Goal: Task Accomplishment & Management: Manage account settings

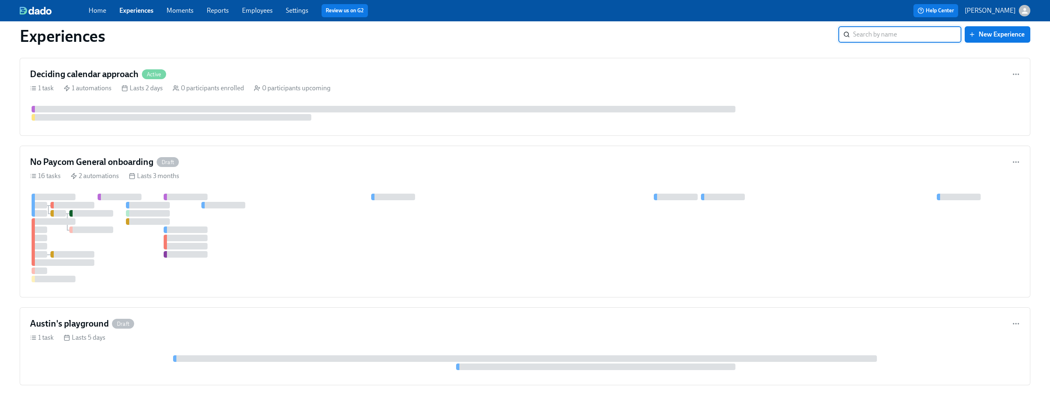
scroll to position [417, 0]
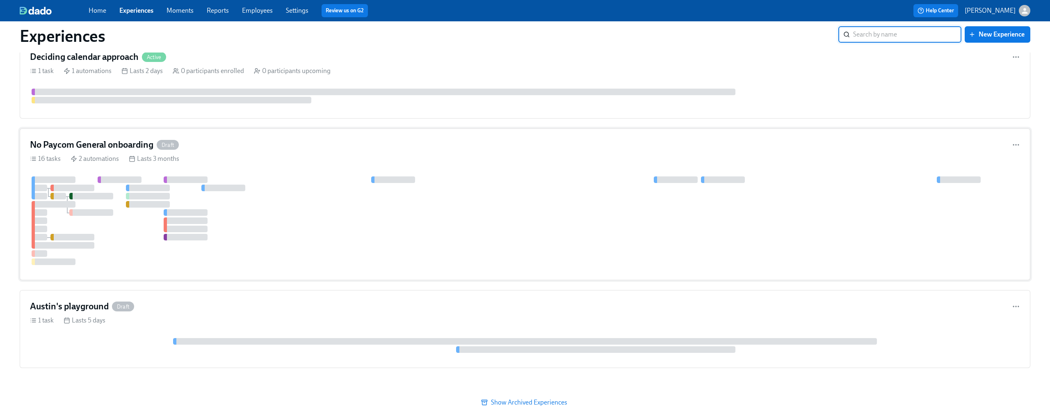
click at [455, 148] on div "No Paycom General onboarding Draft" at bounding box center [525, 145] width 990 height 12
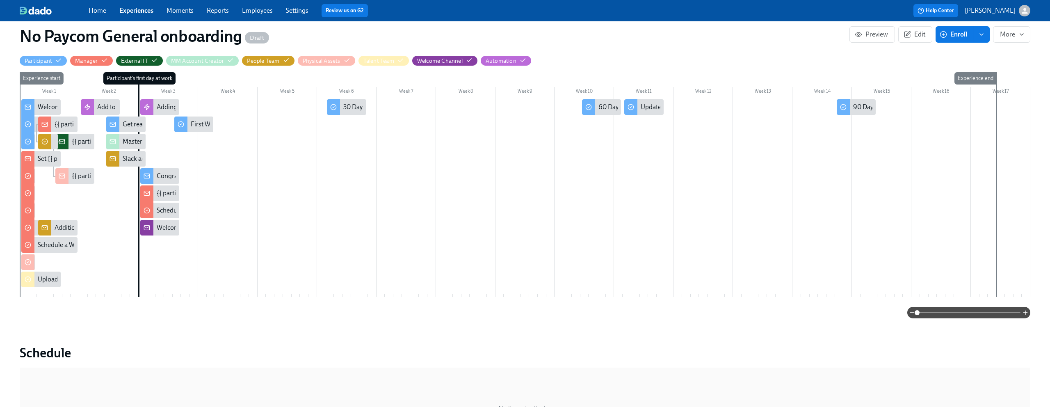
scroll to position [150, 0]
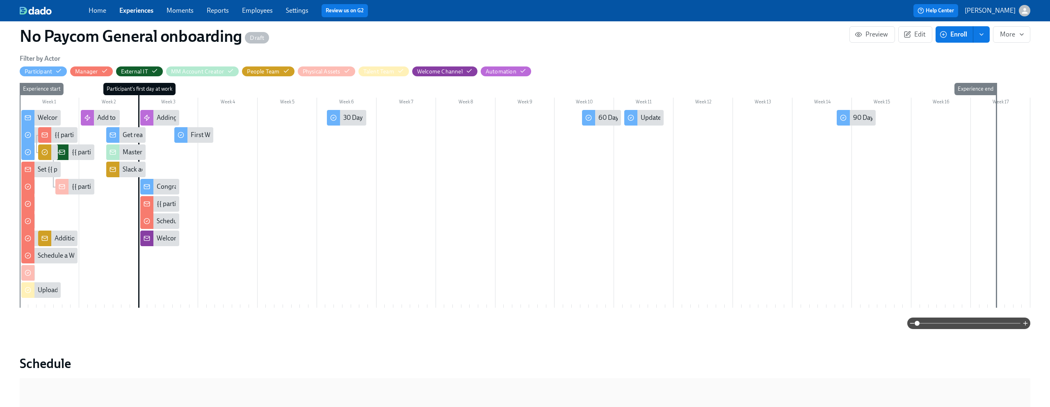
click at [590, 325] on span at bounding box center [968, 323] width 103 height 11
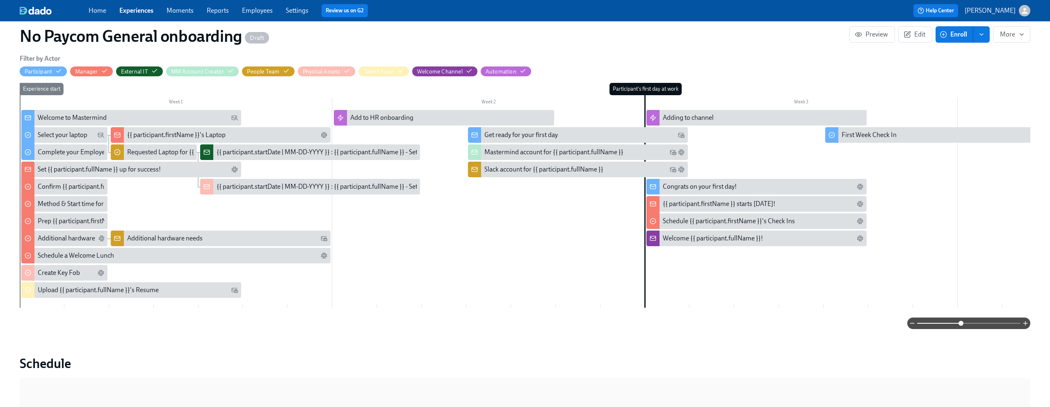
click at [534, 155] on div "Mastermind account for {{ participant.fullName }}" at bounding box center [553, 152] width 139 height 9
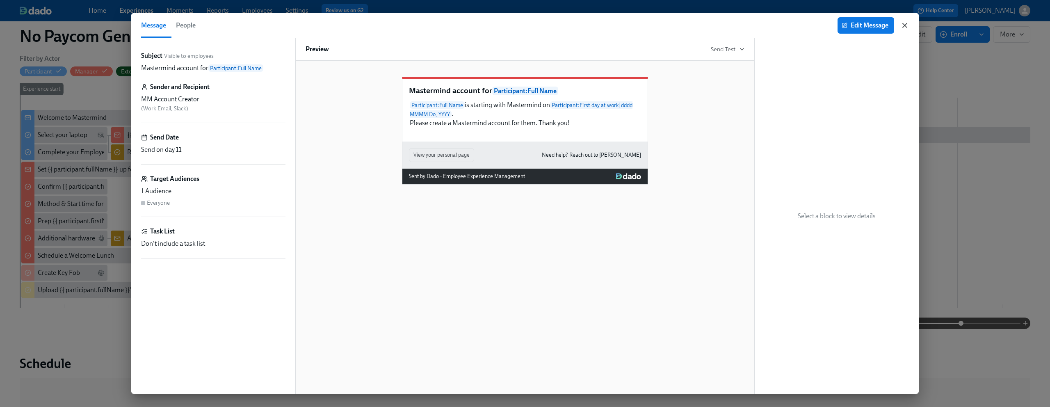
click at [590, 22] on icon "button" at bounding box center [905, 25] width 8 height 8
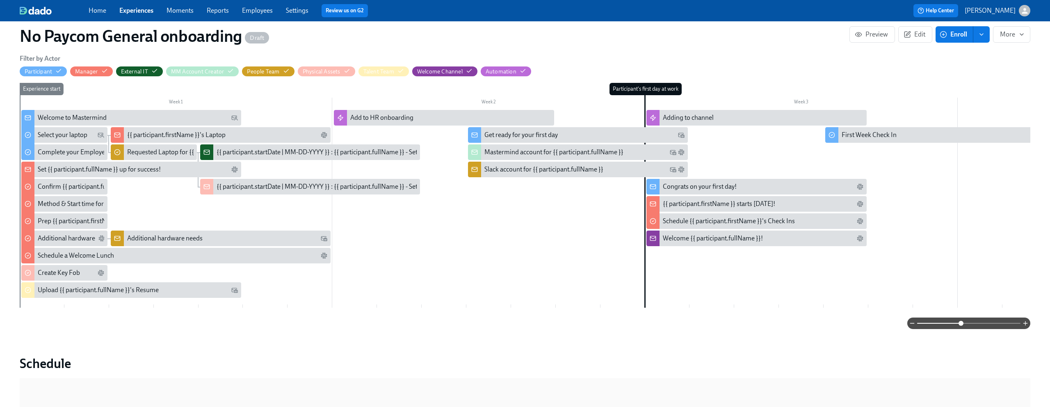
click at [526, 170] on div "Slack account for {{ participant.fullName }}" at bounding box center [543, 169] width 119 height 9
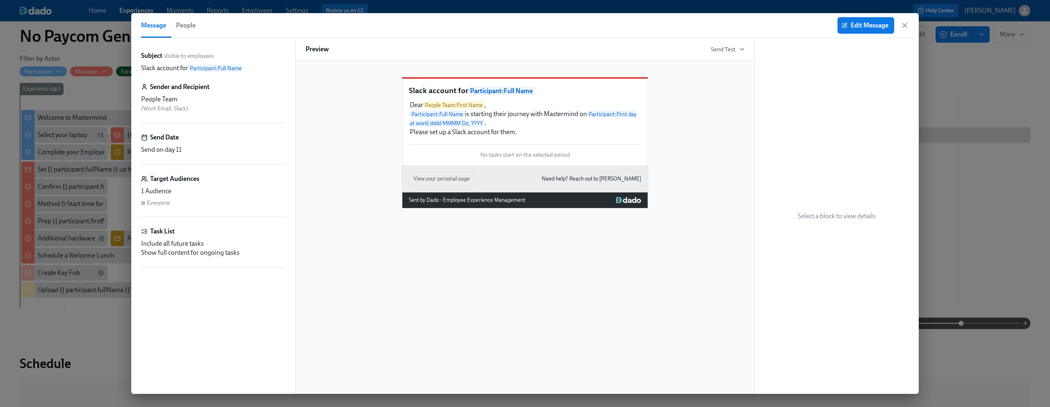
click at [590, 24] on icon "button" at bounding box center [845, 24] width 3 height 3
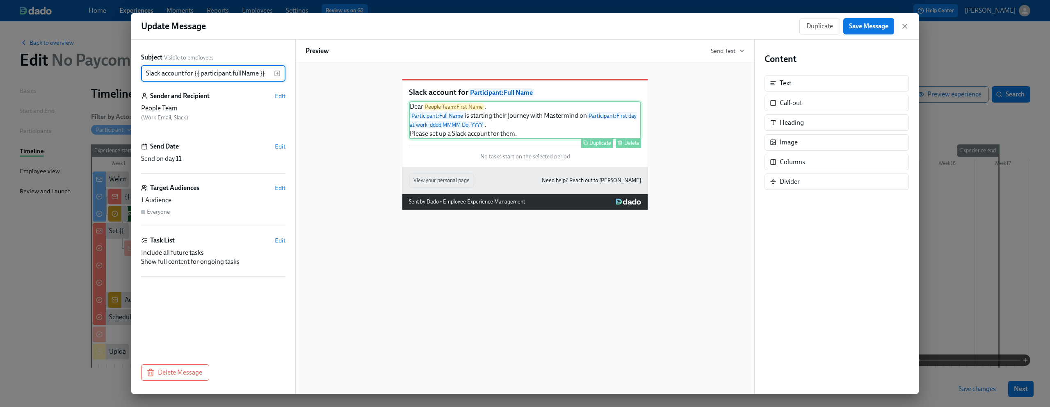
click at [500, 117] on div "Dear People Team : First Name , Participant : Full Name is starting their journ…" at bounding box center [525, 120] width 232 height 38
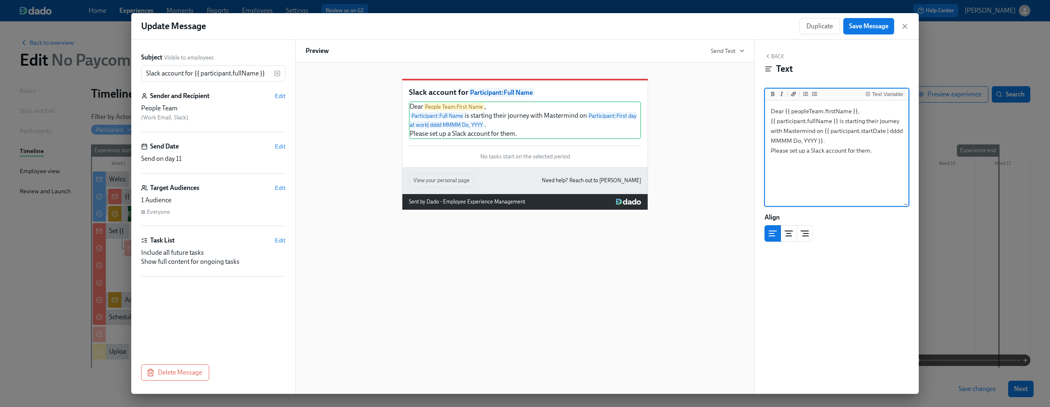
drag, startPoint x: 868, startPoint y: 114, endPoint x: 769, endPoint y: 110, distance: 98.9
click at [590, 110] on textarea "Dear {{ peopleTeam.firstName }}, {{ participant.fullName }} is starting their j…" at bounding box center [837, 153] width 140 height 103
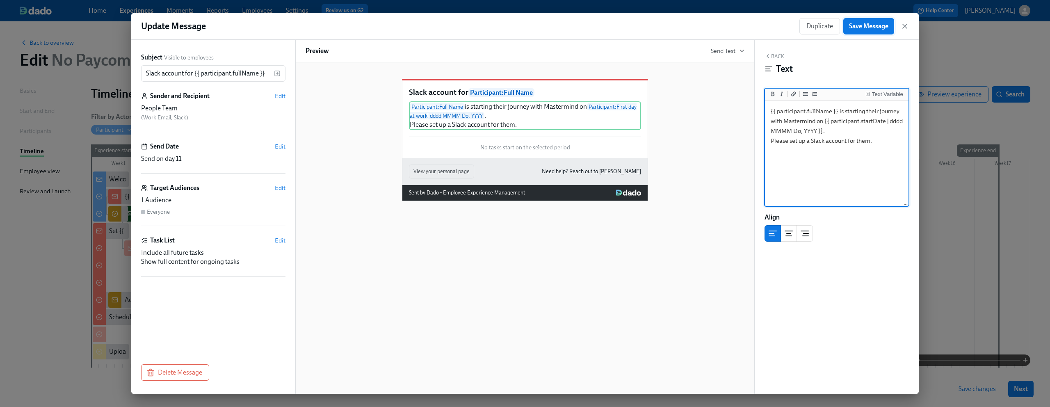
type textarea "{{ participant.fullName }} is starting their journey with Mastermind on {{ part…"
click at [590, 26] on span "Save Message" at bounding box center [868, 26] width 39 height 8
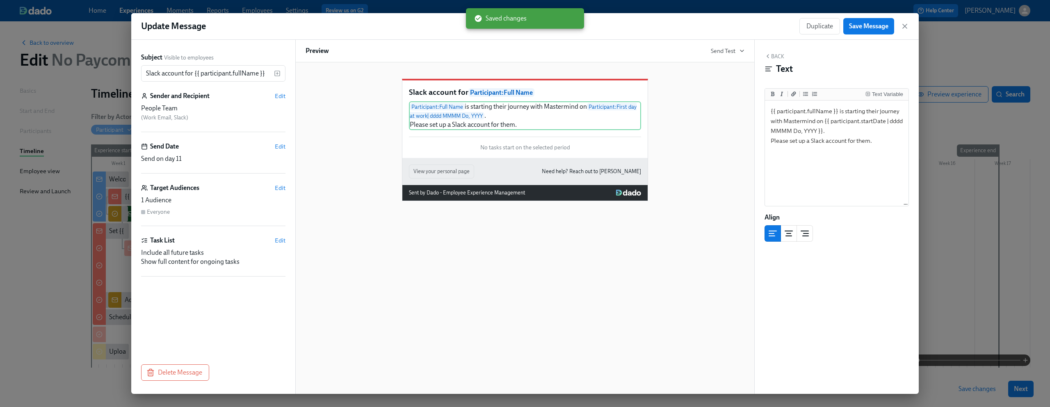
click at [590, 25] on div "Update Message Duplicate Save Message" at bounding box center [525, 26] width 788 height 27
click at [590, 26] on icon "button" at bounding box center [905, 26] width 8 height 8
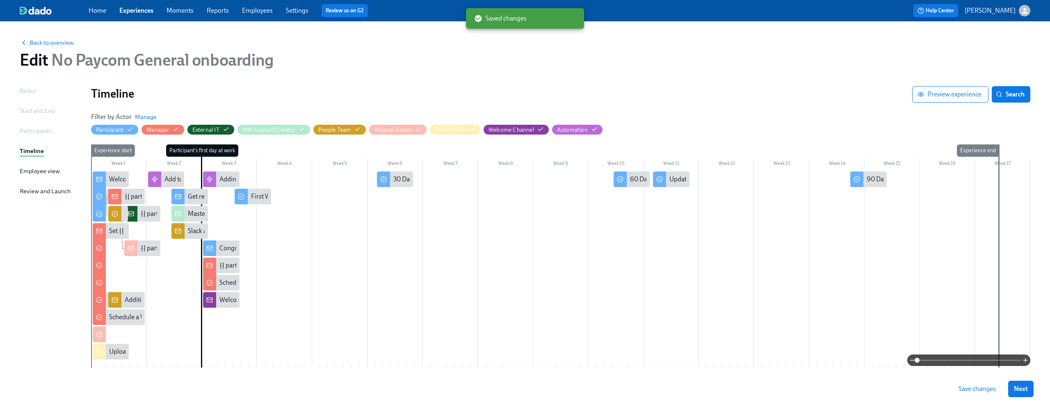
click at [590, 333] on span at bounding box center [968, 359] width 103 height 11
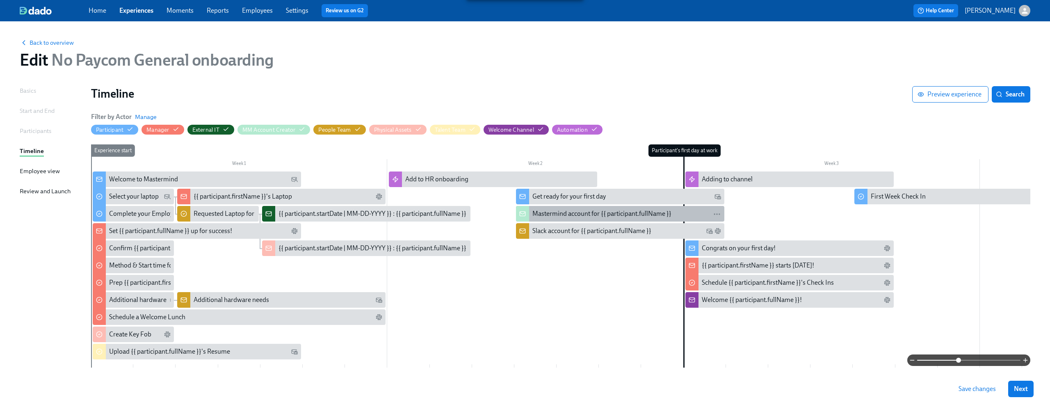
click at [551, 212] on div "Mastermind account for {{ participant.fullName }}" at bounding box center [601, 213] width 139 height 9
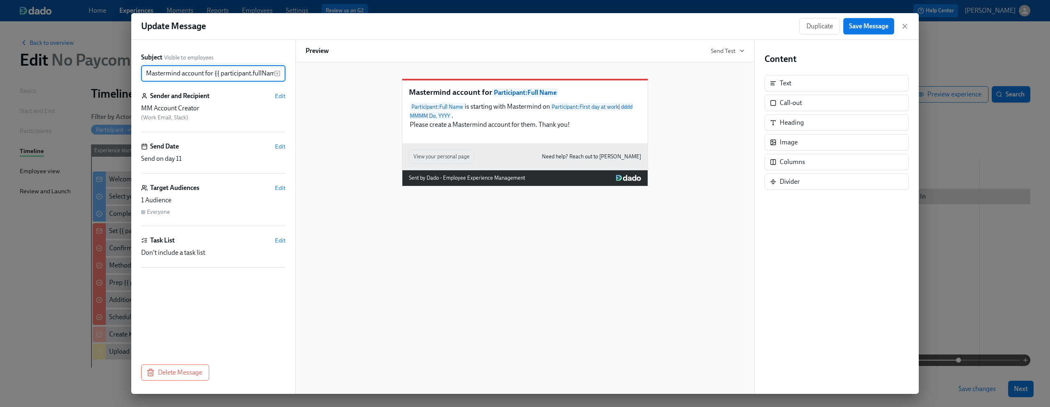
scroll to position [0, 11]
click at [590, 23] on div "Update Message Duplicate Save Message" at bounding box center [525, 26] width 788 height 27
click at [590, 23] on icon "button" at bounding box center [905, 26] width 8 height 8
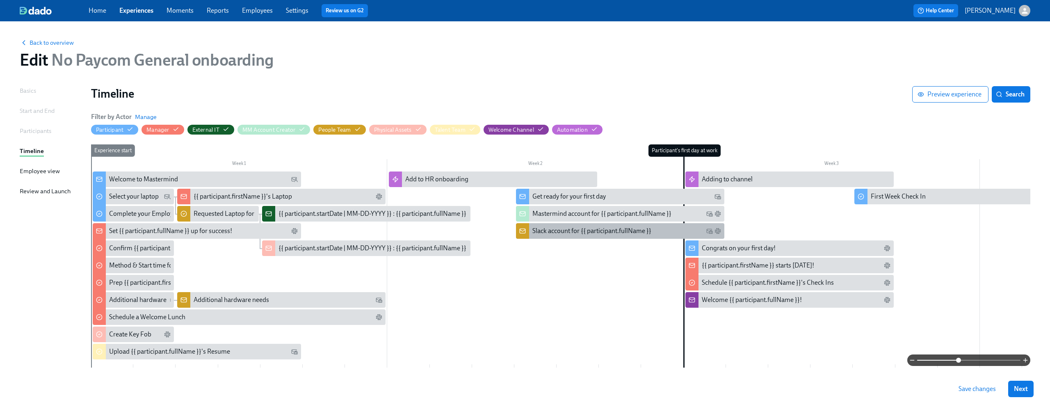
click at [590, 238] on div "Slack account for {{ participant.fullName }}" at bounding box center [620, 231] width 208 height 16
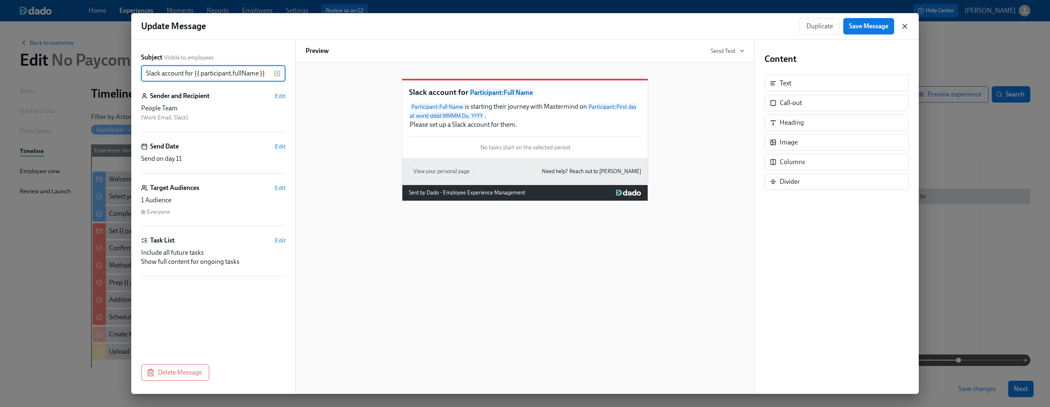
click at [590, 25] on icon "button" at bounding box center [905, 26] width 8 height 8
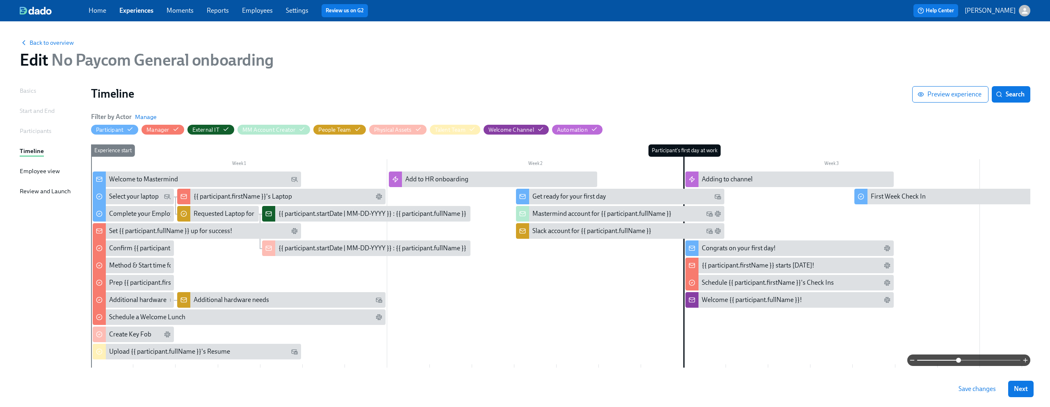
click at [590, 333] on span "Save changes" at bounding box center [977, 389] width 37 height 8
click at [102, 11] on link "Home" at bounding box center [98, 11] width 18 height 8
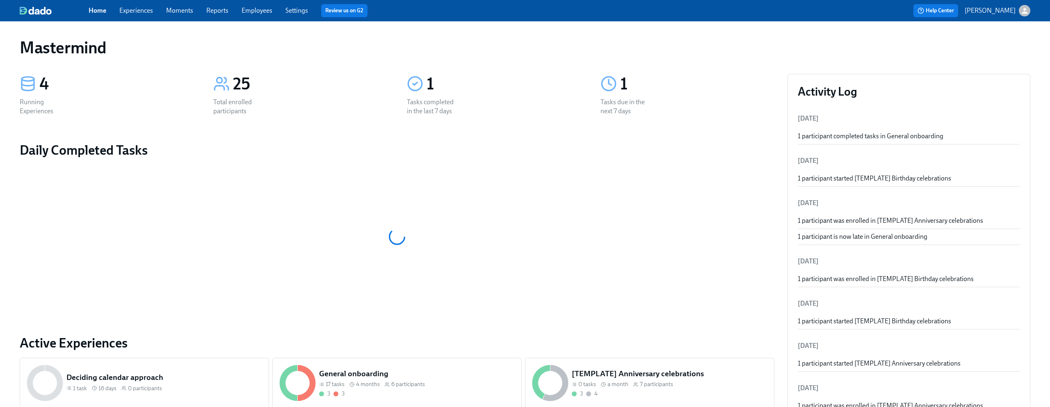
click at [132, 13] on link "Experiences" at bounding box center [136, 11] width 34 height 8
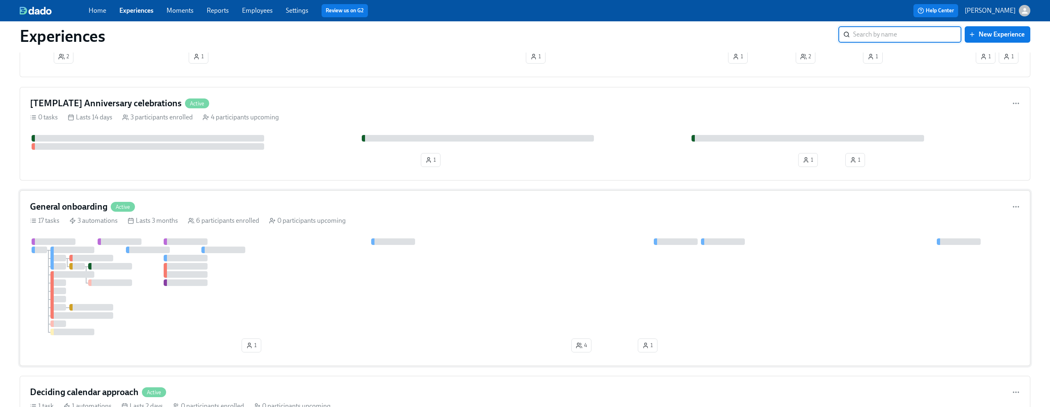
scroll to position [84, 0]
click at [308, 205] on div "General onboarding Active" at bounding box center [525, 205] width 990 height 12
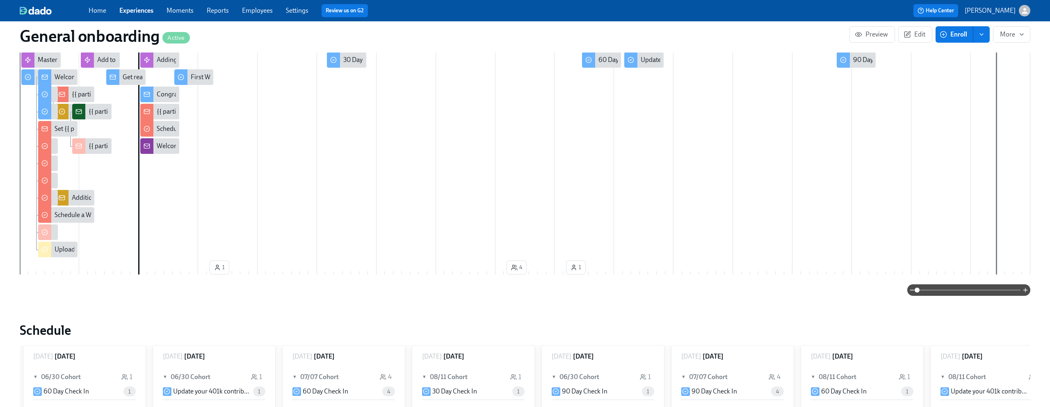
scroll to position [233, 0]
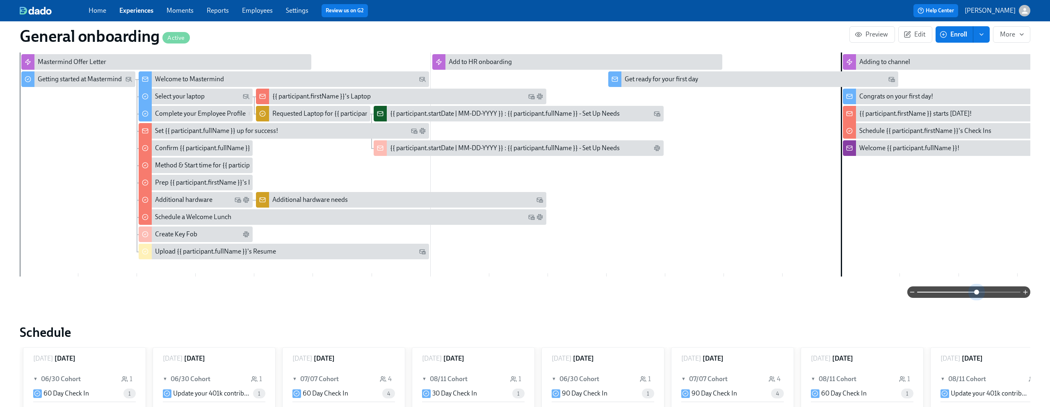
click at [590, 294] on span at bounding box center [968, 291] width 103 height 11
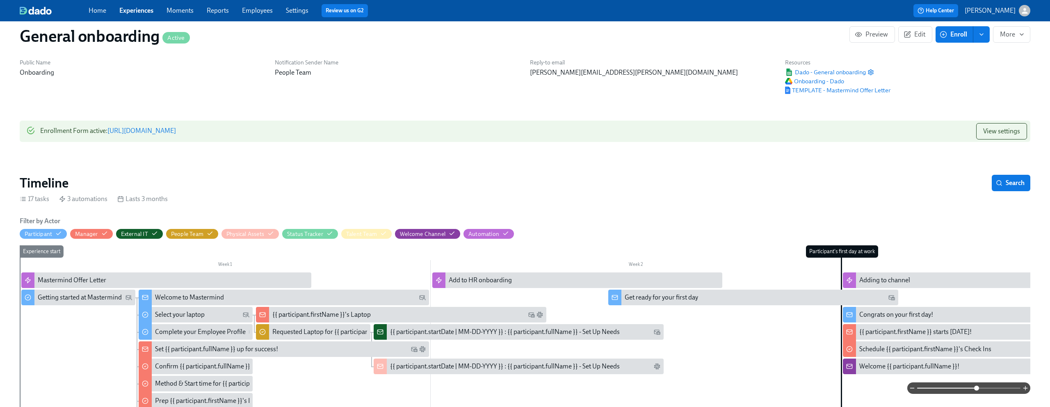
scroll to position [0, 0]
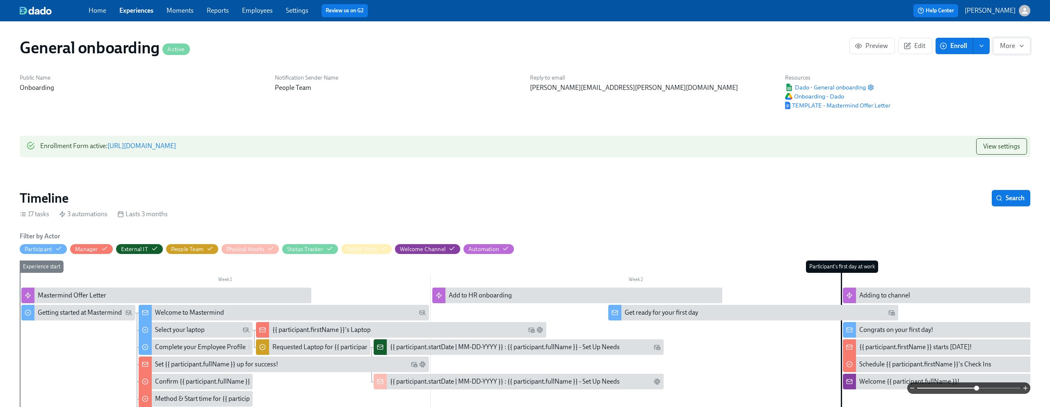
click at [590, 43] on icon "button" at bounding box center [1022, 46] width 7 height 7
click at [590, 83] on span "Duplicate" at bounding box center [1008, 83] width 32 height 9
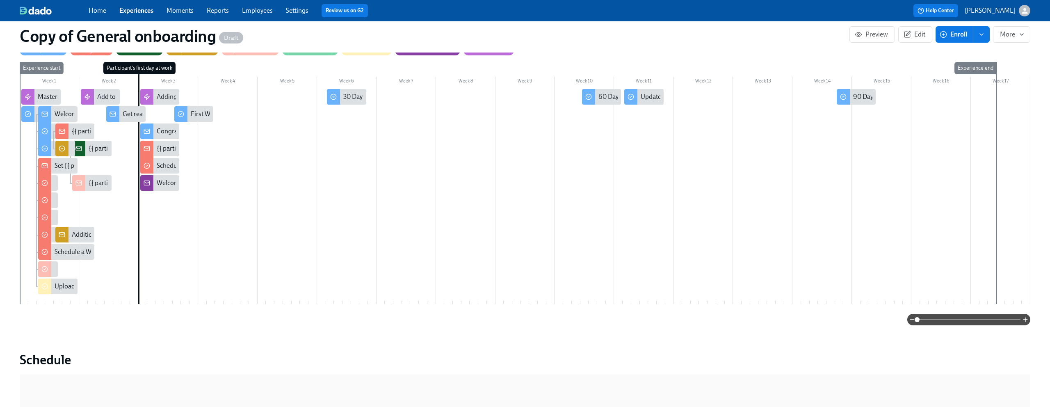
scroll to position [112, 0]
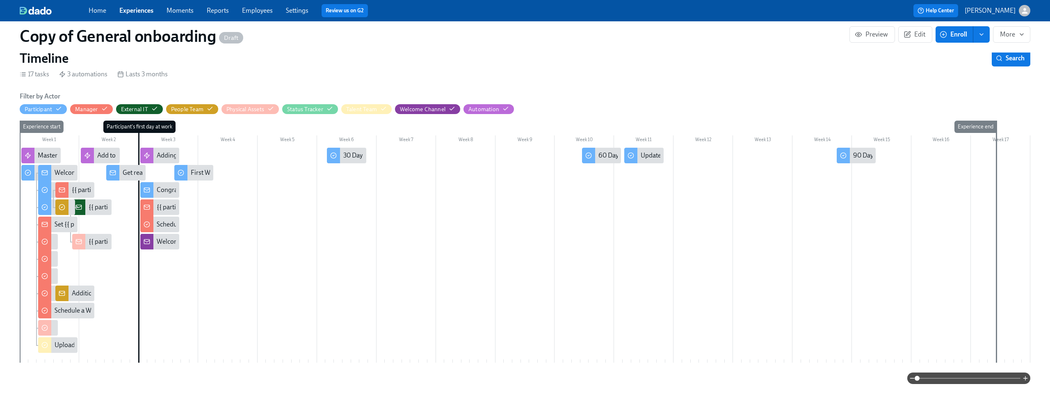
click at [131, 9] on link "Experiences" at bounding box center [136, 11] width 34 height 8
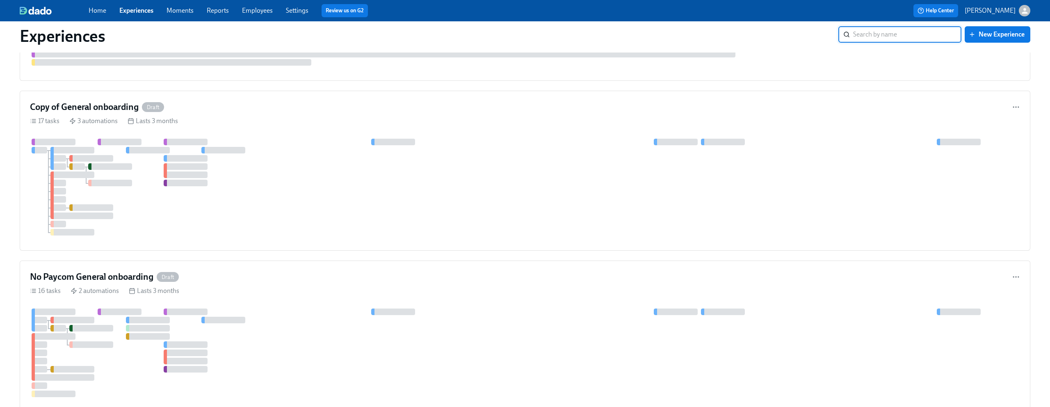
scroll to position [462, 0]
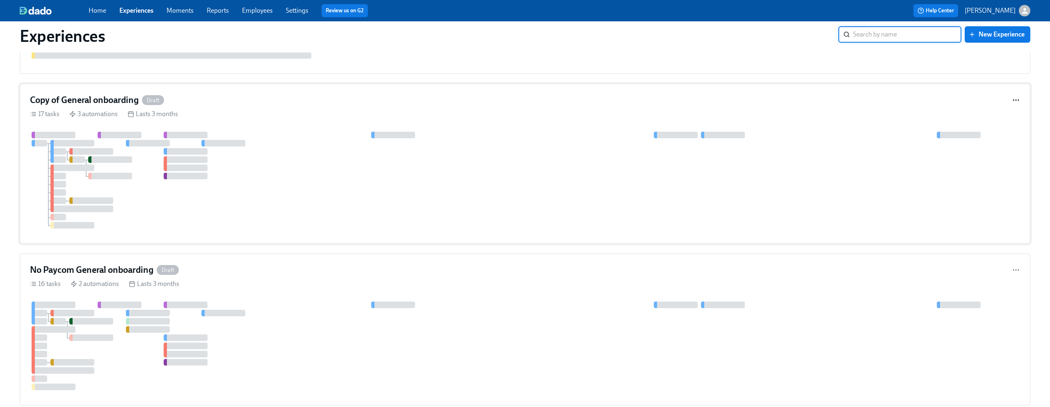
click at [590, 101] on icon "button" at bounding box center [1016, 100] width 8 height 8
click at [590, 94] on div at bounding box center [525, 203] width 1050 height 407
click at [590, 97] on div "Copy of General onboarding Draft" at bounding box center [525, 100] width 990 height 12
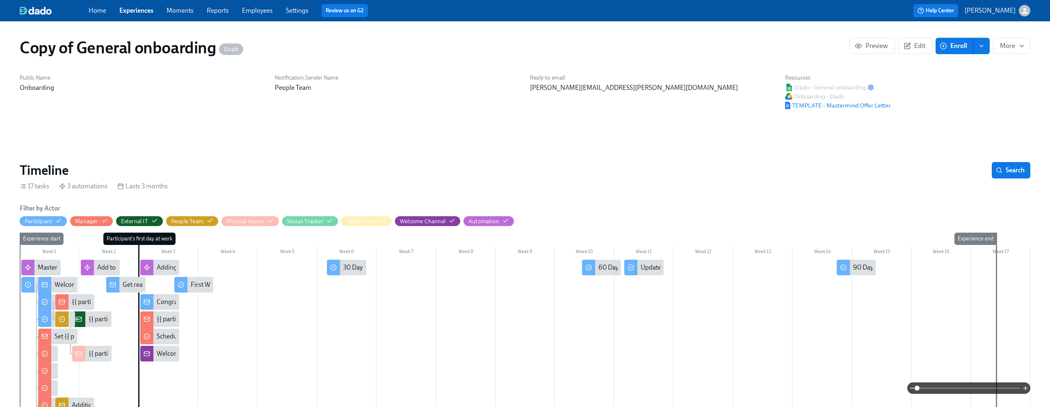
click at [186, 48] on h1 "Copy of General onboarding Draft" at bounding box center [132, 48] width 224 height 20
click at [590, 43] on span "Edit" at bounding box center [915, 46] width 20 height 8
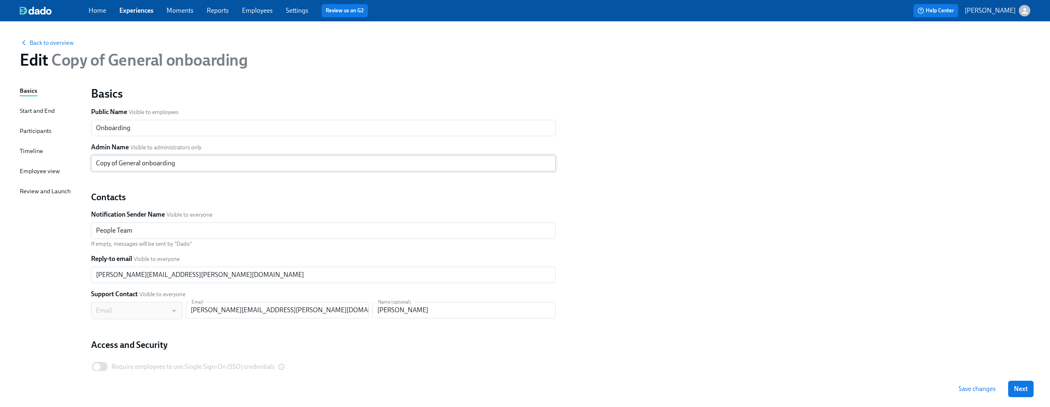
click at [119, 169] on input "Copy of General onboarding" at bounding box center [323, 163] width 465 height 16
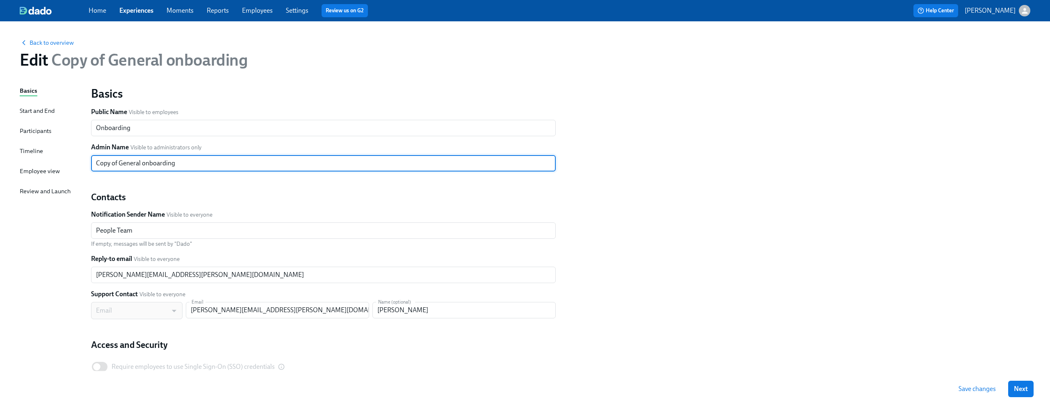
drag, startPoint x: 112, startPoint y: 165, endPoint x: 83, endPoint y: 162, distance: 28.5
click at [83, 162] on div "Basics Start and End Participants Timeline Employee view Review and Launch Basi…" at bounding box center [525, 250] width 1011 height 329
type input "Backup of General onboarding experience 20/08/2025"
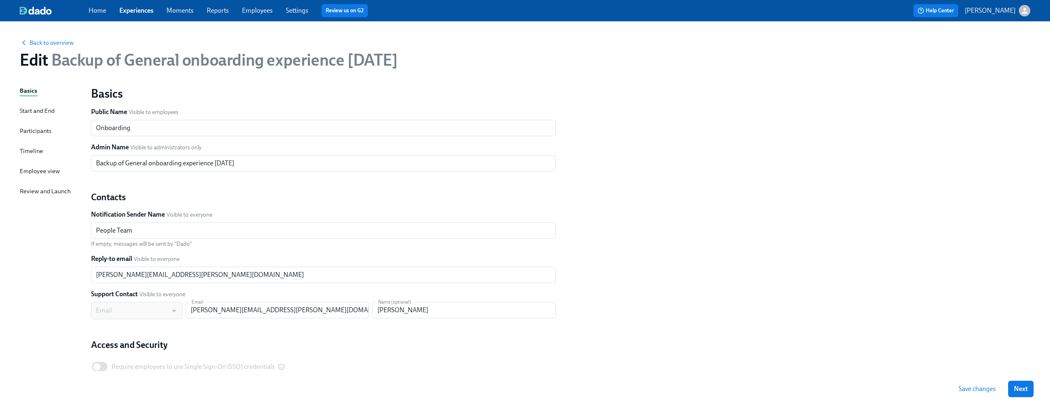
click at [590, 206] on div "Basics Public Name Visible to employees Onboarding ​ Admin Name Visible to admi…" at bounding box center [560, 240] width 949 height 319
click at [590, 333] on span "Save changes" at bounding box center [977, 389] width 37 height 8
click at [46, 44] on span "Back to overview" at bounding box center [47, 43] width 54 height 8
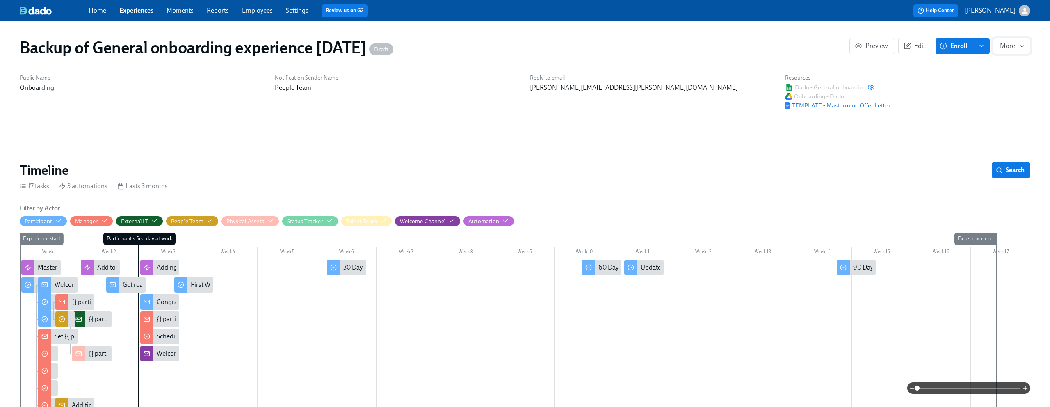
click at [590, 48] on span "More" at bounding box center [1011, 46] width 23 height 8
click at [590, 99] on span "Archive" at bounding box center [1008, 100] width 32 height 9
click at [472, 130] on div at bounding box center [525, 203] width 1050 height 407
click at [134, 10] on link "Experiences" at bounding box center [136, 11] width 34 height 8
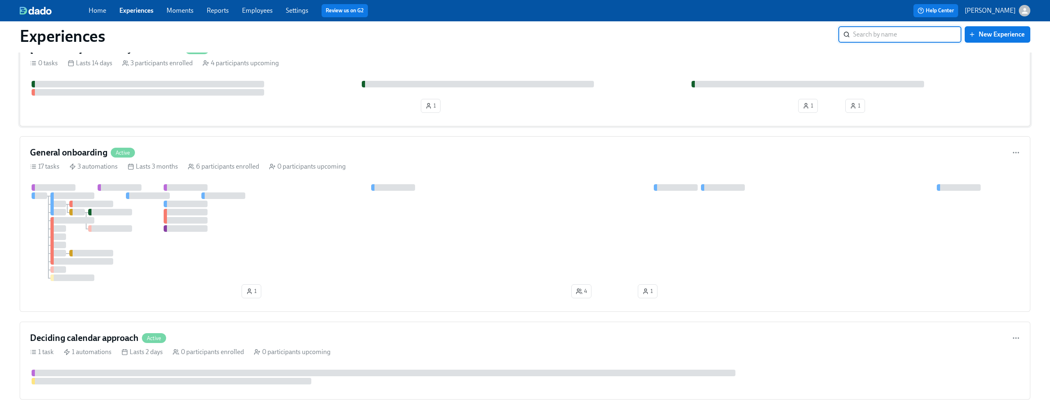
scroll to position [231, 0]
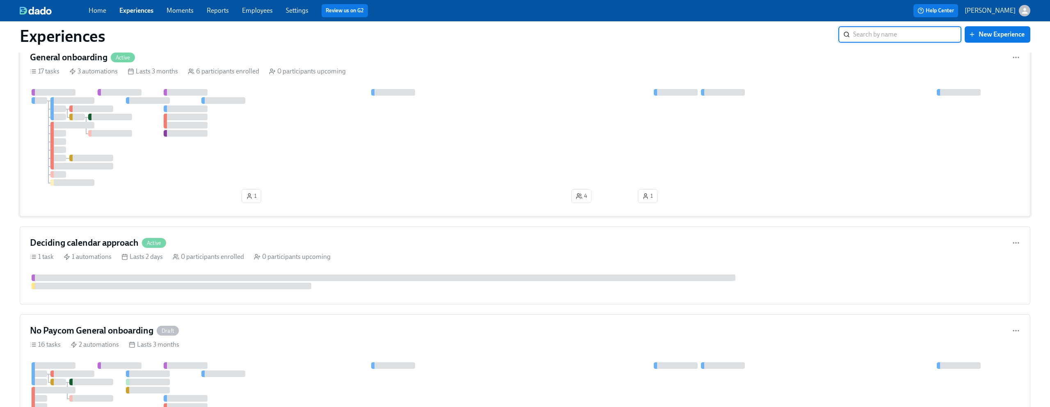
click at [442, 137] on div at bounding box center [525, 137] width 990 height 97
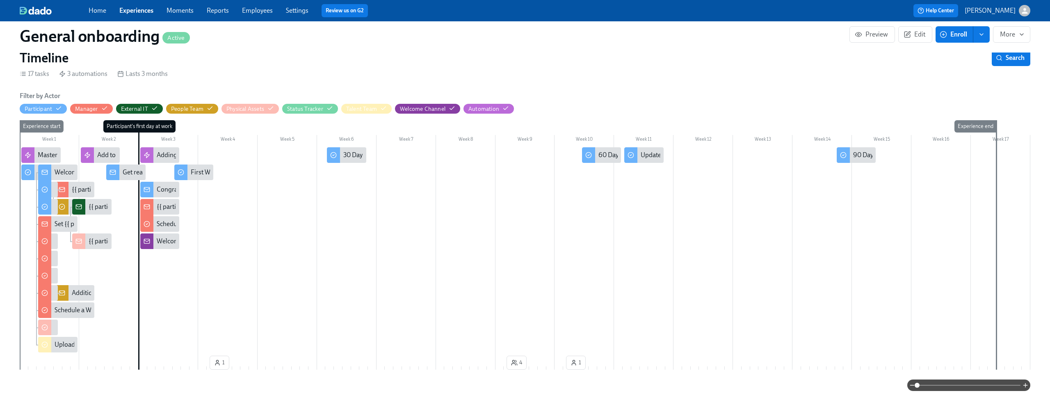
scroll to position [0, 2071]
click at [590, 333] on span at bounding box center [968, 384] width 103 height 11
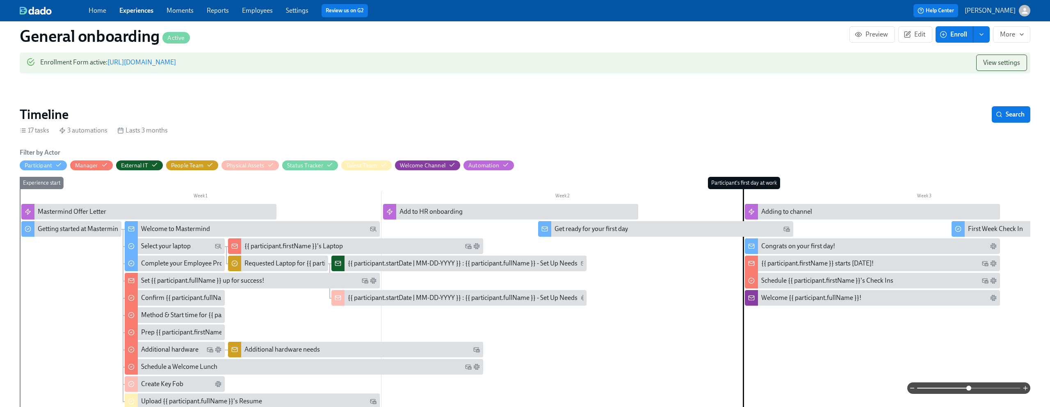
scroll to position [80, 0]
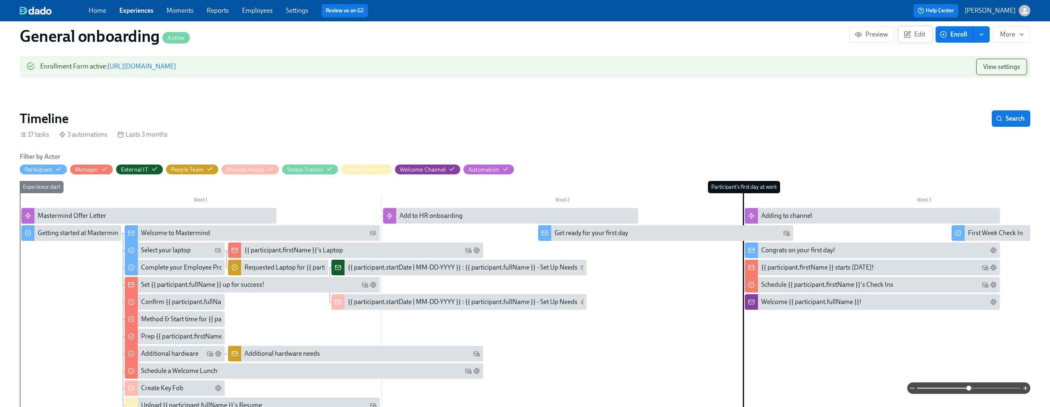
click at [590, 36] on span "Edit" at bounding box center [915, 34] width 20 height 8
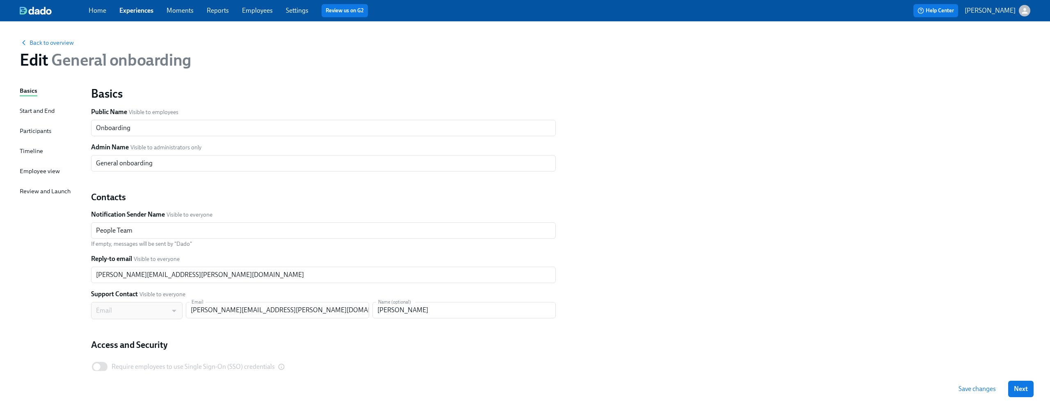
click at [25, 151] on div "Timeline" at bounding box center [31, 150] width 23 height 9
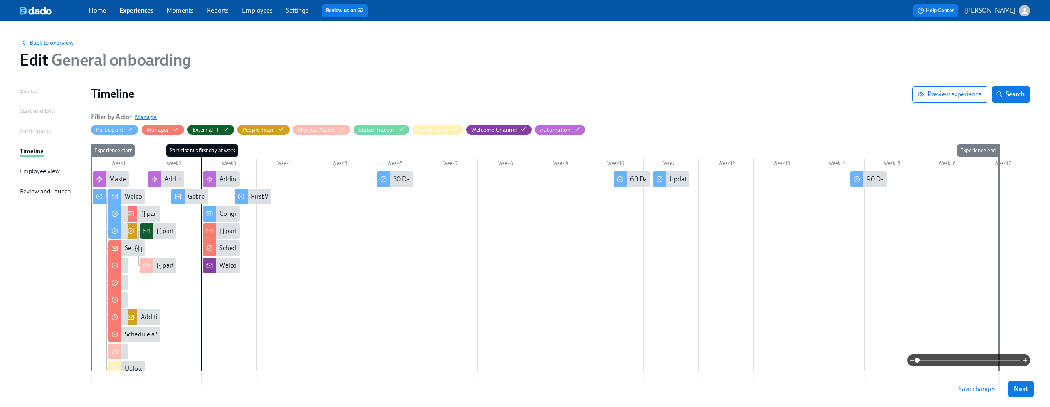
click at [151, 118] on span "Manage" at bounding box center [146, 117] width 22 height 8
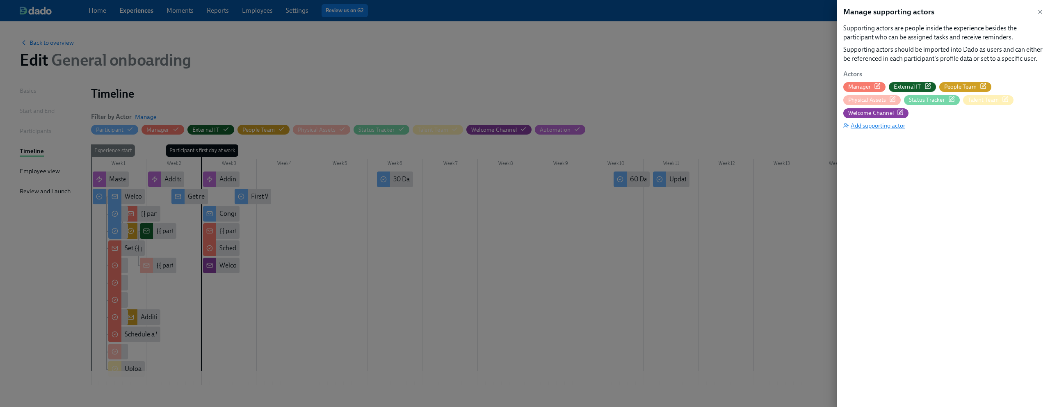
click at [590, 128] on span "Add supporting actor" at bounding box center [874, 125] width 62 height 8
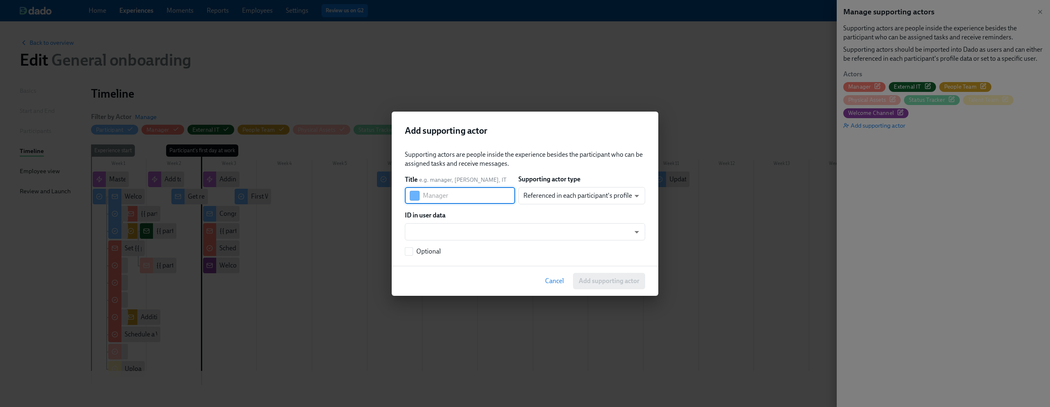
click at [473, 197] on input "text" at bounding box center [469, 195] width 92 height 16
type input "MM Account Creation"
click at [542, 193] on body "Home Experiences Moments Reports Employees Settings Review us on G2 Help Center…" at bounding box center [525, 227] width 1050 height 455
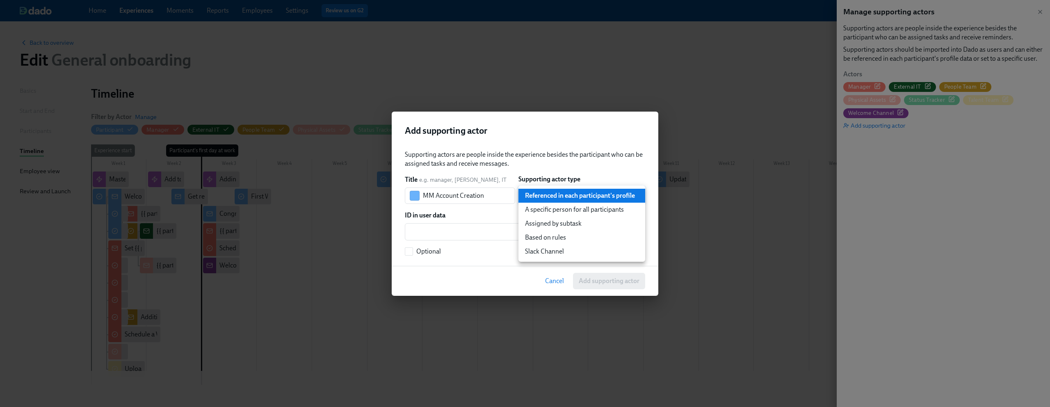
click at [548, 212] on li "A specific person for all participants" at bounding box center [582, 210] width 127 height 14
type input "staticUser"
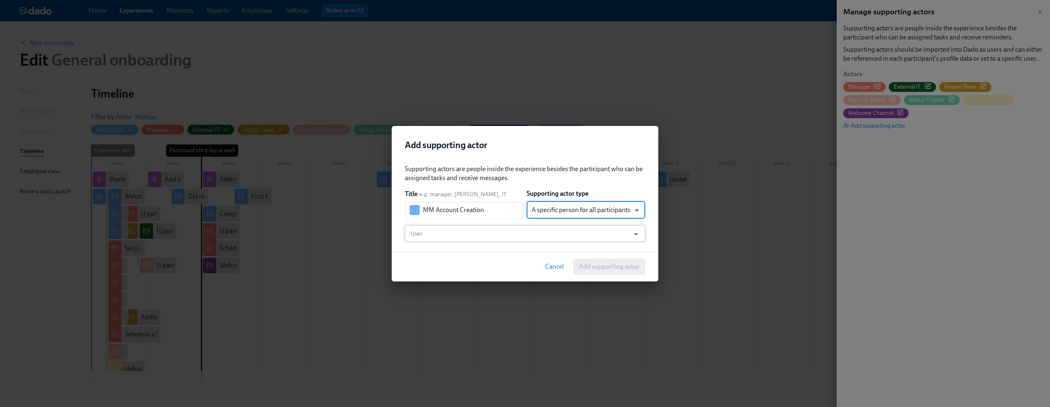
click at [508, 231] on input "User" at bounding box center [517, 233] width 217 height 16
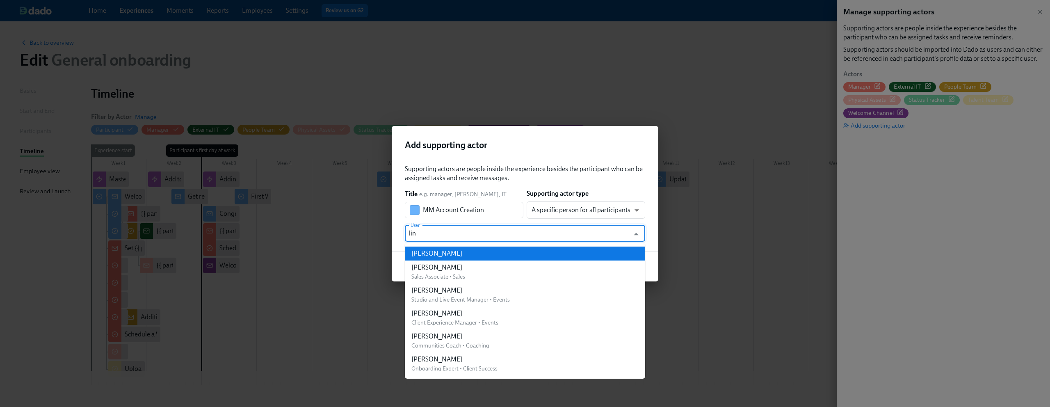
click at [493, 250] on li "Lindsey Potter" at bounding box center [525, 254] width 240 height 14
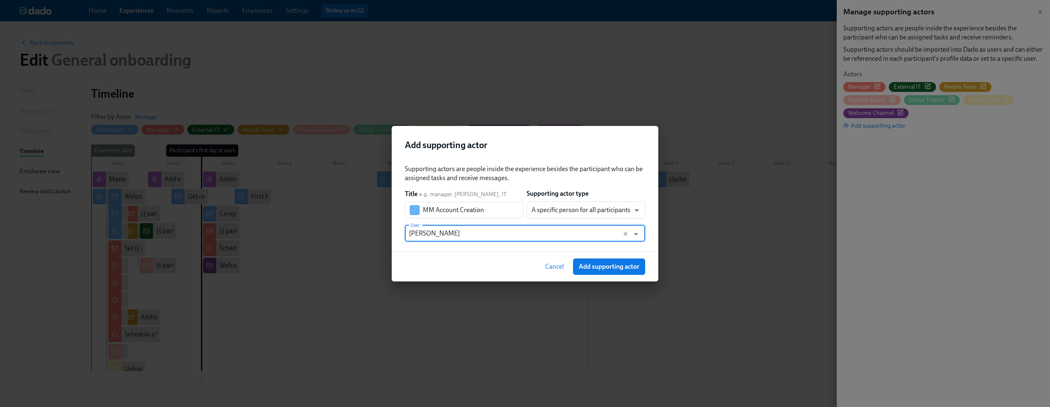
type input "Lindsey Potter"
click at [518, 167] on div "Supporting actors are people inside the experience besides the participant who …" at bounding box center [525, 174] width 240 height 18
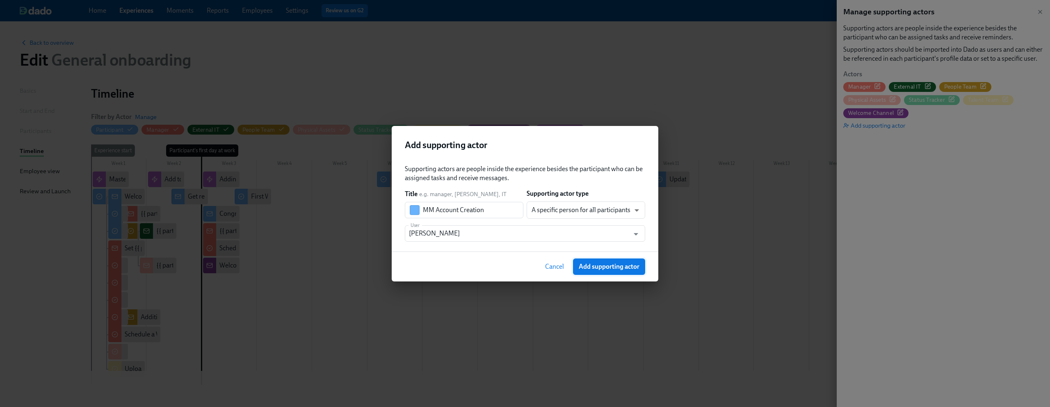
click at [590, 269] on span "Add supporting actor" at bounding box center [609, 267] width 61 height 8
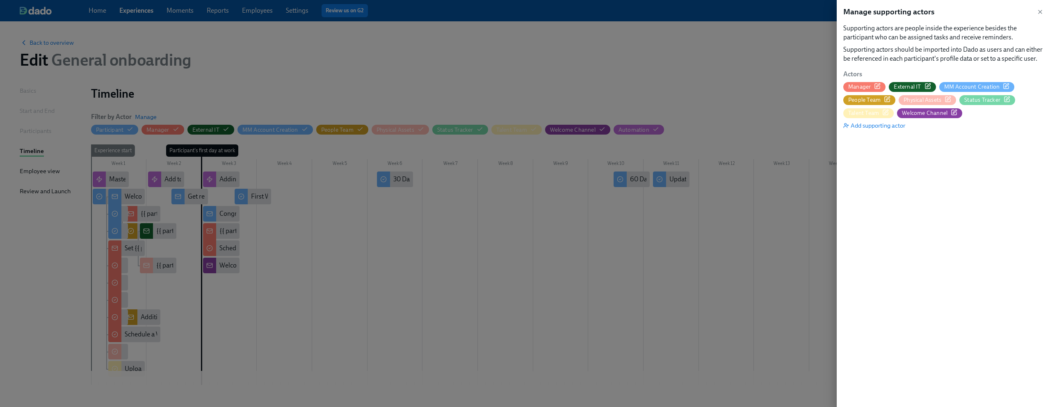
click at [283, 107] on div at bounding box center [525, 203] width 1050 height 407
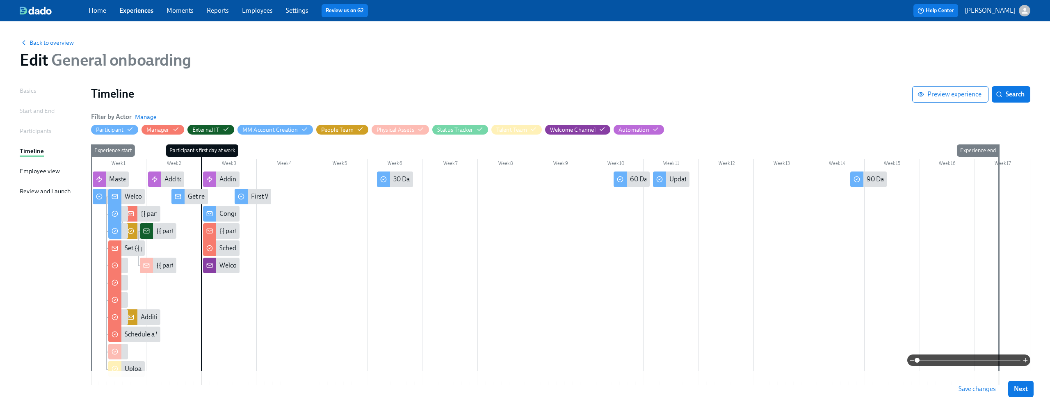
scroll to position [48, 0]
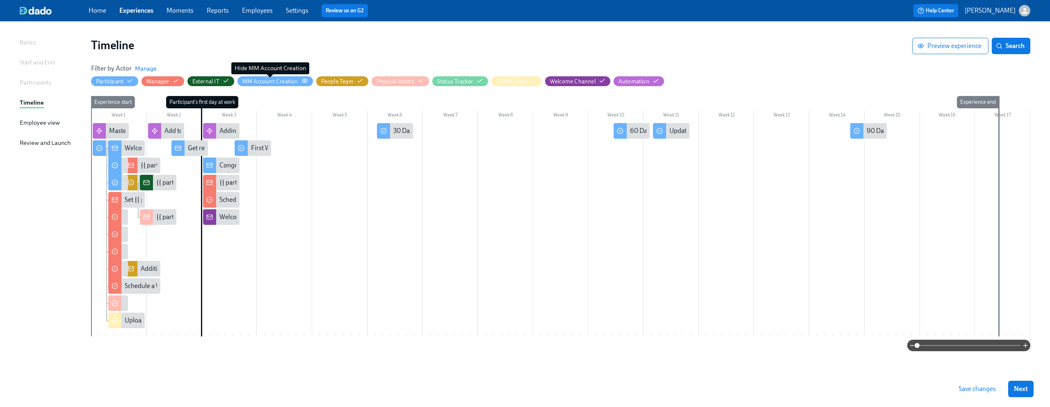
click at [279, 83] on div "MM Account Creation" at bounding box center [270, 82] width 56 height 8
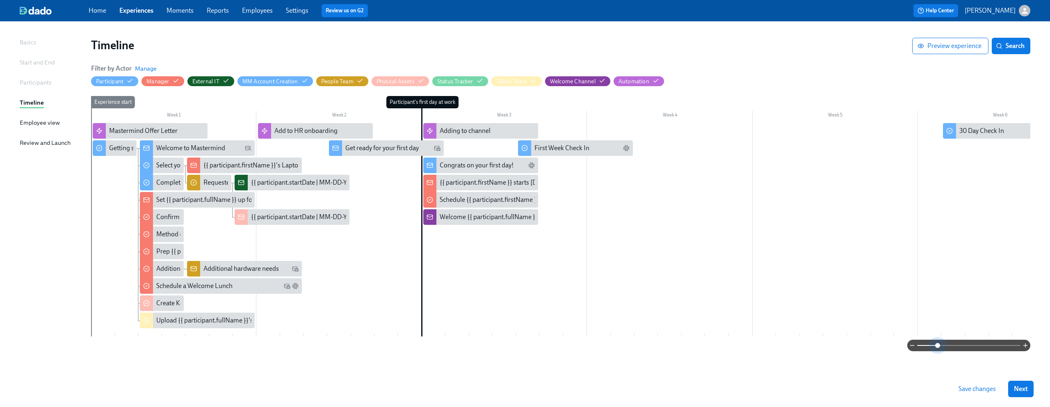
click at [590, 333] on span at bounding box center [968, 345] width 103 height 11
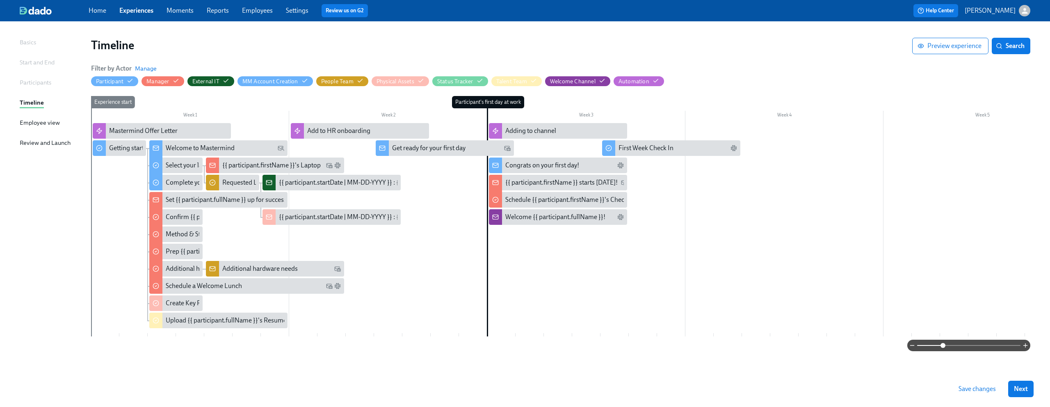
click at [590, 333] on span at bounding box center [943, 345] width 5 height 5
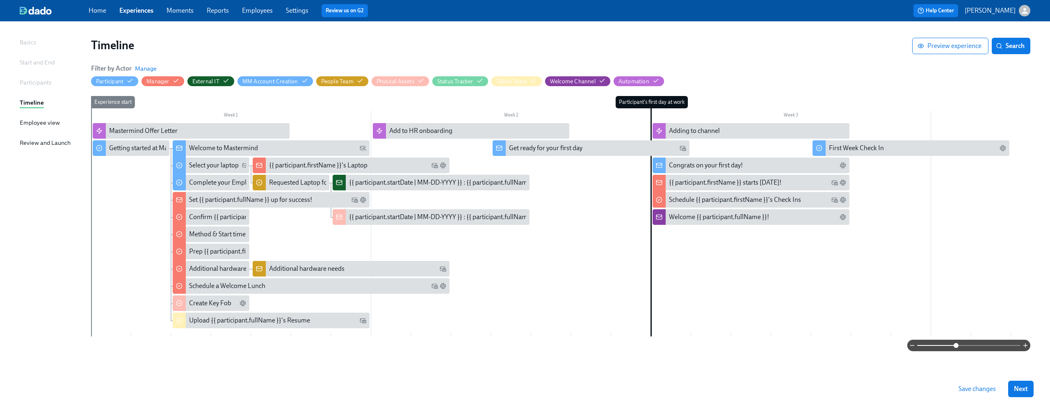
drag, startPoint x: 944, startPoint y: 346, endPoint x: 957, endPoint y: 353, distance: 14.5
click at [590, 333] on span at bounding box center [956, 345] width 5 height 5
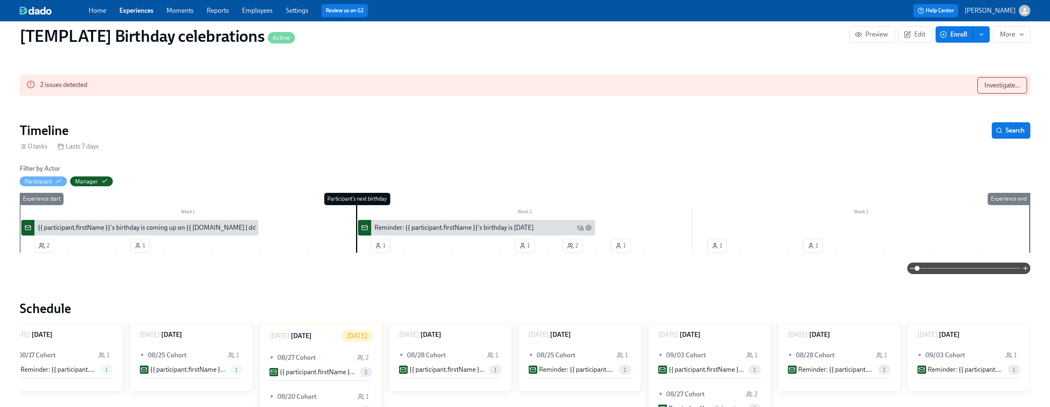
scroll to position [0, 1186]
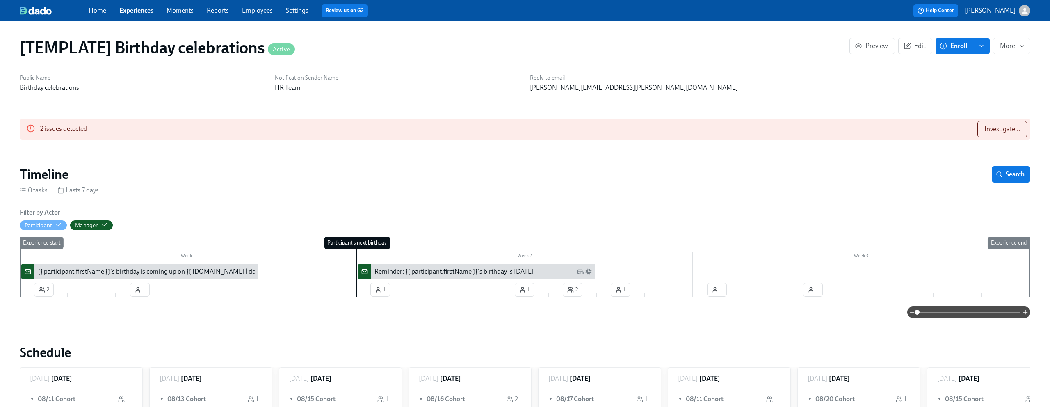
scroll to position [0, 1186]
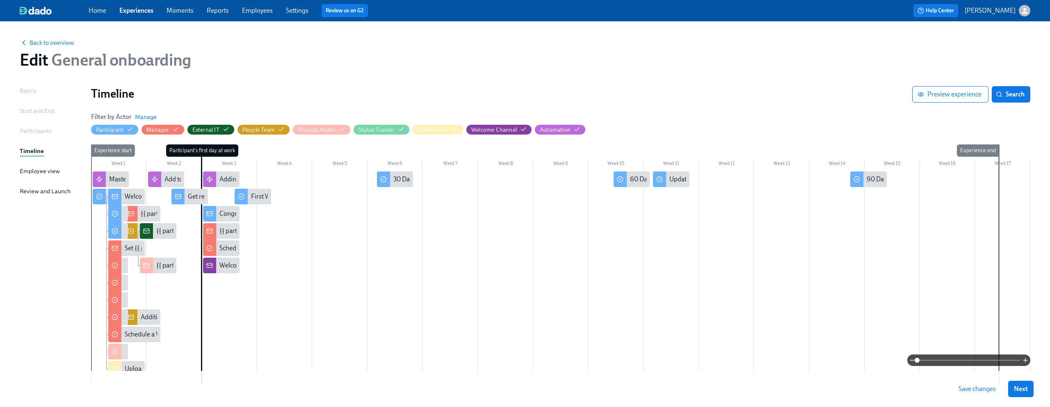
click at [955, 360] on span at bounding box center [968, 359] width 103 height 11
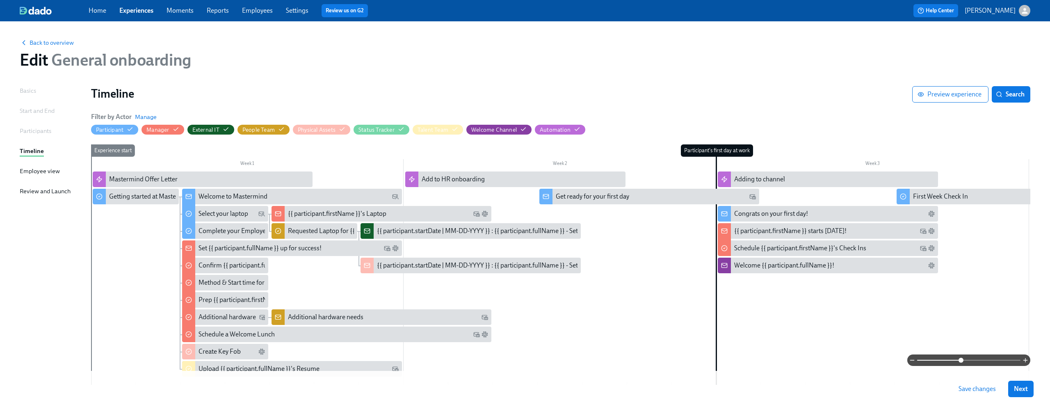
drag, startPoint x: 955, startPoint y: 360, endPoint x: 961, endPoint y: 360, distance: 5.3
click at [961, 360] on span at bounding box center [961, 360] width 5 height 5
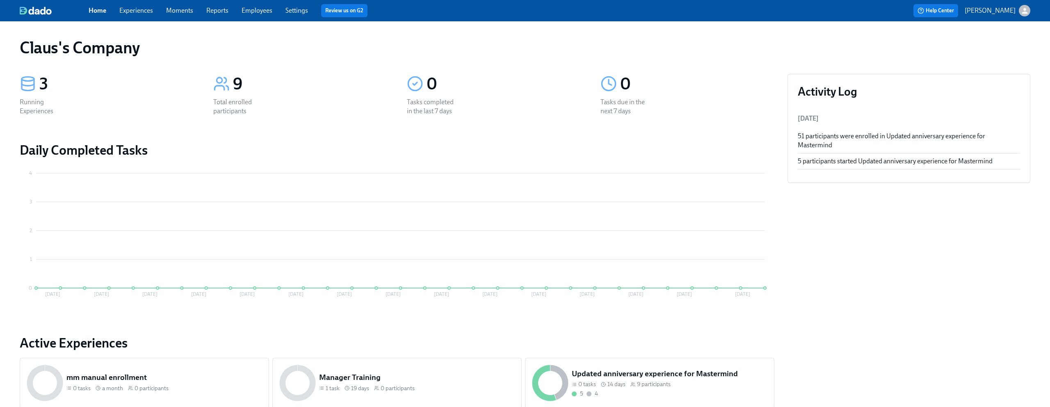
click at [1028, 9] on icon "button" at bounding box center [1025, 11] width 9 height 9
click at [999, 50] on span "Switch organization..." at bounding box center [985, 47] width 77 height 9
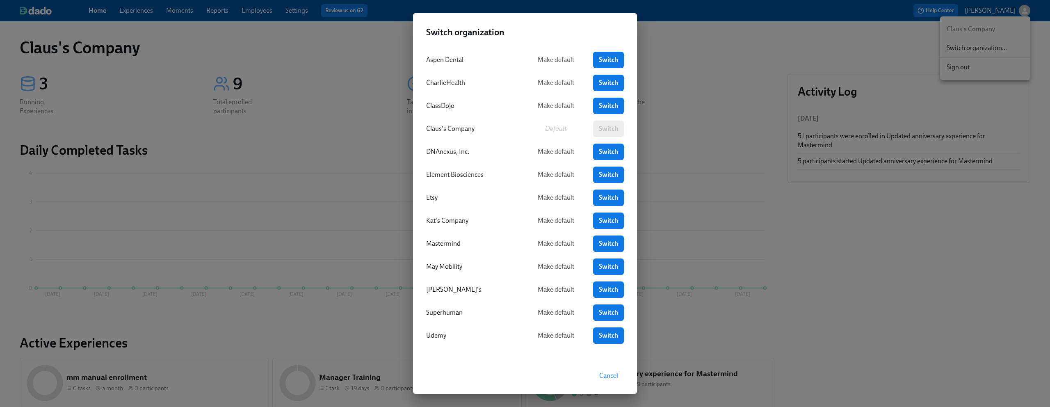
scroll to position [2, 0]
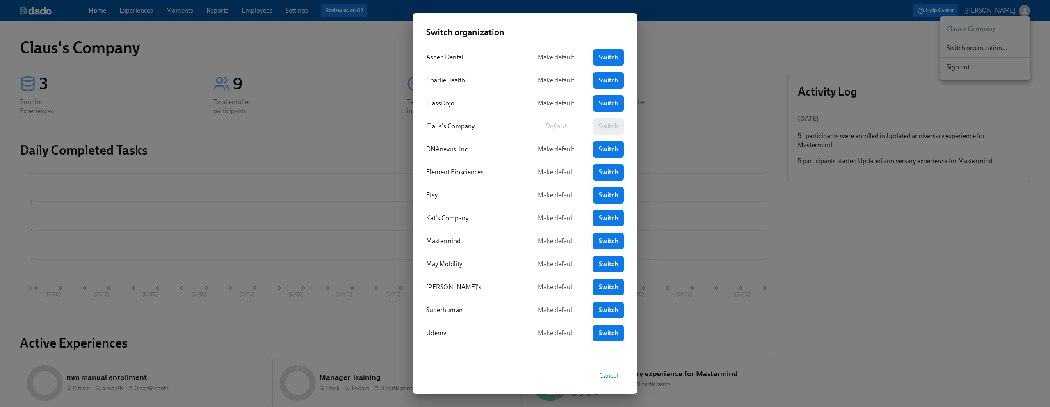
click at [609, 242] on span "Switch" at bounding box center [608, 241] width 19 height 8
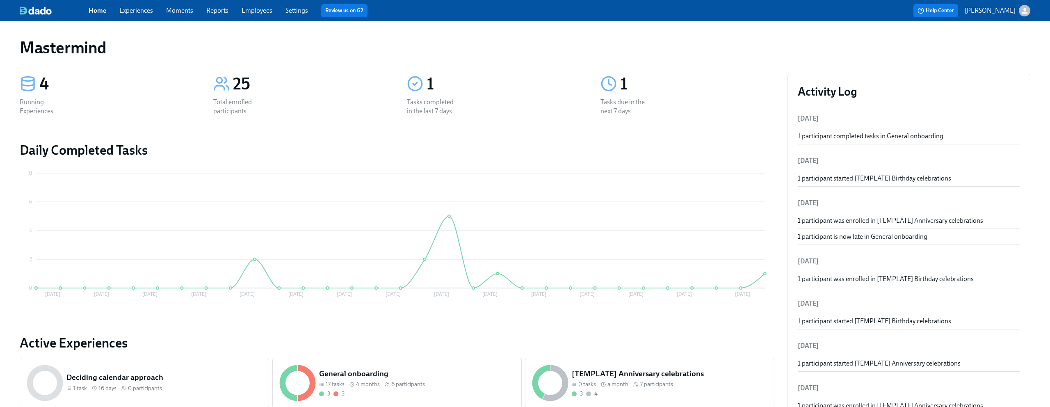
click at [141, 11] on link "Experiences" at bounding box center [136, 11] width 34 height 8
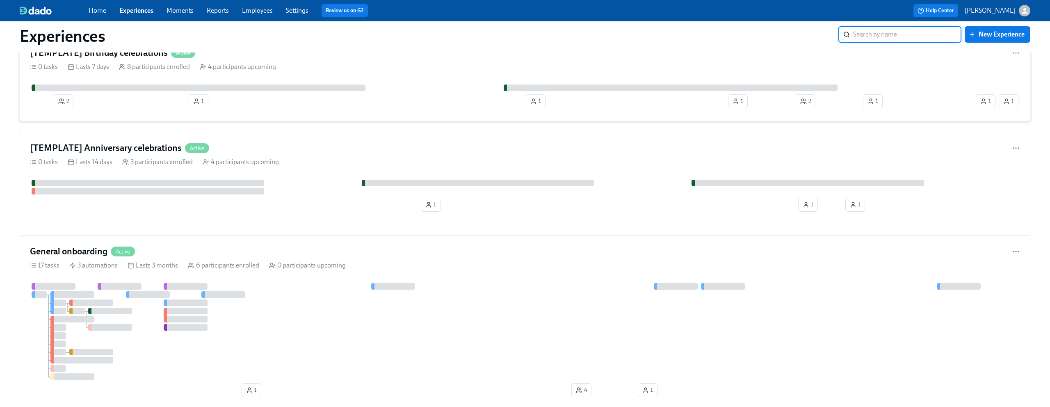
scroll to position [53, 0]
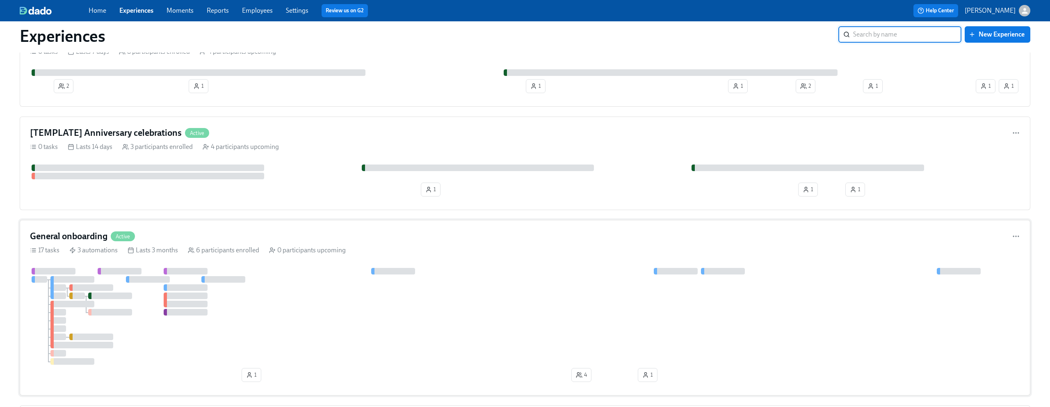
click at [405, 238] on div "General onboarding Active" at bounding box center [525, 236] width 990 height 12
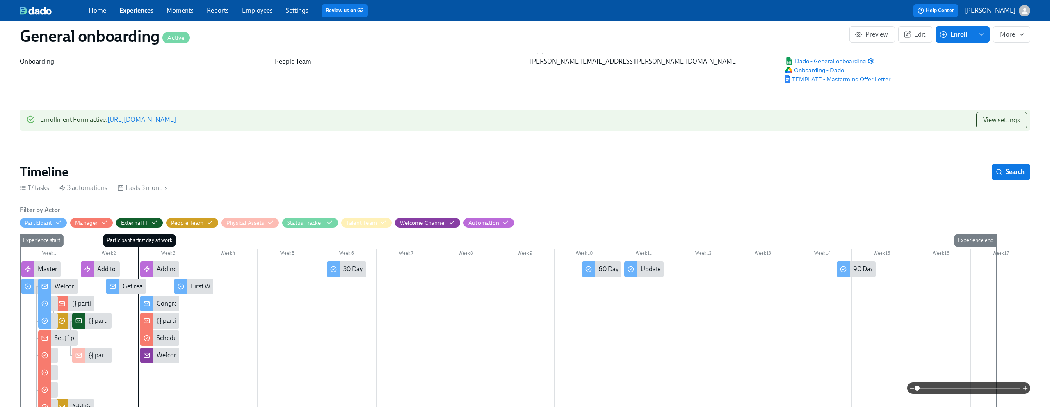
scroll to position [46, 0]
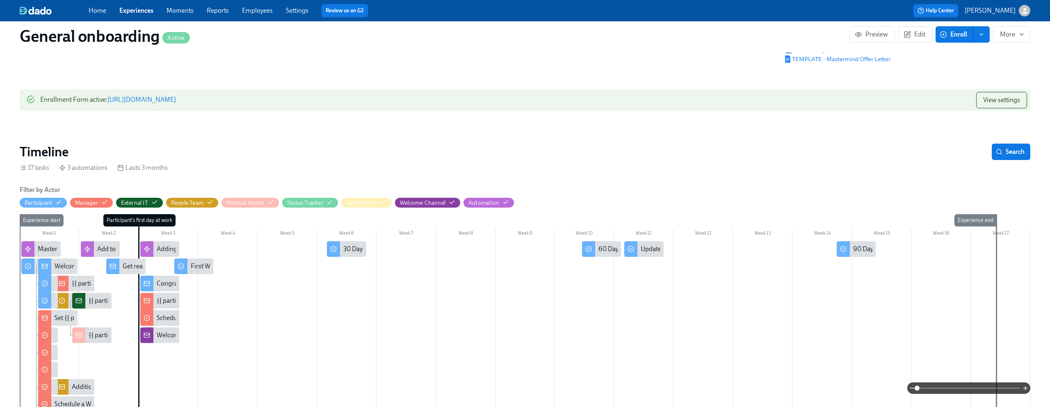
click at [952, 390] on span at bounding box center [968, 387] width 103 height 11
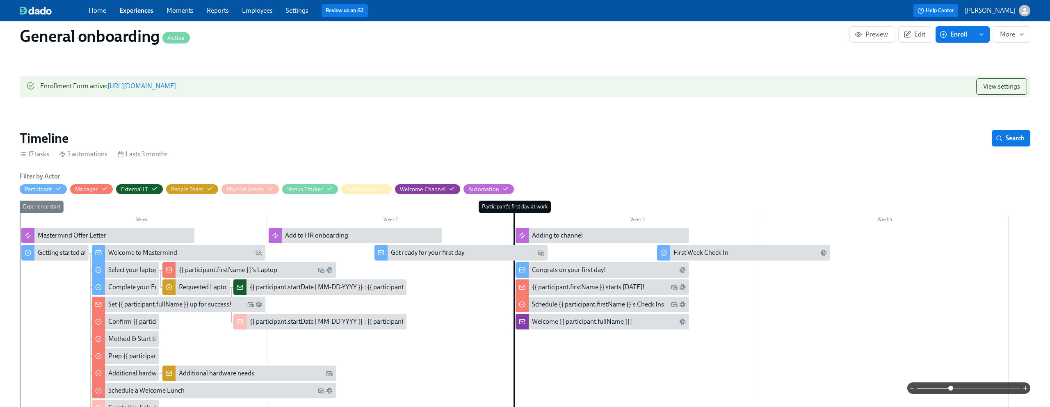
scroll to position [62, 0]
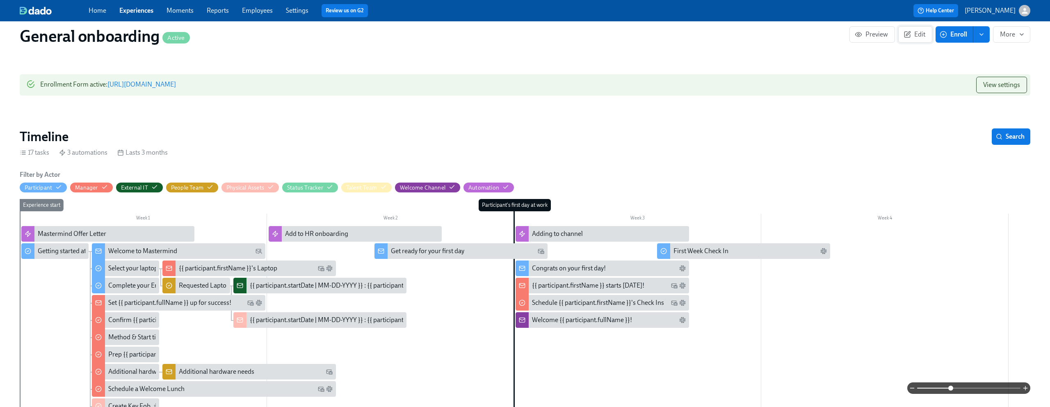
click at [915, 29] on button "Edit" at bounding box center [915, 34] width 34 height 16
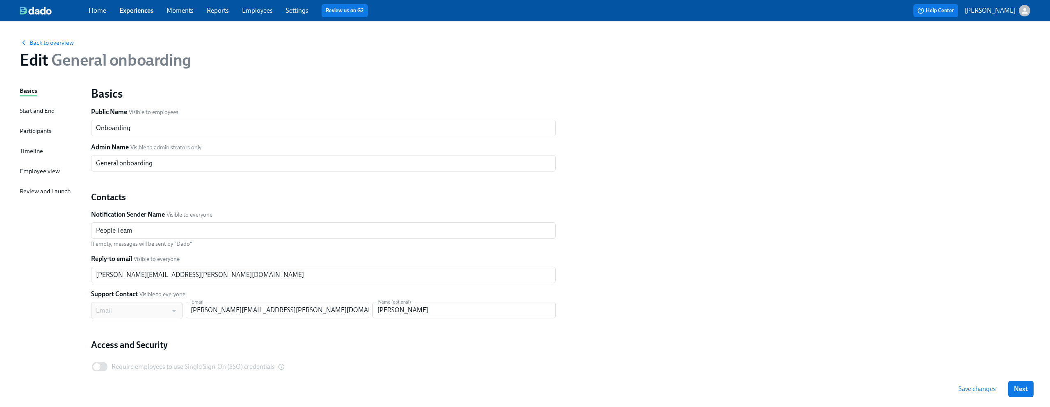
click at [33, 150] on div "Timeline" at bounding box center [31, 150] width 23 height 9
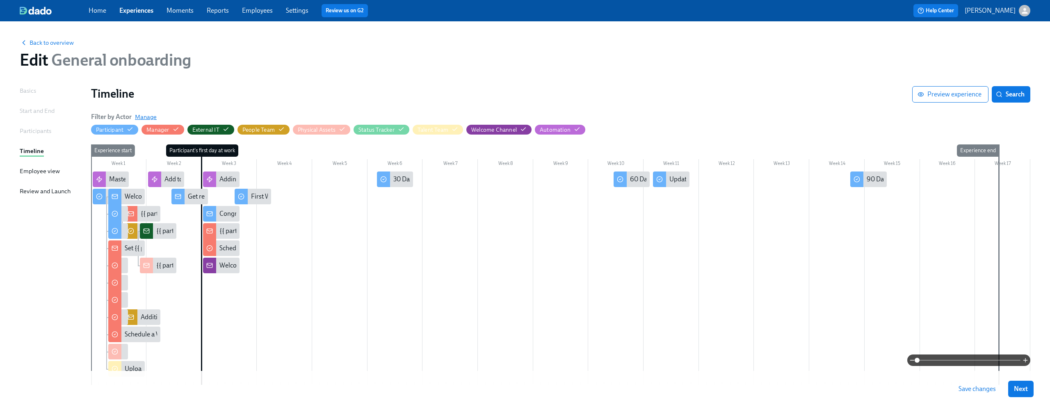
click at [151, 115] on span "Manage" at bounding box center [146, 117] width 22 height 8
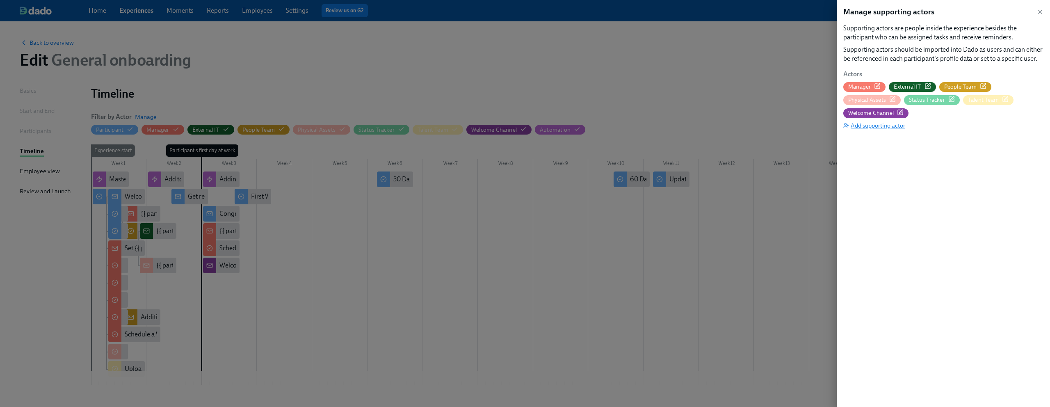
click at [864, 124] on span "Add supporting actor" at bounding box center [874, 125] width 62 height 8
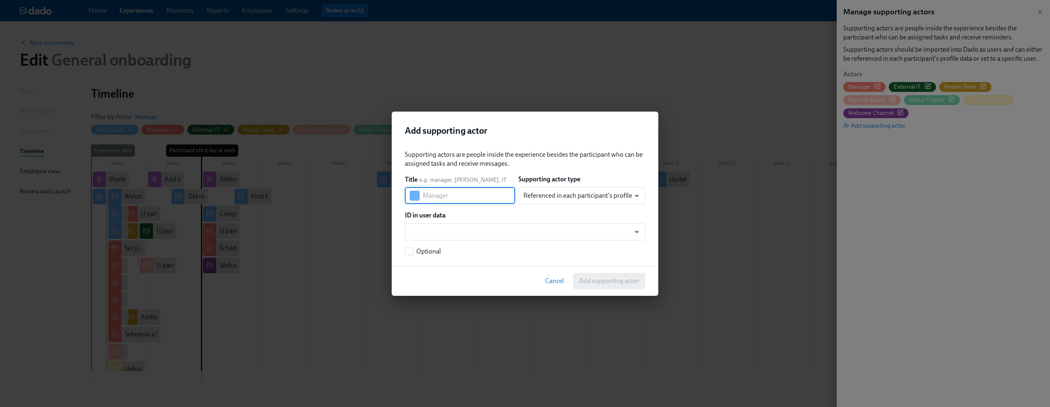
click at [457, 199] on input "text" at bounding box center [469, 195] width 92 height 16
type input "MM Account Creator"
click at [549, 200] on body "Home Experiences Moments Reports Employees Settings Review us on G2 Help Center…" at bounding box center [525, 227] width 1050 height 455
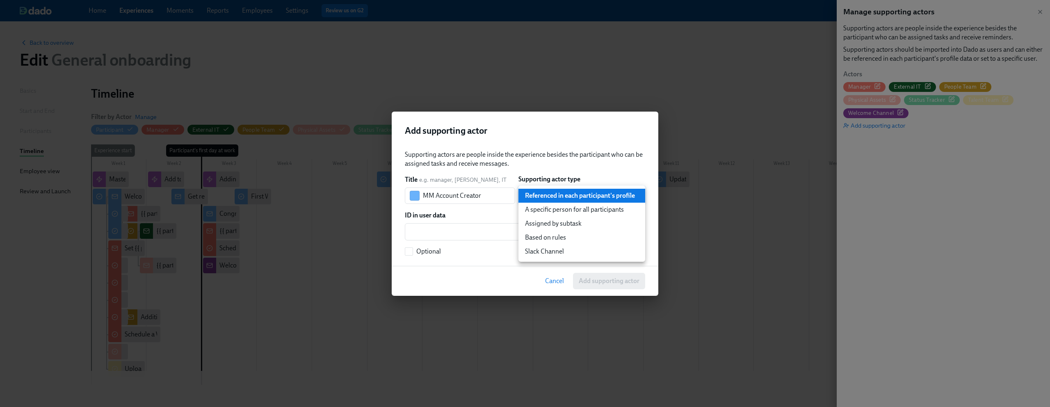
click at [549, 209] on li "A specific person for all participants" at bounding box center [582, 210] width 127 height 14
type input "staticUser"
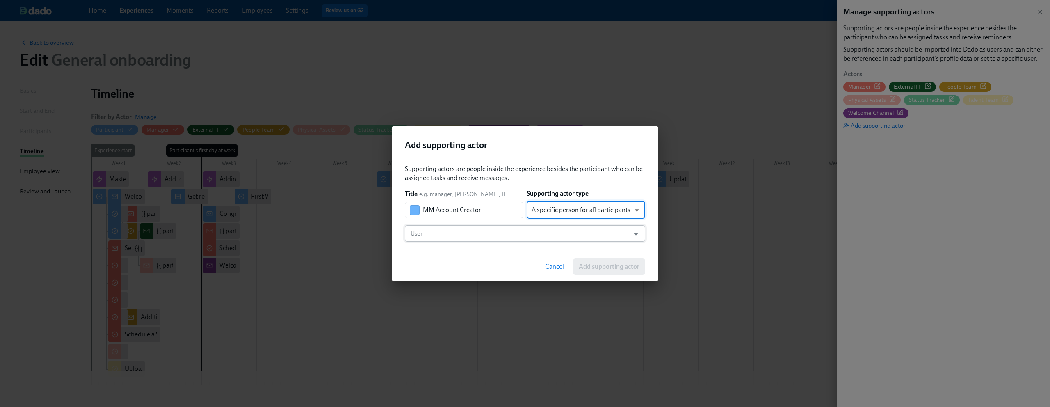
click at [478, 233] on input "User" at bounding box center [517, 233] width 217 height 16
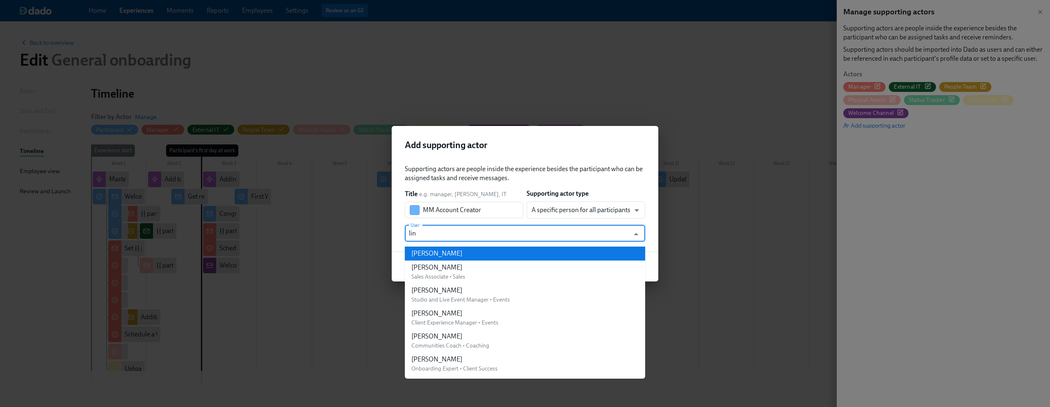
click at [485, 251] on li "[PERSON_NAME]" at bounding box center [525, 254] width 240 height 14
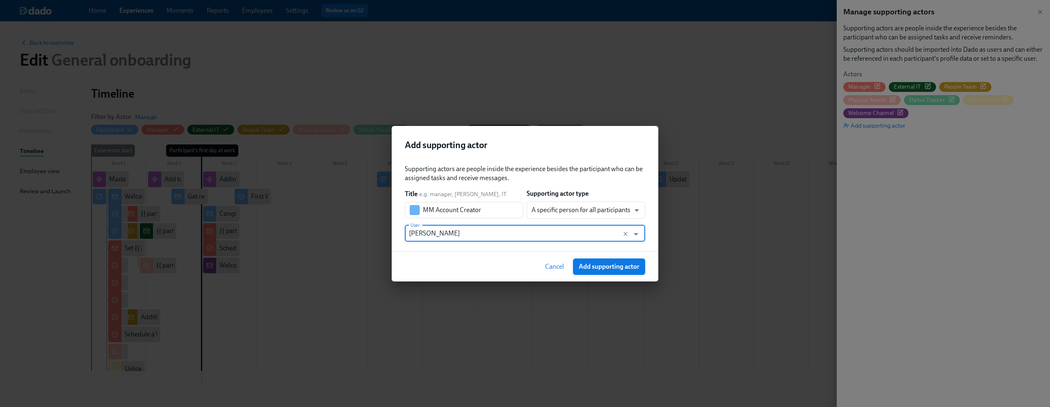
type input "[PERSON_NAME]"
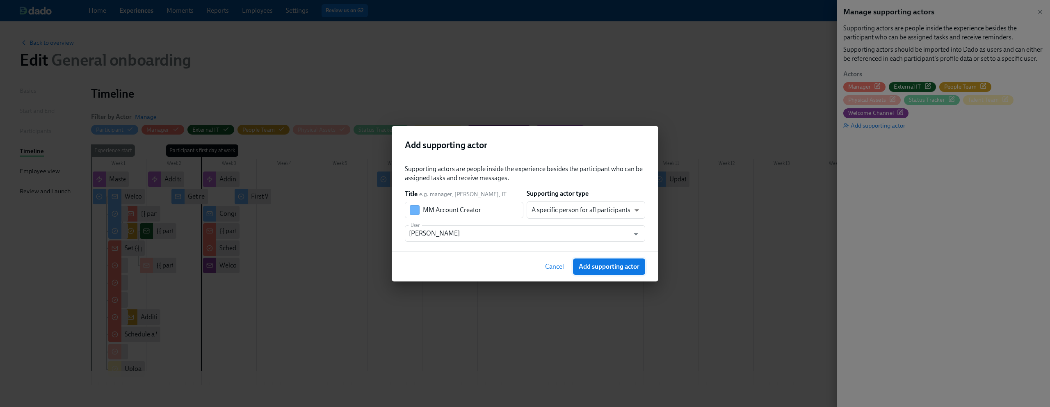
click at [591, 265] on span "Add supporting actor" at bounding box center [609, 267] width 61 height 8
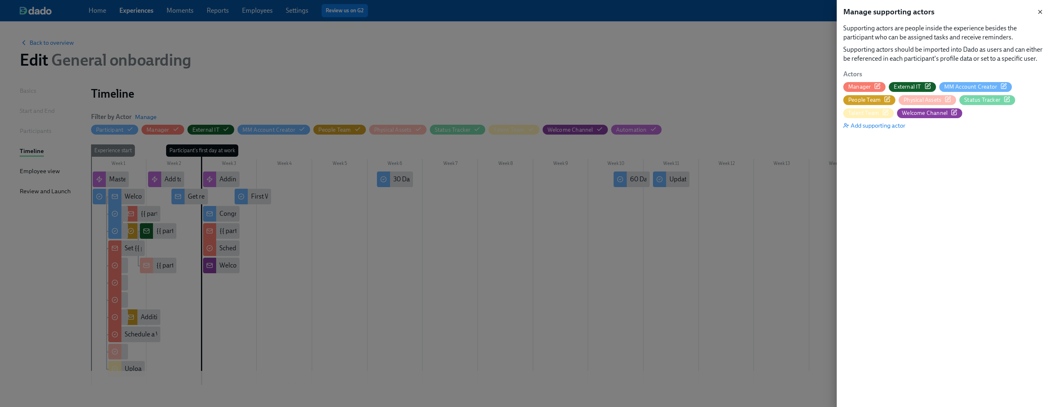
click at [1040, 11] on icon "button" at bounding box center [1040, 11] width 3 height 3
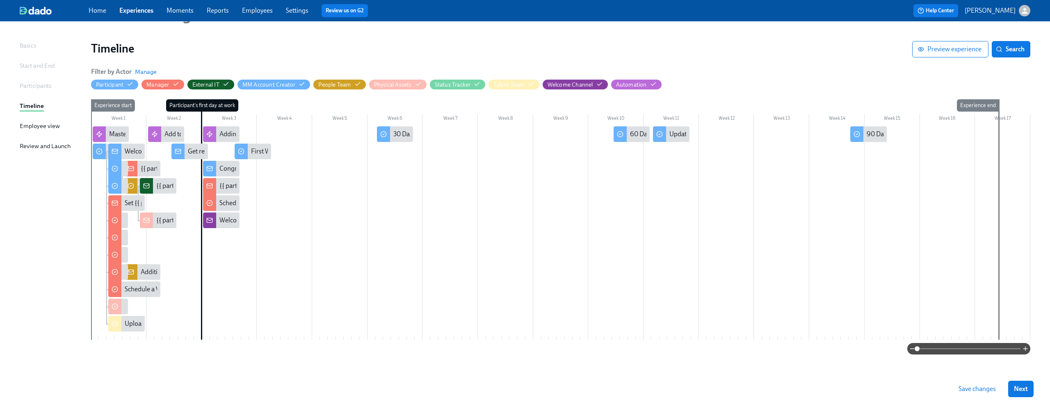
scroll to position [48, 0]
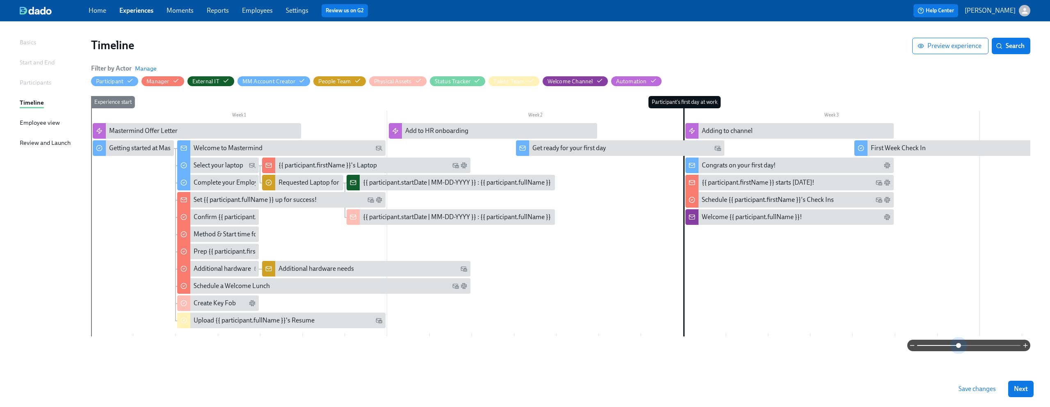
click at [958, 348] on span at bounding box center [968, 345] width 103 height 11
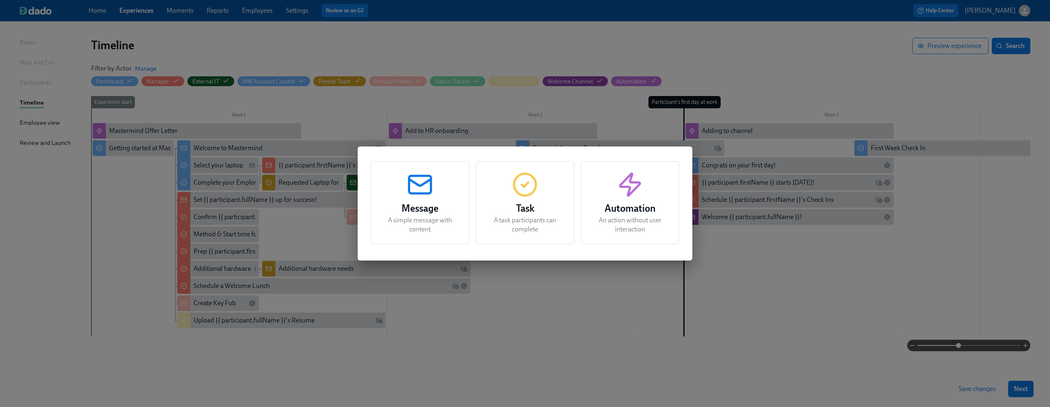
click at [434, 187] on div "Message A simple message with content" at bounding box center [420, 202] width 98 height 83
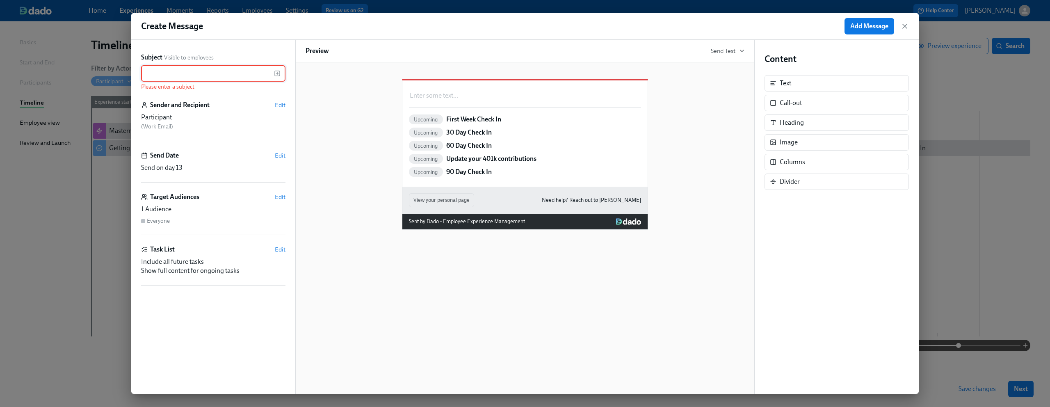
paste input "Mastermind account for {{ participant.fullName }}"
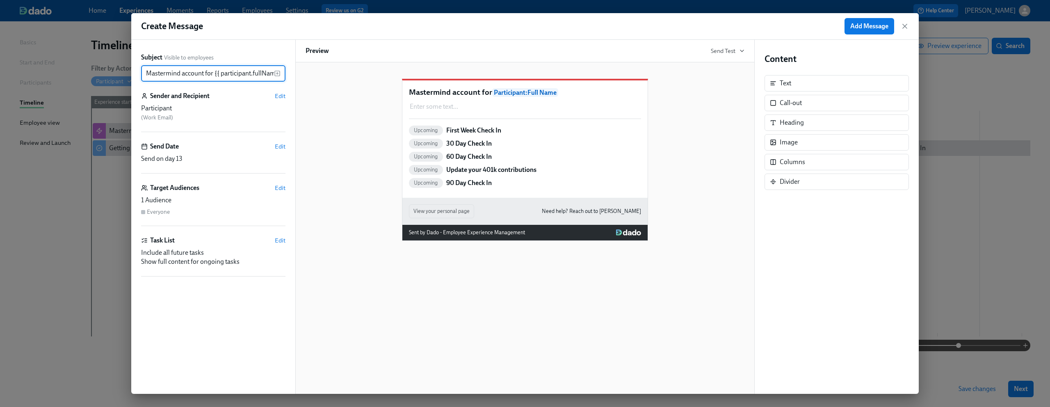
scroll to position [0, 11]
drag, startPoint x: 194, startPoint y: 73, endPoint x: 289, endPoint y: 77, distance: 95.3
click at [289, 77] on div "Subject Visible to employees Mastermind account for {{ participant.fullName }} …" at bounding box center [213, 217] width 164 height 354
type input "Mastermind account for {{ participant.fullName }}"
click at [319, 89] on div "Mastermind account for Participant : Full Name Enter some text ... Duplicate De…" at bounding box center [525, 153] width 439 height 175
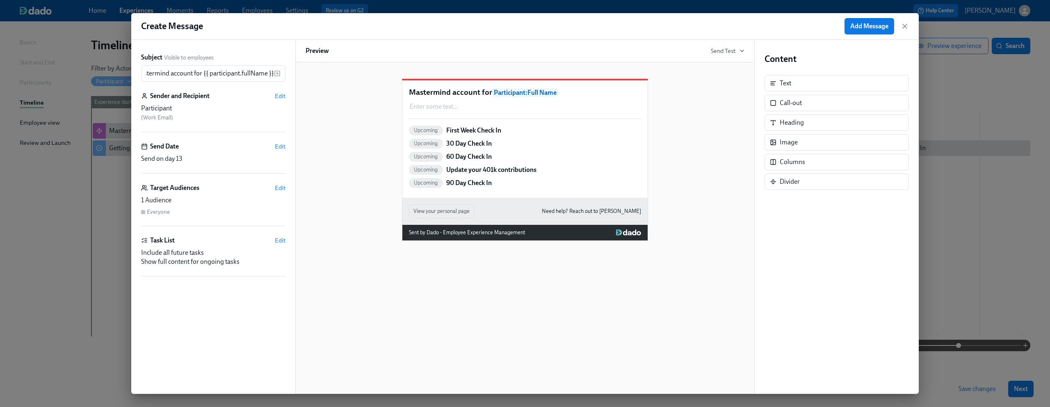
scroll to position [0, 0]
click at [280, 95] on span "Edit" at bounding box center [280, 96] width 11 height 8
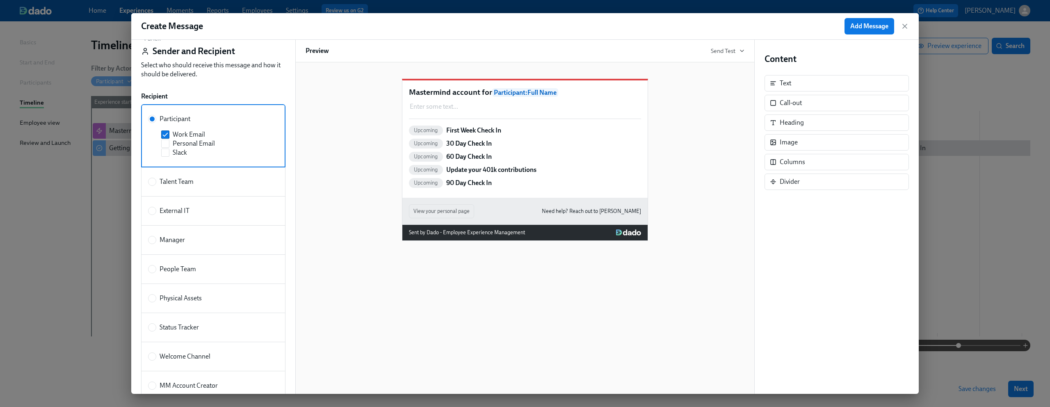
scroll to position [33, 0]
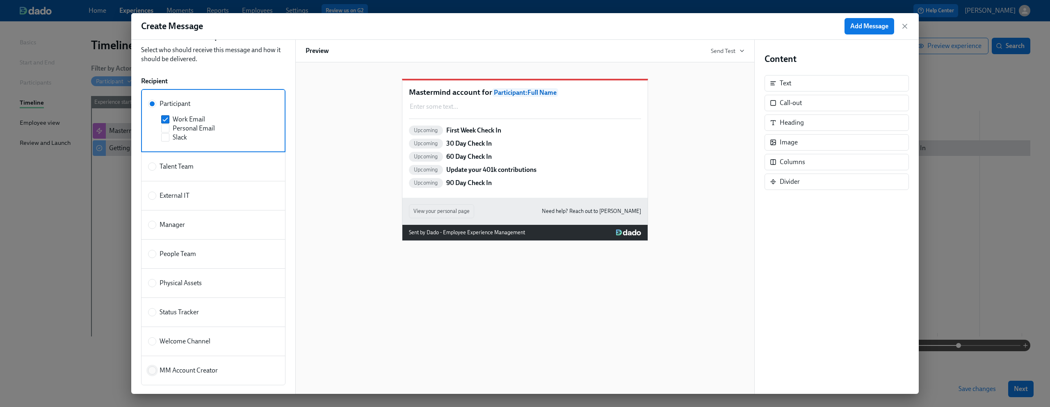
click at [150, 371] on input "MM Account Creator" at bounding box center [152, 370] width 7 height 7
radio input "true"
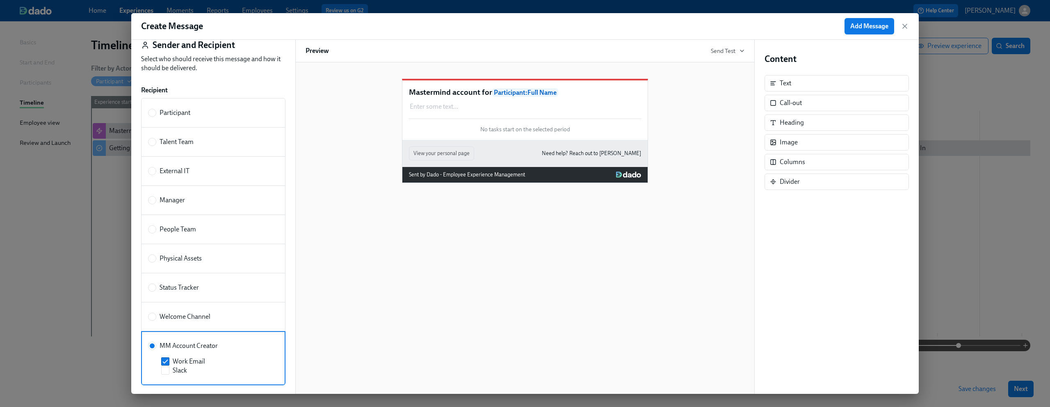
scroll to position [0, 0]
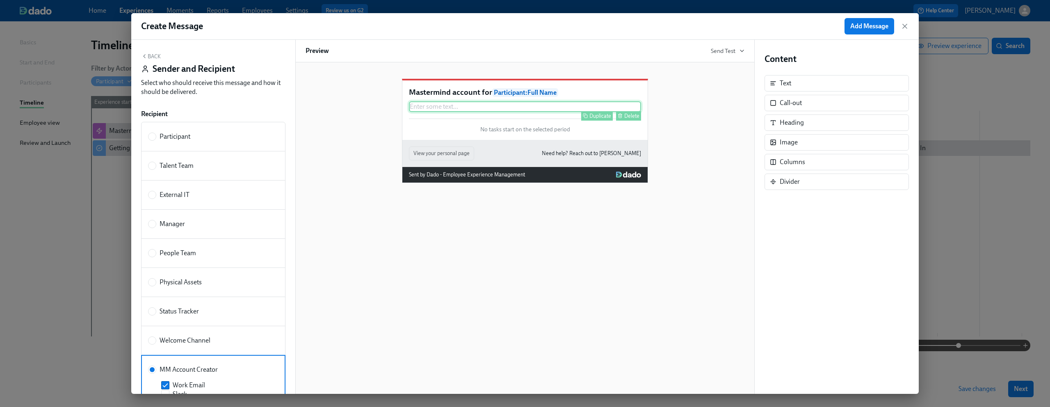
click at [463, 112] on div "Enter some text ... Duplicate Delete" at bounding box center [525, 106] width 232 height 11
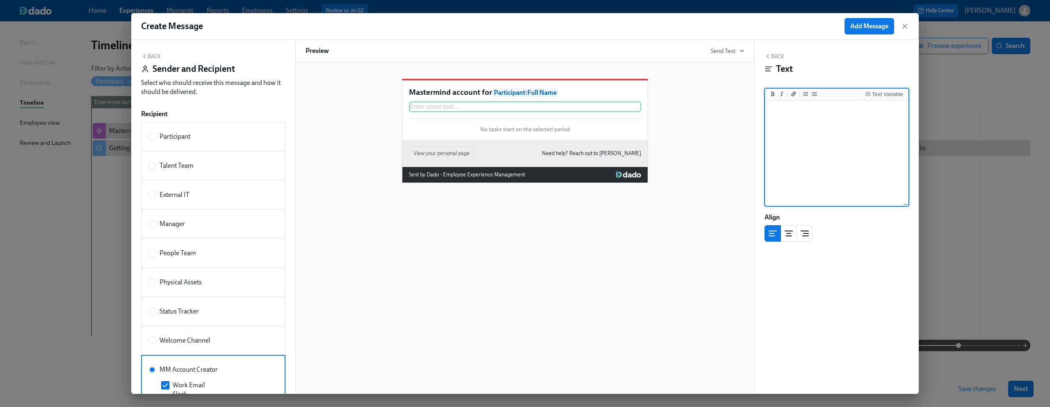
click at [813, 125] on textarea at bounding box center [837, 153] width 140 height 103
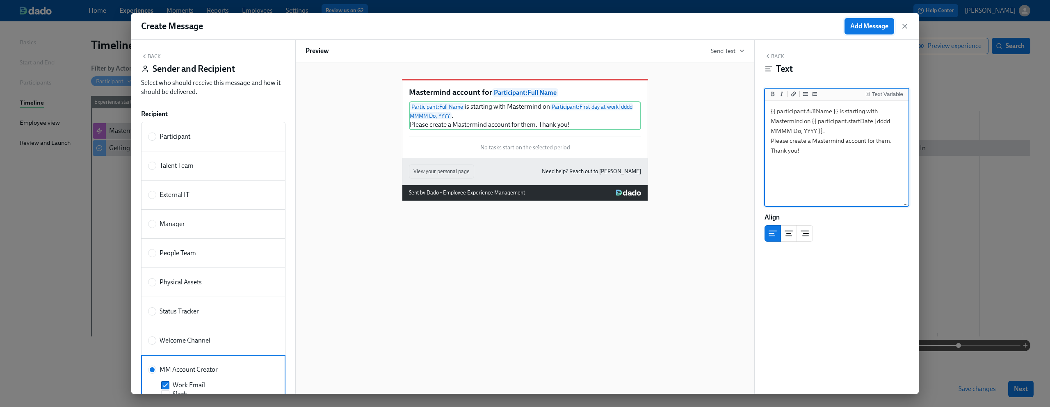
type textarea "{{ participant.fullName }} is starting with Mastermind on {{ participant.startD…"
click at [866, 31] on button "Add Message" at bounding box center [870, 26] width 50 height 16
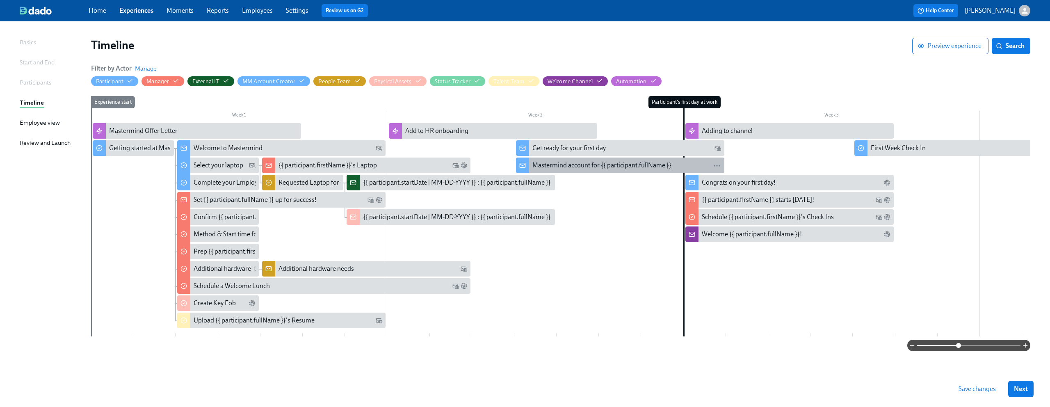
click at [583, 167] on div "Mastermind account for {{ participant.fullName }}" at bounding box center [601, 165] width 139 height 9
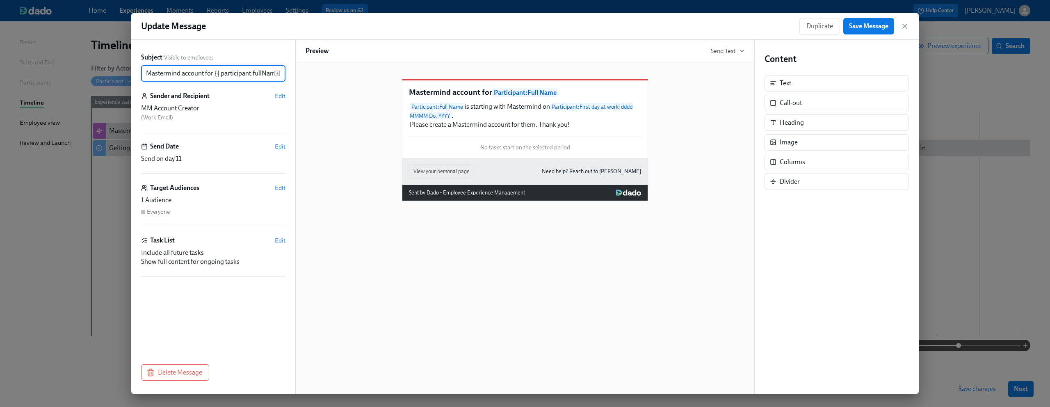
scroll to position [0, 11]
click at [281, 241] on span "Edit" at bounding box center [280, 240] width 11 height 8
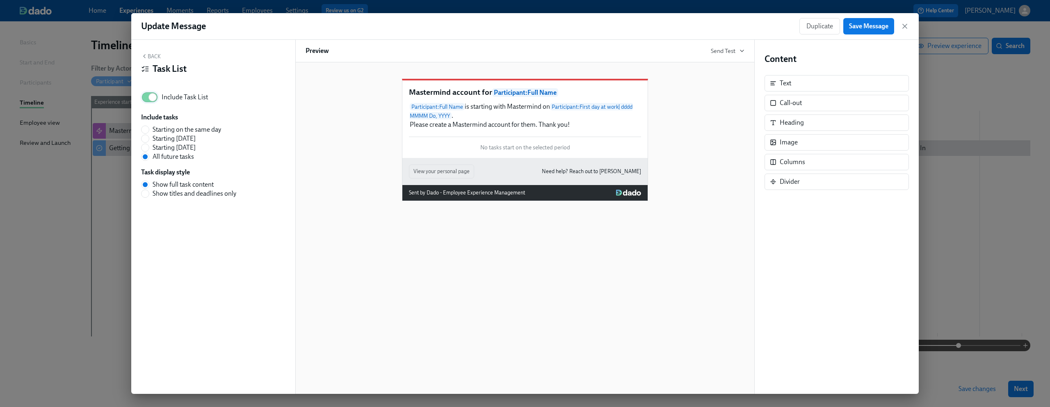
click at [151, 103] on input "Include Task List" at bounding box center [153, 97] width 54 height 18
checkbox input "false"
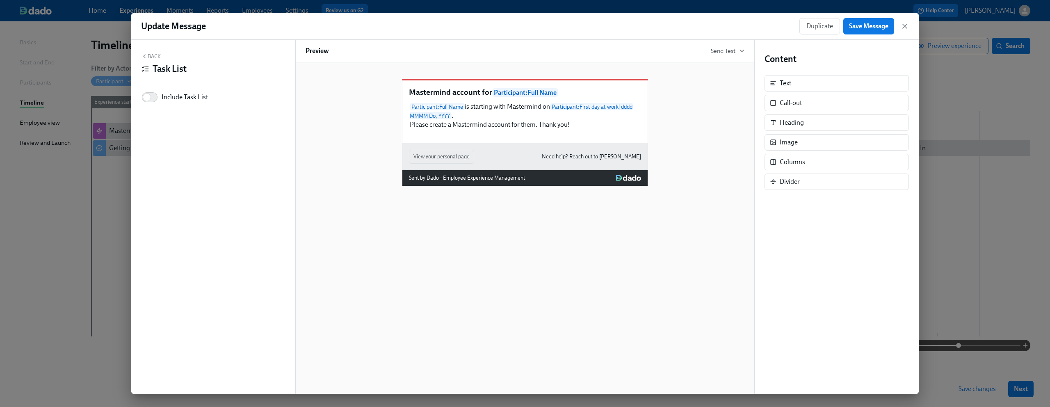
click at [411, 247] on div "Mastermind account for Participant : Full Name Participant : Full Name is start…" at bounding box center [524, 227] width 459 height 331
click at [862, 31] on button "Save Message" at bounding box center [868, 26] width 51 height 16
click at [907, 27] on icon "button" at bounding box center [905, 26] width 8 height 8
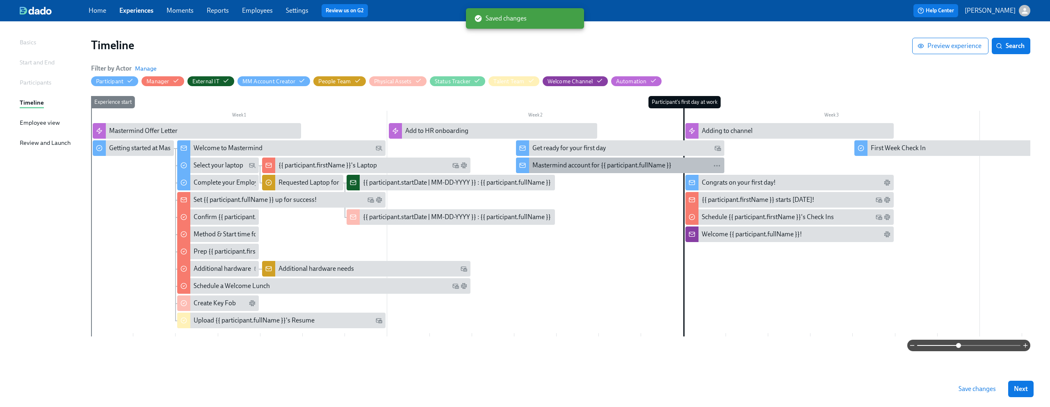
click at [556, 163] on div "Mastermind account for {{ participant.fullName }}" at bounding box center [601, 165] width 139 height 9
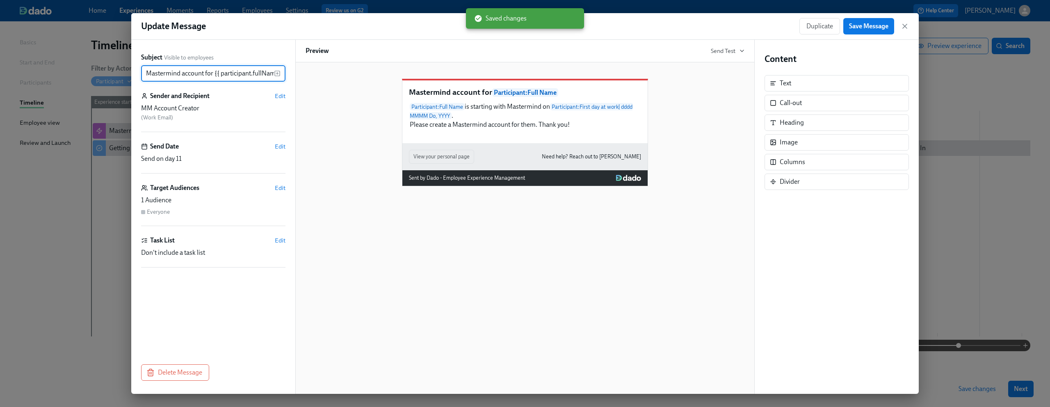
scroll to position [0, 11]
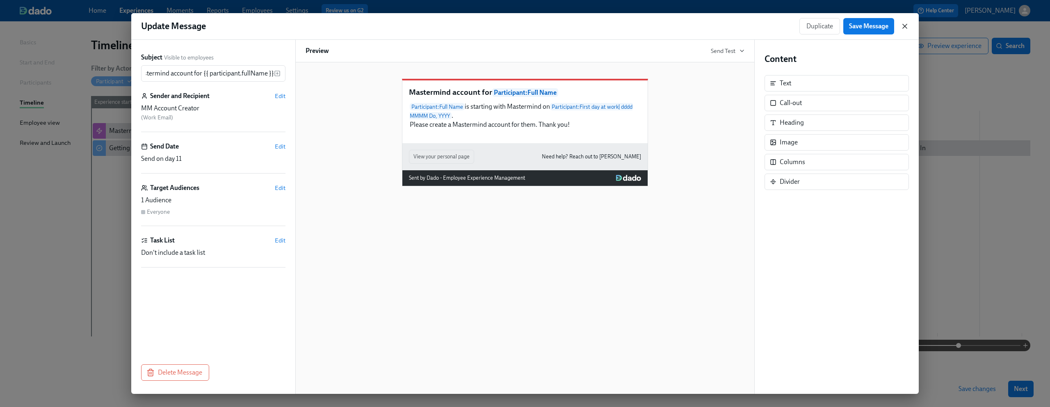
click at [903, 24] on icon "button" at bounding box center [905, 26] width 4 height 4
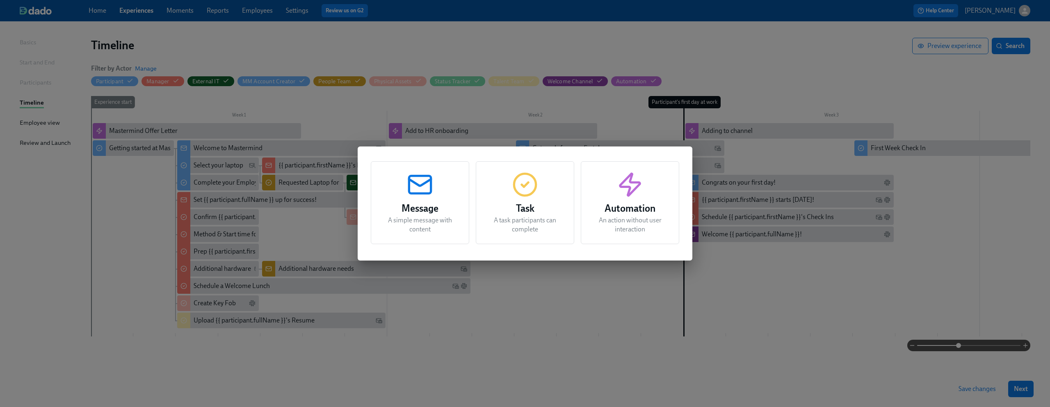
click at [404, 188] on div "Message A simple message with content" at bounding box center [420, 202] width 98 height 83
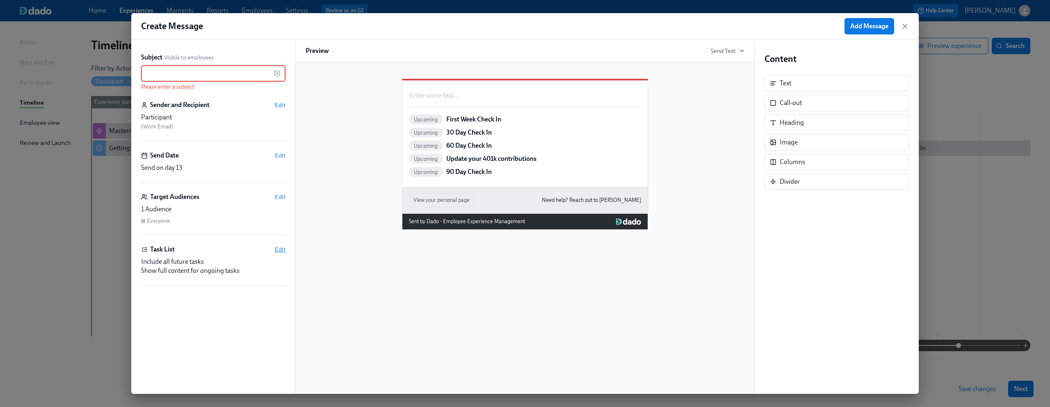
click at [285, 250] on span "Edit" at bounding box center [280, 249] width 11 height 8
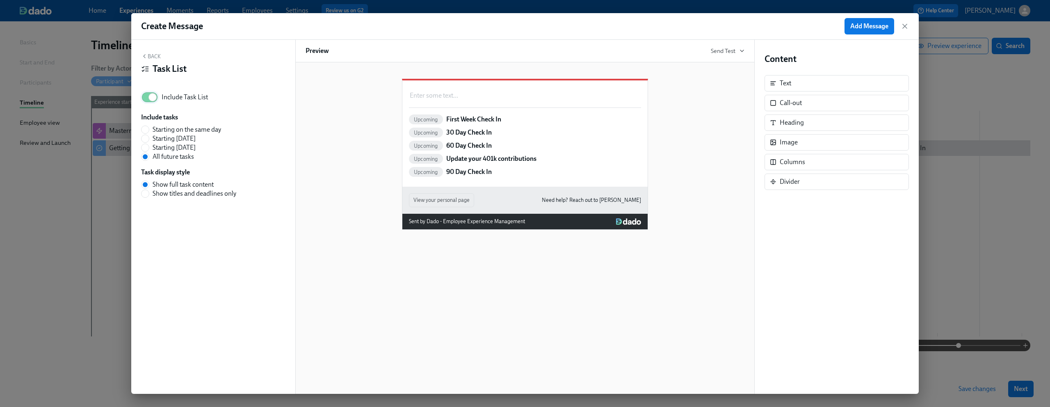
click at [149, 100] on input "Include Task List" at bounding box center [153, 97] width 54 height 18
checkbox input "false"
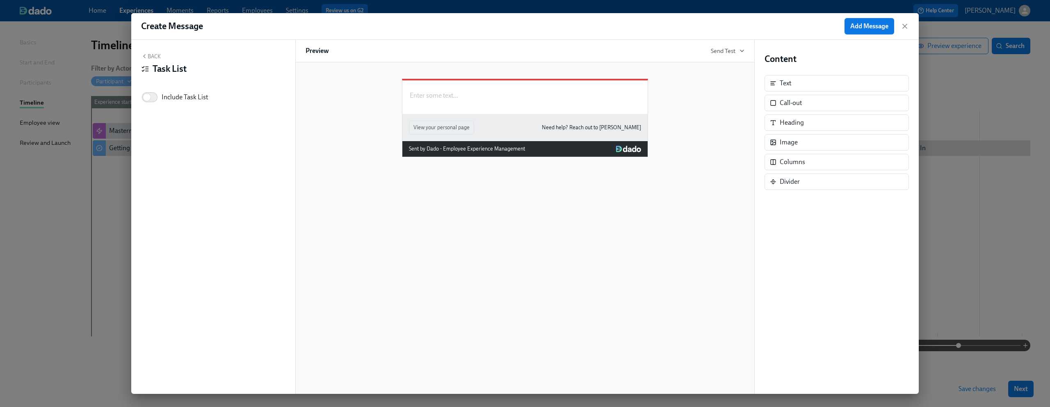
click at [148, 57] on button "Back" at bounding box center [151, 56] width 20 height 7
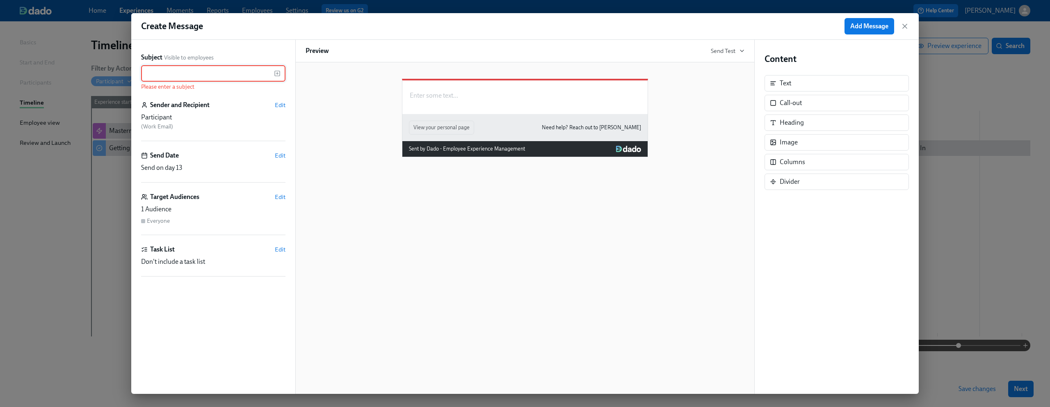
paste input "Slack account for {{ participant.fullName }}"
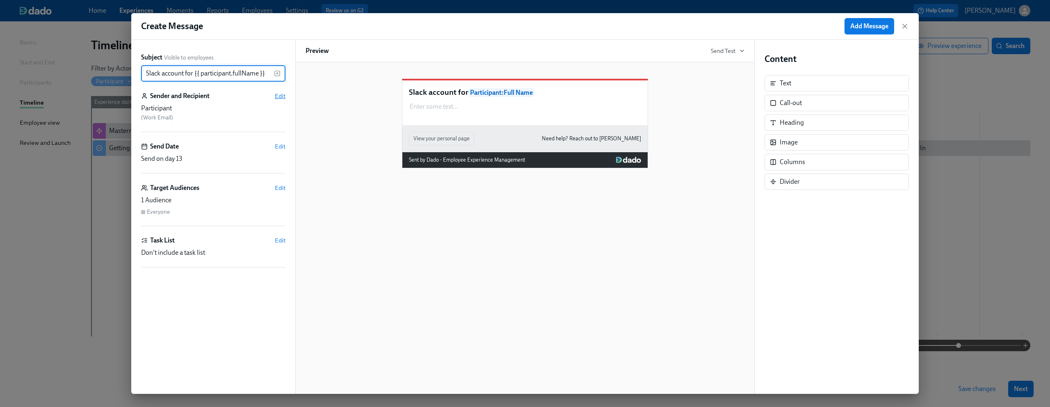
type input "Slack account for {{ participant.fullName }}"
click at [278, 96] on span "Edit" at bounding box center [280, 96] width 11 height 8
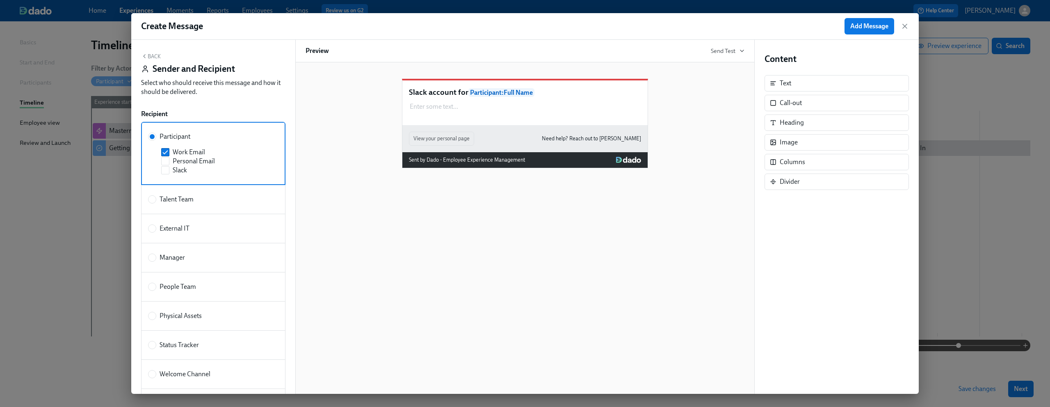
click at [193, 289] on span "People Team" at bounding box center [178, 286] width 37 height 9
click at [156, 289] on input "People Team" at bounding box center [152, 286] width 7 height 7
radio input "true"
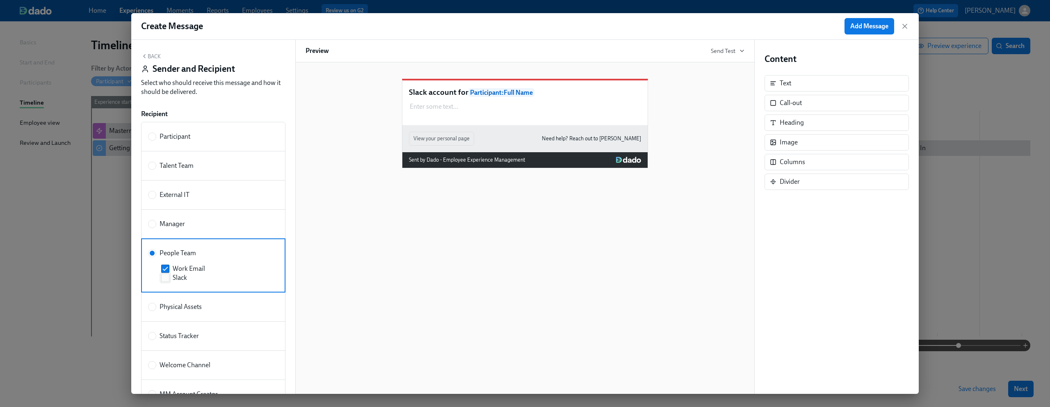
click at [177, 281] on span "Slack" at bounding box center [180, 277] width 14 height 9
click at [169, 281] on input "Slack" at bounding box center [165, 277] width 7 height 7
checkbox input "true"
click at [382, 258] on div "Slack account for Participant : Full Name Enter some text ... Duplicate Delete …" at bounding box center [524, 227] width 459 height 331
click at [474, 112] on div "Enter some text ... Duplicate Delete" at bounding box center [525, 106] width 232 height 11
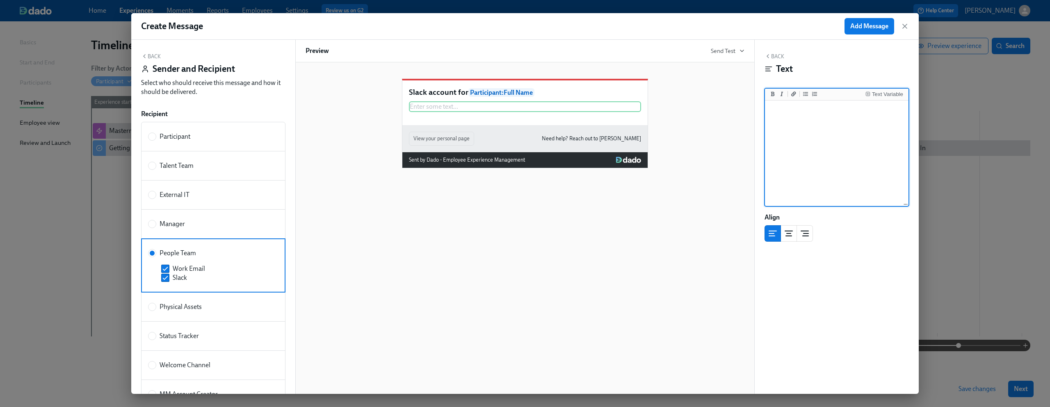
click at [847, 120] on textarea at bounding box center [837, 153] width 140 height 103
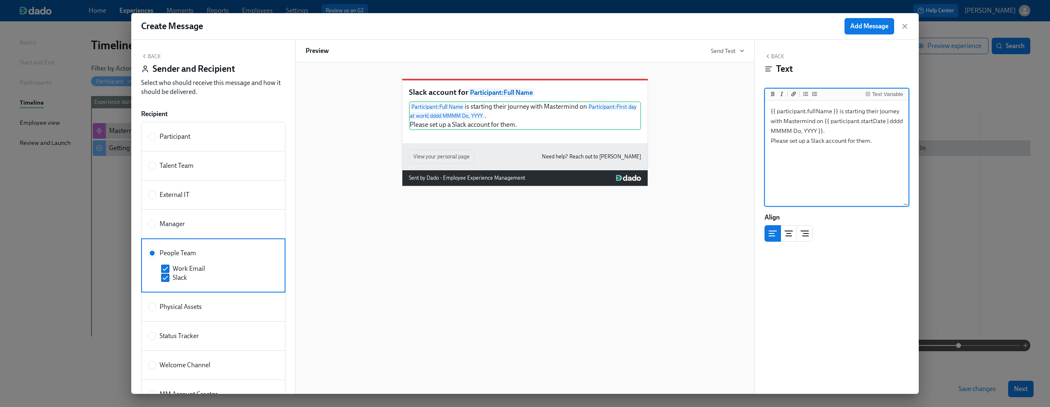
type textarea "{{ participant.fullName }} is starting their journey with Mastermind on {{ part…"
click at [487, 258] on div "Slack account for Participant : Full Name Participant : Full Name is starting t…" at bounding box center [524, 227] width 459 height 331
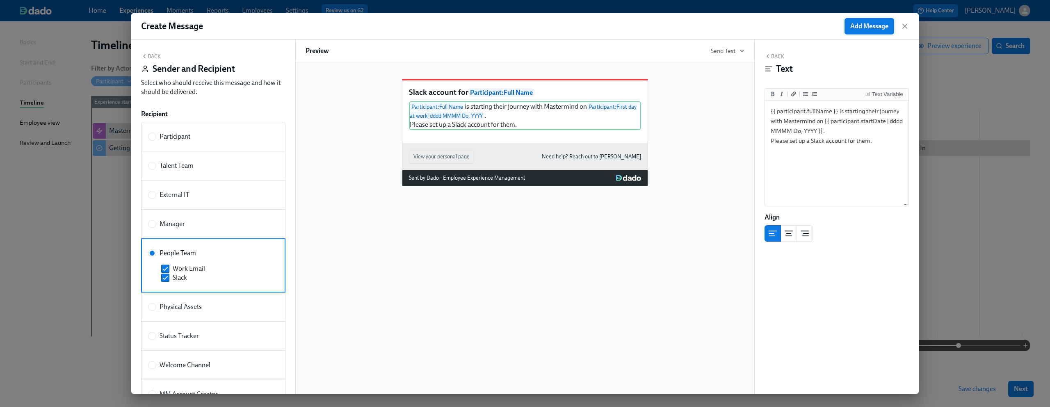
click at [876, 29] on span "Add Message" at bounding box center [869, 26] width 38 height 8
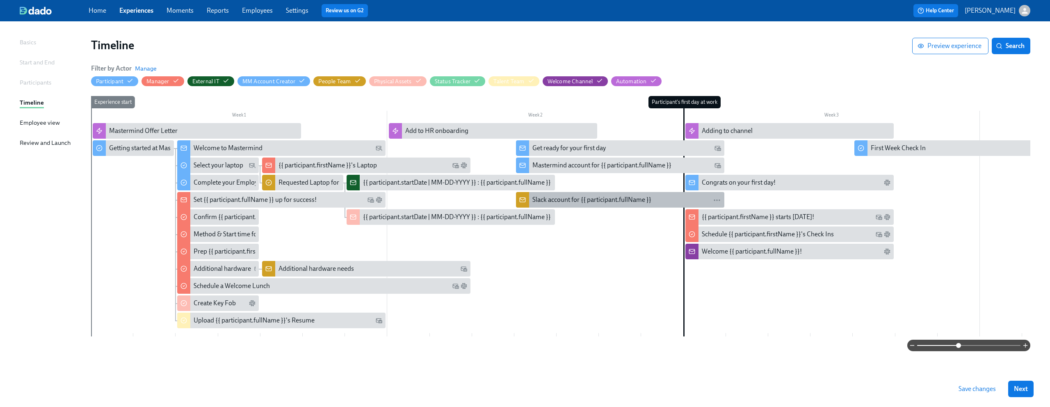
click at [608, 201] on div "Slack account for {{ participant.fullName }}" at bounding box center [591, 199] width 119 height 9
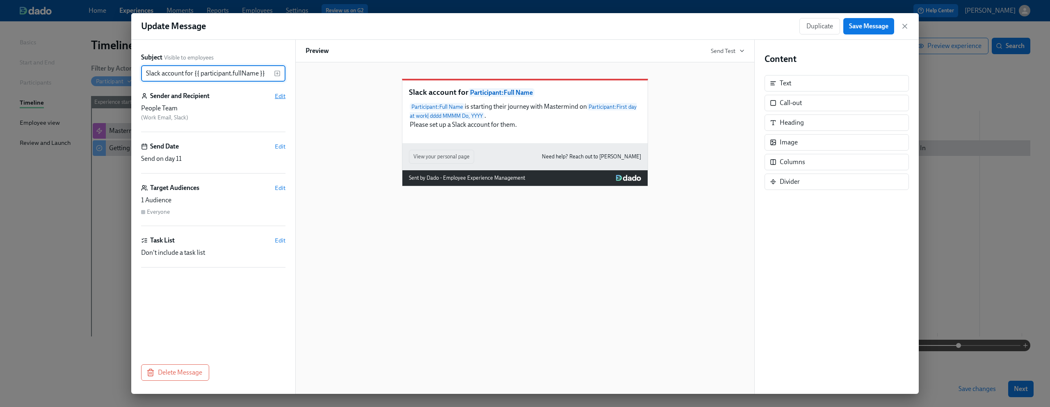
click at [276, 94] on span "Edit" at bounding box center [280, 96] width 11 height 8
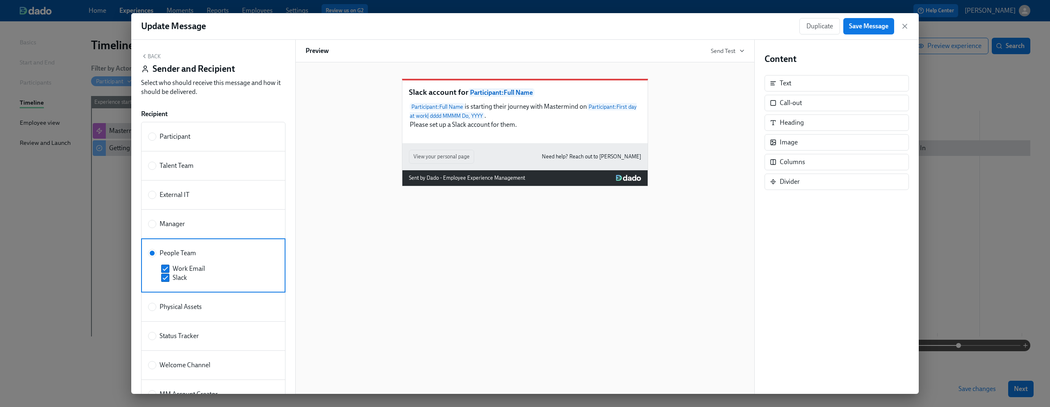
click at [329, 121] on div "Slack account for Participant : Full Name Participant : Full Name is starting t…" at bounding box center [525, 126] width 439 height 121
click at [147, 57] on button "Back" at bounding box center [151, 56] width 20 height 7
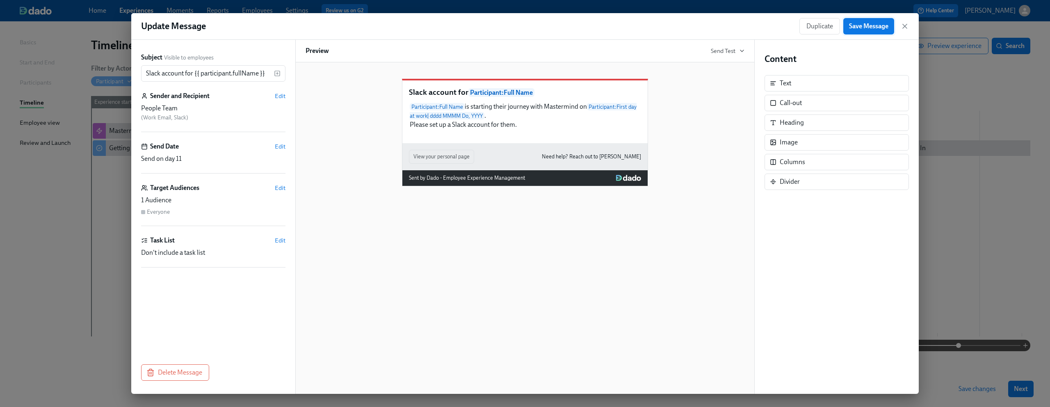
click at [866, 31] on button "Save Message" at bounding box center [868, 26] width 51 height 16
click at [907, 25] on icon "button" at bounding box center [905, 26] width 8 height 8
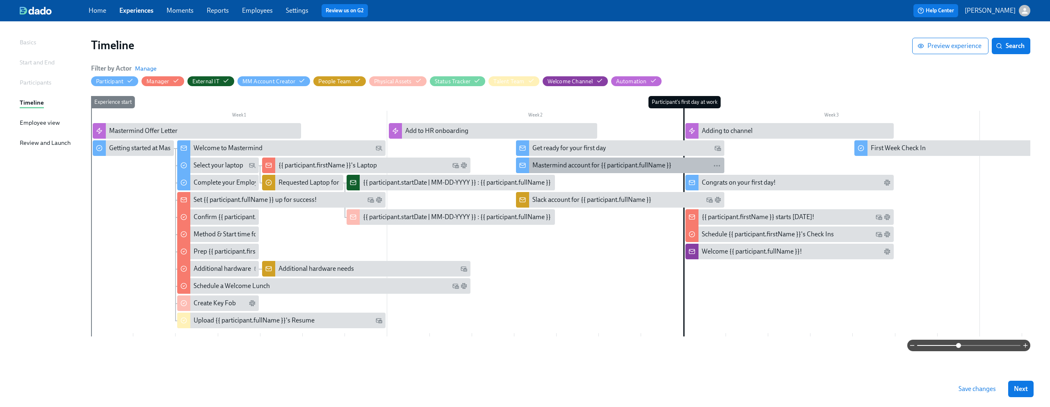
click at [561, 165] on div "Mastermind account for {{ participant.fullName }}" at bounding box center [601, 165] width 139 height 9
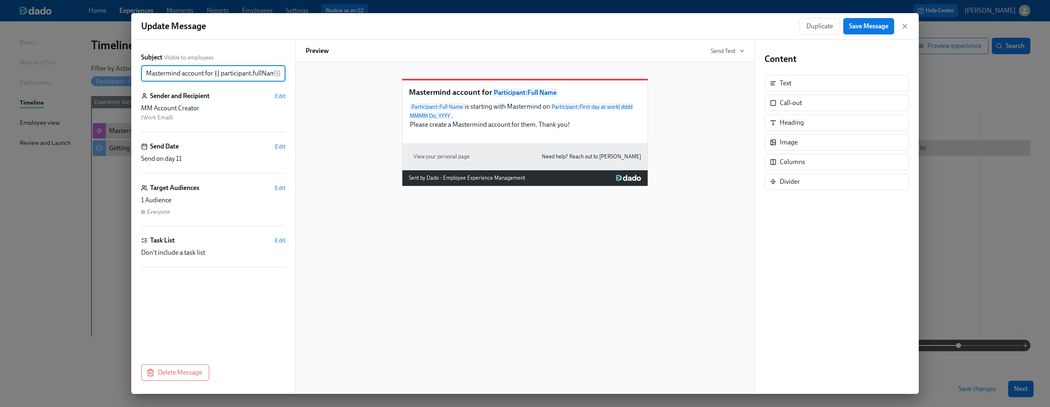
scroll to position [0, 11]
click at [282, 93] on span "Edit" at bounding box center [280, 96] width 11 height 8
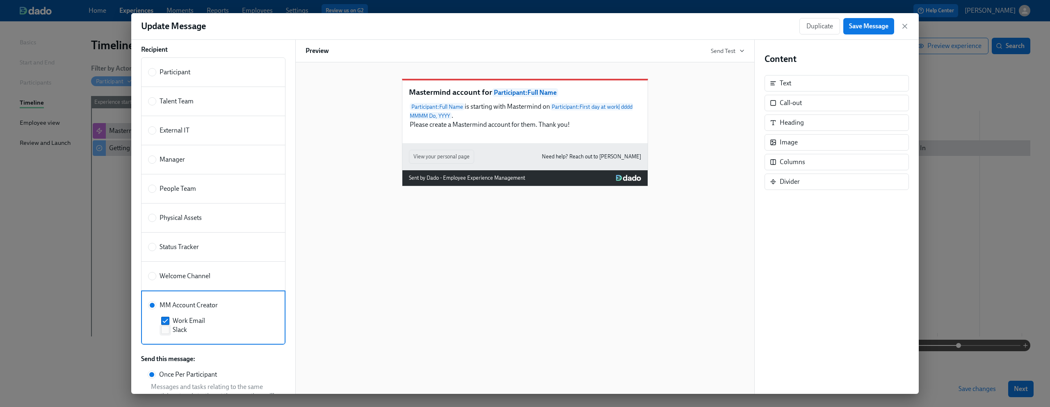
click at [165, 329] on input "Slack" at bounding box center [165, 329] width 7 height 7
checkbox input "true"
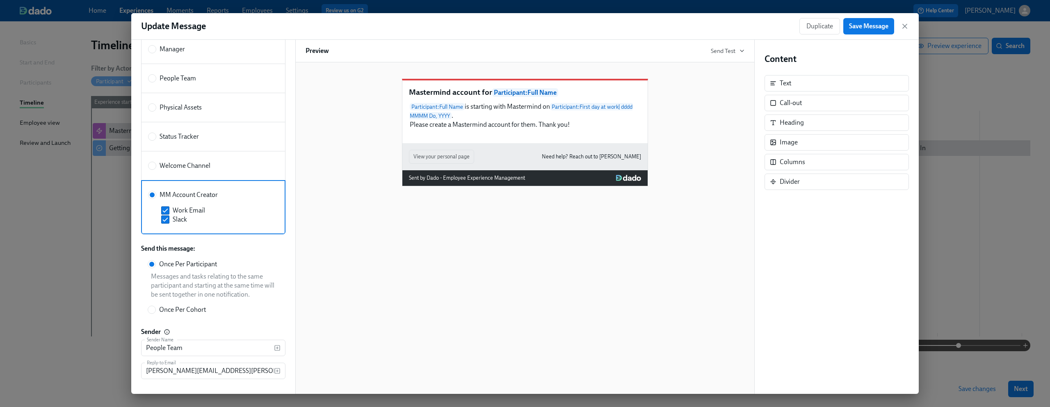
scroll to position [190, 0]
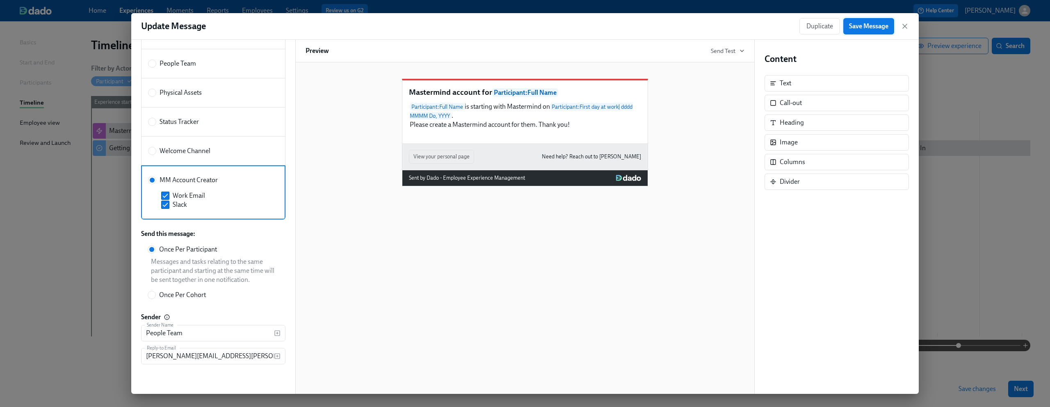
click at [856, 25] on span "Save Message" at bounding box center [868, 26] width 39 height 8
click at [901, 22] on icon "button" at bounding box center [905, 26] width 8 height 8
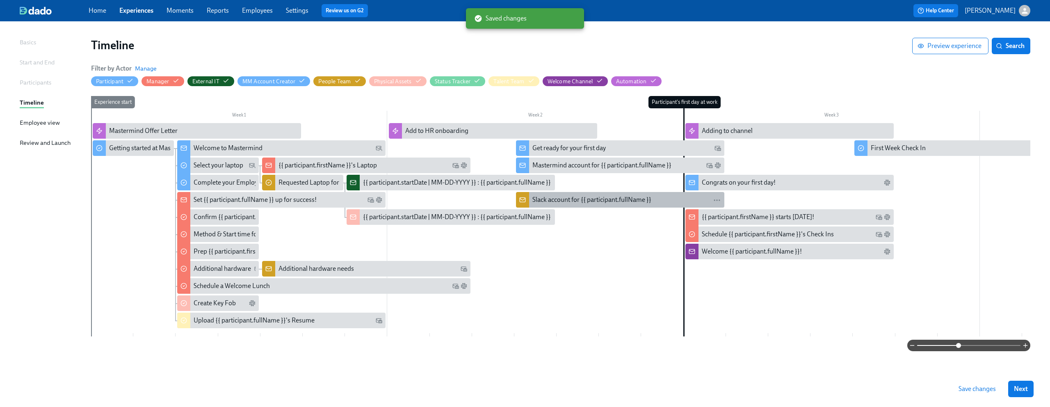
click at [561, 199] on div "Slack account for {{ participant.fullName }}" at bounding box center [591, 199] width 119 height 9
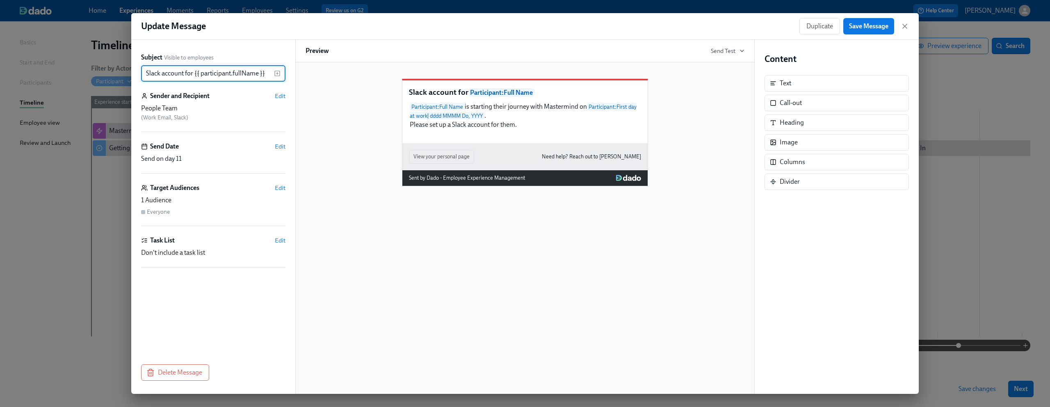
click at [903, 21] on div "Duplicate Save Message" at bounding box center [855, 26] width 110 height 16
click at [905, 24] on icon "button" at bounding box center [905, 26] width 8 height 8
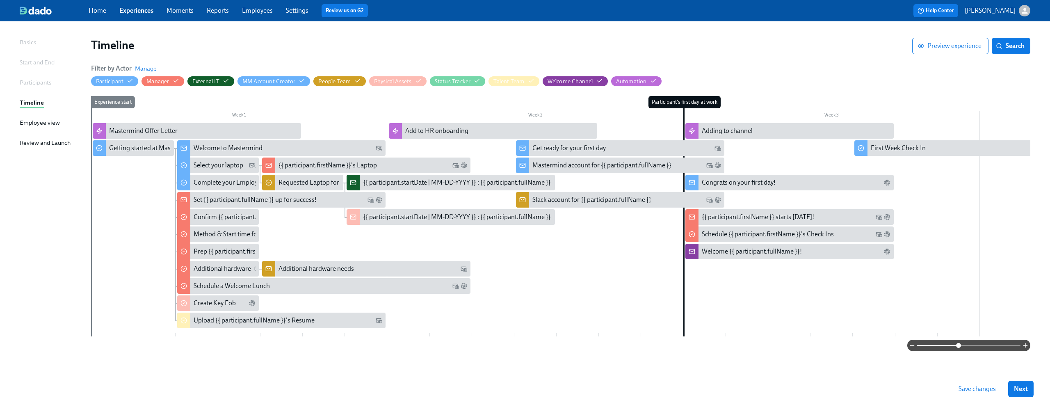
scroll to position [52, 0]
click at [560, 161] on div "Mastermind account for {{ participant.fullName }}" at bounding box center [601, 165] width 139 height 9
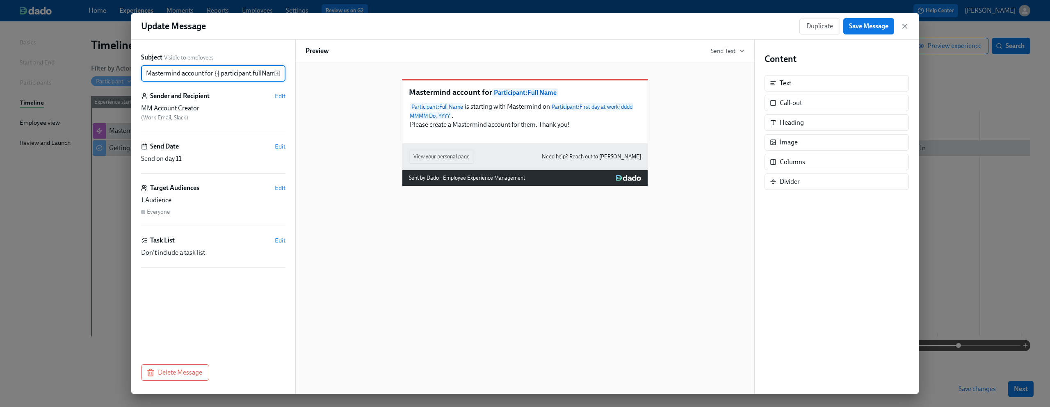
scroll to position [0, 11]
click at [905, 30] on icon "button" at bounding box center [905, 26] width 8 height 8
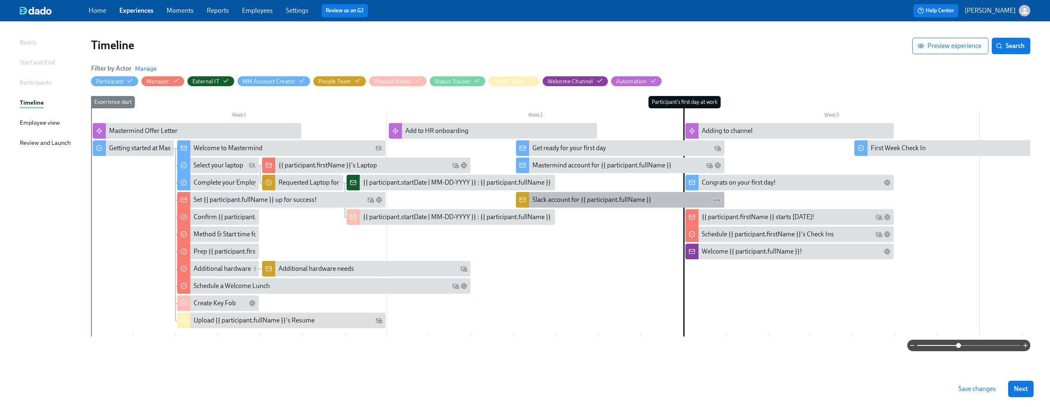
click at [590, 200] on div "Slack account for {{ participant.fullName }}" at bounding box center [591, 199] width 119 height 9
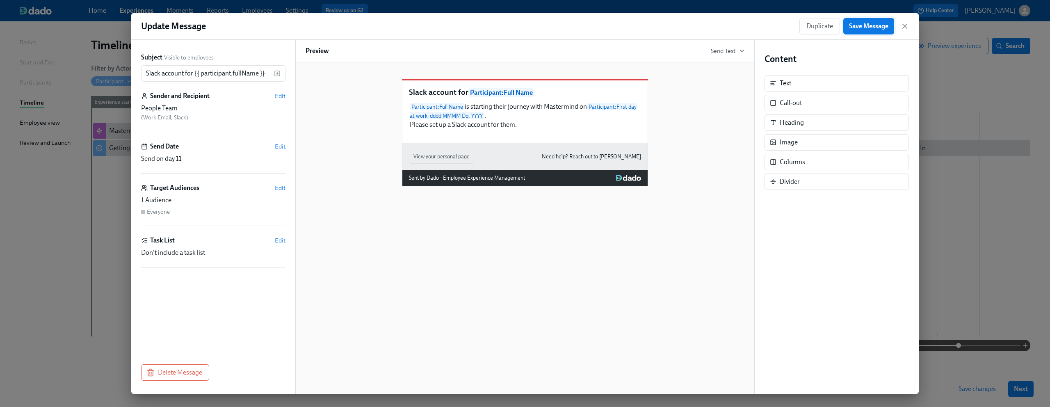
click at [880, 28] on span "Save Message" at bounding box center [868, 26] width 39 height 8
click at [907, 28] on icon "button" at bounding box center [905, 26] width 4 height 4
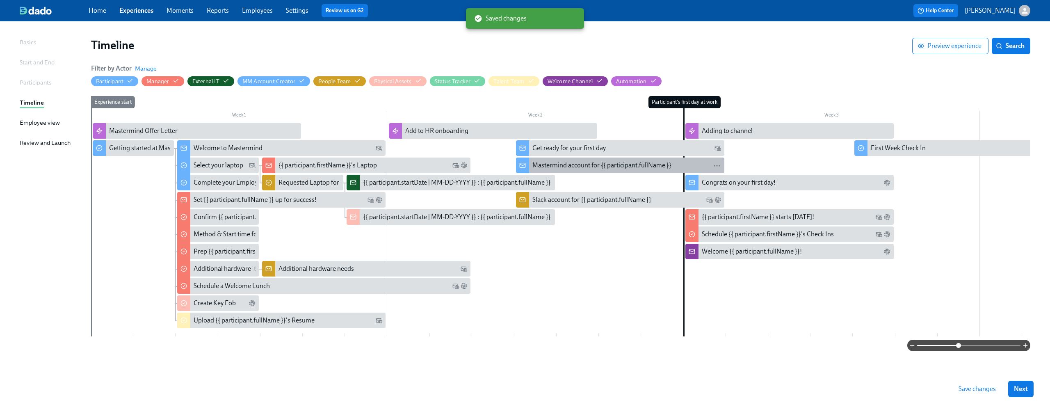
click at [599, 163] on div "Mastermind account for {{ participant.fullName }}" at bounding box center [601, 165] width 139 height 9
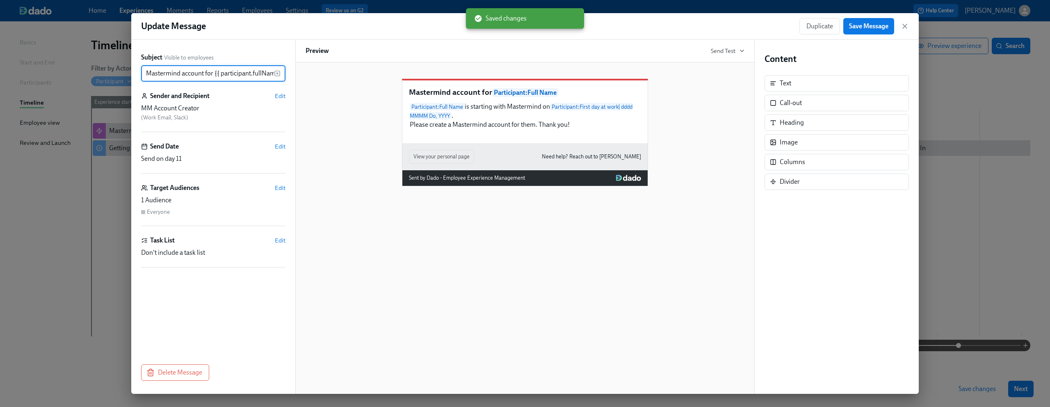
scroll to position [0, 11]
click at [908, 25] on icon "button" at bounding box center [905, 26] width 8 height 8
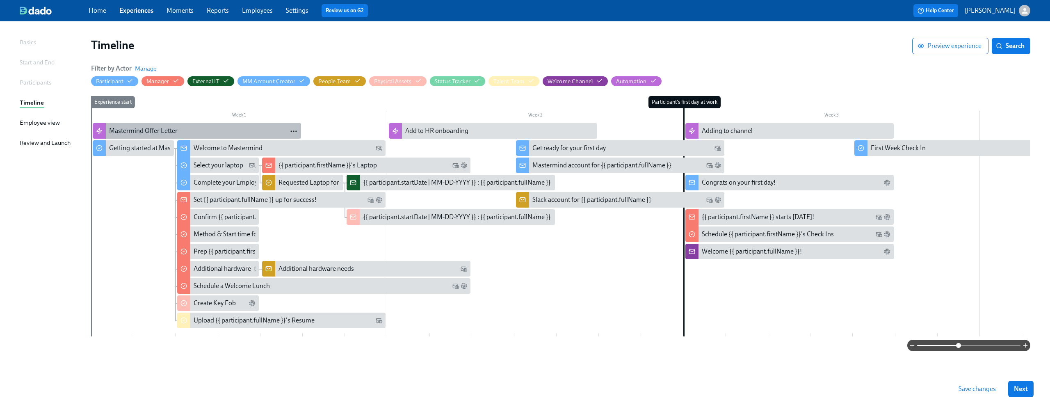
click at [295, 130] on icon "button" at bounding box center [294, 131] width 8 height 8
click at [278, 105] on div at bounding box center [525, 203] width 1050 height 407
click at [982, 388] on span "Save changes" at bounding box center [977, 389] width 37 height 8
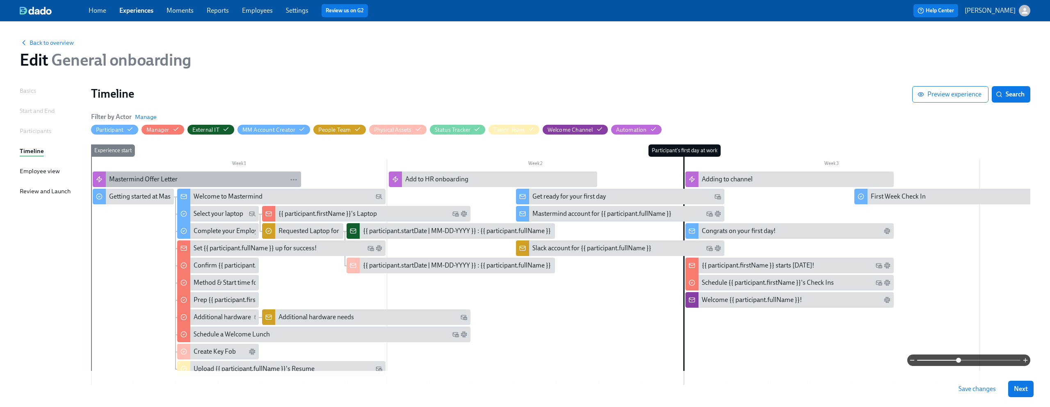
click at [153, 179] on div "Mastermind Offer Letter" at bounding box center [143, 179] width 69 height 9
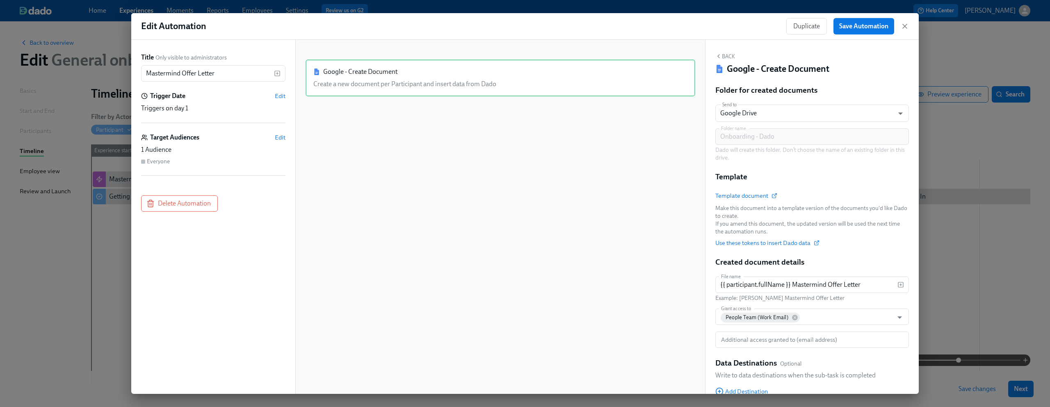
drag, startPoint x: 160, startPoint y: 201, endPoint x: 350, endPoint y: 223, distance: 191.6
click at [350, 223] on div "Title Only visible to administrators Mastermind Offer Letter ​ Trigger Date Edi…" at bounding box center [525, 217] width 788 height 354
click at [903, 30] on icon "button" at bounding box center [905, 26] width 8 height 8
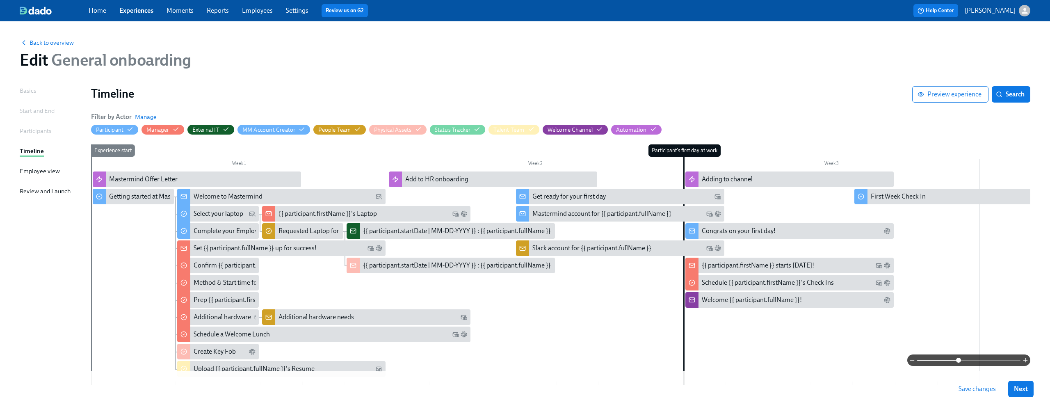
click at [967, 386] on span "Save changes" at bounding box center [977, 389] width 37 height 8
click at [178, 178] on div "Mastermind Offer Letter" at bounding box center [203, 179] width 189 height 9
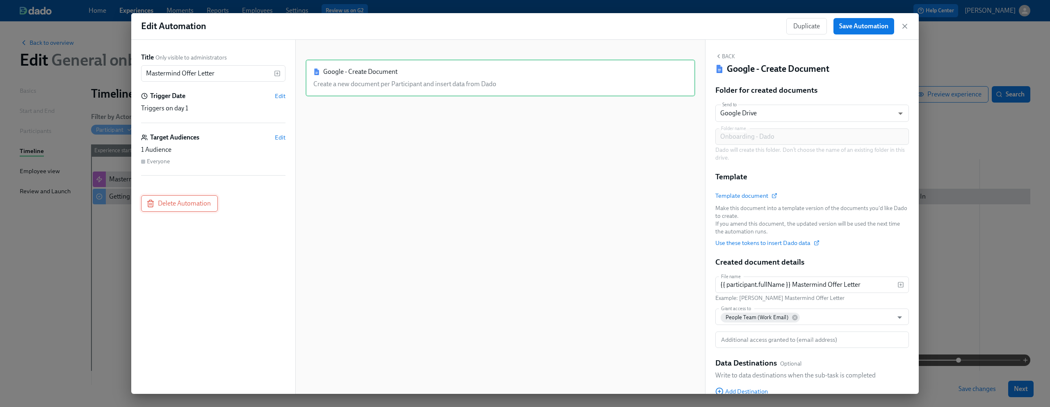
click at [181, 204] on span "Delete Automation" at bounding box center [179, 203] width 63 height 8
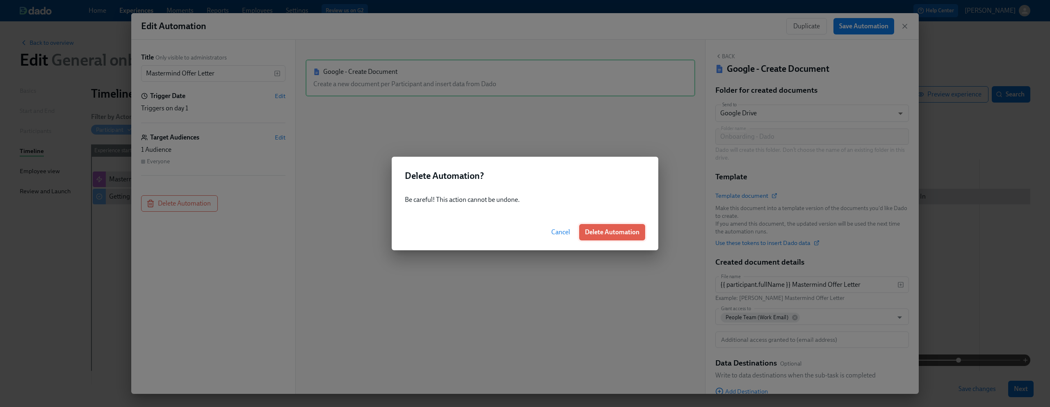
click at [611, 233] on span "Delete Automation" at bounding box center [612, 232] width 55 height 8
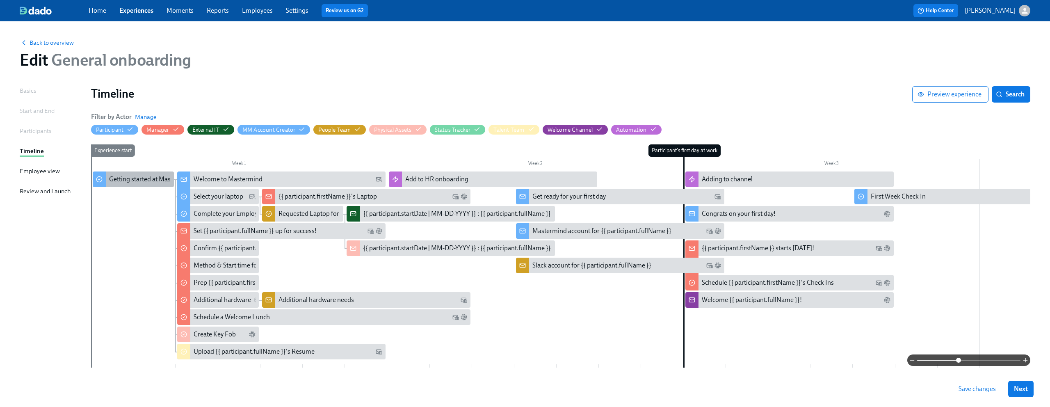
click at [130, 182] on div "Getting started at Mastermind" at bounding box center [151, 179] width 84 height 9
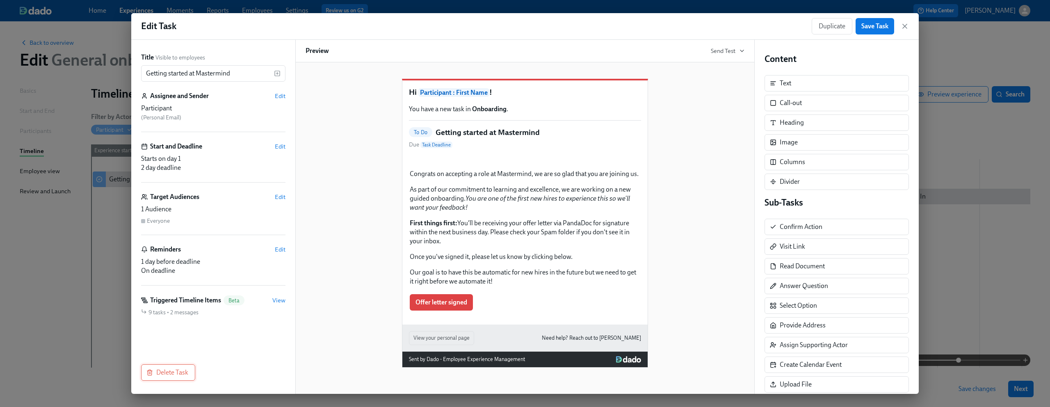
click at [174, 371] on span "Delete Task" at bounding box center [168, 372] width 40 height 8
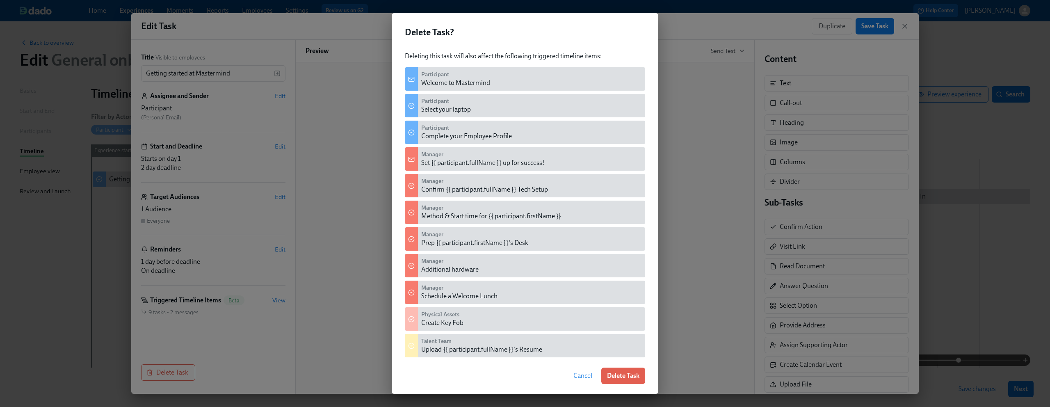
scroll to position [25, 0]
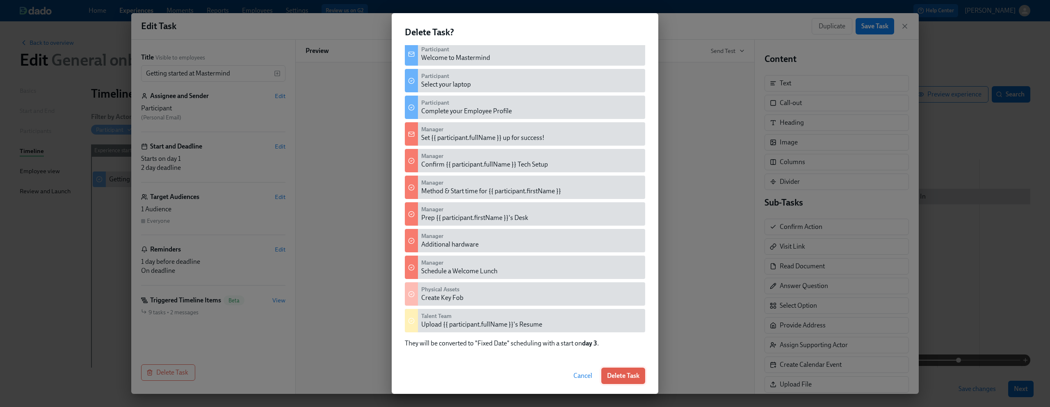
click at [629, 375] on span "Delete Task" at bounding box center [623, 376] width 32 height 8
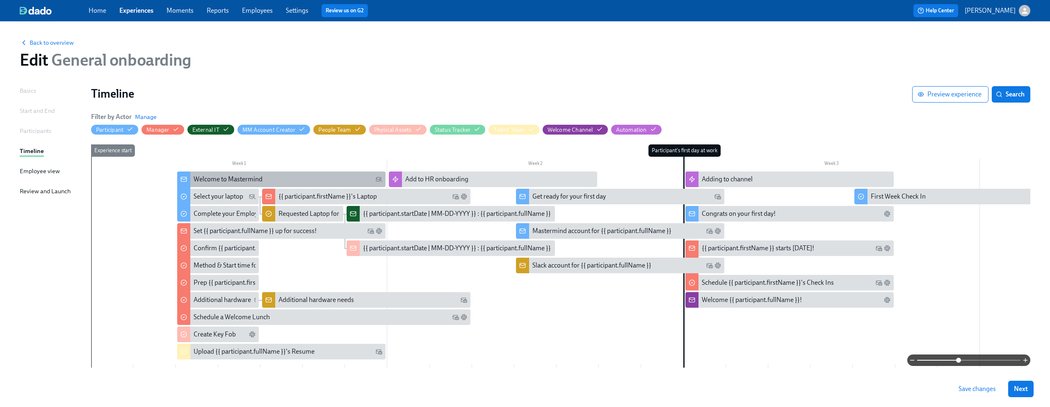
click at [224, 178] on div "Welcome to Mastermind" at bounding box center [228, 179] width 69 height 9
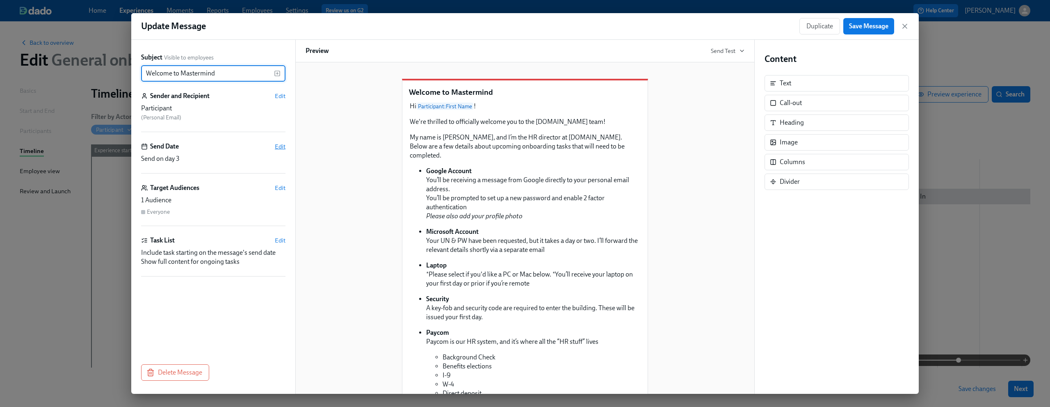
click at [279, 145] on span "Edit" at bounding box center [280, 146] width 11 height 8
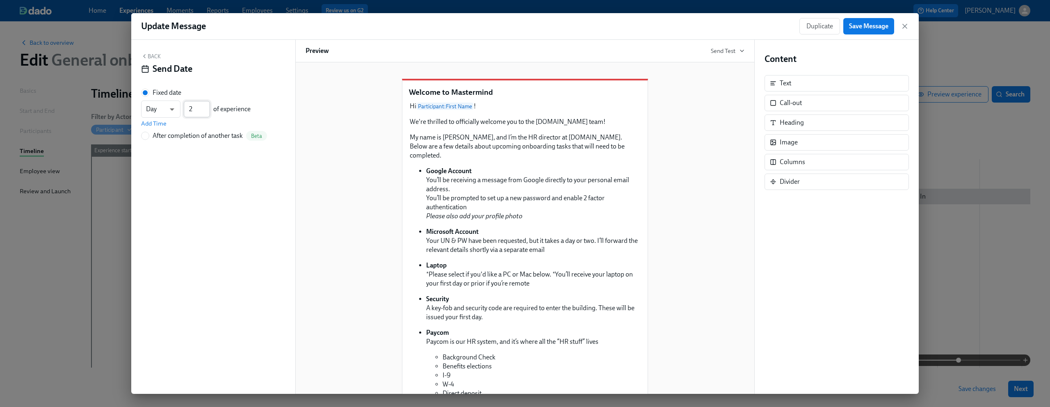
click at [206, 112] on input "2" at bounding box center [197, 109] width 26 height 16
type input "1"
click at [206, 112] on input "1" at bounding box center [197, 109] width 26 height 16
click at [904, 27] on icon "button" at bounding box center [905, 26] width 4 height 4
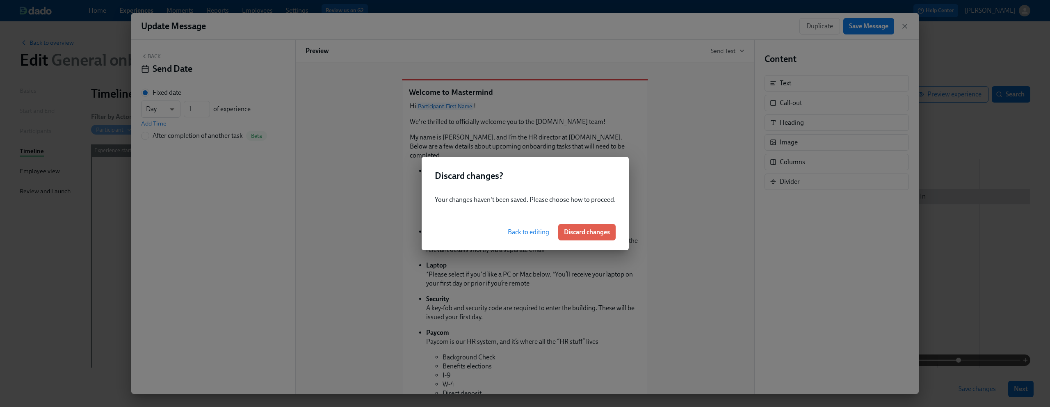
click at [523, 229] on span "Back to editing" at bounding box center [528, 232] width 41 height 8
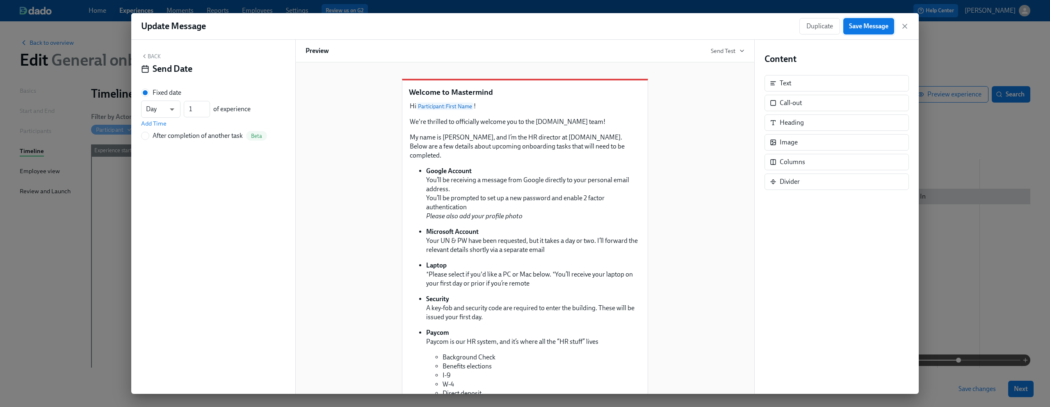
click at [858, 30] on button "Save Message" at bounding box center [868, 26] width 51 height 16
click at [905, 25] on icon "button" at bounding box center [905, 26] width 4 height 4
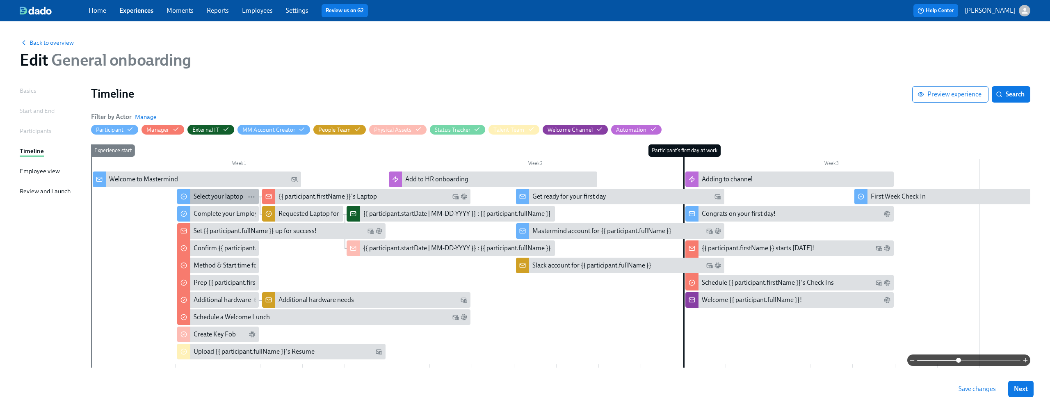
click at [201, 199] on div "Select your laptop" at bounding box center [219, 196] width 50 height 9
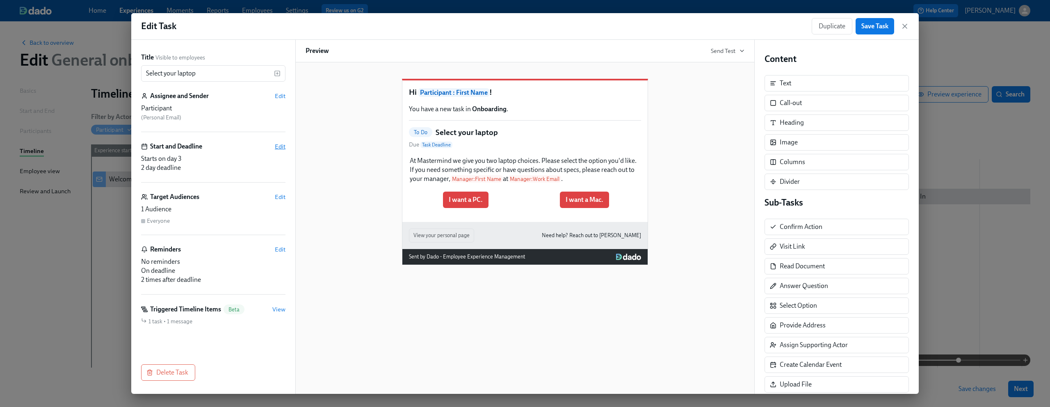
click at [282, 146] on span "Edit" at bounding box center [280, 146] width 11 height 8
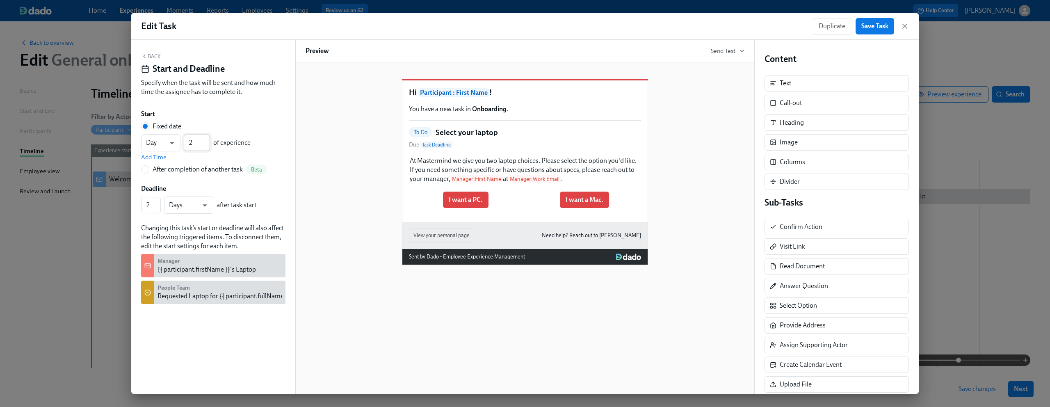
click at [205, 146] on input "2" at bounding box center [197, 143] width 26 height 16
type input "1"
click at [205, 146] on input "1" at bounding box center [197, 143] width 26 height 16
click at [879, 26] on span "Save Task" at bounding box center [874, 26] width 27 height 8
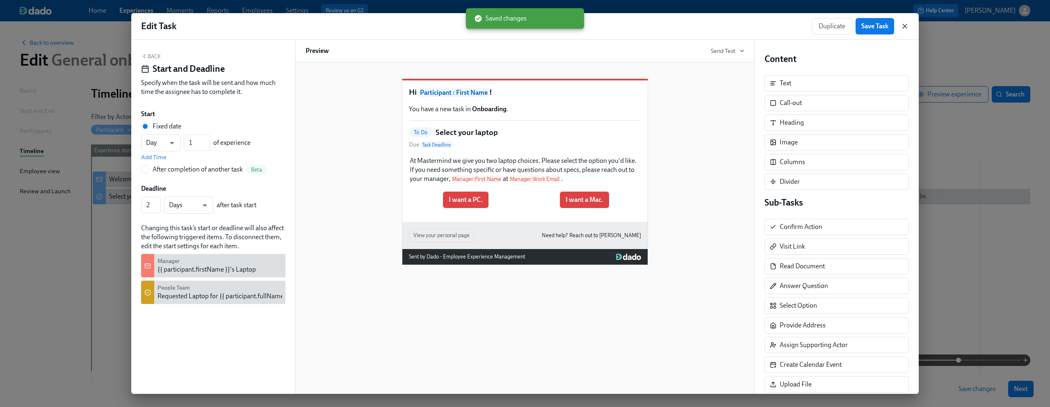
click at [904, 25] on icon "button" at bounding box center [905, 26] width 4 height 4
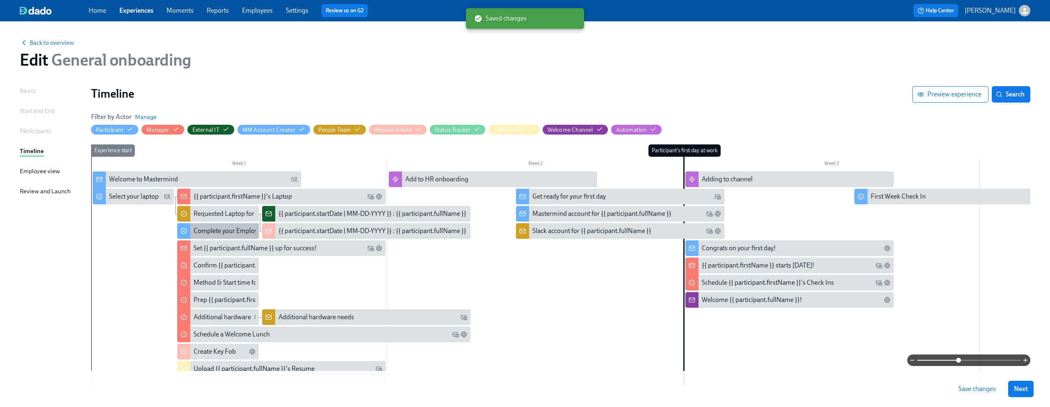
click at [202, 234] on div "Complete your Employee Profile" at bounding box center [239, 230] width 91 height 9
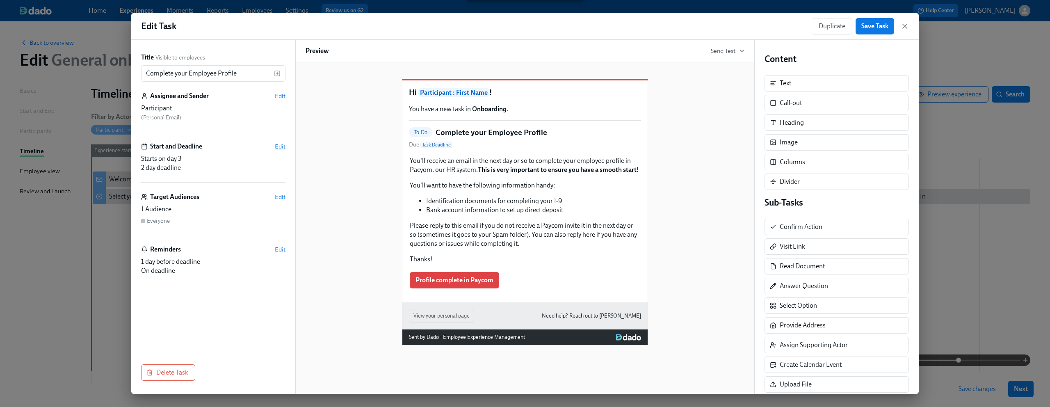
click at [280, 145] on span "Edit" at bounding box center [280, 146] width 11 height 8
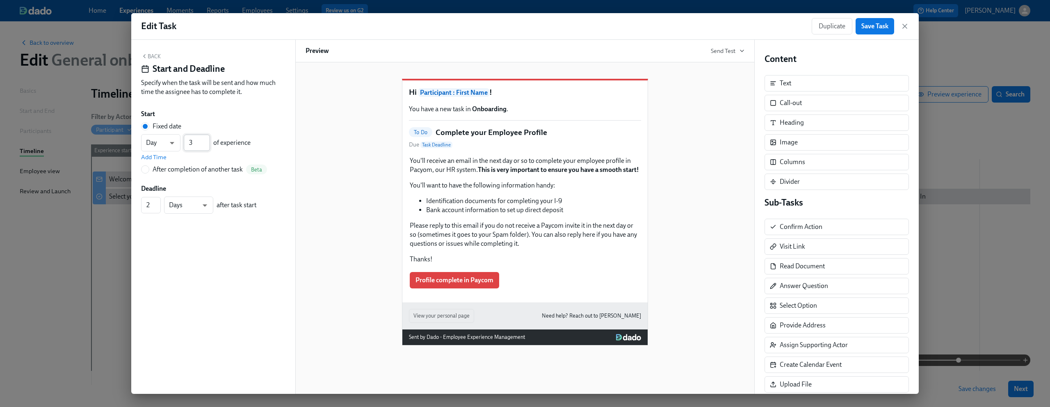
click at [208, 147] on input "3" at bounding box center [197, 143] width 26 height 16
click at [208, 146] on input "2" at bounding box center [197, 143] width 26 height 16
type input "1"
click at [208, 146] on input "1" at bounding box center [197, 143] width 26 height 16
click at [875, 26] on span "Save Task" at bounding box center [874, 26] width 27 height 8
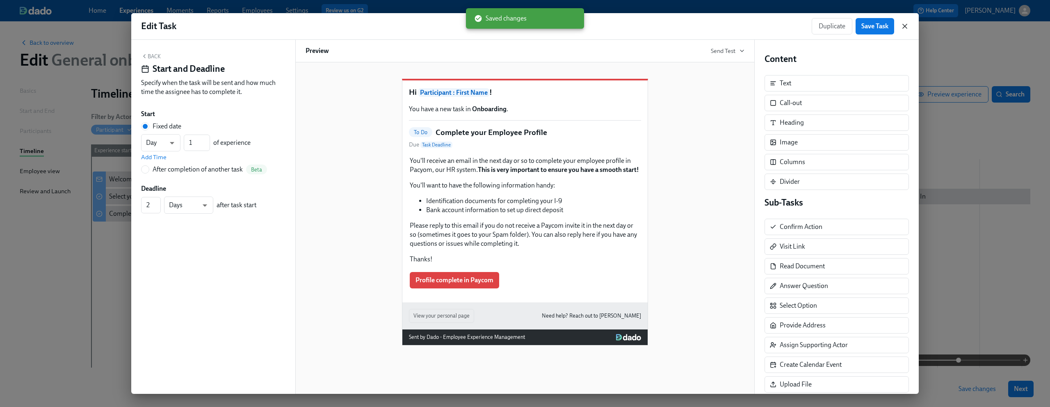
click at [904, 25] on icon "button" at bounding box center [905, 26] width 8 height 8
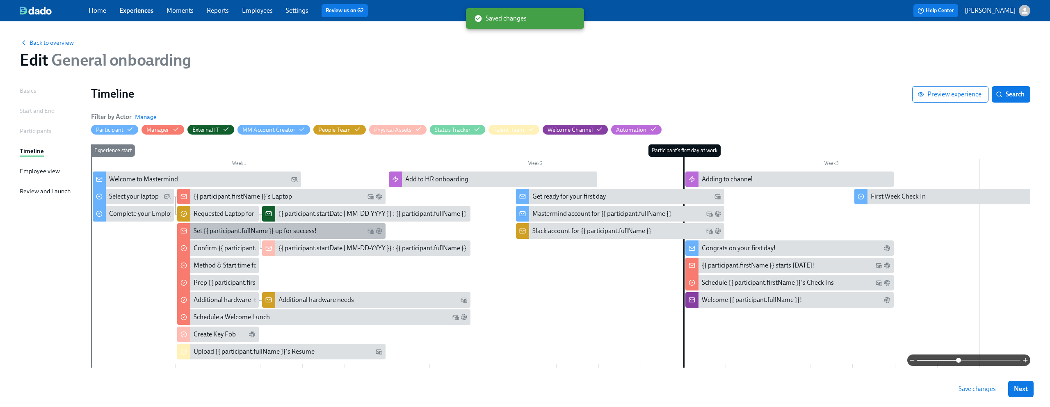
click at [202, 234] on div "Set {{ participant.fullName }} up for success!" at bounding box center [255, 230] width 123 height 9
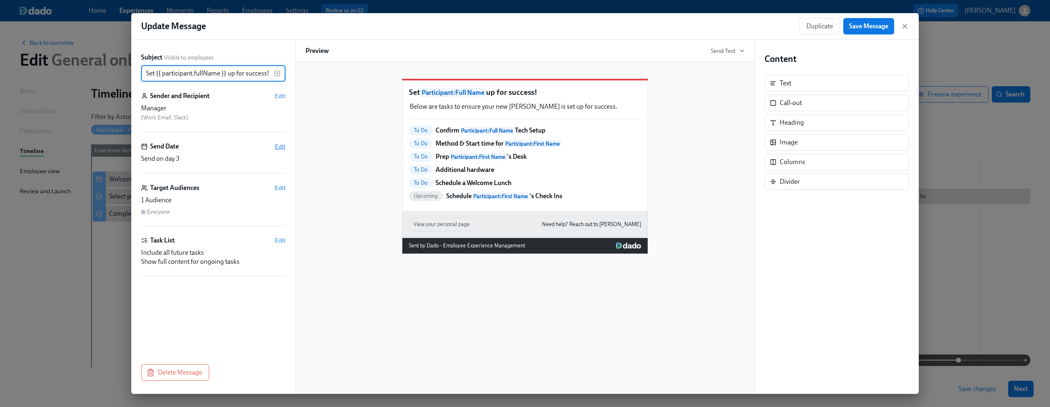
click at [278, 146] on span "Edit" at bounding box center [280, 146] width 11 height 8
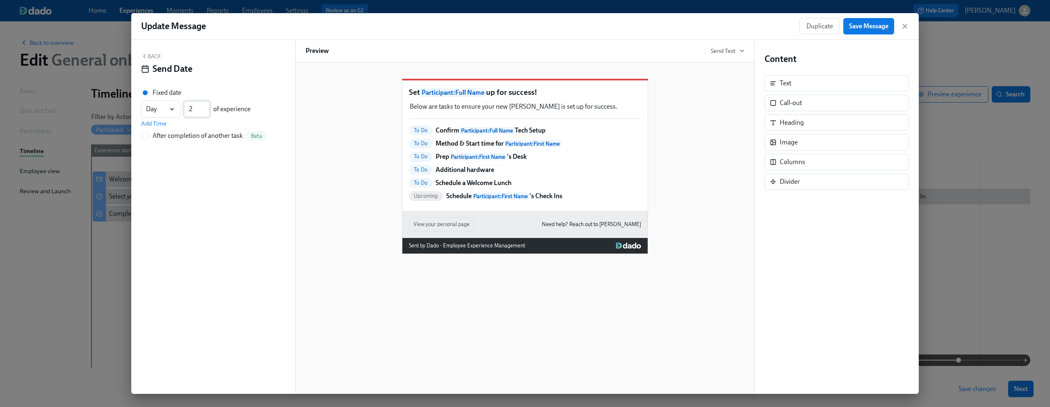
click at [206, 112] on input "2" at bounding box center [197, 109] width 26 height 16
type input "1"
click at [206, 112] on input "1" at bounding box center [197, 109] width 26 height 16
click at [315, 93] on div "Set Participant : Full Name up for success! Below are tasks to ensure your new …" at bounding box center [525, 160] width 439 height 188
click at [876, 28] on span "Save Message" at bounding box center [868, 26] width 39 height 8
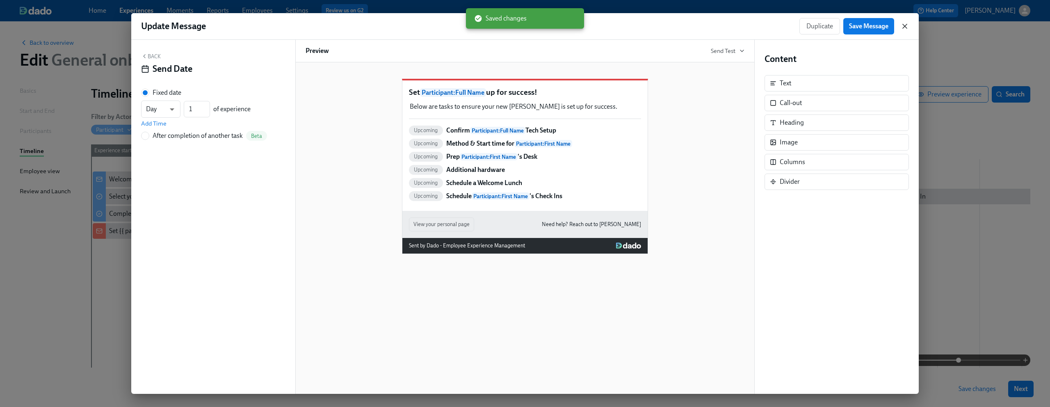
click at [902, 26] on icon "button" at bounding box center [905, 26] width 8 height 8
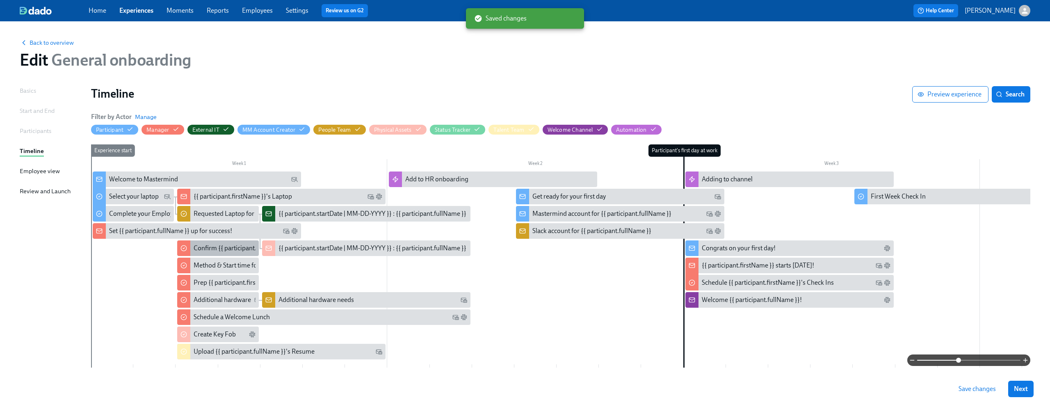
click at [210, 248] on div "Confirm {{ participant.fullName }} Tech Setup" at bounding box center [257, 248] width 127 height 9
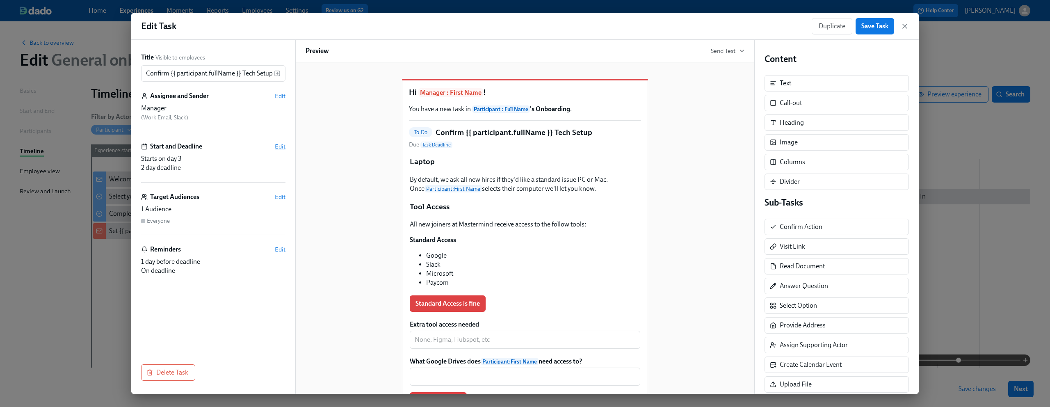
click at [279, 143] on span "Edit" at bounding box center [280, 146] width 11 height 8
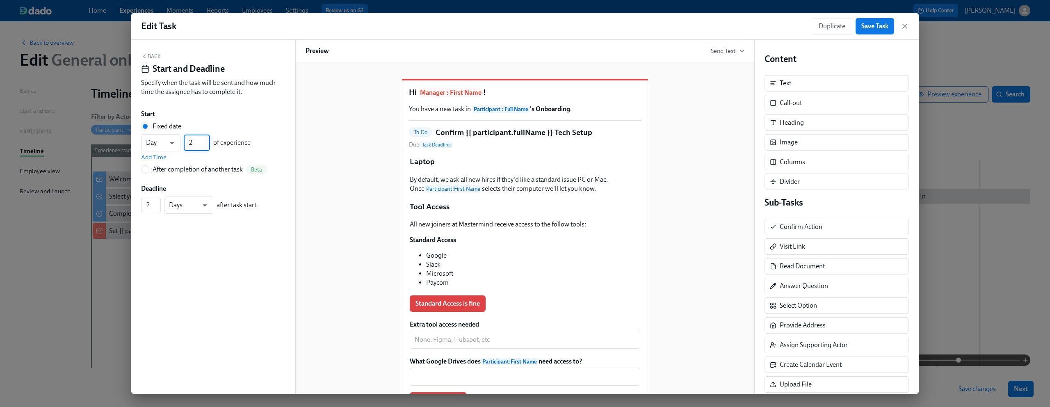
click at [206, 145] on input "2" at bounding box center [197, 143] width 26 height 16
type input "1"
click at [206, 145] on input "1" at bounding box center [197, 143] width 26 height 16
click at [856, 26] on button "Save Task" at bounding box center [875, 26] width 39 height 16
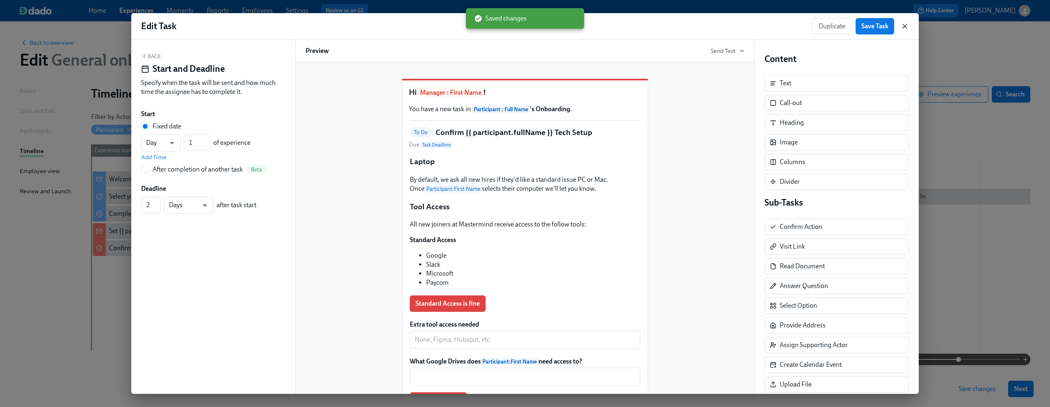
click at [908, 23] on icon "button" at bounding box center [905, 26] width 8 height 8
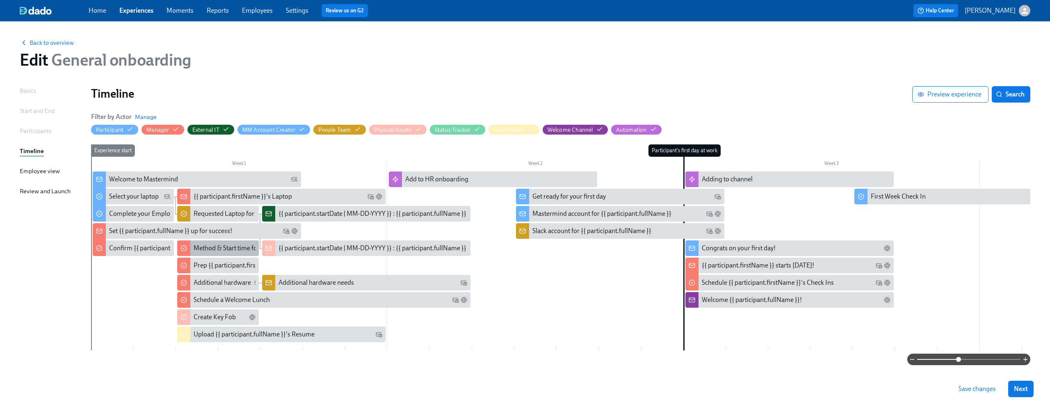
click at [199, 248] on div "Method & Start time for {{ participant.firstName }}" at bounding box center [264, 248] width 140 height 9
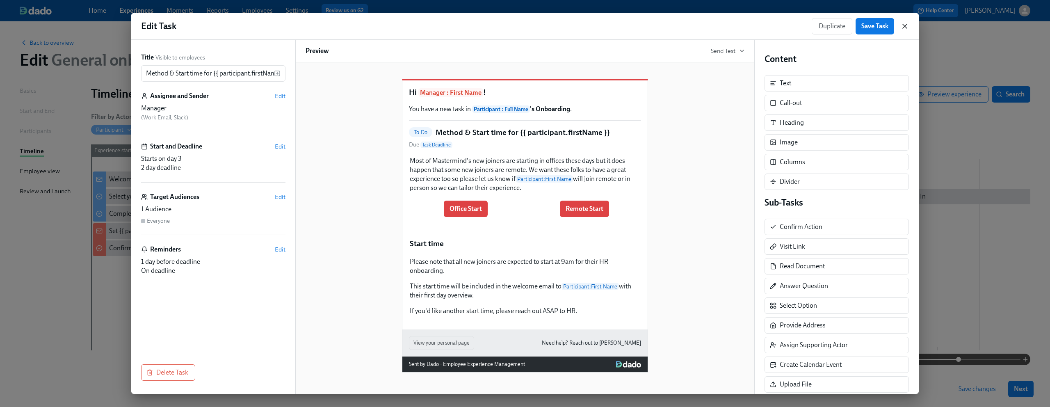
click at [907, 25] on icon "button" at bounding box center [905, 26] width 8 height 8
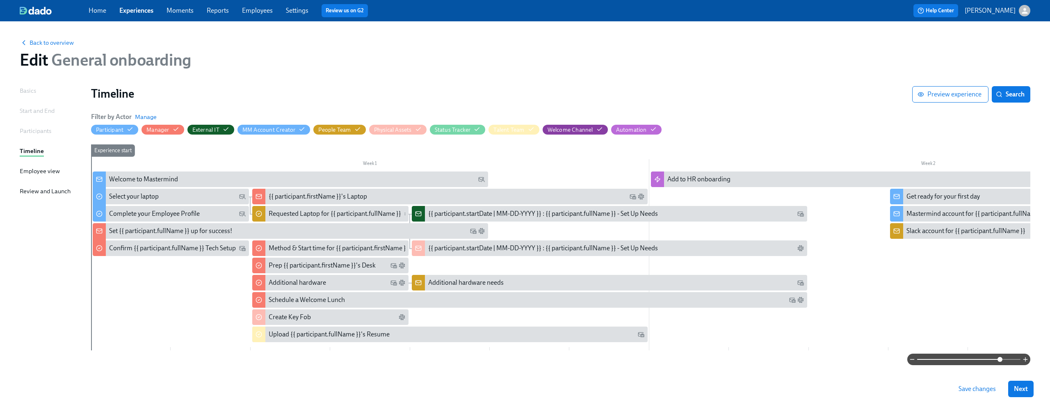
drag, startPoint x: 961, startPoint y: 359, endPoint x: 999, endPoint y: 355, distance: 38.3
click at [999, 357] on span at bounding box center [1000, 359] width 5 height 5
click at [279, 251] on div "Method & Start time for {{ participant.firstName }}" at bounding box center [339, 248] width 140 height 9
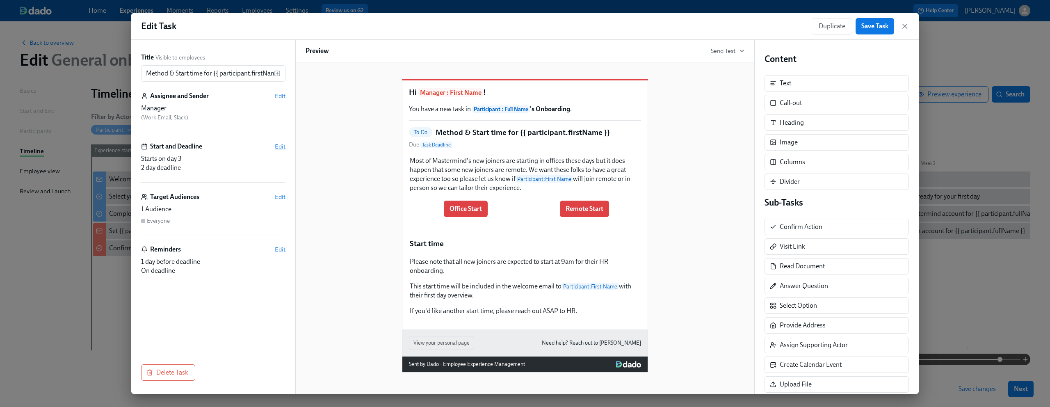
click at [278, 144] on span "Edit" at bounding box center [280, 146] width 11 height 8
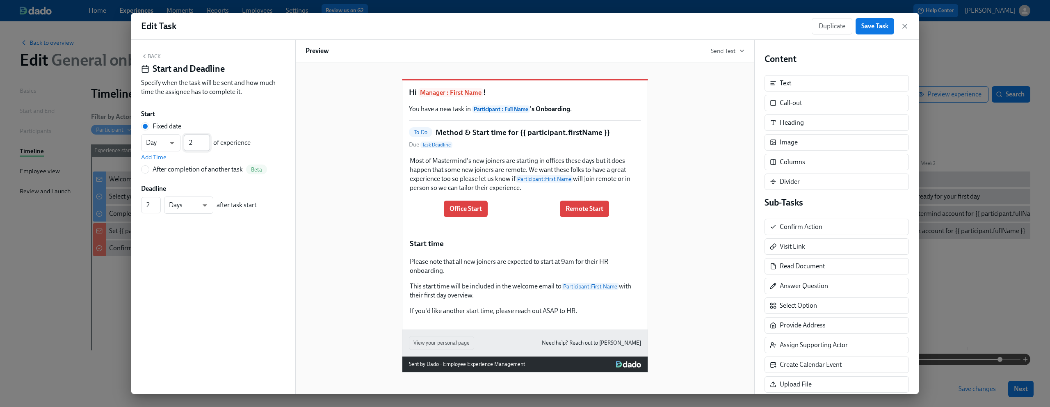
click at [206, 146] on input "2" at bounding box center [197, 143] width 26 height 16
type input "1"
click at [206, 146] on input "1" at bounding box center [197, 143] width 26 height 16
click at [872, 29] on span "Save Task" at bounding box center [874, 26] width 27 height 8
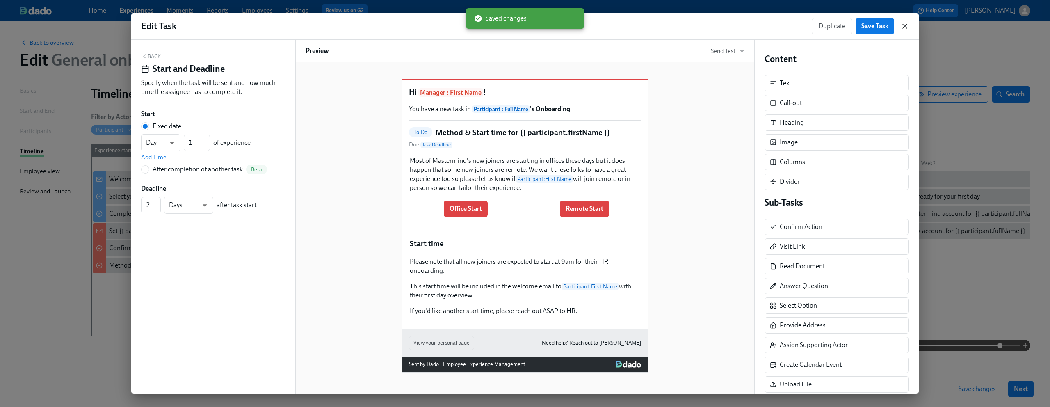
click at [906, 24] on icon "button" at bounding box center [905, 26] width 8 height 8
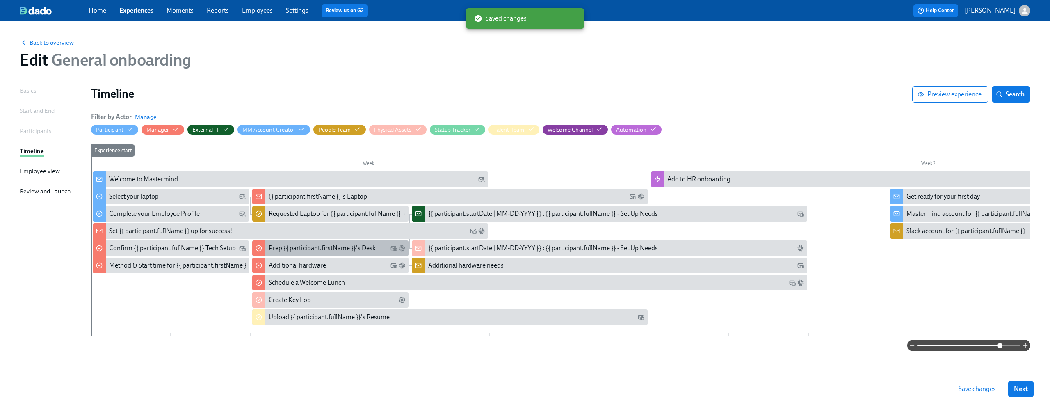
click at [277, 248] on div "Prep {{ participant.firstName }}'s Desk" at bounding box center [322, 248] width 107 height 9
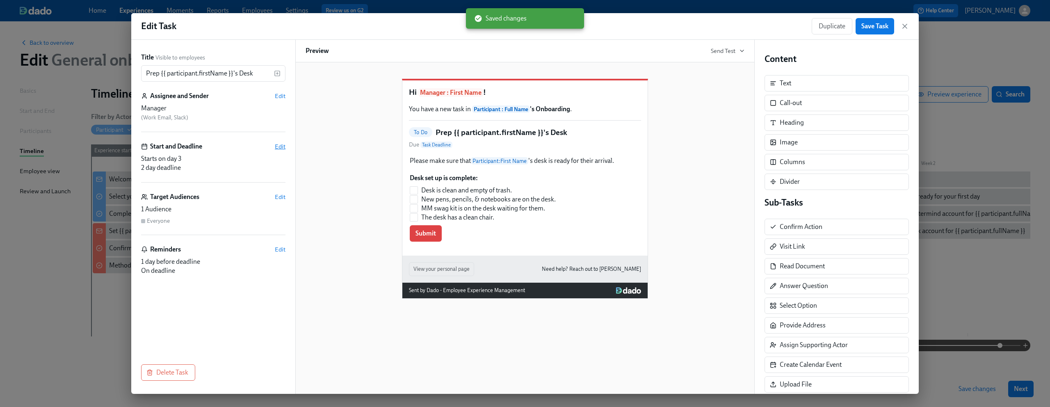
click at [283, 145] on span "Edit" at bounding box center [280, 146] width 11 height 8
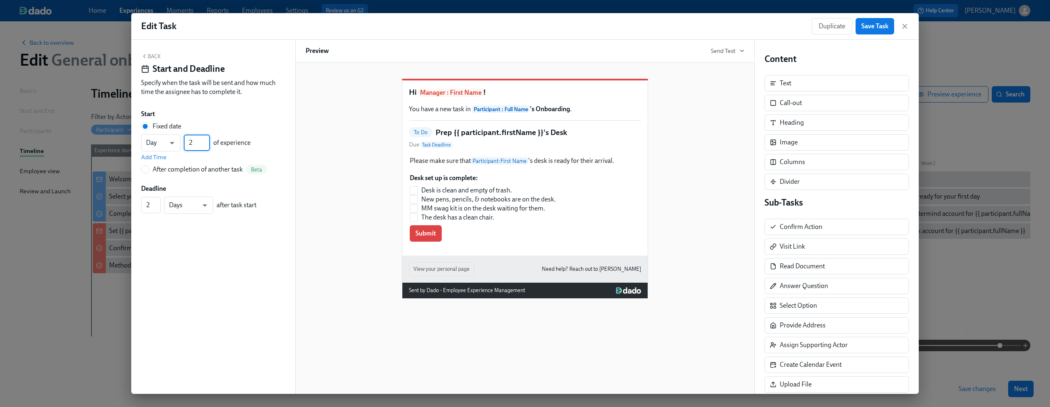
click at [209, 146] on input "2" at bounding box center [197, 143] width 26 height 16
type input "1"
click at [209, 146] on input "1" at bounding box center [197, 143] width 26 height 16
click at [873, 25] on span "Save Task" at bounding box center [874, 26] width 27 height 8
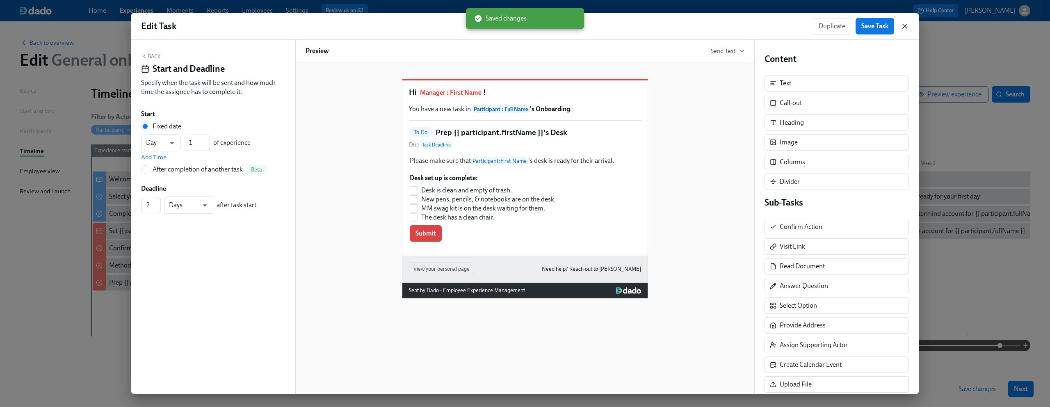
click at [903, 26] on icon "button" at bounding box center [905, 26] width 8 height 8
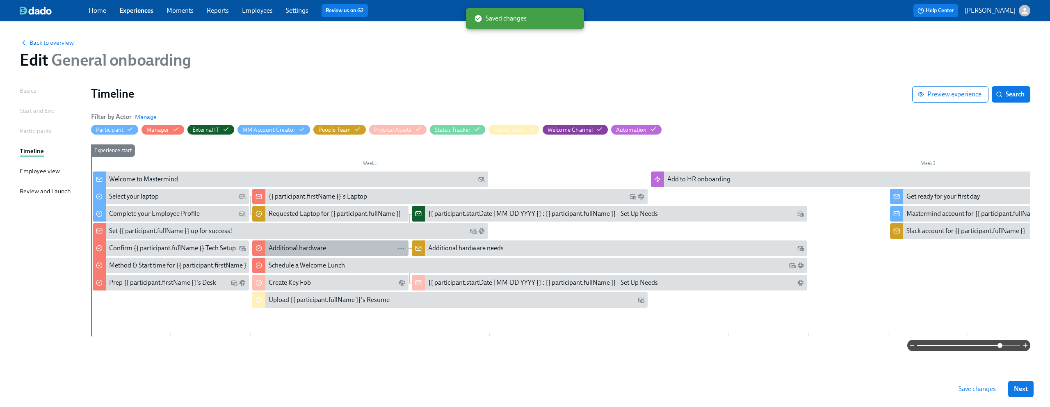
click at [273, 244] on div "Additional hardware" at bounding box center [297, 248] width 57 height 9
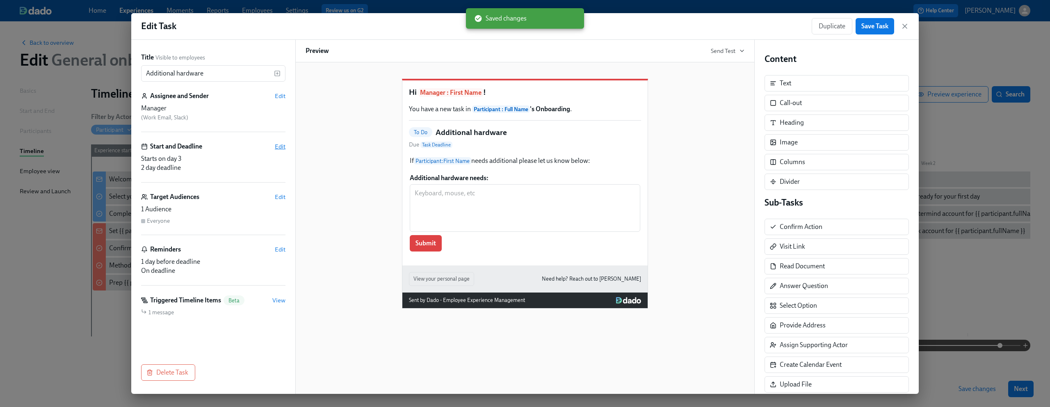
click at [281, 144] on span "Edit" at bounding box center [280, 146] width 11 height 8
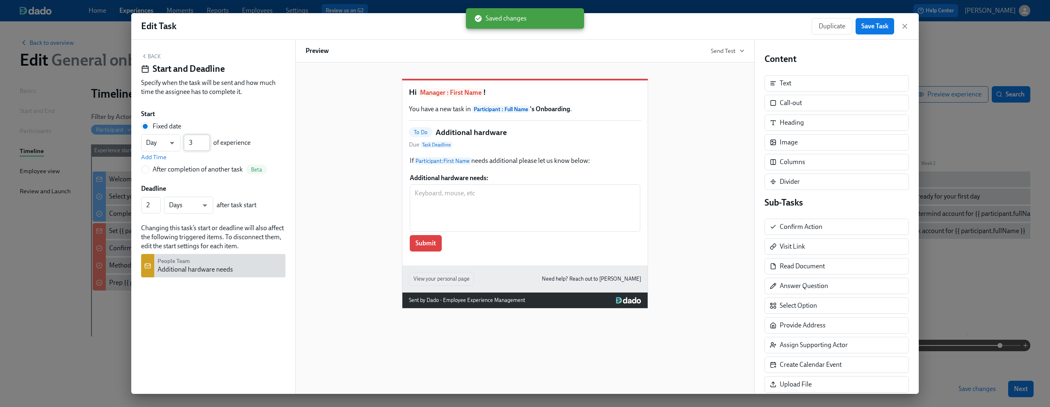
click at [206, 148] on input "3" at bounding box center [197, 143] width 26 height 16
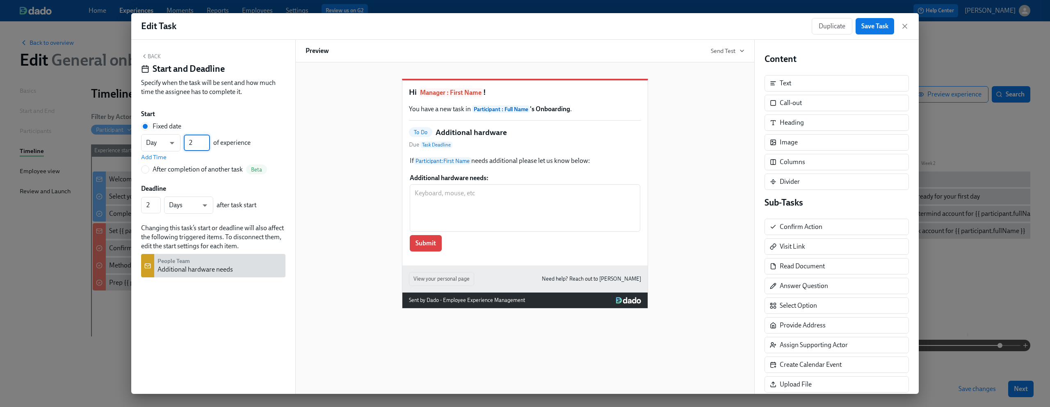
click at [206, 145] on input "2" at bounding box center [197, 143] width 26 height 16
type input "1"
click at [206, 145] on input "1" at bounding box center [197, 143] width 26 height 16
click at [871, 30] on span "Save Task" at bounding box center [874, 26] width 27 height 8
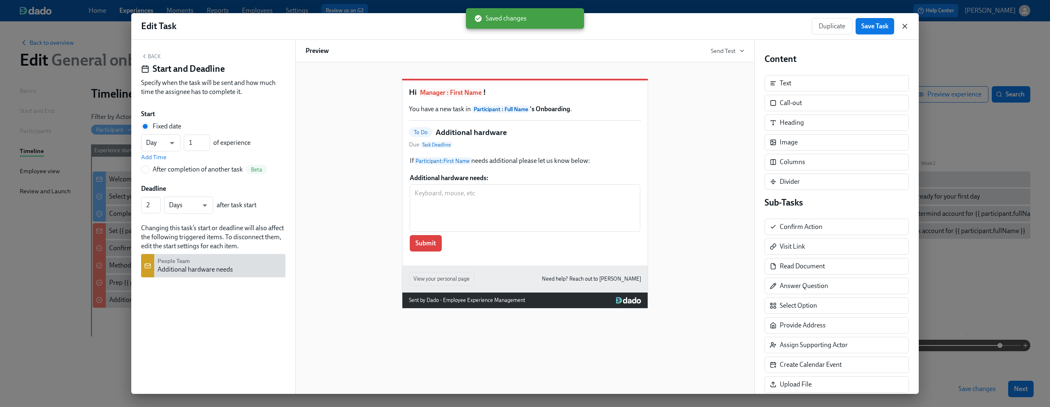
click at [903, 25] on icon "button" at bounding box center [905, 26] width 4 height 4
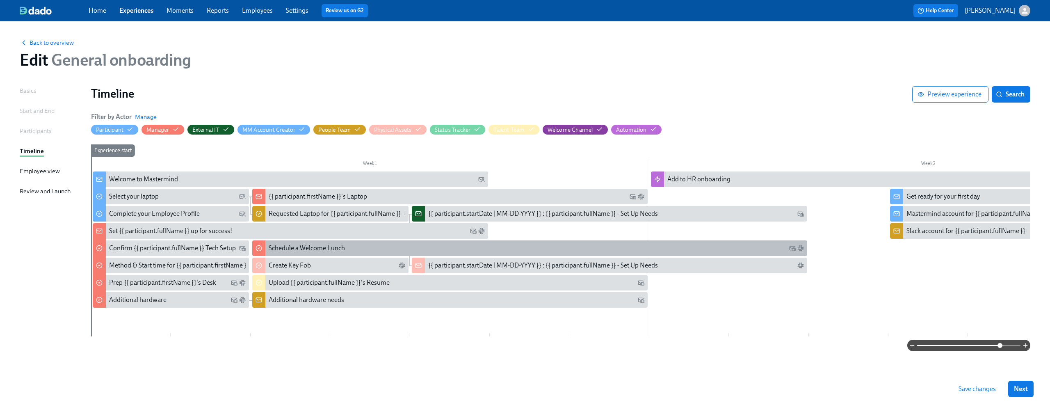
click at [296, 246] on div "Schedule a Welcome Lunch" at bounding box center [307, 248] width 76 height 9
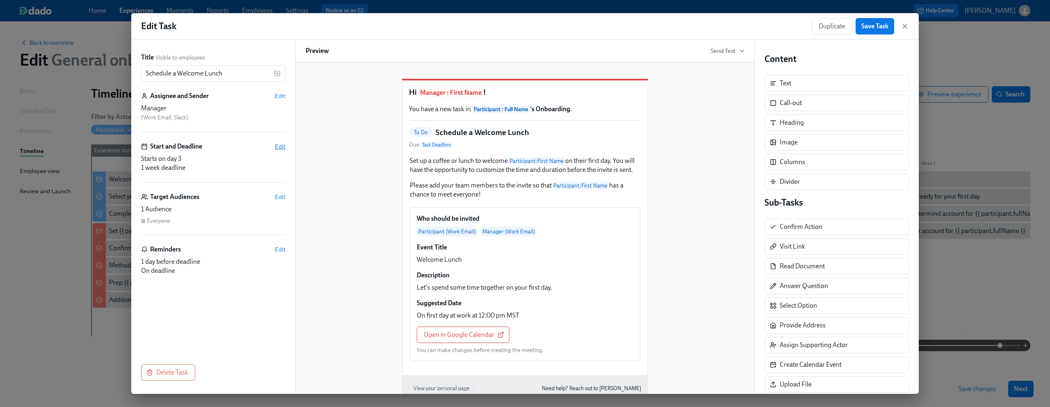
click at [282, 145] on span "Edit" at bounding box center [280, 146] width 11 height 8
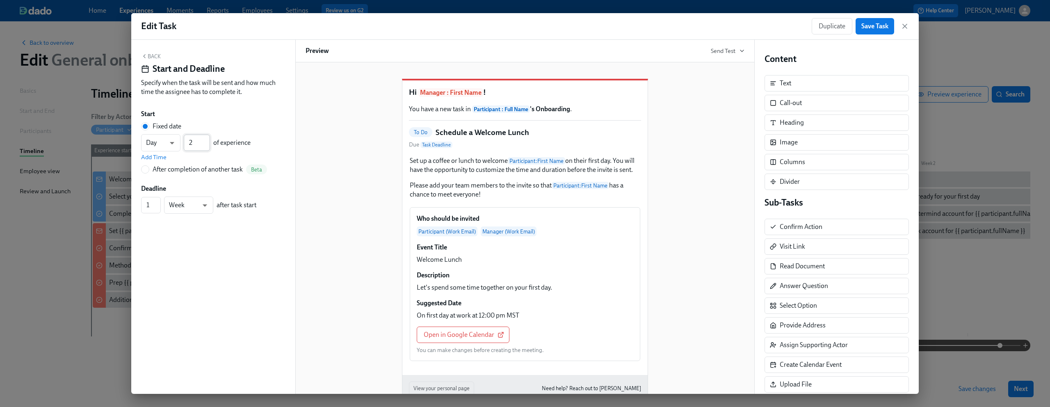
click at [206, 146] on input "2" at bounding box center [197, 143] width 26 height 16
type input "1"
click at [206, 146] on input "1" at bounding box center [197, 143] width 26 height 16
click at [342, 107] on div "Hi Manager : First Name ! You have a new task in Participant : Full Name 's Onb…" at bounding box center [525, 242] width 439 height 352
click at [880, 29] on span "Save Task" at bounding box center [874, 26] width 27 height 8
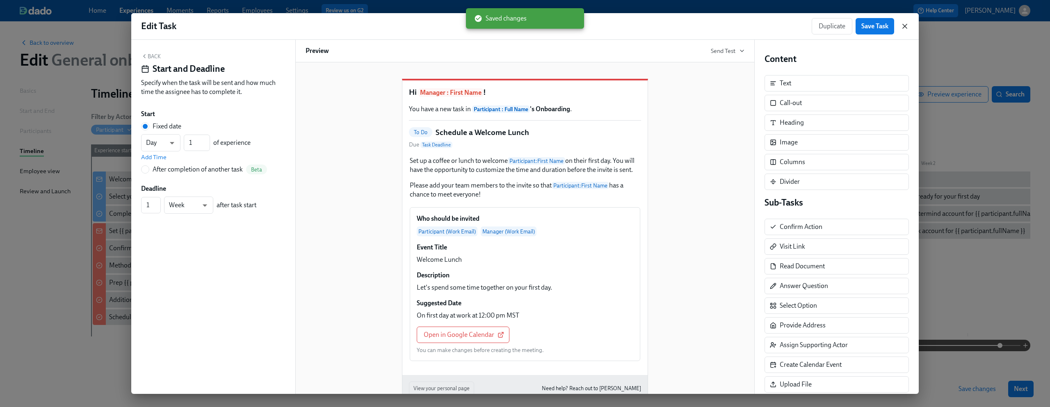
click at [903, 28] on icon "button" at bounding box center [905, 26] width 8 height 8
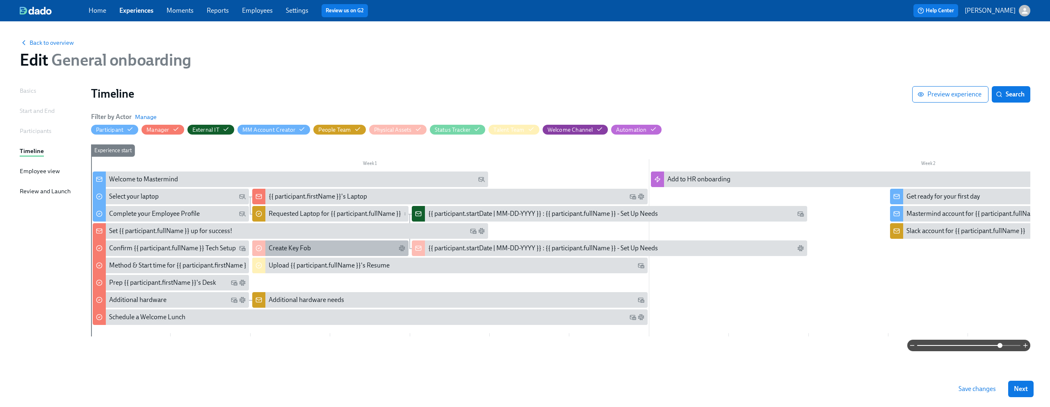
click at [277, 245] on div "Create Key Fob" at bounding box center [290, 248] width 42 height 9
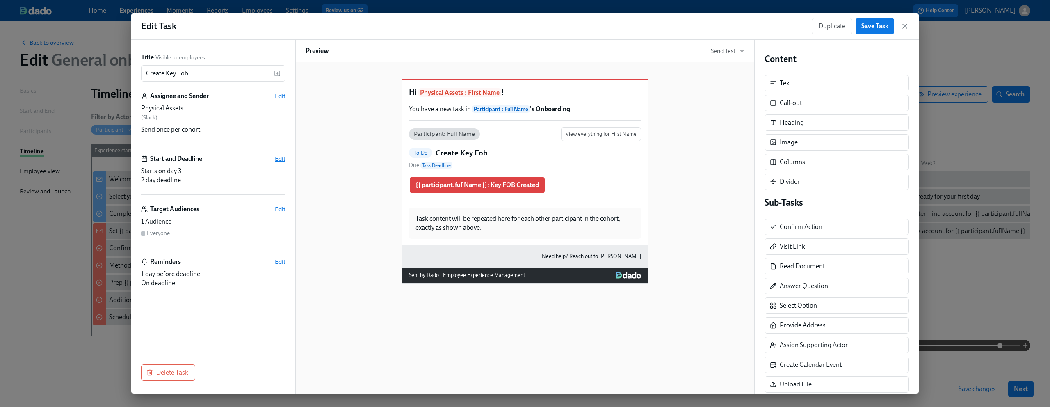
click at [280, 156] on span "Edit" at bounding box center [280, 159] width 11 height 8
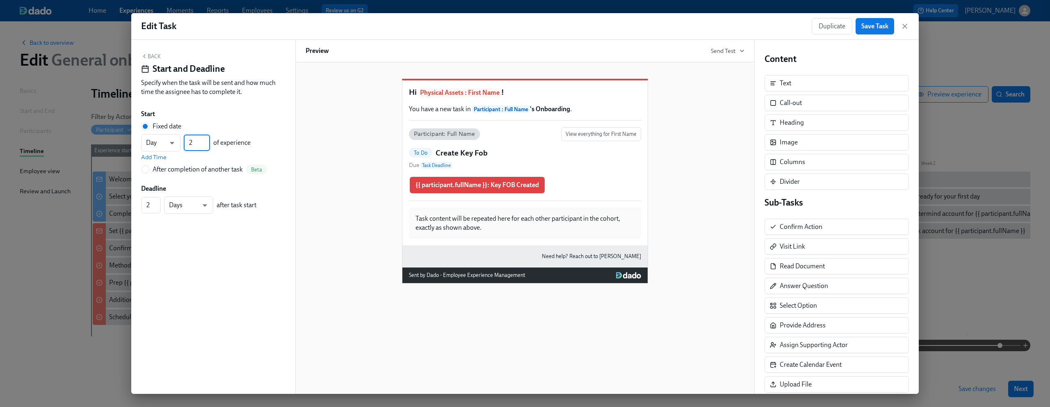
click at [208, 146] on input "2" at bounding box center [197, 143] width 26 height 16
type input "1"
click at [208, 146] on input "1" at bounding box center [197, 143] width 26 height 16
click at [872, 28] on span "Save Task" at bounding box center [874, 26] width 27 height 8
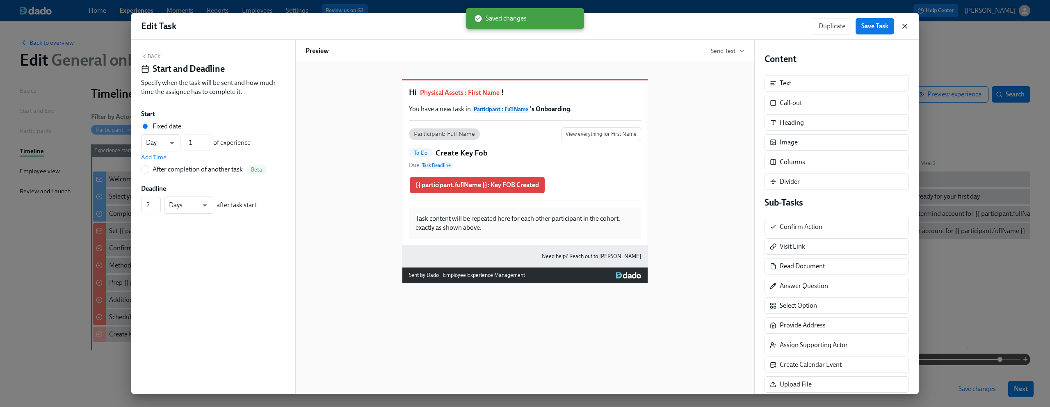
click at [906, 26] on icon "button" at bounding box center [905, 26] width 8 height 8
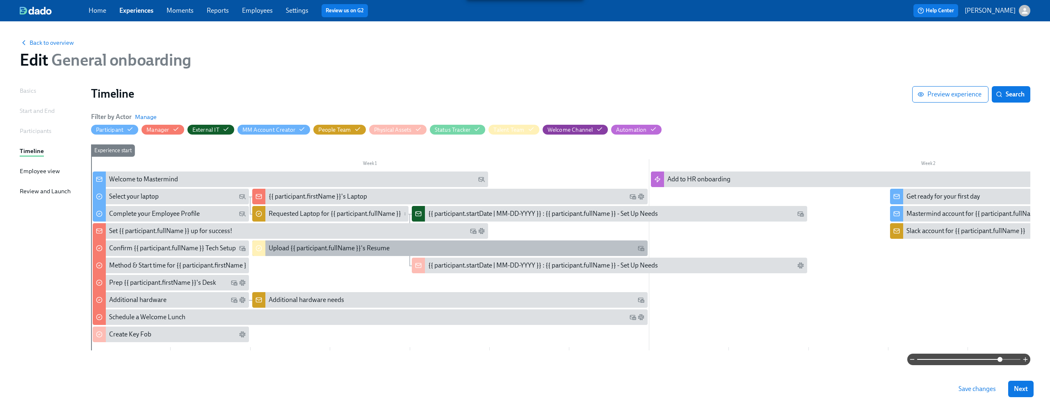
click at [283, 245] on div "Upload {{ participant.fullName }}'s Resume" at bounding box center [329, 248] width 121 height 9
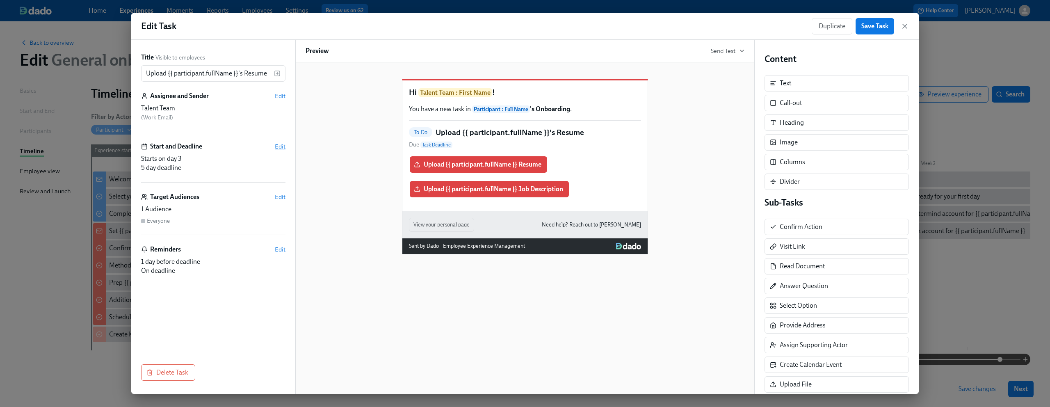
click at [283, 148] on span "Edit" at bounding box center [280, 146] width 11 height 8
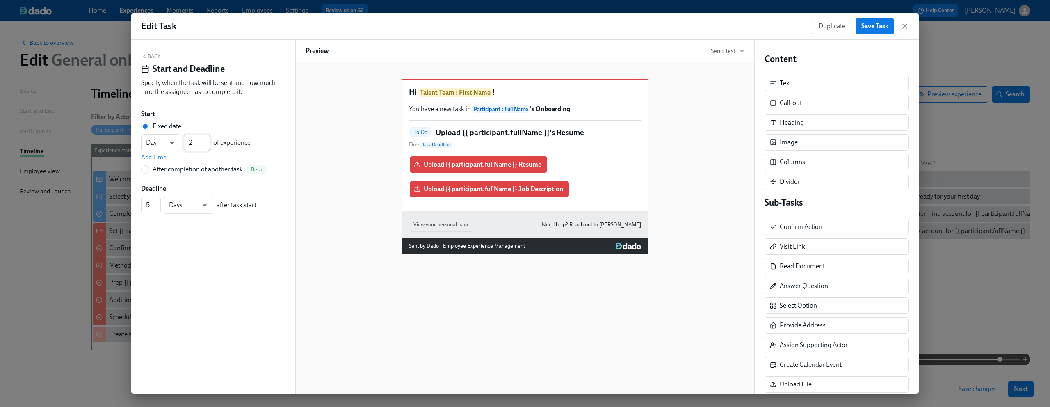
click at [206, 147] on input "2" at bounding box center [197, 143] width 26 height 16
type input "1"
click at [206, 147] on input "1" at bounding box center [197, 143] width 26 height 16
click at [236, 120] on div "Start Fixed date Day d ​ 1 ​ of experience Add Time After completion of another…" at bounding box center [213, 142] width 144 height 65
click at [871, 25] on span "Save Task" at bounding box center [874, 26] width 27 height 8
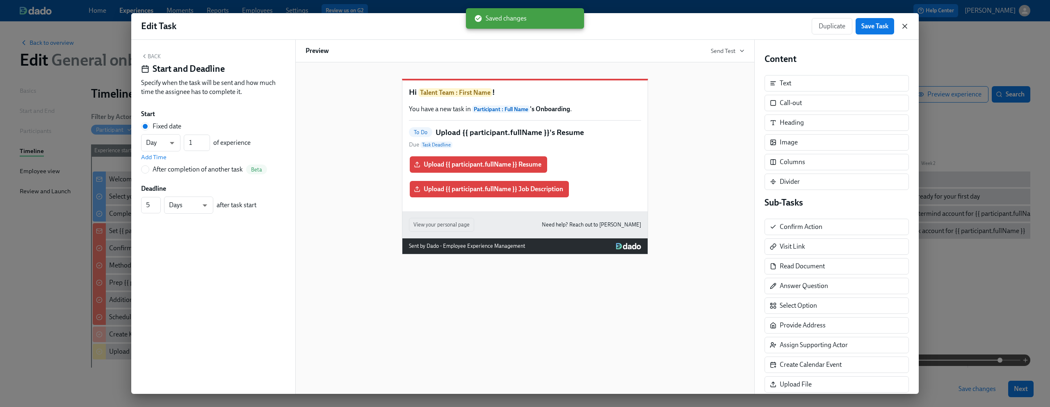
click at [907, 26] on icon "button" at bounding box center [905, 26] width 8 height 8
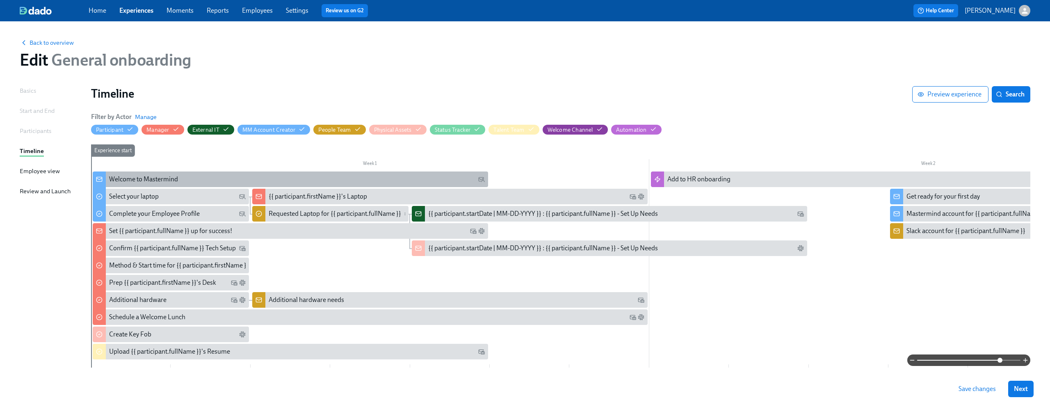
click at [131, 180] on div "Welcome to Mastermind" at bounding box center [143, 179] width 69 height 9
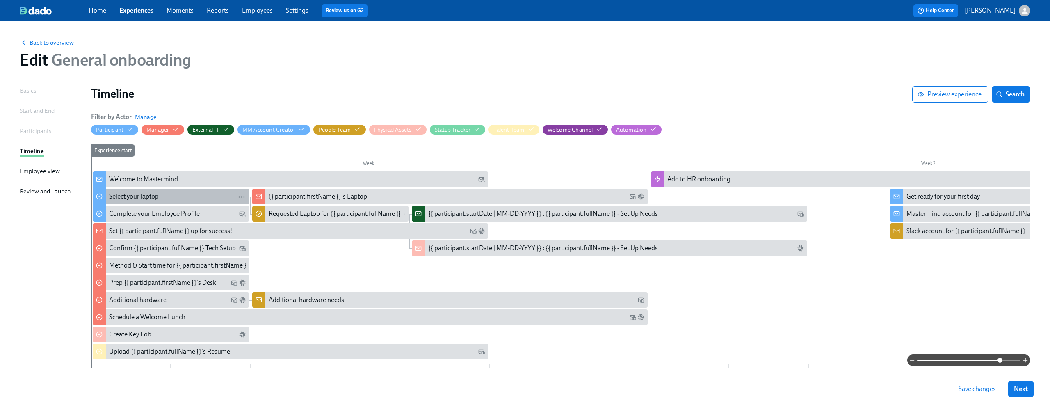
click at [123, 199] on div "Select your laptop" at bounding box center [134, 196] width 50 height 9
click at [120, 213] on div "Complete your Employee Profile" at bounding box center [154, 213] width 91 height 9
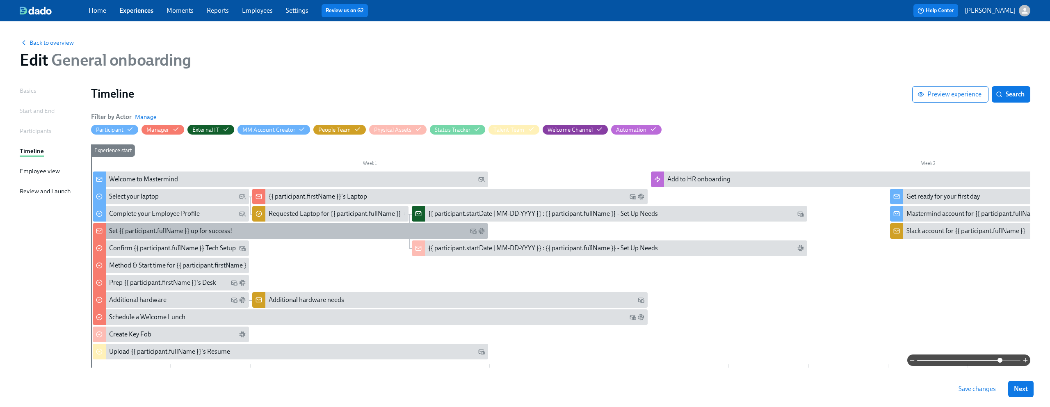
click at [123, 230] on div "Set {{ participant.fullName }} up for success!" at bounding box center [170, 230] width 123 height 9
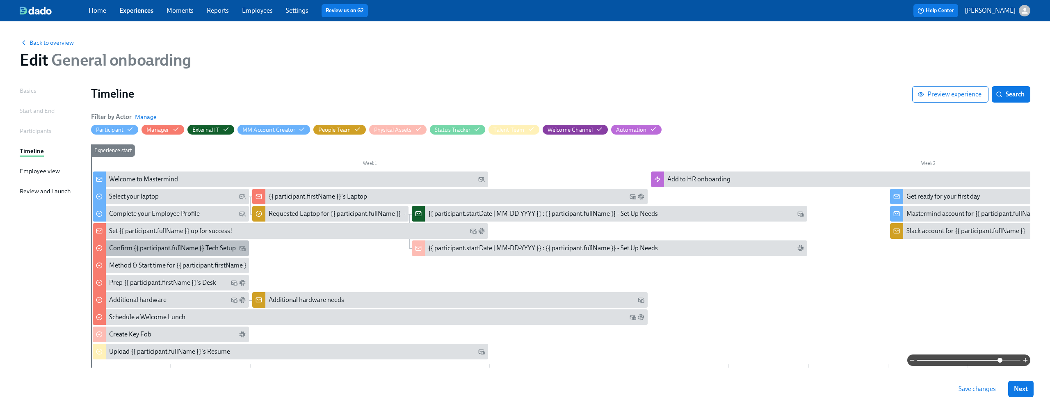
click at [118, 244] on div "Confirm {{ participant.fullName }} Tech Setup" at bounding box center [172, 248] width 127 height 9
click at [115, 261] on div "Method & Start time for {{ participant.firstName }}" at bounding box center [179, 265] width 140 height 9
click at [119, 282] on div "Prep {{ participant.firstName }}'s Desk" at bounding box center [162, 282] width 107 height 9
click at [128, 266] on div "Method & Start time for {{ participant.firstName }}" at bounding box center [179, 265] width 140 height 9
click at [114, 279] on div "Prep {{ participant.firstName }}'s Desk" at bounding box center [162, 282] width 107 height 9
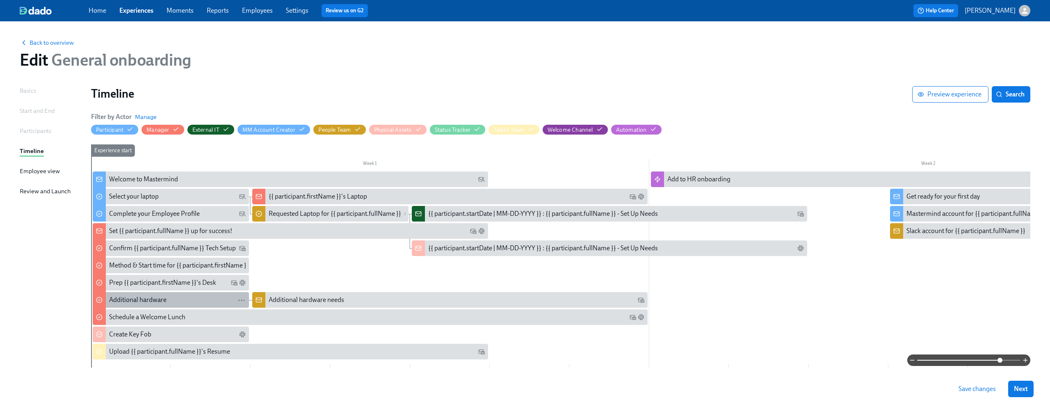
click at [115, 298] on div "Additional hardware" at bounding box center [137, 299] width 57 height 9
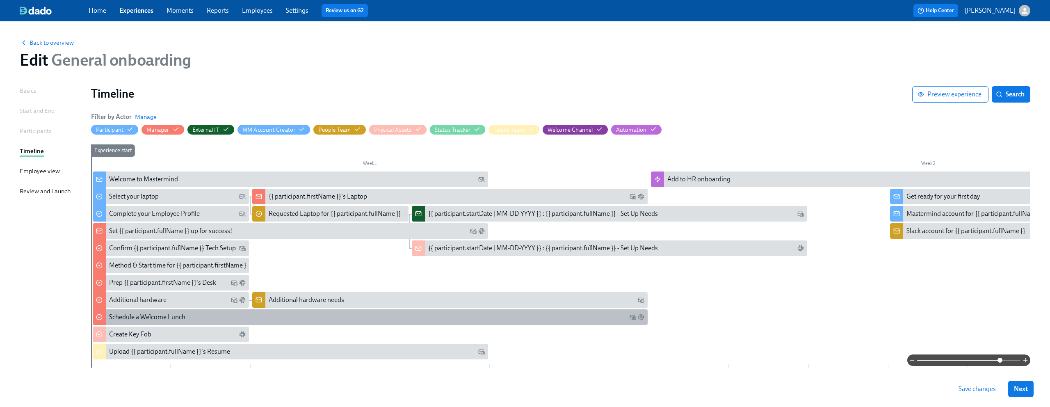
click at [114, 312] on div "Schedule a Welcome Lunch" at bounding box center [370, 317] width 555 height 16
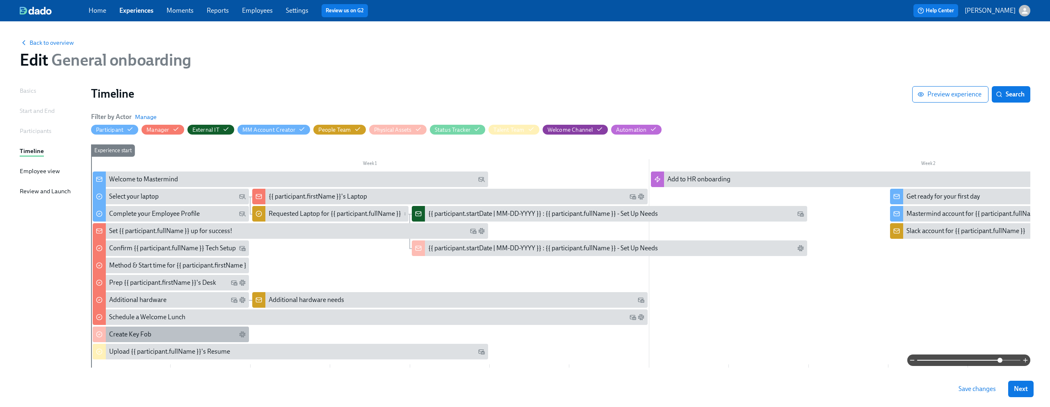
click at [116, 331] on div "Create Key Fob" at bounding box center [130, 334] width 42 height 9
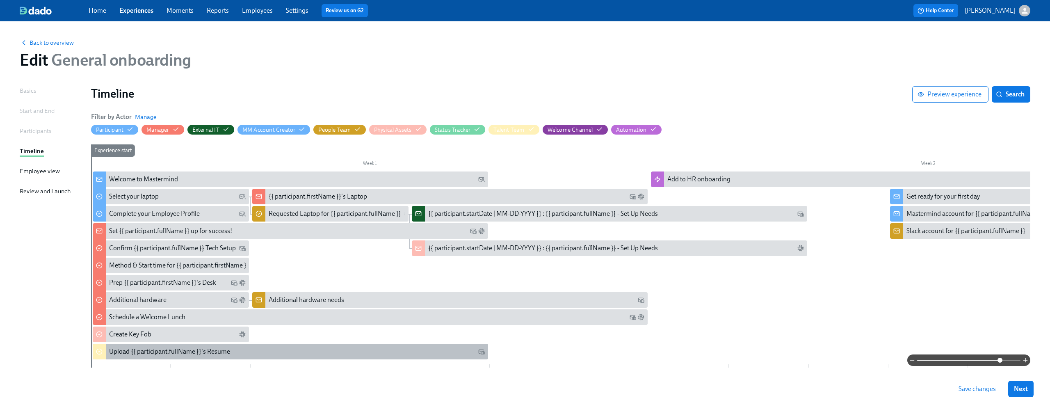
click at [134, 350] on div "Upload {{ participant.fullName }}'s Resume" at bounding box center [169, 351] width 121 height 9
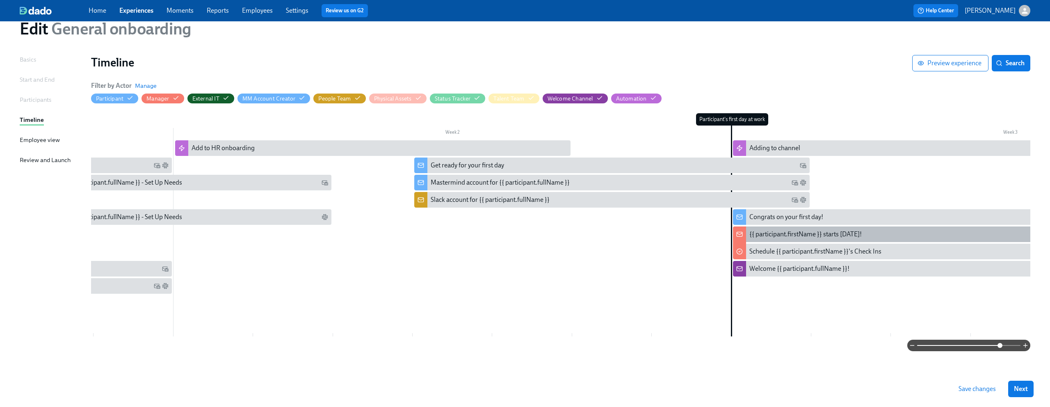
scroll to position [0, 488]
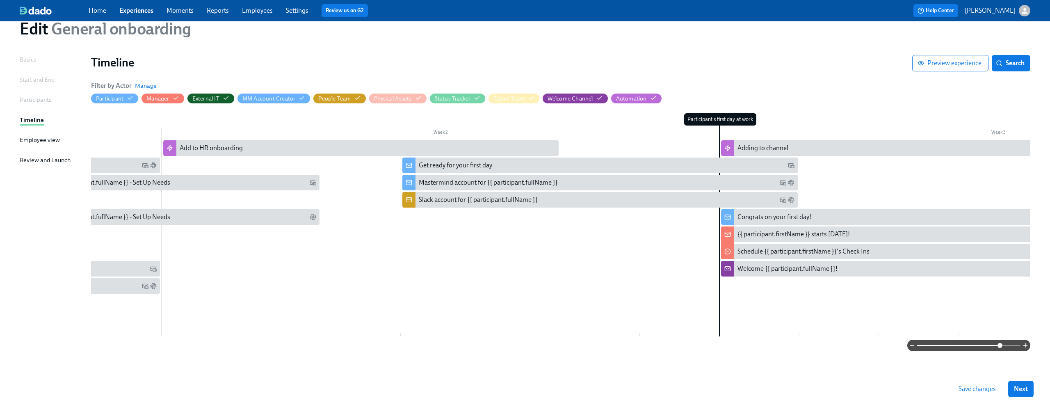
click at [979, 386] on span "Save changes" at bounding box center [977, 389] width 37 height 8
click at [131, 16] on div "Home Experiences Moments Reports Employees Settings Review us on G2" at bounding box center [324, 10] width 471 height 13
click at [133, 11] on link "Experiences" at bounding box center [136, 11] width 34 height 8
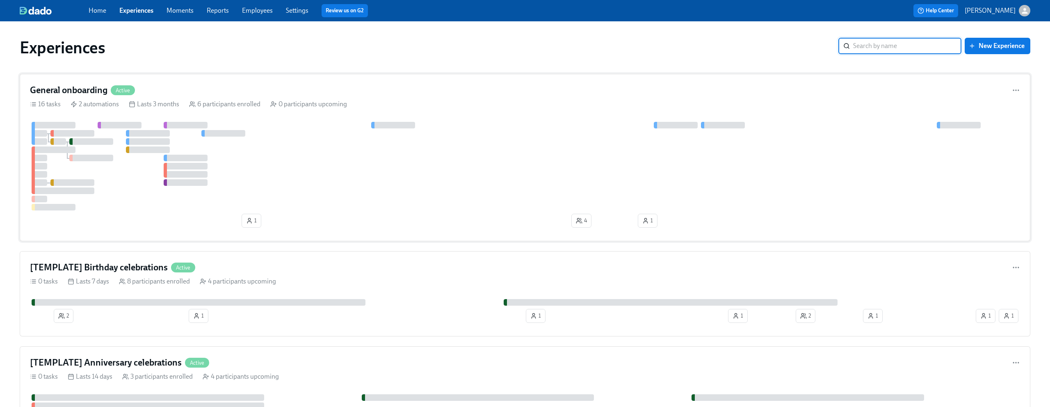
click at [296, 152] on div at bounding box center [525, 166] width 990 height 89
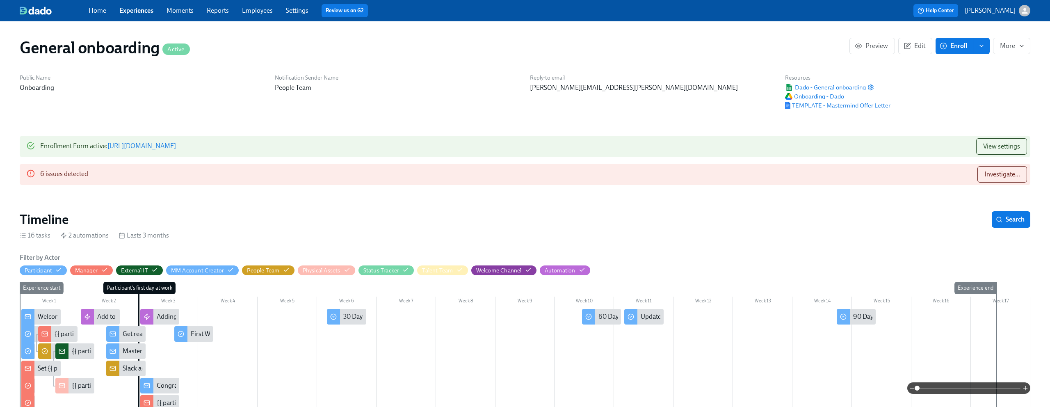
scroll to position [0, 1964]
click at [994, 182] on button "Investigate..." at bounding box center [1003, 174] width 50 height 16
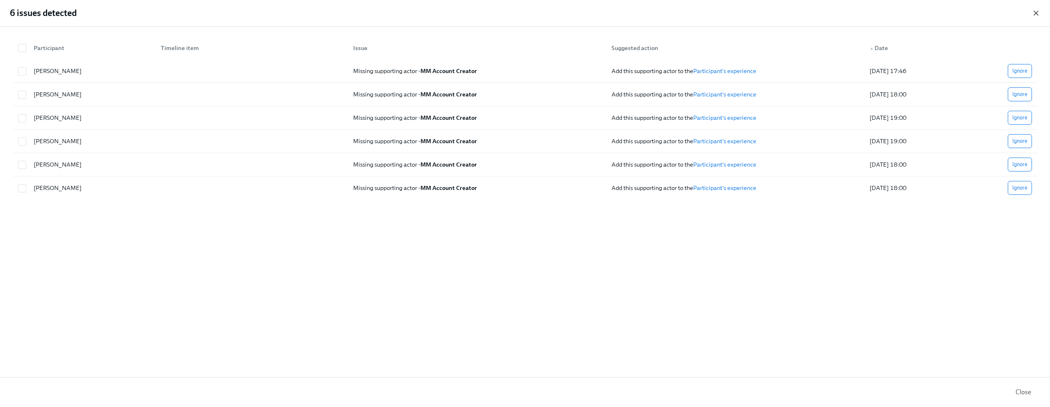
click at [1039, 13] on icon "button" at bounding box center [1036, 13] width 8 height 8
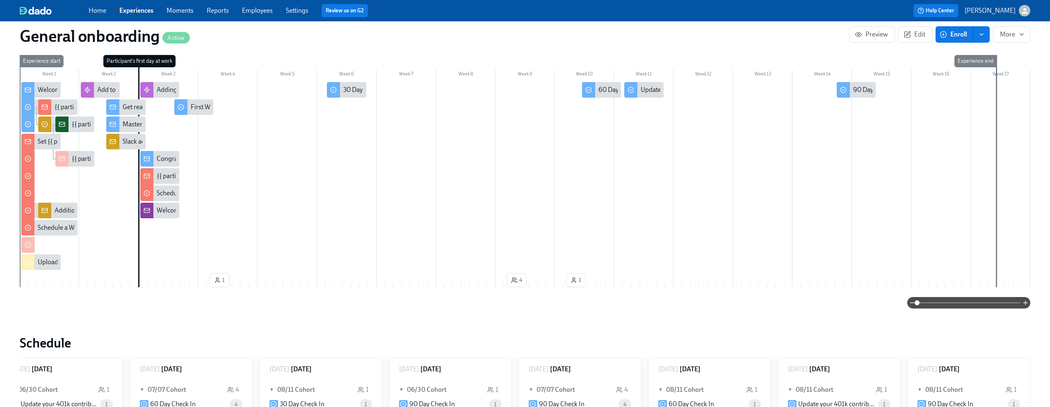
scroll to position [222, 0]
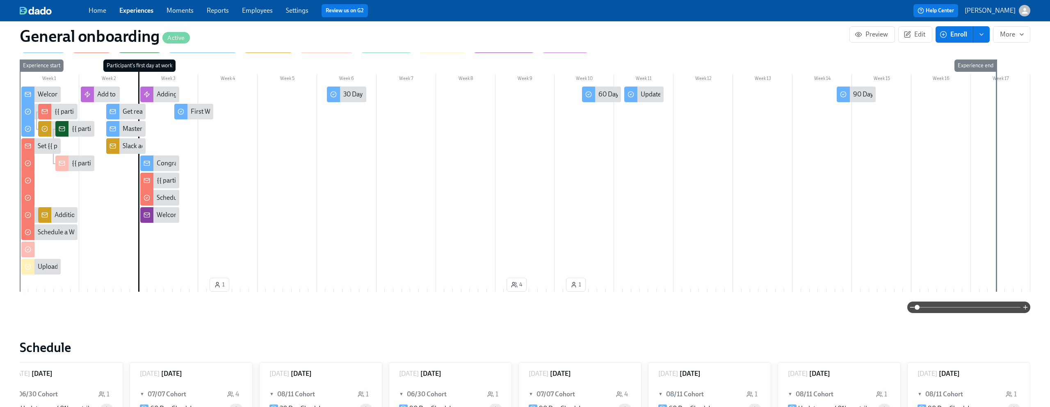
click at [948, 309] on span at bounding box center [968, 307] width 103 height 11
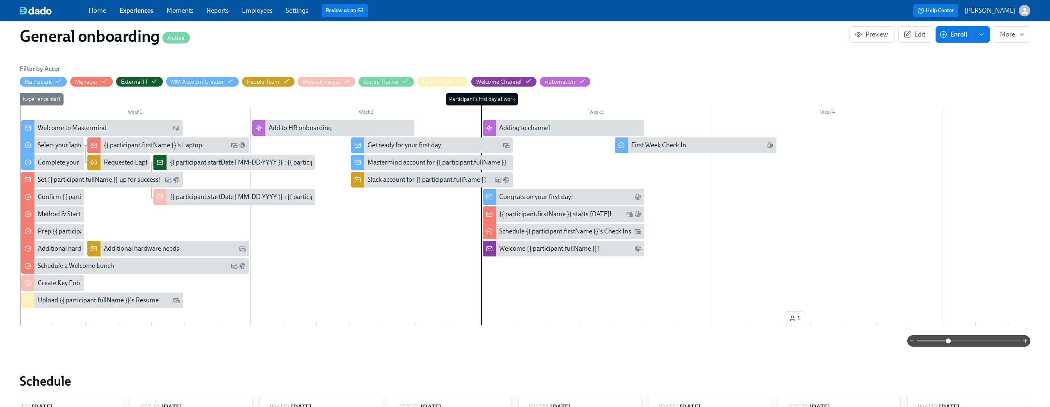
scroll to position [0, 0]
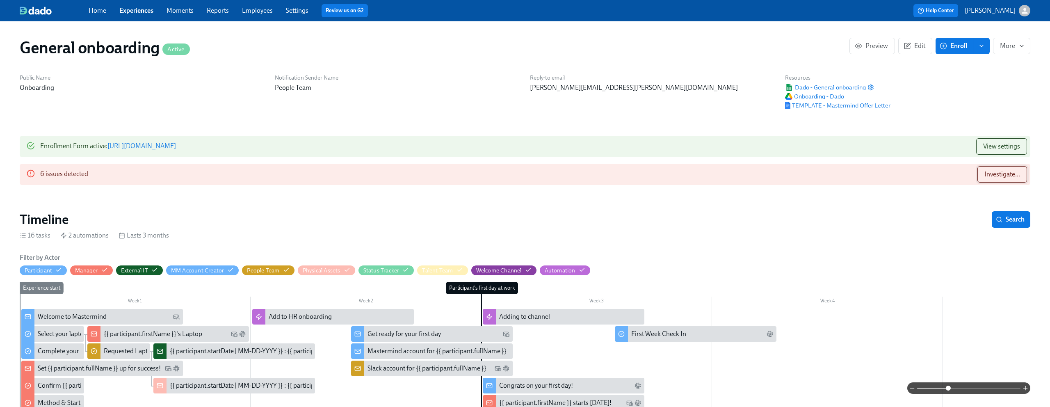
click at [1010, 176] on span "Investigate..." at bounding box center [1003, 174] width 36 height 8
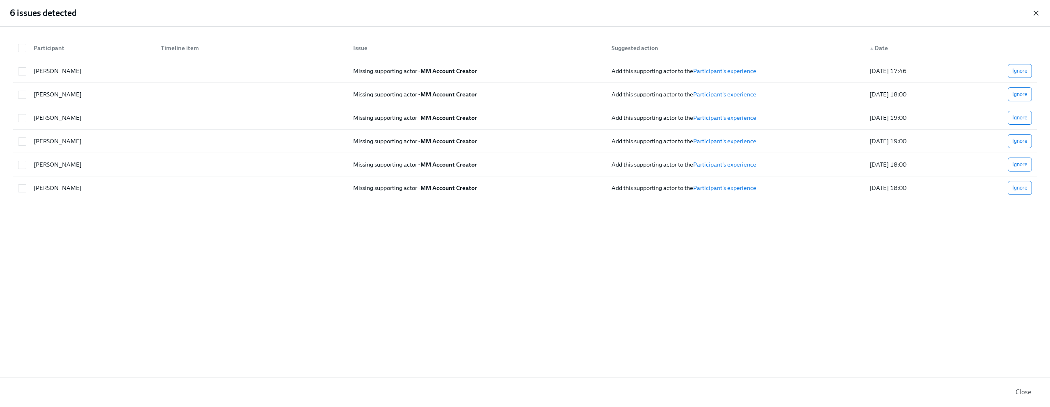
click at [1036, 14] on icon "button" at bounding box center [1036, 13] width 4 height 4
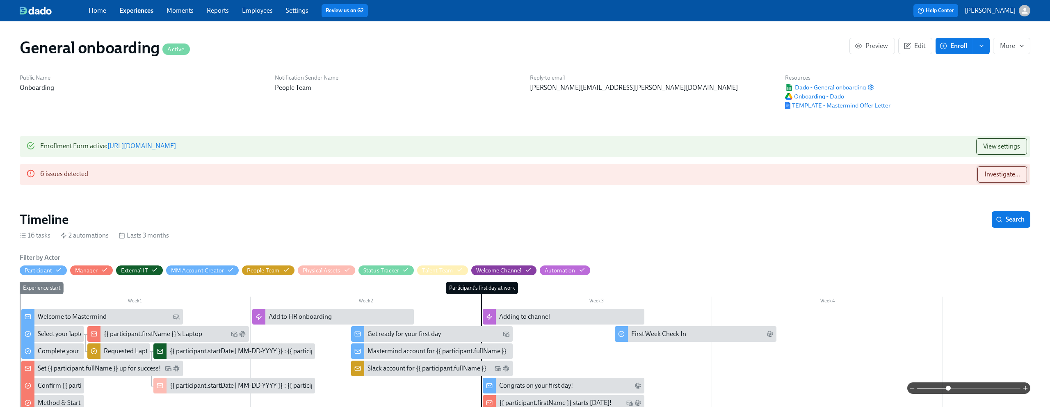
click at [995, 173] on span "Investigate..." at bounding box center [1003, 174] width 36 height 8
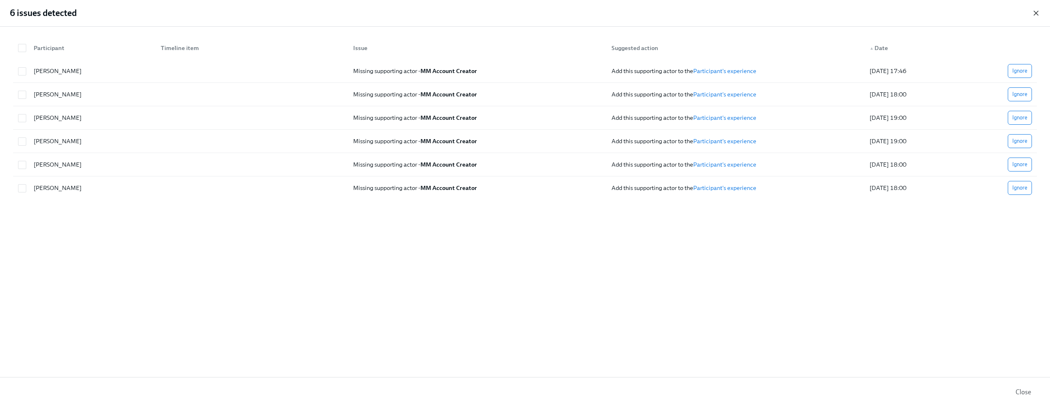
click at [1039, 14] on icon "button" at bounding box center [1036, 13] width 8 height 8
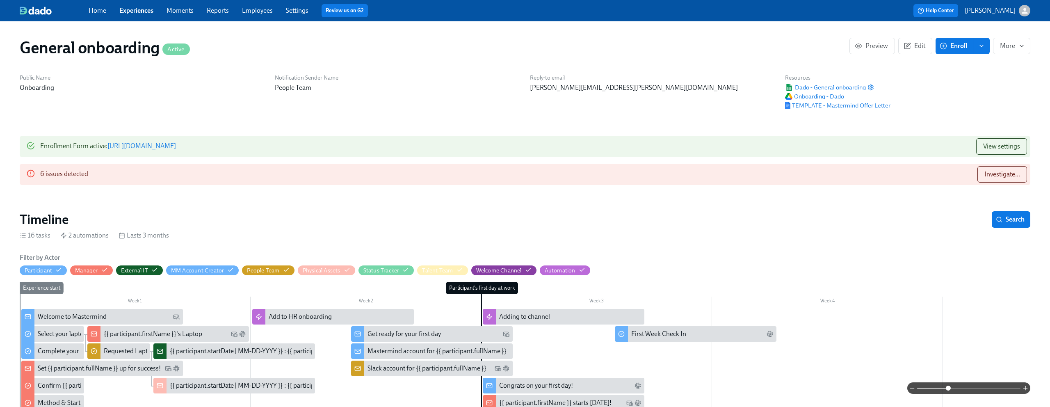
scroll to position [0, 1964]
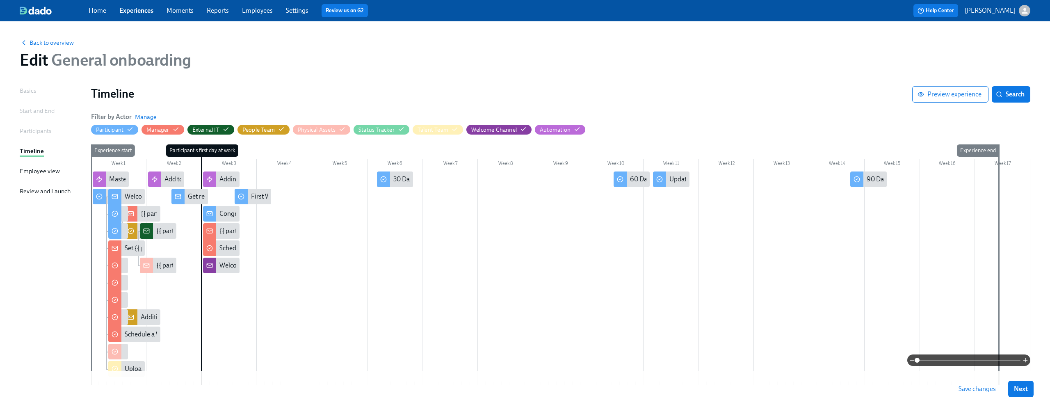
click at [133, 11] on link "Experiences" at bounding box center [136, 11] width 34 height 8
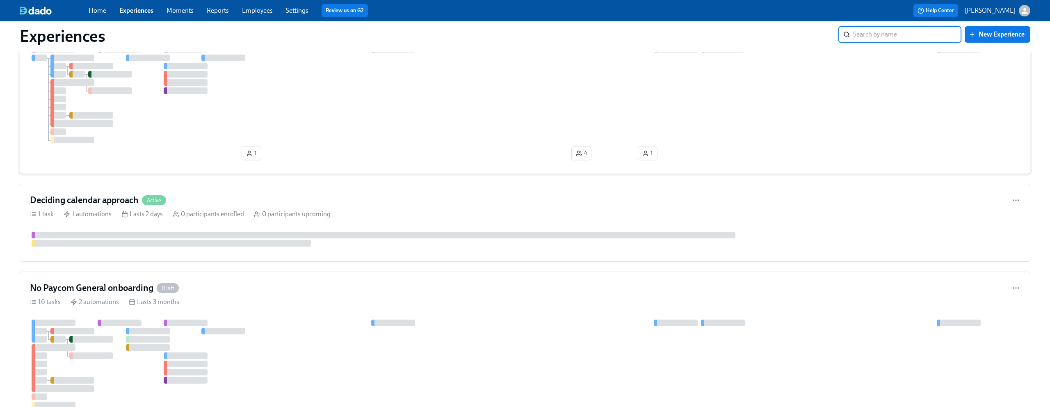
scroll to position [306, 0]
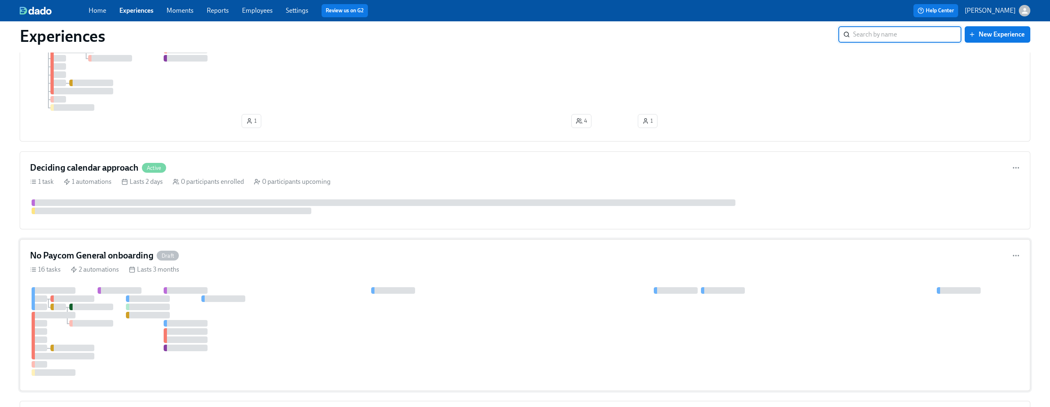
click at [253, 258] on div "No Paycom General onboarding Draft" at bounding box center [525, 255] width 990 height 12
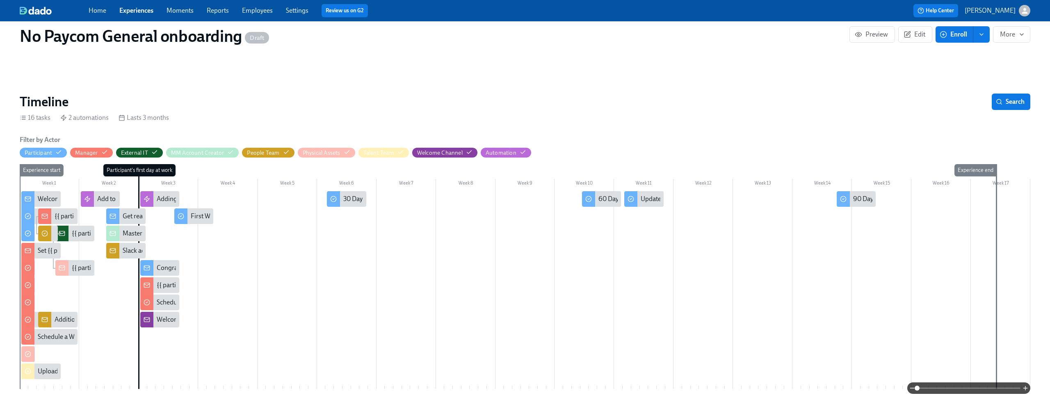
scroll to position [171, 0]
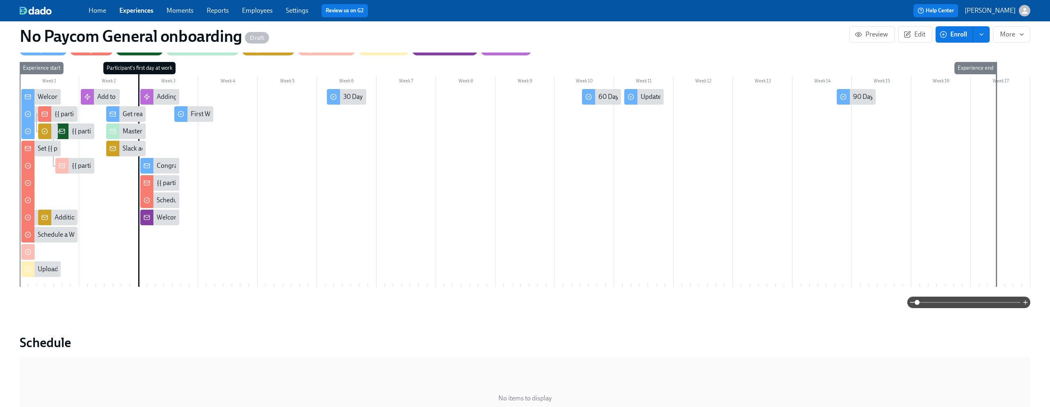
click at [948, 302] on span at bounding box center [968, 302] width 103 height 11
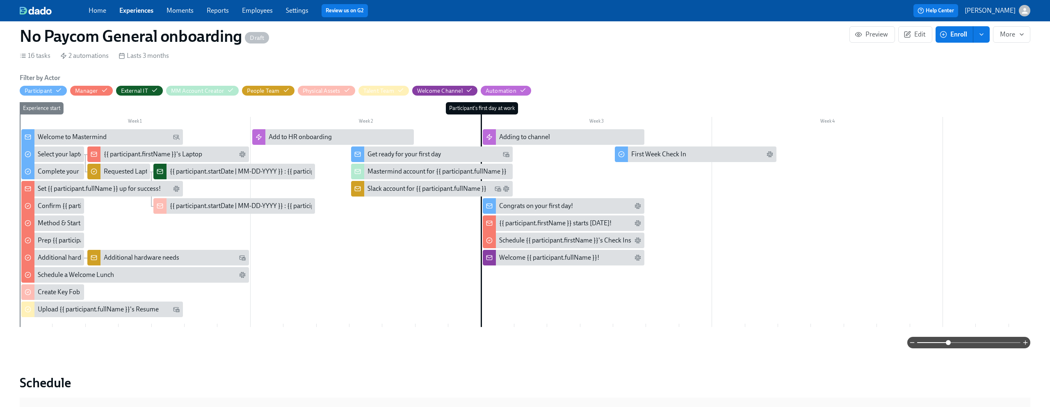
scroll to position [121, 0]
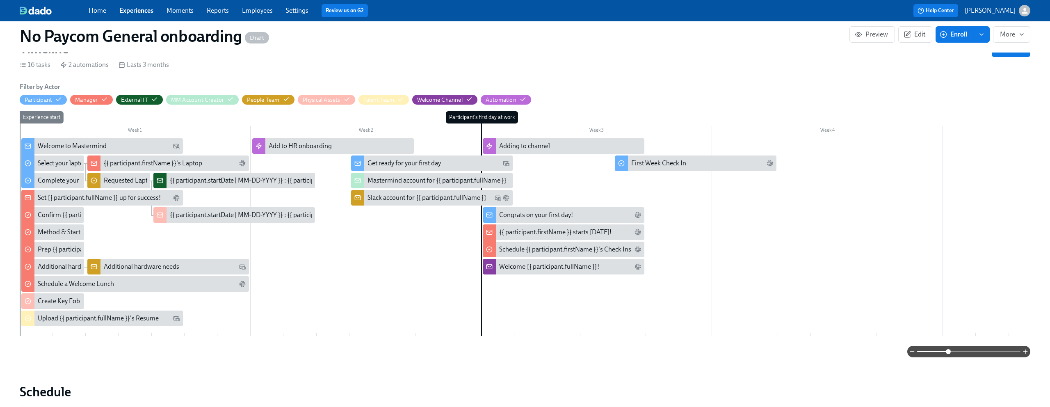
click at [413, 180] on div "Mastermind account for {{ participant.fullName }}" at bounding box center [437, 180] width 139 height 9
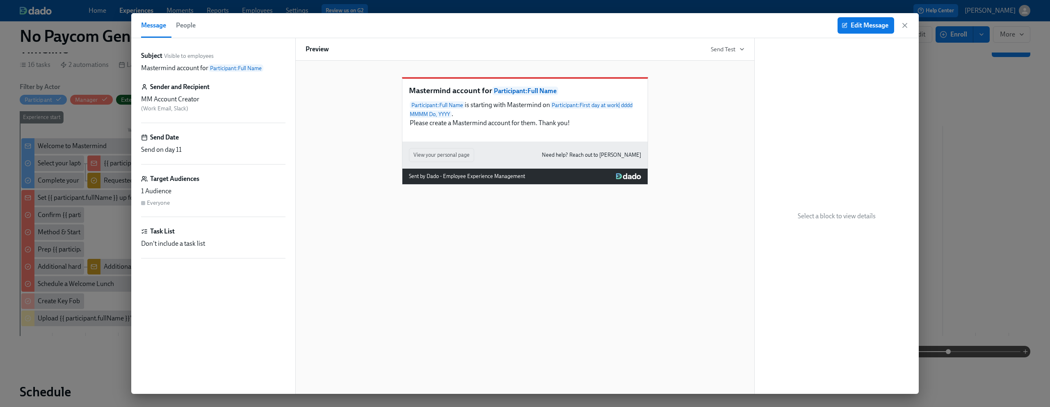
click at [190, 67] on p "Mastermind account for Participant : Full Name" at bounding box center [202, 68] width 122 height 9
click at [862, 27] on span "Edit Message" at bounding box center [865, 25] width 45 height 8
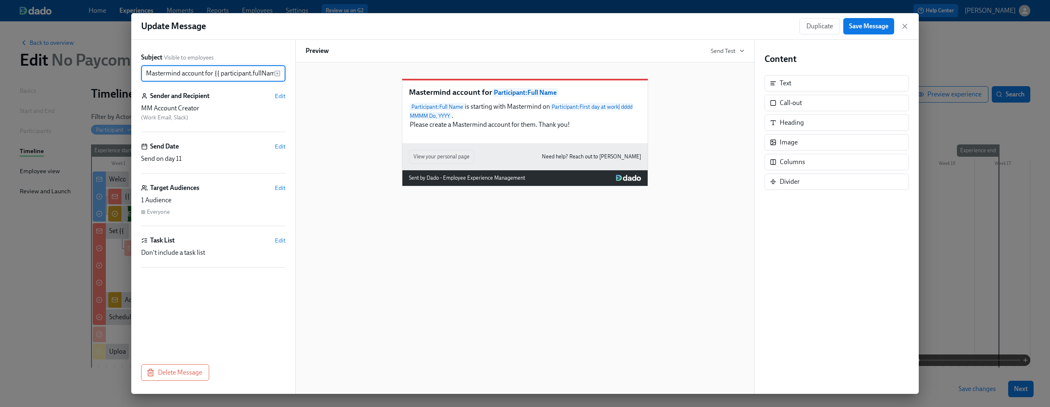
scroll to position [0, 11]
click at [216, 75] on input "Mastermind account for {{ participant.fullName }}" at bounding box center [207, 73] width 133 height 16
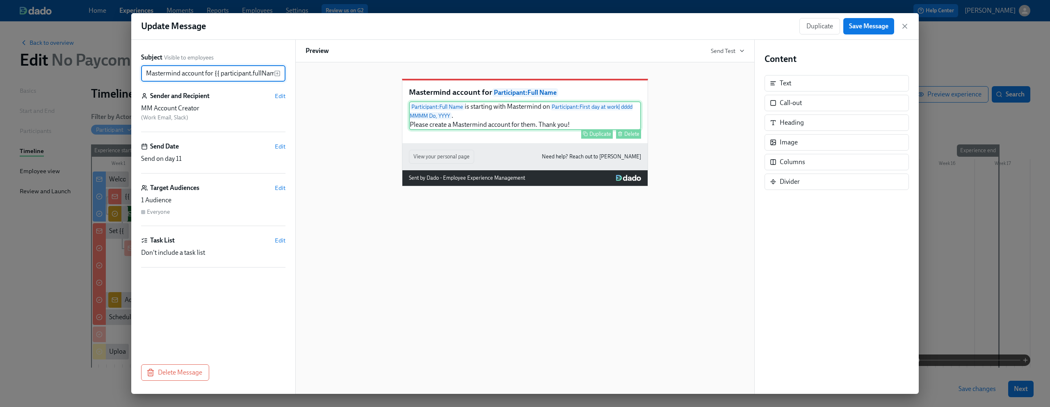
click at [525, 127] on div "Participant : Full Name is starting with Mastermind on Participant : First day …" at bounding box center [525, 115] width 232 height 29
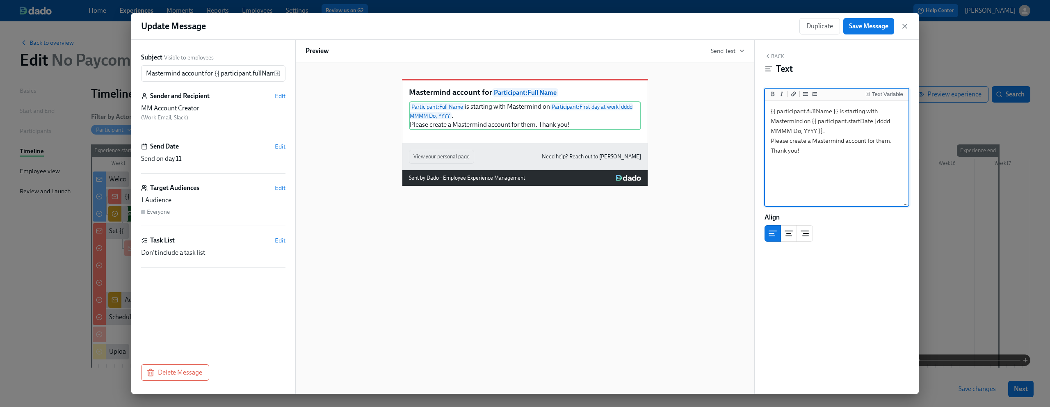
drag, startPoint x: 821, startPoint y: 147, endPoint x: 757, endPoint y: 104, distance: 76.8
click at [757, 104] on div "Back Text Text Variable {{ participant.fullName }} is starting with Mastermind …" at bounding box center [837, 217] width 164 height 354
click at [904, 26] on icon "button" at bounding box center [905, 26] width 8 height 8
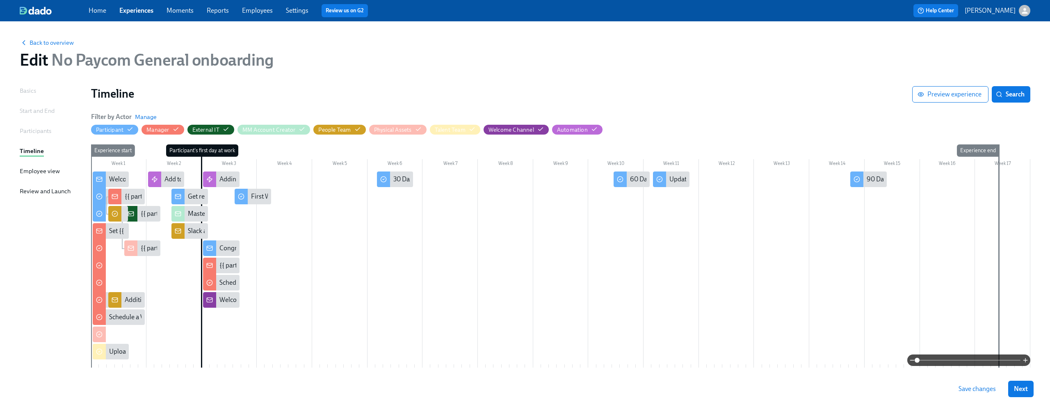
click at [937, 363] on span at bounding box center [968, 359] width 103 height 11
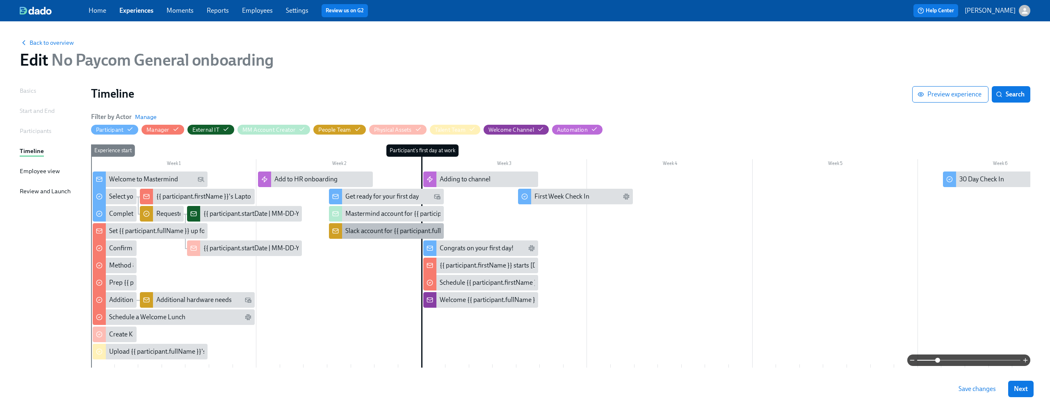
click at [359, 228] on div "Slack account for {{ participant.fullName }}" at bounding box center [404, 230] width 119 height 9
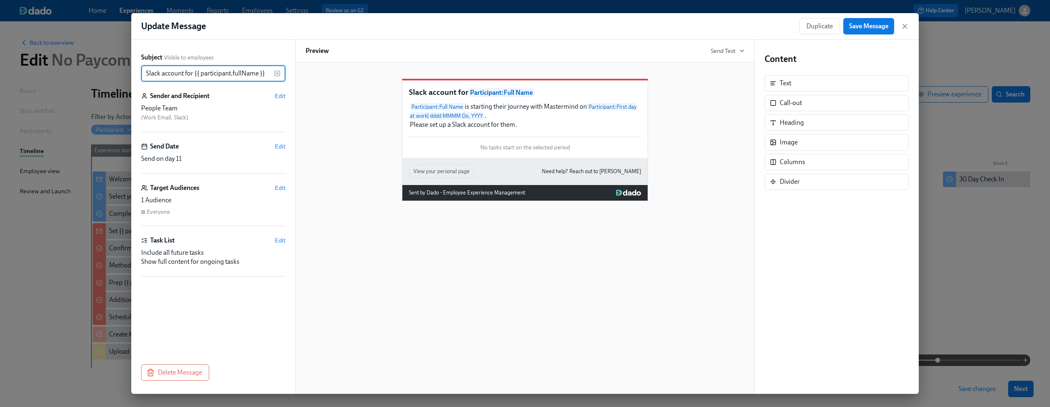
click at [159, 69] on input "Slack account for {{ participant.fullName }}" at bounding box center [207, 73] width 133 height 16
click at [530, 130] on div "Participant : Full Name is starting their journey with Mastermind on Participan…" at bounding box center [525, 115] width 232 height 29
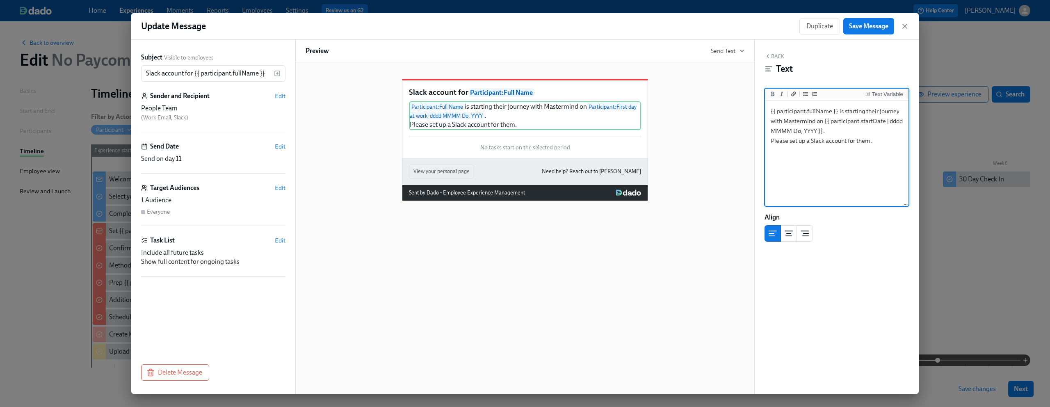
drag, startPoint x: 882, startPoint y: 141, endPoint x: 745, endPoint y: 99, distance: 143.0
click at [745, 99] on div "Subject Visible to employees Slack account for {{ participant.fullName }} ​ Sen…" at bounding box center [525, 217] width 788 height 354
click at [906, 24] on icon "button" at bounding box center [905, 26] width 8 height 8
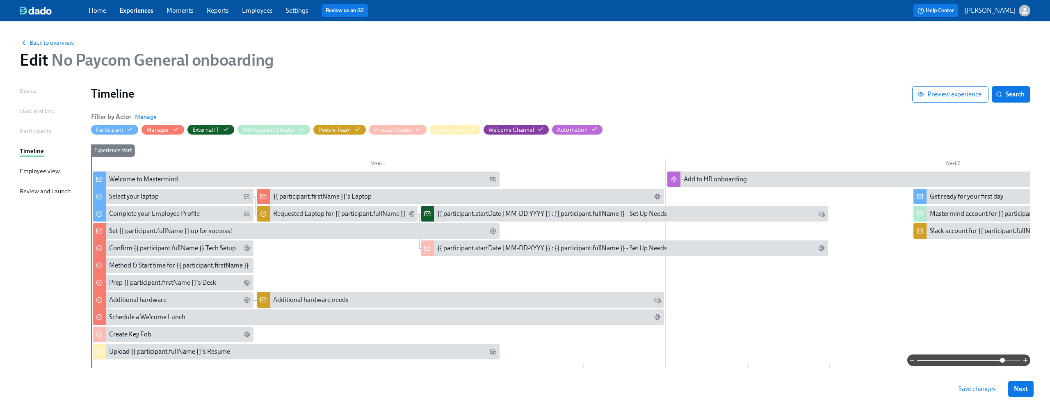
drag, startPoint x: 940, startPoint y: 359, endPoint x: 1003, endPoint y: 359, distance: 63.2
click at [1003, 359] on span at bounding box center [1002, 360] width 5 height 5
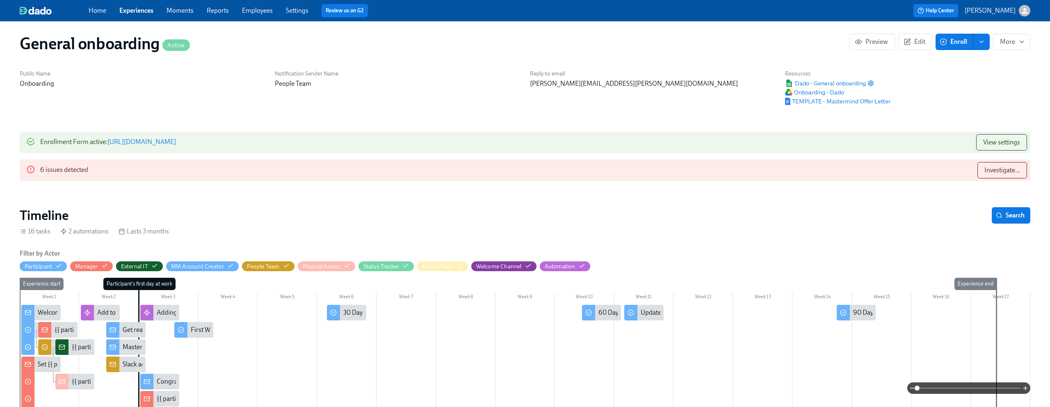
scroll to position [5, 0]
click at [148, 12] on link "Experiences" at bounding box center [136, 11] width 34 height 8
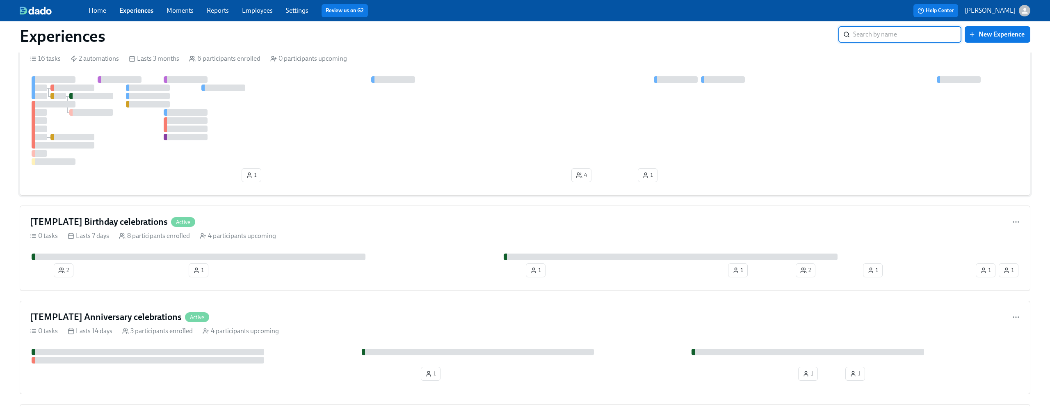
scroll to position [55, 0]
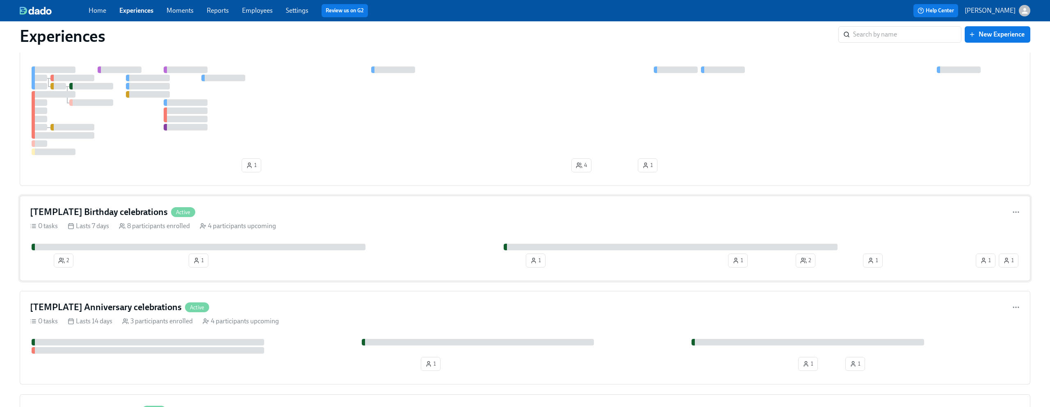
click at [345, 211] on div "[TEMPLATE] Birthday celebrations Active" at bounding box center [525, 212] width 990 height 12
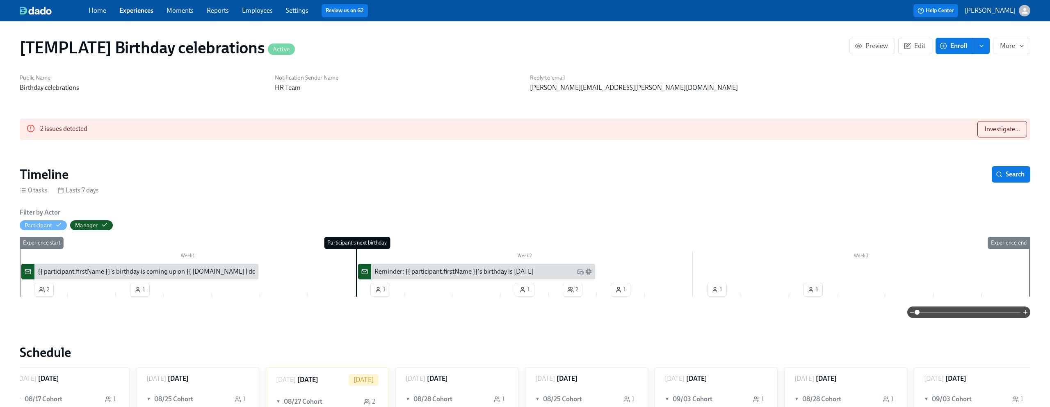
scroll to position [0, 1186]
click at [1020, 50] on span "More" at bounding box center [1011, 46] width 23 height 8
drag, startPoint x: 1006, startPoint y: 89, endPoint x: 1004, endPoint y: 83, distance: 6.5
click at [1004, 83] on li "Duplicate" at bounding box center [1003, 83] width 56 height 17
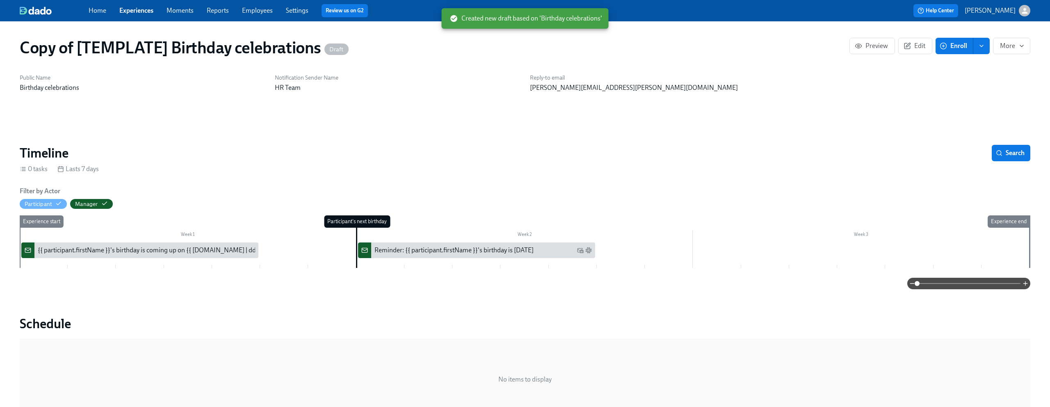
click at [144, 12] on link "Experiences" at bounding box center [136, 11] width 34 height 8
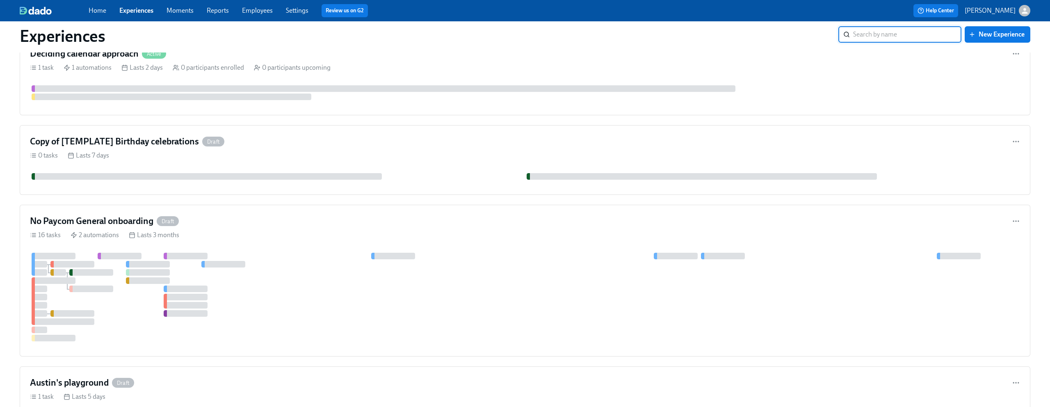
scroll to position [414, 0]
click at [506, 145] on div "Copy of [TEMPLATE] Birthday celebrations Draft" at bounding box center [525, 140] width 990 height 12
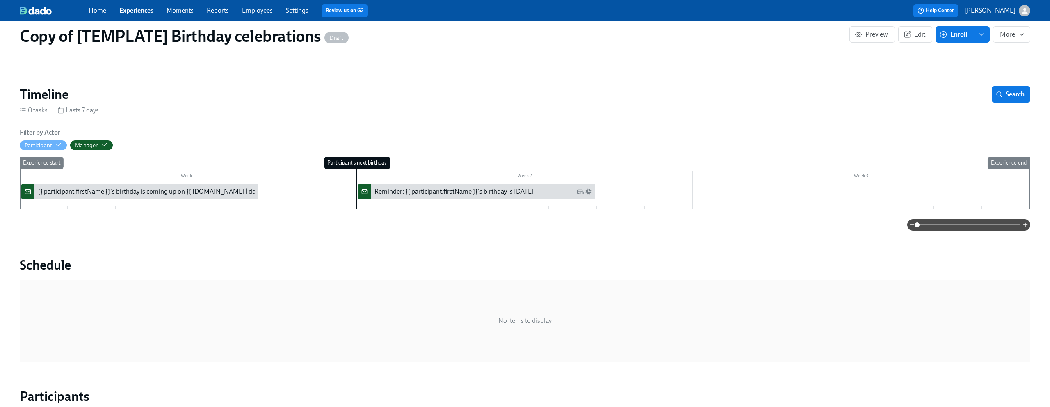
scroll to position [58, 0]
click at [258, 10] on link "Employees" at bounding box center [257, 11] width 31 height 8
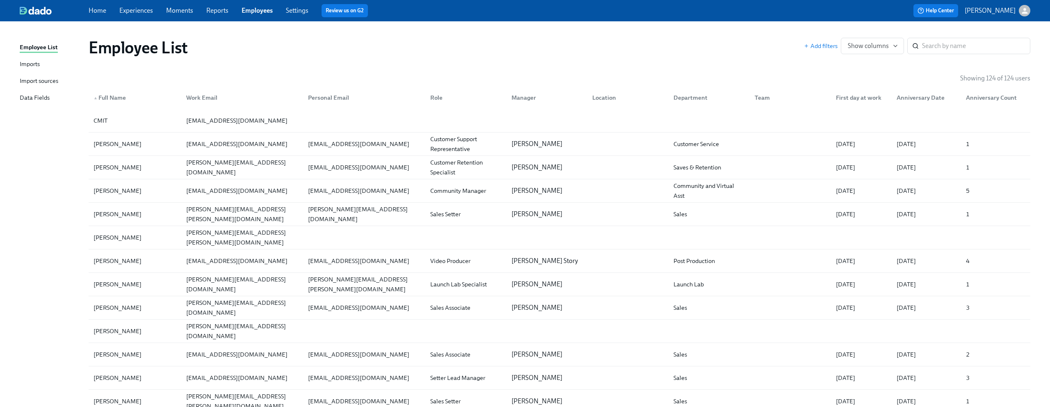
click at [32, 101] on div "Data Fields" at bounding box center [35, 98] width 30 height 10
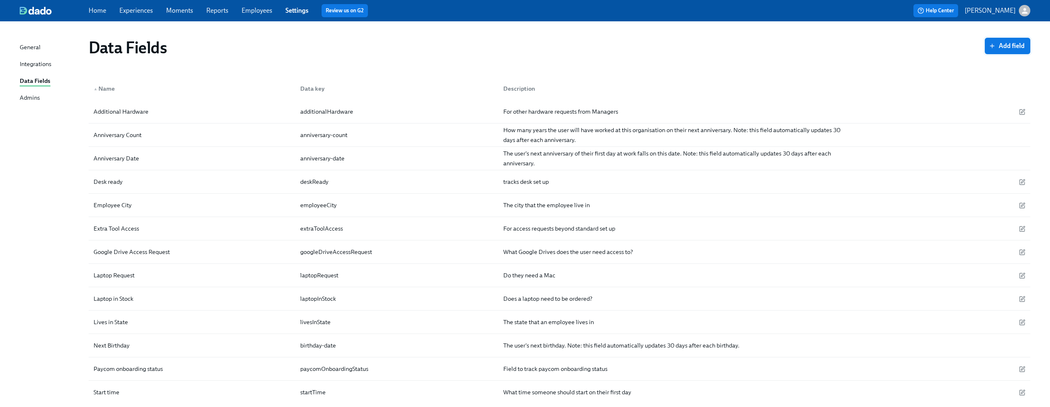
click at [1008, 43] on span "Add field" at bounding box center [1008, 46] width 34 height 8
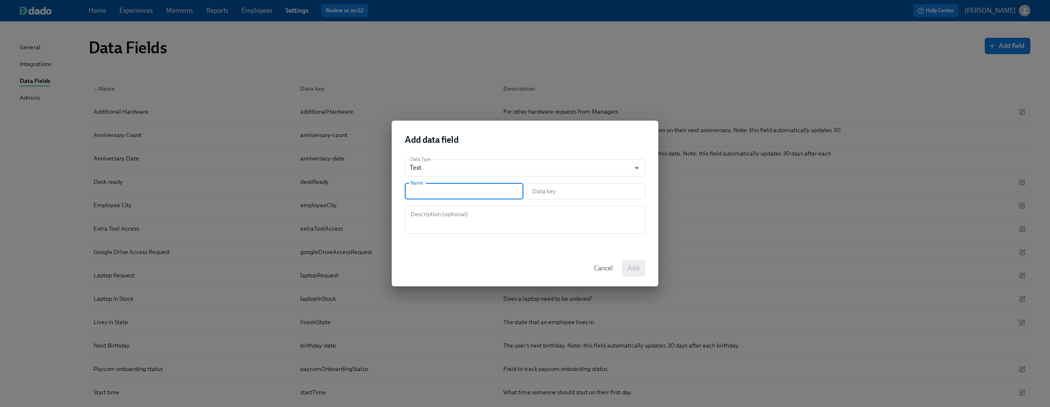
click at [493, 193] on input "text" at bounding box center [464, 191] width 119 height 16
type input "P"
type input "p"
type input "Pr"
type input "pr"
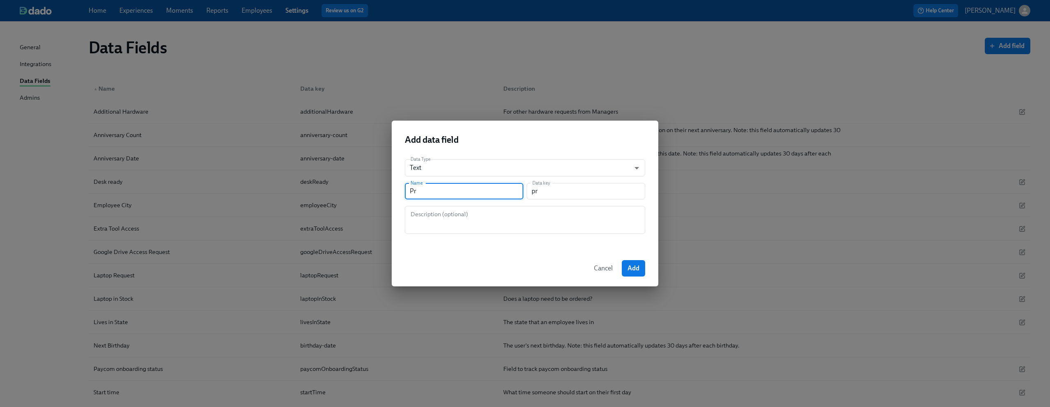
type input "Pri"
type input "pri"
type input "Prim"
type input "prim"
type input "Prima"
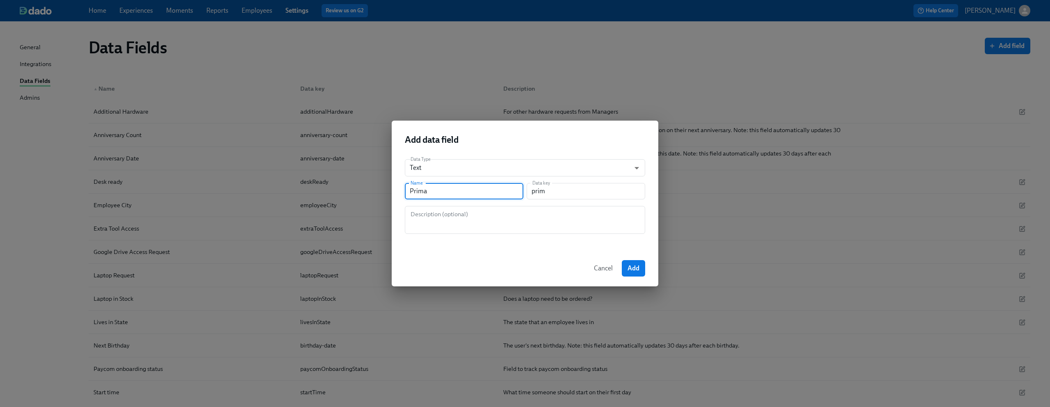
type input "prima"
type input "Primat"
type input "primat"
type input "Primaty"
type input "primaty"
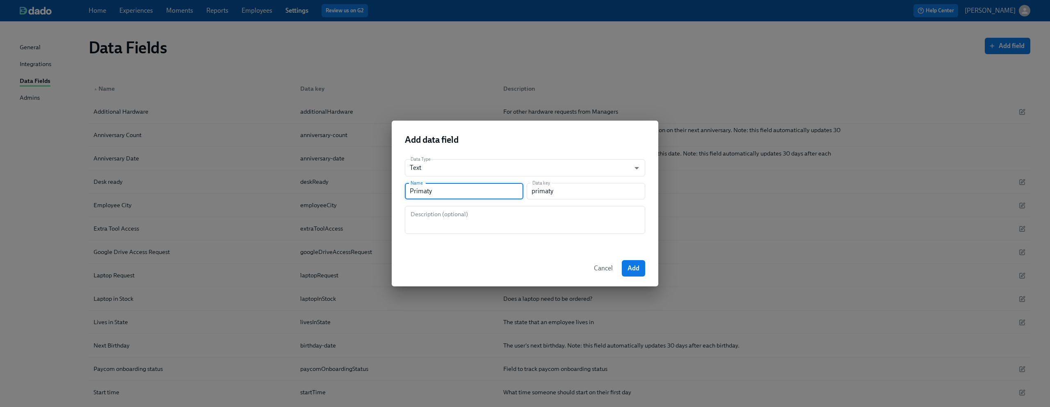
type input "Primat"
type input "primat"
type input "Prima"
type input "prima"
type input "Primar"
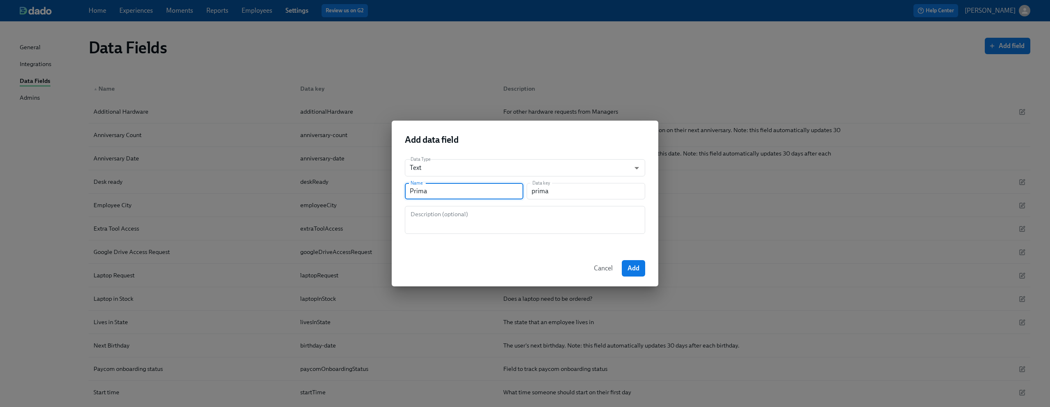
type input "primar"
type input "Primary"
type input "primary"
type input "Primary S"
type input "primaryS"
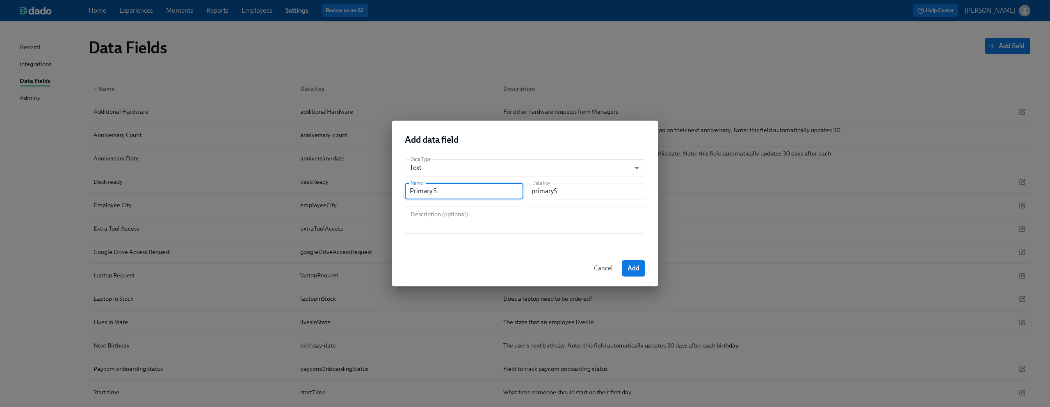
type input "Primary Su"
type input "primarySu"
type input "Primary Sup"
type input "primarySup"
type input "Primary Supe"
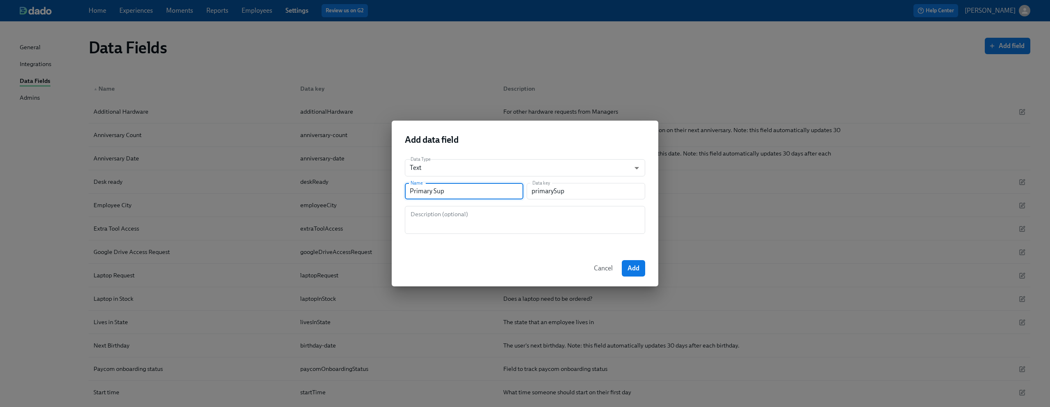
type input "primarySupe"
type input "Primary Super"
type input "primarySuper"
type input "Primary Superv"
type input "primarySuperv"
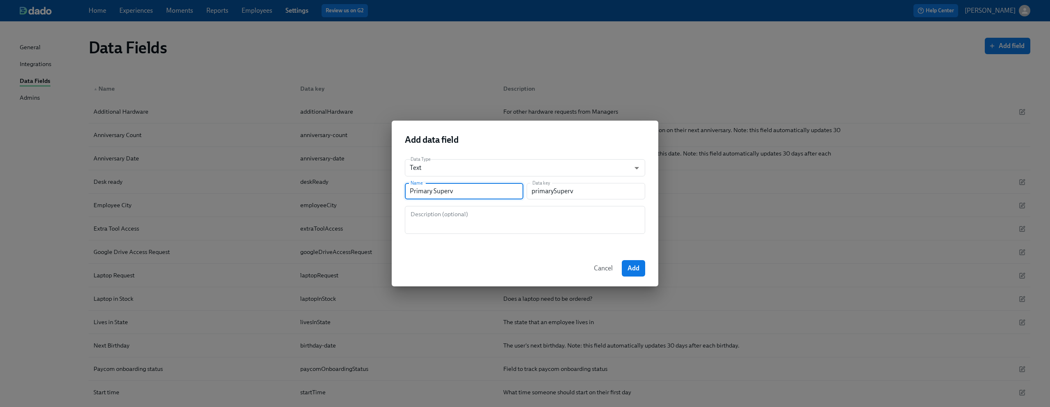
type input "Primary Supervi"
type input "primarySupervi"
type input "Primary Supervis"
type input "primarySupervis"
type input "Primary Supervisr"
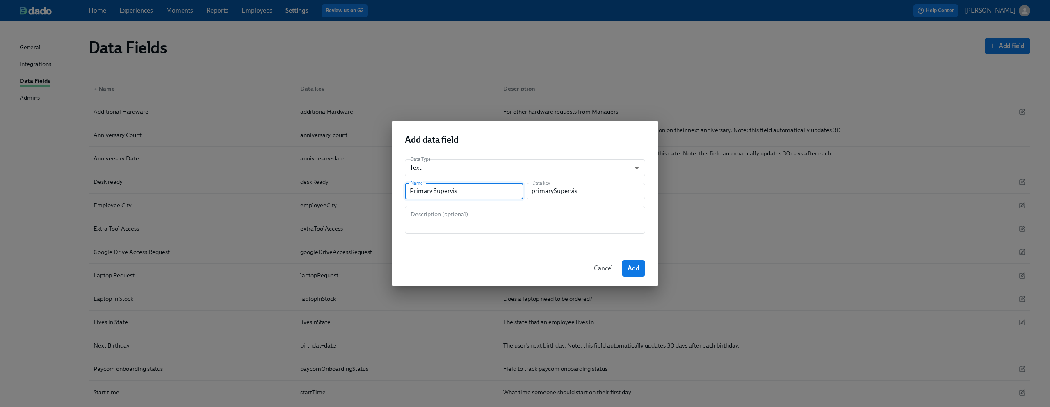
type input "primarySupervisr"
type input "Primary Supervisro"
type input "primarySupervisro"
type input "Primary Supervisr"
type input "primarySupervisr"
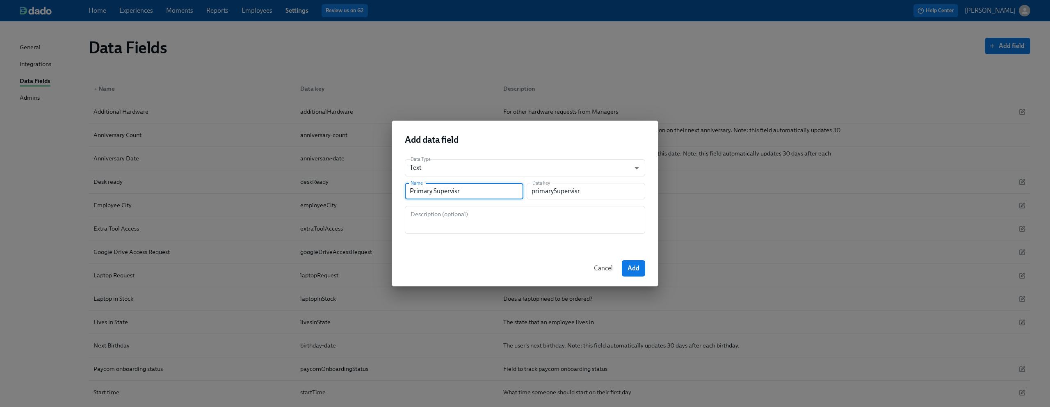
type input "Primary Supervis"
type input "primarySupervis"
type input "Primary Superviso"
type input "primarySuperviso"
type input "Primary Supervisor"
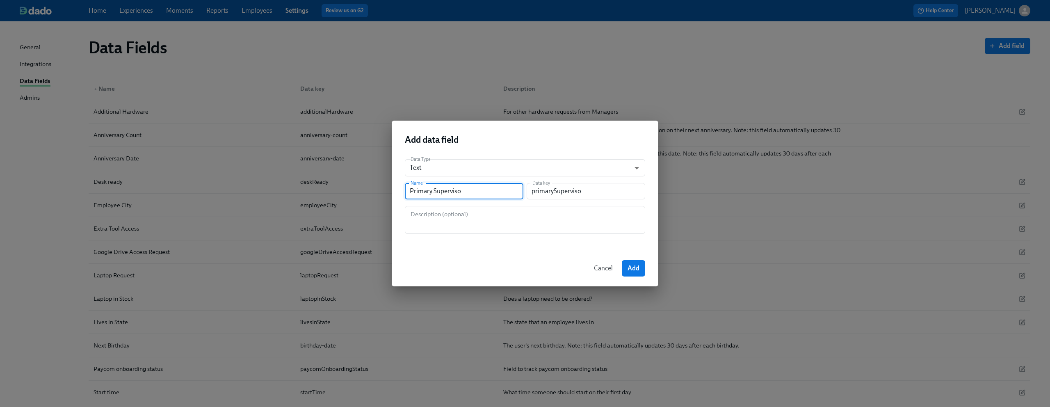
type input "primarySupervisor"
type input "Primary Supervisor N"
type input "primarySupervisorN"
type input "Primary Supervisor Na"
type input "primarySupervisorNa"
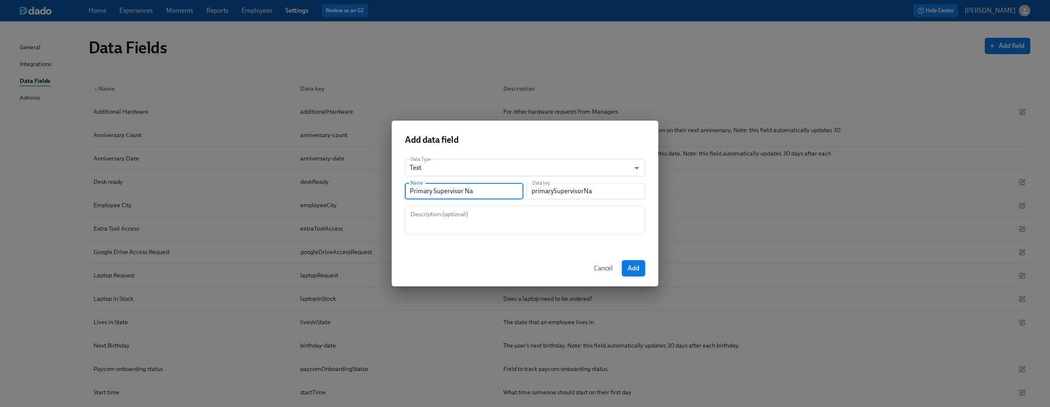
type input "Primary Supervisor Nam"
type input "primarySupervisorNam"
type input "Primary Supervisor Name"
type input "primarySupervisorName"
type input "Primary Supervisor Name"
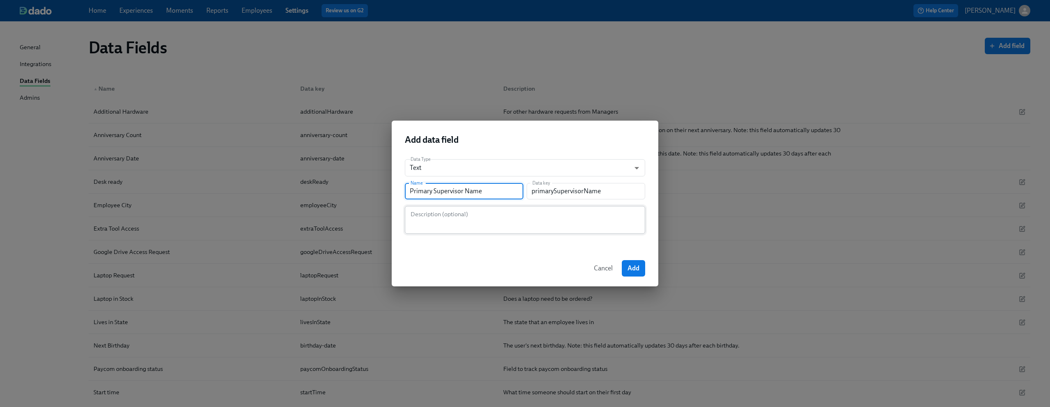
click at [503, 221] on textarea at bounding box center [525, 220] width 231 height 20
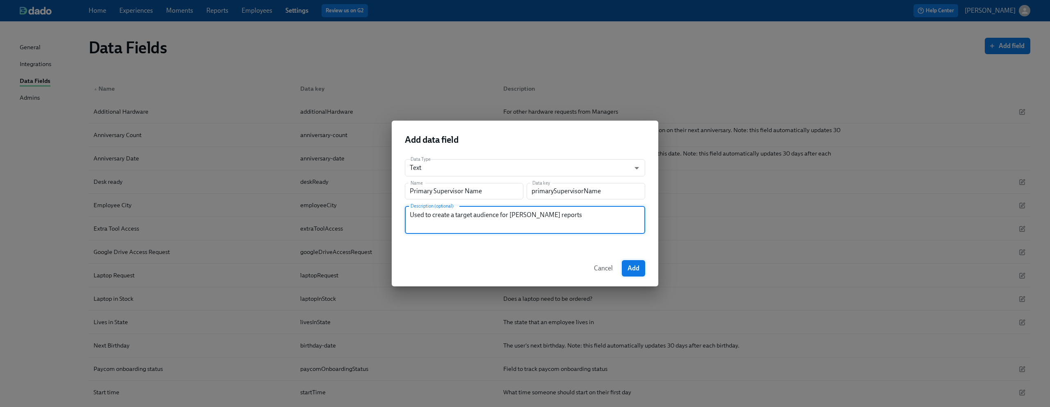
type textarea "Used to create a target audience for [PERSON_NAME] reports"
click at [640, 267] on button "Add" at bounding box center [633, 268] width 23 height 16
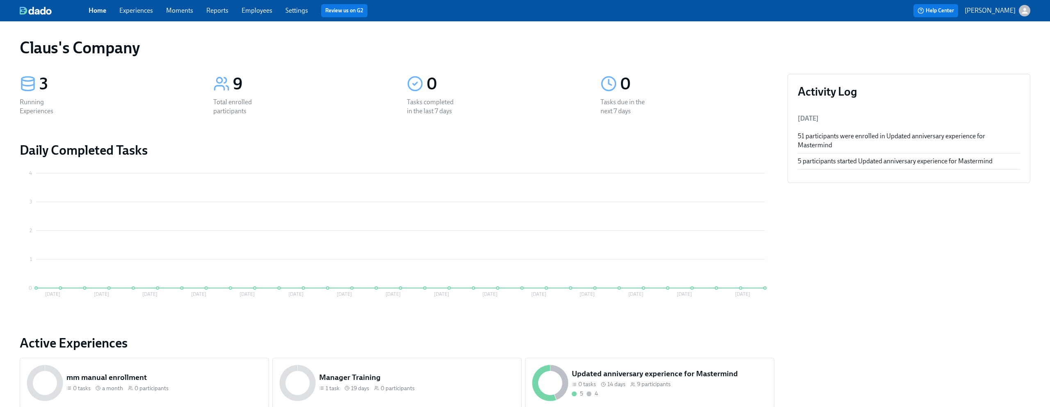
click at [1024, 16] on div "Help Center [PERSON_NAME]" at bounding box center [795, 10] width 471 height 13
click at [1026, 10] on icon "button" at bounding box center [1025, 11] width 6 height 6
click at [1000, 48] on span "Switch organization..." at bounding box center [985, 47] width 77 height 9
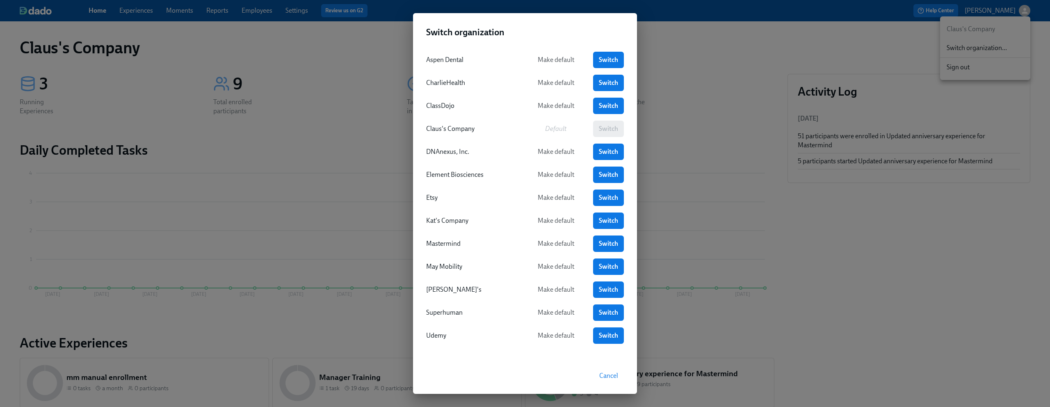
scroll to position [2, 0]
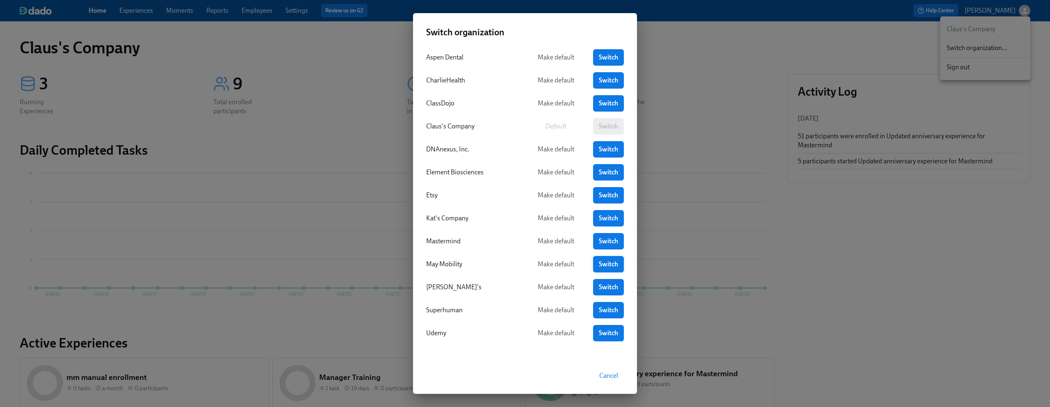
click at [609, 263] on span "Switch" at bounding box center [608, 264] width 19 height 8
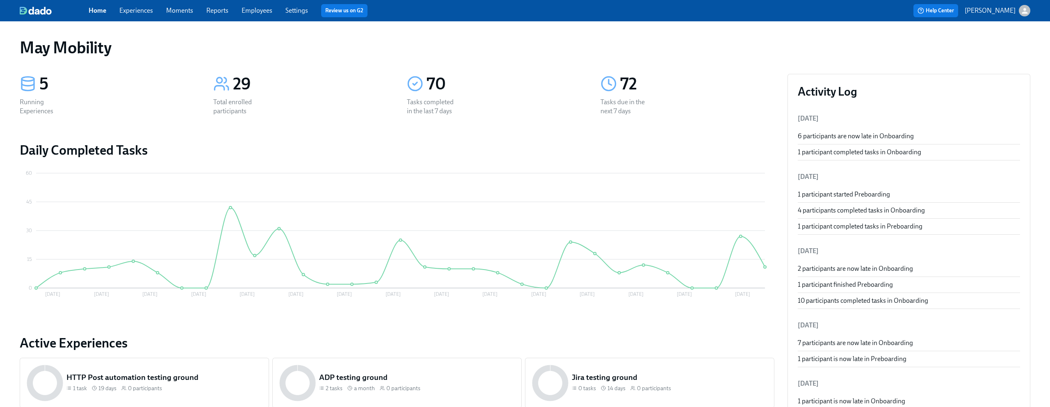
click at [153, 9] on div "Home Experiences Moments Reports Employees Settings Review us on G2" at bounding box center [324, 10] width 471 height 13
click at [146, 11] on link "Experiences" at bounding box center [136, 11] width 34 height 8
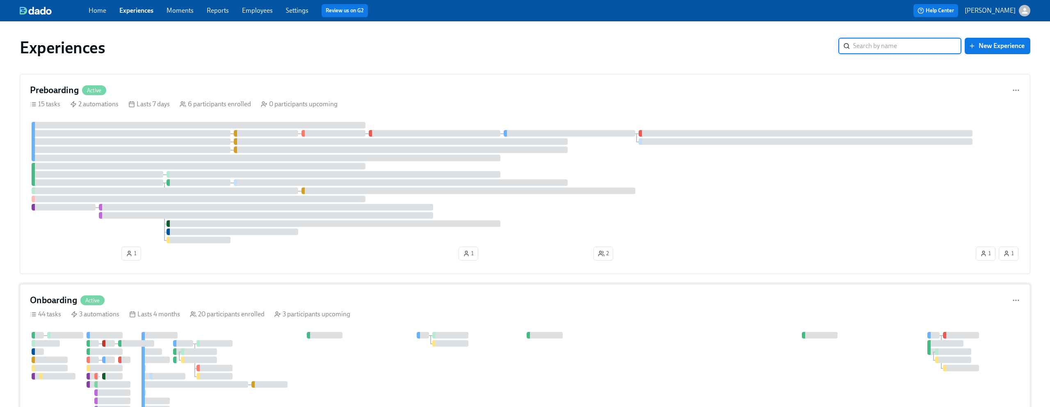
click at [353, 295] on div "Onboarding Active" at bounding box center [525, 300] width 990 height 12
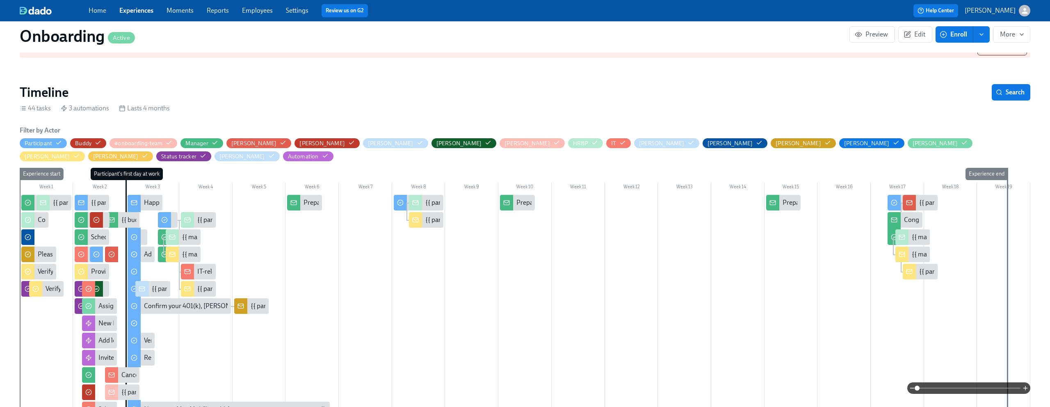
scroll to position [108, 0]
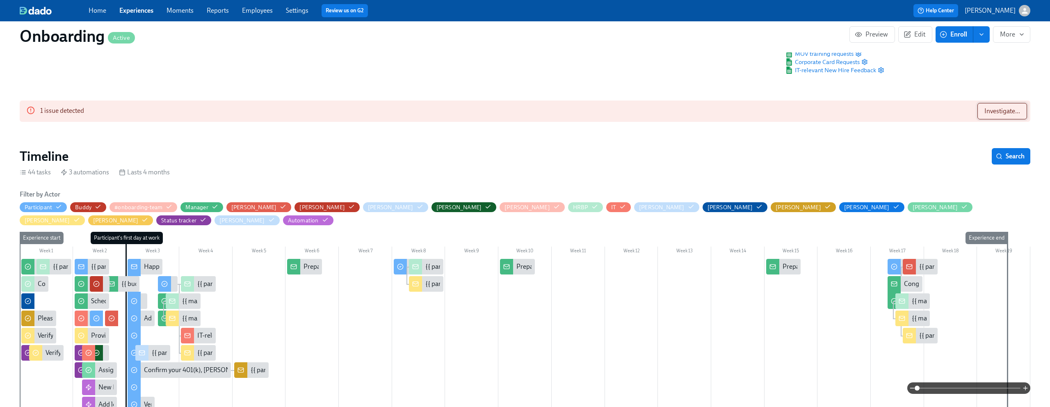
click at [1003, 118] on button "Investigate..." at bounding box center [1003, 111] width 50 height 16
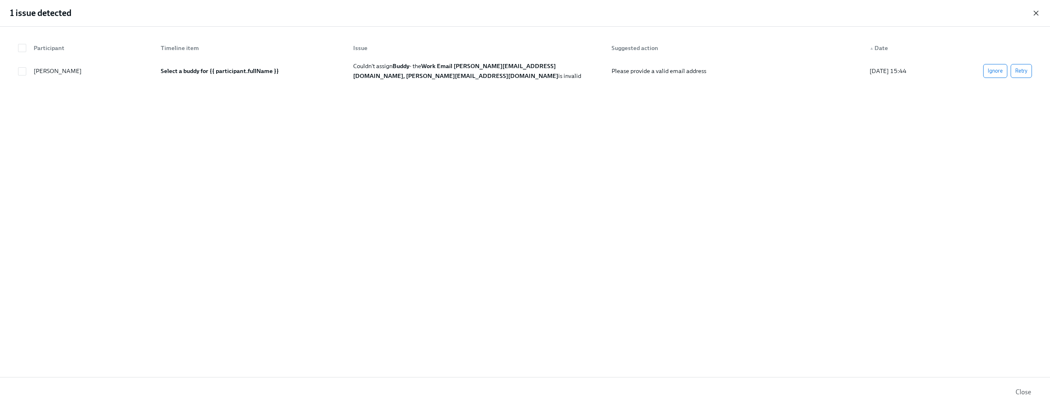
click at [1037, 9] on icon "button" at bounding box center [1036, 13] width 8 height 8
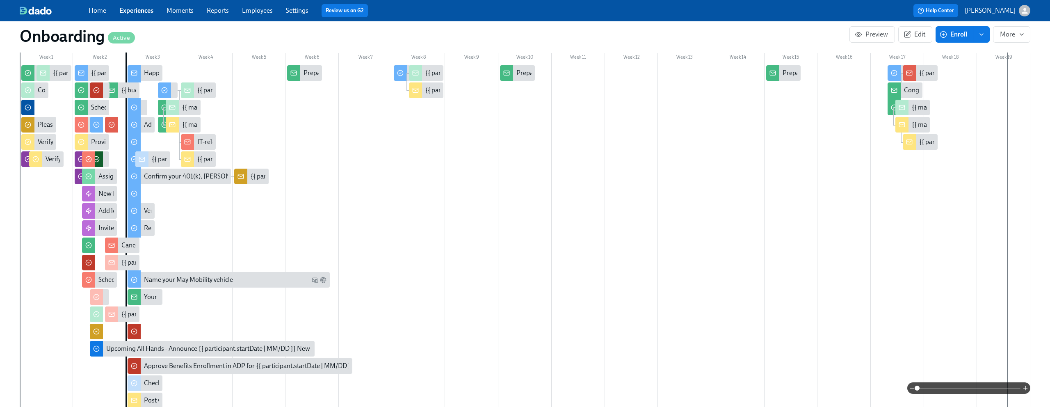
scroll to position [310, 0]
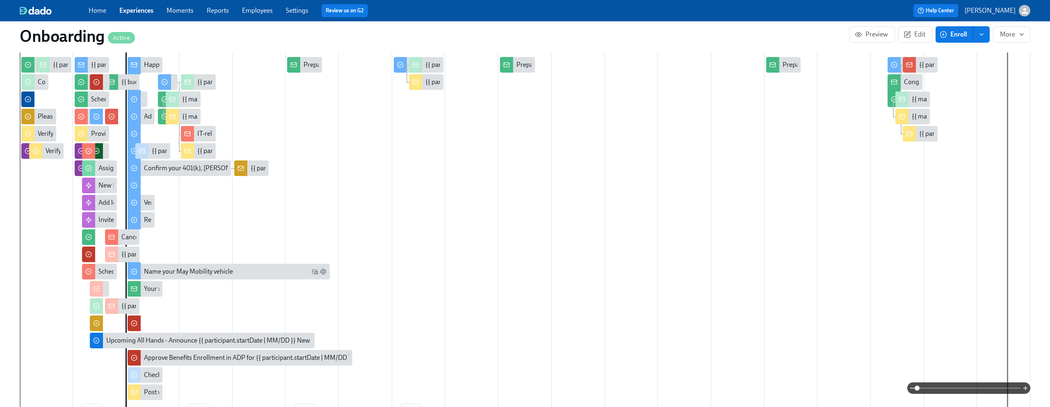
click at [945, 390] on span at bounding box center [968, 387] width 103 height 11
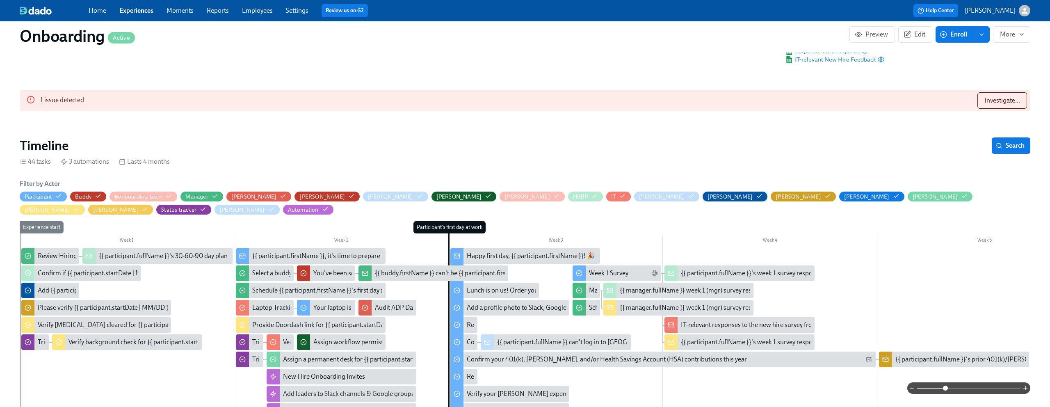
scroll to position [101, 0]
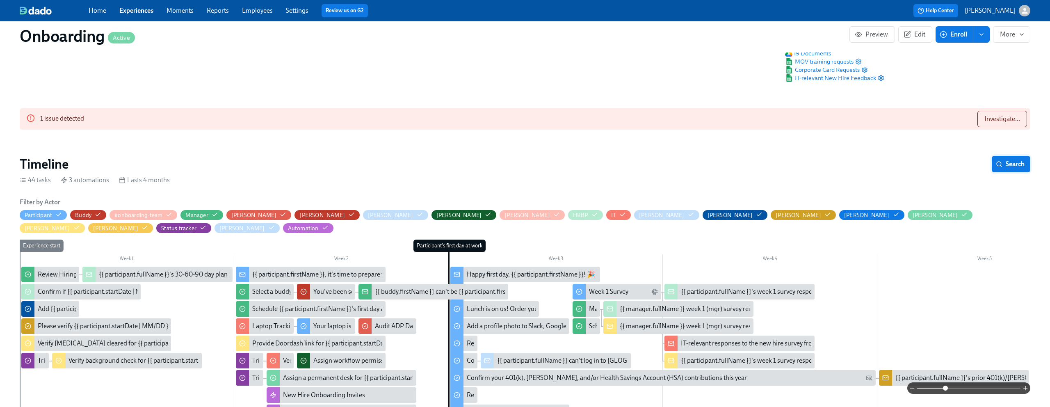
click at [1010, 168] on button "Search" at bounding box center [1011, 164] width 39 height 16
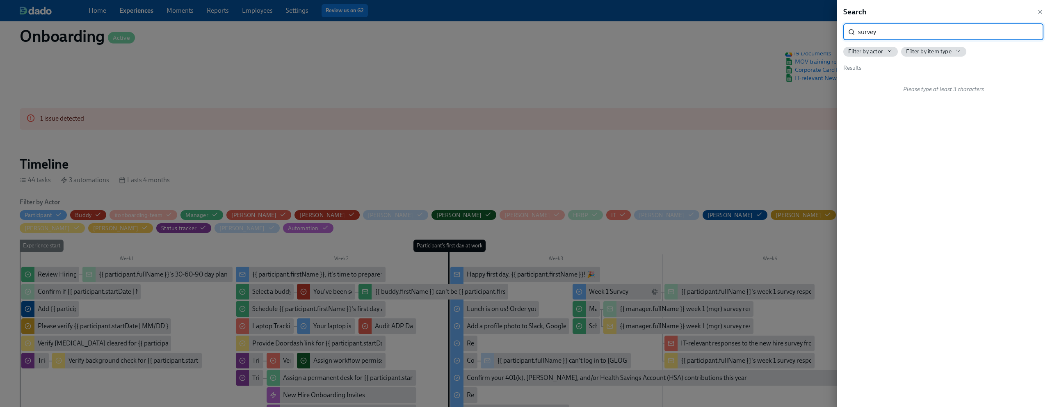
type input "survey"
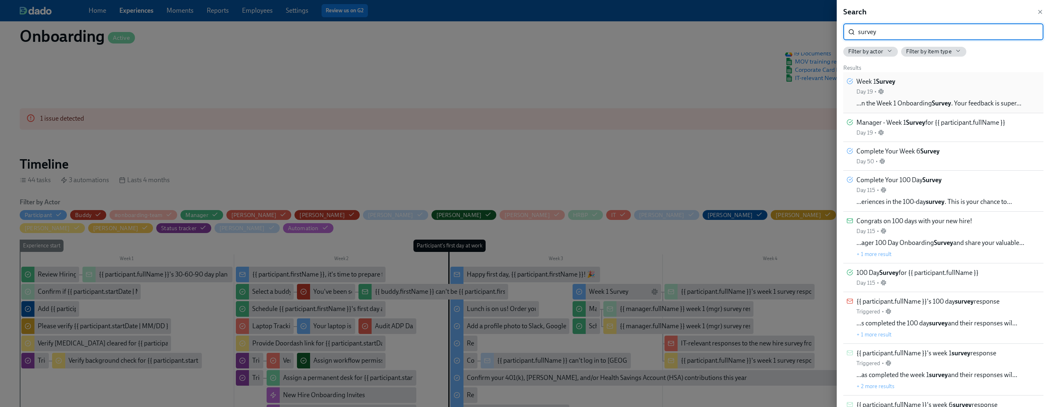
click at [925, 101] on span "…n the Week 1 Onboarding Survey . Your feedback is super…" at bounding box center [939, 103] width 165 height 9
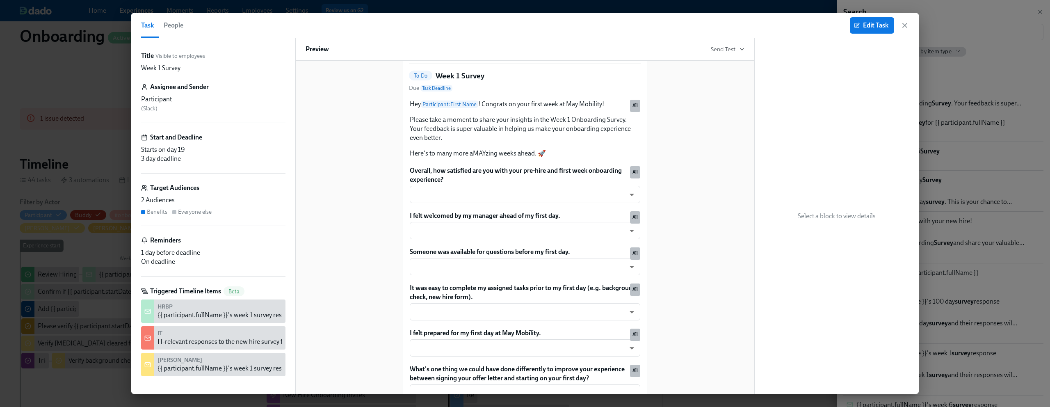
scroll to position [59, 0]
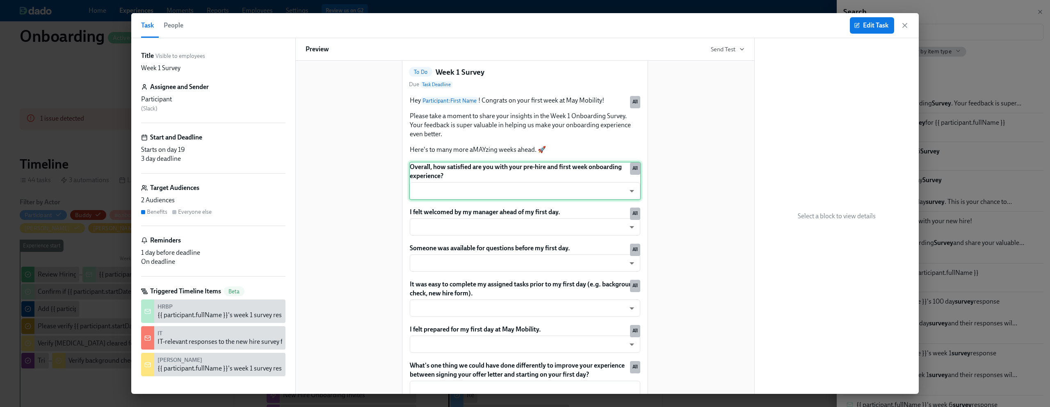
click at [585, 199] on div "Overall, how satisfied are you with your pre-hire and first week onboarding exp…" at bounding box center [525, 181] width 232 height 39
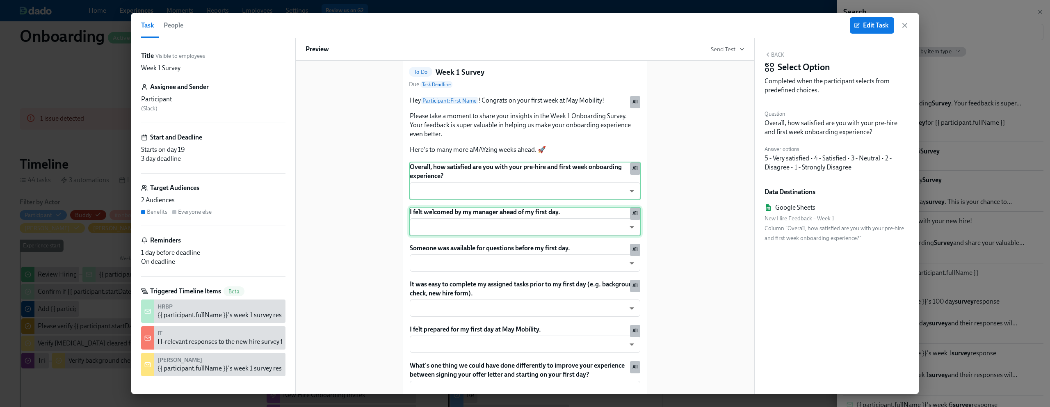
click at [580, 235] on div "I felt welcomed by my manager ahead of my first day. ​ ​ All" at bounding box center [525, 222] width 232 height 30
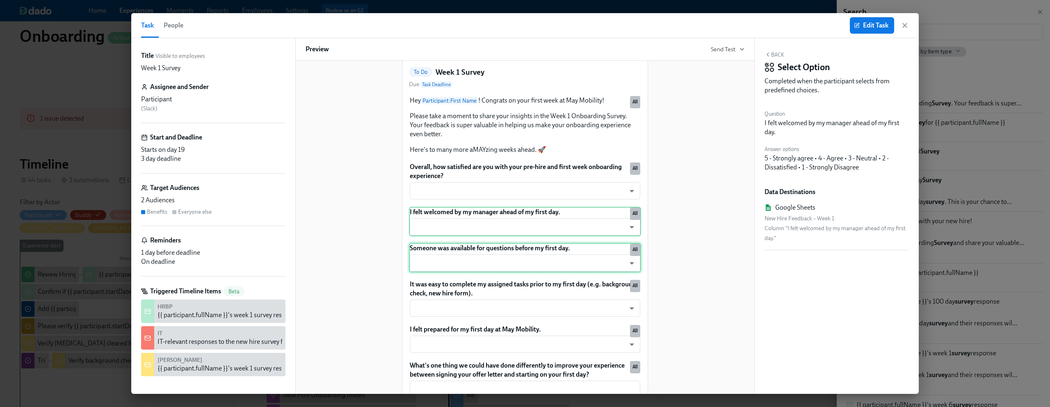
click at [578, 272] on div "Someone was available for questions before my first day. ​ ​ All" at bounding box center [525, 258] width 232 height 30
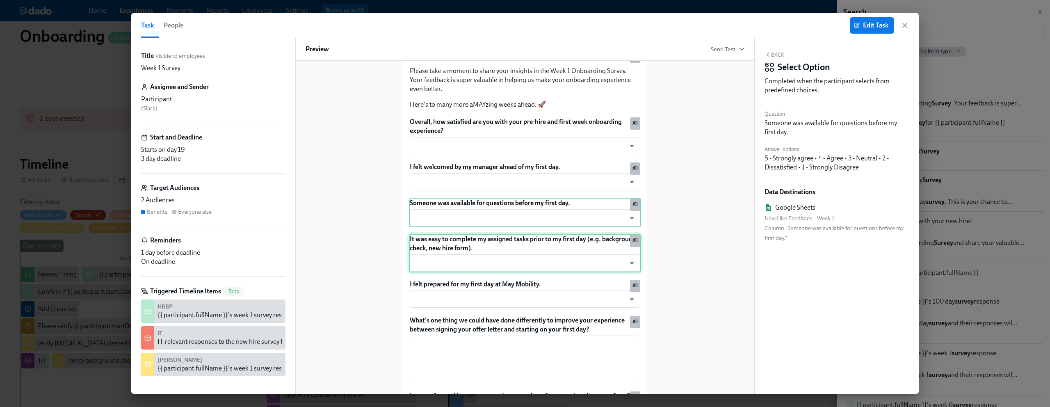
click at [576, 267] on div "It was easy to complete my assigned tasks prior to my first day (e.g. backgroun…" at bounding box center [525, 253] width 232 height 39
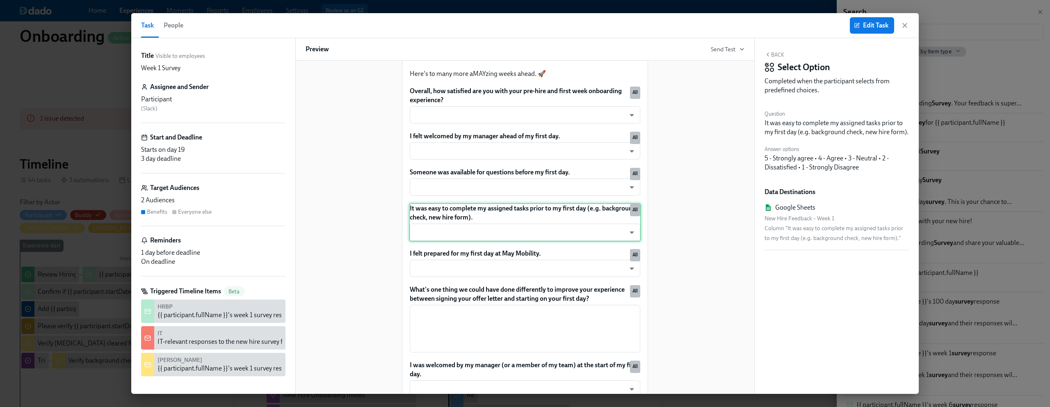
scroll to position [143, 0]
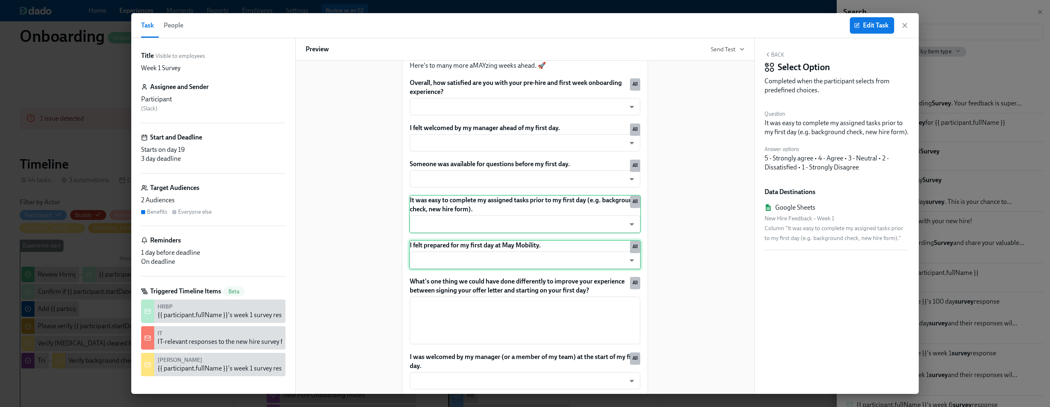
click at [576, 270] on div "I felt prepared for my first day at May Mobility. ​ ​ All" at bounding box center [525, 255] width 232 height 30
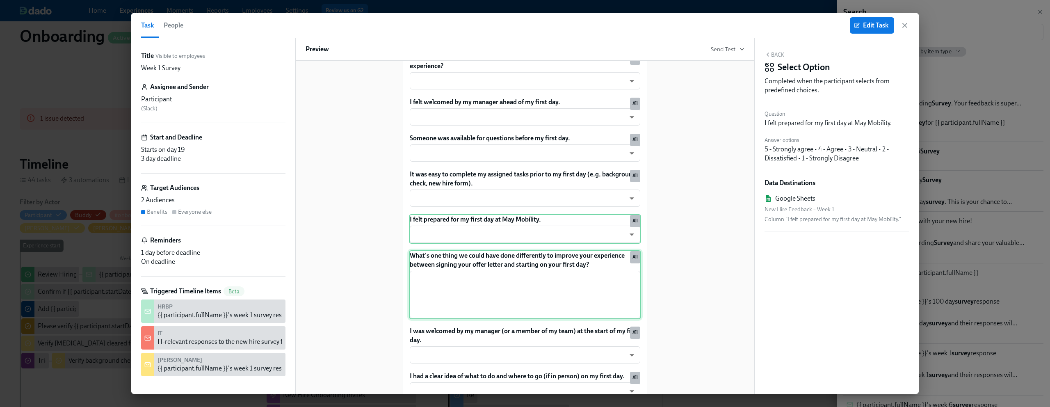
scroll to position [171, 0]
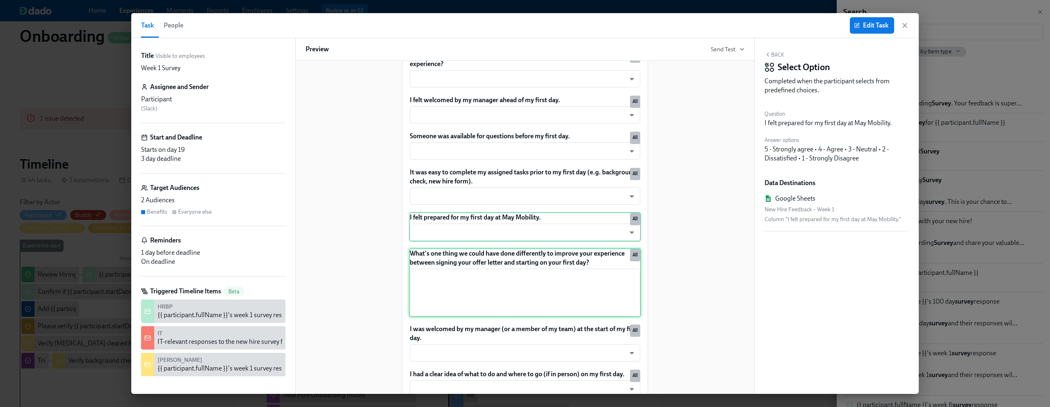
click at [572, 269] on div "What's one thing we could have done differently to improve your experience betw…" at bounding box center [525, 282] width 232 height 69
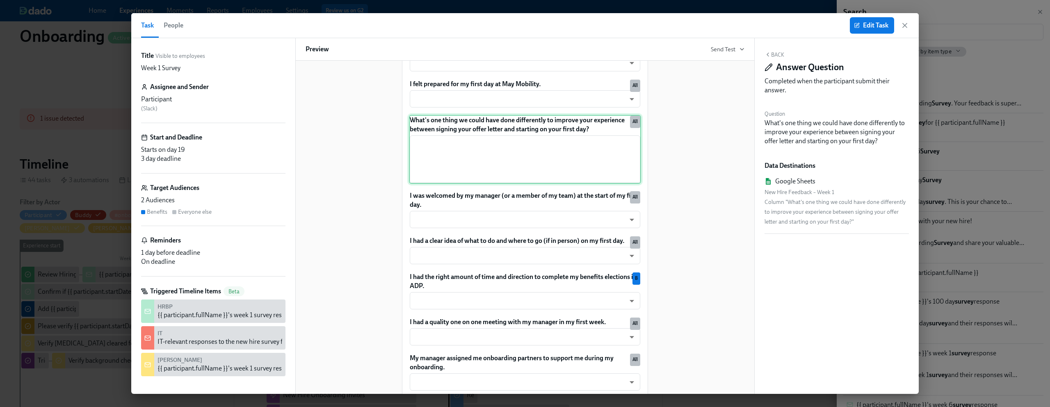
scroll to position [333, 0]
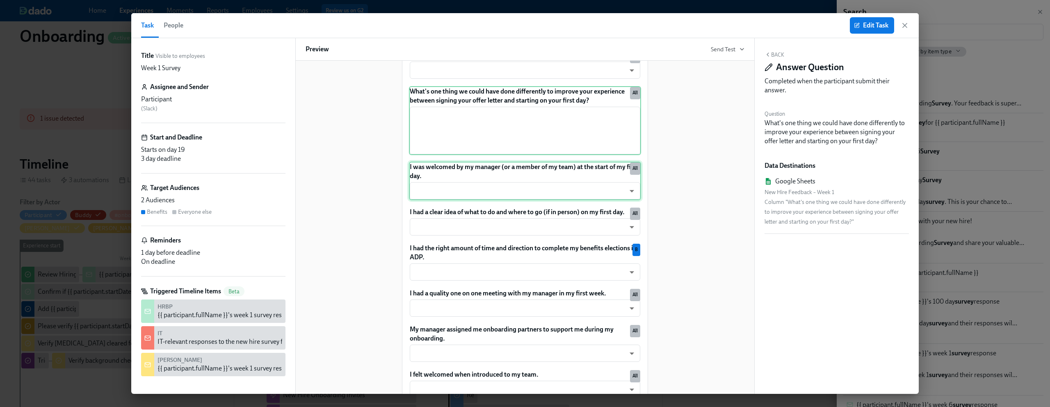
click at [549, 196] on div "I was welcomed by my manager (or a member of my team) at the start of my first …" at bounding box center [525, 181] width 232 height 39
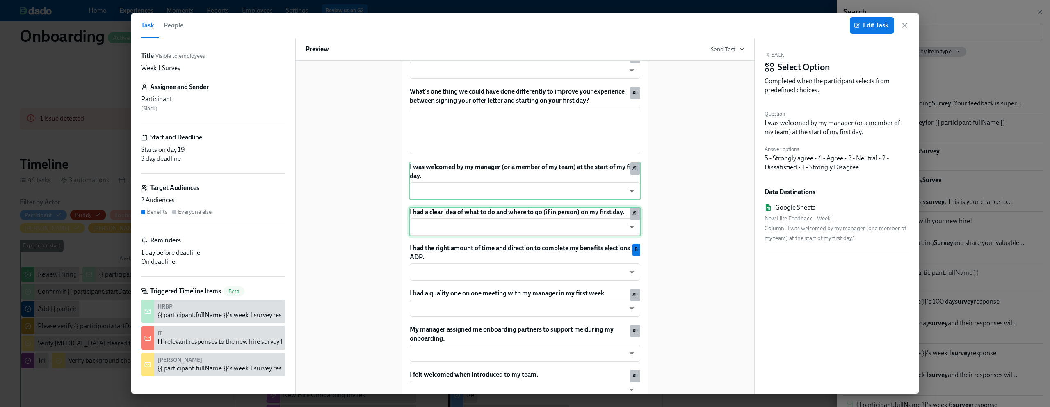
click at [549, 236] on div "I had a clear idea of what to do and where to go (if in person) on my first day…" at bounding box center [525, 222] width 232 height 30
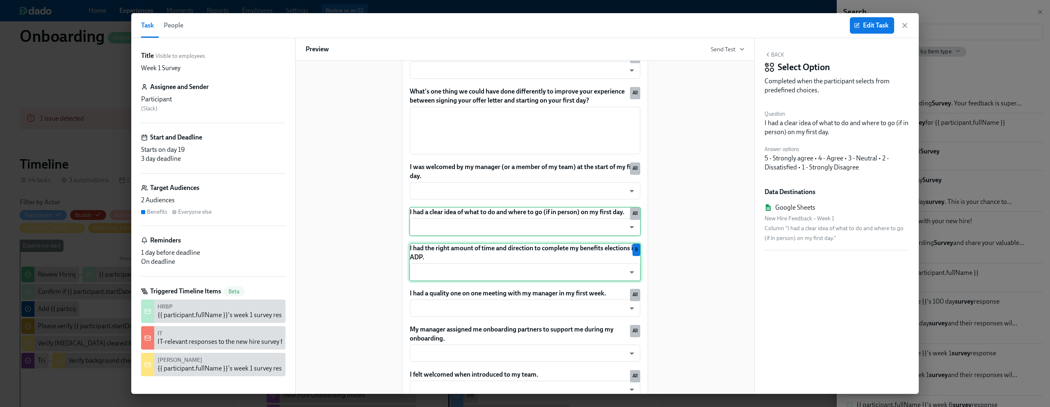
click at [538, 276] on div "I had the right amount of time and direction to complete my benefits elections …" at bounding box center [525, 262] width 232 height 39
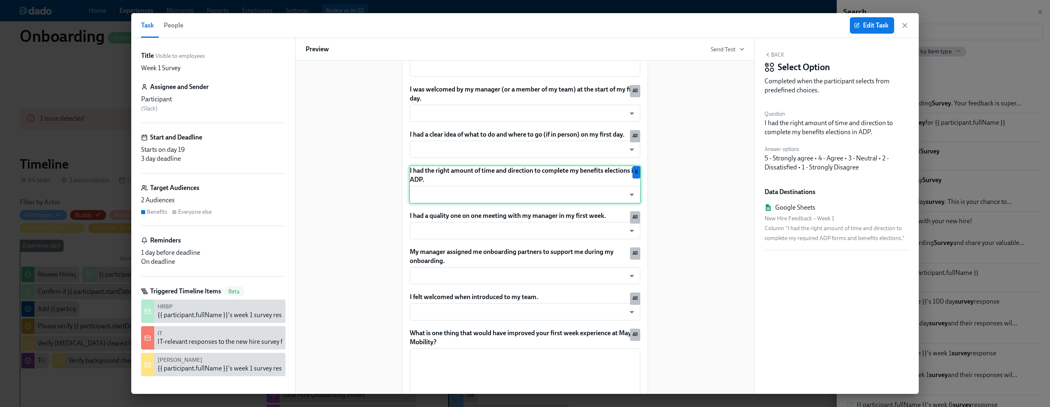
scroll to position [414, 0]
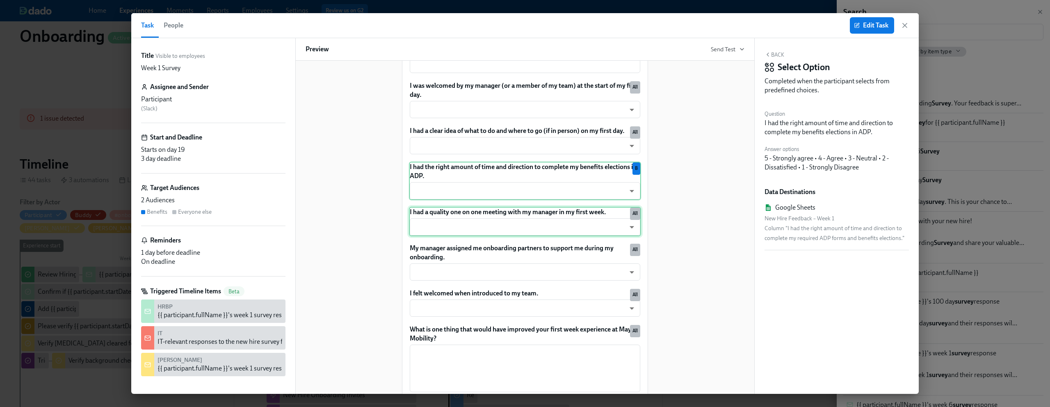
click at [563, 236] on div "I had a quality one on one meeting with my manager in my first week. ​ ​ All" at bounding box center [525, 222] width 232 height 30
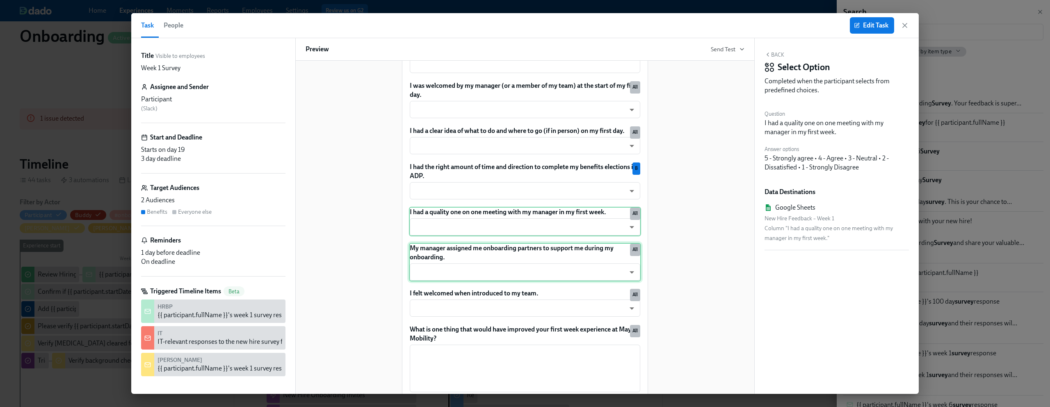
click at [560, 281] on div "My manager assigned me onboarding partners to support me during my onboarding. …" at bounding box center [525, 262] width 232 height 39
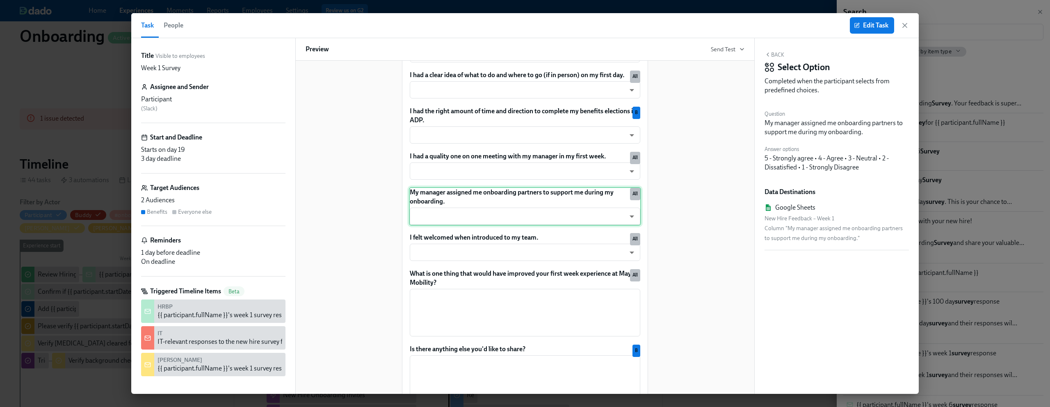
scroll to position [520, 0]
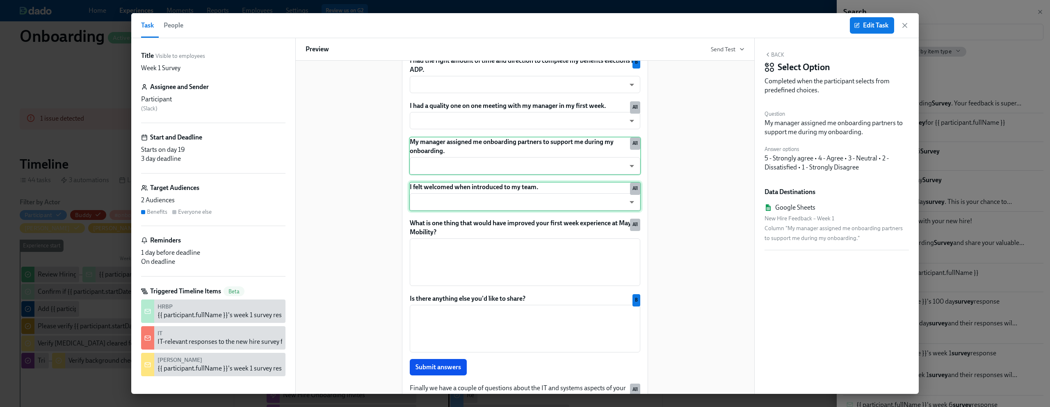
click at [541, 204] on div "I felt welcomed when introduced to my team. ​ ​ All" at bounding box center [525, 197] width 232 height 30
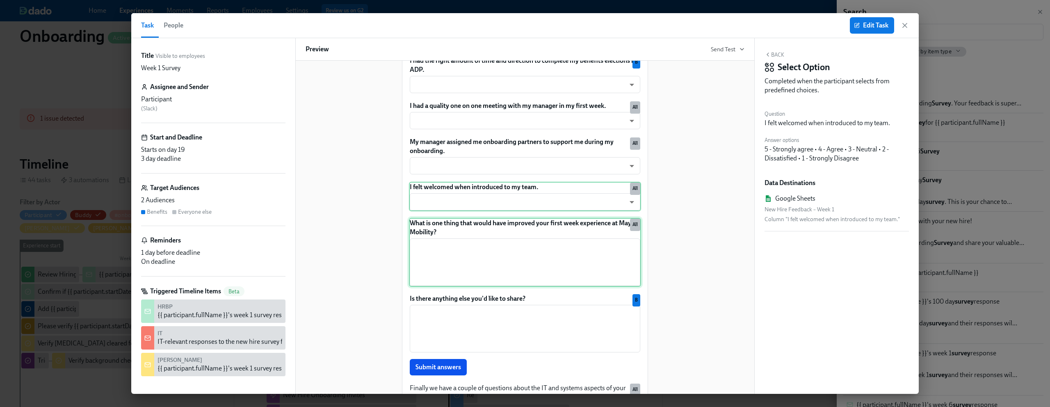
click at [546, 280] on div "What is one thing that would have improved your first week experience at May Mo…" at bounding box center [525, 252] width 232 height 69
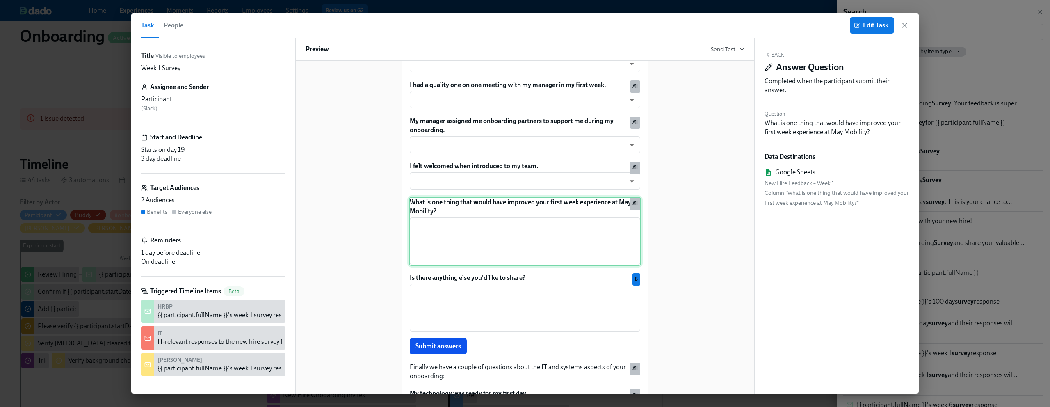
scroll to position [583, 0]
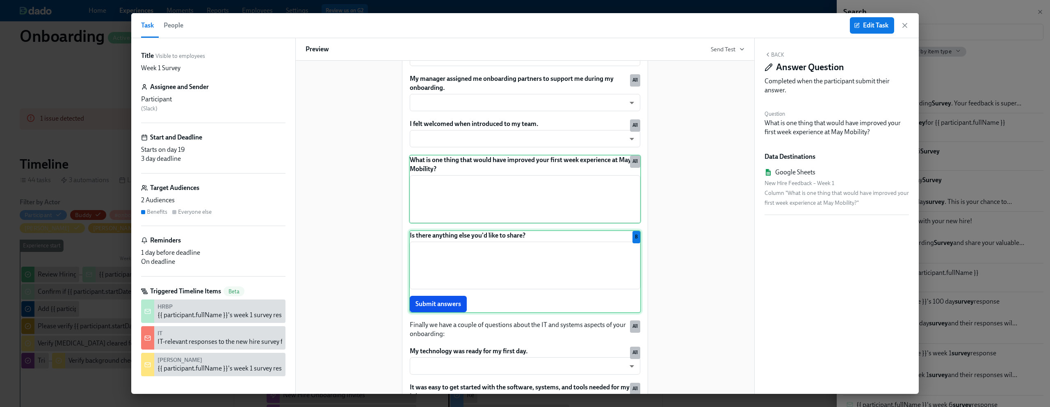
click at [537, 254] on div "Is there anything else you'd like to share? ​ Submit answers B" at bounding box center [525, 271] width 232 height 83
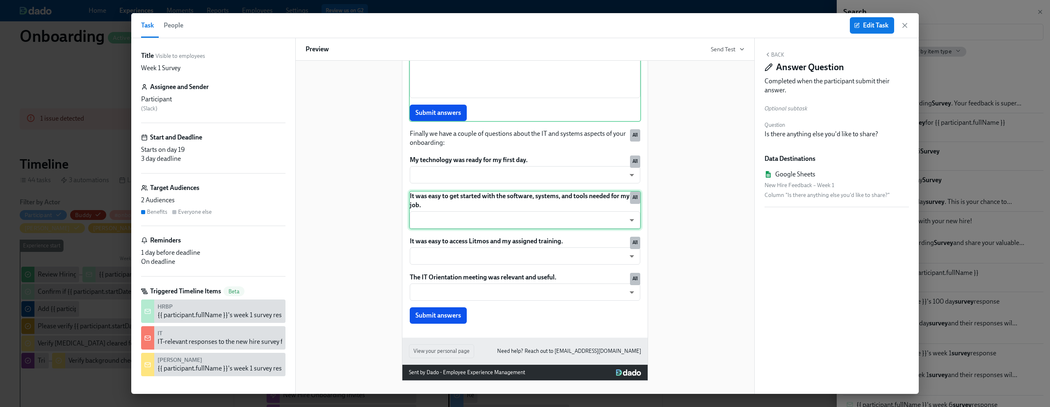
scroll to position [778, 0]
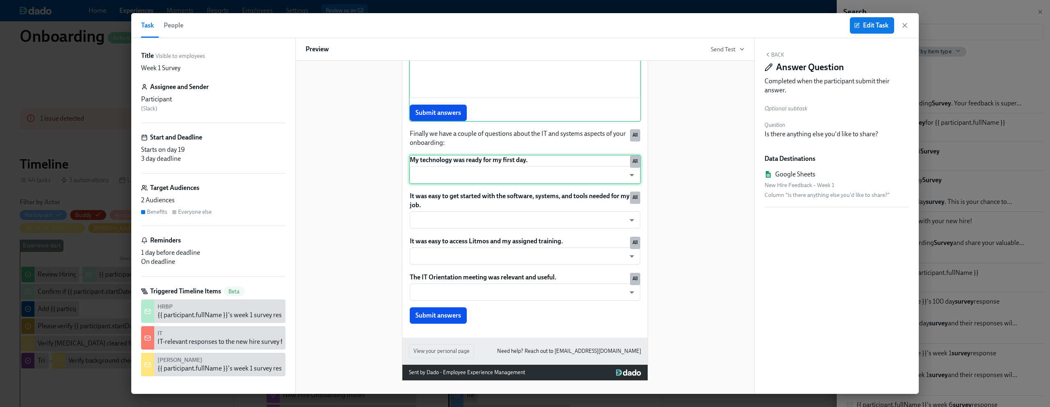
click at [544, 170] on div "My technology was ready for my first day. ​ ​ All" at bounding box center [525, 170] width 232 height 30
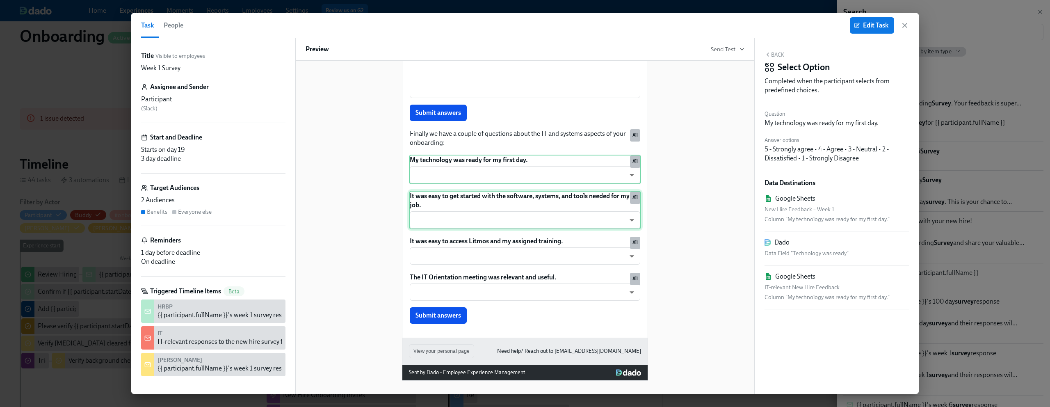
click at [542, 212] on div "It was easy to get started with the software, systems, and tools needed for my …" at bounding box center [525, 210] width 232 height 39
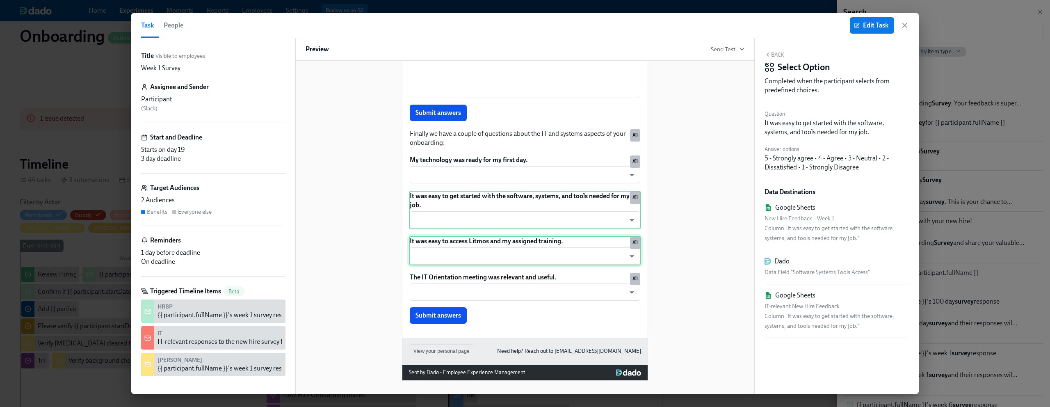
click at [539, 265] on div "It was easy to access Litmos and my assigned training. ​ ​ All" at bounding box center [525, 251] width 232 height 30
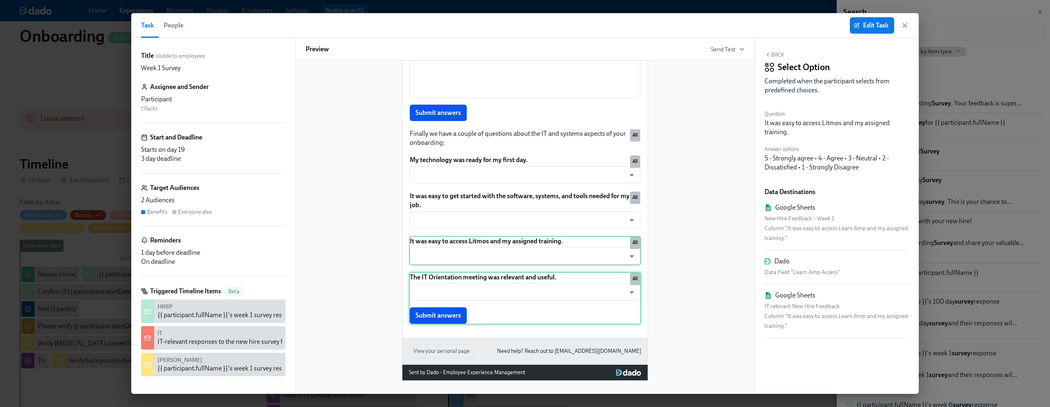
click at [546, 299] on div "The IT Orientation meeting was relevant and useful. ​ ​ Submit answers All" at bounding box center [525, 298] width 232 height 53
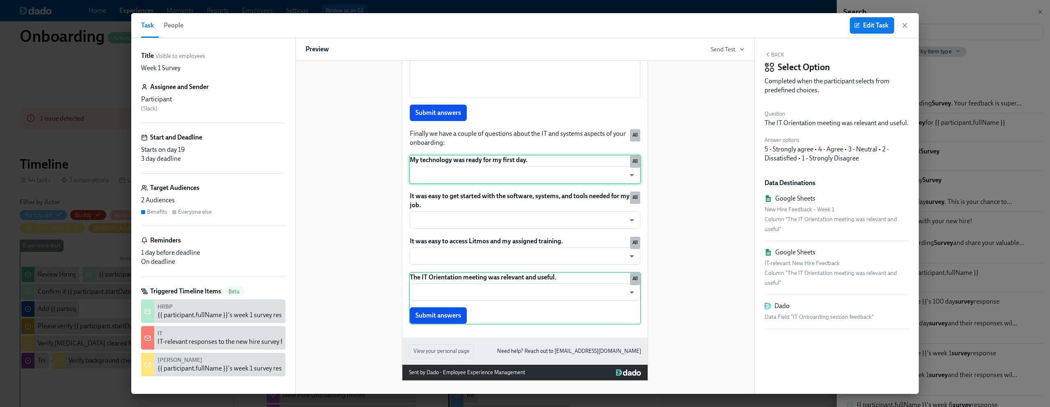
click at [542, 180] on div "My technology was ready for my first day. ​ ​ All" at bounding box center [525, 170] width 232 height 30
click at [906, 22] on icon "button" at bounding box center [905, 25] width 8 height 8
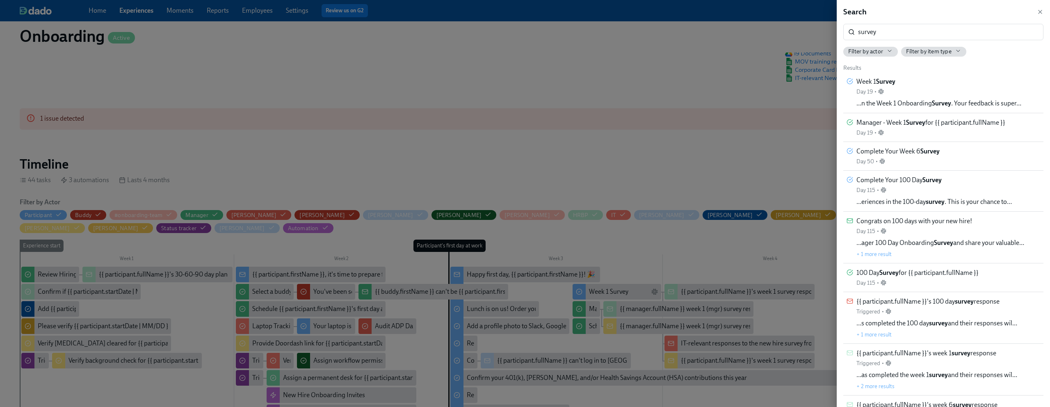
click at [703, 152] on div at bounding box center [525, 203] width 1050 height 407
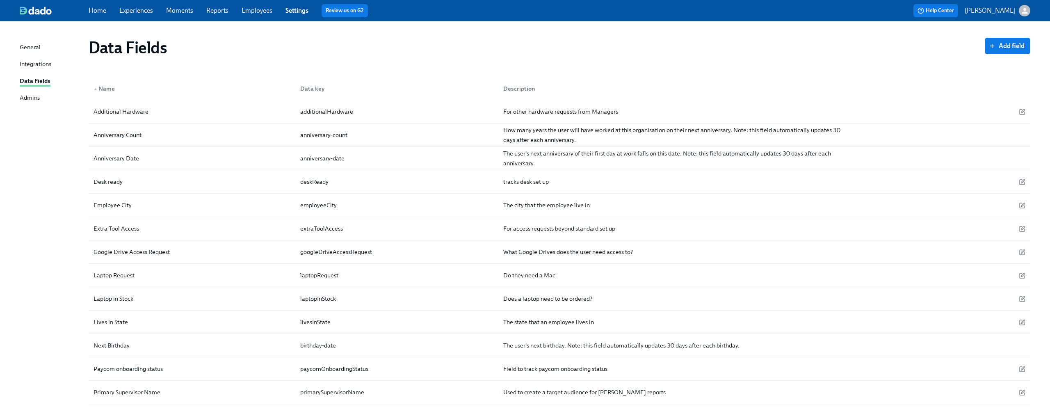
click at [260, 11] on link "Employees" at bounding box center [257, 11] width 31 height 8
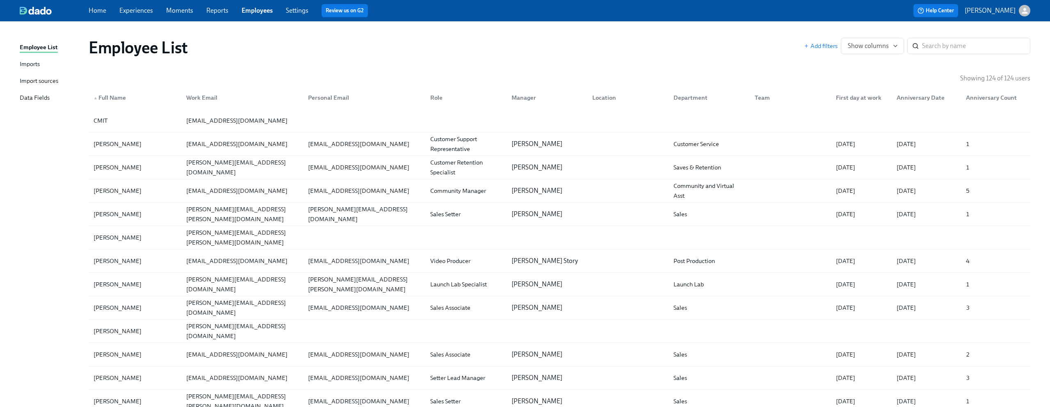
click at [48, 80] on div "Import sources" at bounding box center [39, 81] width 39 height 10
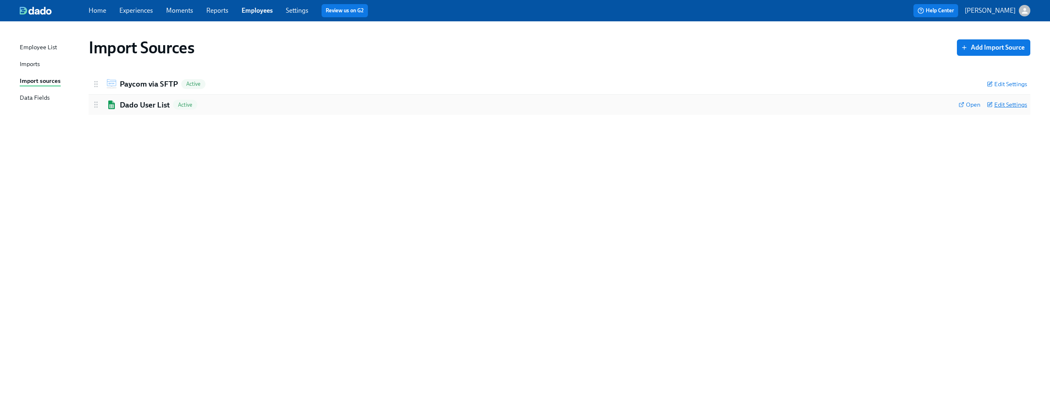
click at [1018, 102] on span "Edit Settings" at bounding box center [1007, 105] width 40 height 8
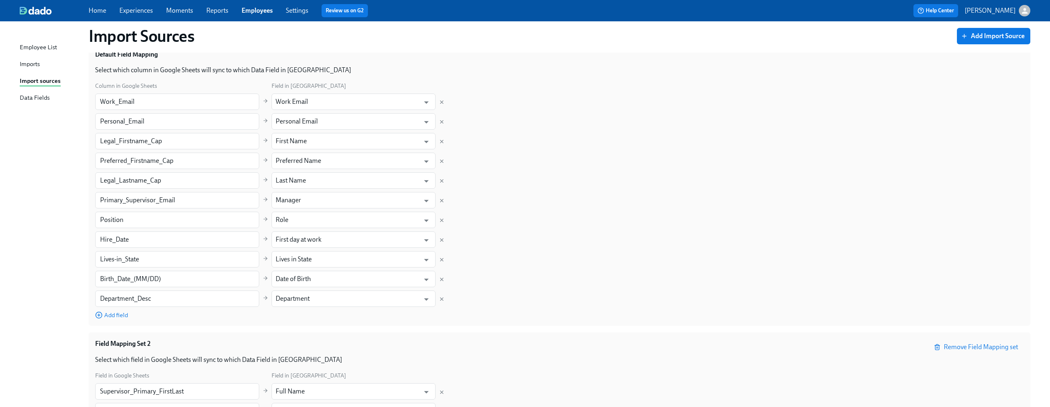
scroll to position [170, 0]
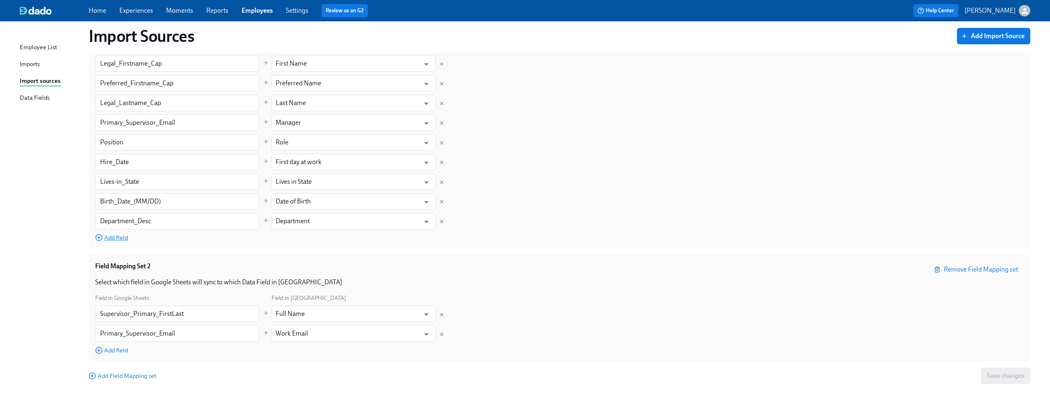
click at [116, 240] on span "Add field" at bounding box center [111, 237] width 33 height 8
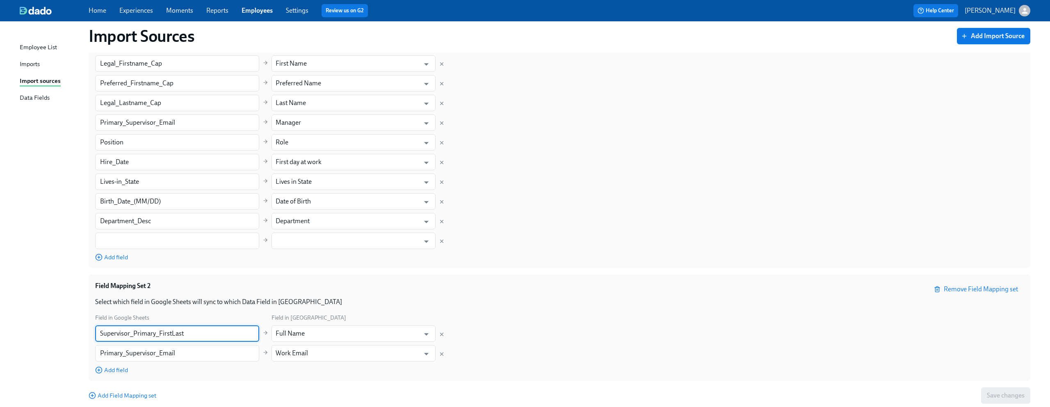
drag, startPoint x: 189, startPoint y: 334, endPoint x: 97, endPoint y: 329, distance: 92.0
click at [97, 329] on input "Supervisor_Primary_FirstLast" at bounding box center [177, 333] width 164 height 16
click at [155, 242] on input "text" at bounding box center [177, 241] width 164 height 16
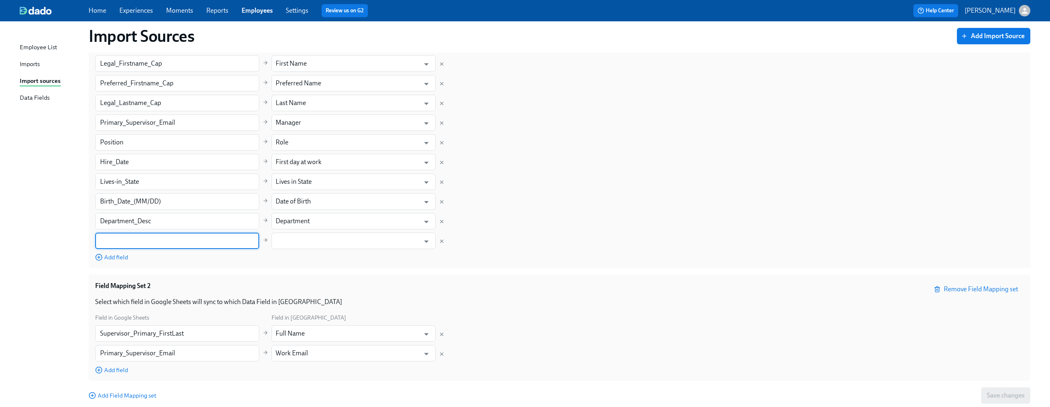
paste input "Supervisor_Primary_FirstLast"
type input "Supervisor_Primary_FirstLast"
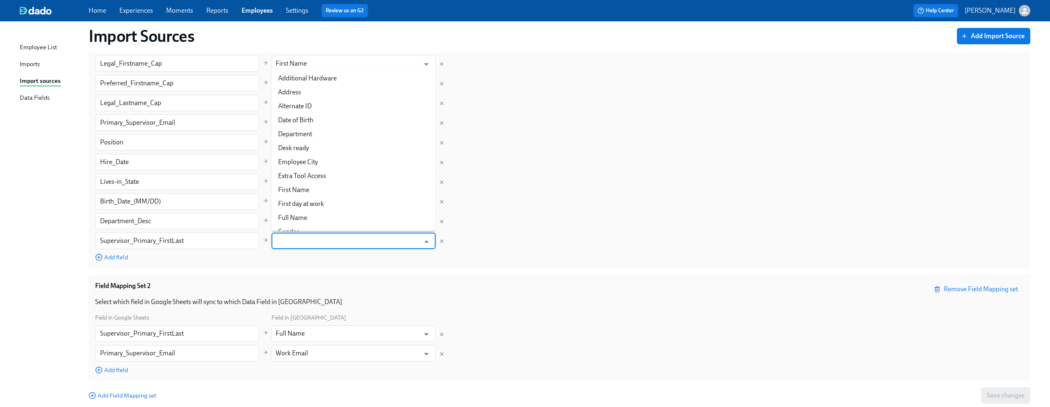
click at [297, 241] on input "text" at bounding box center [348, 241] width 144 height 16
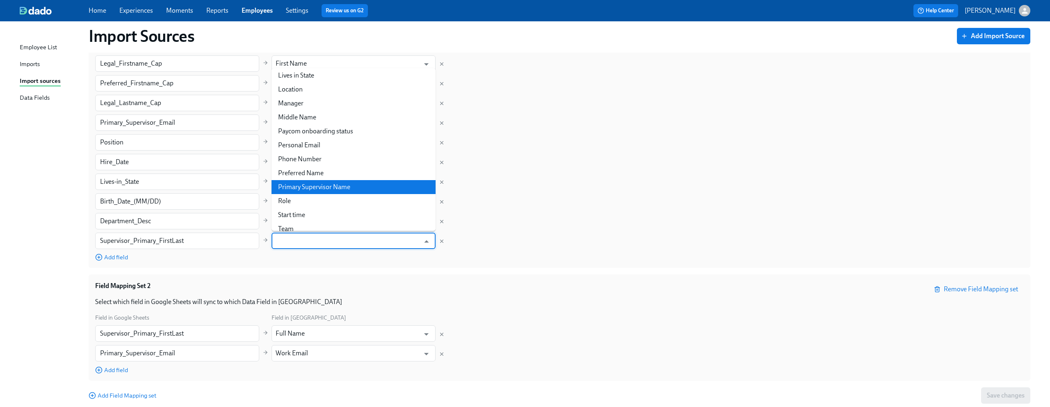
click at [328, 188] on li "Primary Supervisor Name" at bounding box center [354, 187] width 164 height 14
type input "Primary Supervisor Name"
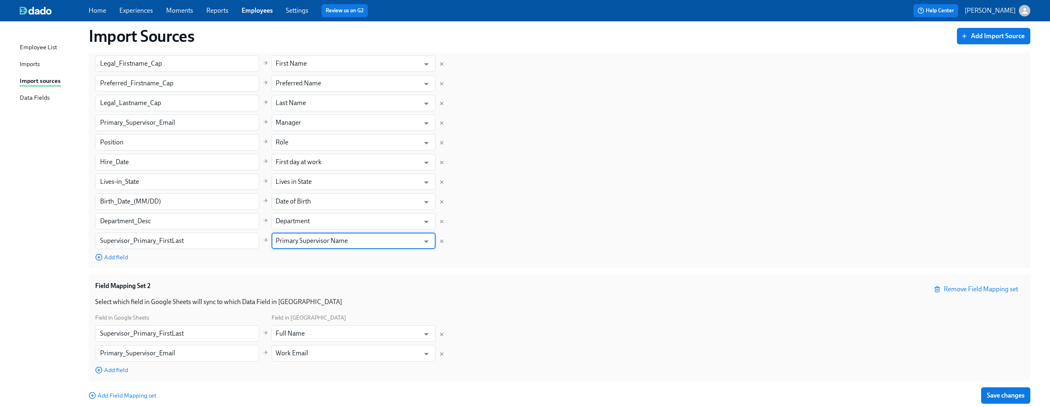
click at [616, 214] on div "Column in Google Sheets Field in Dado Work_Email ​ Work Email ​ Personal_Email …" at bounding box center [559, 133] width 929 height 258
click at [1008, 394] on span "Save changes" at bounding box center [1006, 395] width 38 height 8
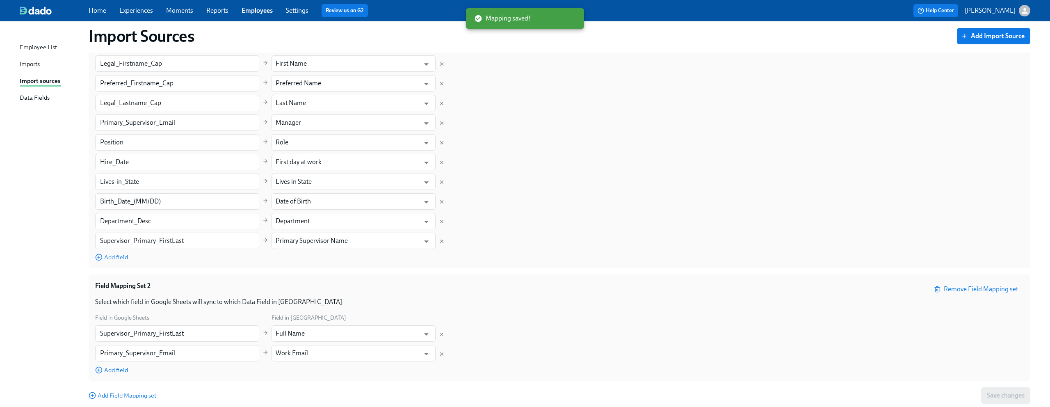
click at [715, 139] on div "Column in Google Sheets Field in Dado Work_Email ​ Work Email ​ Personal_Email …" at bounding box center [559, 133] width 929 height 258
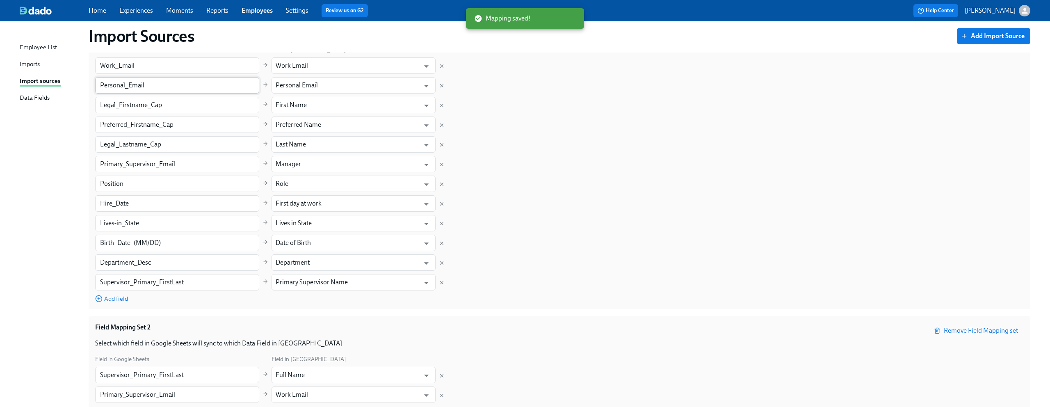
scroll to position [0, 0]
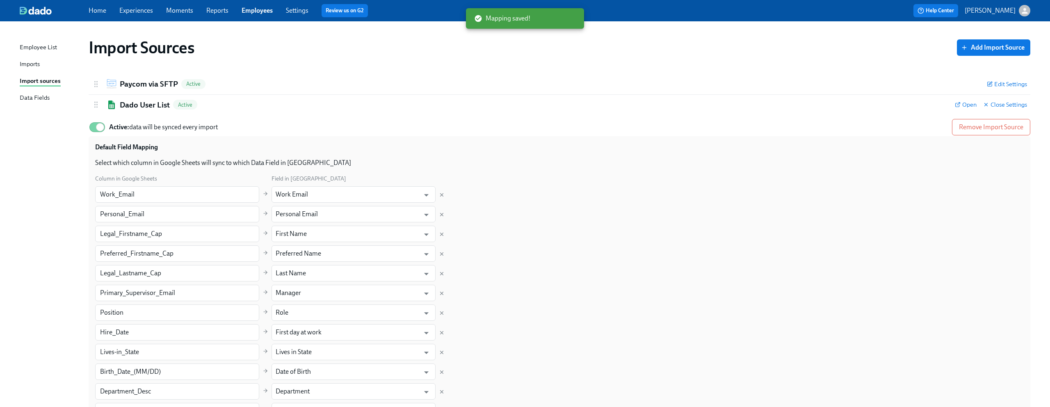
click at [144, 14] on link "Experiences" at bounding box center [136, 11] width 34 height 8
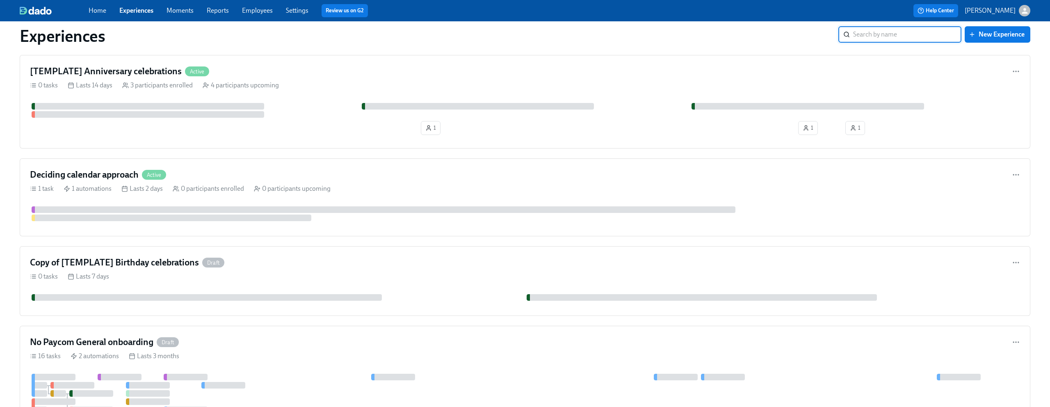
scroll to position [342, 0]
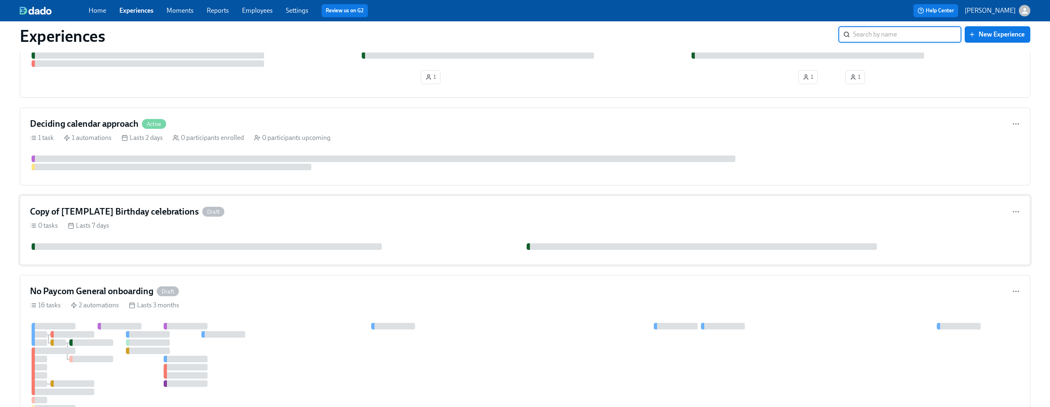
click at [357, 220] on div "Copy of [TEMPLATE] Birthday celebrations Draft 0 tasks Lasts 7 days" at bounding box center [525, 230] width 1011 height 70
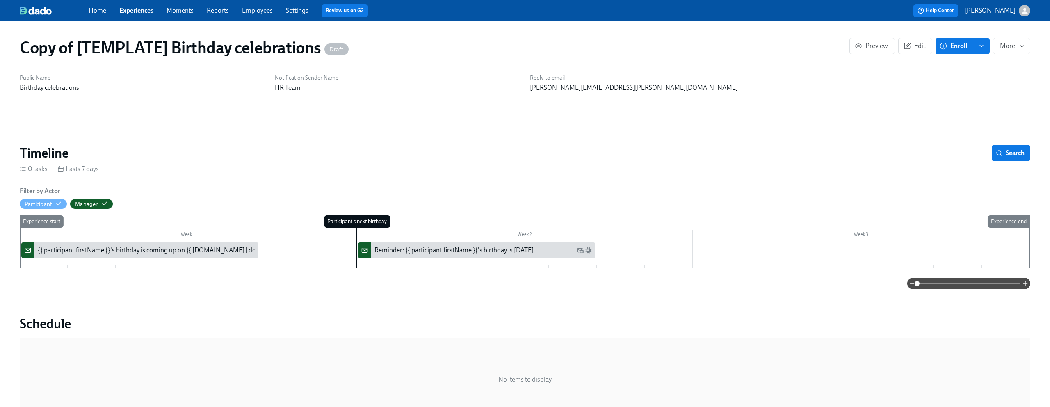
click at [168, 250] on div "{{ participant.firstName }}'s birthday is coming up on {{ [DOMAIN_NAME] | dddd …" at bounding box center [170, 250] width 265 height 9
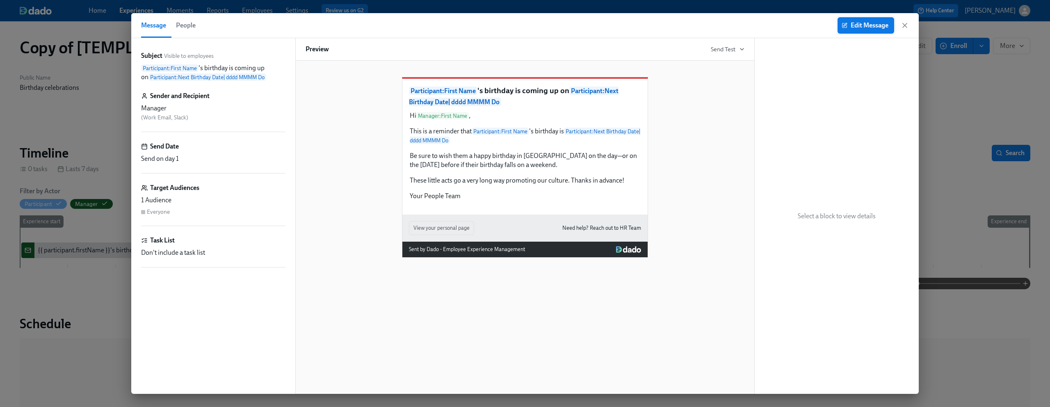
click at [864, 25] on span "Edit Message" at bounding box center [865, 25] width 45 height 8
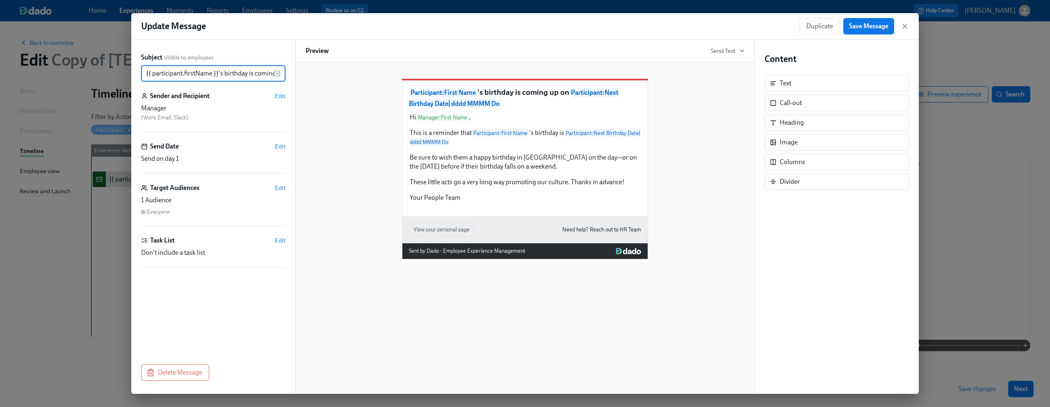
scroll to position [0, 201]
click at [280, 194] on div "Target Audiences Edit 1 Audience Everyone" at bounding box center [213, 204] width 144 height 43
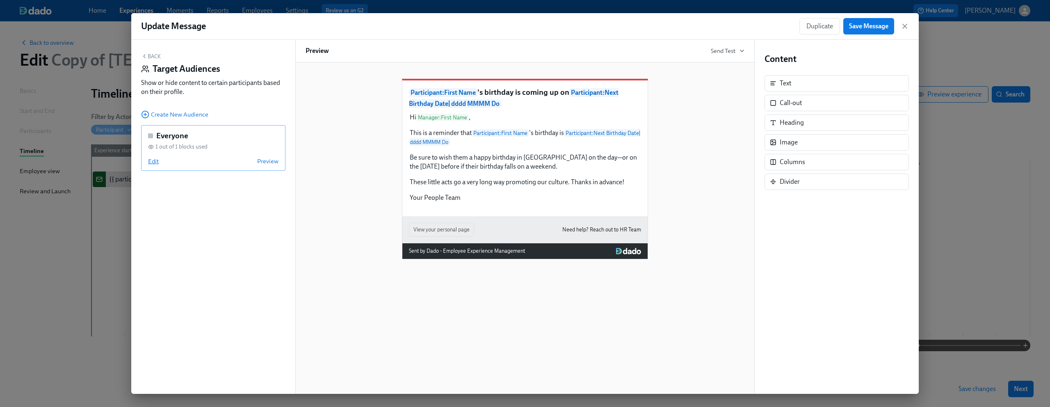
click at [154, 161] on span "Edit" at bounding box center [153, 161] width 11 height 8
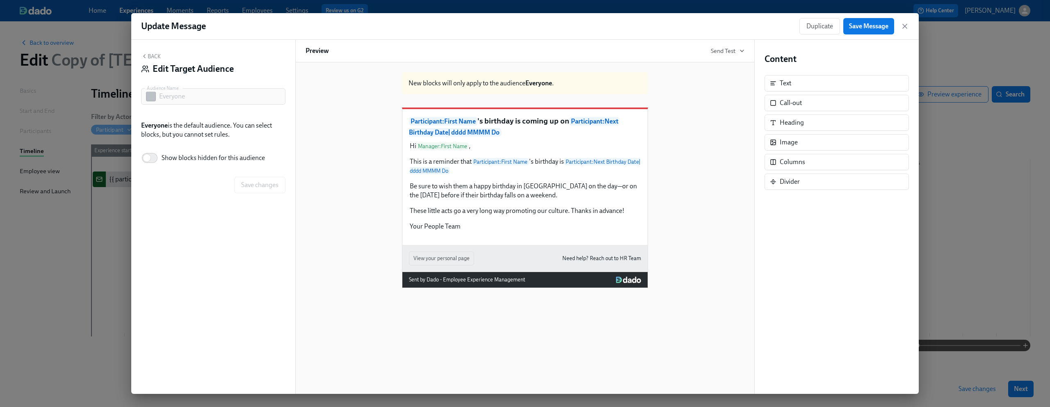
click at [152, 57] on button "Back" at bounding box center [151, 56] width 20 height 7
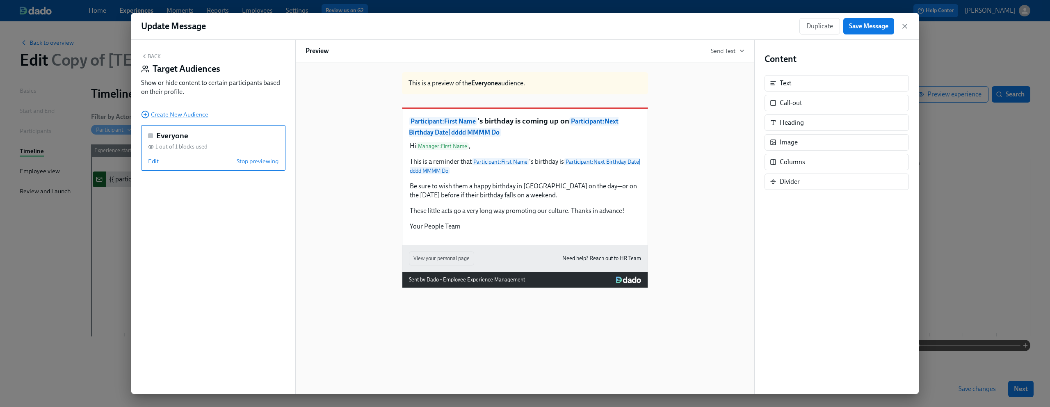
click at [166, 112] on span "Create New Audience" at bounding box center [174, 114] width 67 height 8
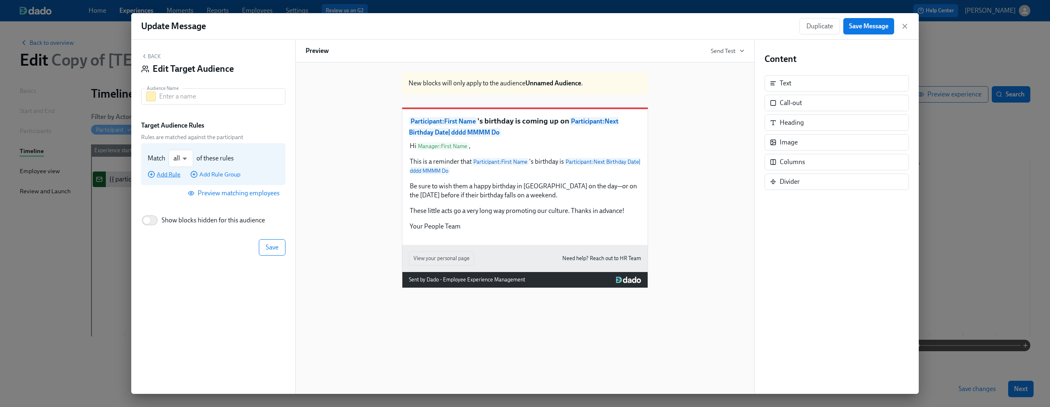
click at [168, 175] on span "Add Rule" at bounding box center [164, 174] width 33 height 8
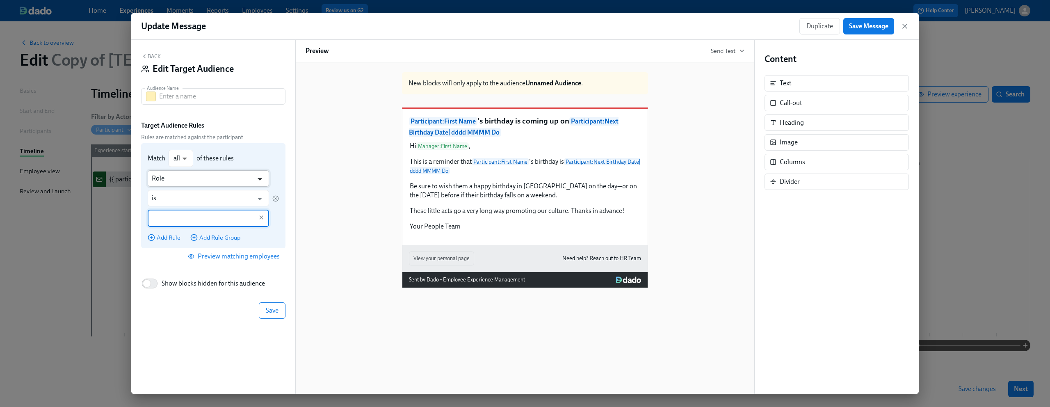
click at [263, 180] on icon "Open" at bounding box center [259, 179] width 11 height 11
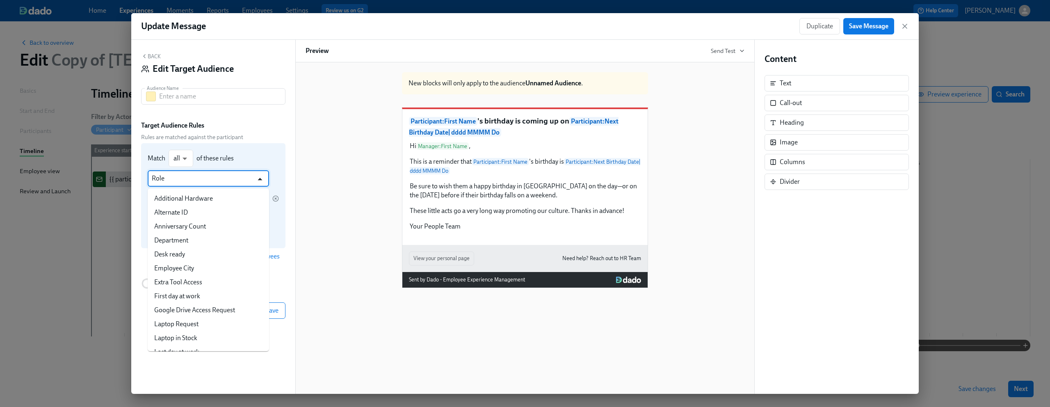
scroll to position [93, 0]
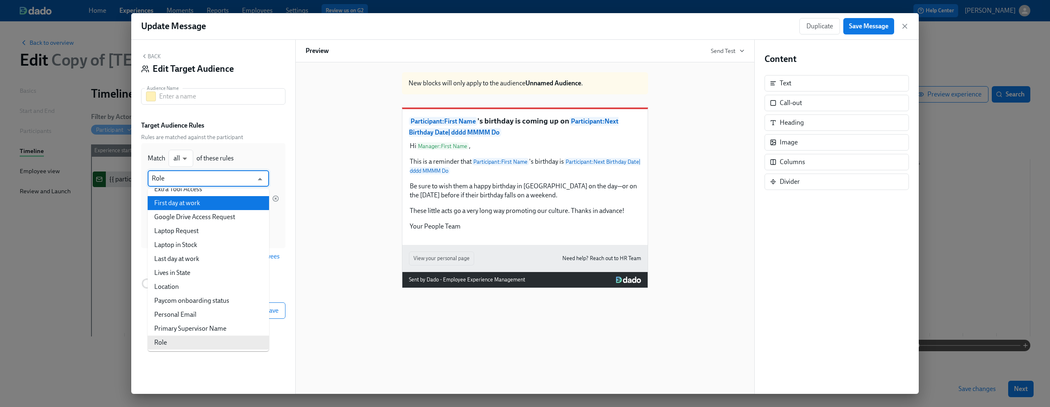
click at [262, 134] on span "Rules are matched against the participant" at bounding box center [213, 137] width 144 height 8
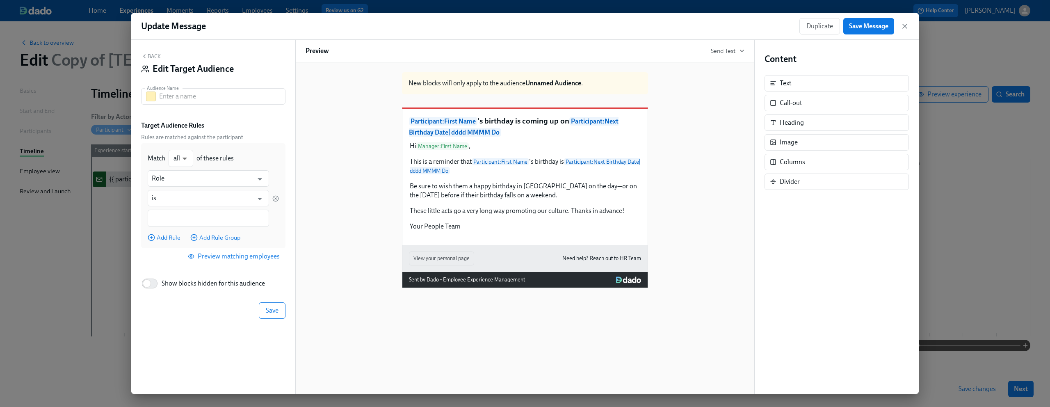
click at [907, 21] on div "Duplicate Save Message" at bounding box center [855, 26] width 110 height 16
click at [906, 24] on icon "button" at bounding box center [905, 26] width 4 height 4
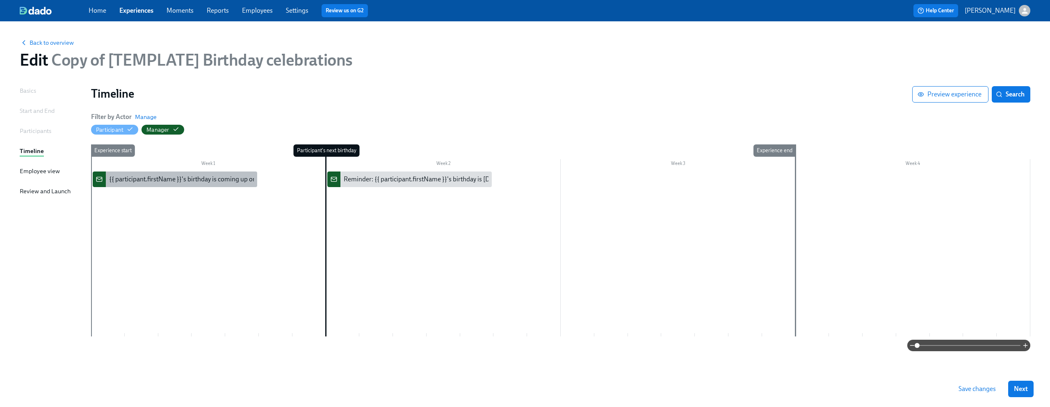
click at [185, 180] on div "{{ participant.firstName }}'s birthday is coming up on {{ [DOMAIN_NAME] | dddd …" at bounding box center [241, 179] width 265 height 9
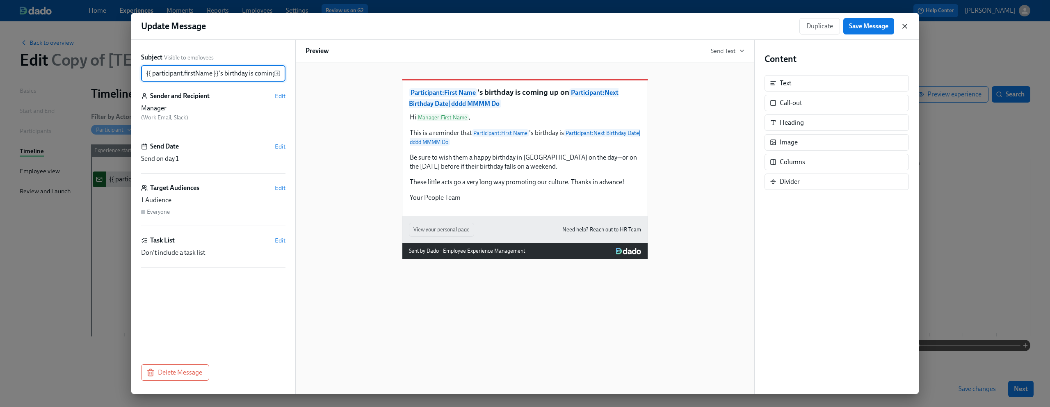
click at [906, 25] on icon "button" at bounding box center [905, 26] width 8 height 8
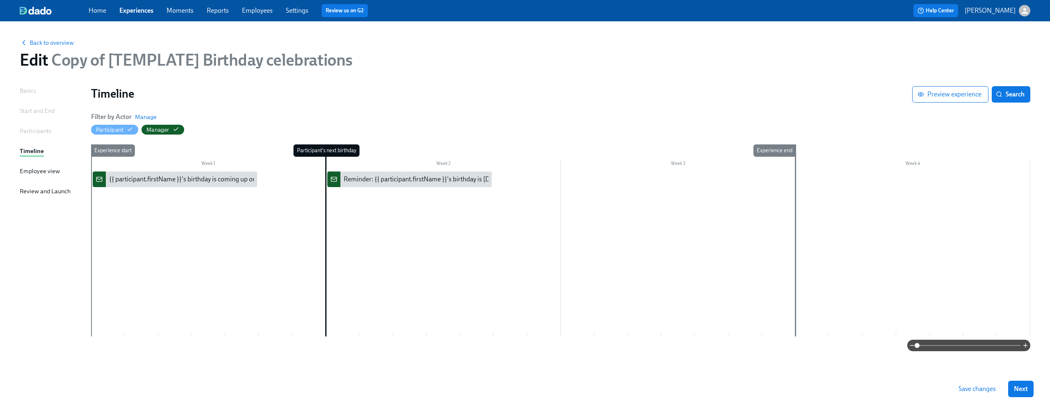
click at [43, 110] on div "Start and End" at bounding box center [37, 110] width 35 height 9
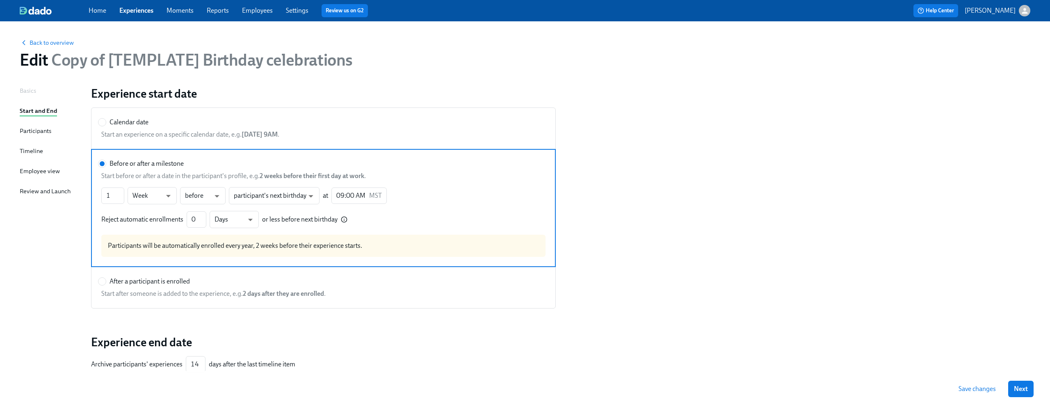
click at [32, 91] on div "Basics" at bounding box center [28, 90] width 16 height 9
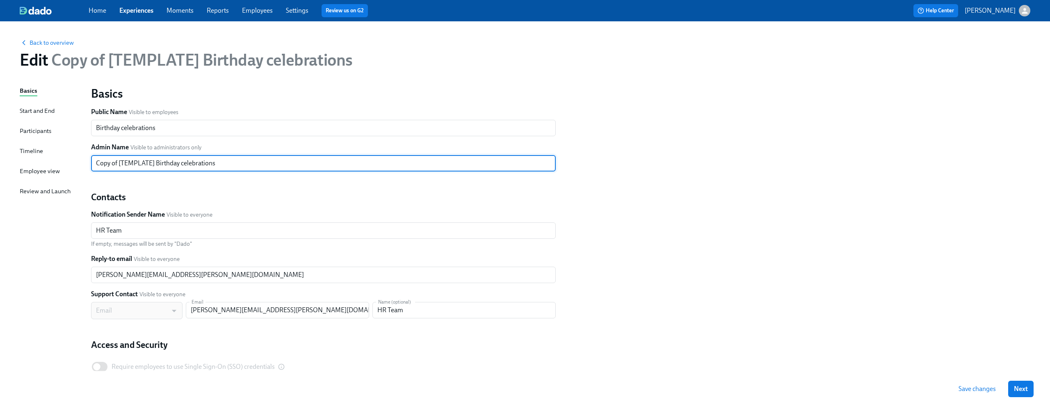
click at [181, 162] on input "Copy of [TEMPLATE] Birthday celebrations" at bounding box center [323, 163] width 465 height 16
drag, startPoint x: 118, startPoint y: 165, endPoint x: 76, endPoint y: 165, distance: 41.8
click at [76, 165] on div "Basics Start and End Participants Timeline Employee view Review and Launch Basi…" at bounding box center [525, 250] width 1011 height 329
click at [241, 161] on input "Copy of [TEMPLATE] Birthday celebrations" at bounding box center [323, 163] width 465 height 16
type input "Copy of [TEMPLATE] Birthday celebrations (target audience test)"
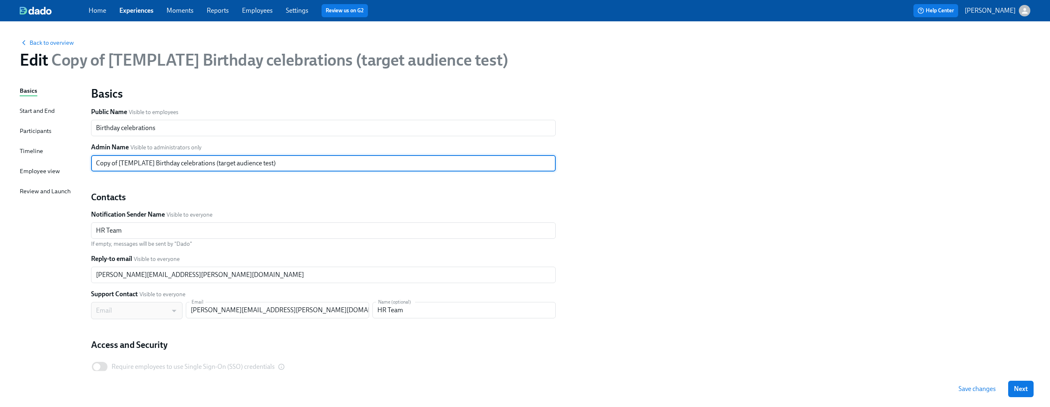
click at [676, 185] on div "Basics Public Name Visible to employees Birthday celebrations ​ Admin Name Visi…" at bounding box center [560, 240] width 949 height 319
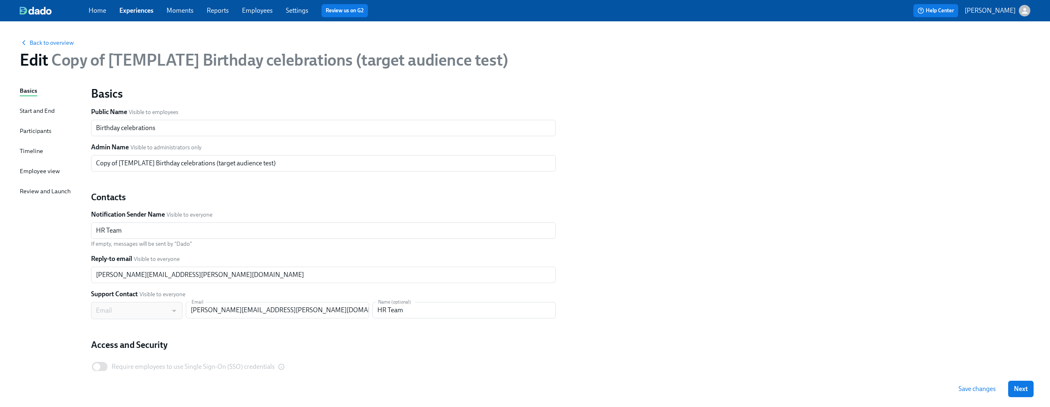
click at [981, 388] on span "Save changes" at bounding box center [977, 389] width 37 height 8
click at [130, 8] on link "Experiences" at bounding box center [136, 11] width 34 height 8
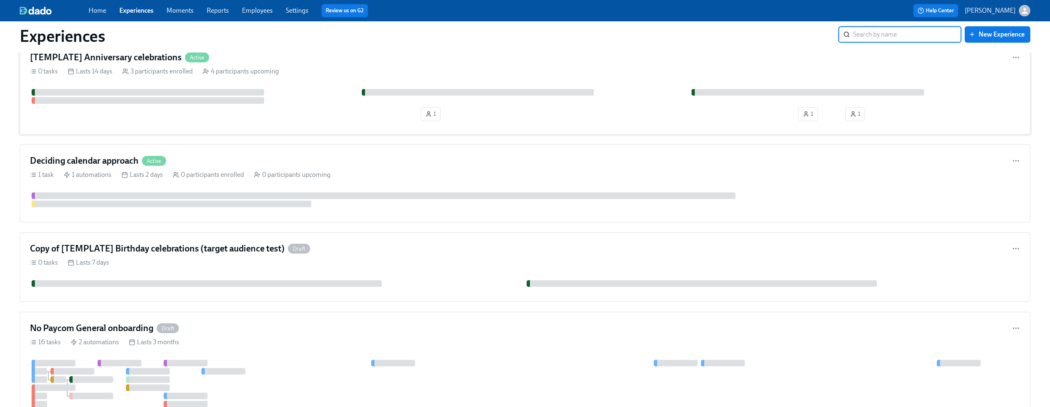
scroll to position [309, 0]
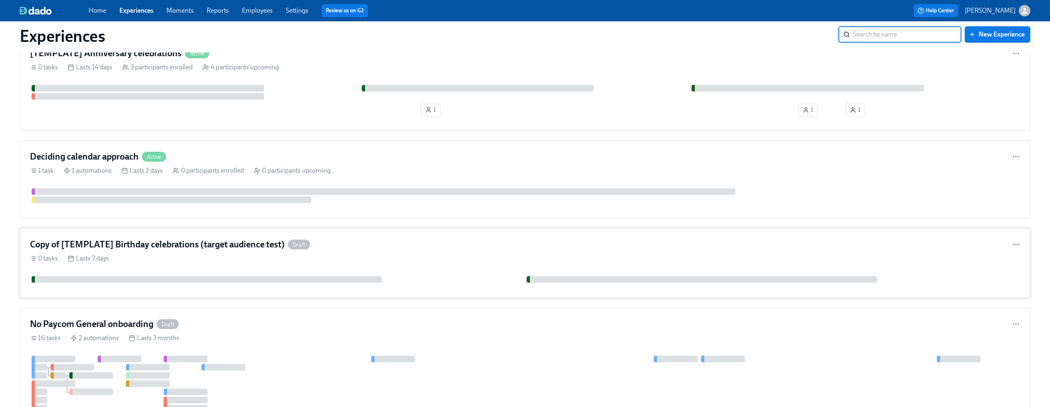
click at [399, 244] on div "Copy of [TEMPLATE] Birthday celebrations (target audience test) Draft" at bounding box center [525, 244] width 990 height 12
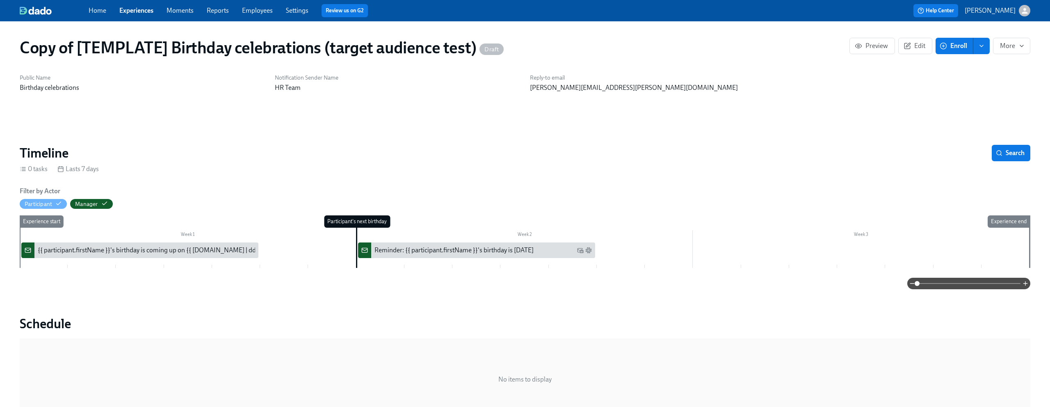
click at [139, 248] on div "{{ participant.firstName }}'s birthday is coming up on {{ [DOMAIN_NAME] | dddd …" at bounding box center [170, 250] width 265 height 9
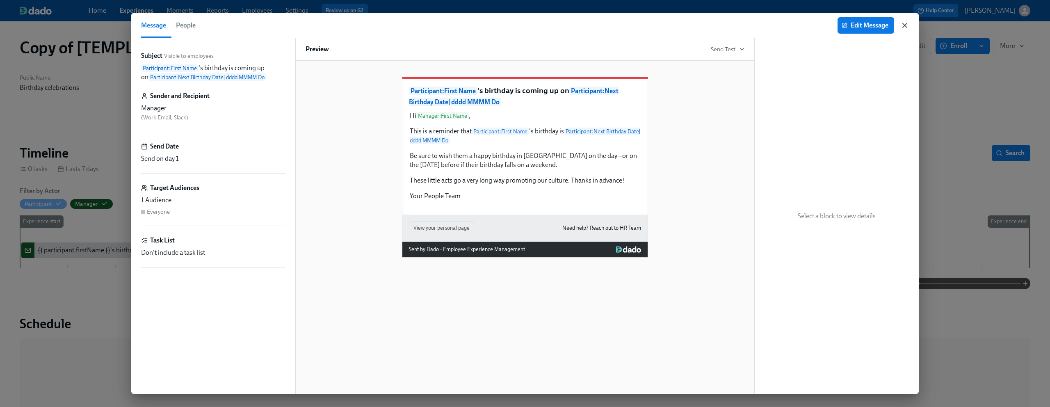
click at [907, 24] on icon "button" at bounding box center [905, 25] width 8 height 8
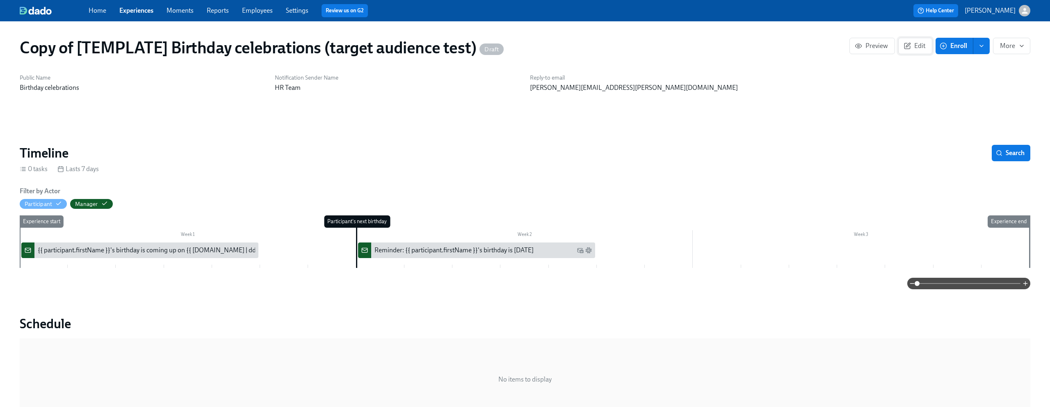
click at [924, 42] on span "Edit" at bounding box center [915, 46] width 20 height 8
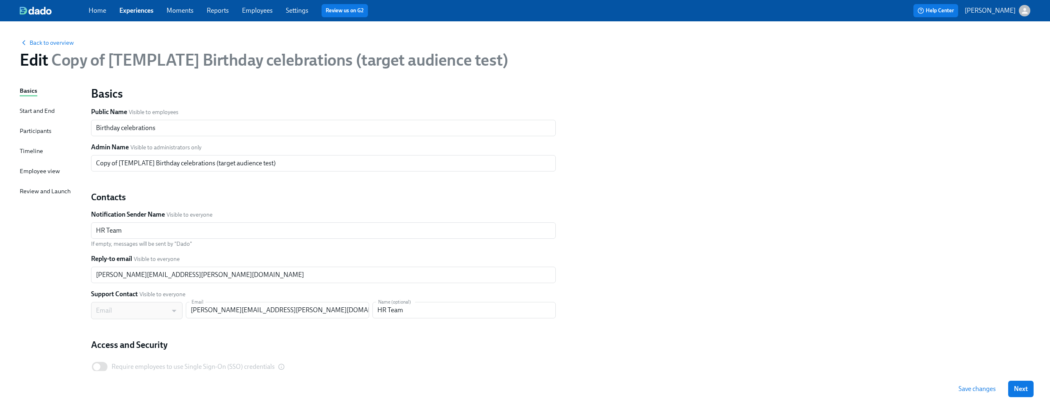
click at [26, 146] on div "Timeline" at bounding box center [31, 150] width 23 height 9
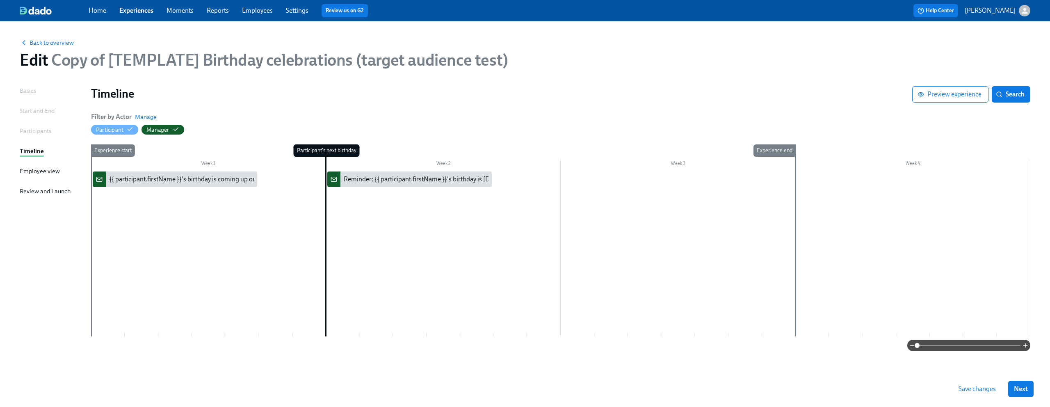
click at [149, 202] on div at bounding box center [560, 253] width 939 height 165
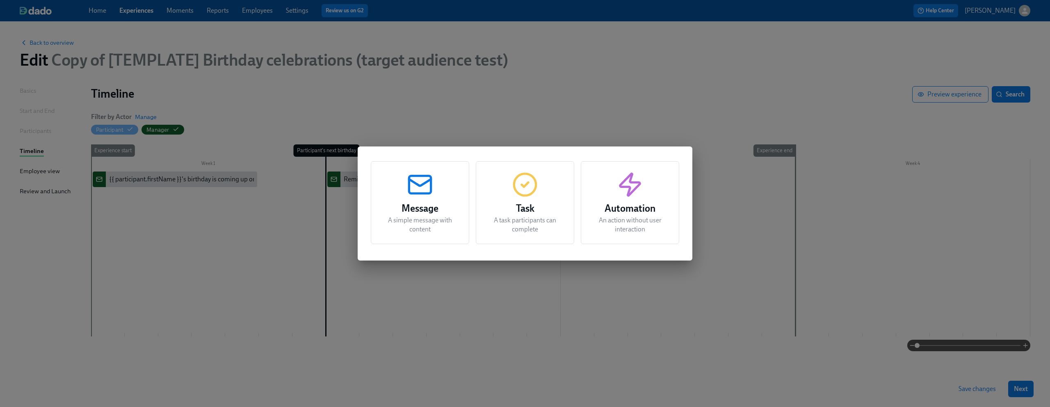
click at [399, 212] on h3 "Message" at bounding box center [420, 208] width 78 height 15
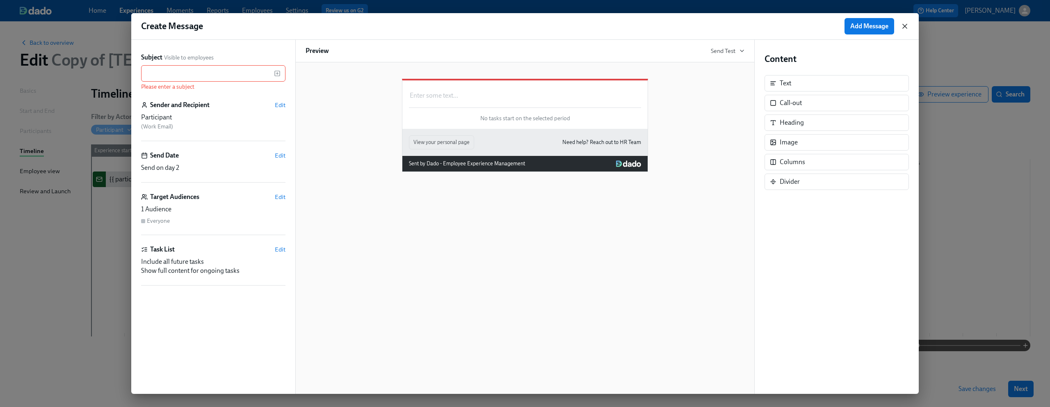
click at [905, 25] on icon "button" at bounding box center [905, 26] width 4 height 4
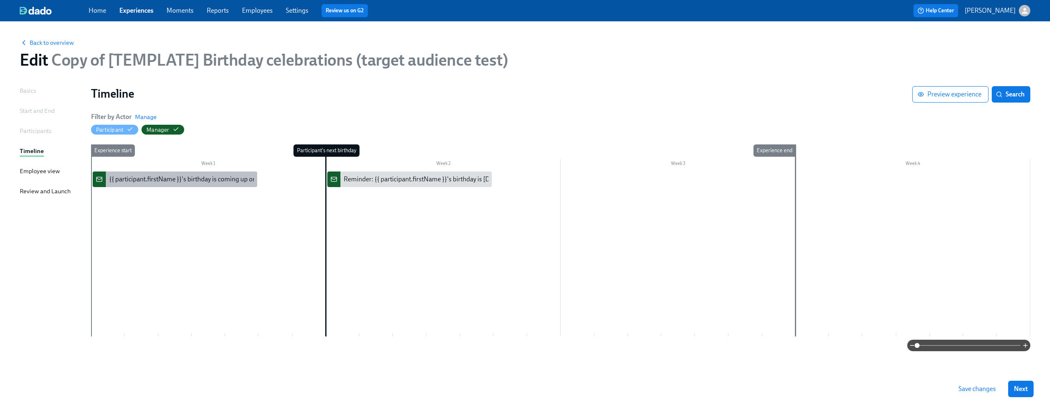
click at [209, 184] on div "{{ participant.firstName }}'s birthday is coming up on {{ [DOMAIN_NAME] | dddd …" at bounding box center [175, 179] width 165 height 16
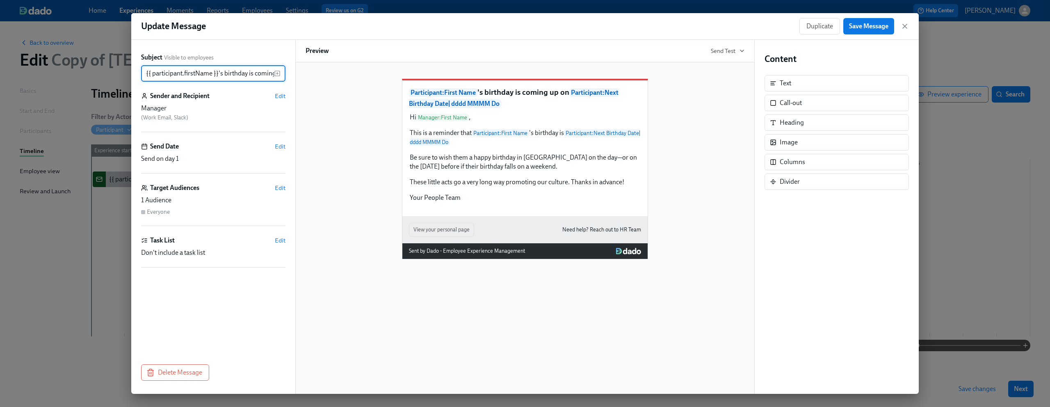
scroll to position [0, 201]
click at [821, 29] on span "Duplicate" at bounding box center [820, 26] width 27 height 8
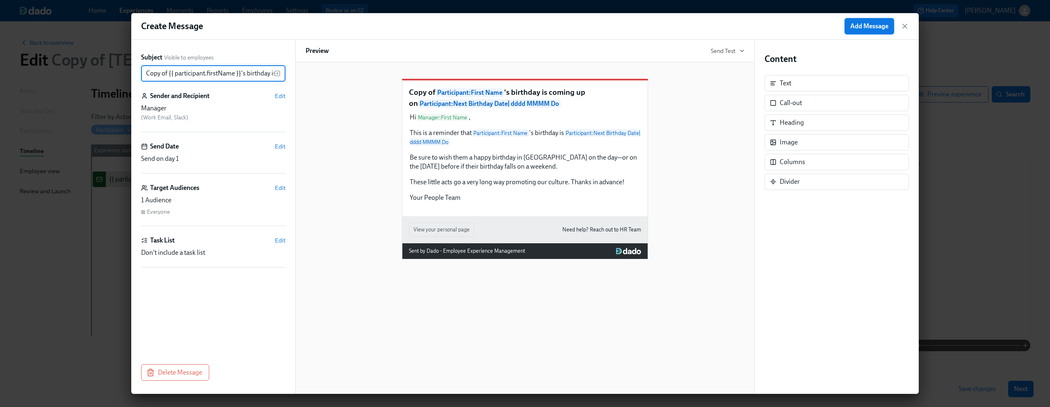
scroll to position [0, 223]
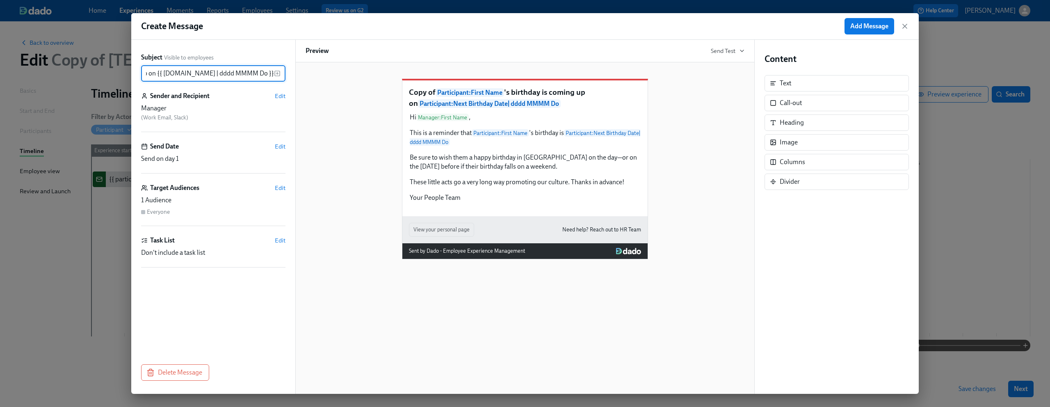
click at [150, 72] on input "Copy of {{ participant.firstName }}'s birthday is coming up on {{ participant.c…" at bounding box center [207, 73] width 133 height 16
drag, startPoint x: 151, startPoint y: 73, endPoint x: 132, endPoint y: 73, distance: 18.5
click at [132, 73] on div "Subject Visible to employees Copy of {{ participant.firstName }}'s birthday is …" at bounding box center [213, 217] width 164 height 354
click at [166, 74] on input "Copy of {{ participant.firstName }}'s birthday is coming up on {{ participant.c…" at bounding box center [207, 73] width 133 height 16
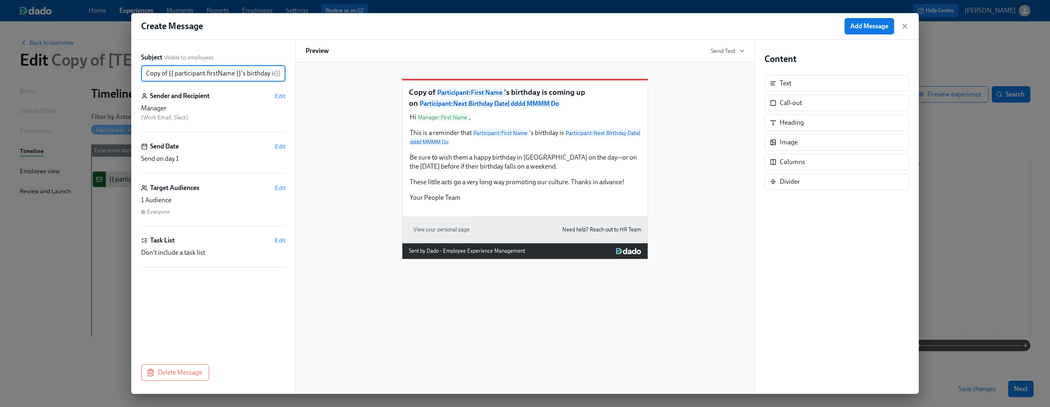
drag, startPoint x: 169, startPoint y: 73, endPoint x: 111, endPoint y: 71, distance: 58.3
click at [112, 72] on div "Create Message Add Message Subject Visible to employees Copy of {{ participant.…" at bounding box center [525, 203] width 1050 height 407
type input "{{ participant.firstName }}'s birthday is coming up on {{ [DOMAIN_NAME] | dddd …"
click at [361, 117] on div "Participant : First Name 's birthday is coming up on Participant : Next Birthda…" at bounding box center [525, 163] width 439 height 194
click at [279, 95] on span "Edit" at bounding box center [280, 96] width 11 height 8
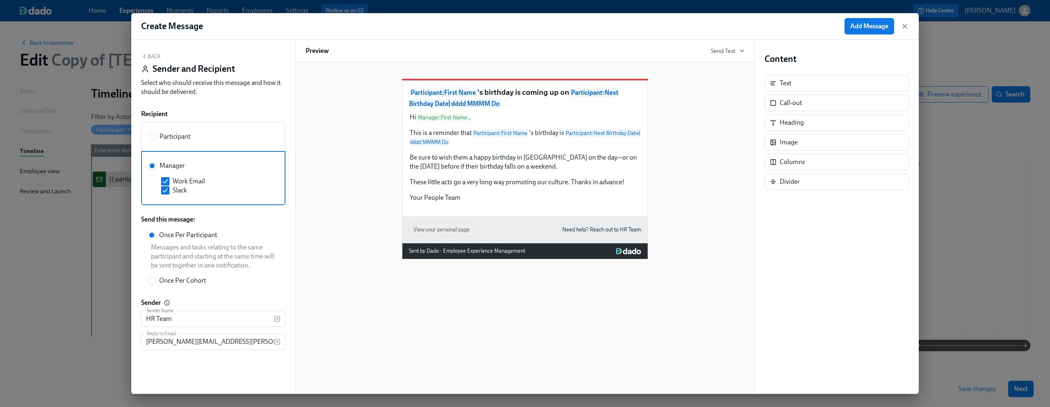
click at [153, 60] on div "Back Sender and Recipient Select who should receive this message and how it sho…" at bounding box center [213, 76] width 144 height 47
click at [152, 56] on button "Back" at bounding box center [151, 56] width 20 height 7
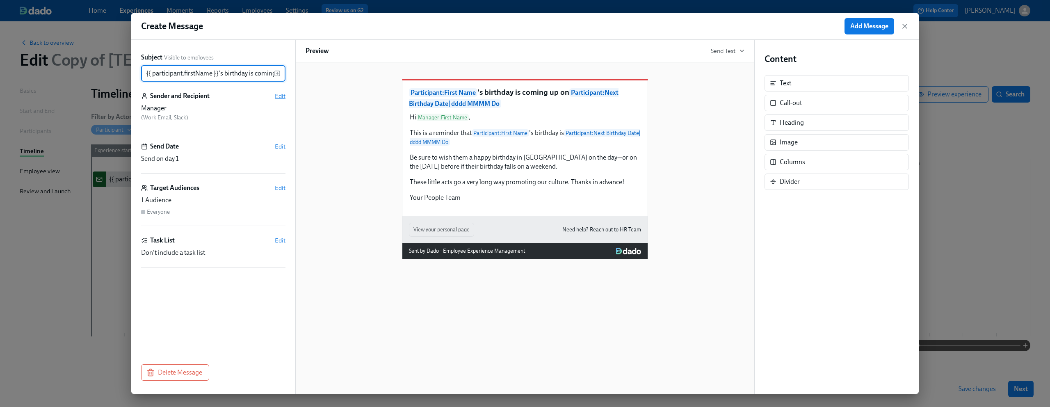
click at [282, 97] on span "Edit" at bounding box center [280, 96] width 11 height 8
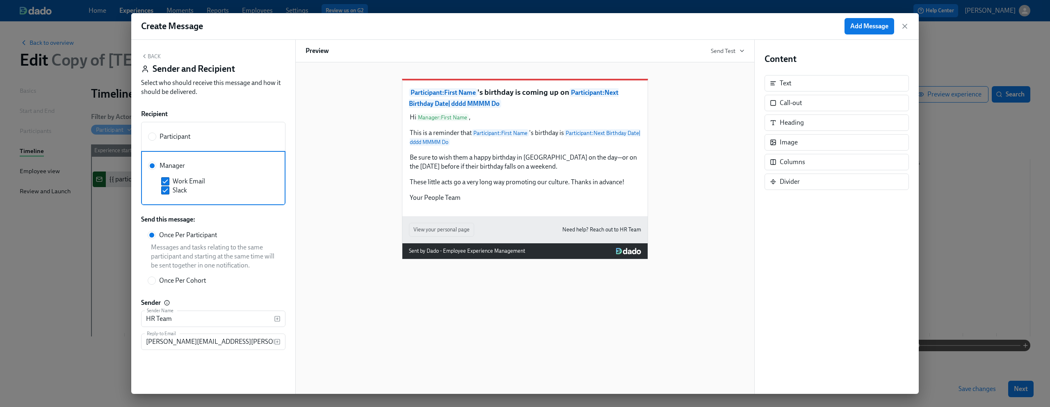
click at [150, 55] on button "Back" at bounding box center [151, 56] width 20 height 7
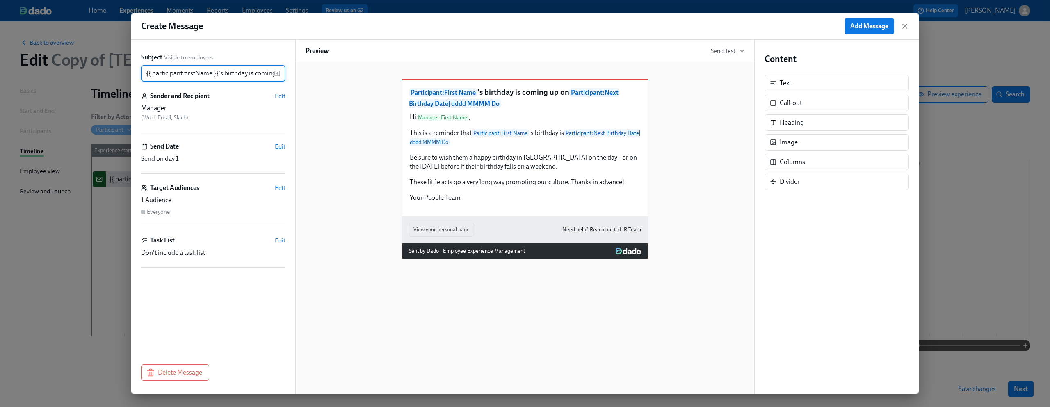
scroll to position [0, 201]
click at [906, 23] on icon "button" at bounding box center [905, 26] width 8 height 8
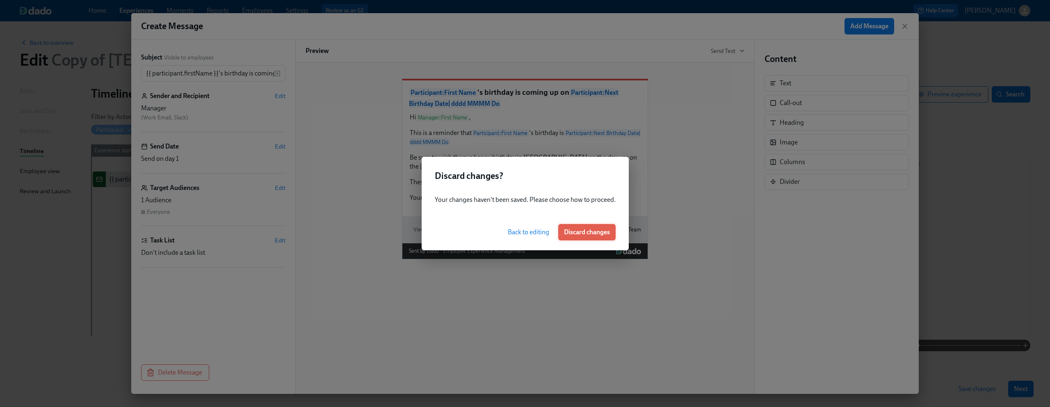
click at [578, 231] on span "Discard changes" at bounding box center [587, 232] width 46 height 8
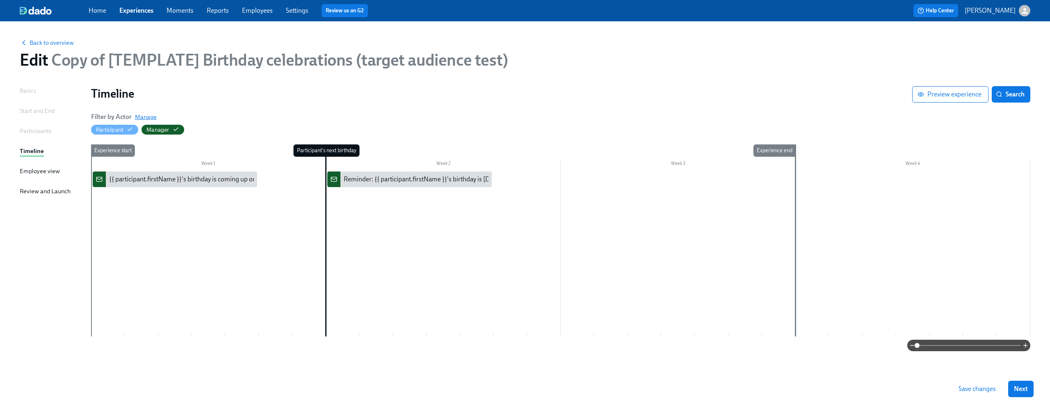
click at [144, 115] on span "Manage" at bounding box center [146, 117] width 22 height 8
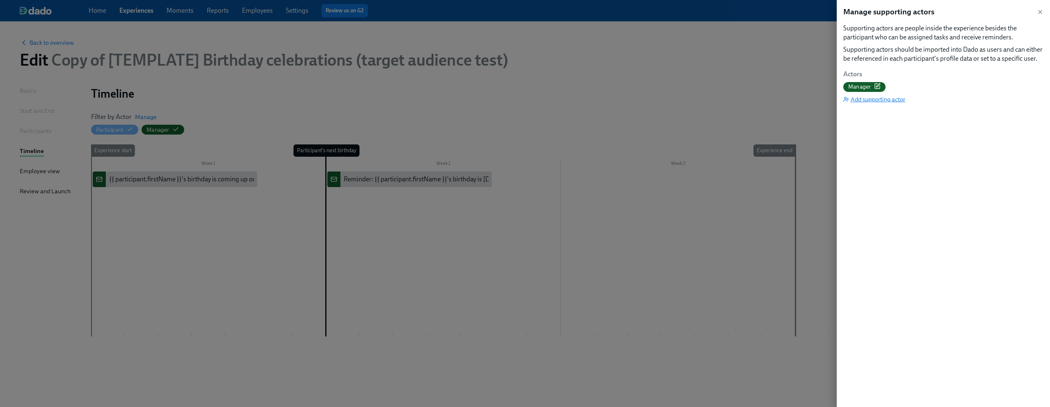
click at [899, 99] on span "Add supporting actor" at bounding box center [874, 99] width 62 height 8
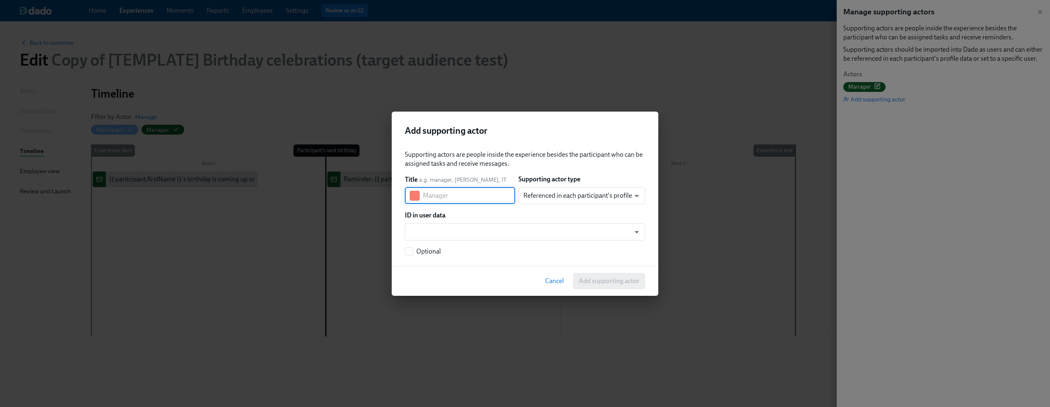
click at [479, 199] on input "text" at bounding box center [469, 195] width 92 height 16
type input "People Team"
click at [564, 198] on body "Home Experiences Moments Reports Employees Settings Review us on G2 Help Center…" at bounding box center [525, 203] width 1050 height 407
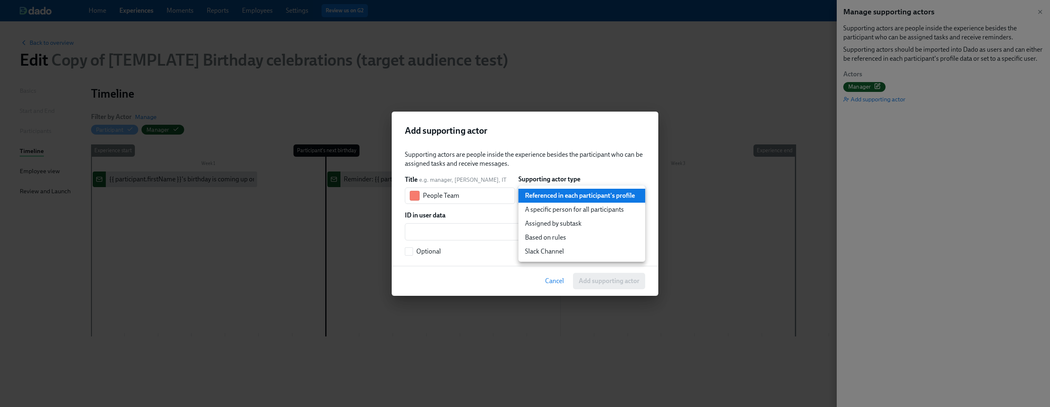
click at [563, 214] on li "A specific person for all participants" at bounding box center [582, 210] width 127 height 14
type input "staticUser"
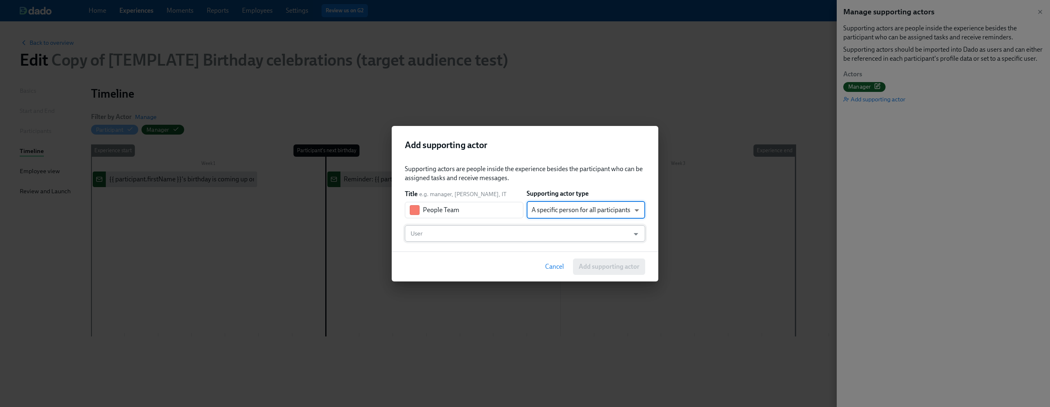
click at [480, 233] on input "User" at bounding box center [517, 233] width 217 height 16
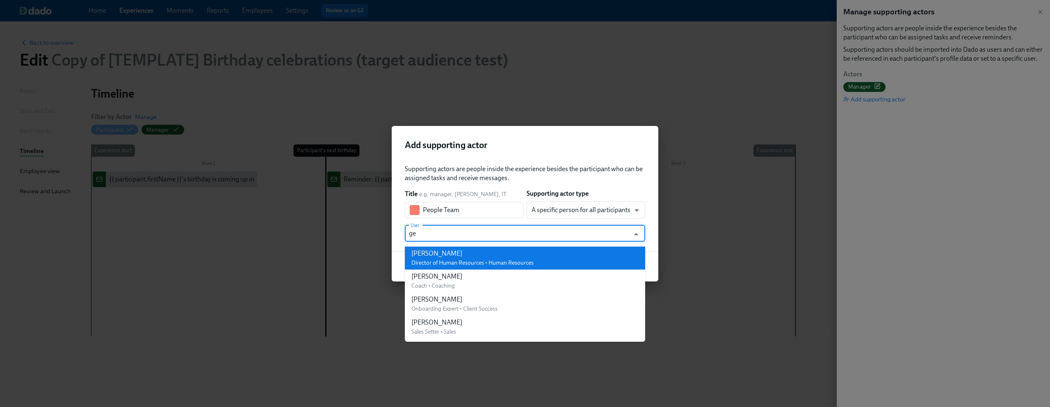
click at [470, 257] on div "[PERSON_NAME]" at bounding box center [472, 253] width 122 height 9
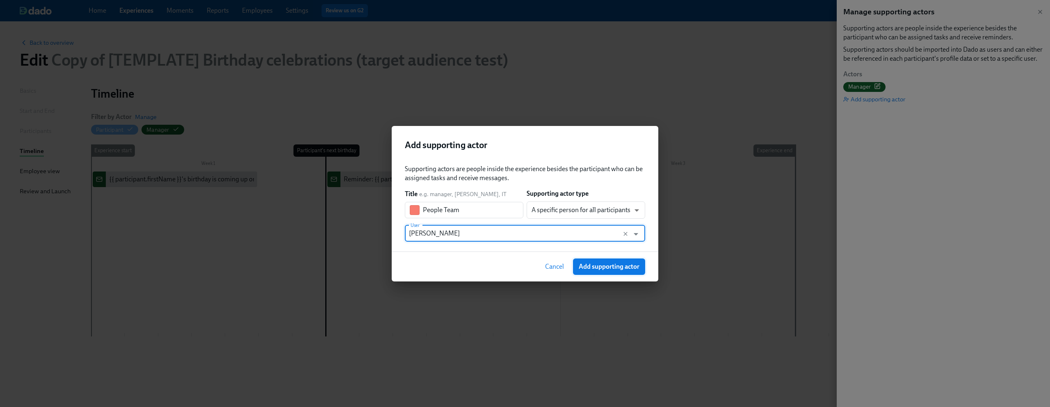
type input "[PERSON_NAME]"
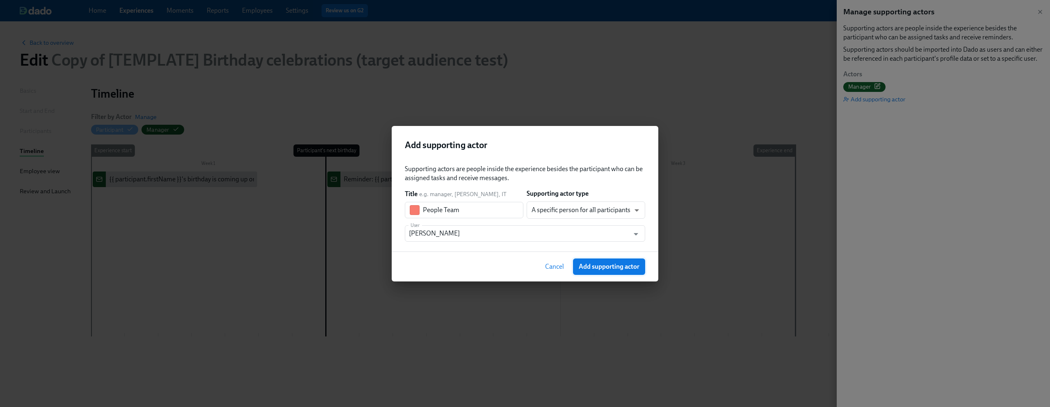
click at [608, 265] on span "Add supporting actor" at bounding box center [609, 267] width 61 height 8
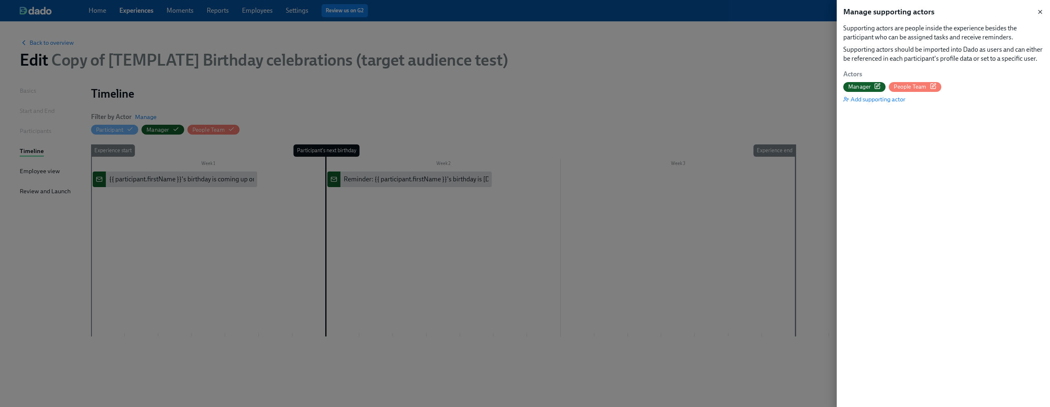
click at [1043, 10] on icon "button" at bounding box center [1040, 12] width 7 height 7
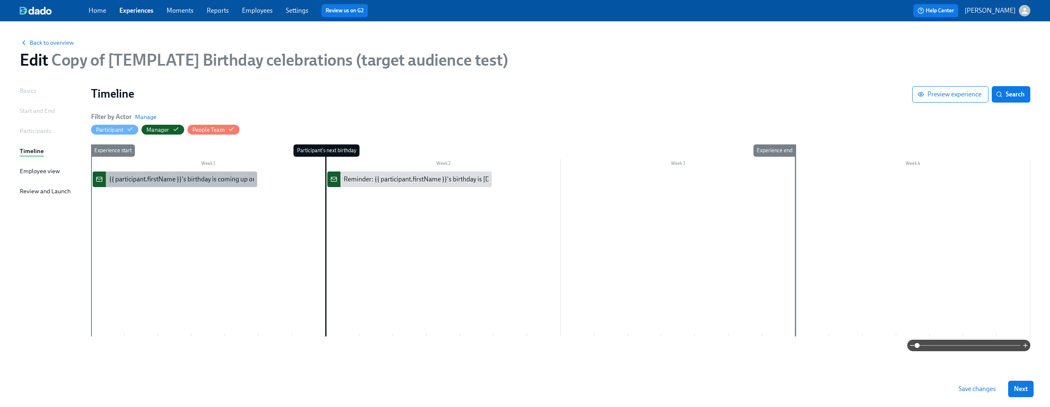
click at [212, 178] on div "{{ participant.firstName }}'s birthday is coming up on {{ [DOMAIN_NAME] | dddd …" at bounding box center [241, 179] width 265 height 9
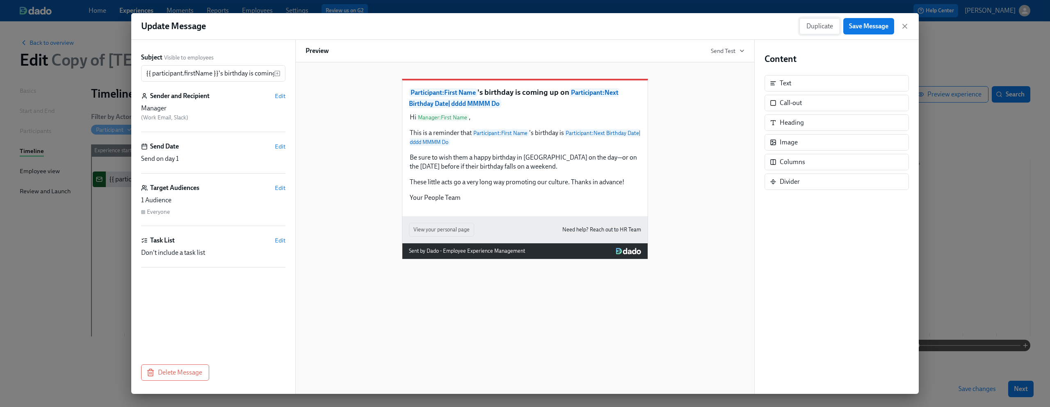
click at [818, 22] on span "Duplicate" at bounding box center [820, 26] width 27 height 8
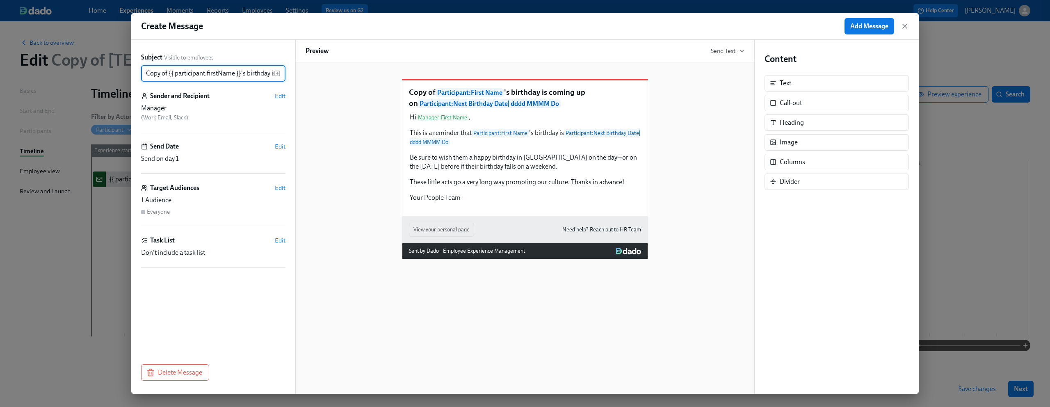
drag, startPoint x: 186, startPoint y: 76, endPoint x: 121, endPoint y: 68, distance: 65.7
click at [121, 68] on div "Create Message Add Message Subject Visible to employees Copy of {{ participant.…" at bounding box center [525, 203] width 1050 height 407
click at [167, 72] on input "Copy of {{ participant.firstName }}'s birthday is coming up on {{ participant.c…" at bounding box center [207, 73] width 133 height 16
drag, startPoint x: 168, startPoint y: 74, endPoint x: 129, endPoint y: 73, distance: 39.0
click at [130, 74] on div "Create Message Add Message Subject Visible to employees Copy of {{ participant.…" at bounding box center [525, 203] width 1050 height 407
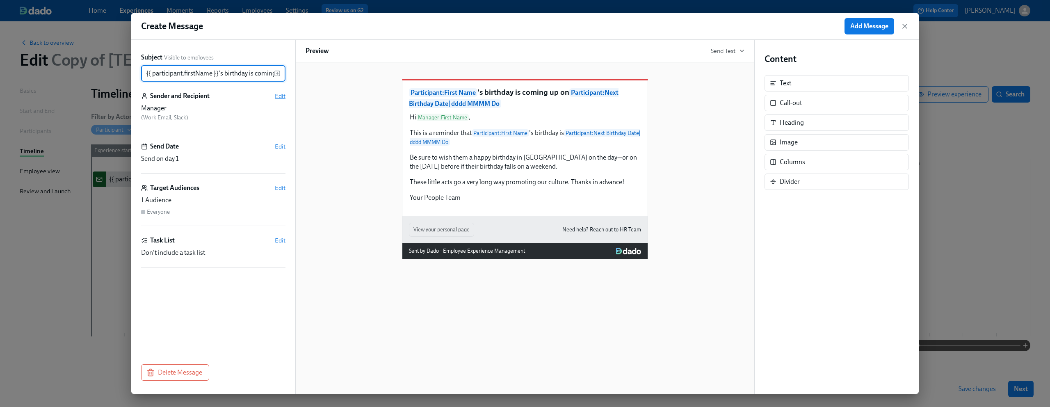
type input "{{ participant.firstName }}'s birthday is coming up on {{ [DOMAIN_NAME] | dddd …"
click at [281, 98] on span "Edit" at bounding box center [280, 96] width 11 height 8
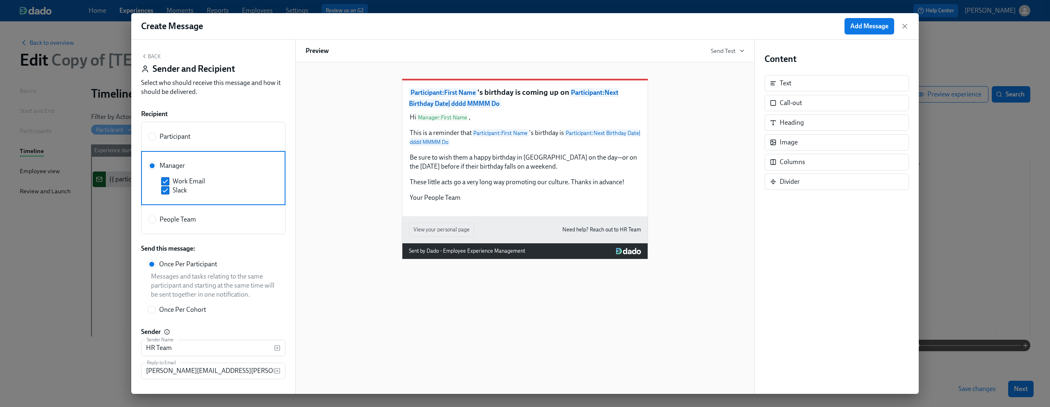
click at [158, 217] on label "People Team" at bounding box center [172, 219] width 48 height 9
click at [156, 217] on input "People Team" at bounding box center [152, 219] width 7 height 7
radio input "true"
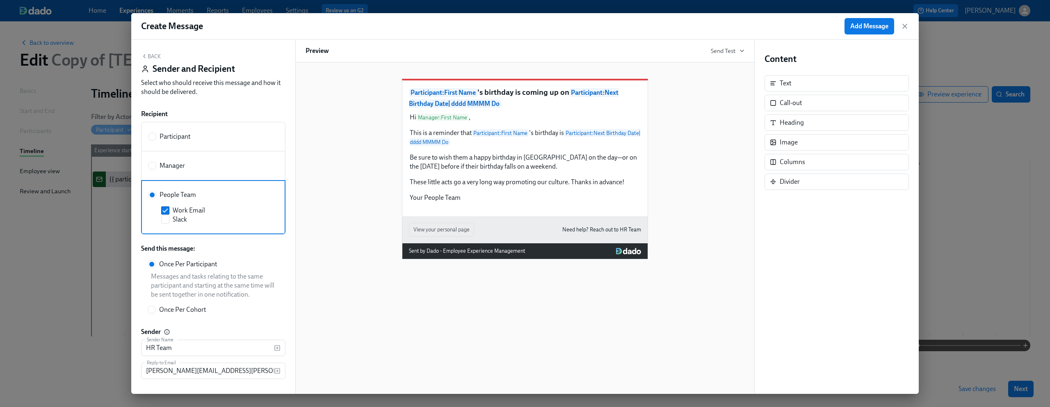
click at [321, 194] on div "Participant : First Name 's birthday is coming up on Participant : Next Birthda…" at bounding box center [525, 163] width 439 height 194
click at [144, 57] on icon "button" at bounding box center [145, 56] width 2 height 3
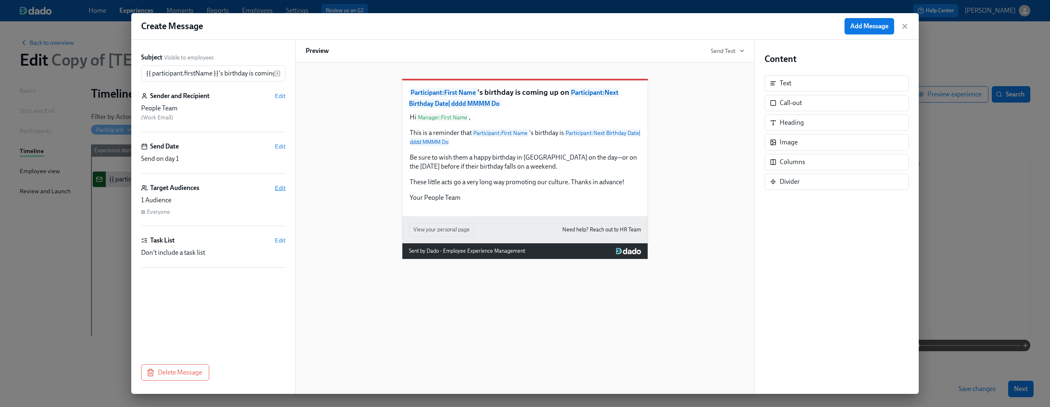
click at [279, 185] on span "Edit" at bounding box center [280, 188] width 11 height 8
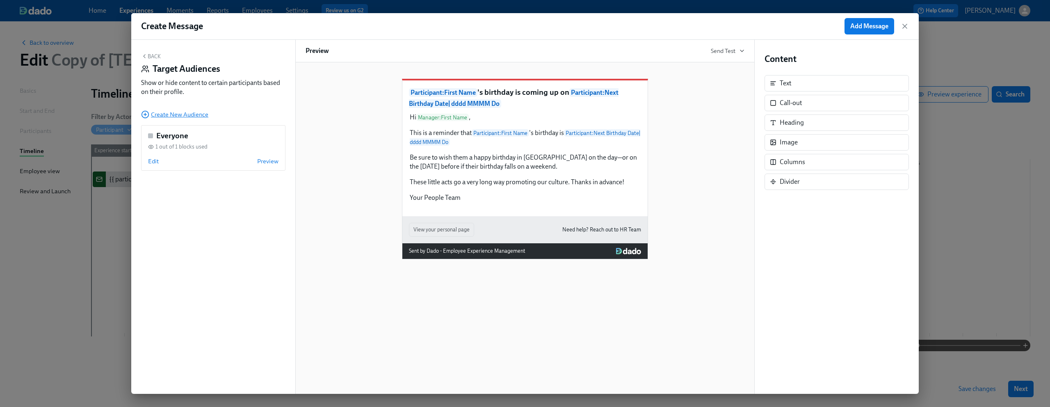
click at [185, 113] on span "Create New Audience" at bounding box center [174, 114] width 67 height 8
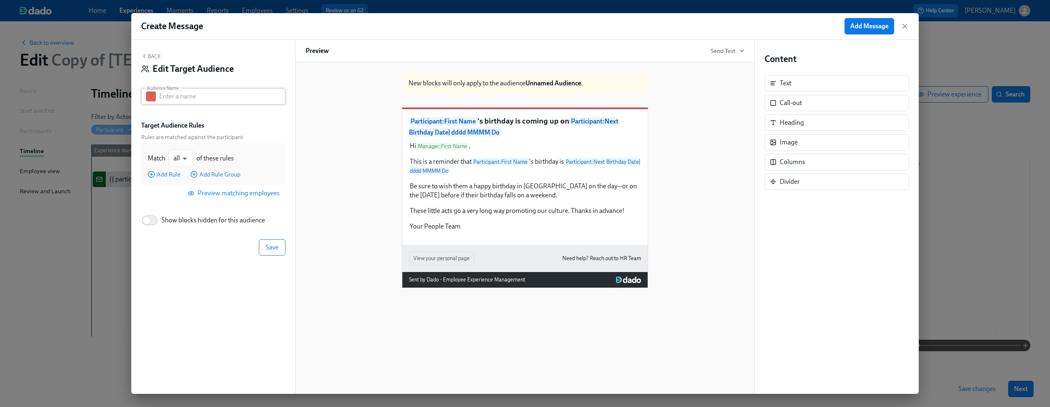
click at [207, 95] on input "text" at bounding box center [222, 96] width 126 height 16
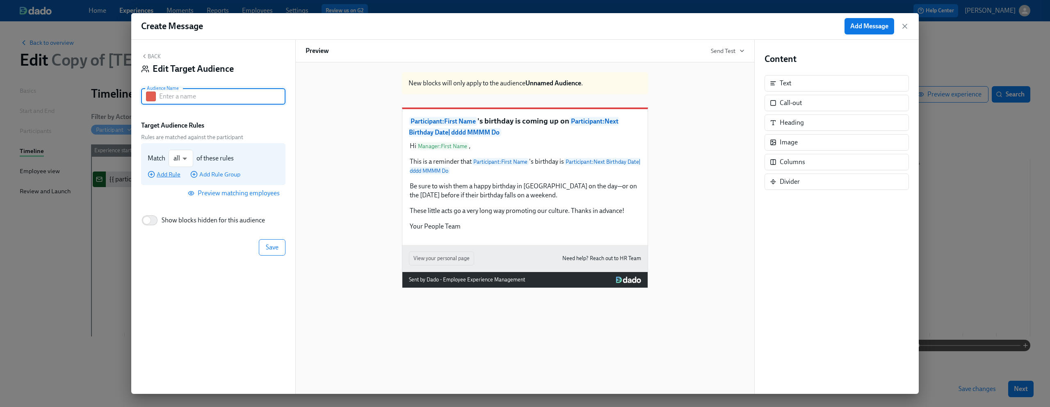
click at [174, 175] on span "Add Rule" at bounding box center [164, 174] width 33 height 8
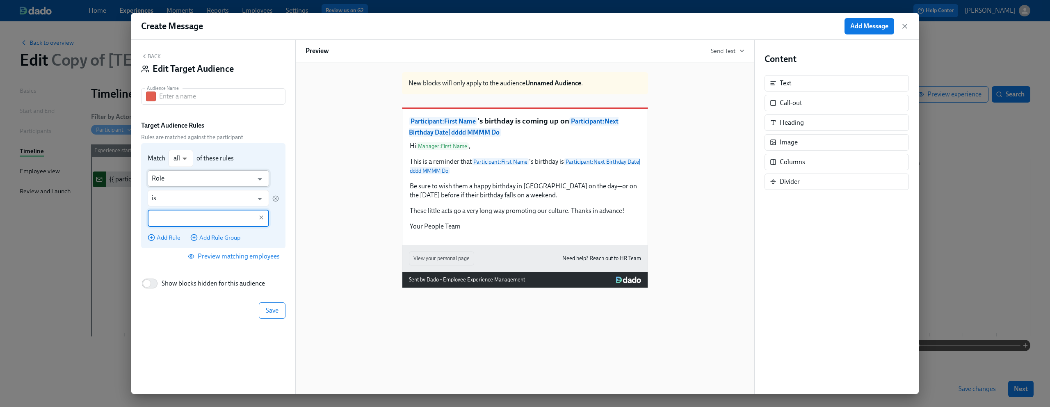
click at [187, 176] on input "Role" at bounding box center [202, 178] width 101 height 16
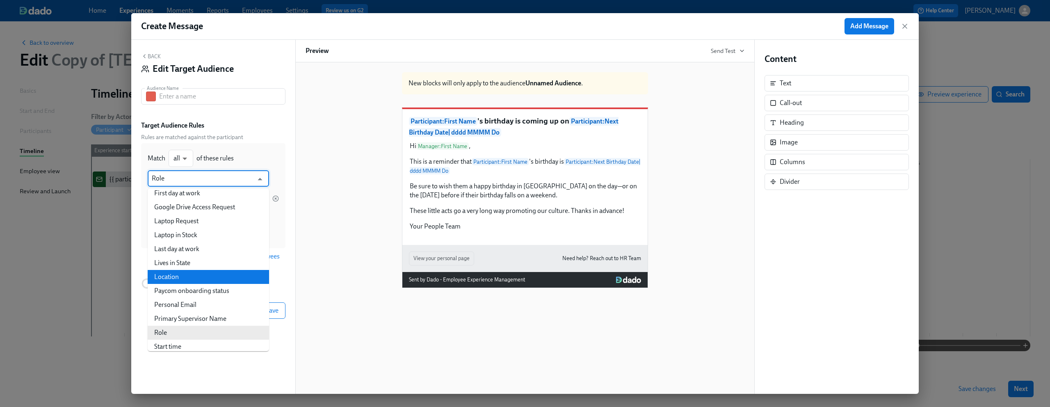
scroll to position [106, 0]
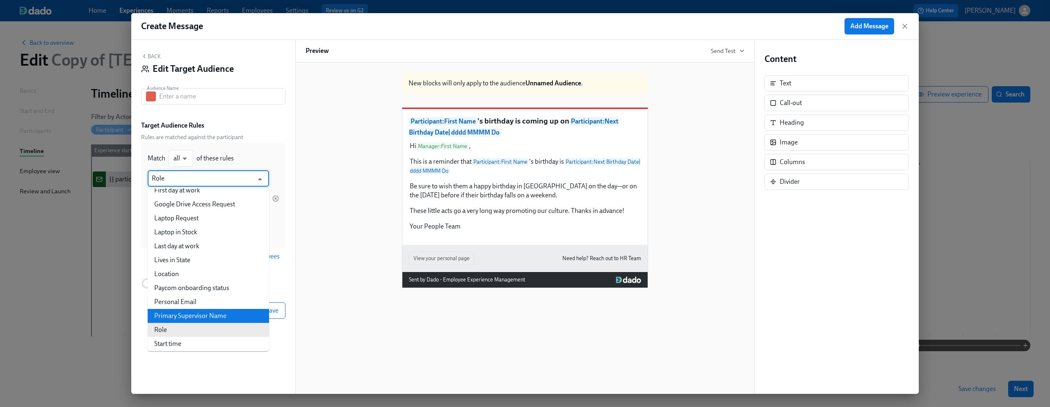
click at [202, 318] on li "Primary Supervisor Name" at bounding box center [208, 316] width 121 height 14
type input "Primary Supervisor Name"
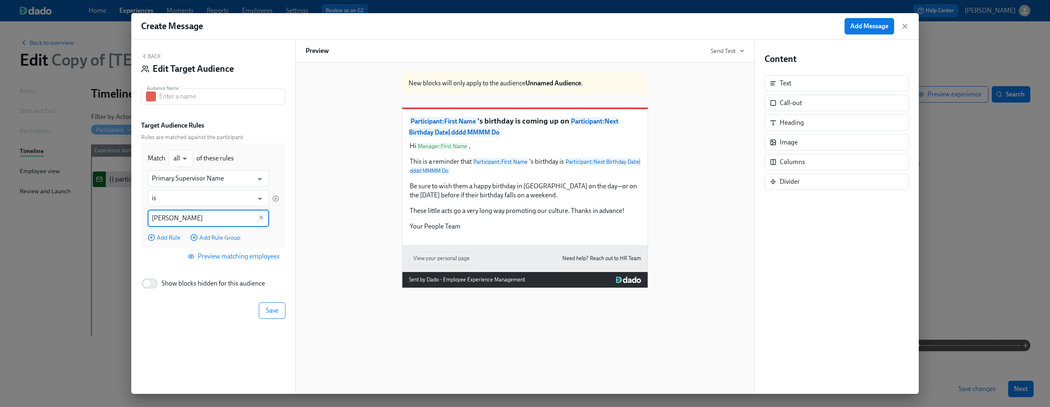
click at [261, 255] on span "Preview matching employees" at bounding box center [235, 256] width 90 height 8
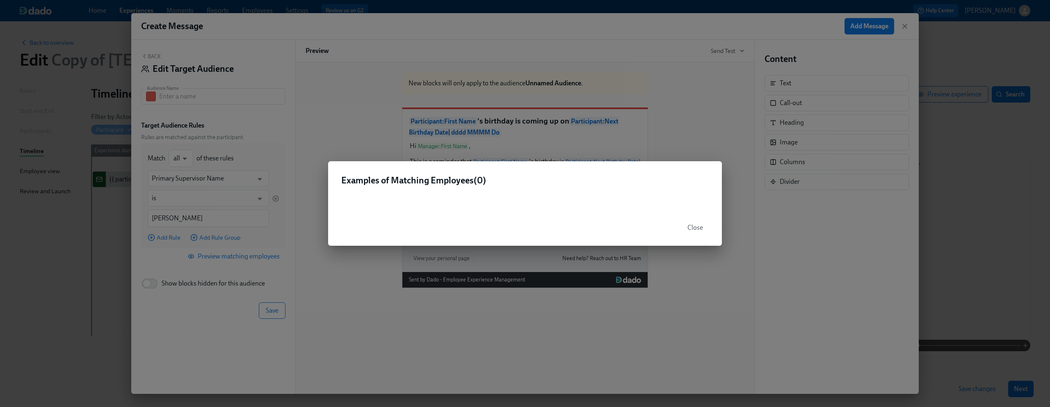
click at [700, 231] on span "Close" at bounding box center [696, 228] width 16 height 8
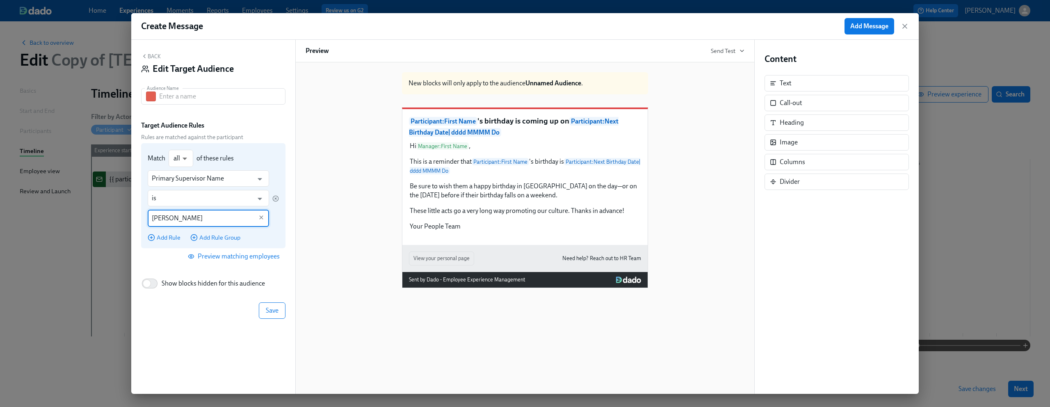
click at [196, 221] on input "Dean Graziosi" at bounding box center [202, 218] width 101 height 17
click at [183, 221] on input "Dean Graziosi" at bounding box center [202, 218] width 101 height 17
type input "Dean"
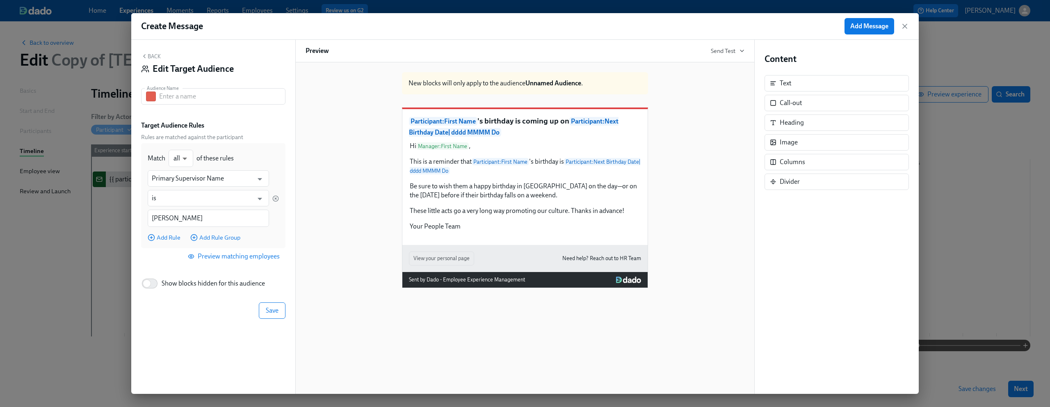
click at [233, 256] on span "Preview matching employees" at bounding box center [235, 256] width 90 height 8
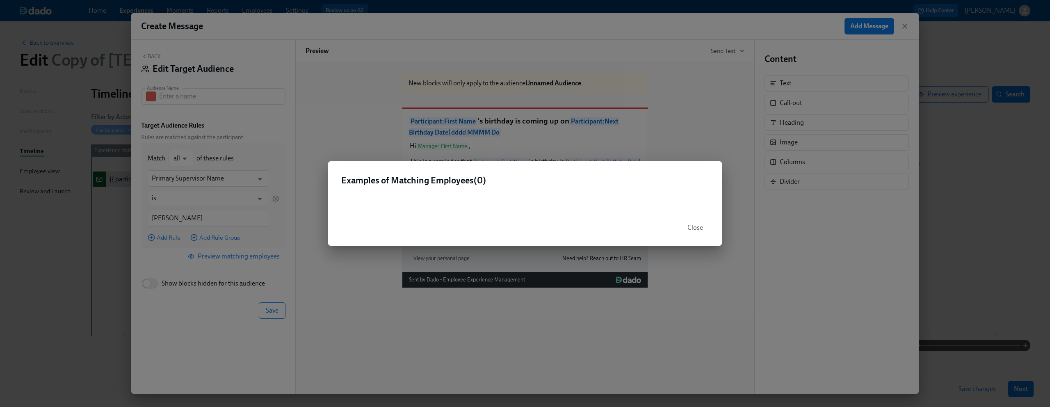
click at [697, 226] on span "Close" at bounding box center [696, 228] width 16 height 8
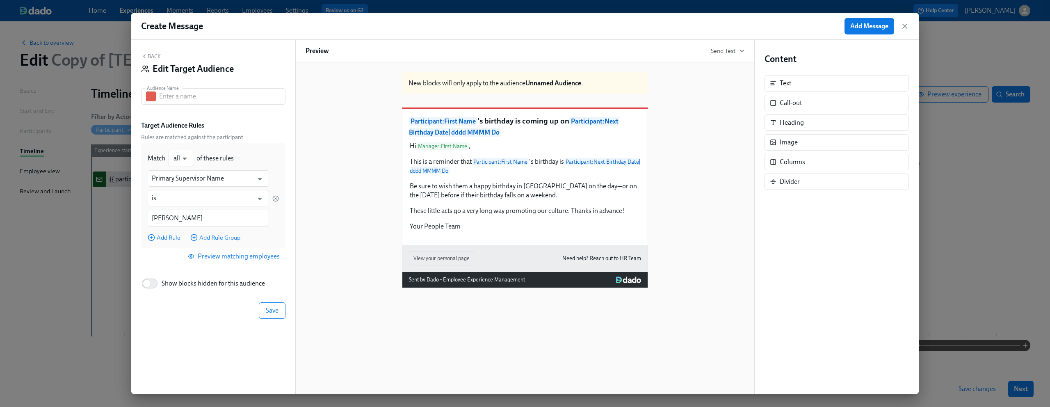
click at [323, 200] on div "New blocks will only apply to the audience Unnamed Audience . Participant : Fir…" at bounding box center [525, 177] width 439 height 222
click at [238, 97] on input "text" at bounding box center [222, 96] width 126 height 16
type input "[PERSON_NAME] Reports"
click at [260, 114] on div "Back Edit Target Audience Audience Name Dean's Reports Audience Name Target Aud…" at bounding box center [213, 217] width 164 height 354
click at [270, 307] on span "Save" at bounding box center [272, 310] width 13 height 8
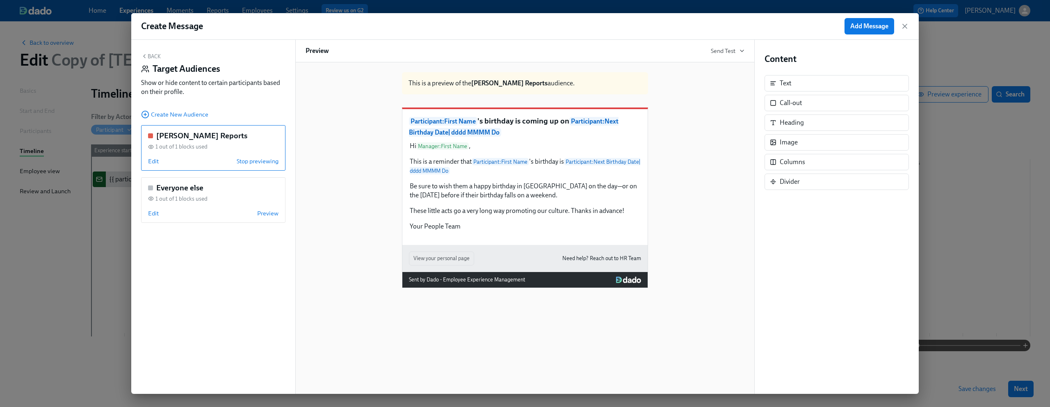
drag, startPoint x: 907, startPoint y: 27, endPoint x: 709, endPoint y: 180, distance: 250.9
click at [709, 180] on div "Create Message Add Message Back Target Audiences Show or hide content to certai…" at bounding box center [525, 203] width 788 height 381
click at [222, 143] on div "1 out of 1 blocks used" at bounding box center [213, 147] width 130 height 8
click at [260, 158] on span "Preview" at bounding box center [267, 161] width 21 height 8
click at [260, 158] on span "Stop previewing" at bounding box center [258, 161] width 42 height 8
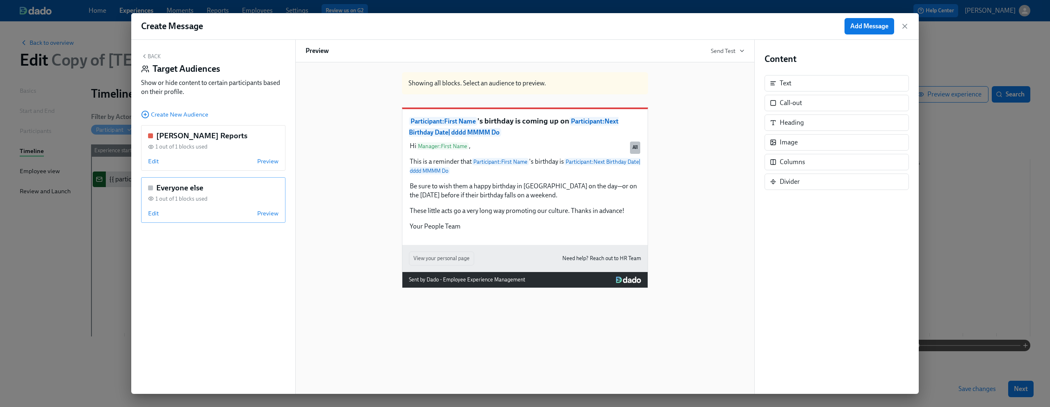
click at [221, 197] on div "1 out of 1 blocks used" at bounding box center [213, 199] width 130 height 8
click at [148, 54] on button "Back" at bounding box center [151, 56] width 20 height 7
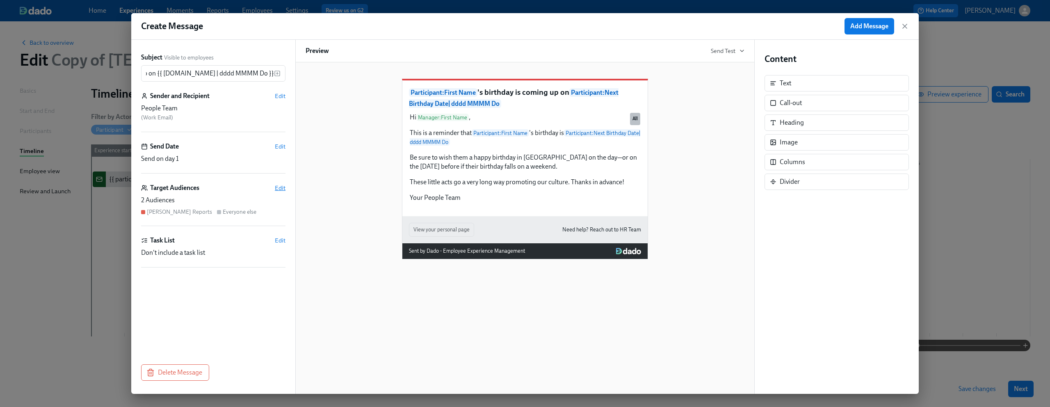
scroll to position [0, 0]
click at [275, 185] on span "Edit" at bounding box center [280, 188] width 11 height 8
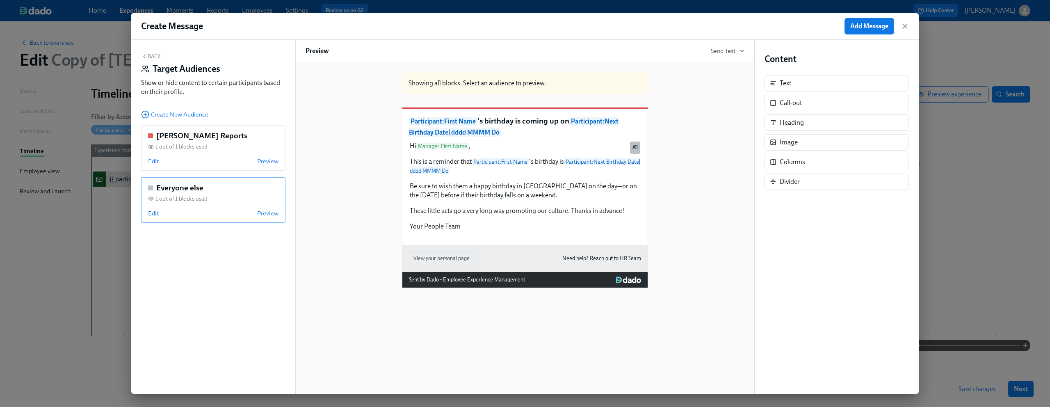
click at [156, 215] on span "Edit" at bounding box center [153, 213] width 11 height 8
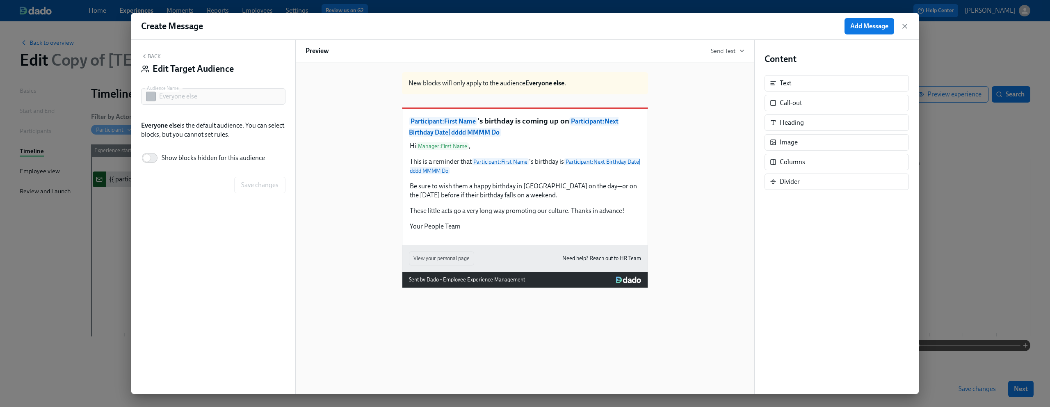
click at [150, 50] on div "Back Edit Target Audience Audience Name Everyone else Audience Name Everyone el…" at bounding box center [213, 217] width 164 height 354
click at [147, 54] on button "Back" at bounding box center [151, 56] width 20 height 7
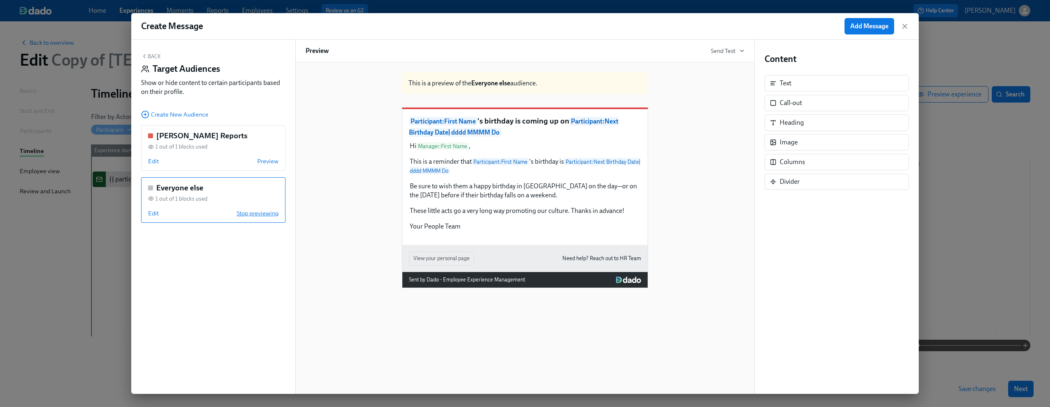
click at [261, 211] on span "Stop previewing" at bounding box center [258, 213] width 42 height 8
click at [159, 213] on div "Edit Preview" at bounding box center [213, 213] width 130 height 8
click at [257, 210] on span "Stop previewing" at bounding box center [258, 213] width 42 height 8
click at [152, 214] on span "Edit" at bounding box center [153, 213] width 11 height 8
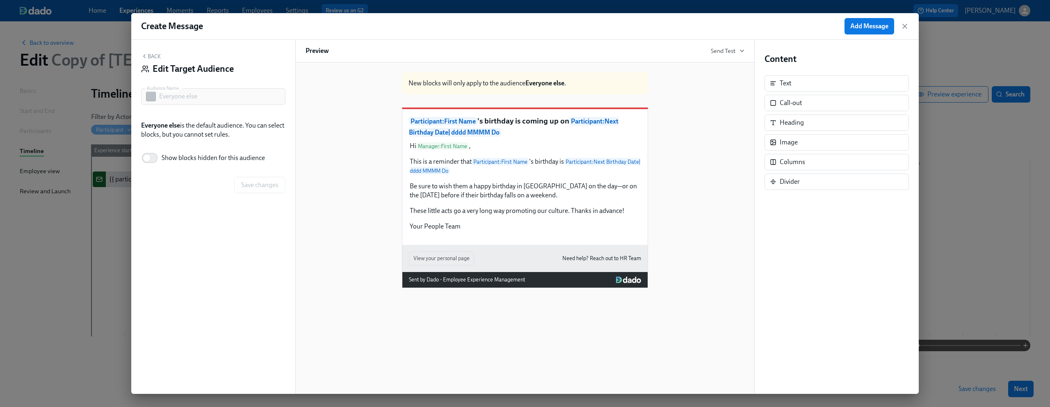
click at [156, 58] on button "Back" at bounding box center [151, 56] width 20 height 7
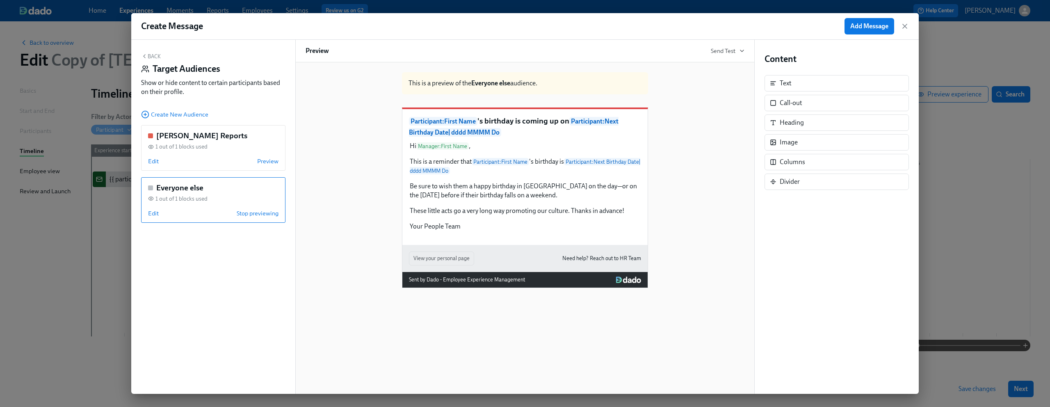
click at [226, 186] on div "Everyone else" at bounding box center [213, 188] width 130 height 11
click at [152, 216] on span "Edit" at bounding box center [153, 213] width 11 height 8
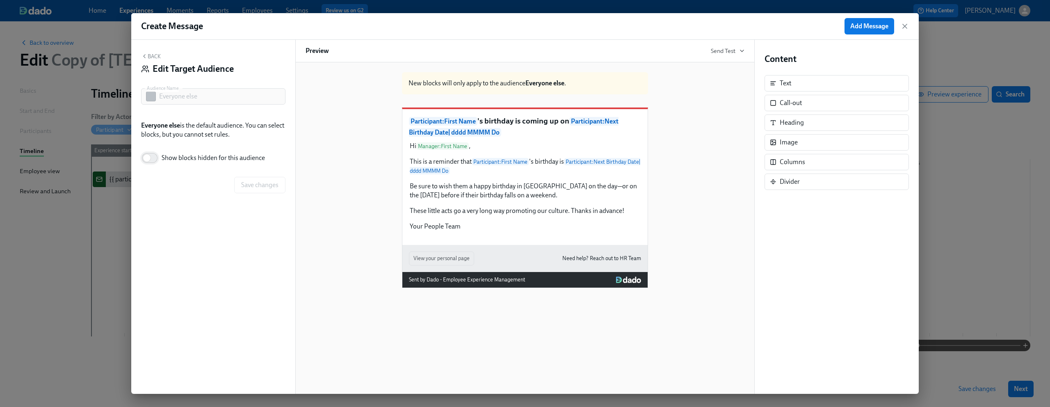
click at [154, 158] on input "Show blocks hidden for this audience" at bounding box center [147, 158] width 54 height 18
click at [154, 158] on input "Show blocks hidden for this audience" at bounding box center [153, 158] width 54 height 18
checkbox input "false"
click at [151, 59] on button "Back" at bounding box center [151, 56] width 20 height 7
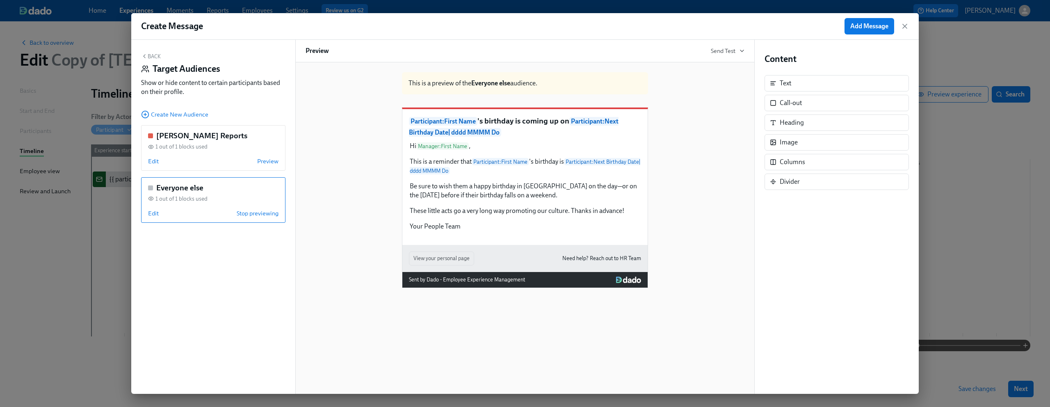
click at [149, 57] on button "Back" at bounding box center [151, 56] width 20 height 7
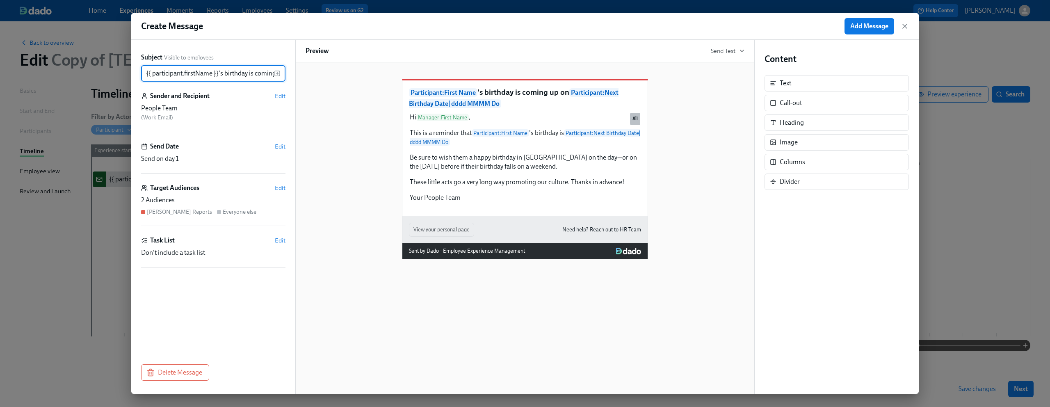
scroll to position [0, 201]
click at [223, 212] on div "Everyone else" at bounding box center [240, 212] width 34 height 8
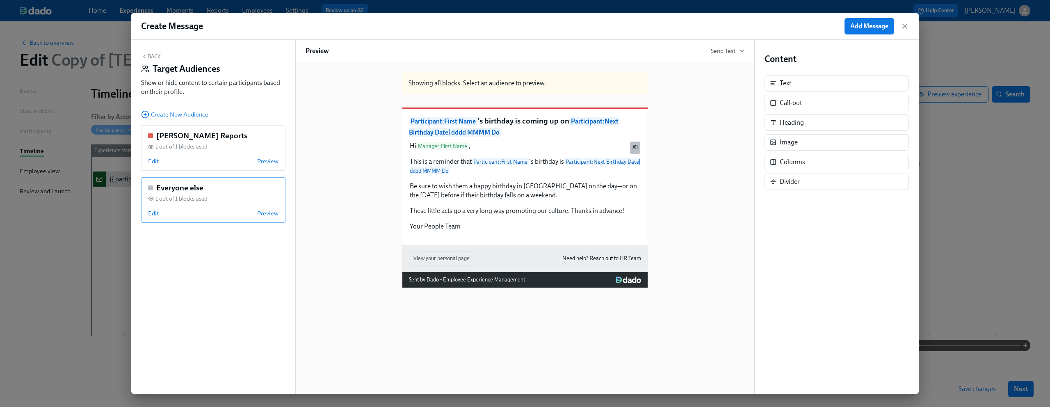
click at [149, 198] on icon at bounding box center [151, 198] width 5 height 3
click at [153, 51] on div "Back Target Audiences Show or hide content to certain participants based on the…" at bounding box center [213, 217] width 164 height 354
click at [152, 53] on button "Back" at bounding box center [151, 56] width 20 height 7
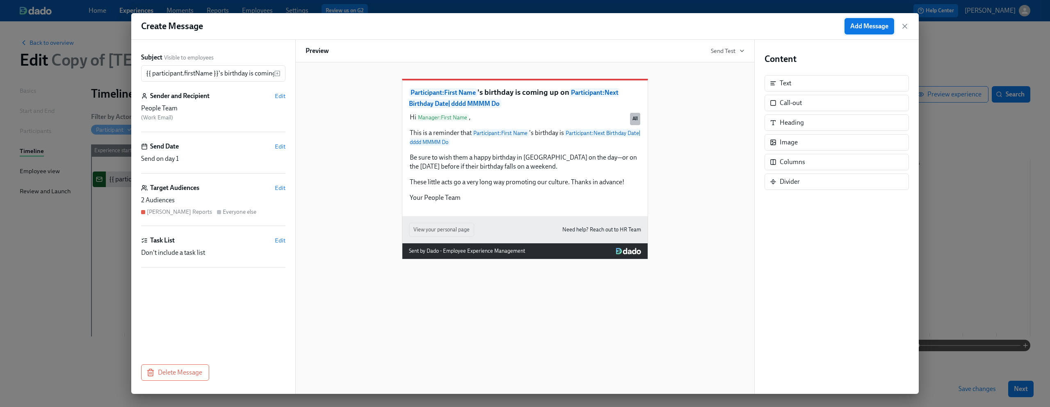
click at [874, 34] on button "Add Message" at bounding box center [870, 26] width 50 height 16
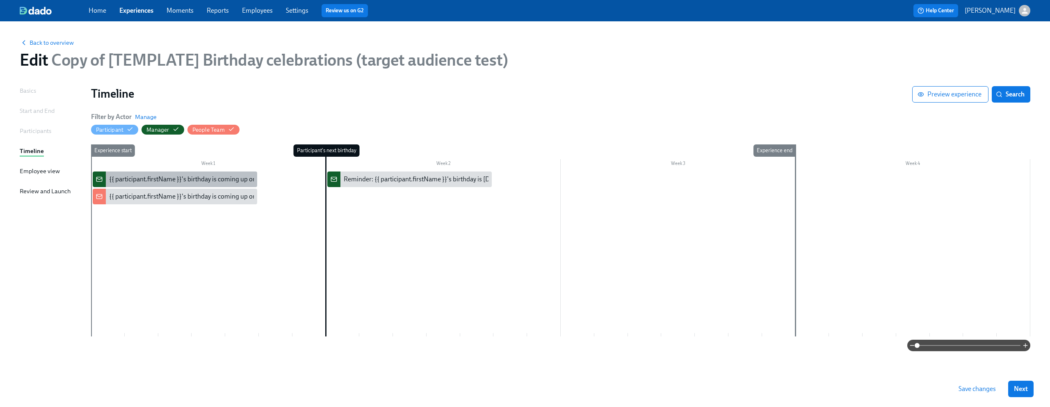
click at [196, 179] on div "{{ participant.firstName }}'s birthday is coming up on {{ [DOMAIN_NAME] | dddd …" at bounding box center [241, 179] width 265 height 9
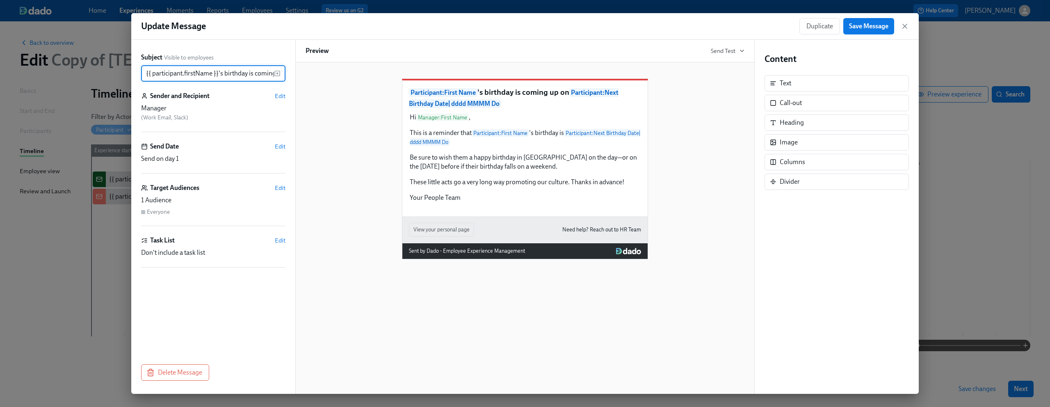
drag, startPoint x: 206, startPoint y: 74, endPoint x: 114, endPoint y: 74, distance: 91.5
click at [114, 74] on div "Update Message Duplicate Save Message Subject Visible to employees {{ participa…" at bounding box center [525, 203] width 1050 height 407
click at [364, 117] on div "Participant : First Name 's birthday is coming up on Participant : Next Birthda…" at bounding box center [525, 163] width 439 height 194
click at [906, 30] on icon "button" at bounding box center [905, 26] width 8 height 8
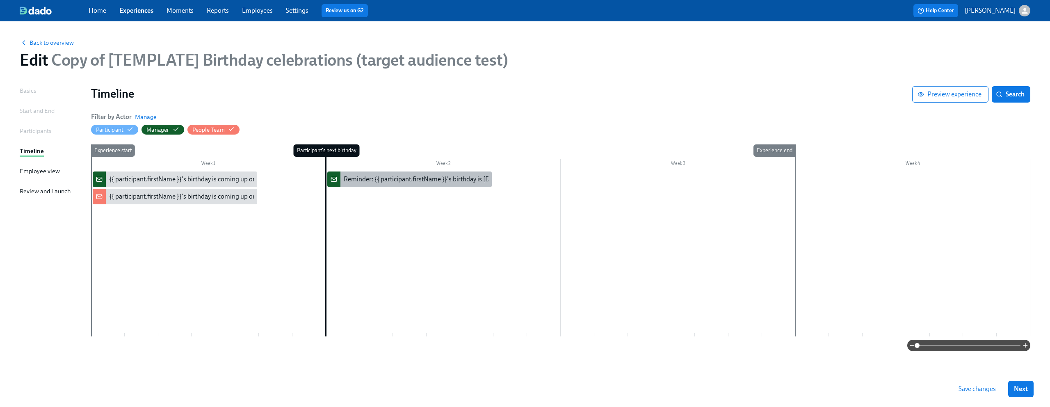
click at [472, 178] on div "Reminder: {{ participant.firstName }}'s birthday is [DATE]" at bounding box center [423, 179] width 159 height 9
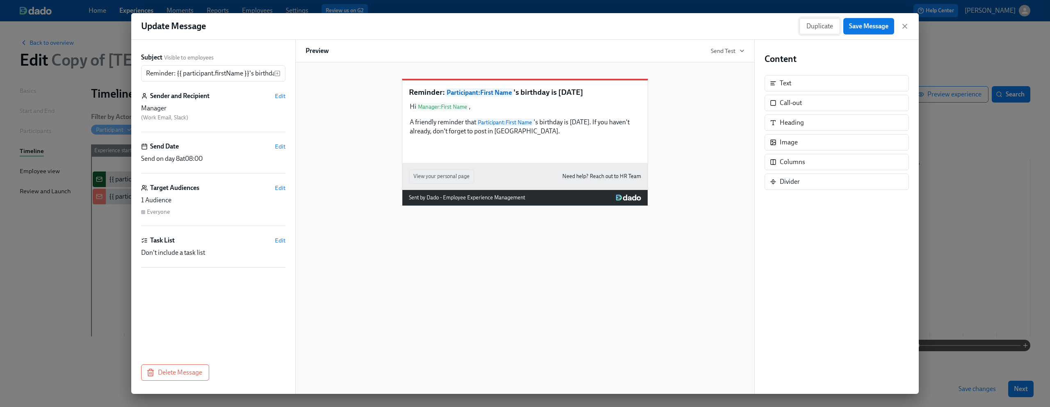
click at [820, 28] on span "Duplicate" at bounding box center [820, 26] width 27 height 8
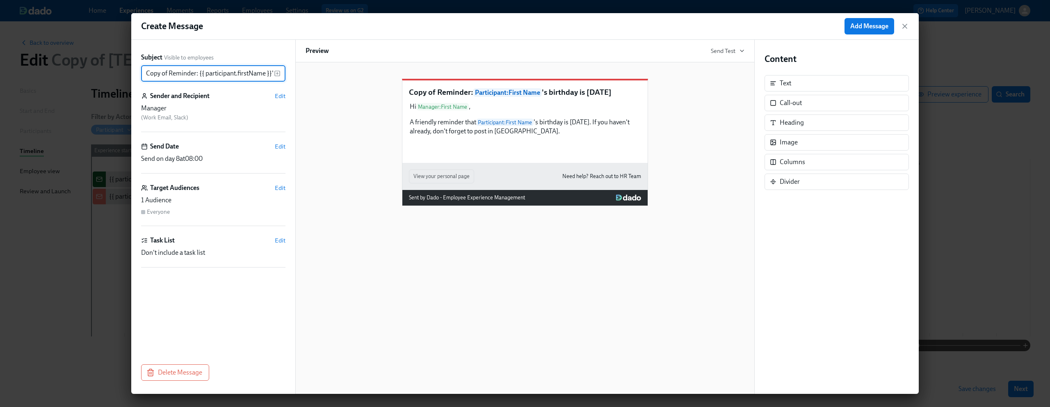
scroll to position [0, 50]
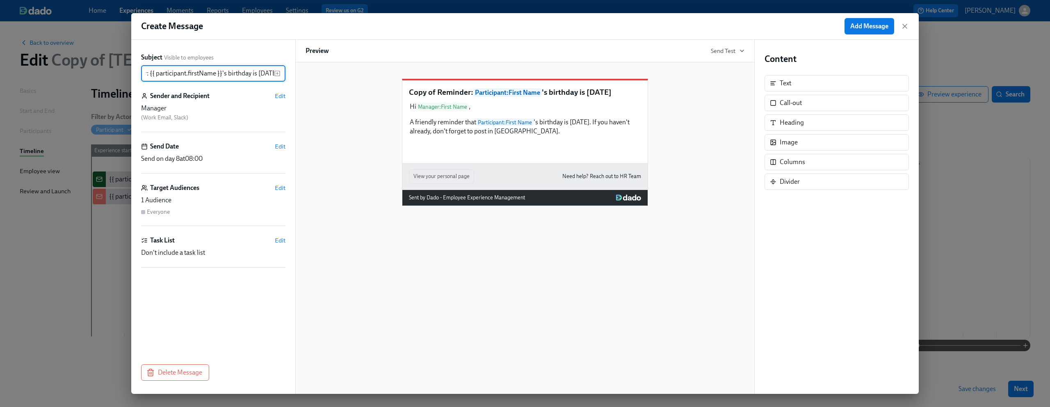
click at [167, 77] on input "Copy of Reminder: {{ participant.firstName }}'s birthday is today" at bounding box center [207, 73] width 133 height 16
drag, startPoint x: 149, startPoint y: 77, endPoint x: 120, endPoint y: 77, distance: 29.5
click at [120, 77] on div "Create Message Add Message Subject Visible to employees Copy of Reminder: {{ pa…" at bounding box center [525, 203] width 1050 height 407
type input "Reminder: {{ participant.firstName }}'s birthday is [DATE]"
click at [281, 97] on span "Edit" at bounding box center [280, 96] width 11 height 8
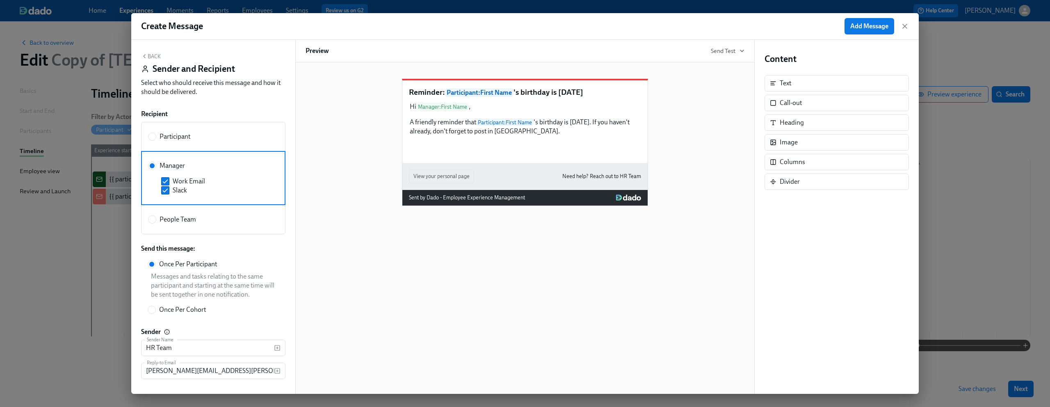
click at [178, 215] on span "People Team" at bounding box center [178, 219] width 37 height 9
click at [156, 216] on input "People Team" at bounding box center [152, 219] width 7 height 7
radio input "true"
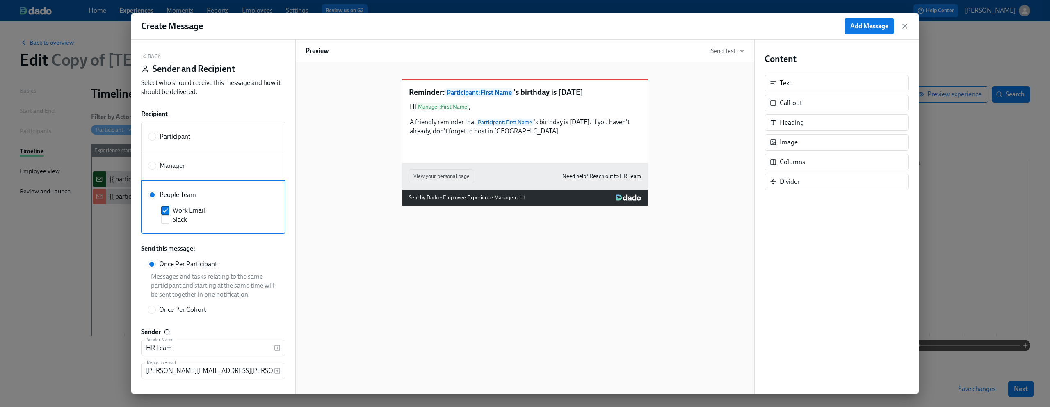
click at [151, 55] on button "Back" at bounding box center [151, 56] width 20 height 7
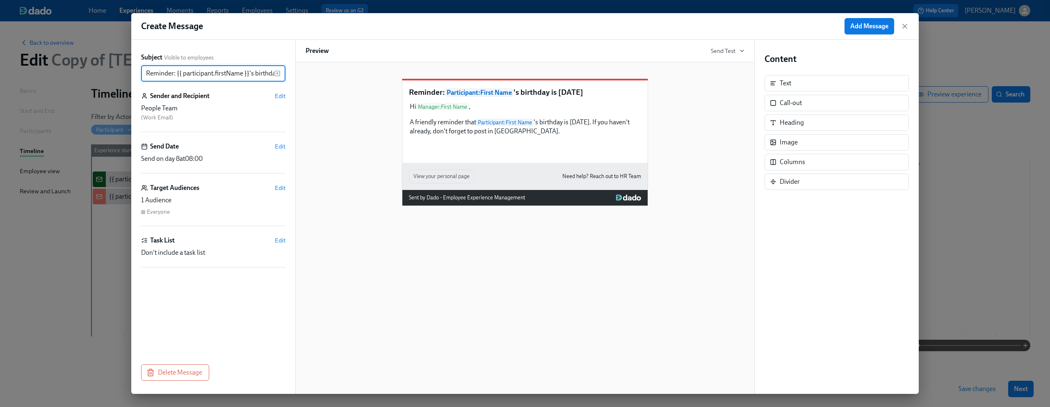
scroll to position [0, 27]
click at [279, 187] on span "Edit" at bounding box center [280, 188] width 11 height 8
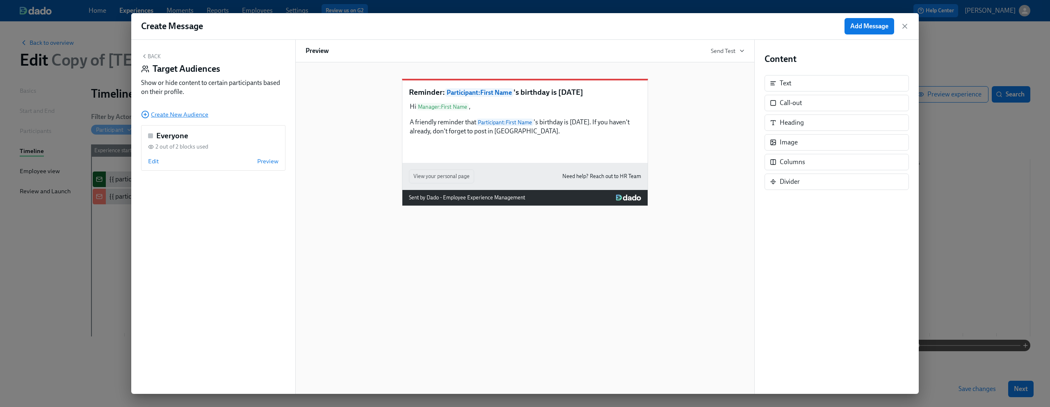
click at [197, 113] on span "Create New Audience" at bounding box center [174, 114] width 67 height 8
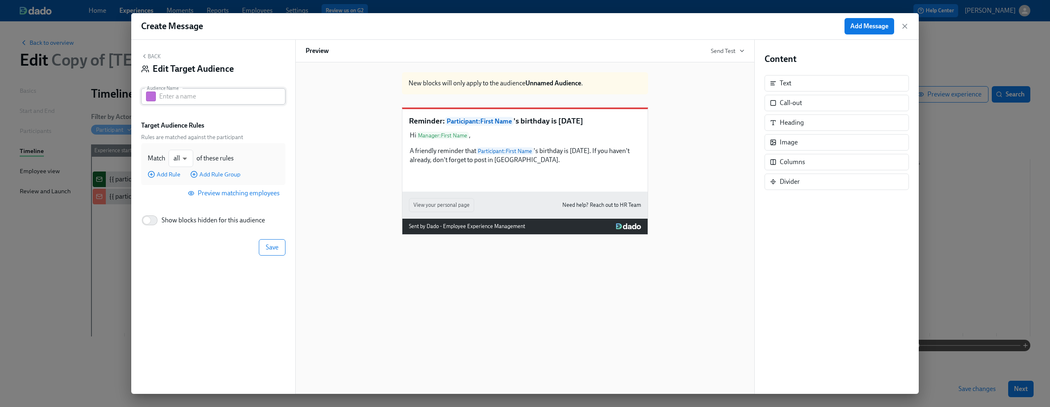
click at [198, 100] on input "text" at bounding box center [222, 96] width 126 height 16
type input "[PERSON_NAME] Reports"
click at [217, 121] on div "Target Audience Rules" at bounding box center [213, 125] width 144 height 9
click at [167, 172] on span "Add Rule" at bounding box center [164, 174] width 33 height 8
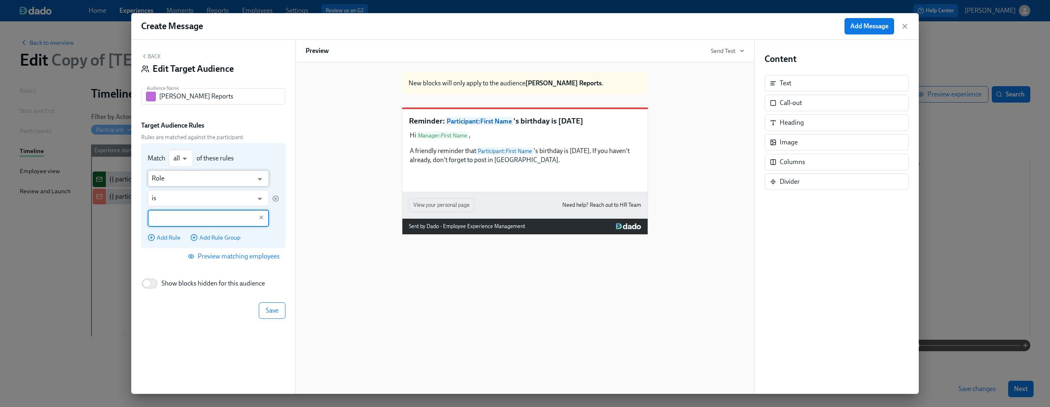
click at [185, 179] on input "Role" at bounding box center [202, 178] width 101 height 16
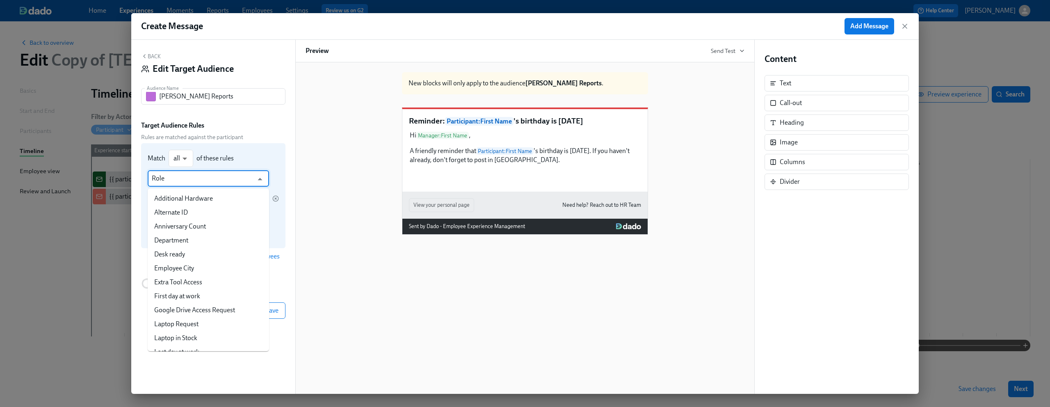
scroll to position [93, 0]
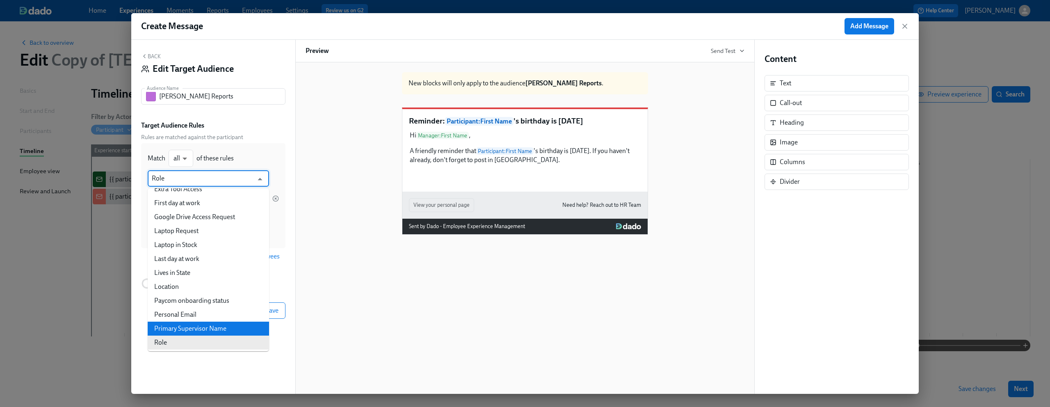
click at [181, 326] on li "Primary Supervisor Name" at bounding box center [208, 329] width 121 height 14
type input "Primary Supervisor Name"
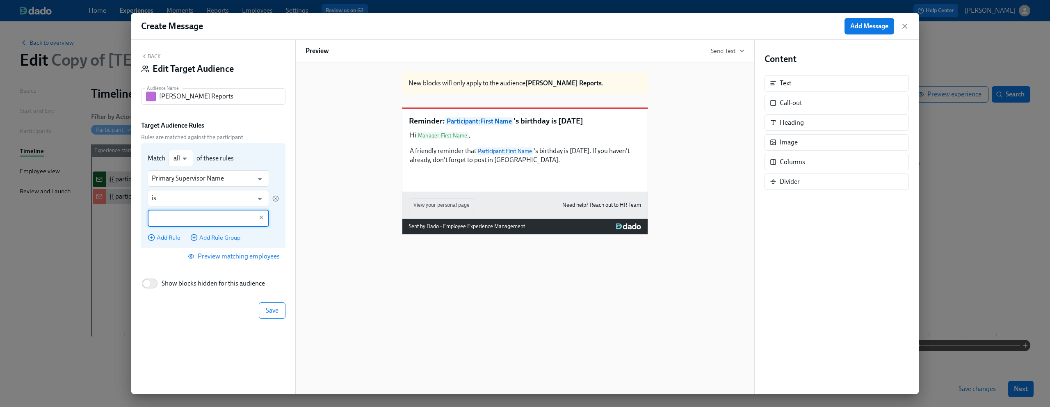
click at [186, 221] on input "text" at bounding box center [202, 218] width 101 height 17
type input "Dean Graziosi"
click at [276, 233] on div "Primary Supervisor Name ​ is ​ Dean Graziosi ​ Add Rule Add Rule Group" at bounding box center [213, 205] width 131 height 71
click at [162, 239] on span "Add Rule" at bounding box center [164, 237] width 33 height 8
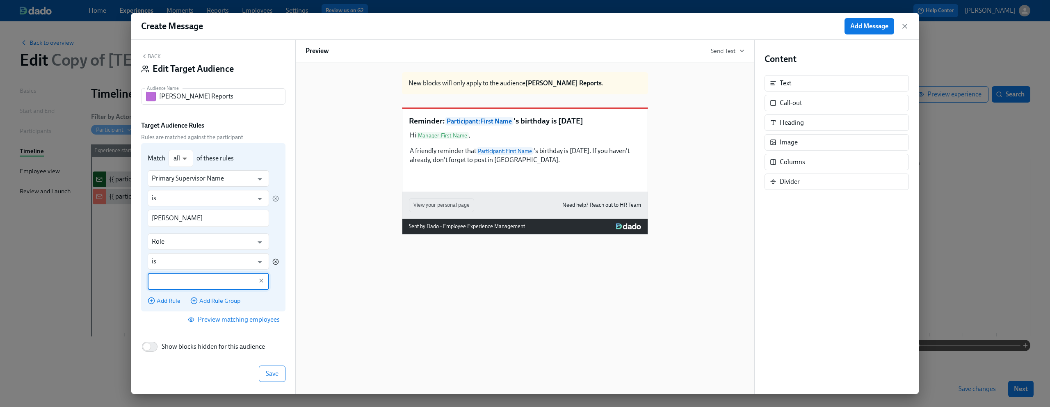
click at [276, 258] on icon "button" at bounding box center [275, 261] width 7 height 7
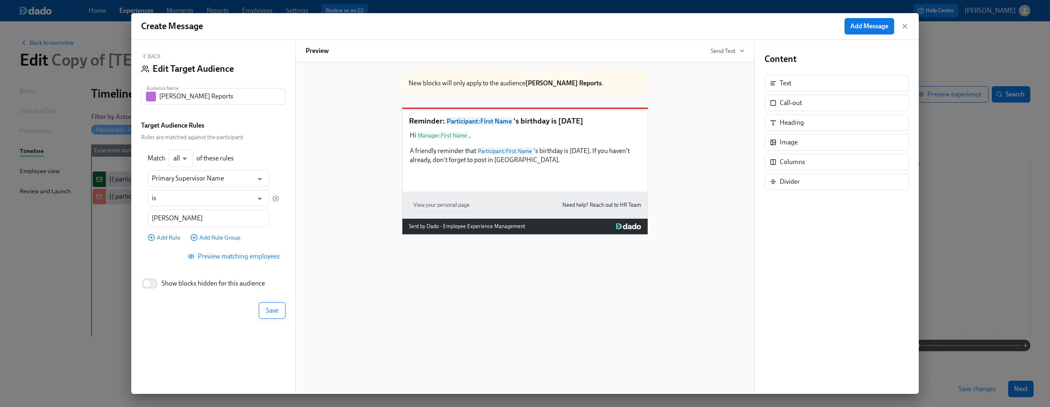
click at [276, 307] on span "Save" at bounding box center [272, 310] width 13 height 8
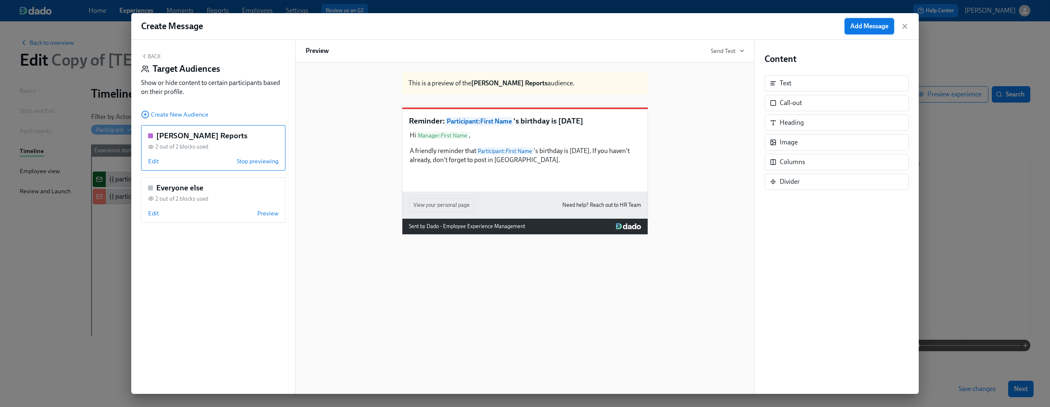
click at [871, 31] on button "Add Message" at bounding box center [870, 26] width 50 height 16
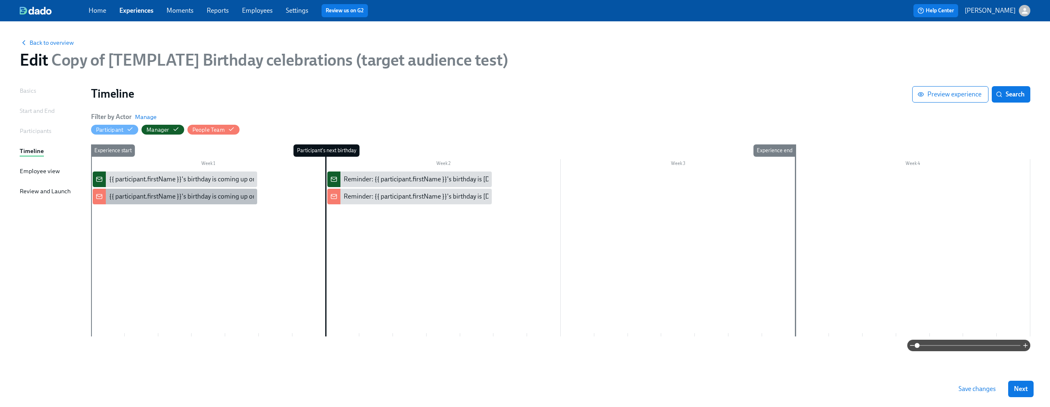
click at [211, 201] on div "{{ participant.firstName }}'s birthday is coming up on {{ [DOMAIN_NAME] | dddd …" at bounding box center [175, 197] width 165 height 16
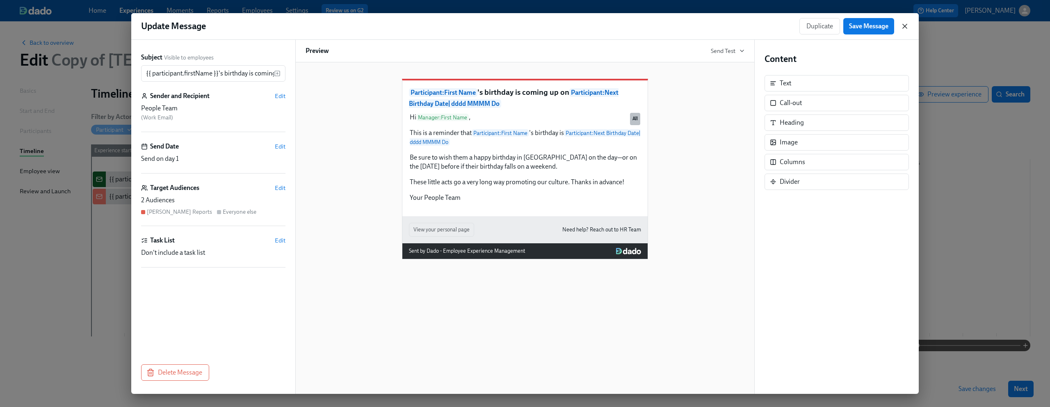
click at [907, 25] on icon "button" at bounding box center [905, 26] width 8 height 8
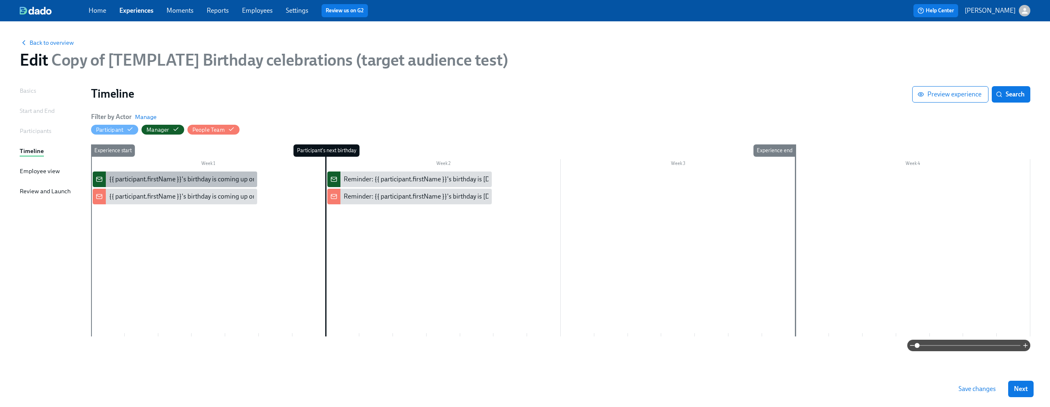
click at [220, 182] on div "{{ participant.firstName }}'s birthday is coming up on {{ [DOMAIN_NAME] | dddd …" at bounding box center [241, 179] width 265 height 9
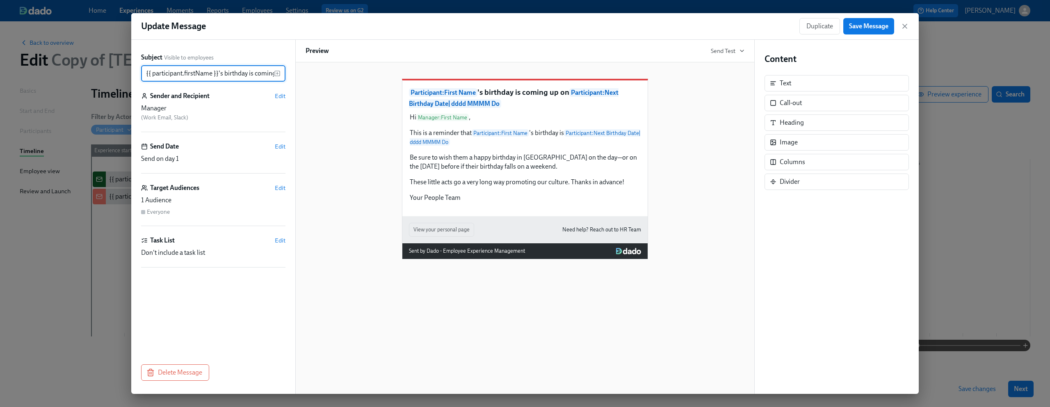
drag, startPoint x: 149, startPoint y: 72, endPoint x: 107, endPoint y: 68, distance: 41.6
click at [107, 68] on div "Update Message Duplicate Save Message Subject Visible to employees {{ participa…" at bounding box center [525, 203] width 1050 height 407
click at [322, 114] on div "Participant : First Name 's birthday is coming up on Participant : Next Birthda…" at bounding box center [525, 163] width 439 height 194
click at [277, 188] on span "Edit" at bounding box center [280, 188] width 11 height 8
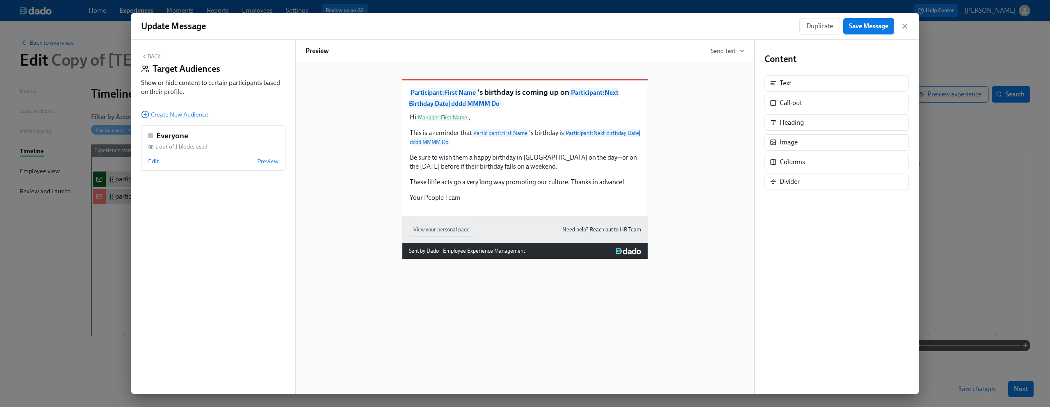
click at [176, 114] on span "Create New Audience" at bounding box center [174, 114] width 67 height 8
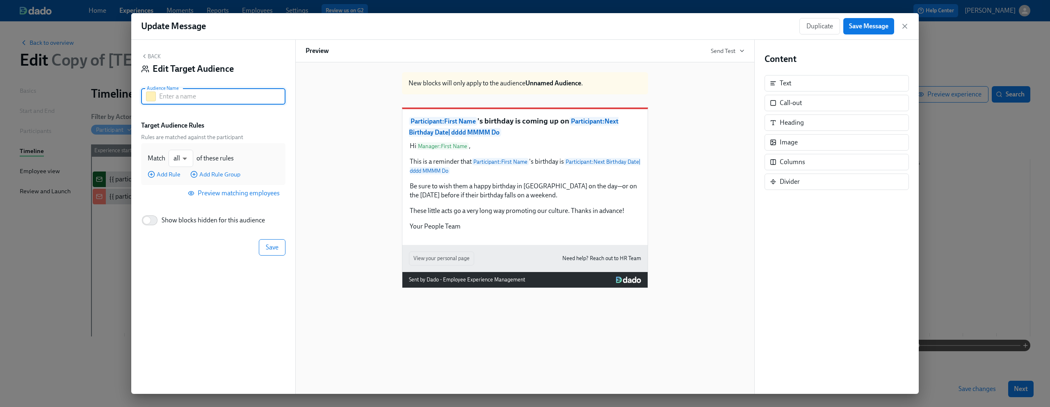
click at [215, 98] on input "text" at bounding box center [222, 96] width 126 height 16
click at [189, 98] on input "Dean's report" at bounding box center [222, 96] width 126 height 16
type input "[PERSON_NAME] Reports"
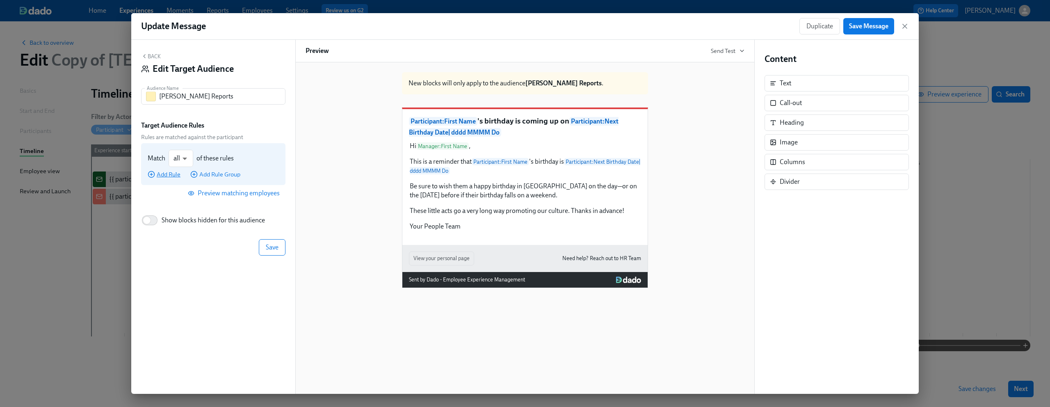
click at [172, 173] on span "Add Rule" at bounding box center [164, 174] width 33 height 8
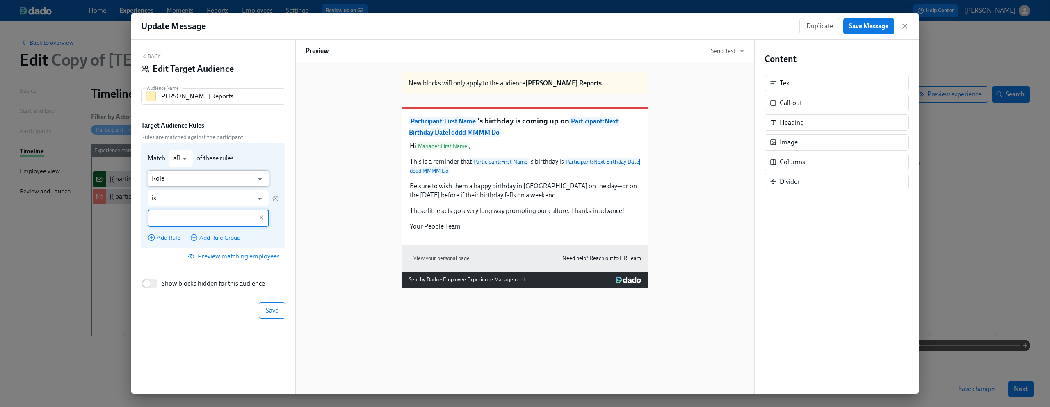
click at [172, 178] on input "Role" at bounding box center [202, 178] width 101 height 16
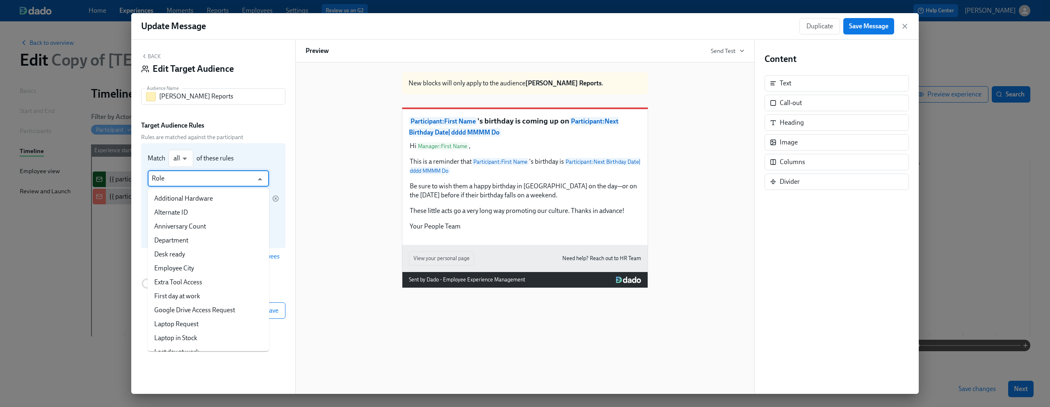
scroll to position [93, 0]
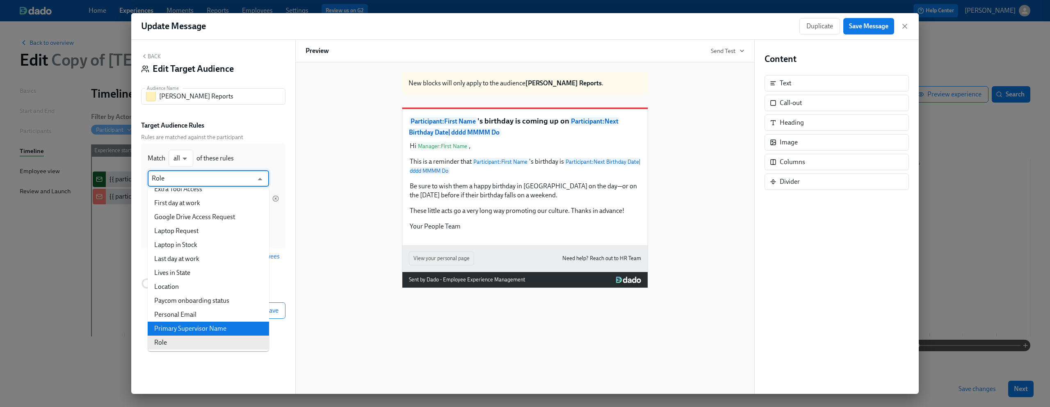
click at [185, 329] on li "Primary Supervisor Name" at bounding box center [208, 329] width 121 height 14
type input "Primary Supervisor Name"
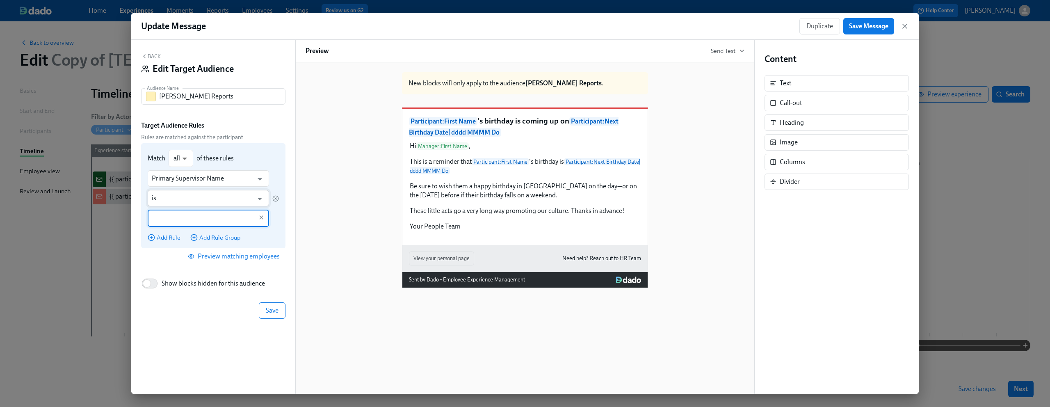
click at [212, 200] on input "is" at bounding box center [202, 198] width 101 height 16
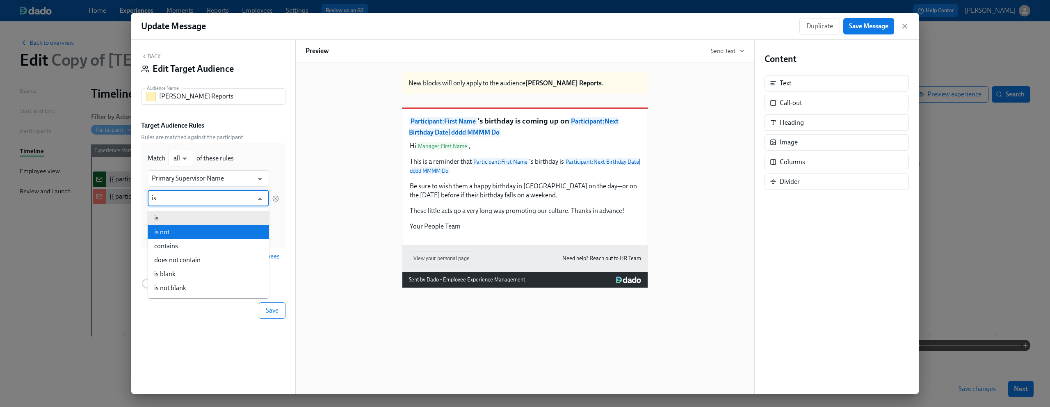
click at [209, 237] on li "is not" at bounding box center [208, 232] width 121 height 14
type input "is not"
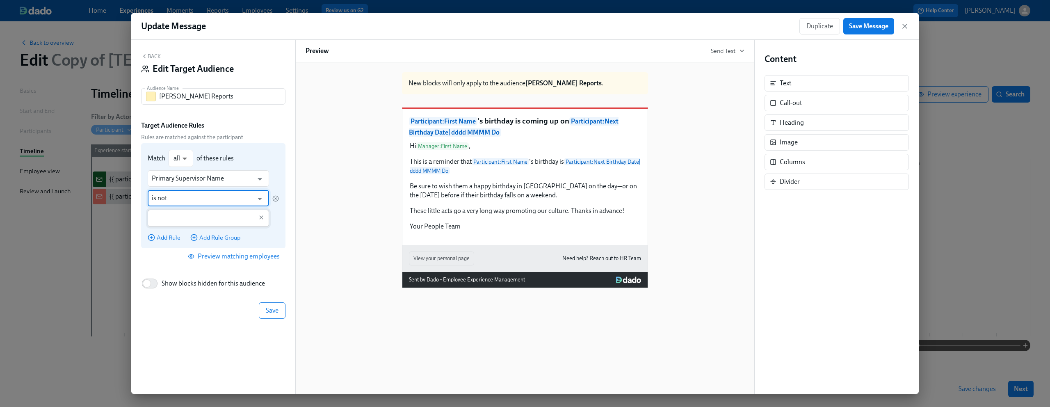
click at [202, 224] on input "text" at bounding box center [202, 218] width 101 height 17
type input "Dean Graziosi"
click at [276, 231] on div "Primary Supervisor Name ​ is not ​ Dean Graziosi ​ Add Rule Add Rule Group" at bounding box center [213, 205] width 131 height 71
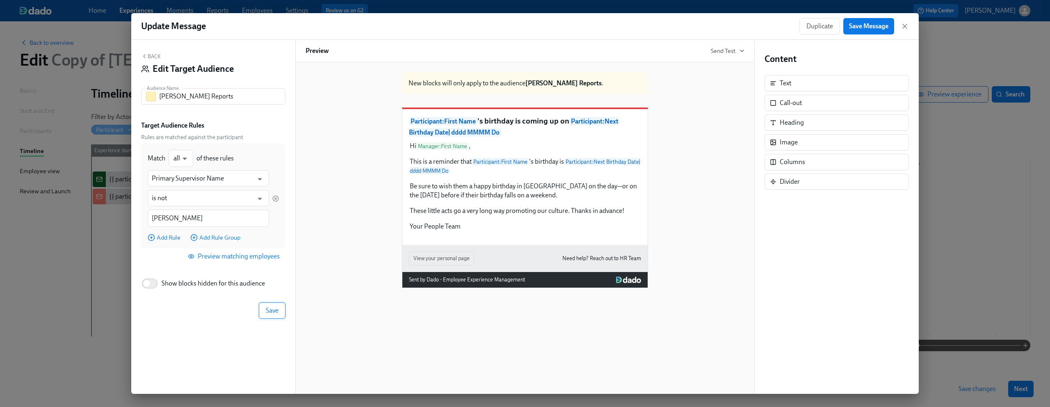
click at [278, 309] on span "Save" at bounding box center [272, 310] width 13 height 8
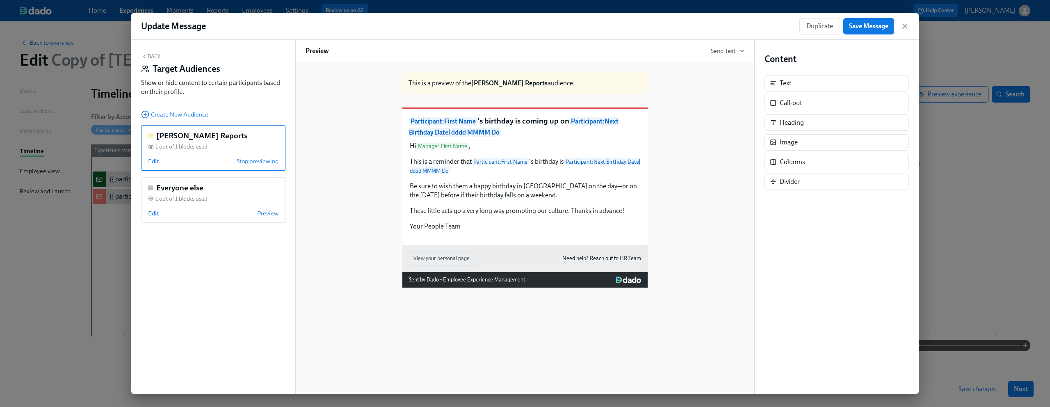
click at [257, 164] on span "Stop previewing" at bounding box center [258, 161] width 42 height 8
click at [877, 30] on span "Save Message" at bounding box center [868, 26] width 39 height 8
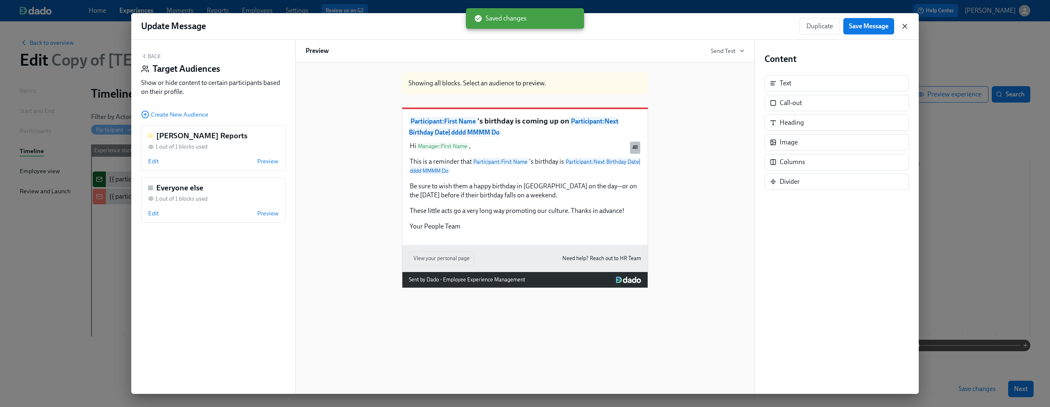
click at [903, 26] on icon "button" at bounding box center [905, 26] width 8 height 8
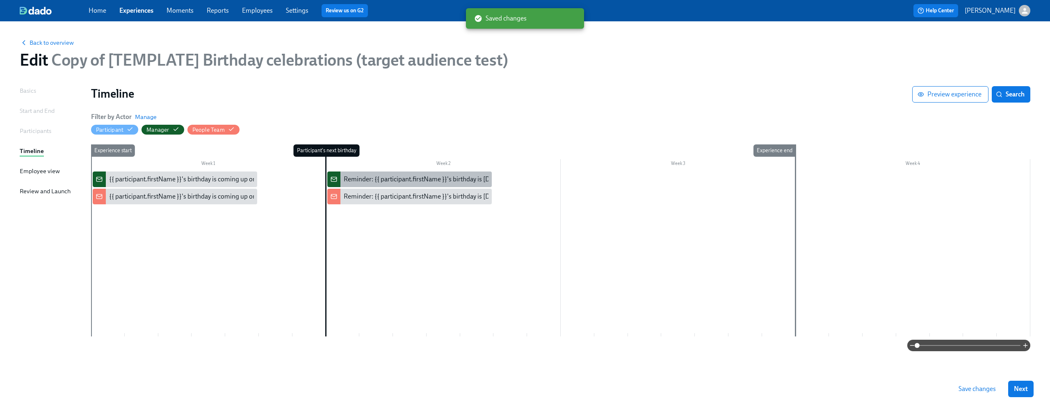
click at [434, 181] on div "Reminder: {{ participant.firstName }}'s birthday is [DATE]" at bounding box center [423, 179] width 159 height 9
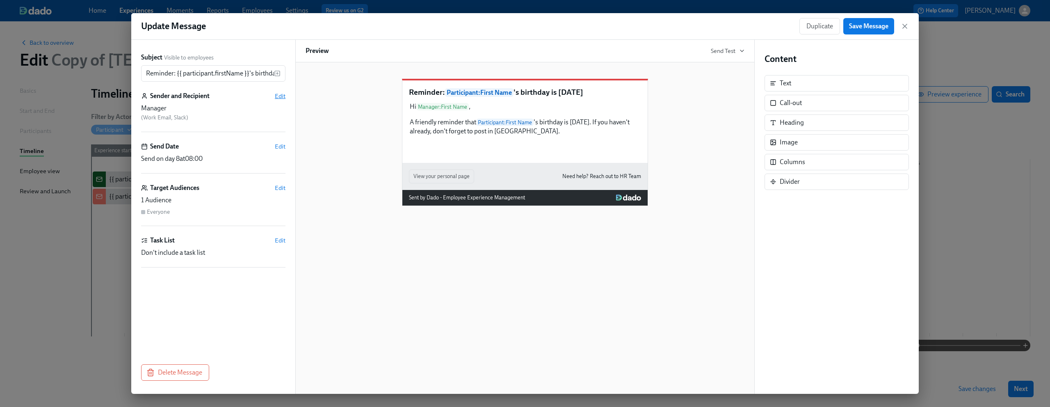
click at [280, 94] on span "Edit" at bounding box center [280, 96] width 11 height 8
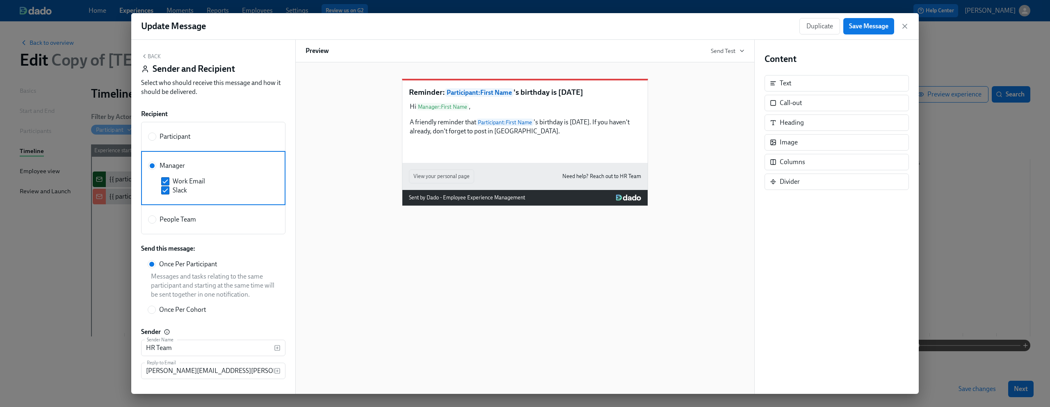
click at [338, 108] on div "Reminder: Participant : First Name 's birthday is today Hi Manager : First Name…" at bounding box center [525, 136] width 439 height 140
click at [154, 56] on button "Back" at bounding box center [151, 56] width 20 height 7
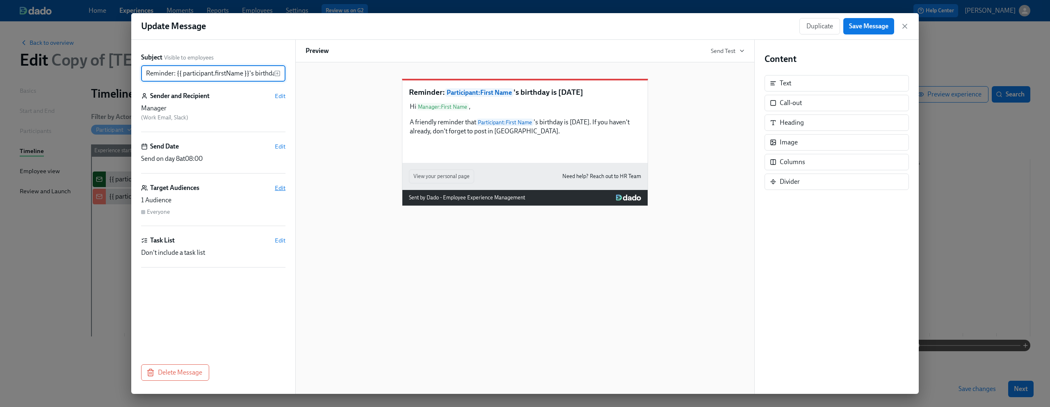
click at [280, 190] on span "Edit" at bounding box center [280, 188] width 11 height 8
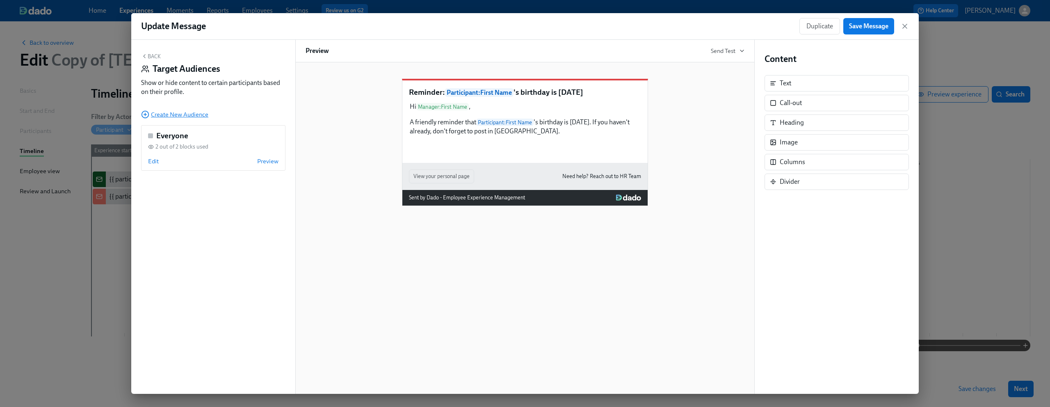
click at [187, 111] on span "Create New Audience" at bounding box center [174, 114] width 67 height 8
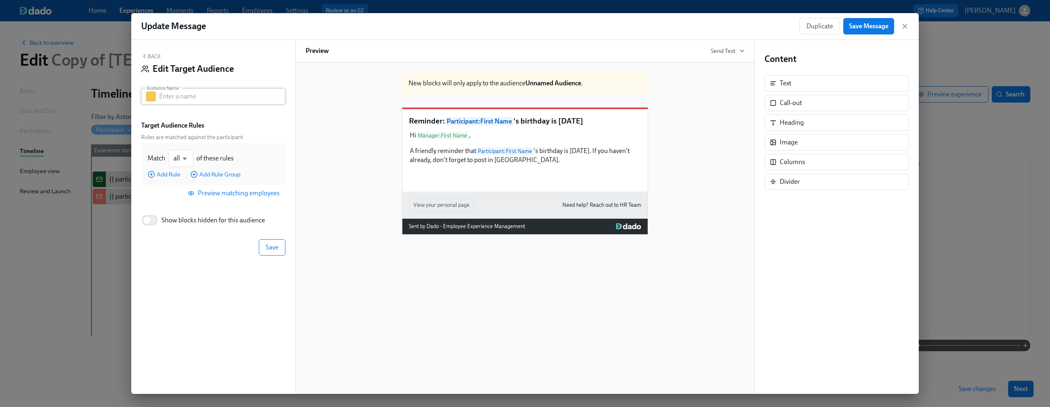
click at [189, 102] on input "text" at bounding box center [222, 96] width 126 height 16
click at [170, 175] on span "Add Rule" at bounding box center [164, 174] width 33 height 8
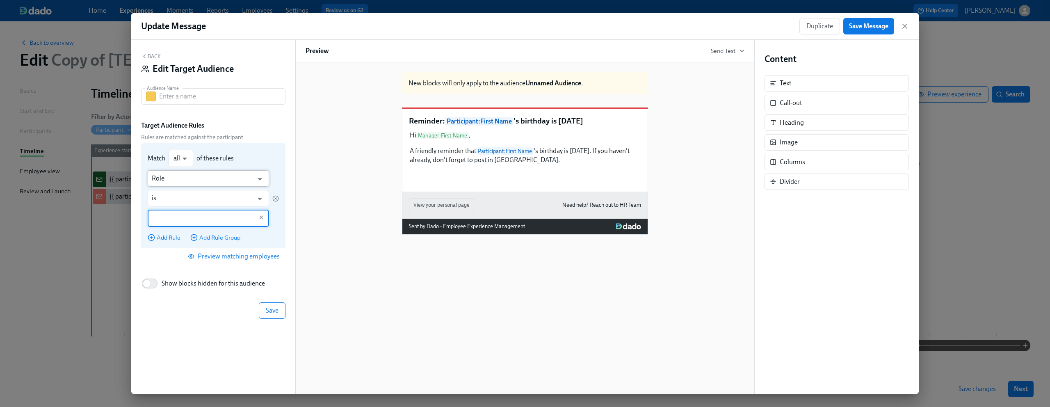
click at [169, 179] on input "Role" at bounding box center [202, 178] width 101 height 16
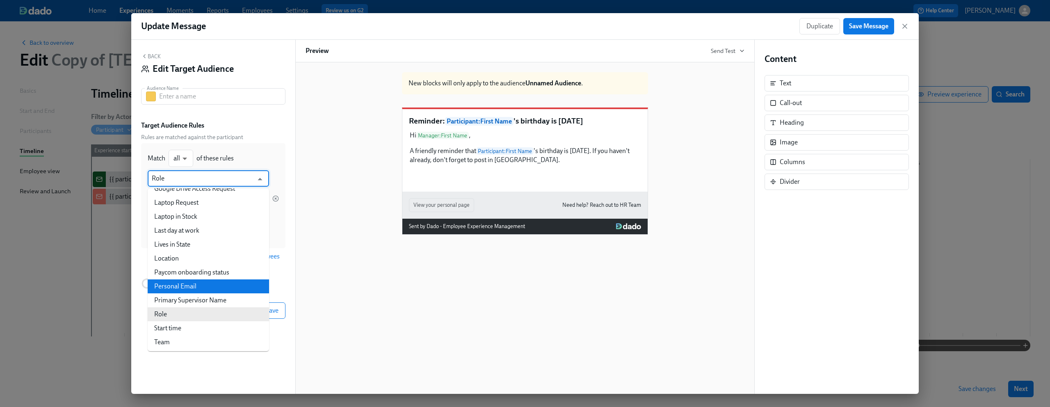
scroll to position [129, 0]
click at [182, 287] on li "Primary Supervisor Name" at bounding box center [208, 293] width 121 height 14
type input "Primary Supervisor Name"
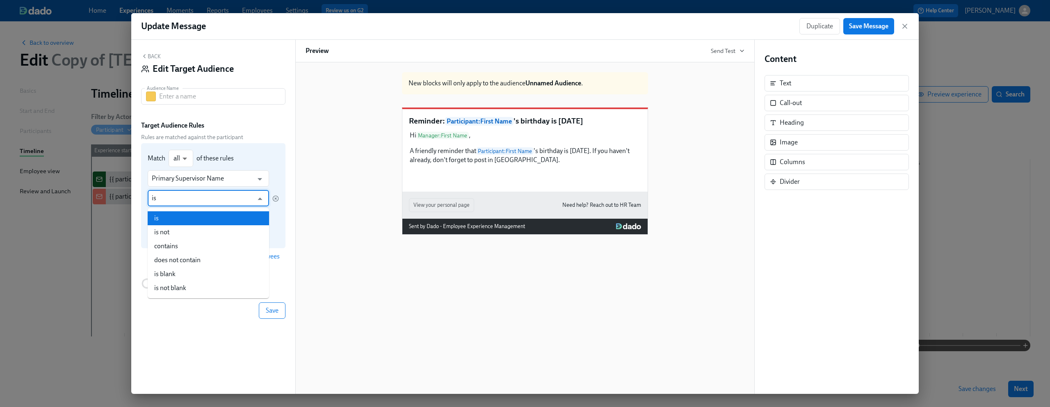
click at [238, 197] on input "is" at bounding box center [202, 198] width 101 height 16
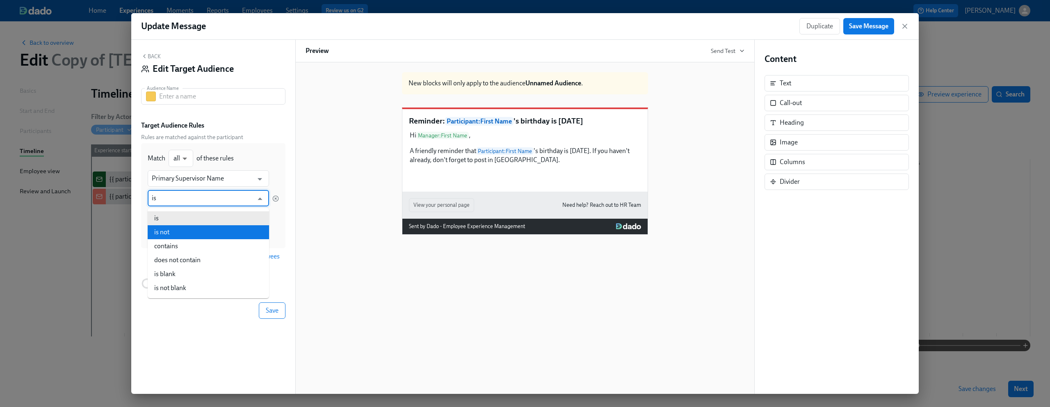
click at [222, 235] on li "is not" at bounding box center [208, 232] width 121 height 14
type input "is not"
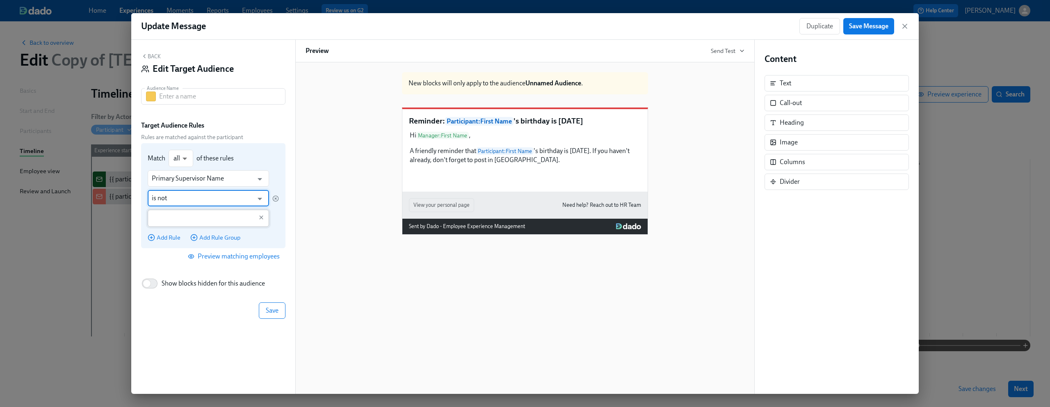
click at [203, 215] on input "text" at bounding box center [202, 218] width 101 height 17
type input "Dean Graziosi"
click at [276, 225] on div "Primary Supervisor Name ​ is not ​ Dean Graziosi ​" at bounding box center [213, 198] width 131 height 57
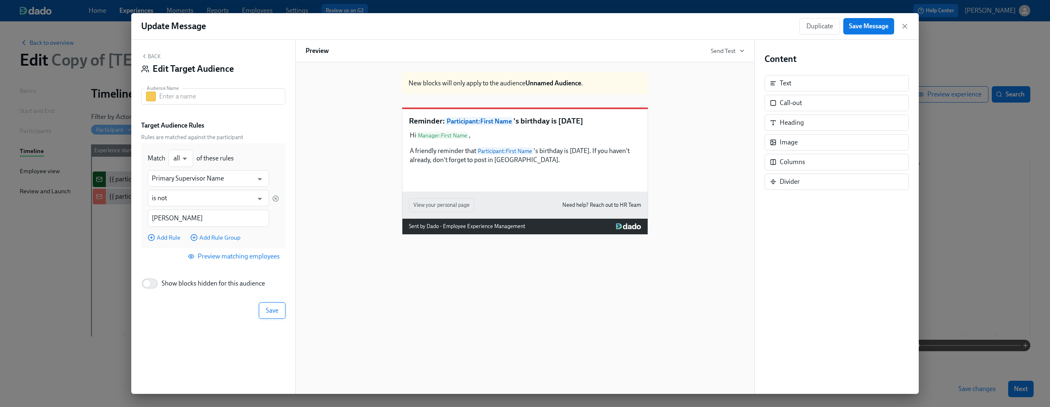
click at [268, 309] on span "Save" at bounding box center [272, 310] width 13 height 8
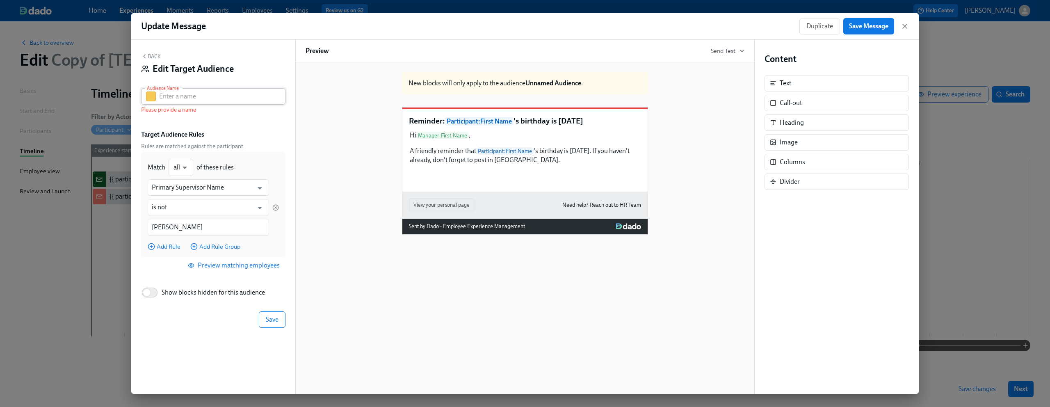
click at [199, 98] on input "text" at bounding box center [222, 96] width 126 height 16
click at [237, 117] on div "Audience Name Dean's Reports Audience Name Please provide a name" at bounding box center [213, 104] width 144 height 32
click at [159, 95] on input "[PERSON_NAME] Reports" at bounding box center [222, 96] width 126 height 16
type input "Not [PERSON_NAME] Reports"
click at [238, 110] on p "Please provide a name" at bounding box center [213, 110] width 144 height 8
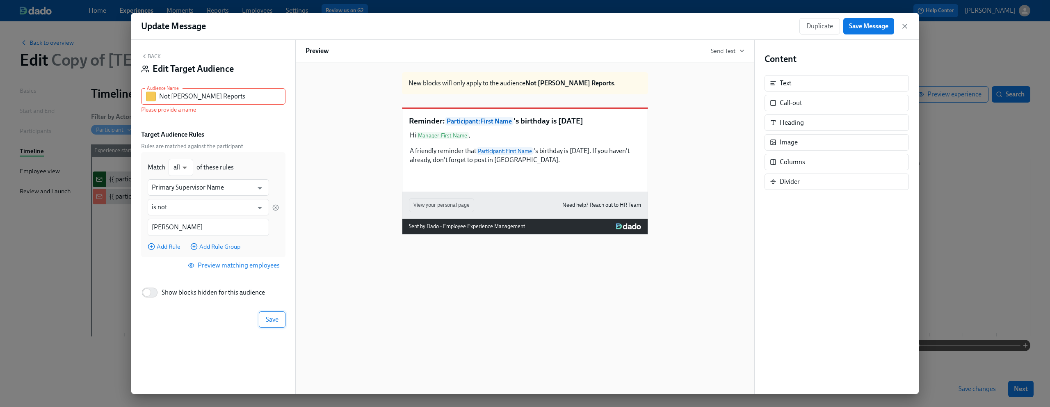
click at [264, 322] on button "Save" at bounding box center [272, 319] width 27 height 16
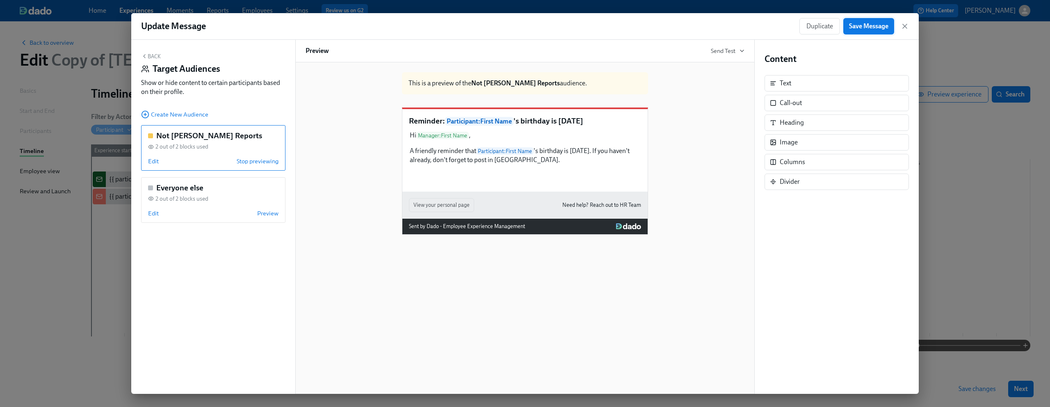
click at [882, 21] on button "Save Message" at bounding box center [868, 26] width 51 height 16
click at [902, 24] on icon "button" at bounding box center [905, 26] width 8 height 8
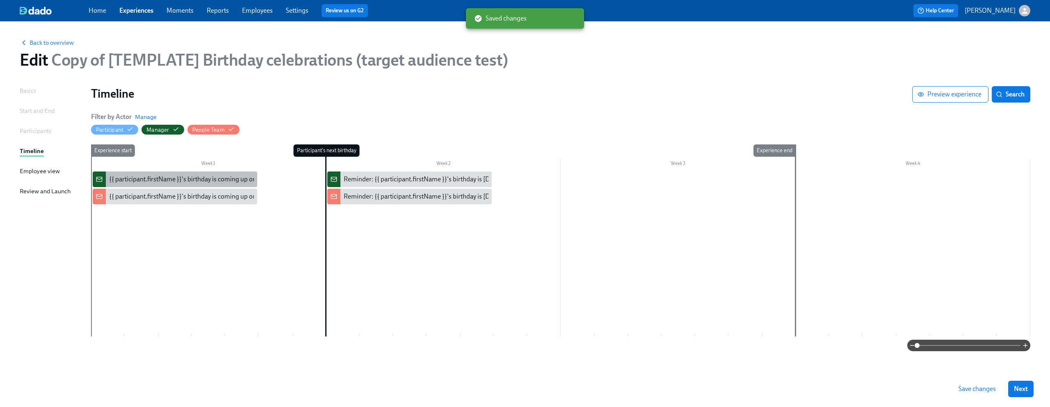
click at [198, 180] on div "{{ participant.firstName }}'s birthday is coming up on {{ [DOMAIN_NAME] | dddd …" at bounding box center [241, 179] width 265 height 9
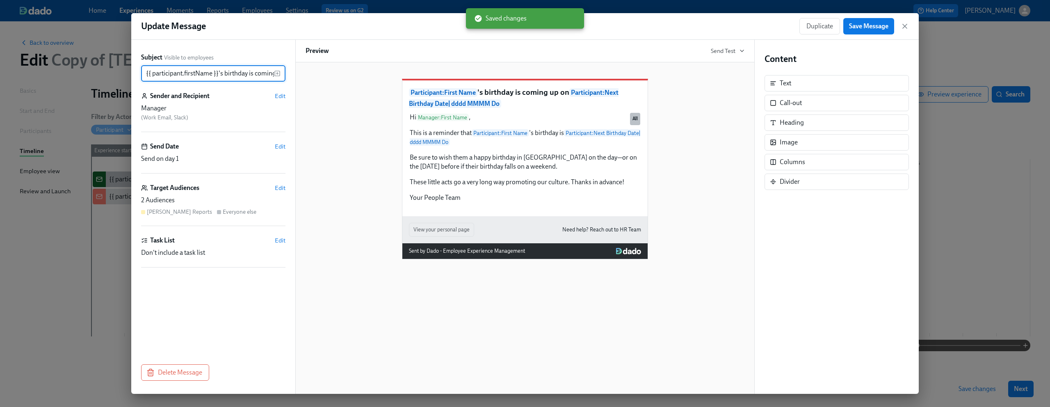
scroll to position [0, 201]
click at [280, 187] on span "Edit" at bounding box center [280, 188] width 11 height 8
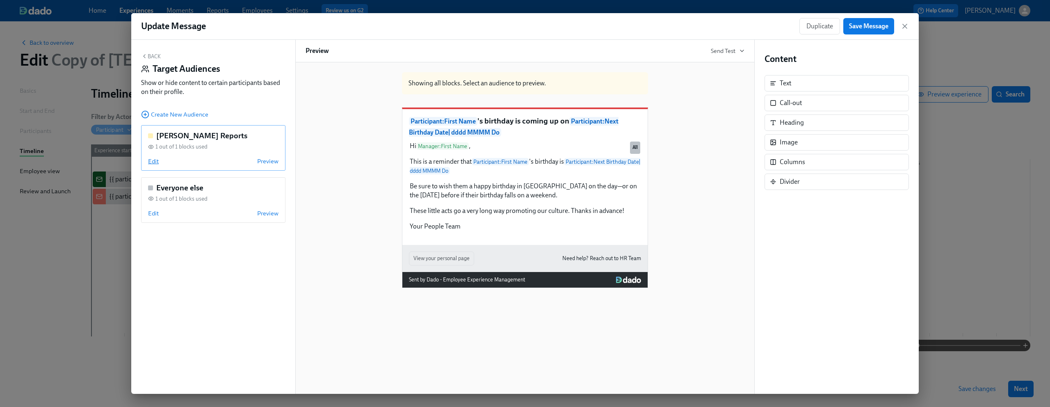
click at [154, 160] on span "Edit" at bounding box center [153, 161] width 11 height 8
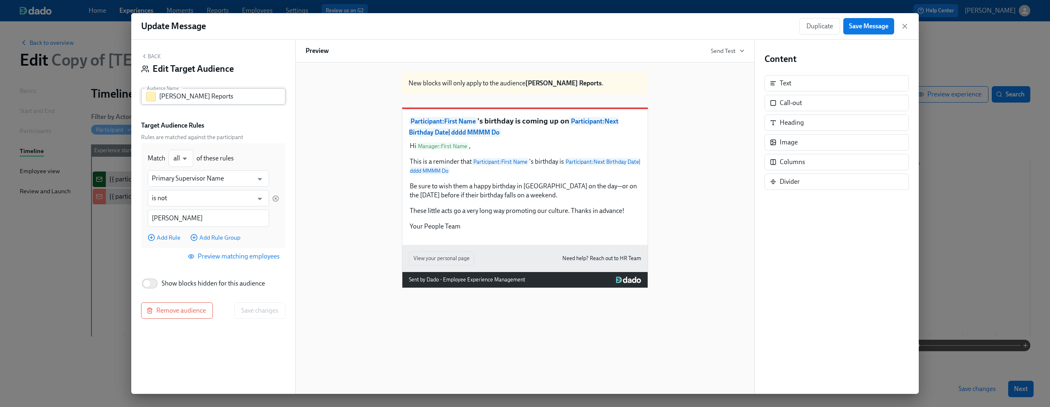
click at [160, 96] on input "[PERSON_NAME] Reports" at bounding box center [222, 96] width 126 height 16
type input "Not [PERSON_NAME] Reports"
click at [276, 312] on span "Save changes" at bounding box center [259, 310] width 37 height 8
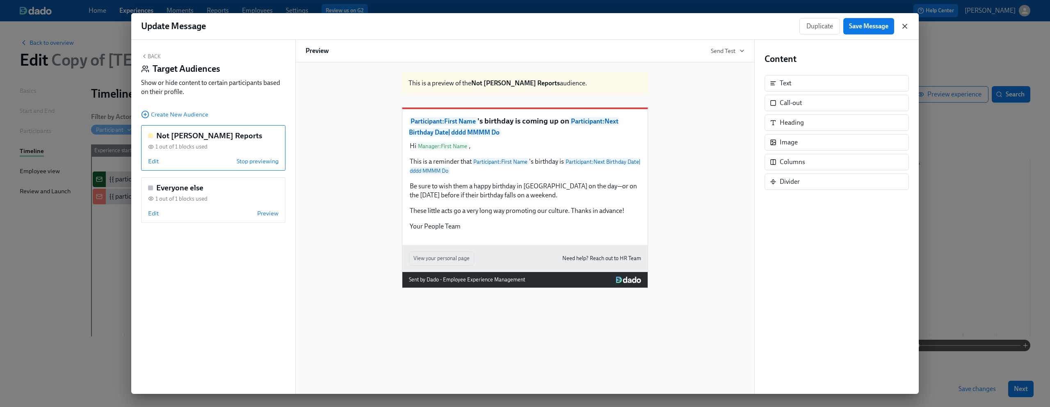
click at [906, 25] on icon "button" at bounding box center [905, 26] width 8 height 8
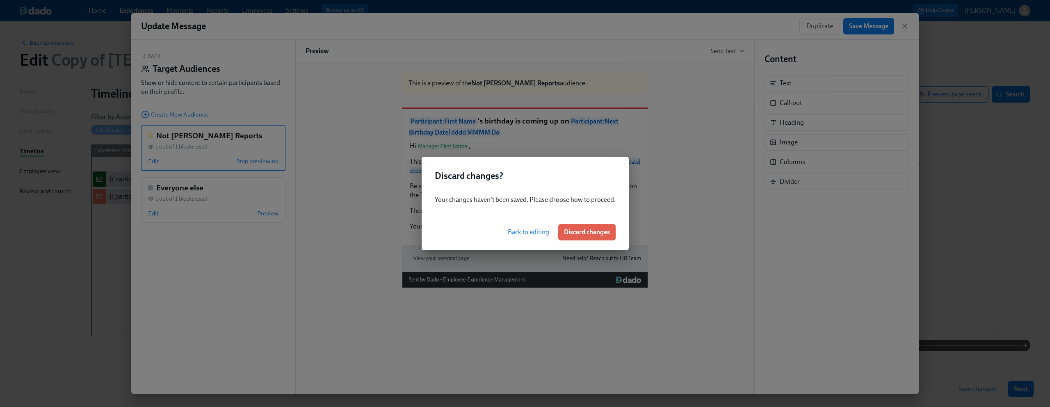
click at [520, 230] on span "Back to editing" at bounding box center [528, 232] width 41 height 8
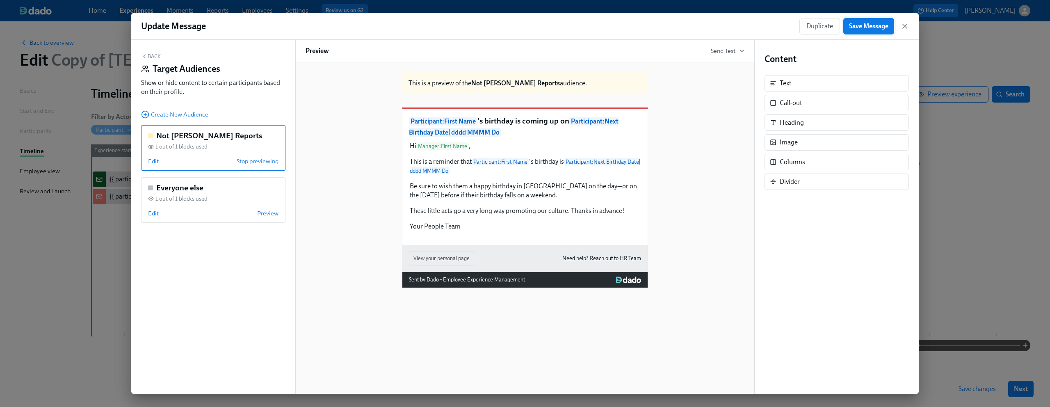
click at [864, 26] on span "Save Message" at bounding box center [868, 26] width 39 height 8
click at [906, 24] on icon "button" at bounding box center [905, 26] width 4 height 4
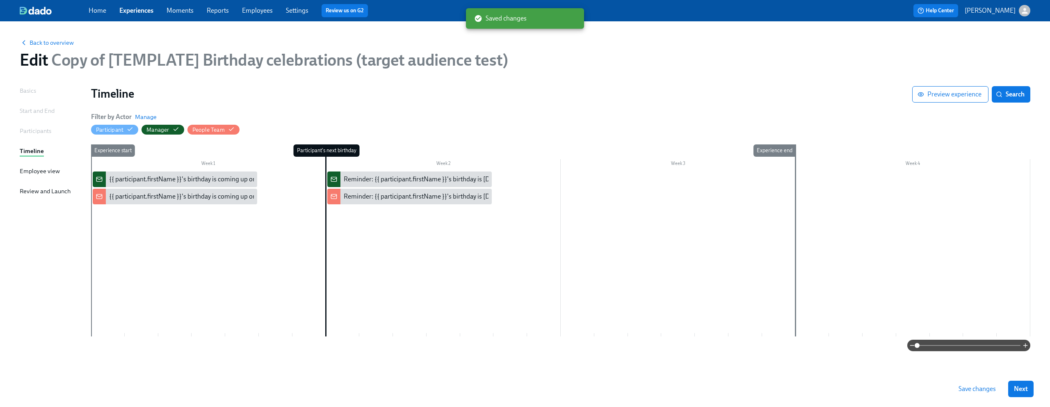
click at [975, 388] on span "Save changes" at bounding box center [977, 389] width 37 height 8
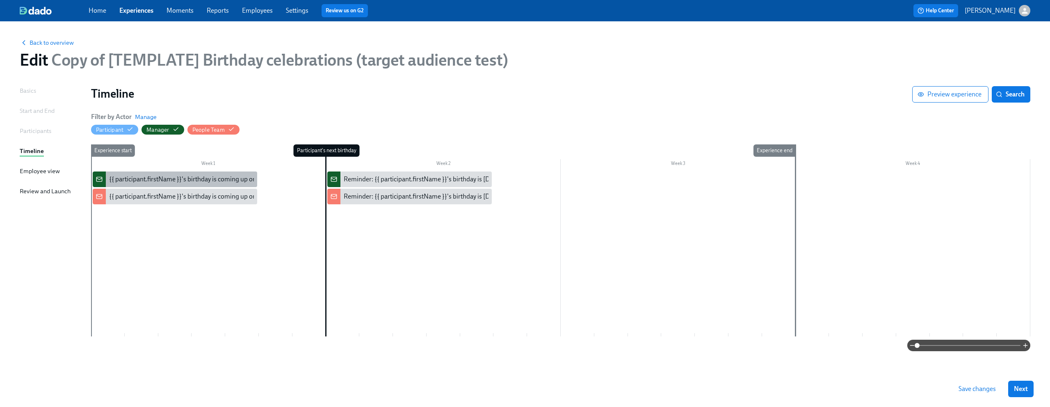
click at [191, 174] on div "{{ participant.firstName }}'s birthday is coming up on {{ [DOMAIN_NAME] | dddd …" at bounding box center [175, 179] width 165 height 16
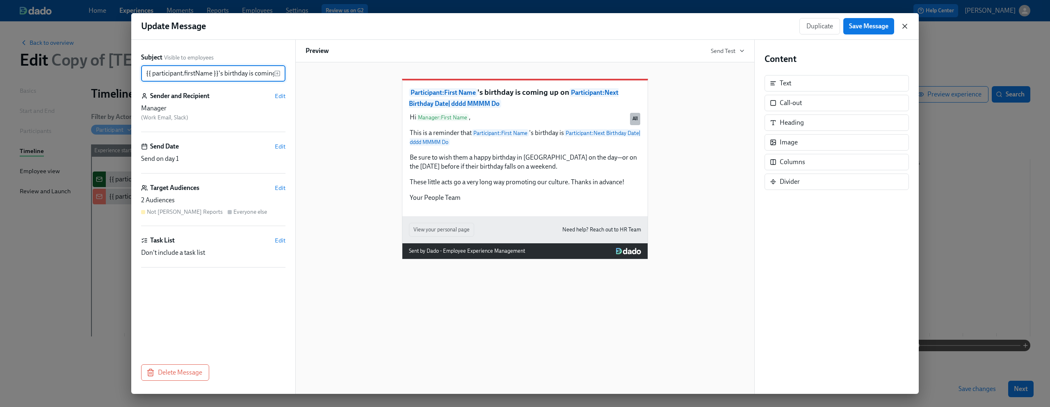
click at [905, 26] on icon "button" at bounding box center [905, 26] width 4 height 4
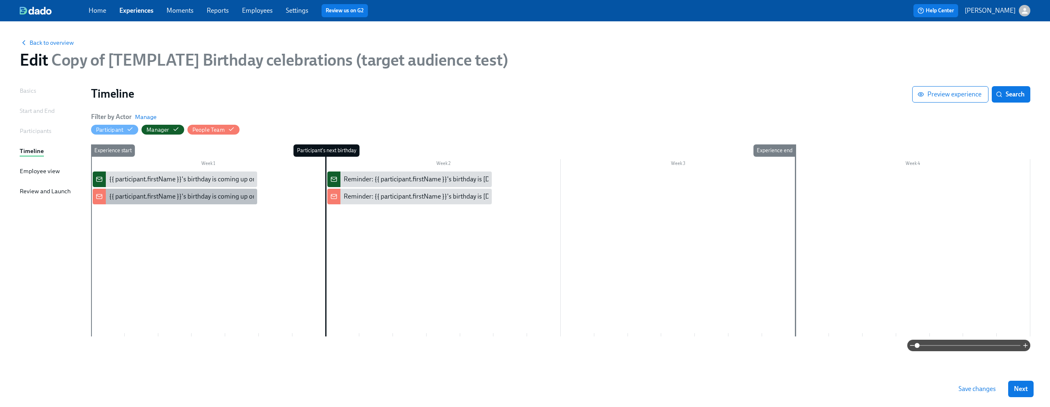
click at [176, 193] on div "{{ participant.firstName }}'s birthday is coming up on {{ [DOMAIN_NAME] | dddd …" at bounding box center [241, 196] width 265 height 9
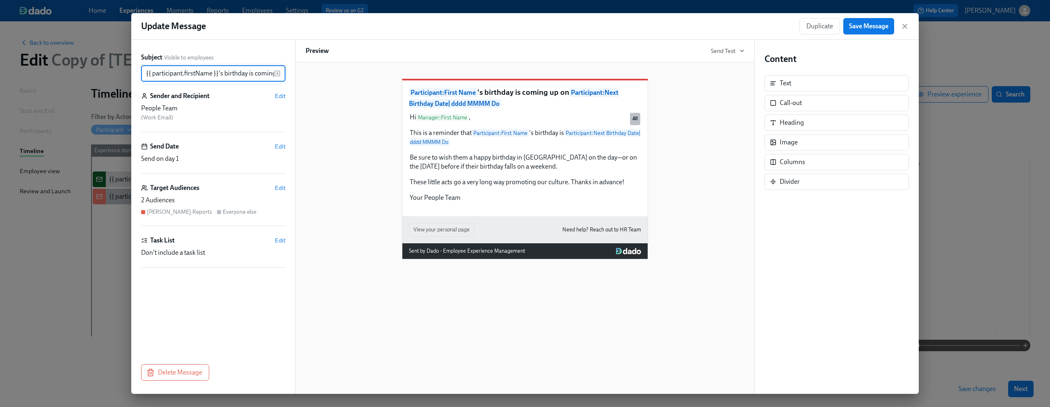
scroll to position [0, 201]
click at [281, 95] on span "Edit" at bounding box center [280, 96] width 11 height 8
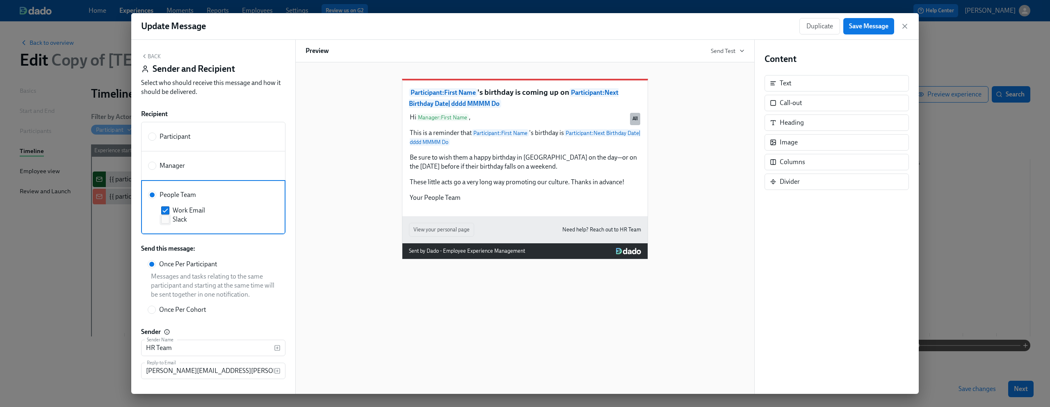
click at [169, 219] on span at bounding box center [165, 219] width 8 height 8
click at [169, 219] on input "Slack" at bounding box center [165, 219] width 7 height 7
checkbox input "true"
click at [881, 34] on button "Save Message" at bounding box center [868, 26] width 51 height 16
click at [906, 27] on icon "button" at bounding box center [905, 26] width 4 height 4
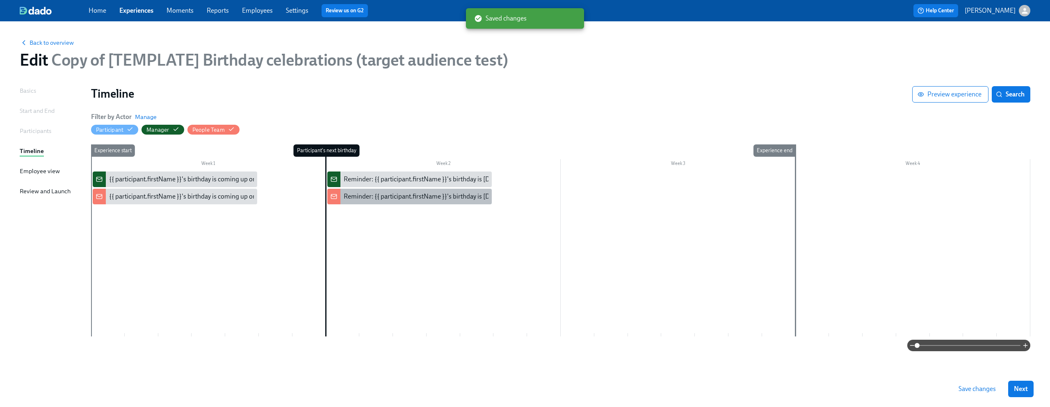
click at [418, 197] on div "Reminder: {{ participant.firstName }}'s birthday is [DATE]" at bounding box center [423, 196] width 159 height 9
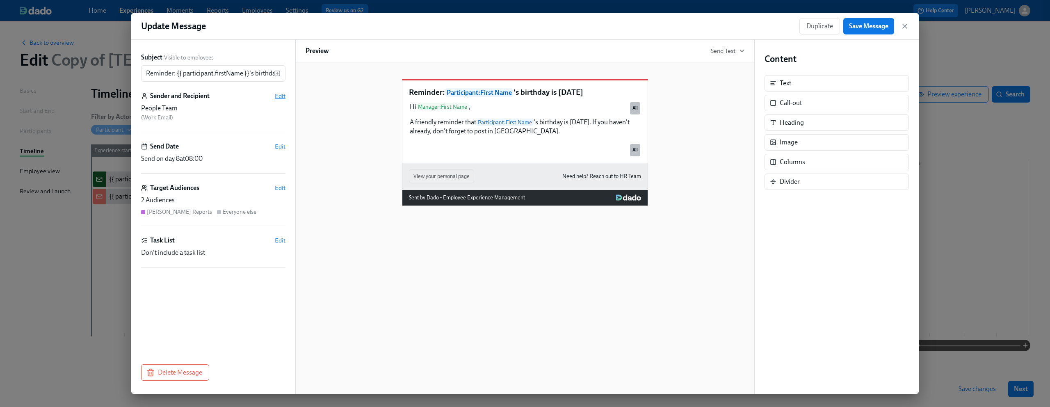
click at [283, 95] on span "Edit" at bounding box center [280, 96] width 11 height 8
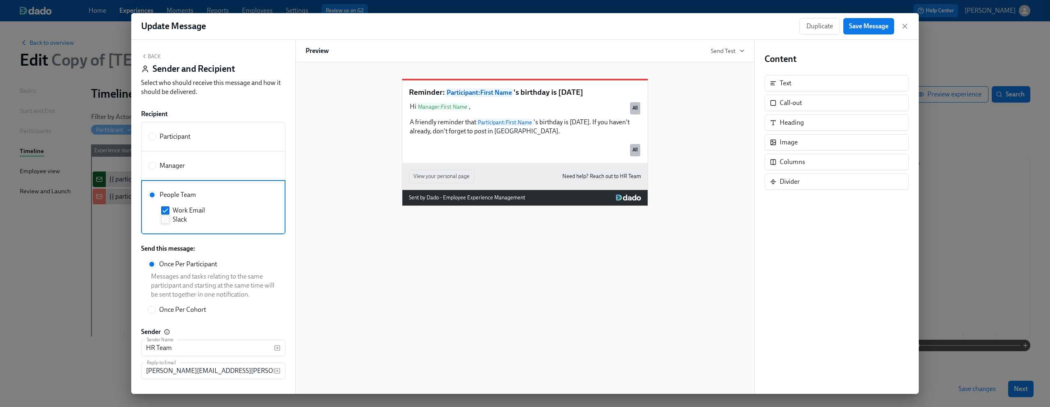
click at [181, 219] on span "Slack" at bounding box center [180, 219] width 14 height 9
click at [169, 219] on input "Slack" at bounding box center [165, 219] width 7 height 7
checkbox input "true"
click at [878, 23] on span "Save Message" at bounding box center [868, 26] width 39 height 8
click at [903, 26] on icon "button" at bounding box center [905, 26] width 8 height 8
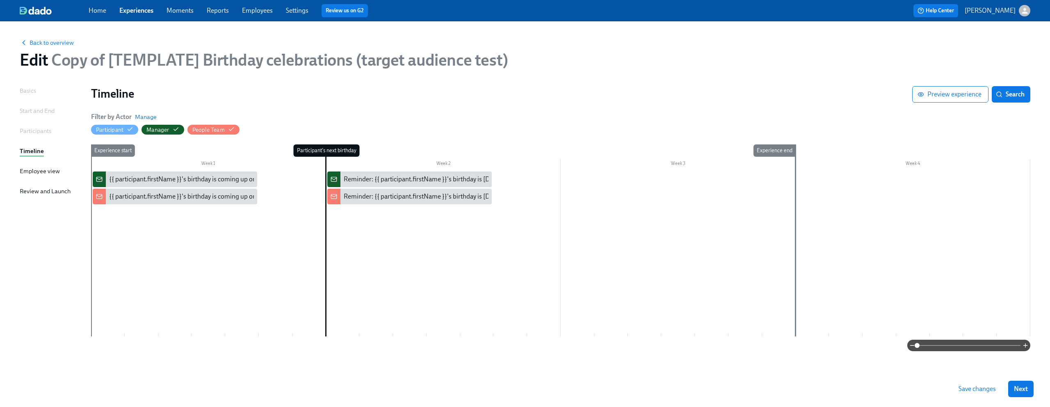
click at [144, 213] on div at bounding box center [560, 253] width 939 height 165
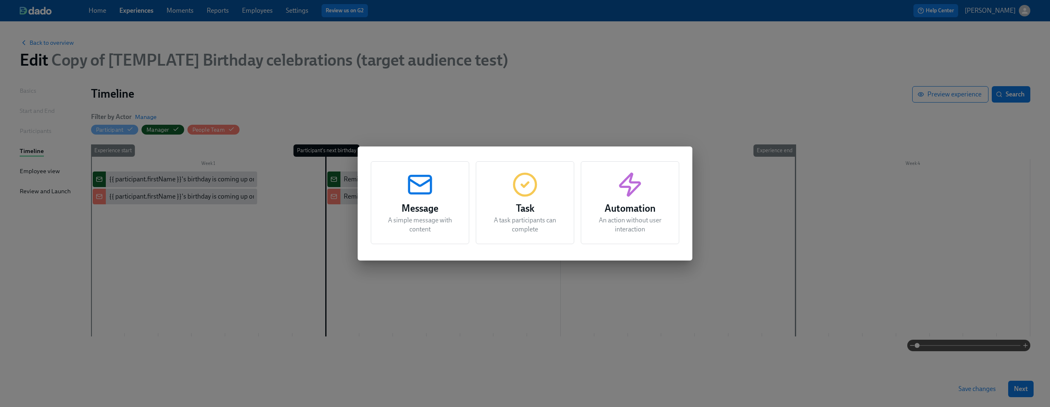
click at [413, 209] on h3 "Message" at bounding box center [420, 208] width 78 height 15
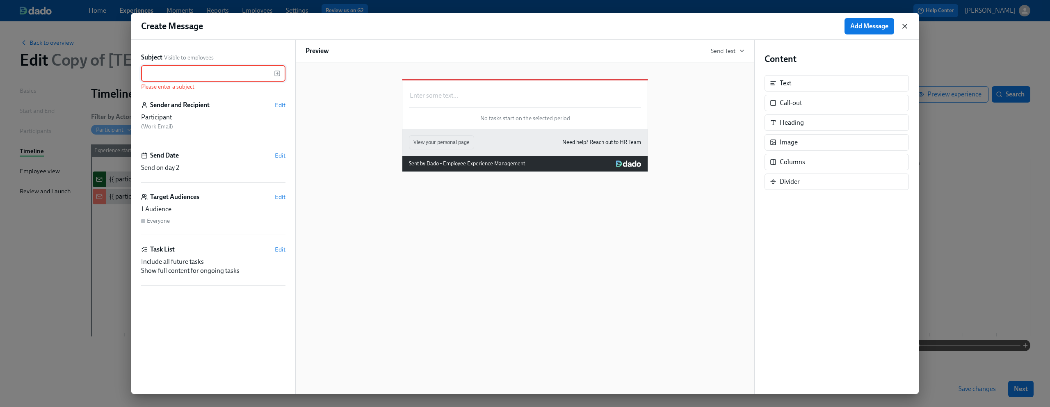
click at [909, 28] on icon "button" at bounding box center [905, 26] width 8 height 8
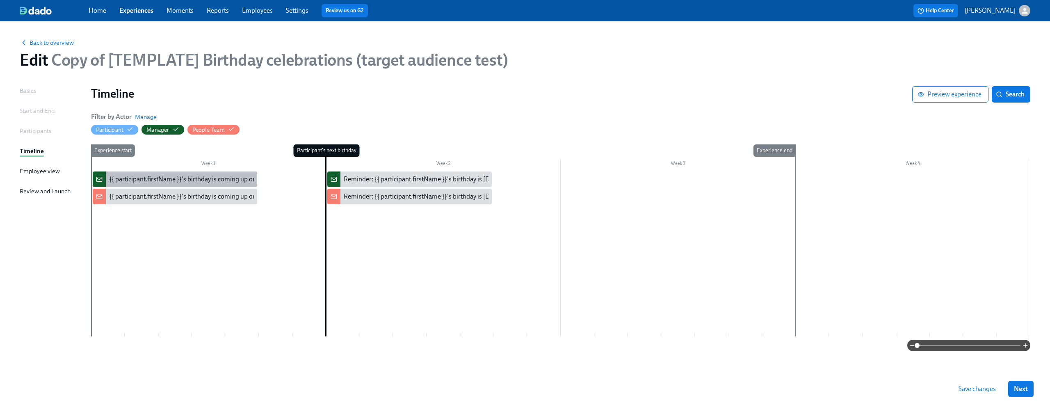
click at [210, 183] on div "{{ participant.firstName }}'s birthday is coming up on {{ [DOMAIN_NAME] | dddd …" at bounding box center [241, 179] width 265 height 9
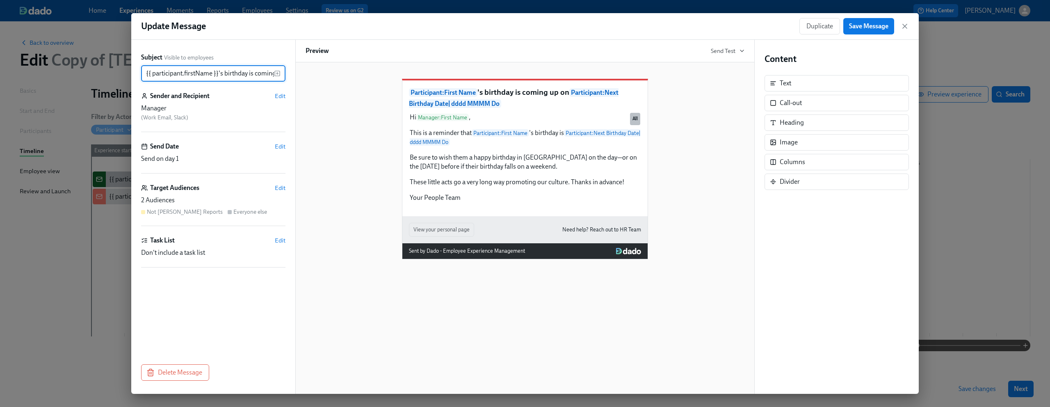
scroll to position [0, 201]
click at [824, 24] on span "Duplicate" at bounding box center [820, 26] width 27 height 8
drag, startPoint x: 159, startPoint y: 73, endPoint x: 112, endPoint y: 73, distance: 46.4
click at [112, 73] on div "Create Message Add Message Subject Visible to employees Copy of {{ participant.…" at bounding box center [525, 203] width 1050 height 407
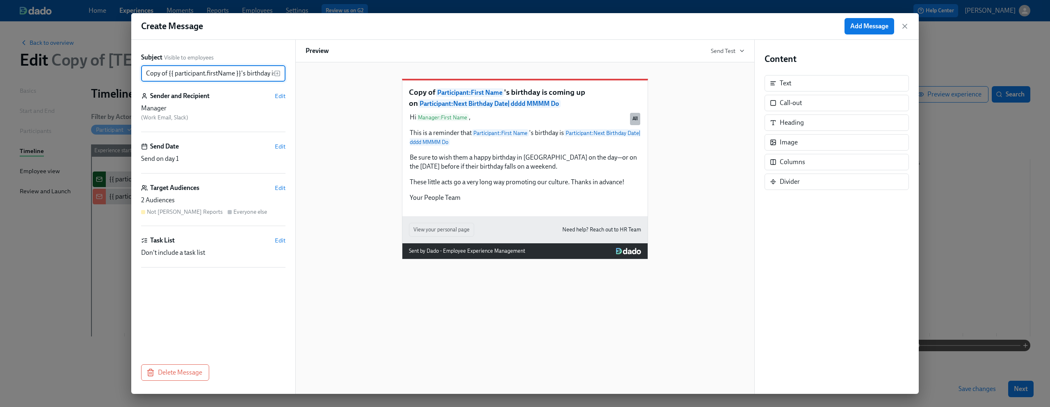
click at [166, 73] on input "Copy of {{ participant.firstName }}'s birthday is coming up on {{ participant.c…" at bounding box center [207, 73] width 133 height 16
drag, startPoint x: 170, startPoint y: 73, endPoint x: 116, endPoint y: 73, distance: 53.7
click at [116, 73] on div "Create Message Add Message Subject Visible to employees Copy of {{ participant.…" at bounding box center [525, 203] width 1050 height 407
drag, startPoint x: 168, startPoint y: 76, endPoint x: 128, endPoint y: 73, distance: 40.3
click at [128, 73] on div "Create Message Add Message Subject Visible to employees Copy of {{ participant.…" at bounding box center [525, 203] width 1050 height 407
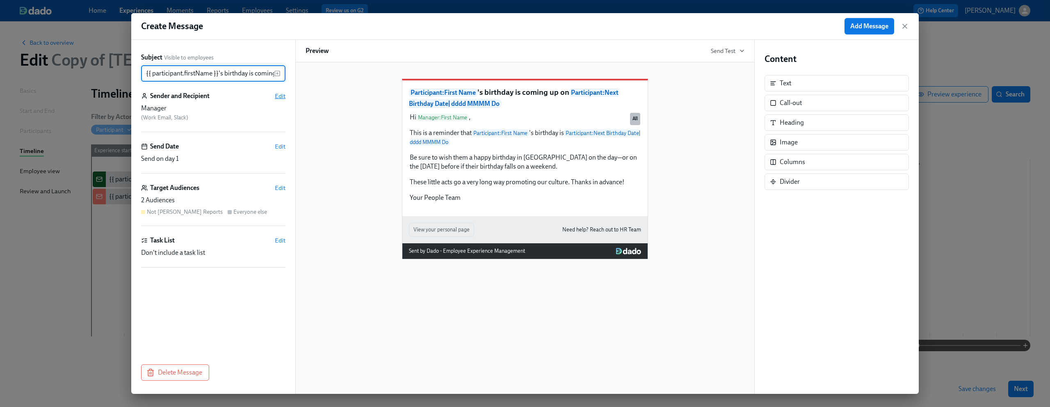
type input "{{ participant.firstName }}'s birthday is coming up on {{ [DOMAIN_NAME] | dddd …"
click at [279, 100] on span "Edit" at bounding box center [280, 96] width 11 height 8
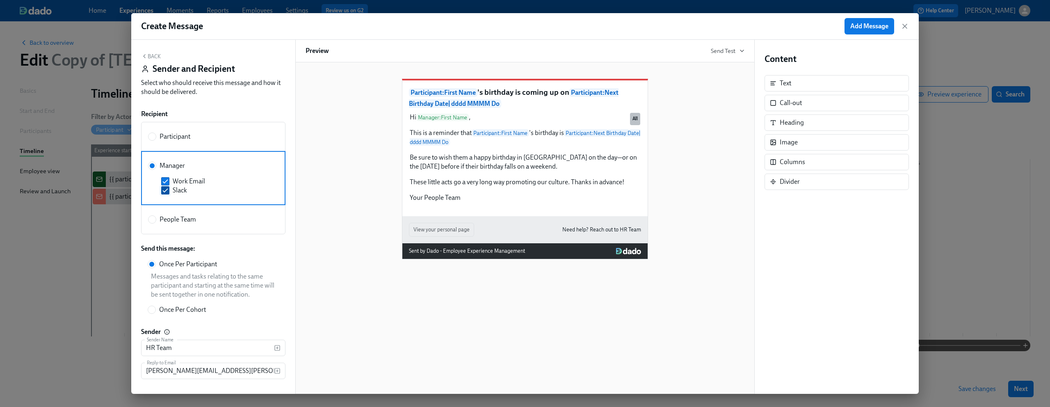
click at [176, 192] on span "Slack" at bounding box center [180, 190] width 14 height 9
click at [169, 192] on input "Slack" at bounding box center [165, 190] width 7 height 7
checkbox input "false"
click at [152, 58] on button "Back" at bounding box center [151, 56] width 20 height 7
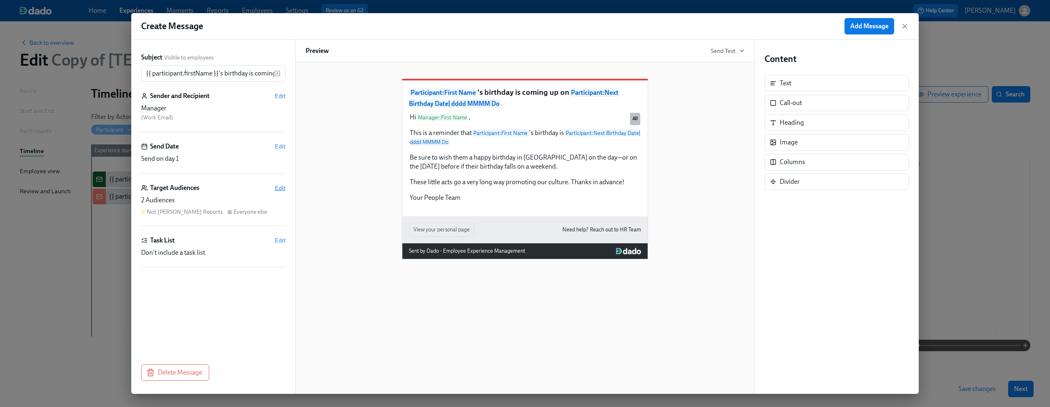
click at [278, 186] on span "Edit" at bounding box center [280, 188] width 11 height 8
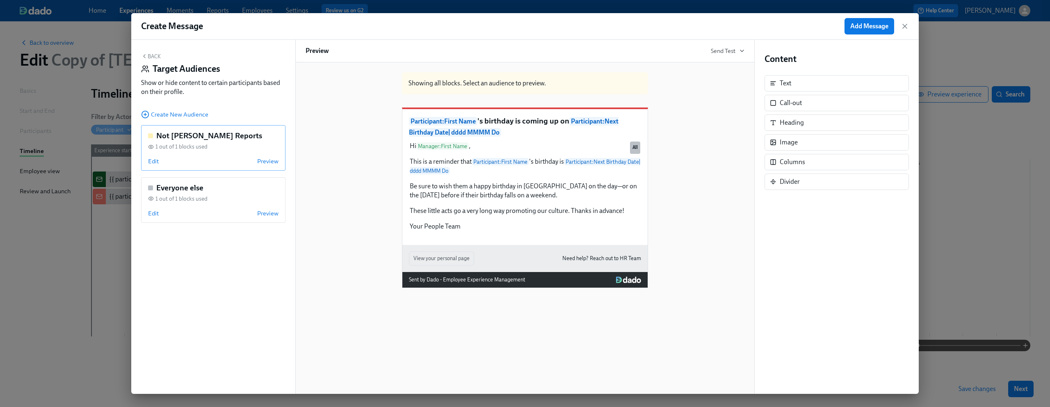
click at [180, 153] on div "Not Dean's Reports 1 out of 1 blocks used Edit Preview" at bounding box center [213, 148] width 144 height 46
click at [180, 153] on div "Not Dean's Reports 1 out of 1 blocks used Edit Stop previewing" at bounding box center [213, 148] width 144 height 46
click at [151, 158] on span "Edit" at bounding box center [153, 161] width 11 height 8
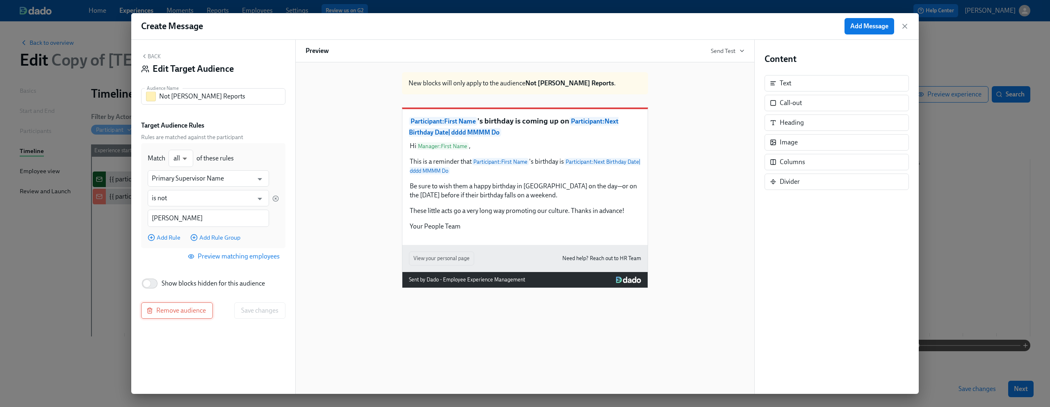
click at [188, 309] on span "Remove audience" at bounding box center [177, 310] width 58 height 8
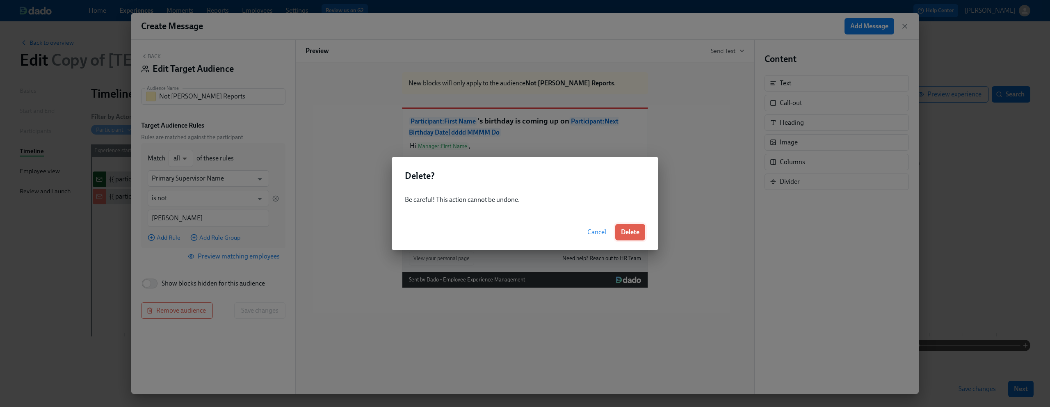
click at [624, 233] on span "Delete" at bounding box center [630, 232] width 18 height 8
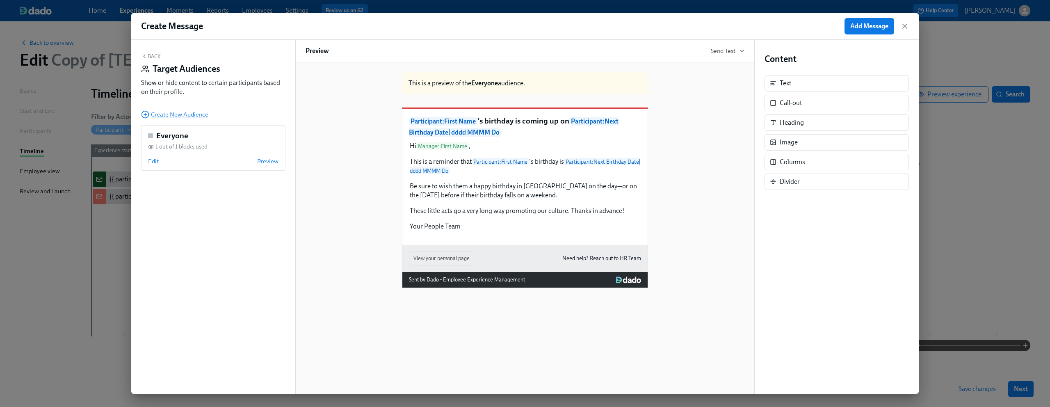
click at [190, 113] on span "Create New Audience" at bounding box center [174, 114] width 67 height 8
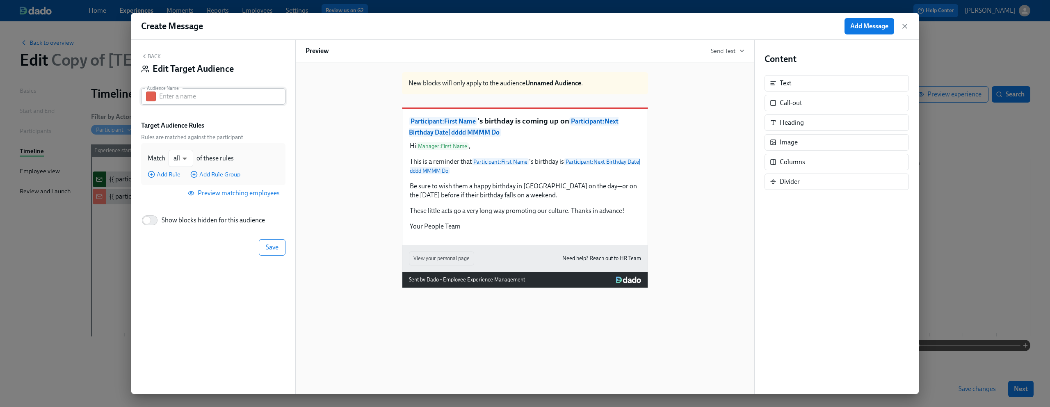
click at [207, 95] on input "text" at bounding box center [222, 96] width 126 height 16
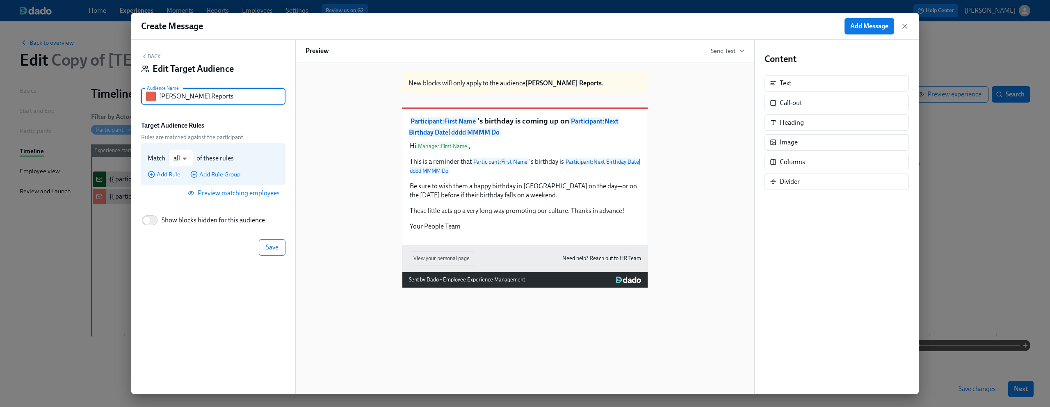
type input "[PERSON_NAME] Reports"
click at [157, 174] on span "Add Rule" at bounding box center [164, 174] width 33 height 8
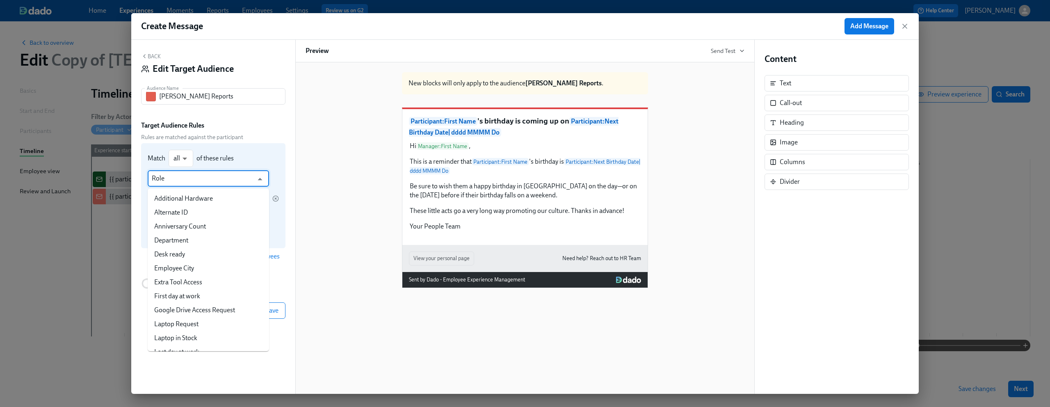
click at [195, 182] on input "Role" at bounding box center [202, 178] width 101 height 16
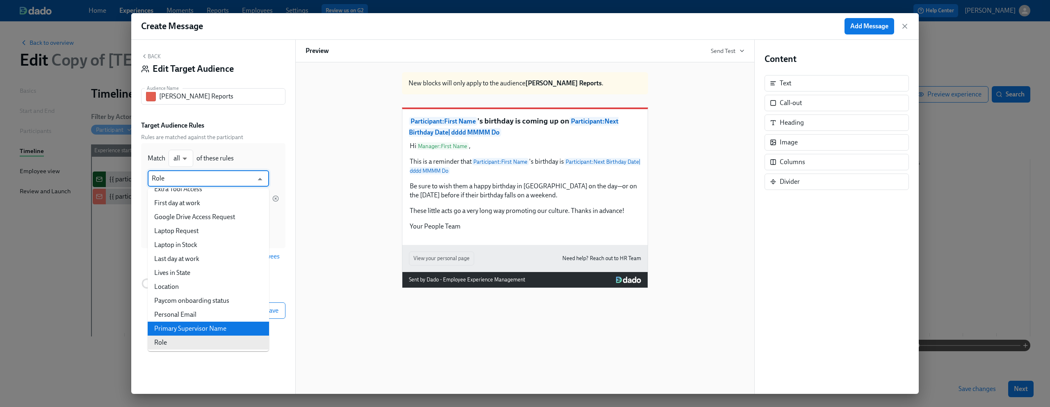
click at [193, 324] on li "Primary Supervisor Name" at bounding box center [208, 329] width 121 height 14
type input "Primary Supervisor Name"
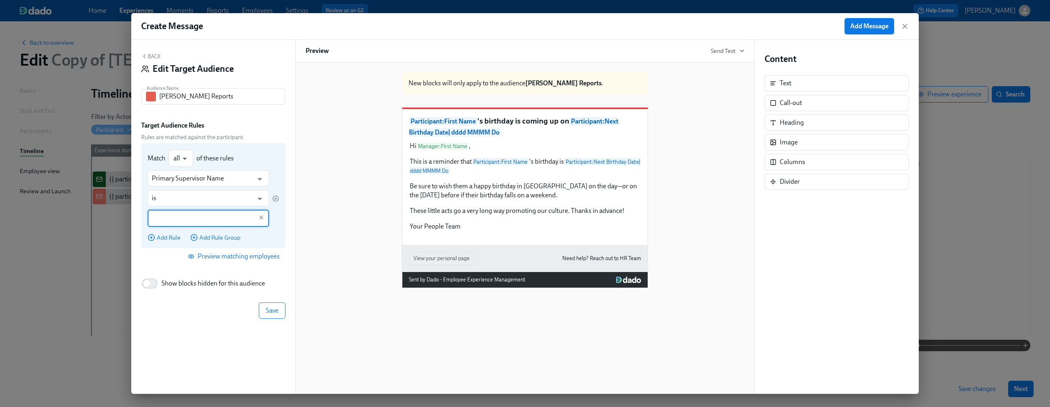
click at [194, 220] on input "text" at bounding box center [202, 218] width 101 height 17
type input "Dean Graziosi"
click at [275, 239] on div "Add Rule Add Rule Group" at bounding box center [213, 237] width 131 height 8
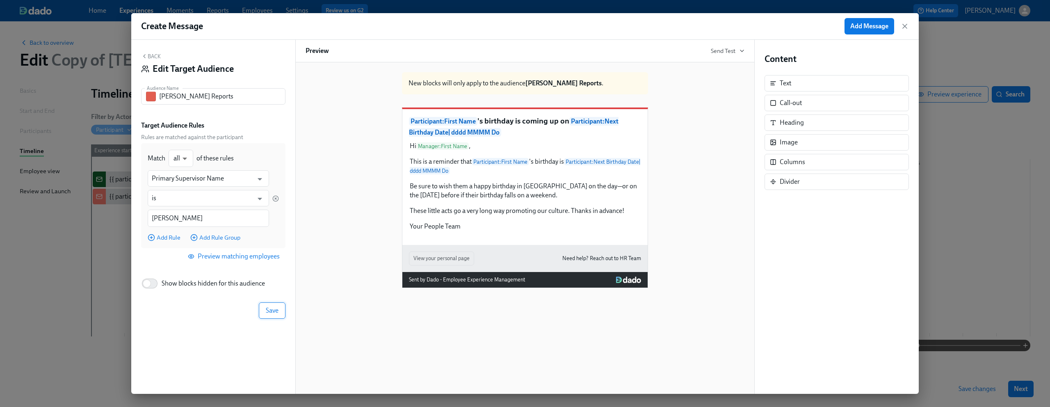
click at [273, 311] on span "Save" at bounding box center [272, 310] width 13 height 8
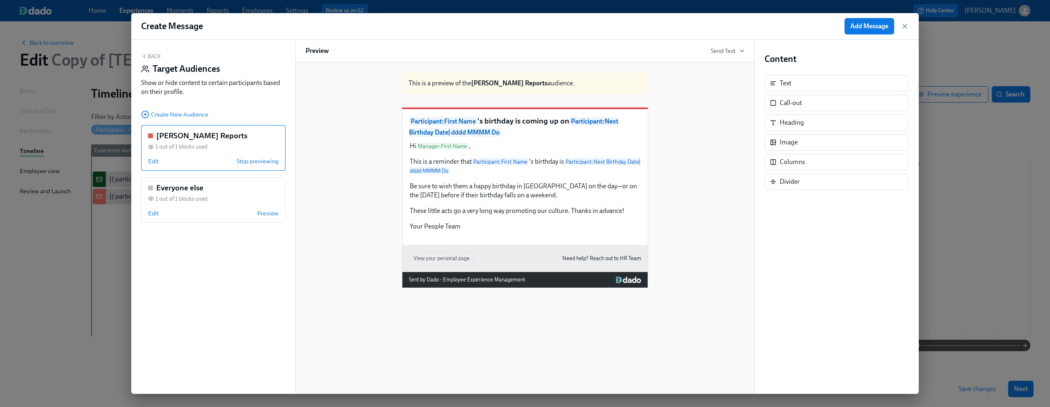
click at [157, 54] on button "Back" at bounding box center [151, 56] width 20 height 7
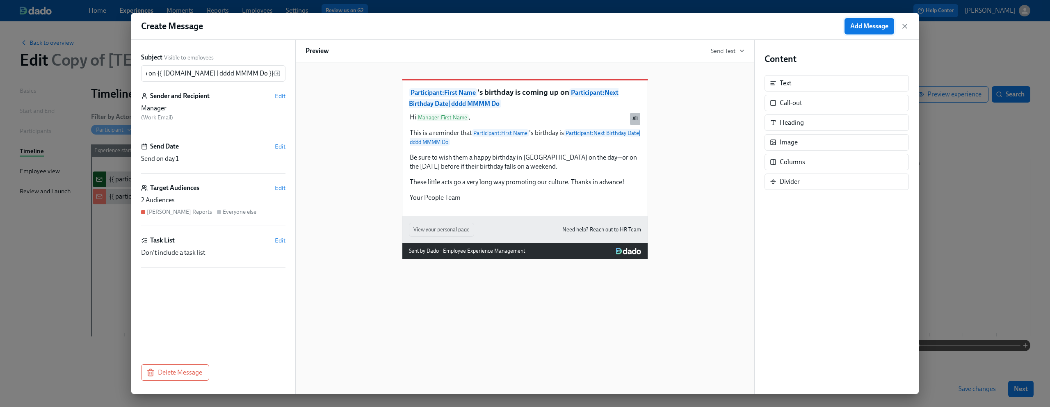
scroll to position [0, 0]
click at [871, 28] on span "Add Message" at bounding box center [869, 26] width 38 height 8
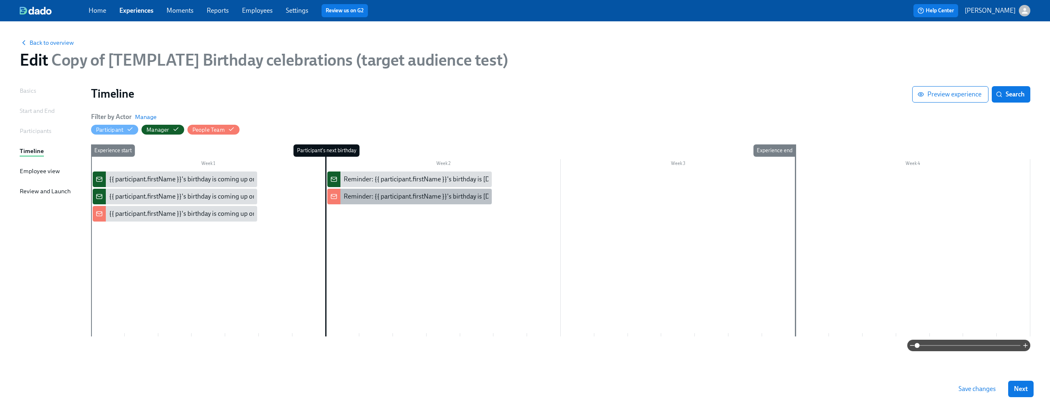
click at [448, 197] on div "Reminder: {{ participant.firstName }}'s birthday is [DATE]" at bounding box center [423, 196] width 159 height 9
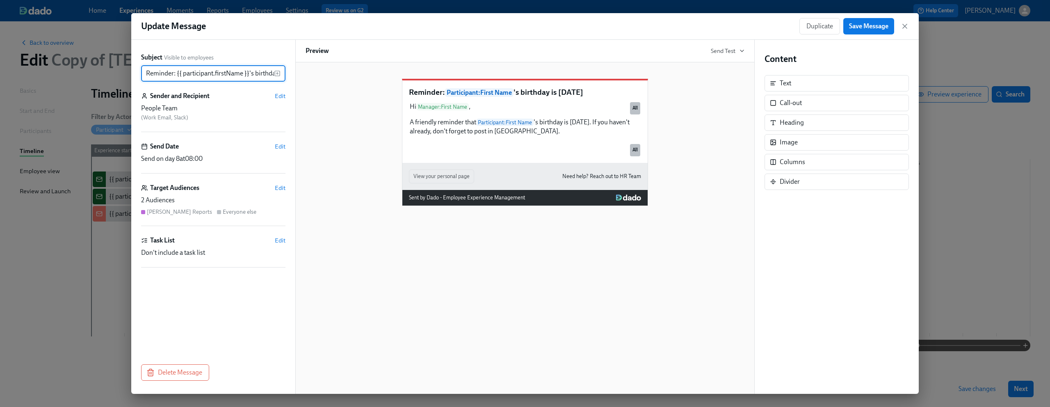
scroll to position [0, 27]
click at [816, 23] on span "Duplicate" at bounding box center [820, 26] width 27 height 8
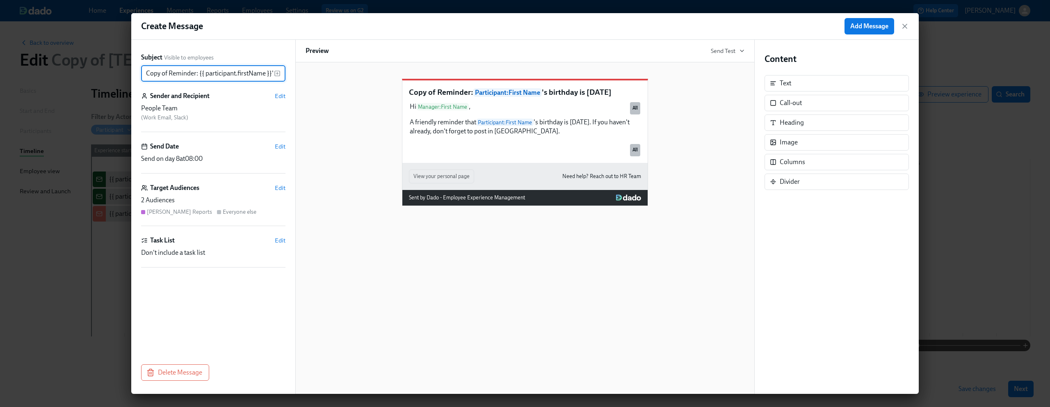
scroll to position [0, 50]
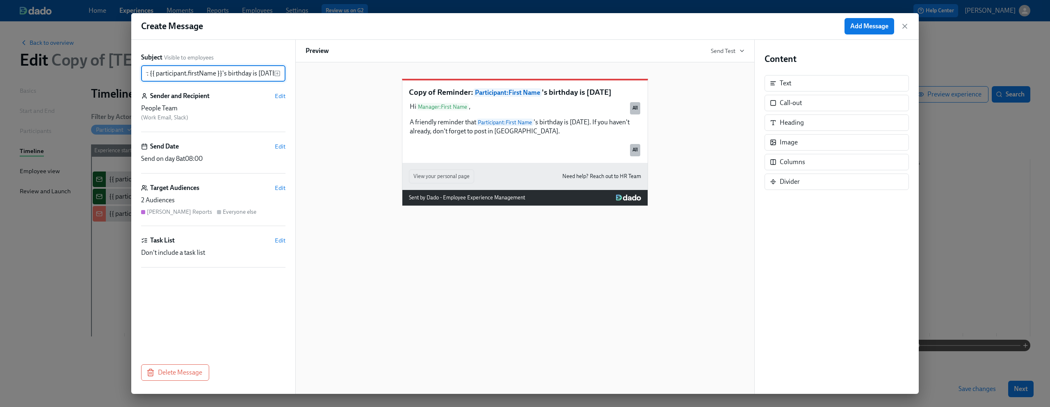
click at [187, 71] on input "Copy of Reminder: {{ participant.firstName }}'s birthday is today" at bounding box center [207, 73] width 133 height 16
drag, startPoint x: 158, startPoint y: 71, endPoint x: 115, endPoint y: 71, distance: 42.7
click at [115, 71] on div "Create Message Add Message Subject Visible to employees Copy of Reminder: {{ pa…" at bounding box center [525, 203] width 1050 height 407
click at [174, 71] on input "Copy of Reminder: {{ participant.firstName }}'s birthday is today" at bounding box center [207, 73] width 133 height 16
drag, startPoint x: 169, startPoint y: 75, endPoint x: 130, endPoint y: 73, distance: 39.0
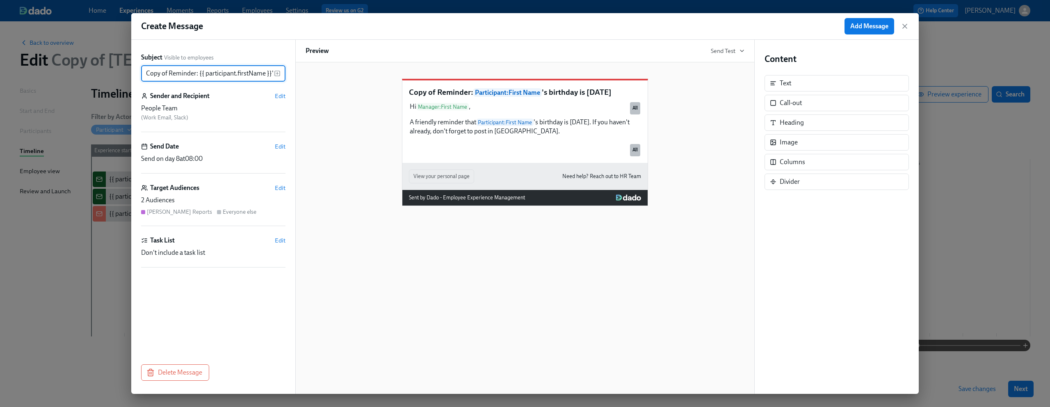
click at [130, 73] on div "Create Message Add Message Subject Visible to employees Copy of Reminder: {{ pa…" at bounding box center [525, 203] width 1050 height 407
type input "Reminder: {{ participant.firstName }}'s birthday is [DATE]"
click at [281, 98] on span "Edit" at bounding box center [280, 96] width 11 height 8
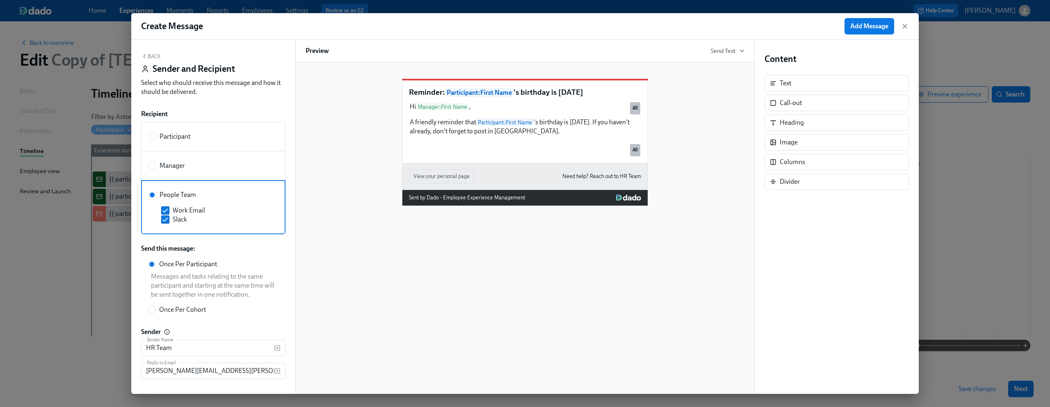
click at [194, 170] on label "Manager" at bounding box center [213, 166] width 144 height 30
click at [156, 169] on input "Manager" at bounding box center [152, 165] width 7 height 7
radio input "true"
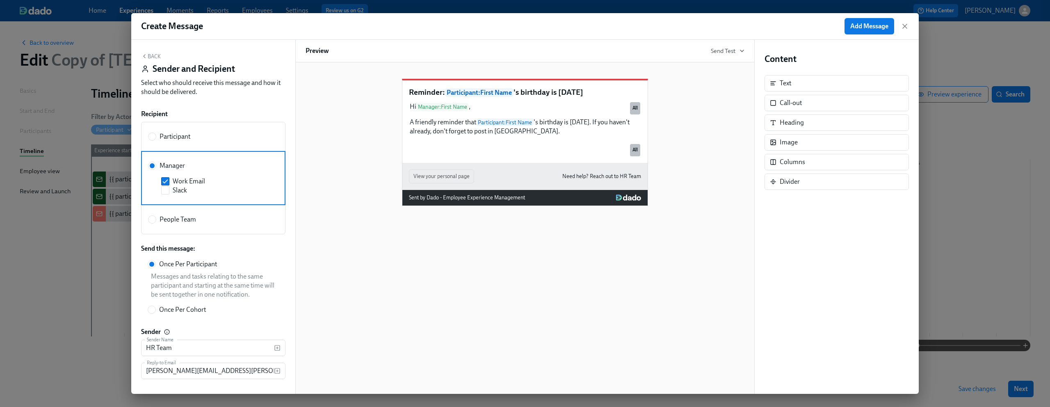
click at [371, 206] on div "Reminder: Participant : First Name 's birthday is today Hi Manager : First Name…" at bounding box center [525, 136] width 439 height 140
click at [149, 51] on div "Back Sender and Recipient Select who should receive this message and how it sho…" at bounding box center [213, 217] width 164 height 354
click at [149, 55] on button "Back" at bounding box center [151, 56] width 20 height 7
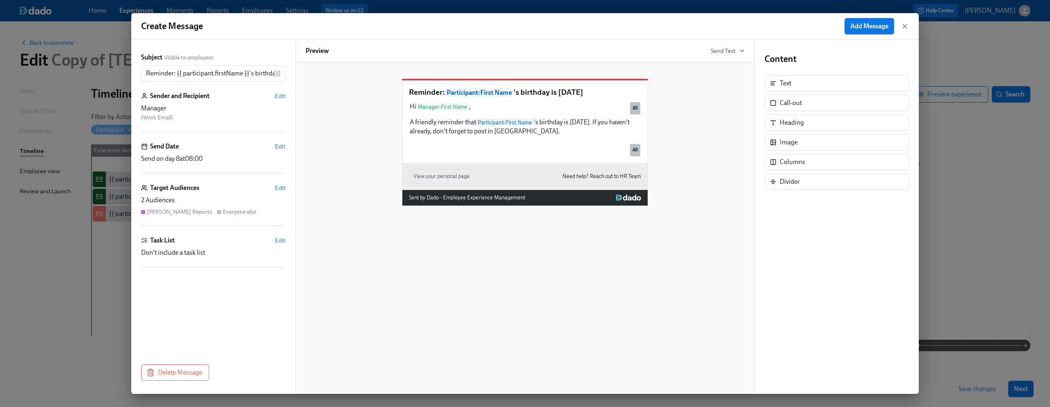
drag, startPoint x: 862, startPoint y: 22, endPoint x: 720, endPoint y: 32, distance: 141.9
click at [720, 32] on div "Create Message Add Message" at bounding box center [525, 26] width 788 height 27
click at [224, 82] on div "Subject Visible to employees Reminder: {{ participant.firstName }}'s birthday i…" at bounding box center [213, 199] width 144 height 292
drag, startPoint x: 224, startPoint y: 78, endPoint x: 308, endPoint y: 81, distance: 84.6
click at [322, 81] on div "Subject Visible to employees Reminder: {{ participant.firstName }}'s birthday i…" at bounding box center [525, 217] width 788 height 354
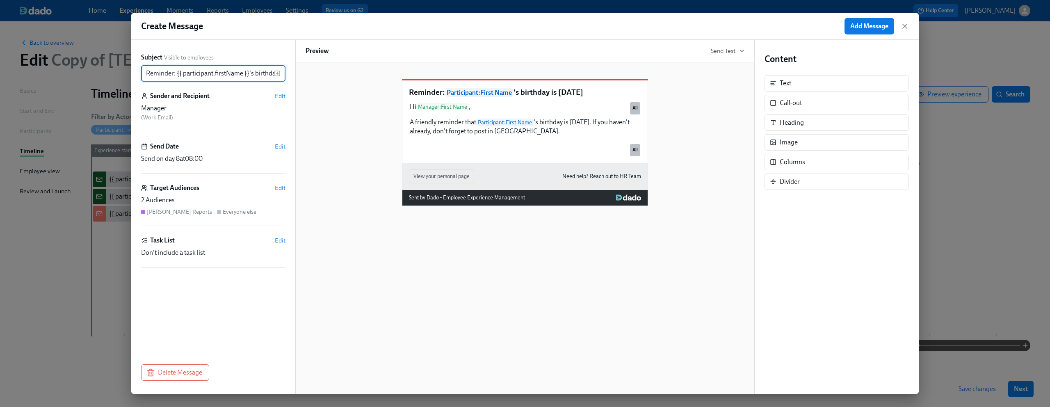
drag, startPoint x: 247, startPoint y: 74, endPoint x: 138, endPoint y: 54, distance: 111.0
click at [138, 54] on div "Subject Visible to employees Reminder: {{ participant.firstName }}'s birthday i…" at bounding box center [213, 217] width 164 height 354
click at [343, 105] on div "Reminder: Participant : First Name 's birthday is today Hi Manager : First Name…" at bounding box center [525, 136] width 439 height 140
click at [864, 34] on button "Add Message" at bounding box center [870, 26] width 50 height 16
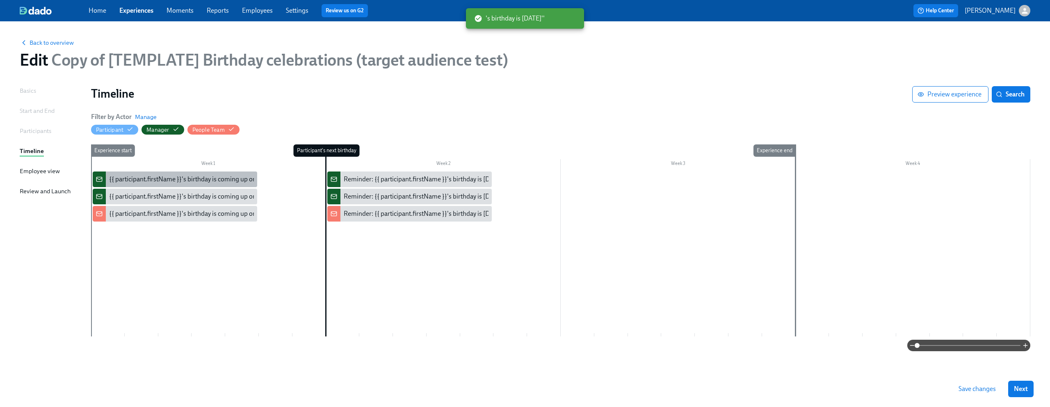
click at [190, 176] on div "{{ participant.firstName }}'s birthday is coming up on {{ [DOMAIN_NAME] | dddd …" at bounding box center [241, 179] width 265 height 9
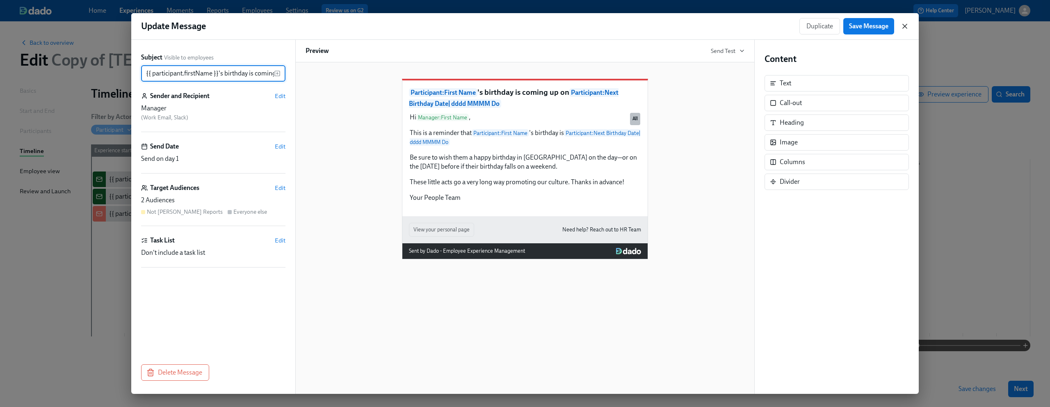
click at [903, 27] on icon "button" at bounding box center [905, 26] width 8 height 8
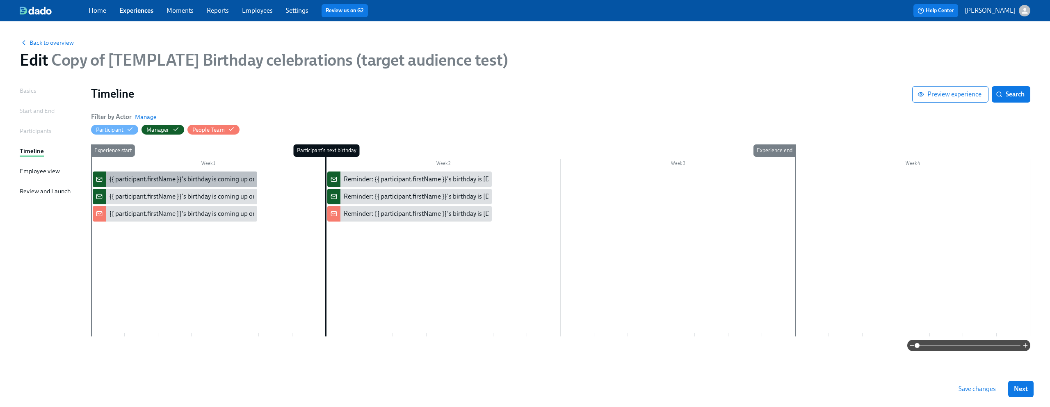
click at [151, 180] on div "{{ participant.firstName }}'s birthday is coming up on {{ [DOMAIN_NAME] | dddd …" at bounding box center [241, 179] width 265 height 9
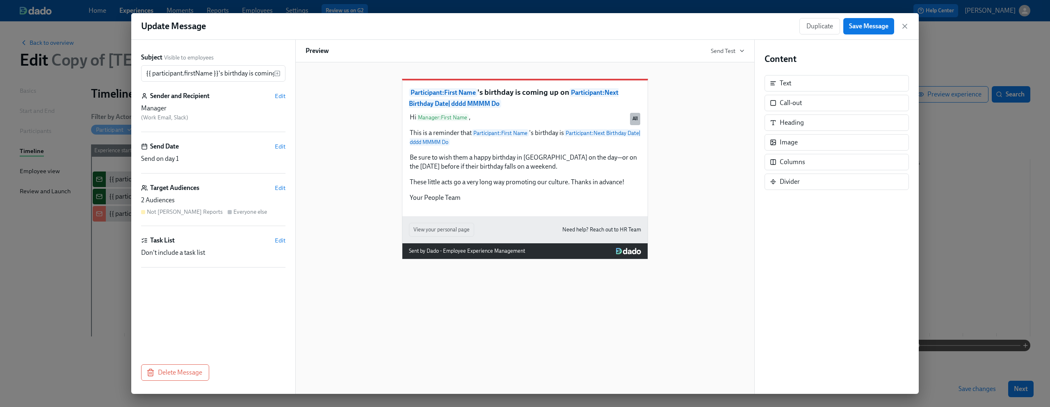
click at [175, 214] on div "Not [PERSON_NAME] Reports" at bounding box center [185, 212] width 76 height 8
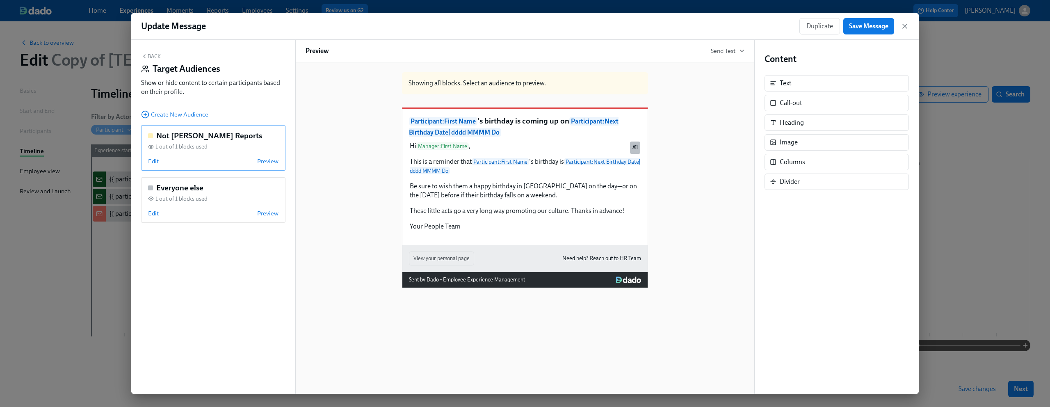
click at [196, 157] on div "Edit Preview" at bounding box center [213, 161] width 130 height 8
click at [196, 157] on div "Edit Stop previewing" at bounding box center [213, 161] width 130 height 8
click at [155, 160] on span "Edit" at bounding box center [153, 161] width 11 height 8
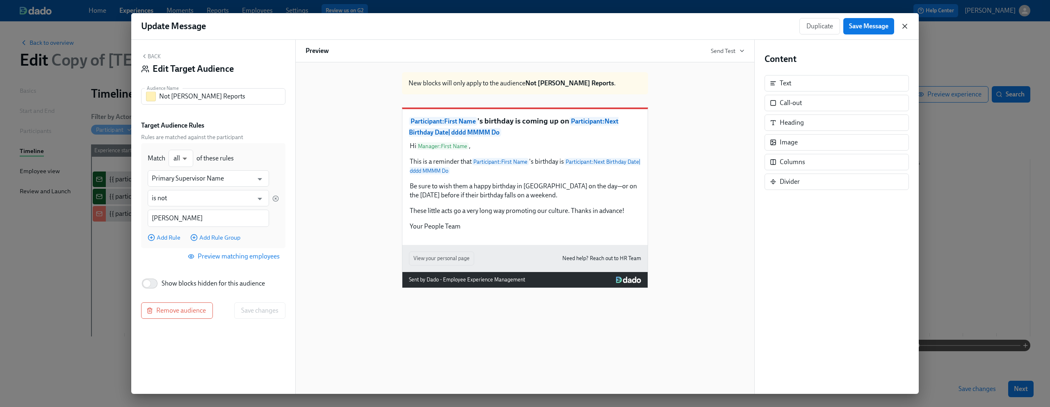
click at [904, 25] on icon "button" at bounding box center [905, 26] width 4 height 4
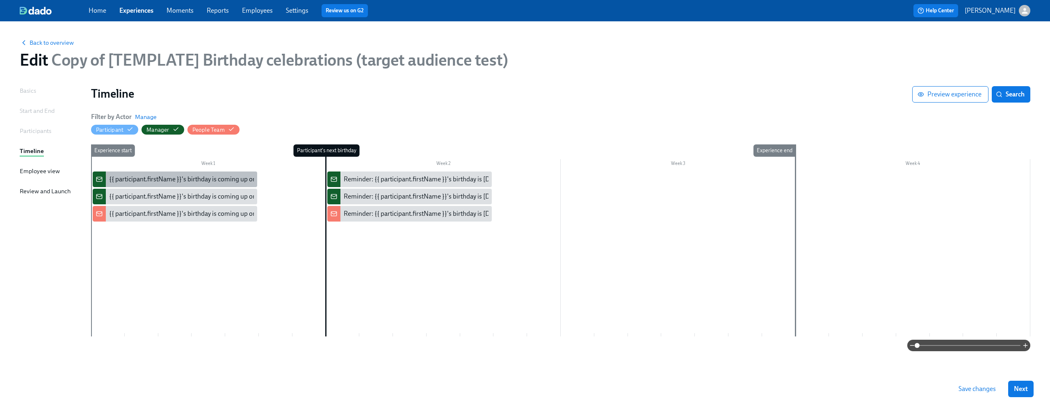
click at [170, 182] on div "{{ participant.firstName }}'s birthday is coming up on {{ [DOMAIN_NAME] | dddd …" at bounding box center [241, 179] width 265 height 9
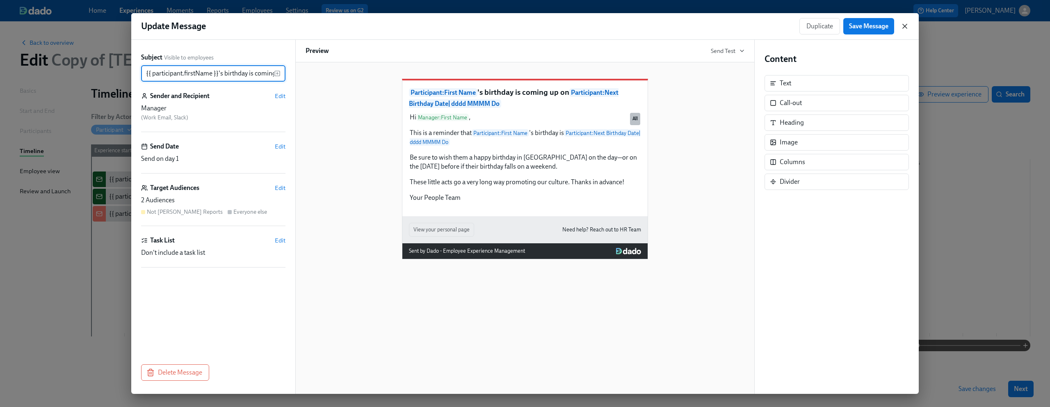
click at [904, 24] on icon "button" at bounding box center [905, 26] width 8 height 8
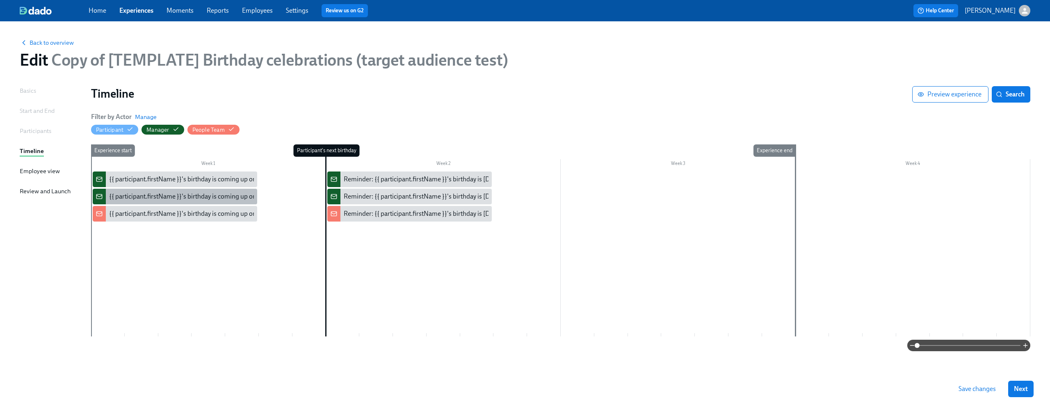
click at [214, 193] on div "{{ participant.firstName }}'s birthday is coming up on {{ [DOMAIN_NAME] | dddd …" at bounding box center [241, 196] width 265 height 9
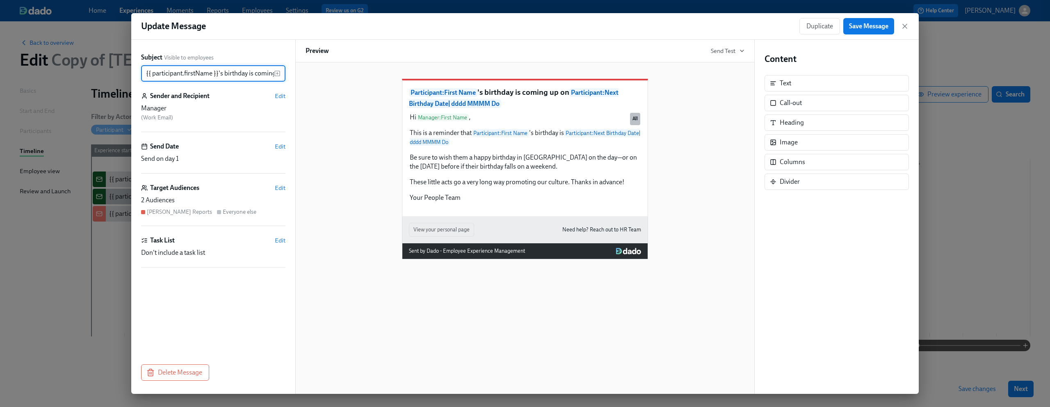
scroll to position [0, 201]
click at [904, 27] on icon "button" at bounding box center [905, 26] width 4 height 4
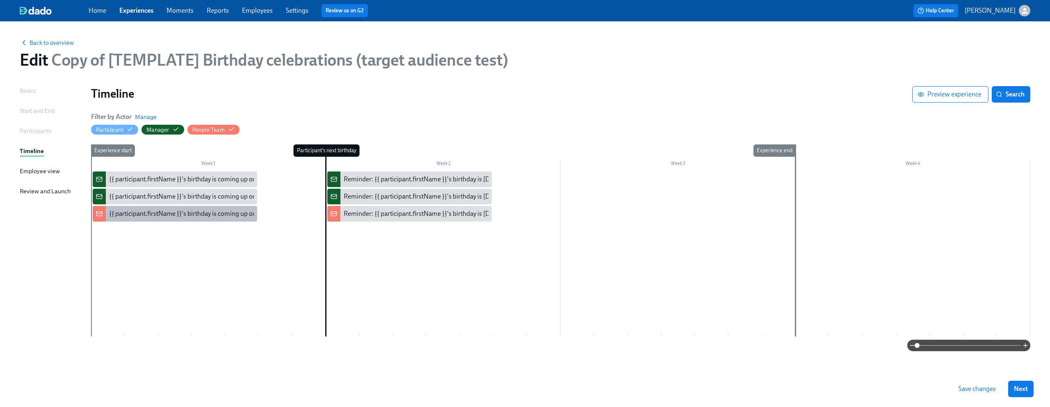
click at [197, 210] on div "{{ participant.firstName }}'s birthday is coming up on {{ [DOMAIN_NAME] | dddd …" at bounding box center [241, 213] width 265 height 9
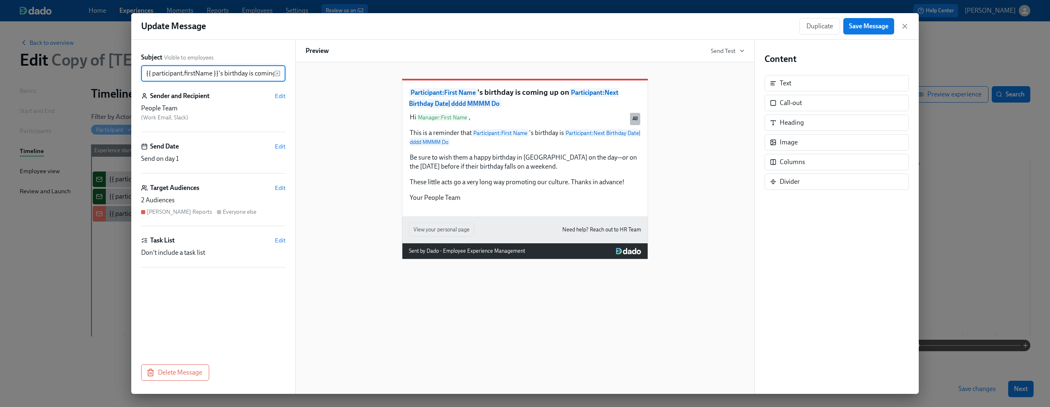
scroll to position [0, 201]
click at [907, 28] on icon "button" at bounding box center [905, 26] width 8 height 8
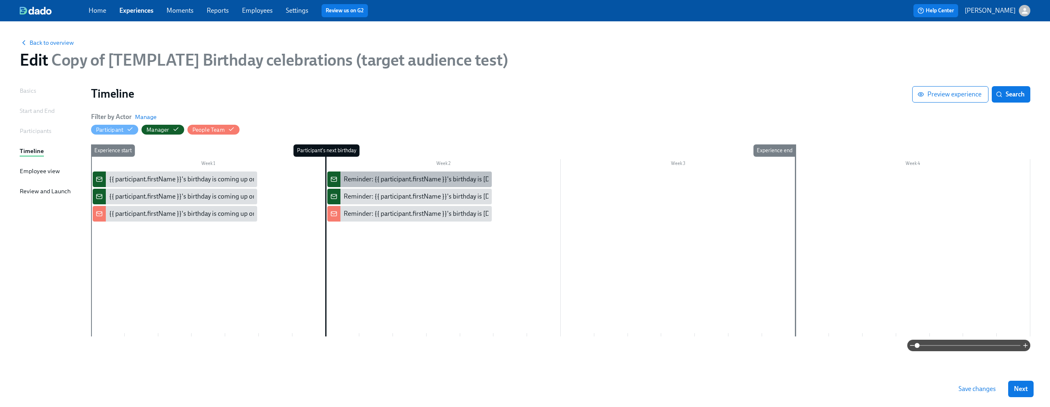
click at [387, 179] on div "Reminder: {{ participant.firstName }}'s birthday is [DATE]" at bounding box center [423, 179] width 159 height 9
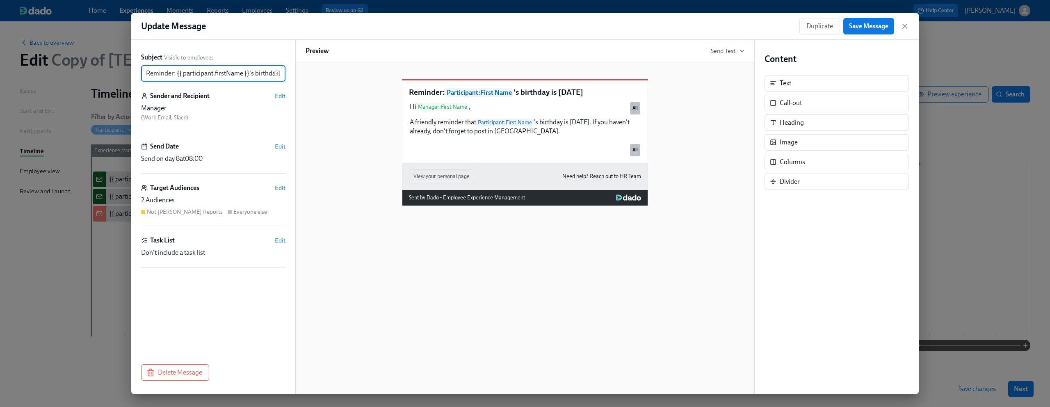
scroll to position [0, 27]
click at [905, 29] on icon "button" at bounding box center [905, 26] width 8 height 8
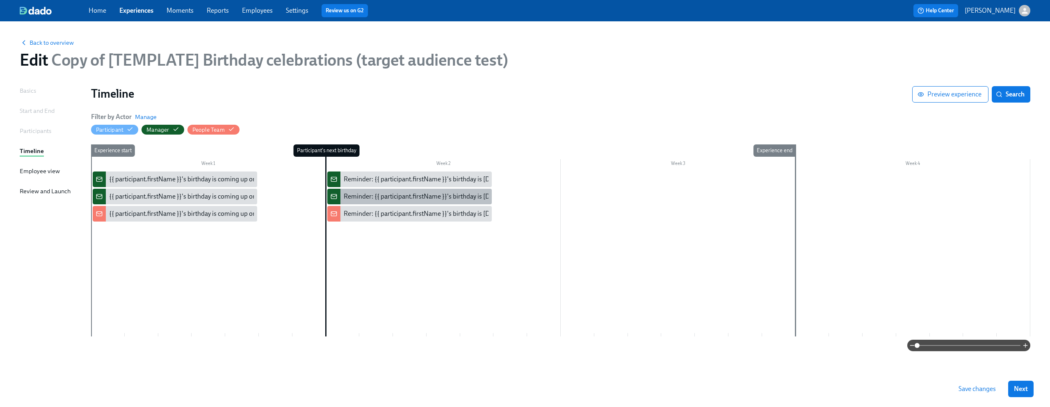
click at [404, 191] on div "Reminder: {{ participant.firstName }}'s birthday is [DATE]" at bounding box center [409, 197] width 165 height 16
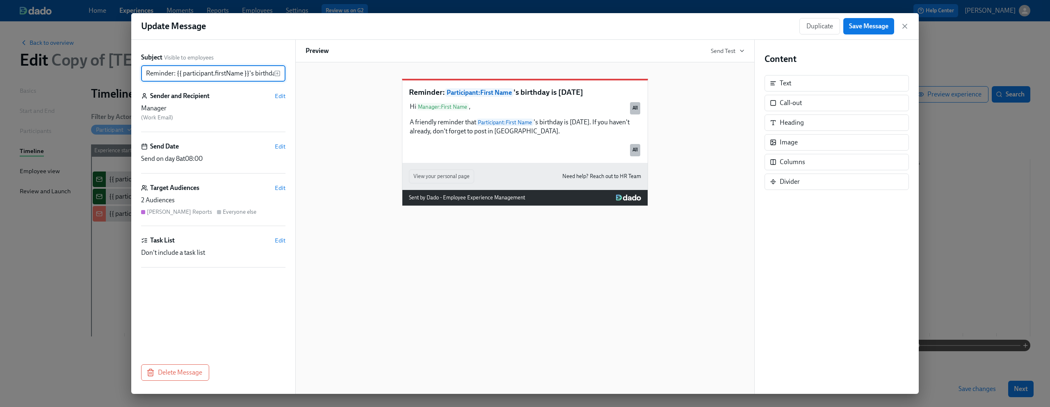
scroll to position [0, 27]
click at [905, 24] on icon "button" at bounding box center [905, 26] width 8 height 8
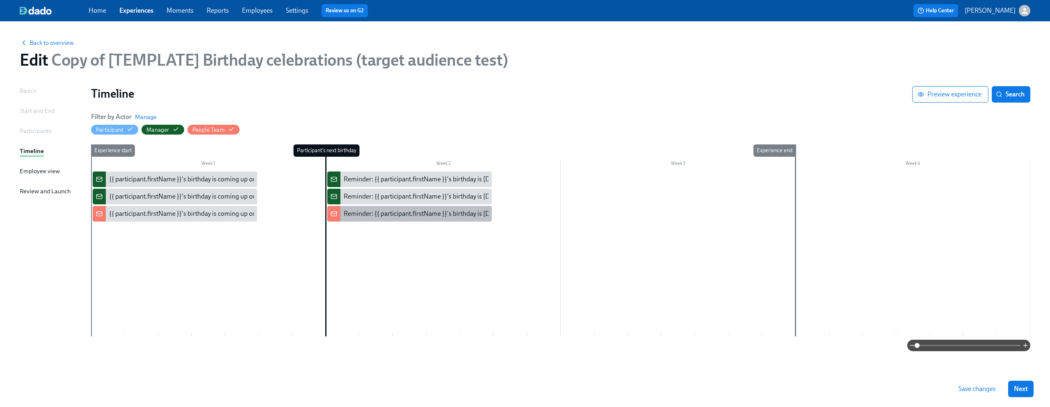
click at [388, 216] on div "Reminder: {{ participant.firstName }}'s birthday is [DATE]" at bounding box center [423, 213] width 159 height 9
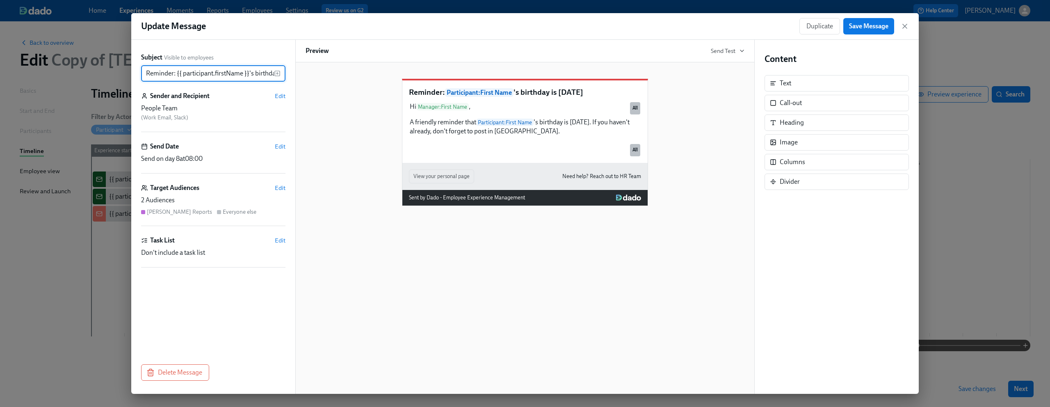
scroll to position [0, 27]
click at [906, 24] on icon "button" at bounding box center [905, 26] width 8 height 8
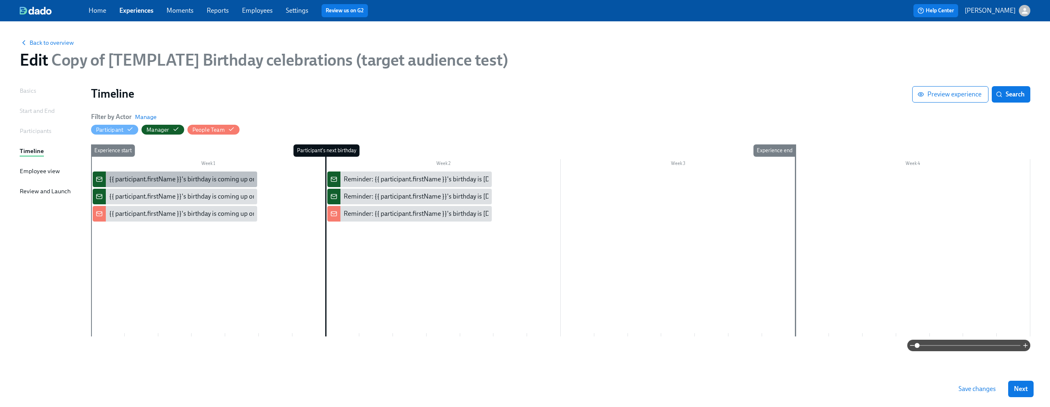
click at [185, 176] on div "{{ participant.firstName }}'s birthday is coming up on {{ [DOMAIN_NAME] | dddd …" at bounding box center [241, 179] width 265 height 9
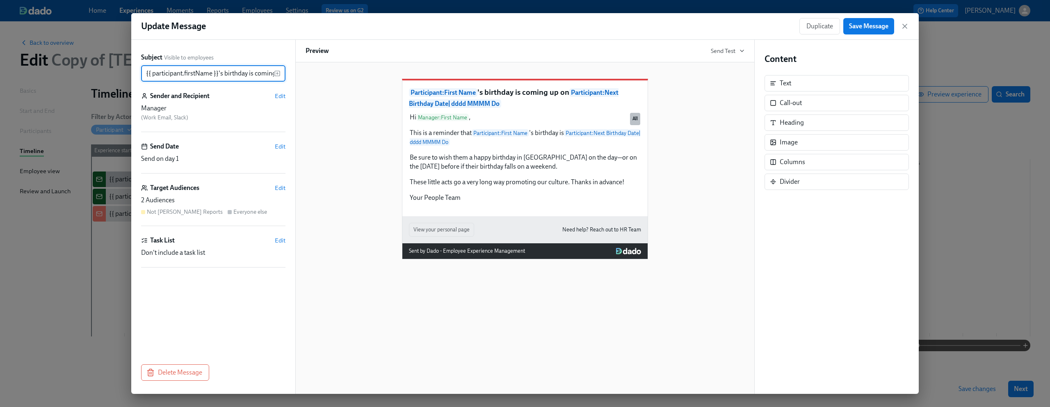
scroll to position [0, 201]
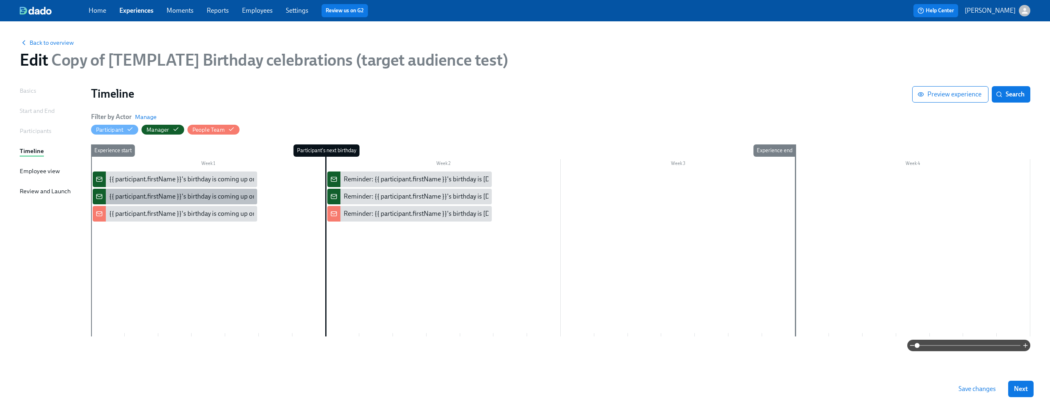
click at [144, 196] on div "{{ participant.firstName }}'s birthday is coming up on {{ [DOMAIN_NAME] | dddd …" at bounding box center [241, 196] width 265 height 9
click at [138, 213] on div "{{ participant.firstName }}'s birthday is coming up on {{ [DOMAIN_NAME] | dddd …" at bounding box center [241, 213] width 265 height 9
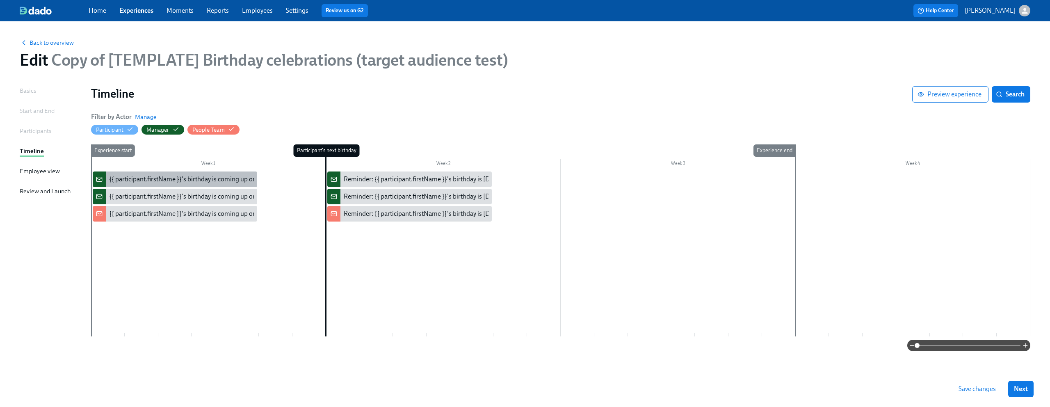
click at [151, 176] on div "{{ participant.firstName }}'s birthday is coming up on {{ [DOMAIN_NAME] | dddd …" at bounding box center [241, 179] width 265 height 9
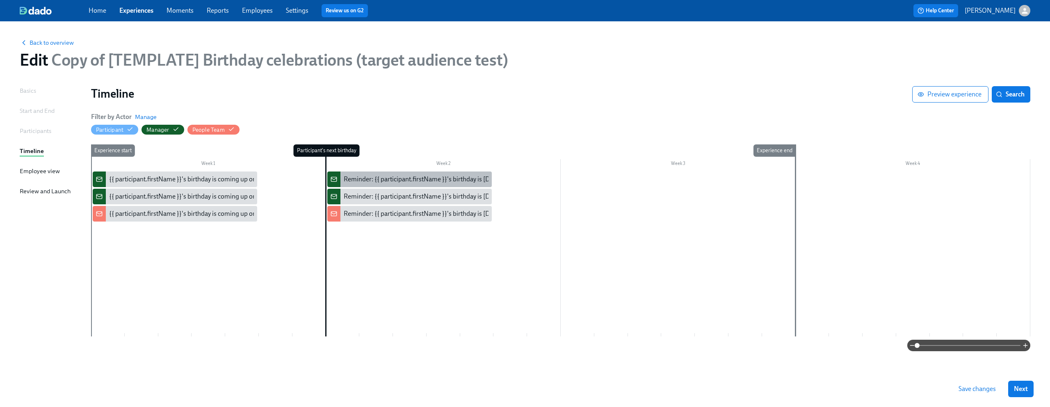
click at [427, 184] on div "Reminder: {{ participant.firstName }}'s birthday is [DATE]" at bounding box center [409, 179] width 165 height 16
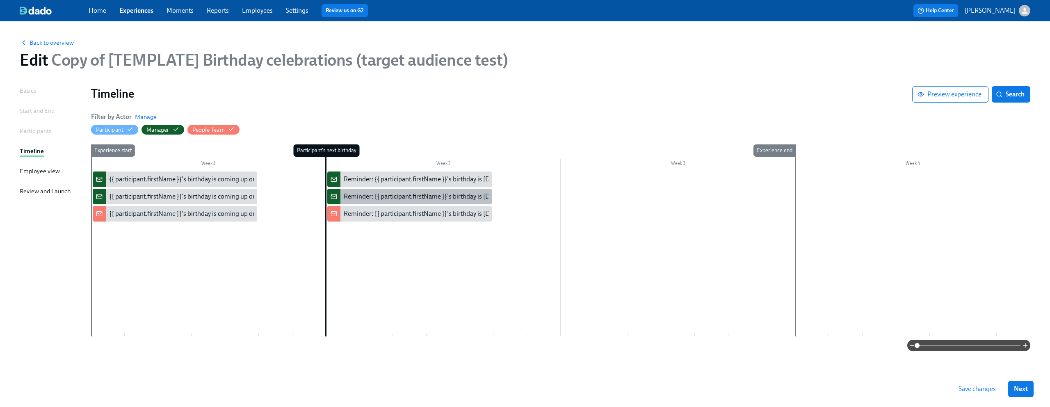
click at [350, 194] on div "Reminder: {{ participant.firstName }}'s birthday is [DATE]" at bounding box center [423, 196] width 159 height 9
click at [409, 212] on div "Reminder: {{ participant.firstName }}'s birthday is [DATE]" at bounding box center [423, 213] width 159 height 9
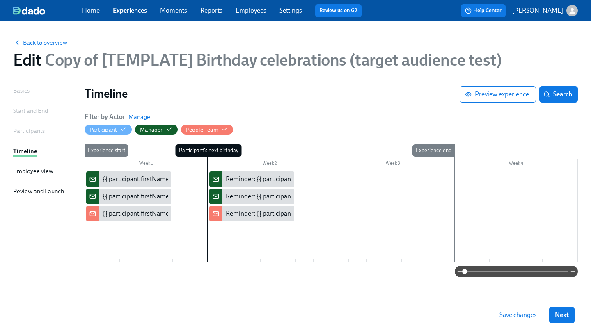
click at [260, 14] on link "Employees" at bounding box center [250, 11] width 31 height 8
click at [514, 317] on span "Save changes" at bounding box center [517, 315] width 37 height 8
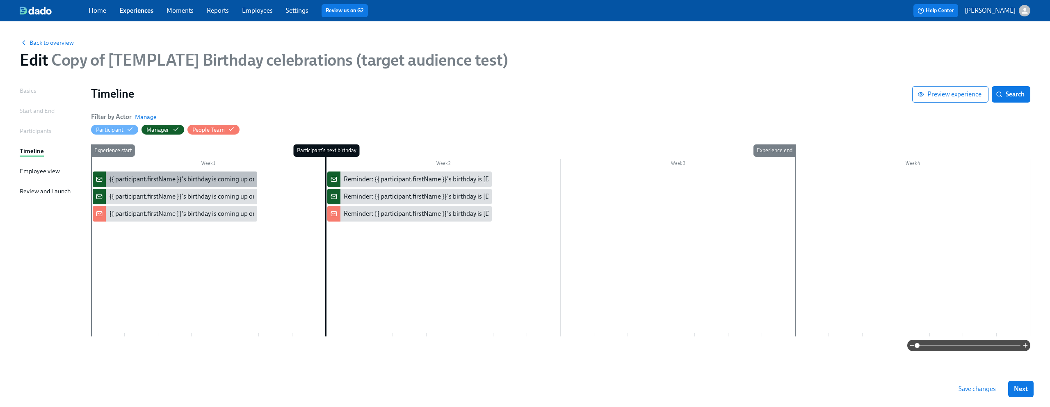
click at [217, 178] on div "{{ participant.firstName }}'s birthday is coming up on {{ [DOMAIN_NAME] | dddd …" at bounding box center [241, 179] width 265 height 9
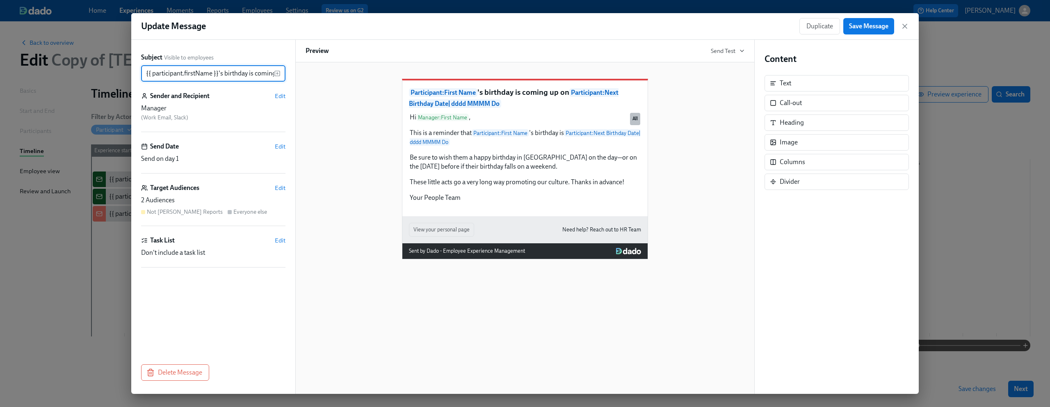
scroll to position [0, 201]
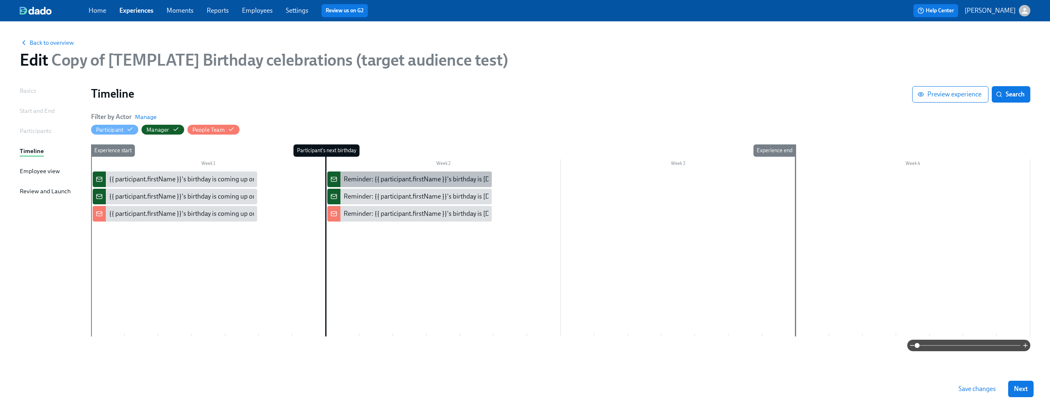
click at [371, 172] on div "Reminder: {{ participant.firstName }}'s birthday is [DATE]" at bounding box center [409, 179] width 165 height 16
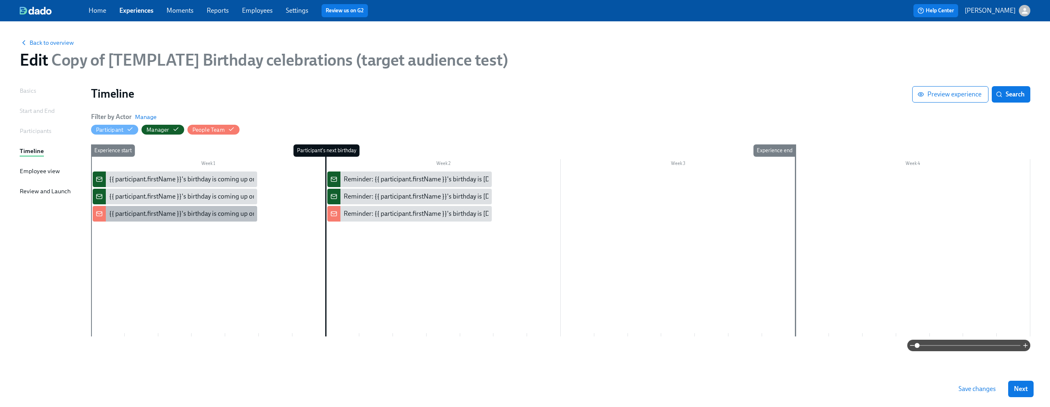
click at [139, 216] on div "{{ participant.firstName }}'s birthday is coming up on {{ [DOMAIN_NAME] | dddd …" at bounding box center [241, 213] width 265 height 9
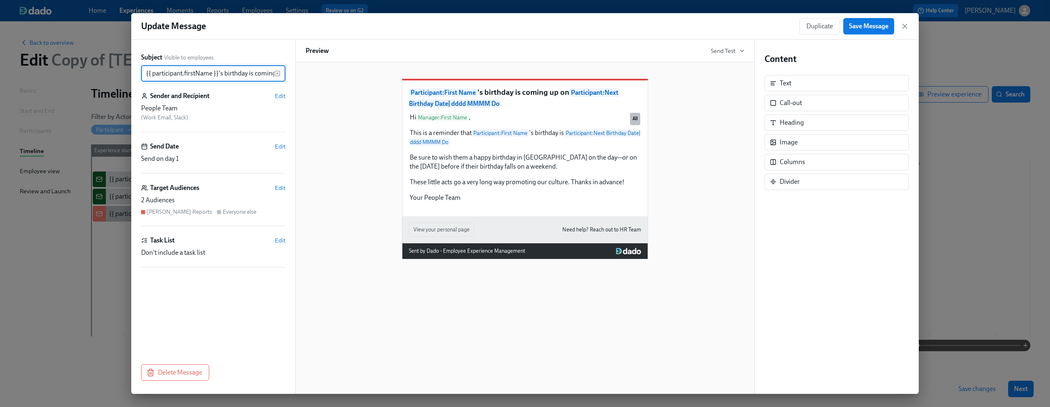
scroll to position [0, 201]
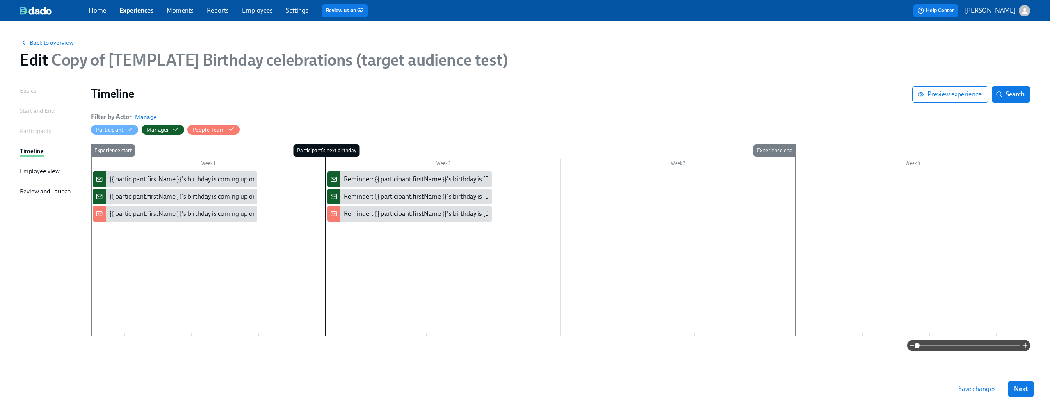
click at [124, 198] on div "{{ participant.firstName }}'s birthday is coming up on {{ [DOMAIN_NAME] | dddd …" at bounding box center [241, 196] width 265 height 9
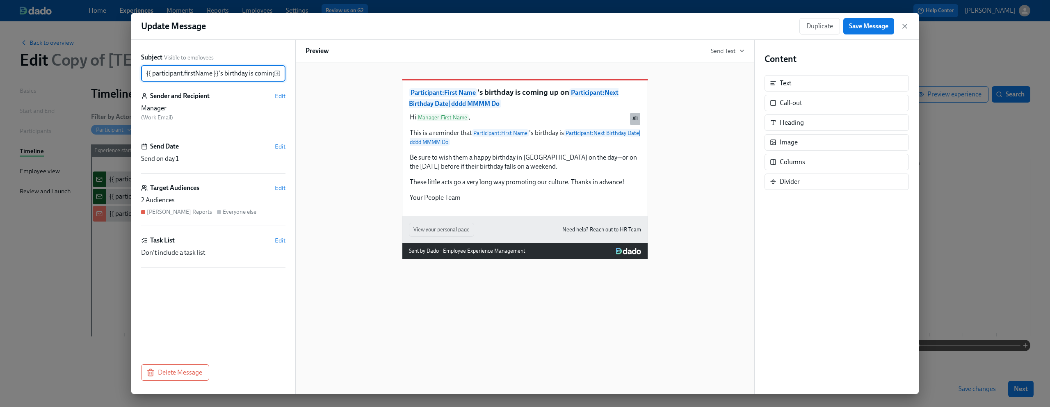
scroll to position [0, 201]
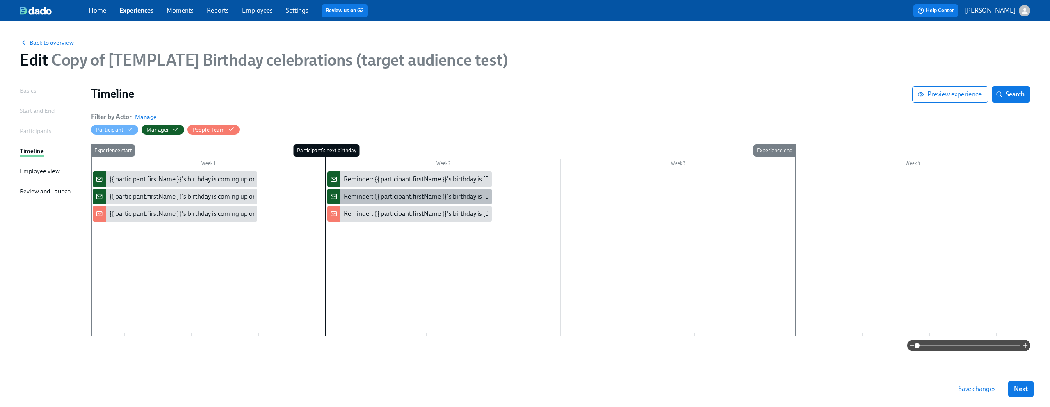
click at [371, 190] on div "Reminder: {{ participant.firstName }}'s birthday is [DATE]" at bounding box center [409, 197] width 165 height 16
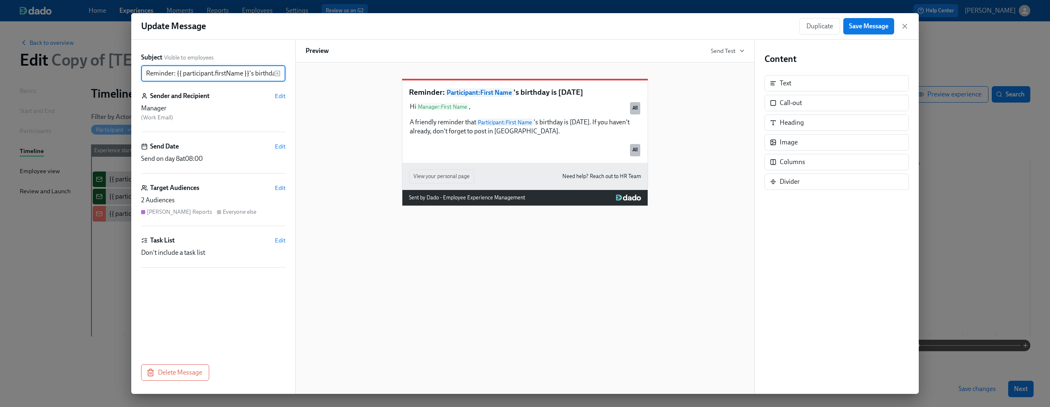
scroll to position [0, 27]
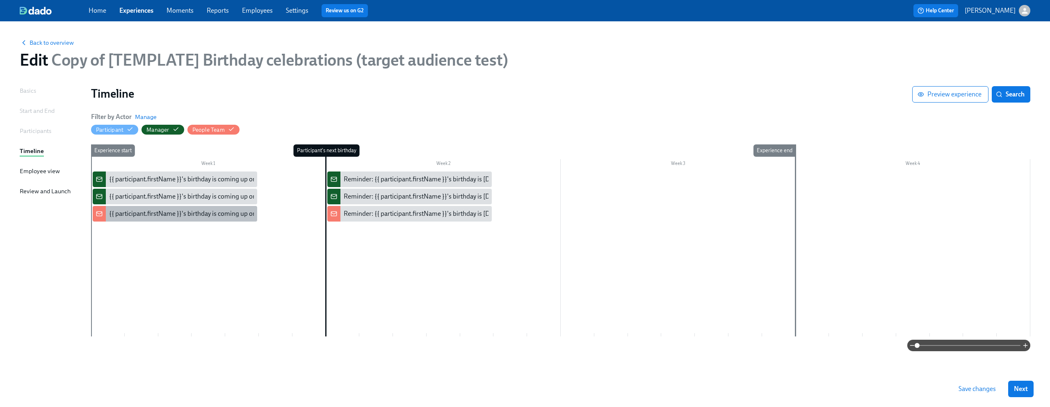
click at [128, 215] on div "{{ participant.firstName }}'s birthday is coming up on {{ [DOMAIN_NAME] | dddd …" at bounding box center [241, 213] width 265 height 9
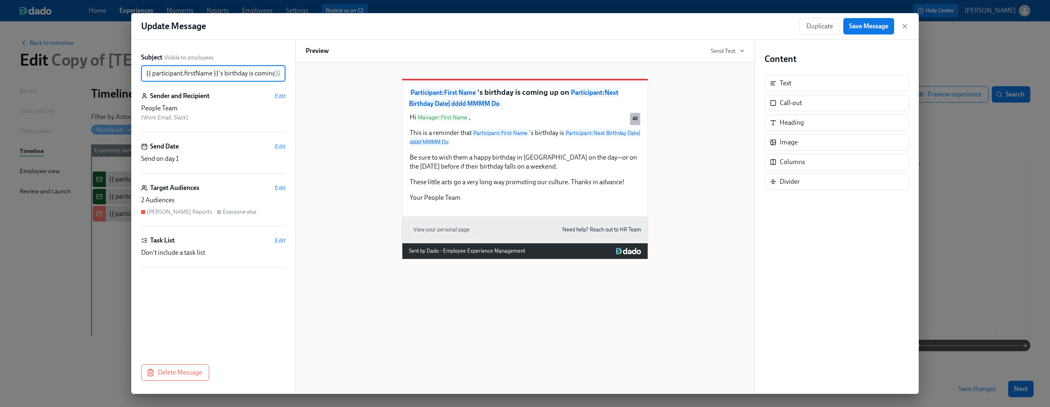
scroll to position [0, 201]
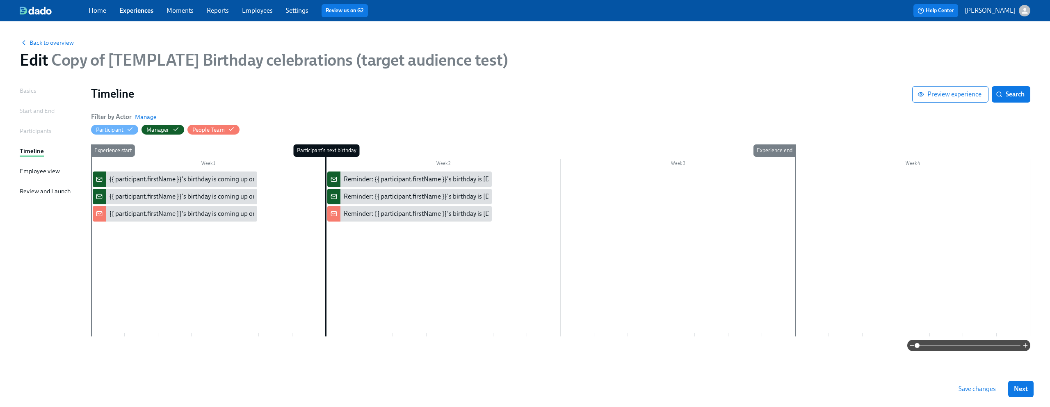
click at [388, 205] on div at bounding box center [560, 253] width 939 height 165
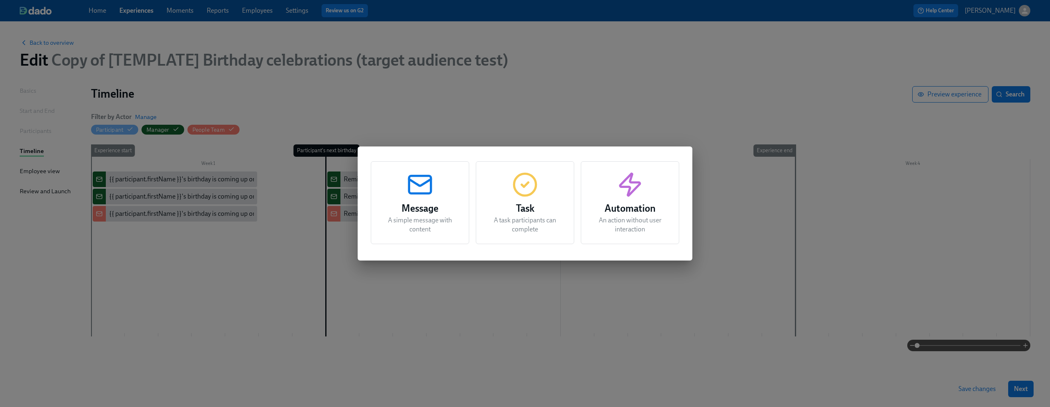
click at [347, 212] on div "Message A simple message with content Task A task participants can complete Aut…" at bounding box center [525, 203] width 1050 height 407
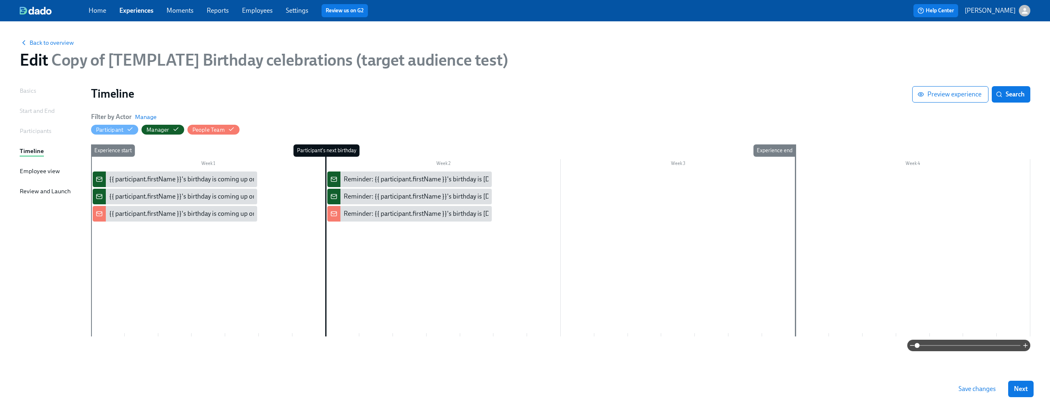
click at [347, 212] on div "Reminder: {{ participant.firstName }}'s birthday is [DATE]" at bounding box center [423, 213] width 159 height 9
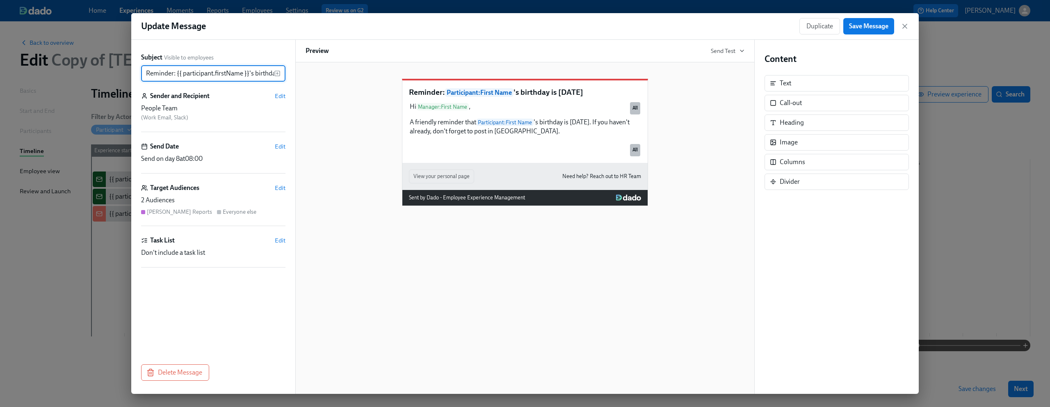
scroll to position [0, 27]
click at [132, 250] on div "Subject Visible to employees Reminder: {{ participant.firstName }}'s birthday i…" at bounding box center [213, 217] width 164 height 354
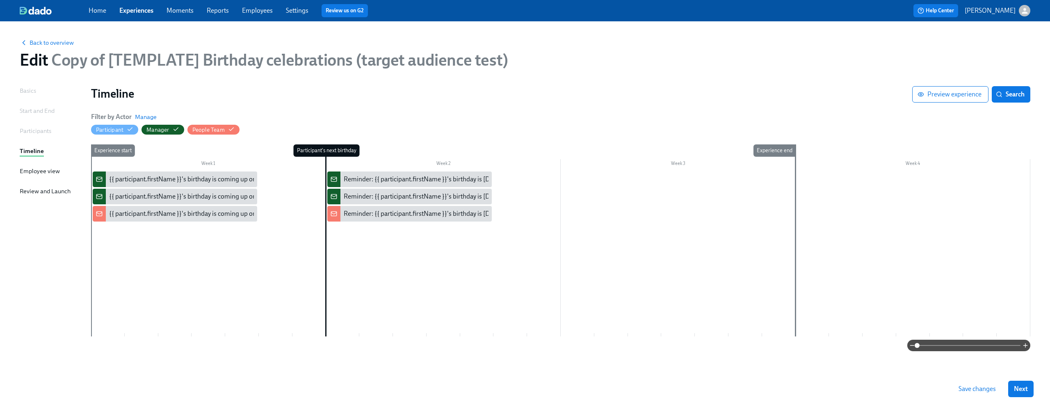
click at [973, 387] on span "Save changes" at bounding box center [977, 389] width 37 height 8
click at [982, 390] on span "Save changes" at bounding box center [977, 389] width 37 height 8
click at [268, 9] on link "Employees" at bounding box center [257, 11] width 31 height 8
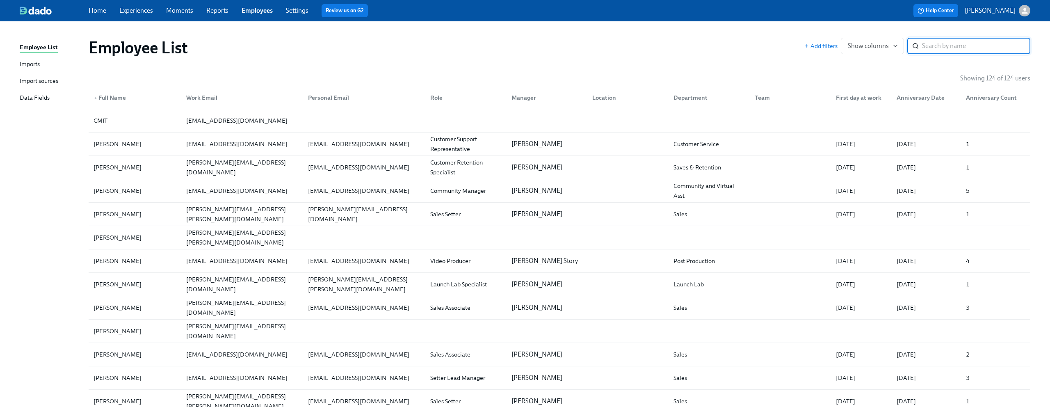
click at [290, 9] on link "Settings" at bounding box center [297, 11] width 23 height 8
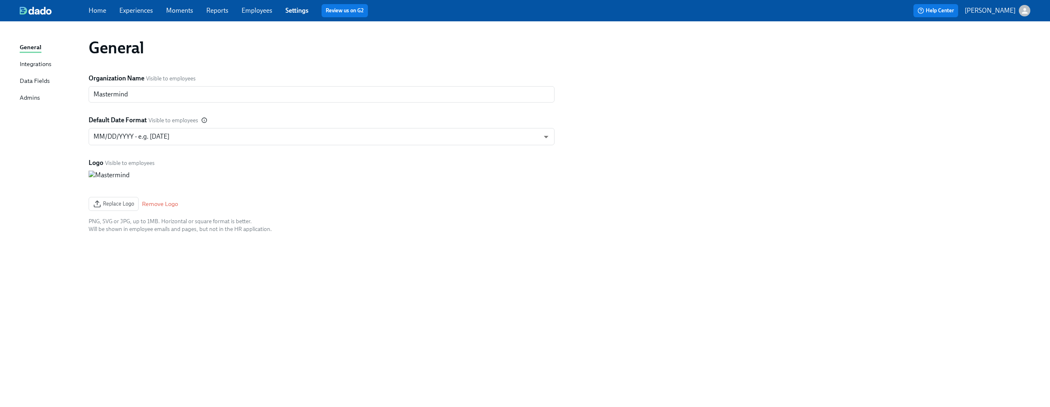
click at [269, 9] on link "Employees" at bounding box center [257, 11] width 31 height 8
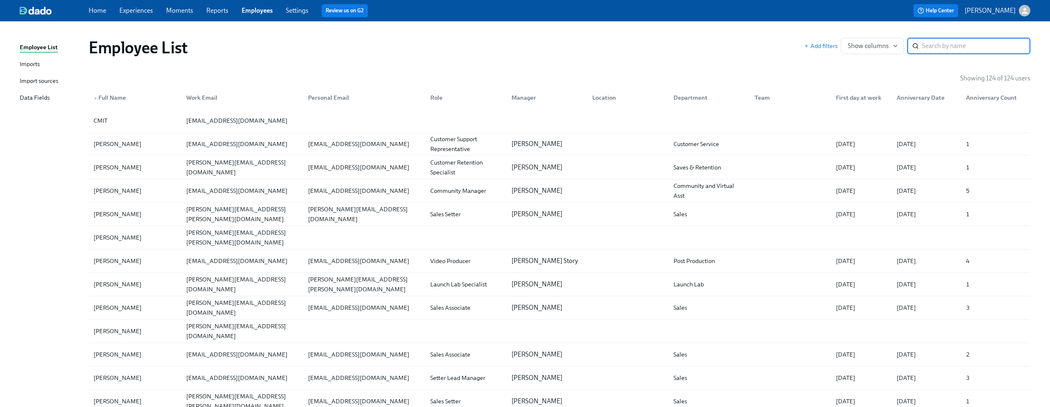
click at [34, 103] on div "Data Fields" at bounding box center [35, 98] width 30 height 10
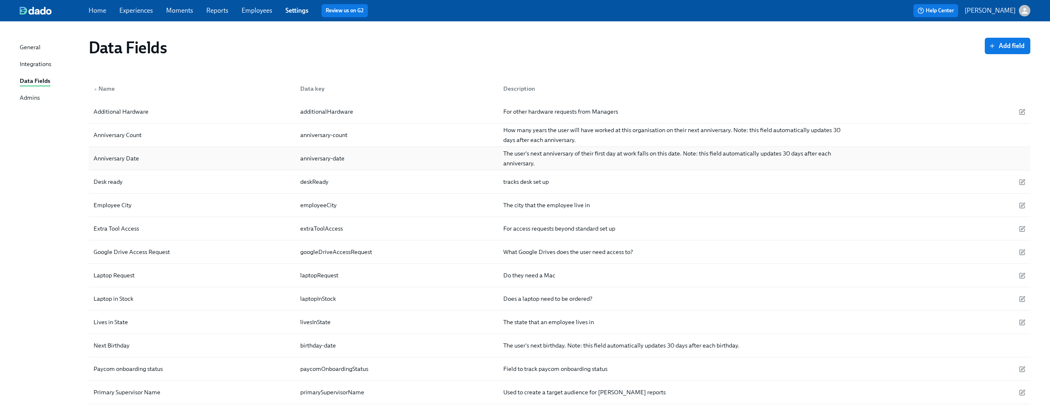
scroll to position [6, 0]
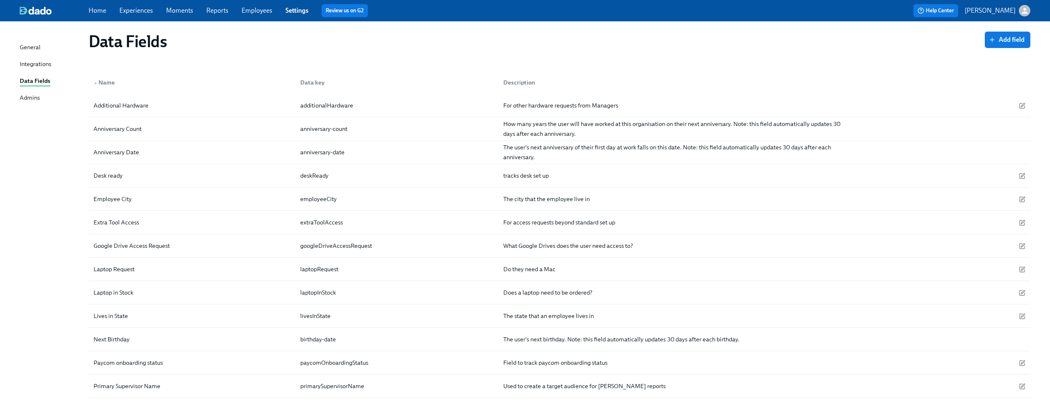
click at [140, 5] on div "Home Experiences Moments Reports Employees Settings Review us on G2" at bounding box center [324, 10] width 471 height 13
click at [137, 14] on link "Experiences" at bounding box center [136, 11] width 34 height 8
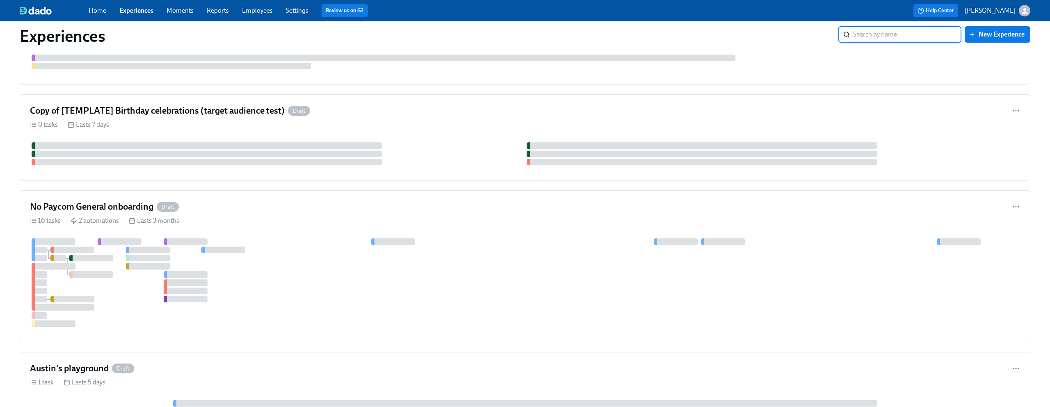
scroll to position [389, 0]
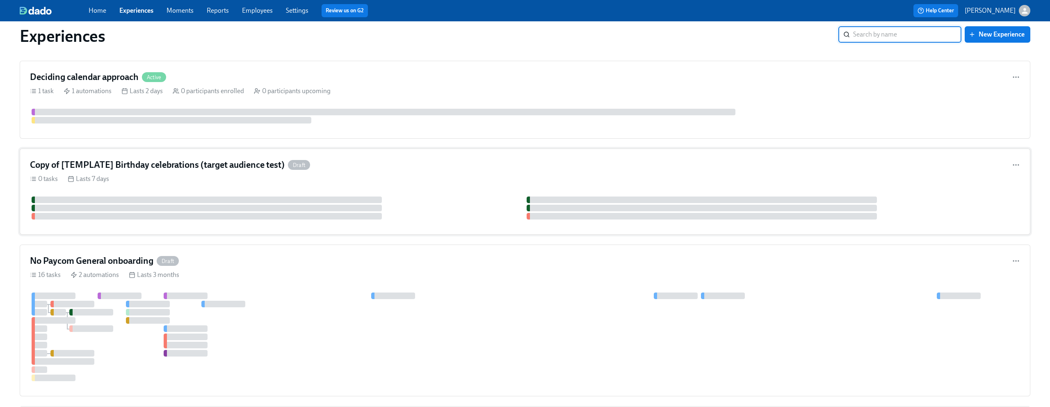
click at [398, 170] on div "Copy of [TEMPLATE] Birthday celebrations (target audience test) Draft" at bounding box center [525, 165] width 990 height 12
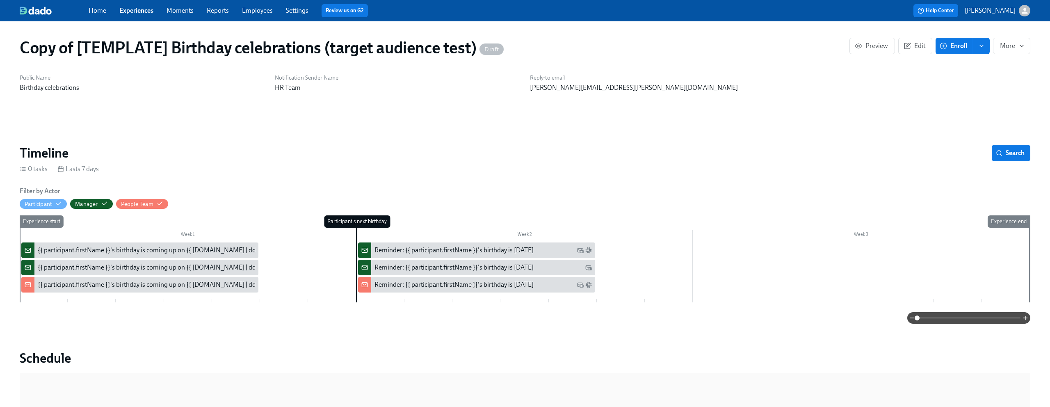
scroll to position [4, 0]
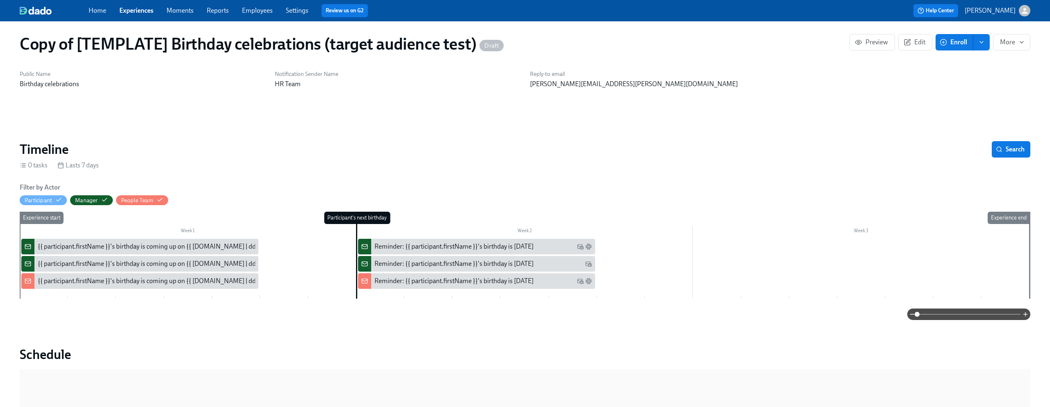
click at [134, 243] on div "{{ participant.firstName }}'s birthday is coming up on {{ [DOMAIN_NAME] | dddd …" at bounding box center [170, 246] width 265 height 9
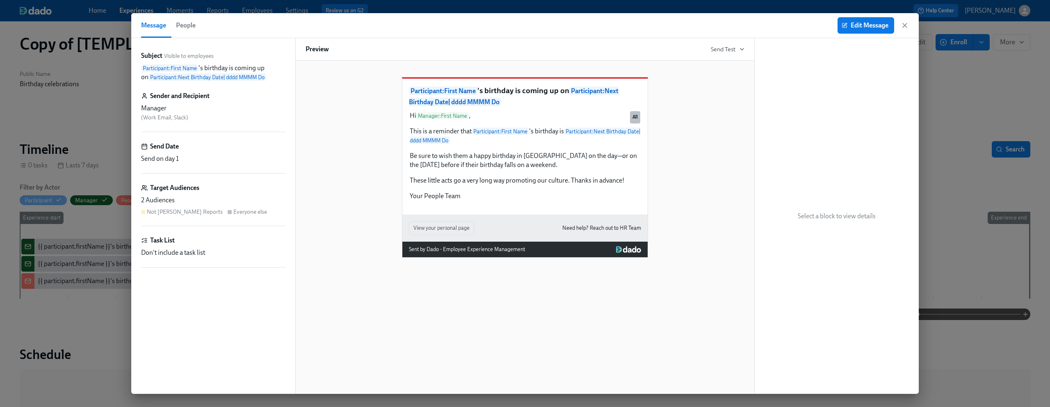
click at [134, 243] on div "Subject Visible to employees Participant : First Name 's birthday is coming up …" at bounding box center [213, 216] width 164 height 356
click at [906, 23] on icon "button" at bounding box center [905, 25] width 8 height 8
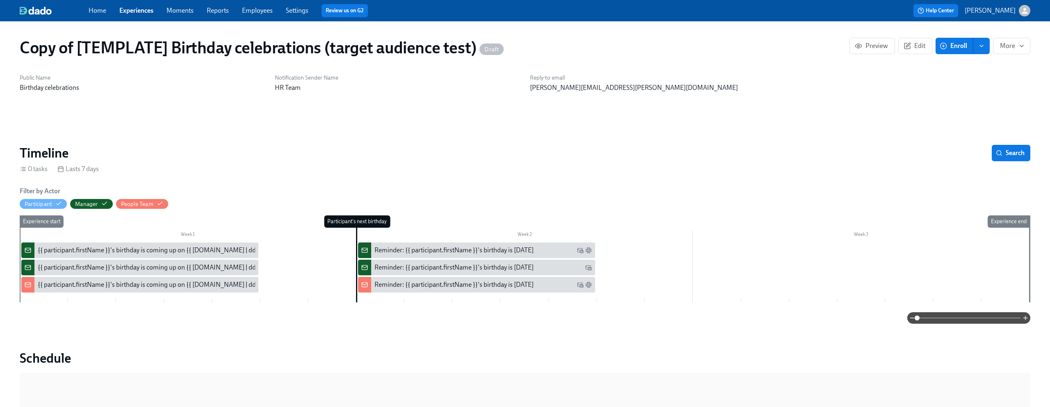
click at [142, 249] on div "{{ participant.firstName }}'s birthday is coming up on {{ [DOMAIN_NAME] | dddd …" at bounding box center [170, 250] width 265 height 9
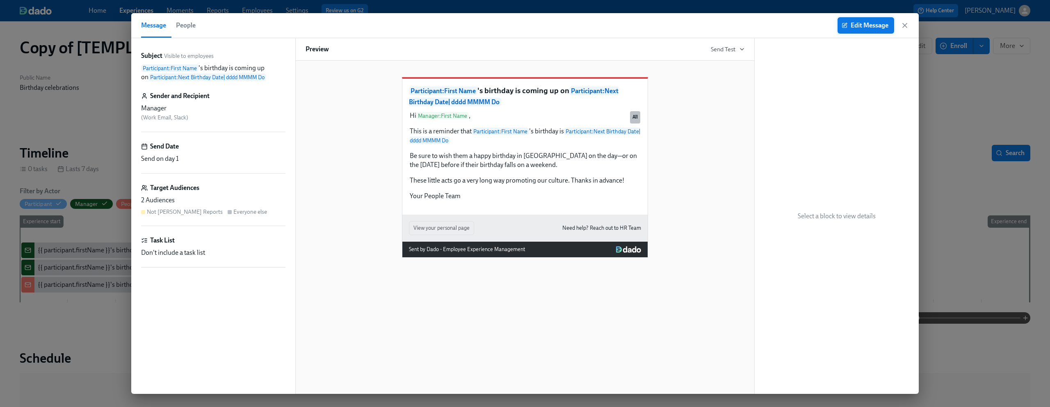
click at [858, 21] on span "Edit Message" at bounding box center [865, 25] width 45 height 8
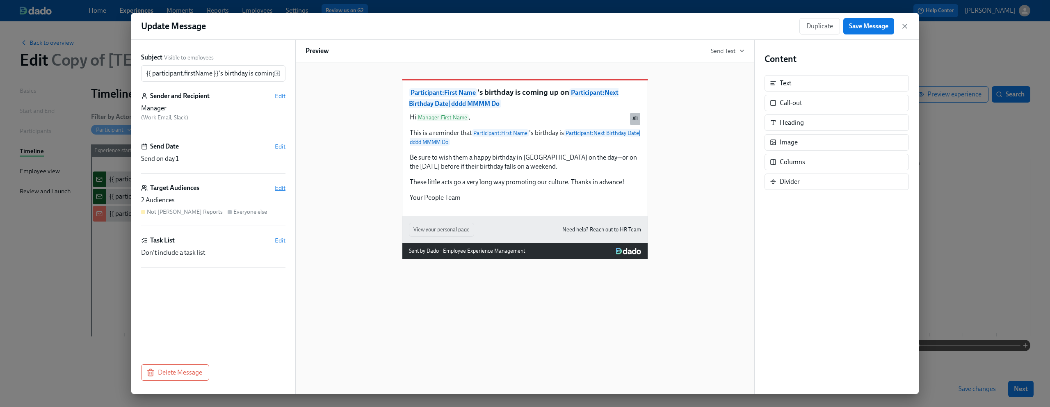
click at [279, 188] on span "Edit" at bounding box center [280, 188] width 11 height 8
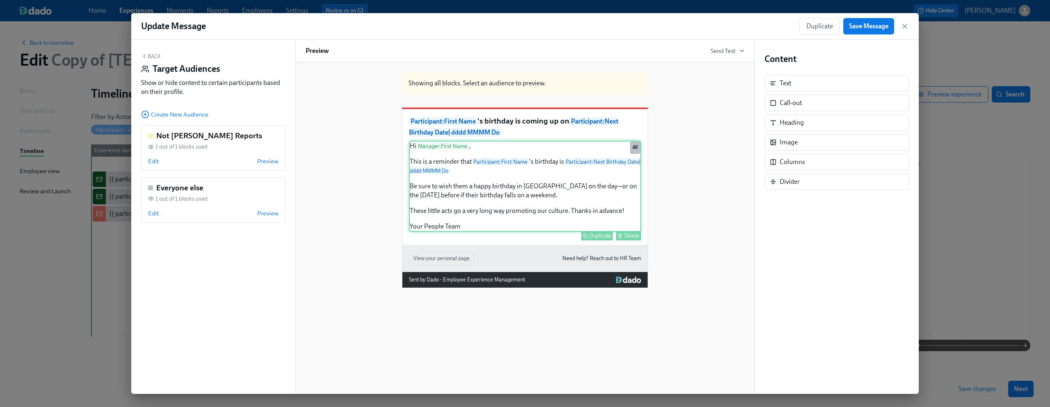
click at [579, 210] on div "Hi Manager : First Name , This is a reminder that Participant : First Name 's b…" at bounding box center [525, 186] width 232 height 91
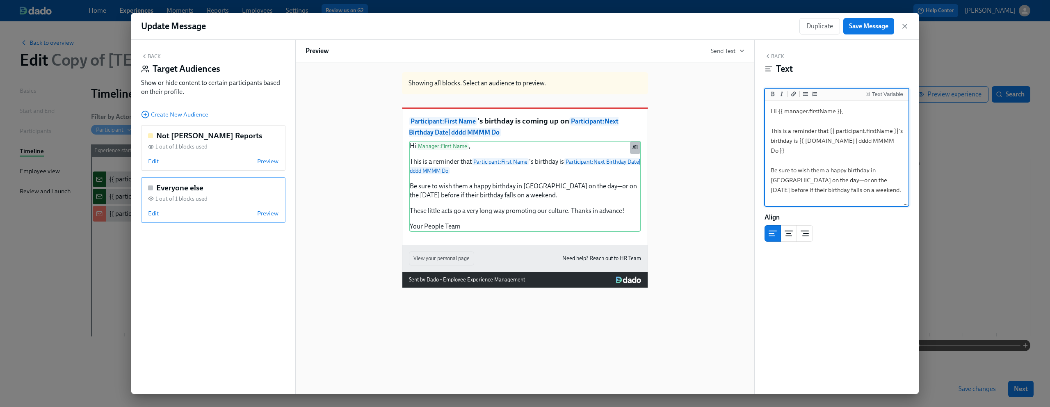
click at [251, 195] on div "1 out of 1 blocks used" at bounding box center [213, 199] width 130 height 8
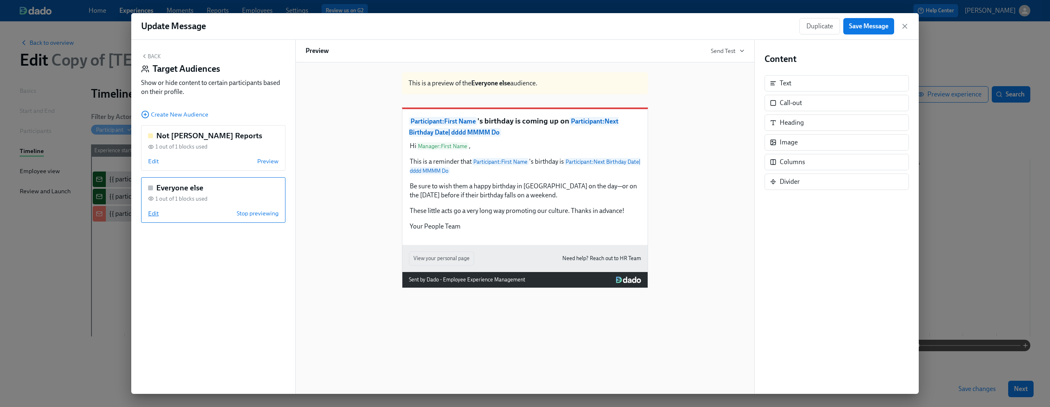
click at [151, 212] on span "Edit" at bounding box center [153, 213] width 11 height 8
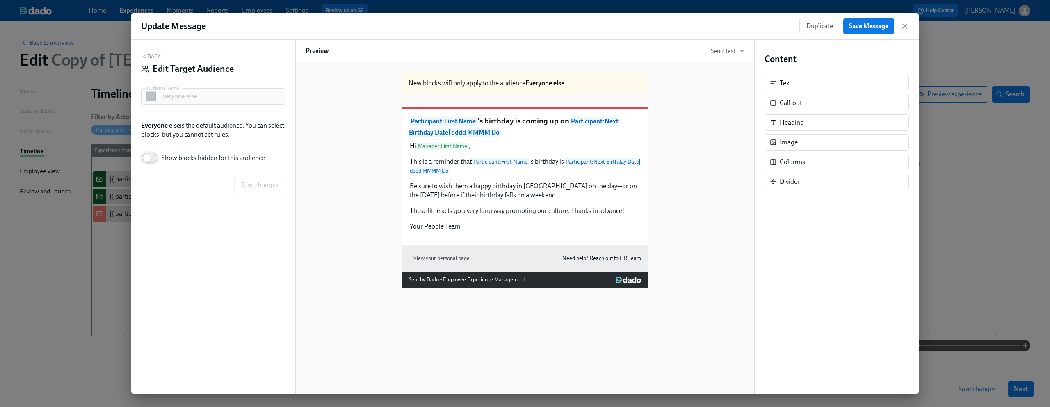
click at [155, 160] on input "Show blocks hidden for this audience" at bounding box center [147, 158] width 54 height 18
checkbox input "true"
click at [862, 27] on span "Save Message" at bounding box center [868, 26] width 39 height 8
click at [152, 60] on div "Back Edit Target Audience" at bounding box center [213, 65] width 144 height 25
click at [152, 57] on button "Back" at bounding box center [151, 56] width 20 height 7
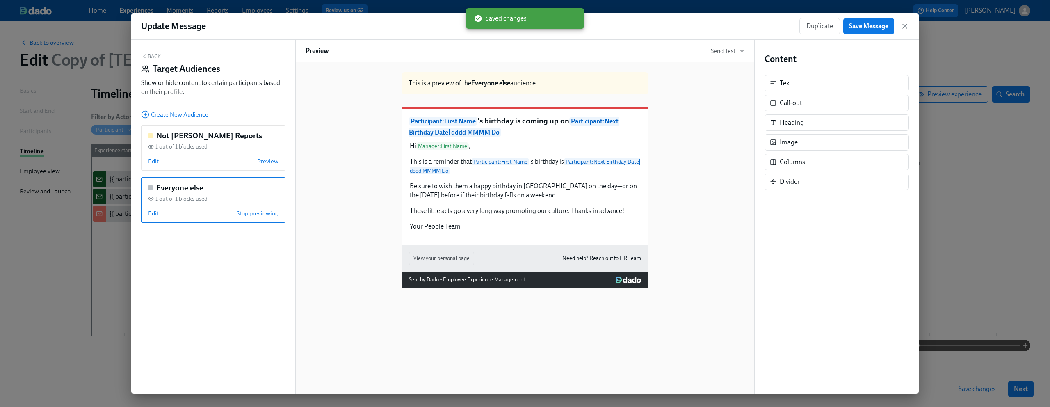
click at [152, 57] on button "Back" at bounding box center [151, 56] width 20 height 7
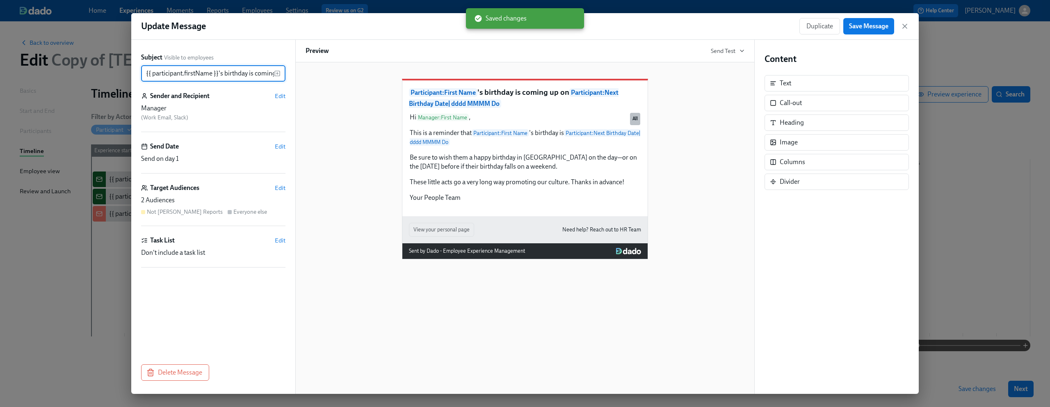
scroll to position [0, 201]
click at [286, 187] on div "Subject Visible to employees {{ participant.firstName }}'s birthday is coming u…" at bounding box center [213, 217] width 164 height 354
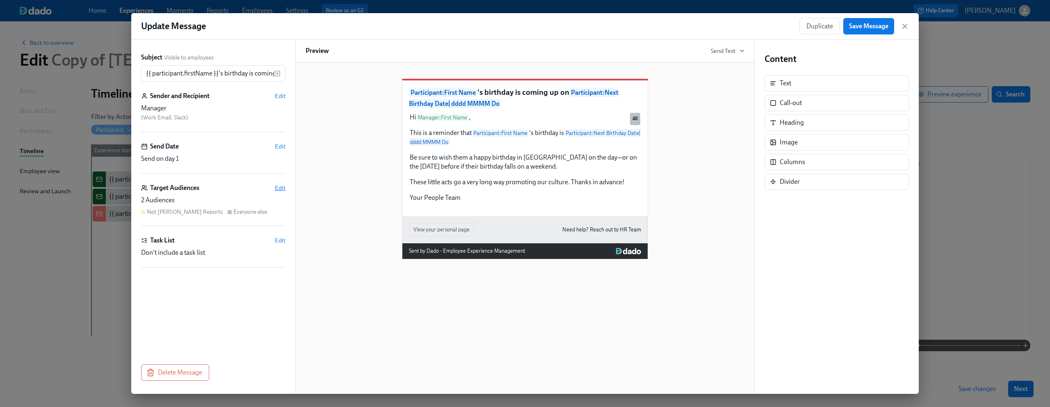
click at [281, 189] on span "Edit" at bounding box center [280, 188] width 11 height 8
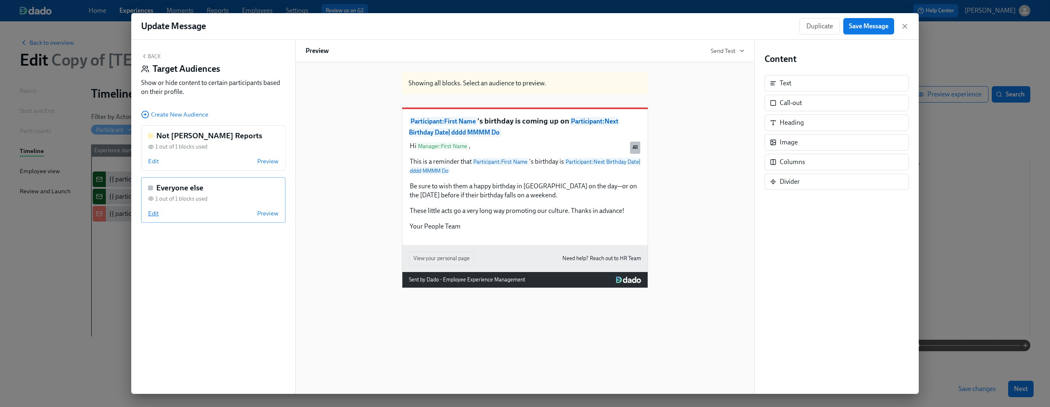
click at [158, 213] on span "Edit" at bounding box center [153, 213] width 11 height 8
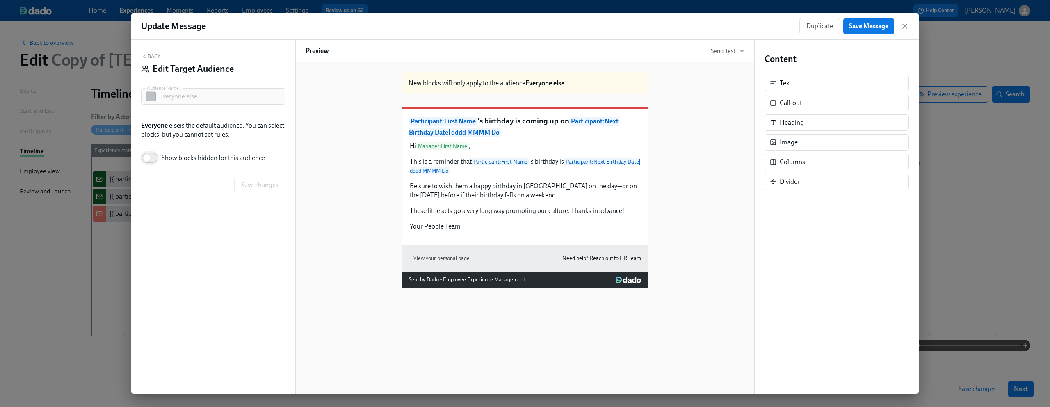
click at [153, 156] on input "Show blocks hidden for this audience" at bounding box center [147, 158] width 54 height 18
click at [144, 160] on input "Show blocks hidden for this audience" at bounding box center [153, 158] width 54 height 18
checkbox input "false"
click at [151, 57] on button "Back" at bounding box center [151, 56] width 20 height 7
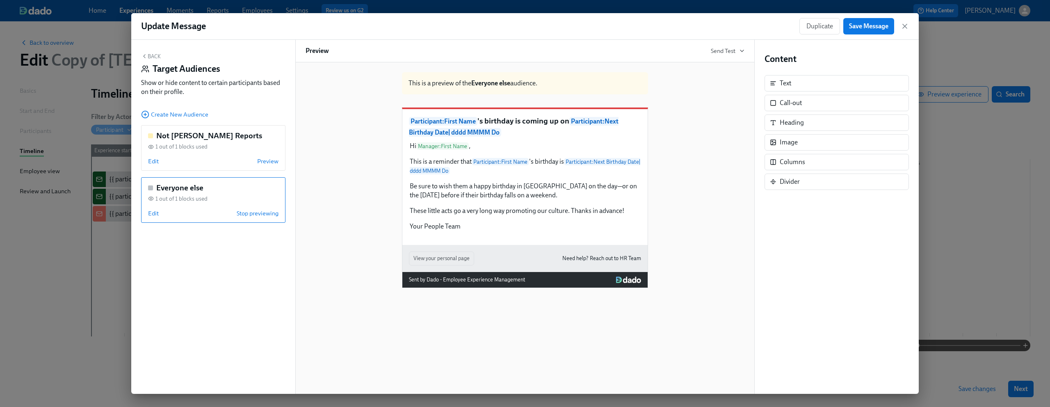
click at [249, 184] on div "Everyone else" at bounding box center [213, 188] width 130 height 11
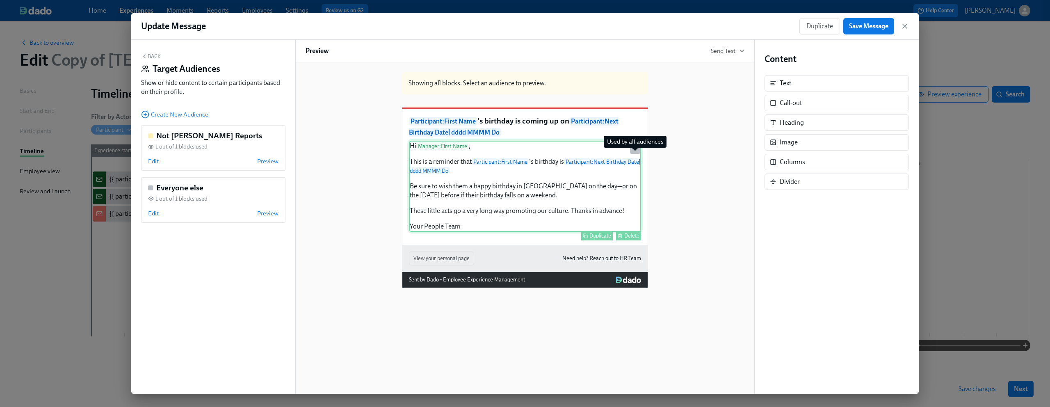
click at [638, 154] on div "All" at bounding box center [635, 148] width 10 height 12
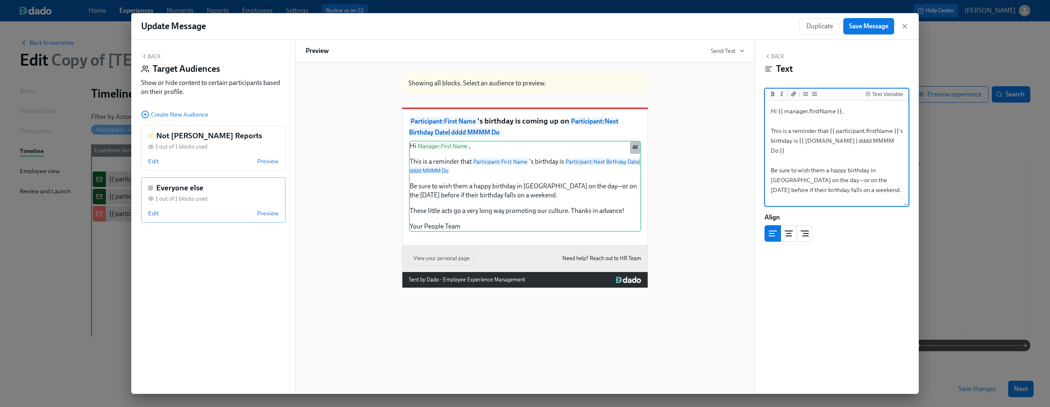
click at [235, 195] on div "1 out of 1 blocks used" at bounding box center [213, 199] width 130 height 8
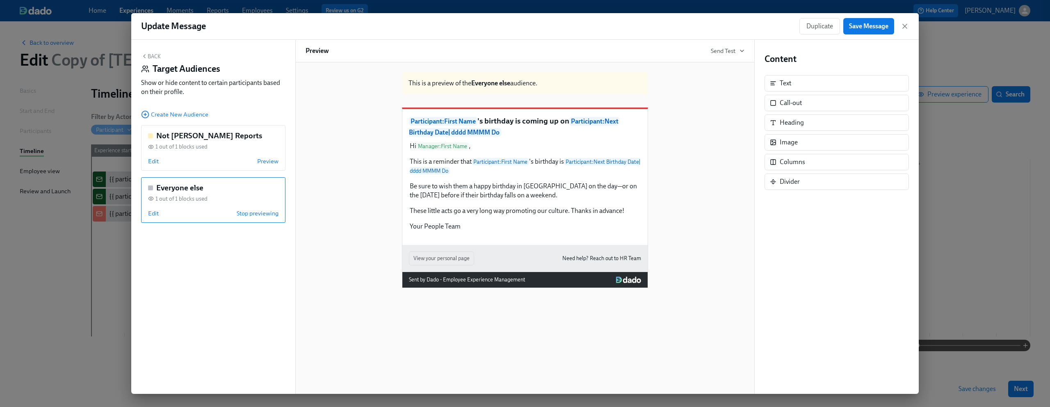
click at [599, 206] on div "Hi Manager : First Name , This is a reminder that Participant : First Name 's b…" at bounding box center [525, 186] width 232 height 91
click at [907, 25] on icon "button" at bounding box center [905, 26] width 8 height 8
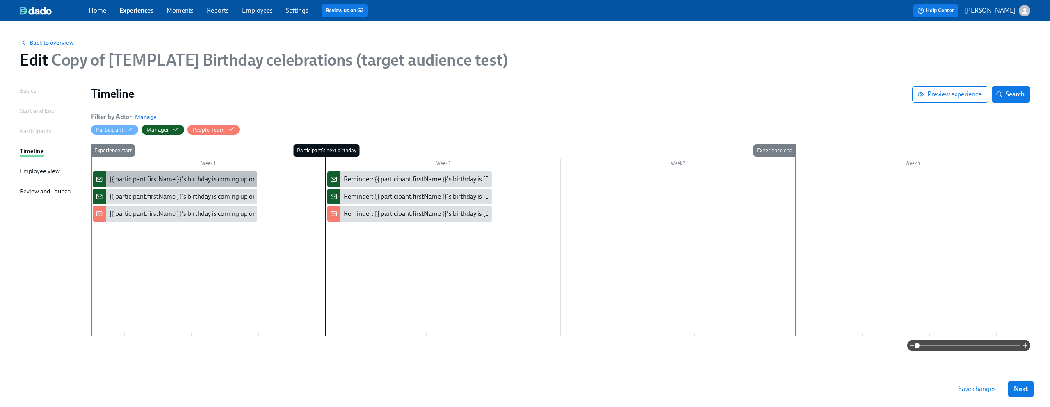
click at [150, 176] on div "{{ participant.firstName }}'s birthday is coming up on {{ [DOMAIN_NAME] | dddd …" at bounding box center [241, 179] width 265 height 9
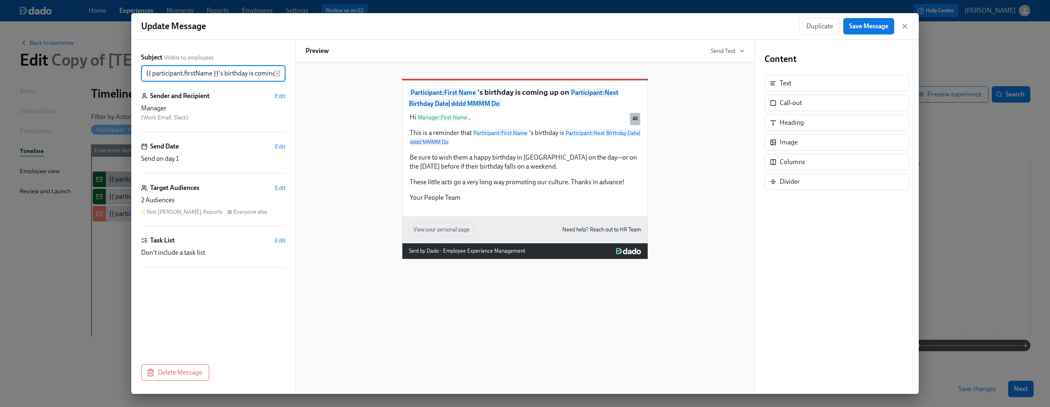
scroll to position [0, 201]
click at [275, 191] on span "Edit" at bounding box center [280, 188] width 11 height 8
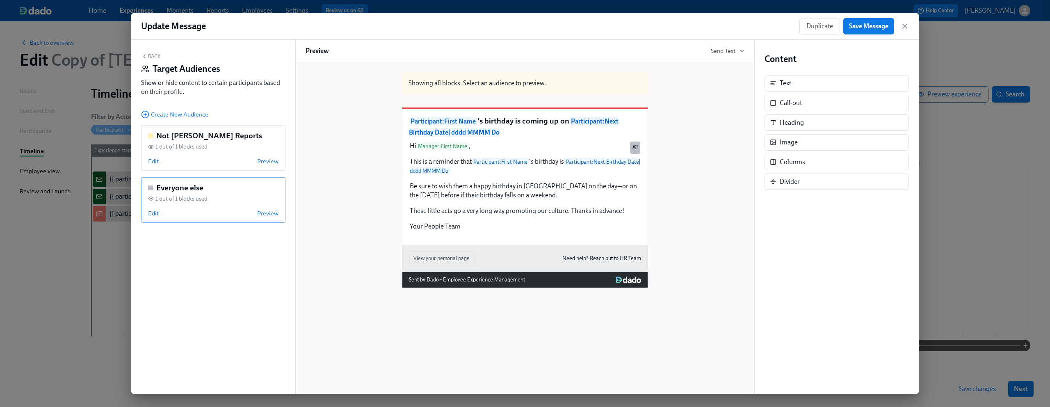
click at [236, 190] on div "Everyone else" at bounding box center [213, 188] width 130 height 11
click at [584, 221] on div "Hi Manager : First Name , This is a reminder that Participant : First Name 's b…" at bounding box center [525, 186] width 232 height 91
click at [271, 212] on span "Stop previewing" at bounding box center [258, 213] width 42 height 8
click at [151, 212] on span "Edit" at bounding box center [153, 213] width 11 height 8
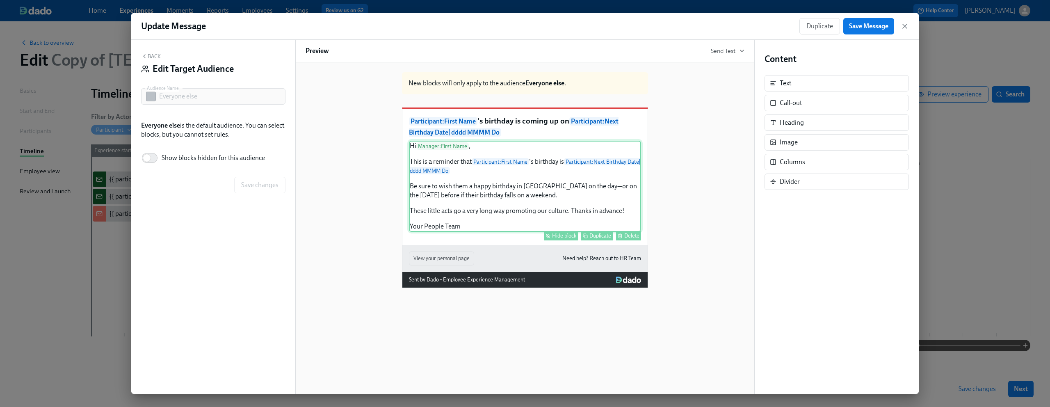
click at [558, 239] on div "Hide block" at bounding box center [564, 236] width 24 height 6
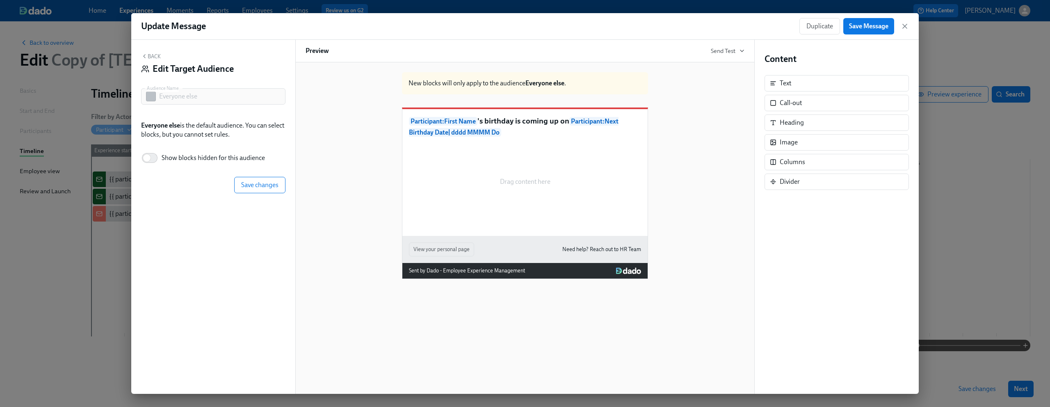
click at [550, 135] on p "Participant : First Name 's birthday is coming up on Participant : Next Birthda…" at bounding box center [525, 127] width 232 height 22
click at [515, 130] on p "Participant : First Name 's birthday is coming up on Participant : Next Birthda…" at bounding box center [525, 127] width 232 height 22
click at [148, 52] on div "Back Edit Target Audience Audience Name Everyone else Audience Name Everyone el…" at bounding box center [213, 217] width 164 height 354
click at [148, 54] on button "Back" at bounding box center [151, 56] width 20 height 7
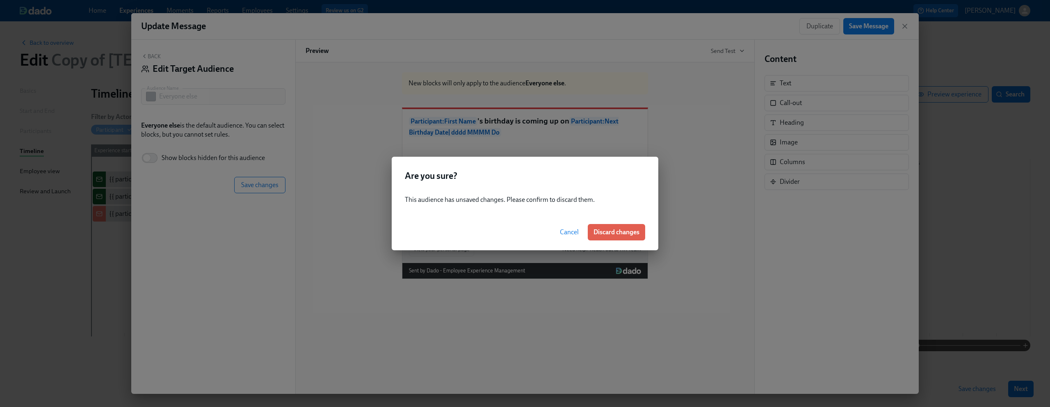
click at [560, 232] on span "Cancel" at bounding box center [569, 232] width 19 height 8
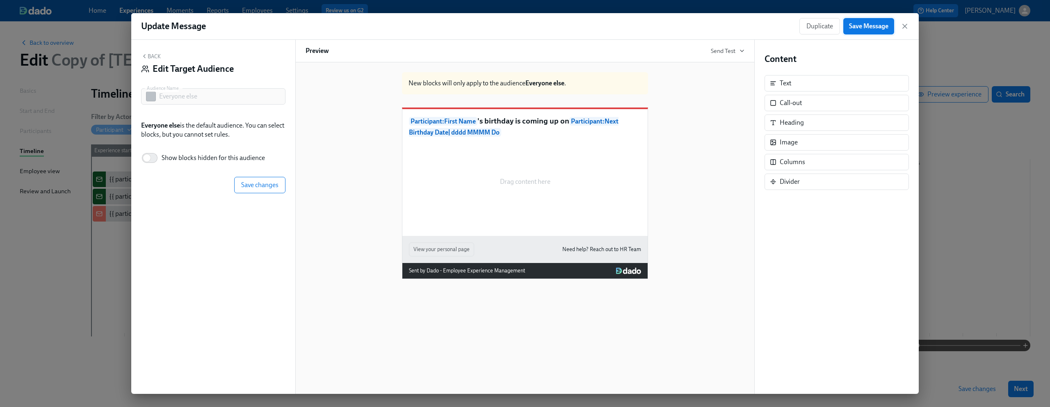
click at [864, 27] on span "Save Message" at bounding box center [868, 26] width 39 height 8
click at [153, 57] on button "Back" at bounding box center [151, 56] width 20 height 7
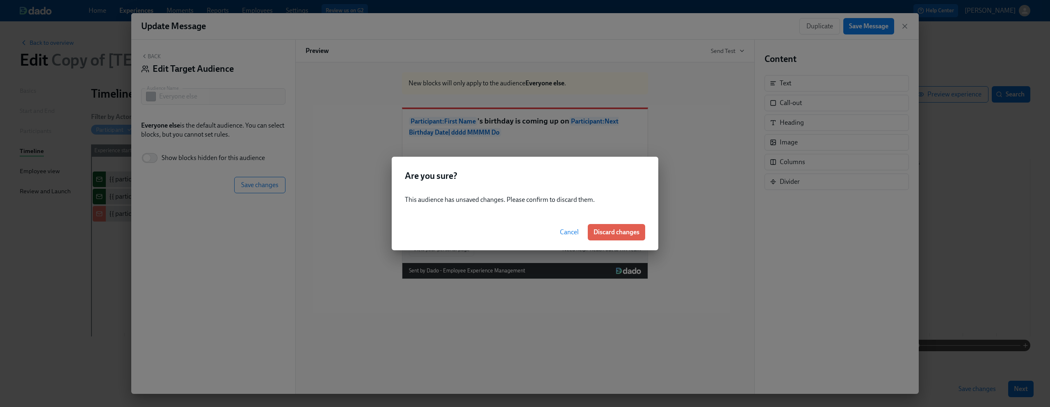
click at [565, 233] on span "Cancel" at bounding box center [569, 232] width 19 height 8
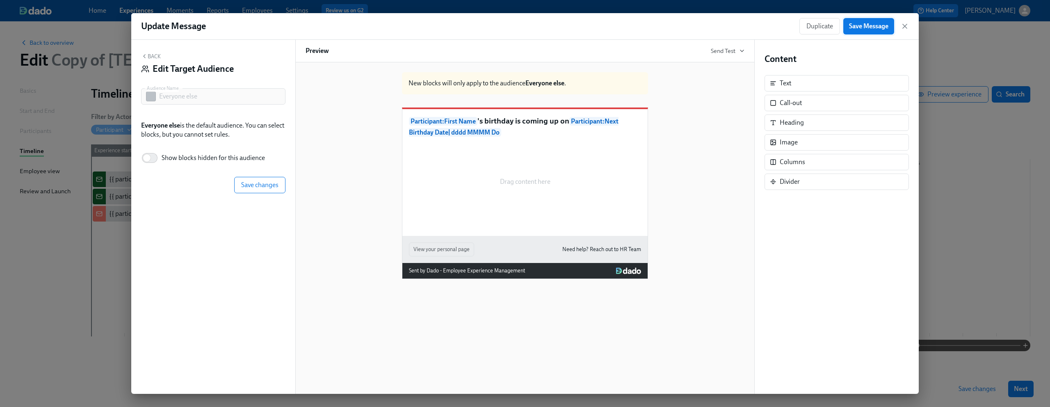
click at [869, 28] on span "Save Message" at bounding box center [868, 26] width 39 height 8
click at [905, 27] on icon "button" at bounding box center [905, 26] width 8 height 8
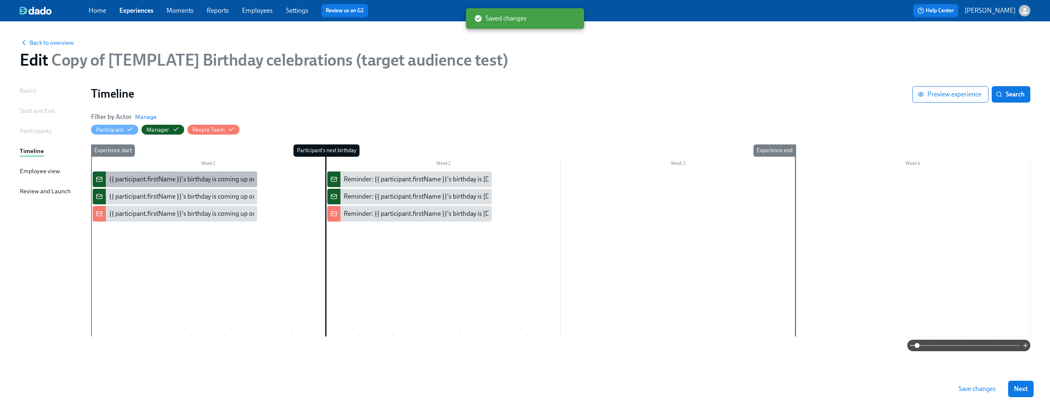
click at [169, 180] on div "{{ participant.firstName }}'s birthday is coming up on {{ [DOMAIN_NAME] | dddd …" at bounding box center [241, 179] width 265 height 9
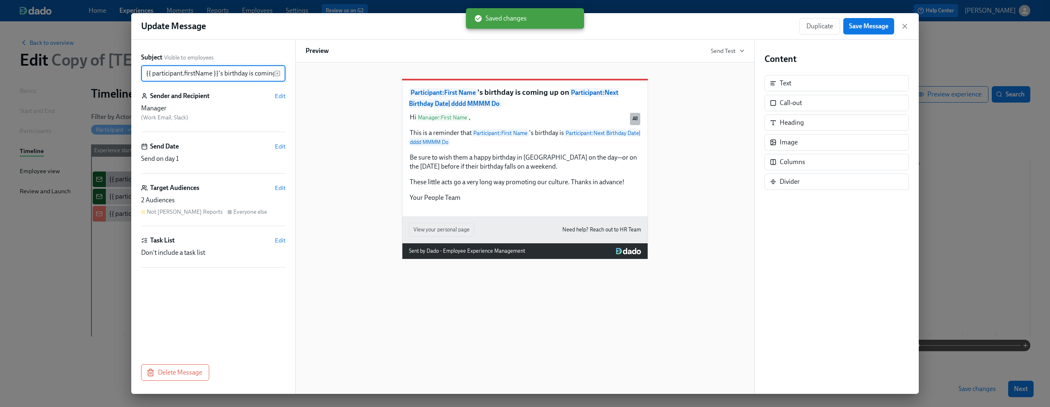
scroll to position [0, 201]
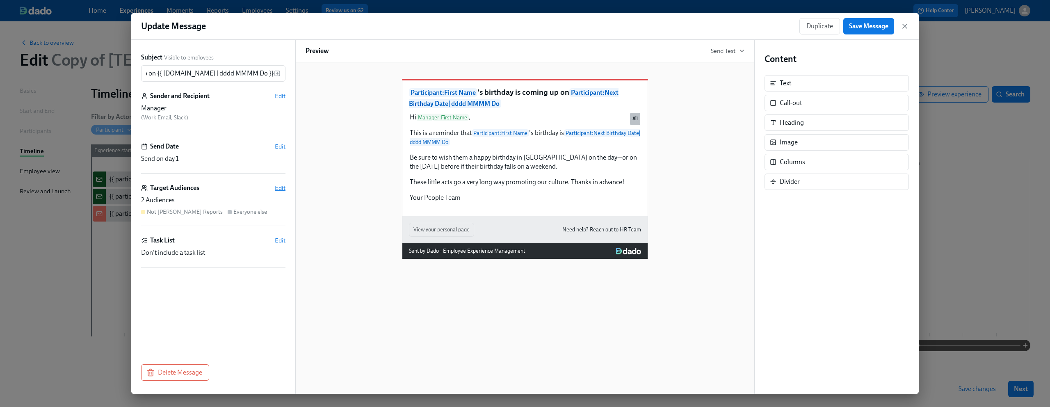
click at [283, 187] on span "Edit" at bounding box center [280, 188] width 11 height 8
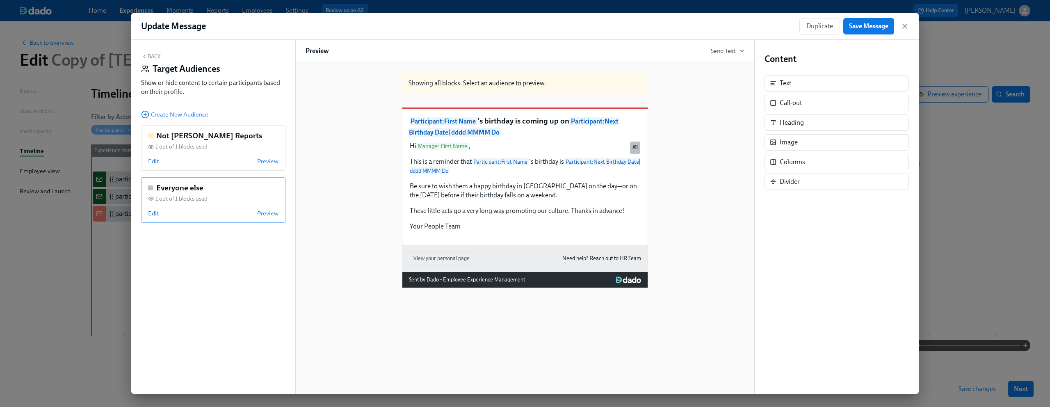
click at [245, 195] on div "1 out of 1 blocks used" at bounding box center [213, 199] width 130 height 8
click at [479, 197] on div "Hi Manager : First Name , This is a reminder that Participant : First Name 's b…" at bounding box center [525, 186] width 232 height 91
click at [156, 211] on span "Edit" at bounding box center [153, 213] width 11 height 8
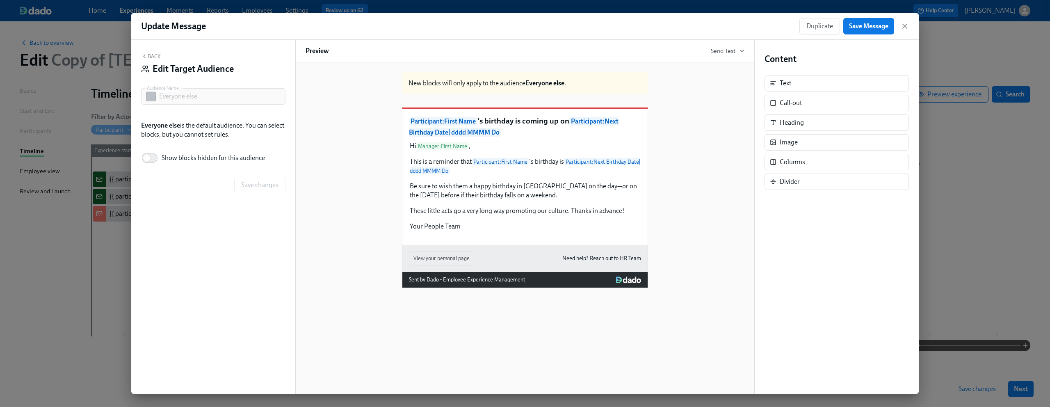
click at [145, 56] on icon "button" at bounding box center [144, 56] width 7 height 7
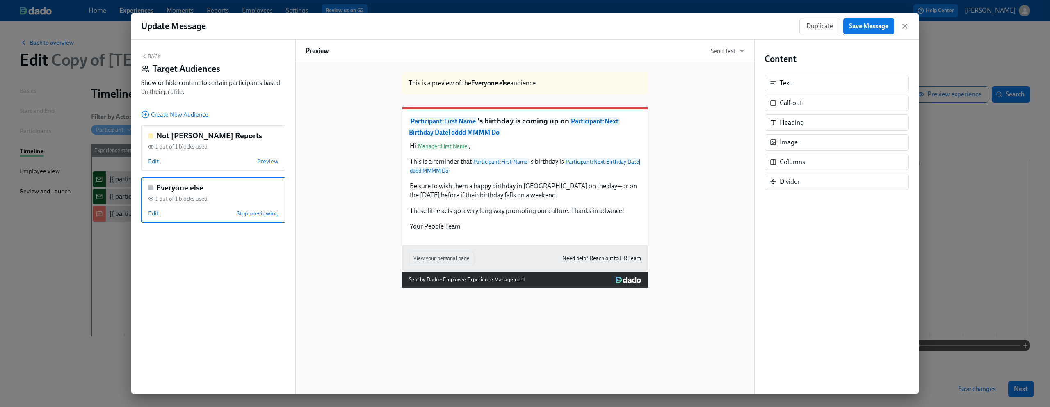
click at [252, 214] on span "Stop previewing" at bounding box center [258, 213] width 42 height 8
click at [153, 212] on span "Edit" at bounding box center [153, 213] width 11 height 8
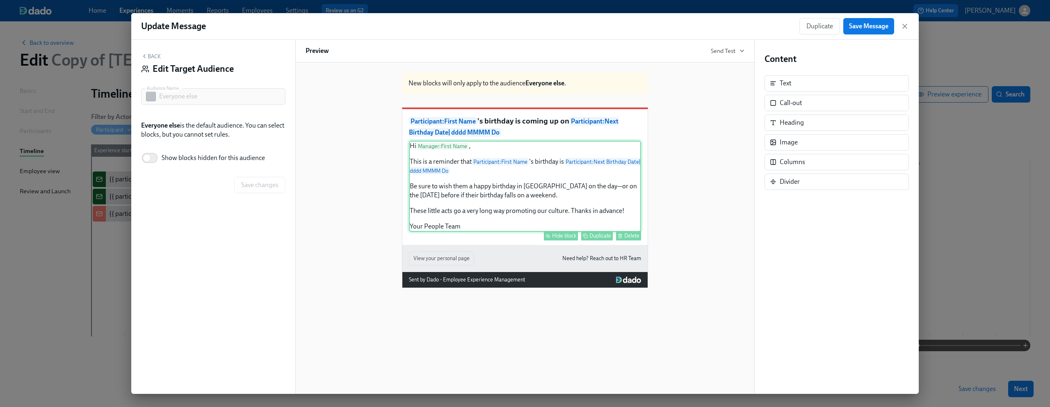
click at [537, 193] on div "Hi Manager : First Name , This is a reminder that Participant : First Name 's b…" at bounding box center [525, 186] width 232 height 91
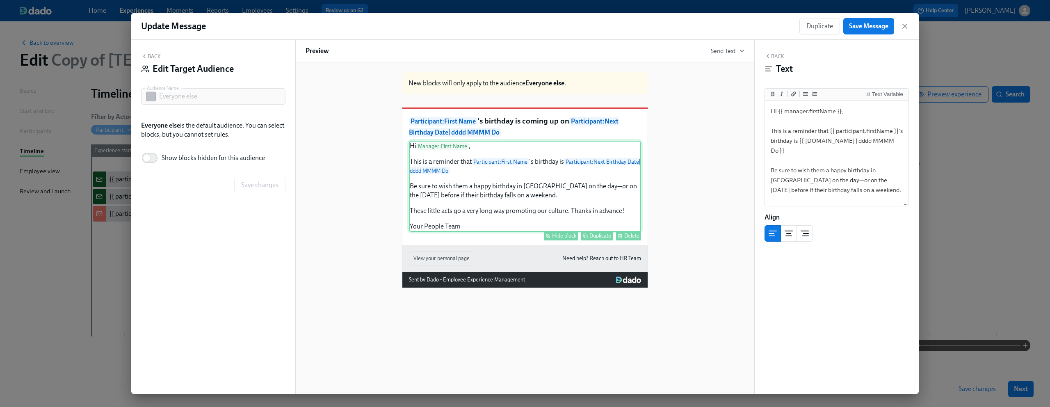
click at [564, 239] on div "Hide block" at bounding box center [564, 236] width 24 height 6
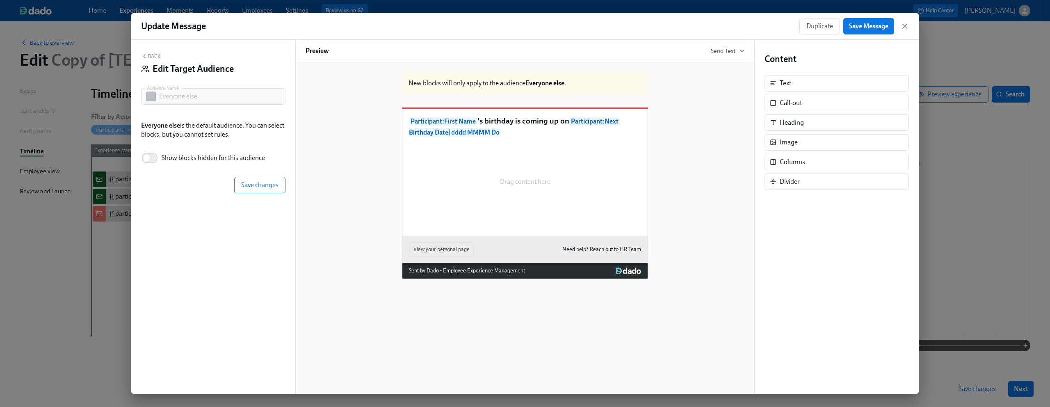
click at [493, 133] on p "Participant : First Name 's birthday is coming up on Participant : Next Birthda…" at bounding box center [525, 127] width 232 height 22
click at [871, 32] on button "Save Message" at bounding box center [868, 26] width 51 height 16
click at [908, 26] on icon "button" at bounding box center [905, 26] width 8 height 8
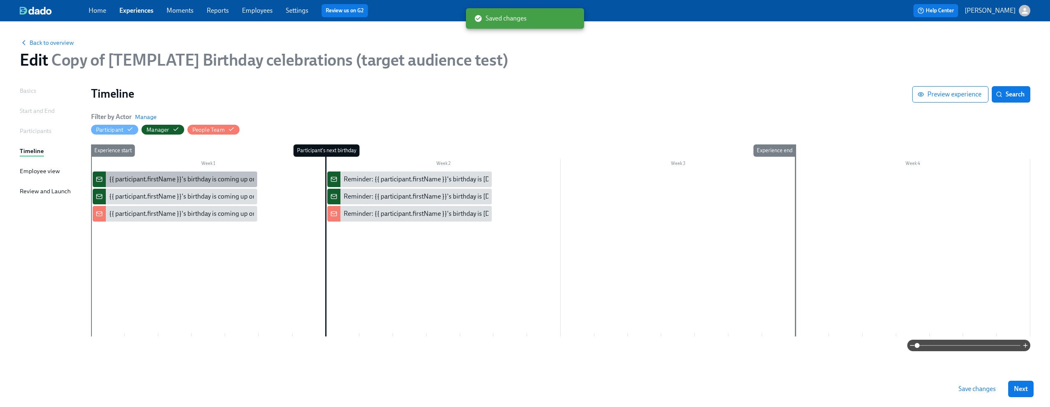
click at [174, 180] on div "{{ participant.firstName }}'s birthday is coming up on {{ [DOMAIN_NAME] | dddd …" at bounding box center [241, 179] width 265 height 9
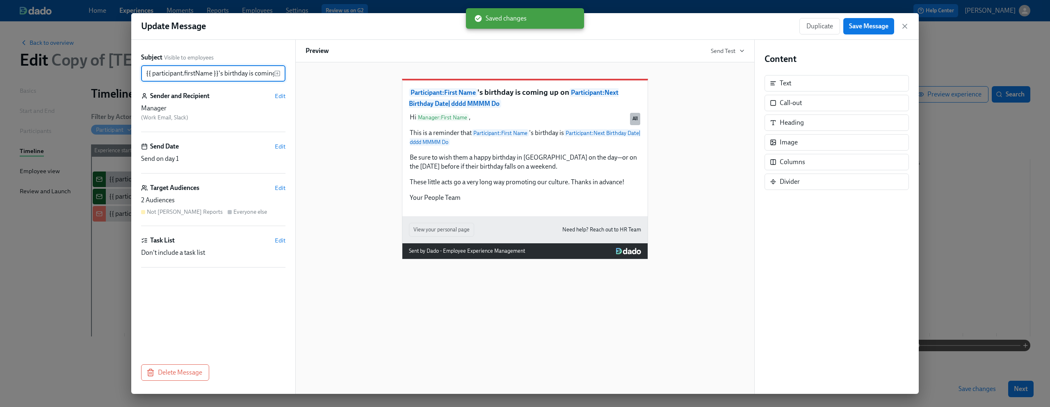
scroll to position [0, 201]
click at [279, 186] on span "Edit" at bounding box center [280, 188] width 11 height 8
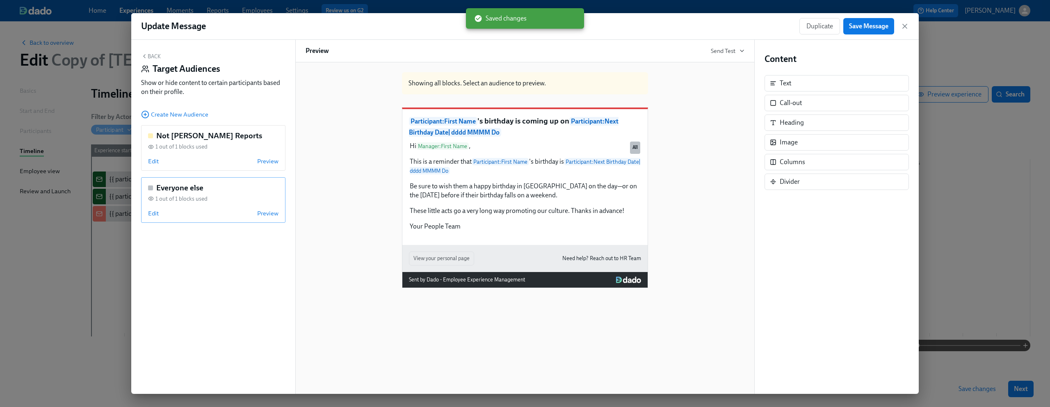
click at [210, 207] on div "Everyone else 1 out of 1 blocks used Edit Preview" at bounding box center [213, 200] width 144 height 46
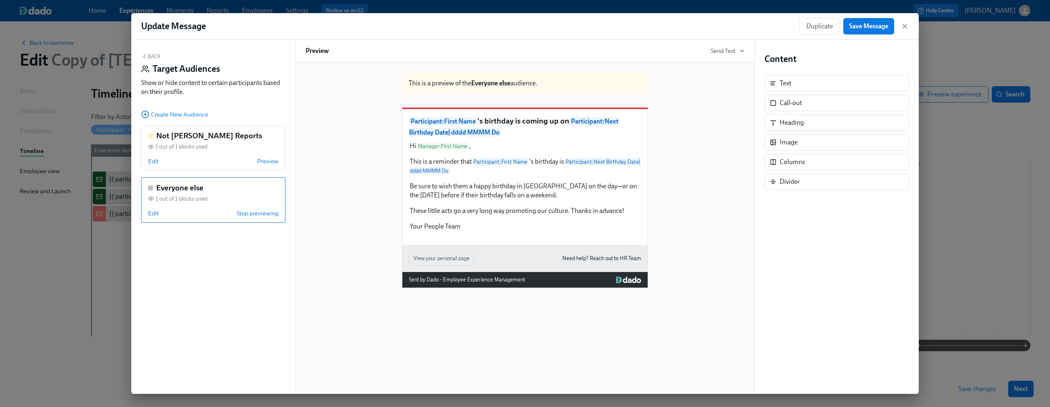
click at [504, 199] on div "Hi Manager : First Name , This is a reminder that Participant : First Name 's b…" at bounding box center [525, 186] width 232 height 91
click at [151, 208] on div "Everyone else 1 out of 1 blocks used Edit Stop previewing" at bounding box center [213, 200] width 144 height 46
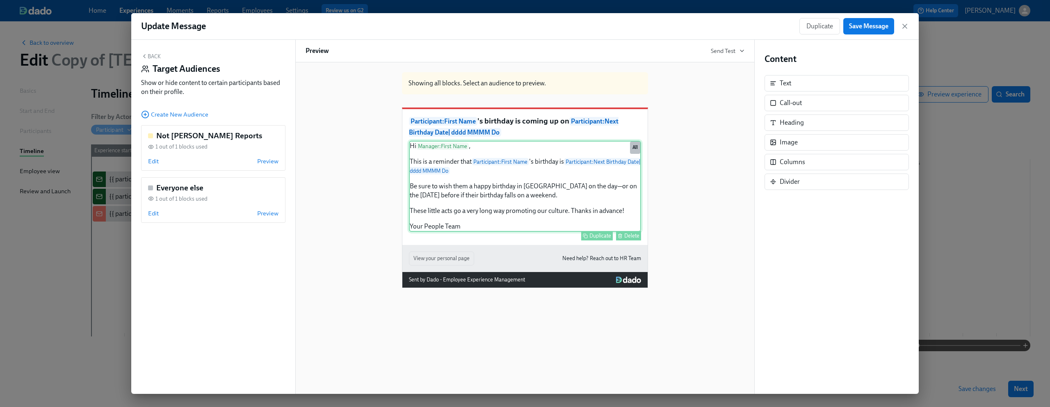
click at [462, 202] on div "Hi Manager : First Name , This is a reminder that Participant : First Name 's b…" at bounding box center [525, 186] width 232 height 91
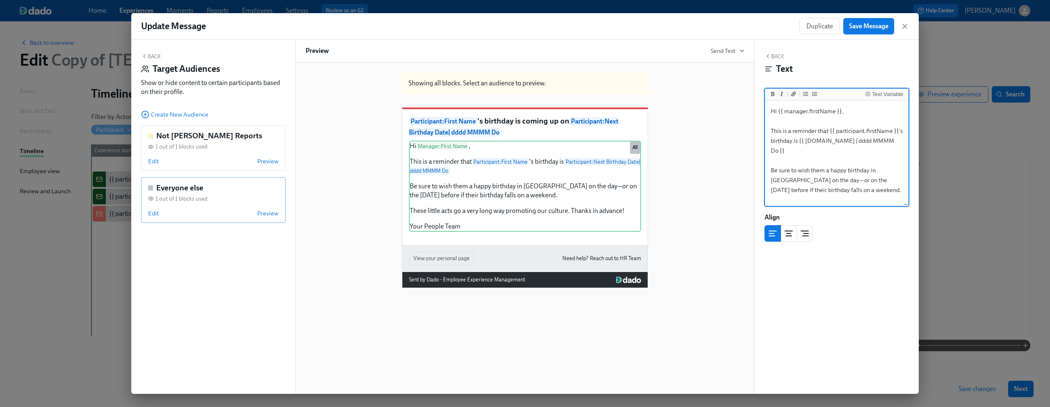
click at [209, 197] on div "1 out of 1 blocks used" at bounding box center [213, 199] width 130 height 8
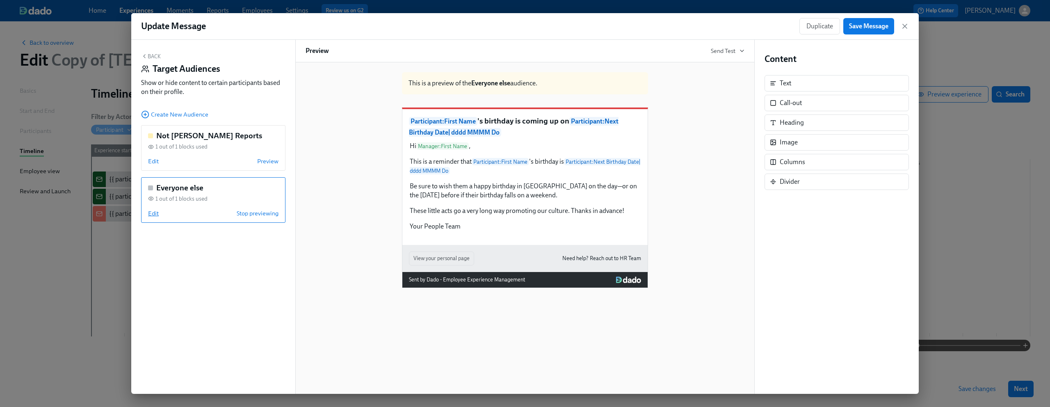
click at [152, 214] on span "Edit" at bounding box center [153, 213] width 11 height 8
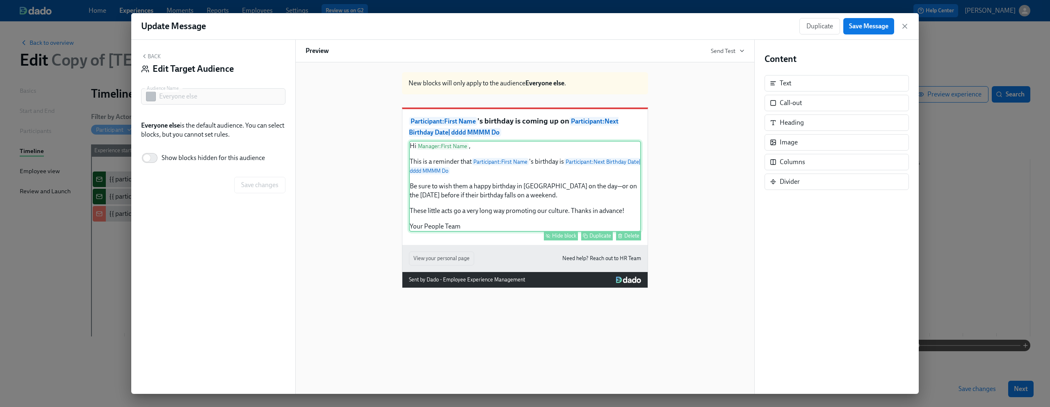
click at [546, 238] on icon "button" at bounding box center [548, 235] width 5 height 5
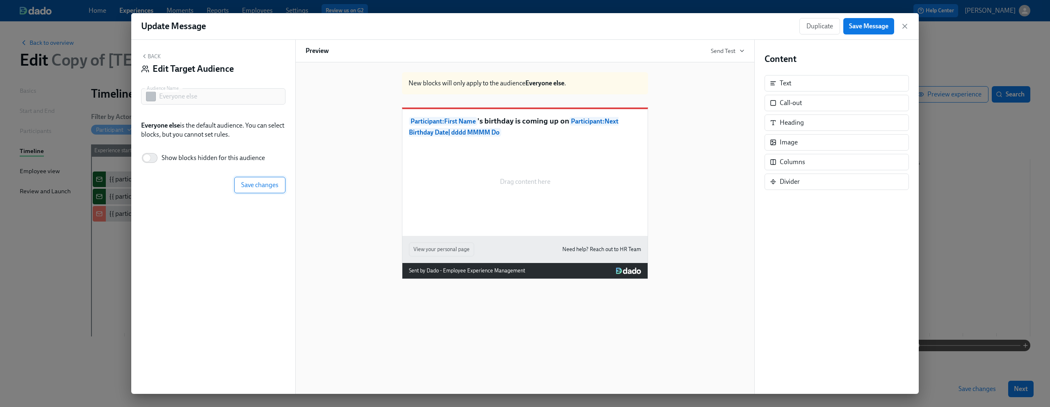
click at [265, 189] on span "Save changes" at bounding box center [259, 185] width 37 height 8
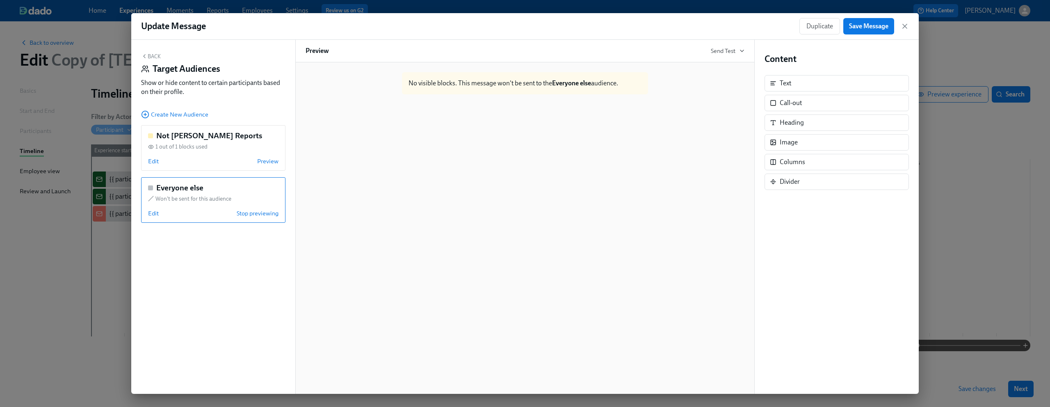
click at [153, 53] on button "Back" at bounding box center [151, 56] width 20 height 7
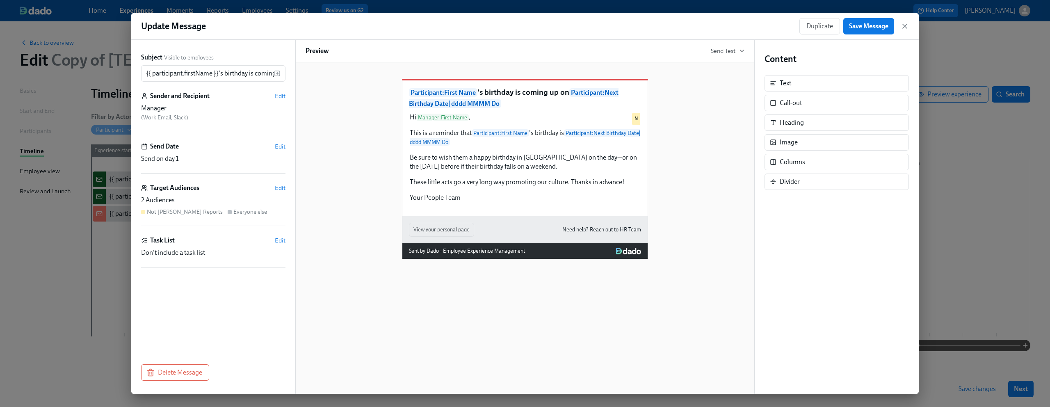
click at [328, 157] on div "Participant : First Name 's birthday is coming up on Participant : Next Birthda…" at bounding box center [525, 163] width 439 height 194
click at [282, 184] on span "Edit" at bounding box center [280, 188] width 11 height 8
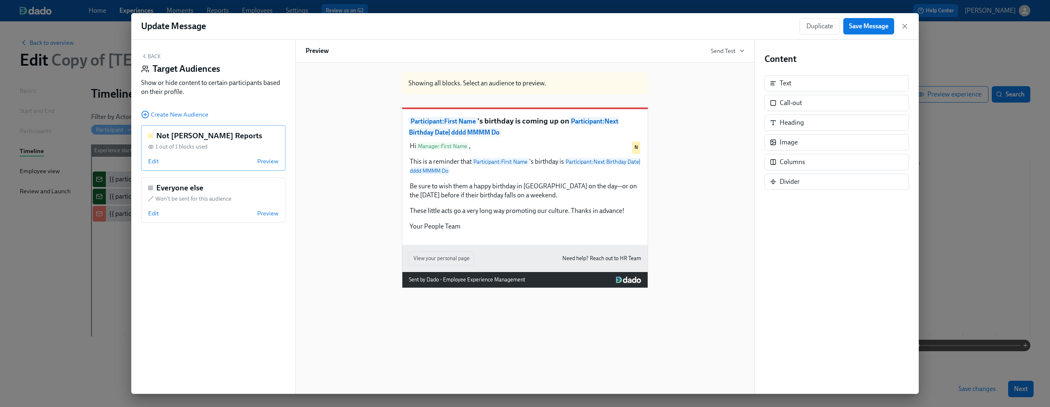
click at [214, 151] on div "Not Dean's Reports 1 out of 1 blocks used Edit Preview" at bounding box center [213, 148] width 144 height 46
click at [156, 160] on span "Edit" at bounding box center [153, 161] width 11 height 8
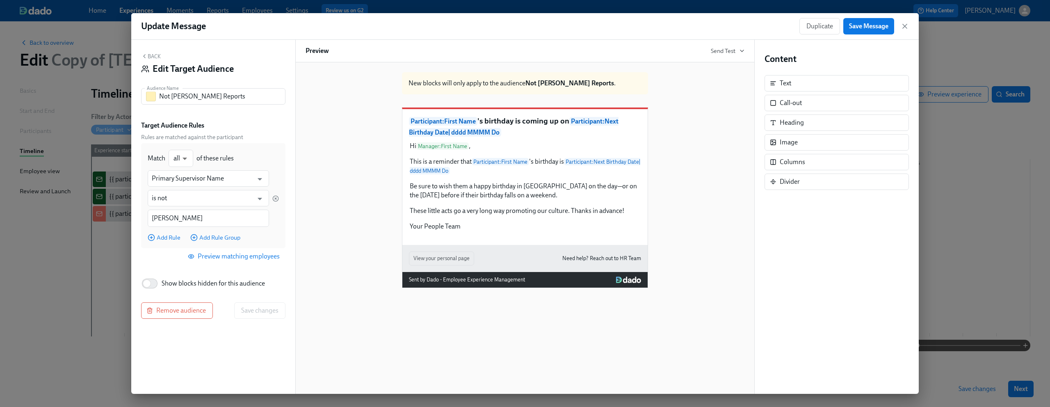
click at [152, 55] on button "Back" at bounding box center [151, 56] width 20 height 7
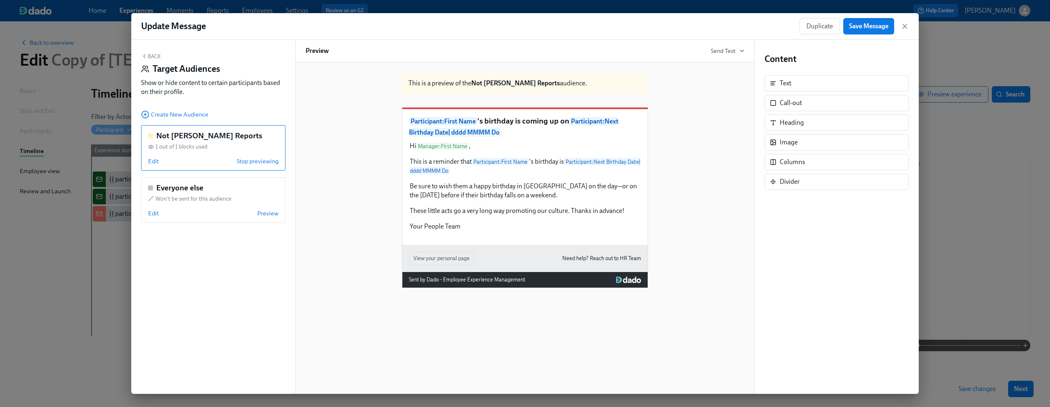
click at [148, 55] on button "Back" at bounding box center [151, 56] width 20 height 7
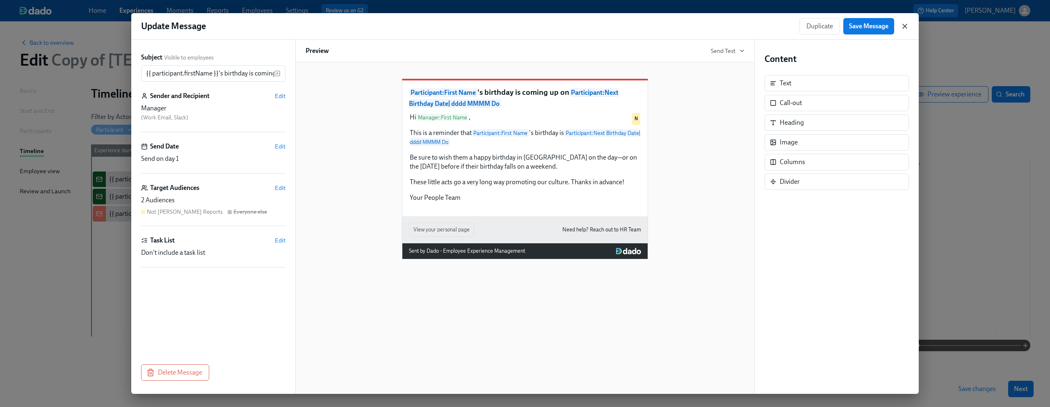
click at [909, 24] on icon "button" at bounding box center [905, 26] width 8 height 8
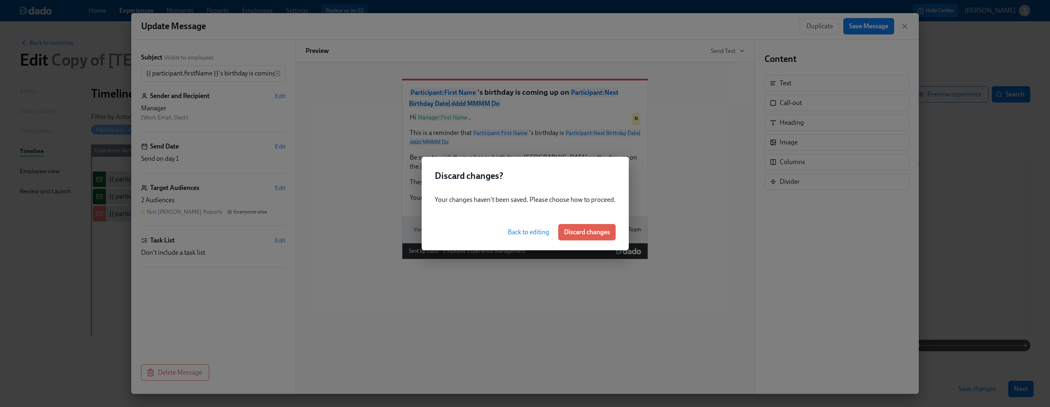
click at [523, 224] on button "Back to editing" at bounding box center [528, 232] width 53 height 16
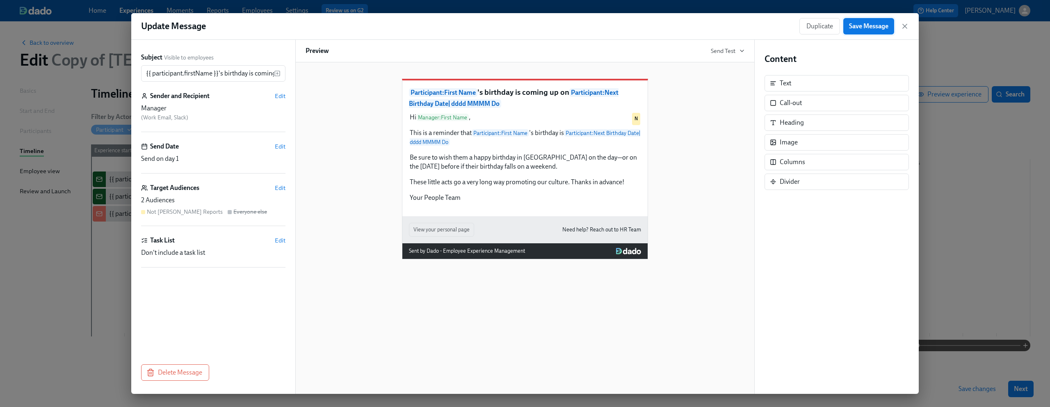
click at [879, 23] on span "Save Message" at bounding box center [868, 26] width 39 height 8
click at [904, 24] on icon "button" at bounding box center [905, 26] width 8 height 8
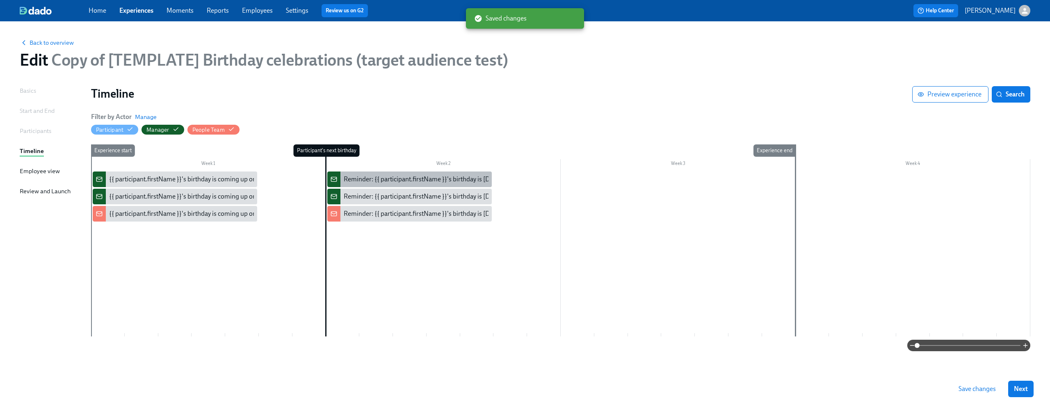
click at [385, 180] on div "Reminder: {{ participant.firstName }}'s birthday is [DATE]" at bounding box center [423, 179] width 159 height 9
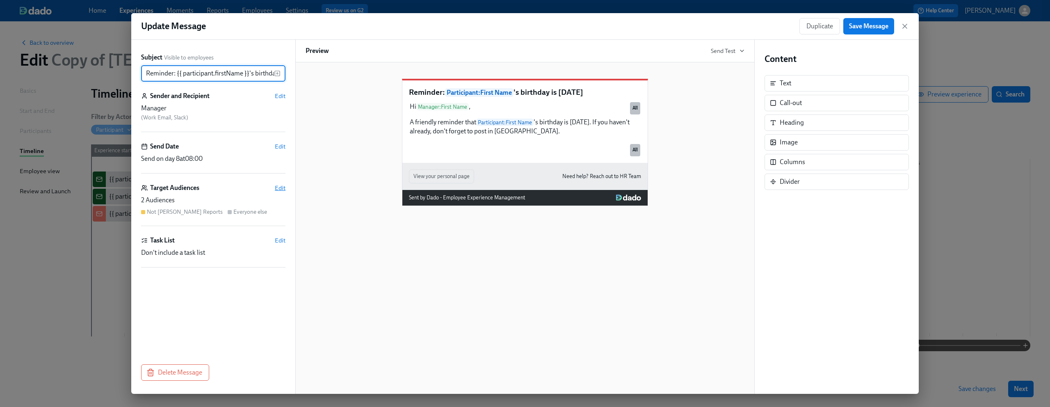
click at [277, 188] on span "Edit" at bounding box center [280, 188] width 11 height 8
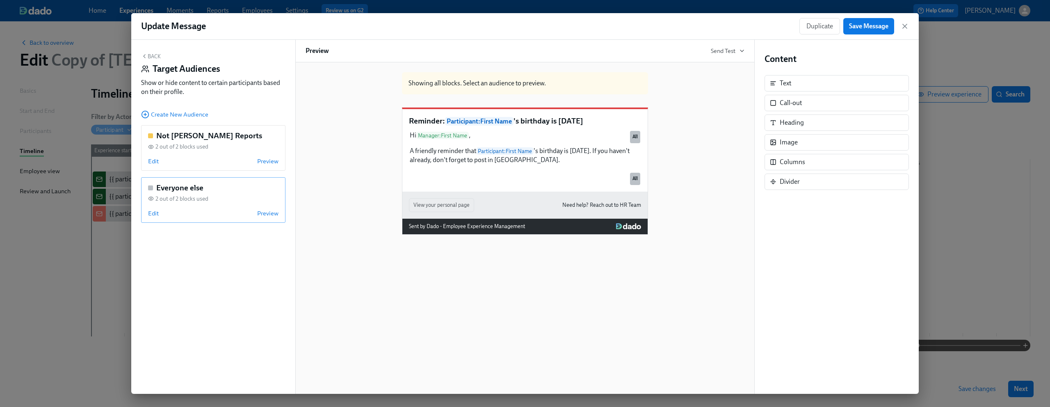
click at [239, 199] on div "2 out of 2 blocks used" at bounding box center [213, 199] width 130 height 8
click at [613, 178] on div "Duplicate" at bounding box center [525, 175] width 232 height 7
click at [154, 217] on span "Edit" at bounding box center [153, 213] width 11 height 8
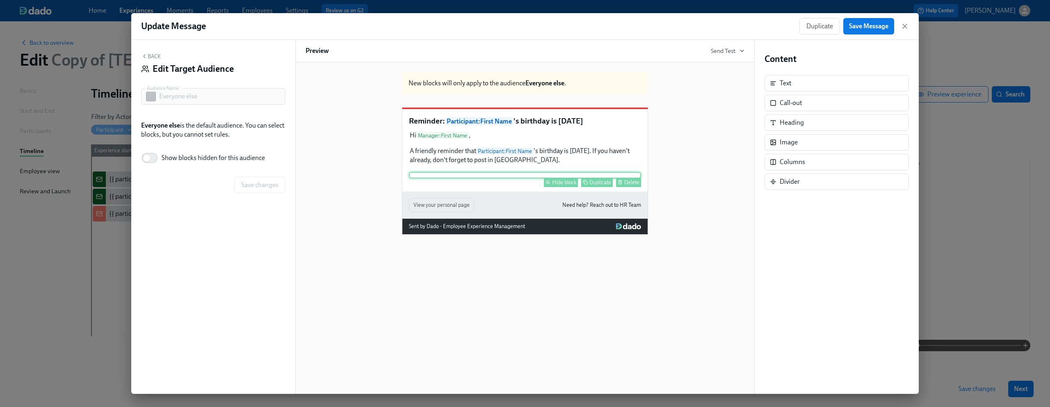
click at [521, 178] on div "Hide block Duplicate Delete" at bounding box center [525, 175] width 232 height 7
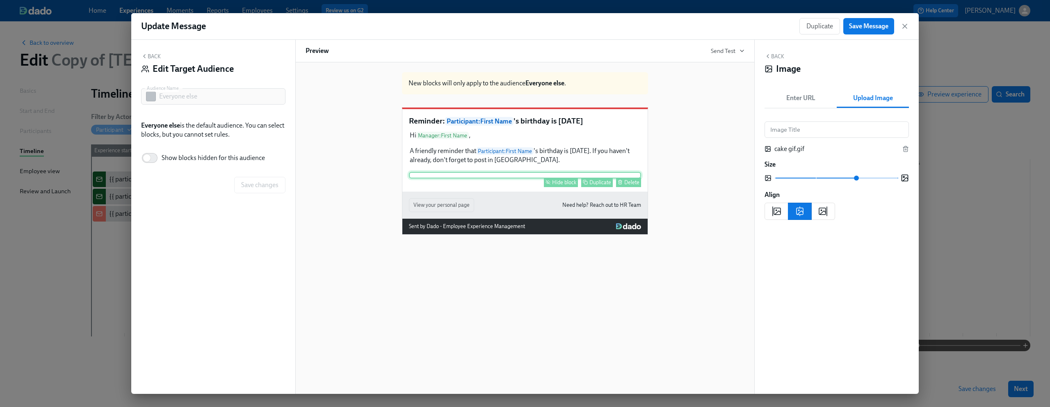
click at [571, 185] on div "Hide block" at bounding box center [564, 182] width 24 height 6
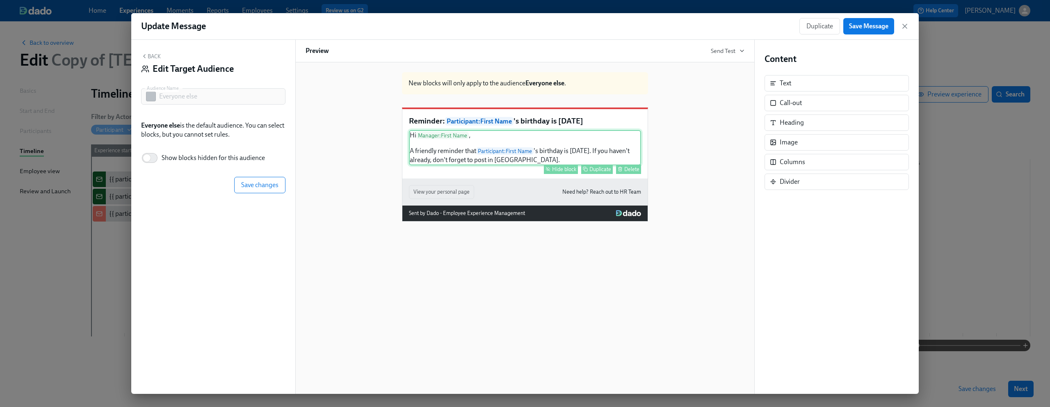
click at [543, 165] on div "Hi Manager : First Name , A friendly reminder that Participant : First Name 's …" at bounding box center [525, 147] width 232 height 35
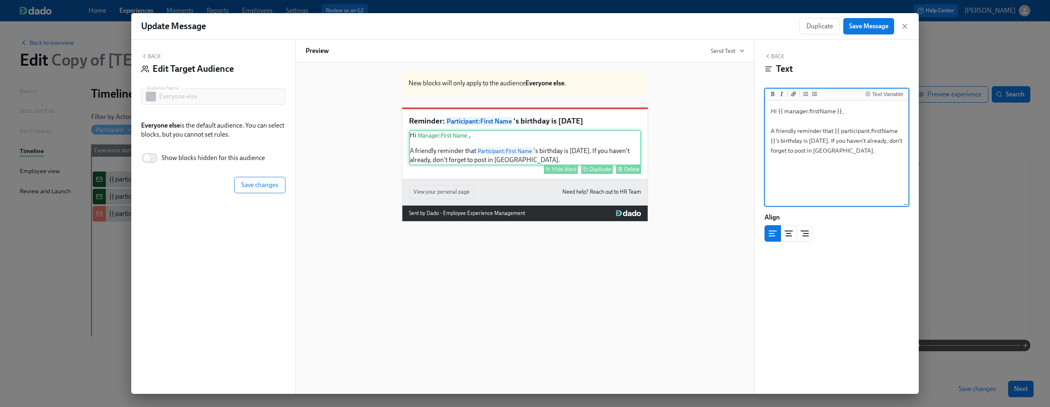
click at [558, 172] on div "Hide block" at bounding box center [564, 169] width 24 height 6
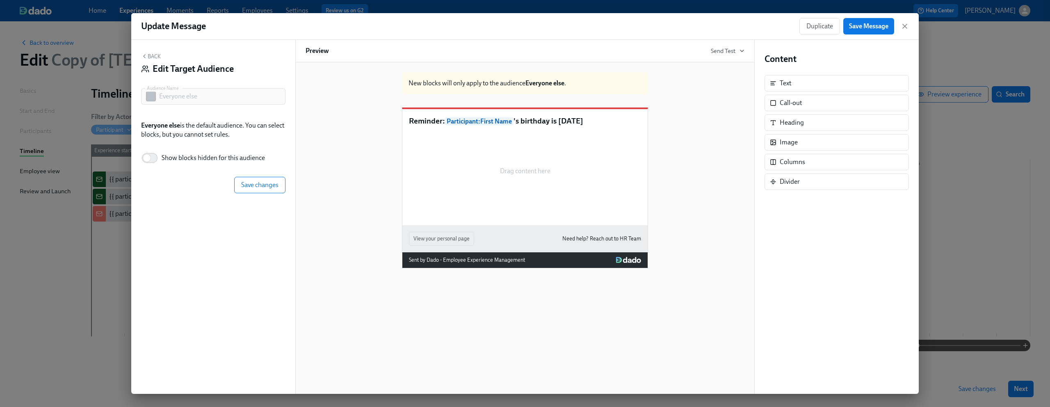
click at [510, 153] on div "Drag content here" at bounding box center [525, 171] width 232 height 82
click at [261, 179] on button "Save changes" at bounding box center [259, 185] width 51 height 16
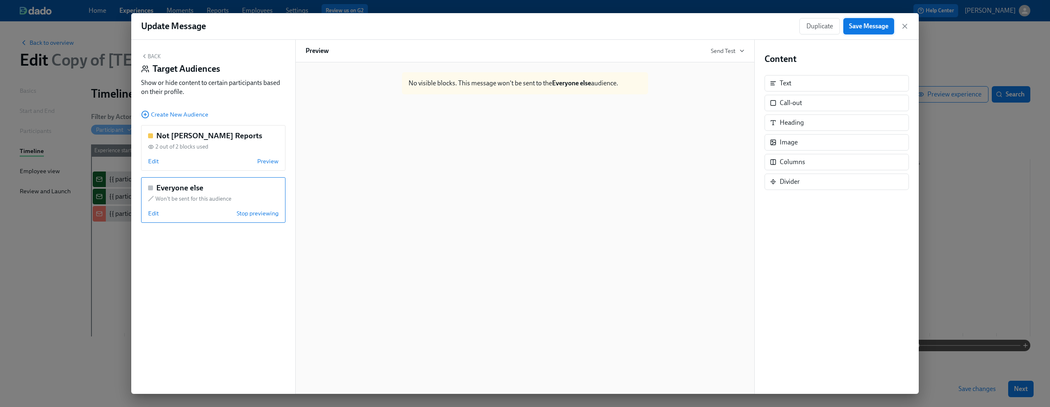
click at [877, 24] on span "Save Message" at bounding box center [868, 26] width 39 height 8
click at [901, 26] on icon "button" at bounding box center [905, 26] width 8 height 8
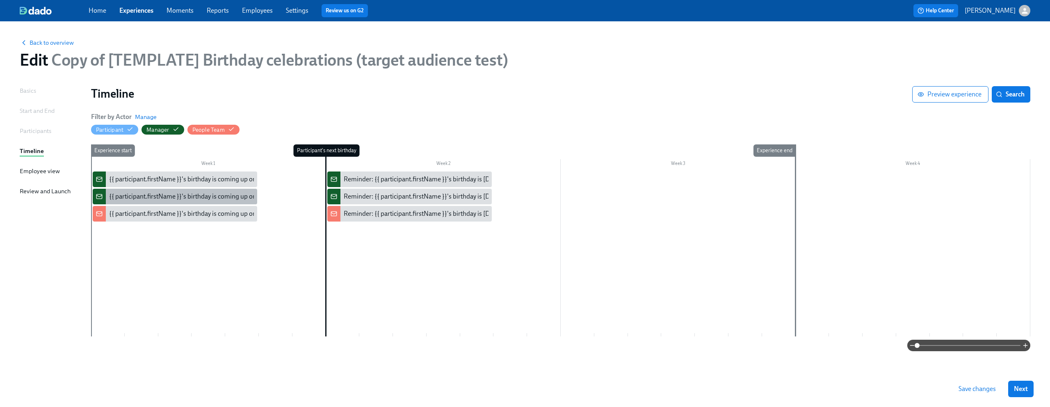
click at [182, 198] on div "{{ participant.firstName }}'s birthday is coming up on {{ [DOMAIN_NAME] | dddd …" at bounding box center [241, 196] width 265 height 9
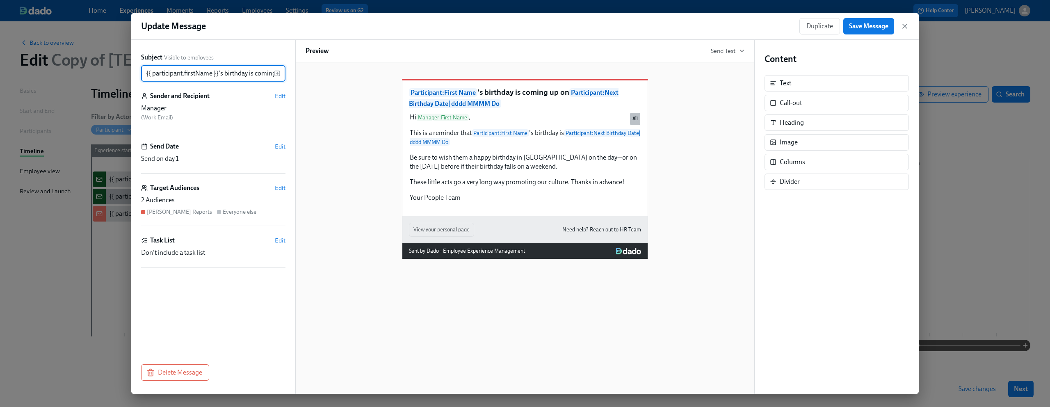
scroll to position [0, 201]
click at [282, 187] on span "Edit" at bounding box center [280, 188] width 11 height 8
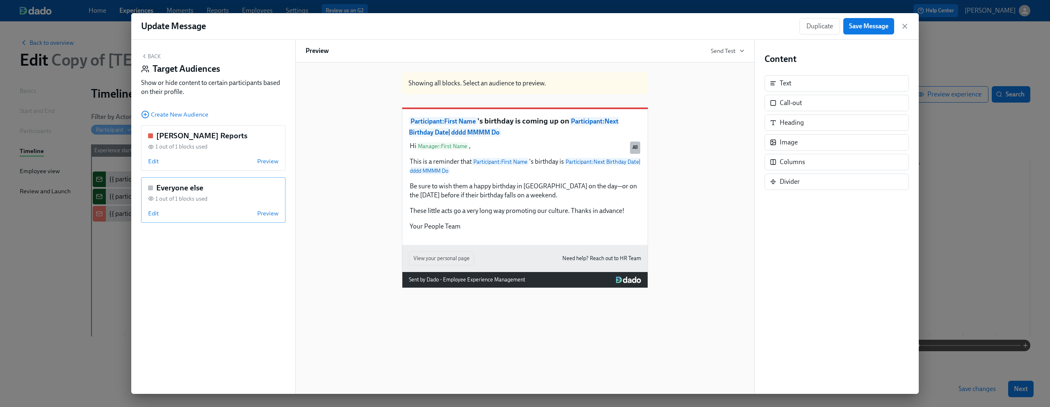
click at [224, 196] on div "1 out of 1 blocks used" at bounding box center [213, 199] width 130 height 8
click at [150, 215] on span "Edit" at bounding box center [153, 213] width 11 height 8
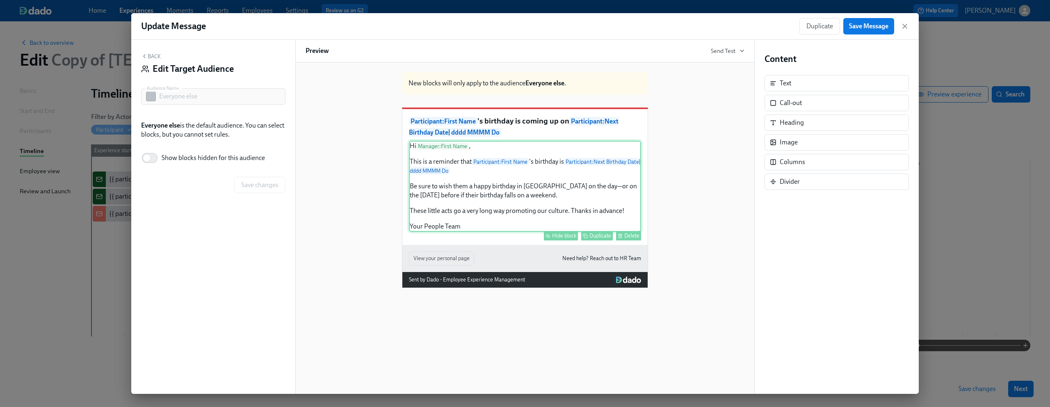
click at [504, 200] on div "Hi Manager : First Name , This is a reminder that Participant : First Name 's b…" at bounding box center [525, 186] width 232 height 91
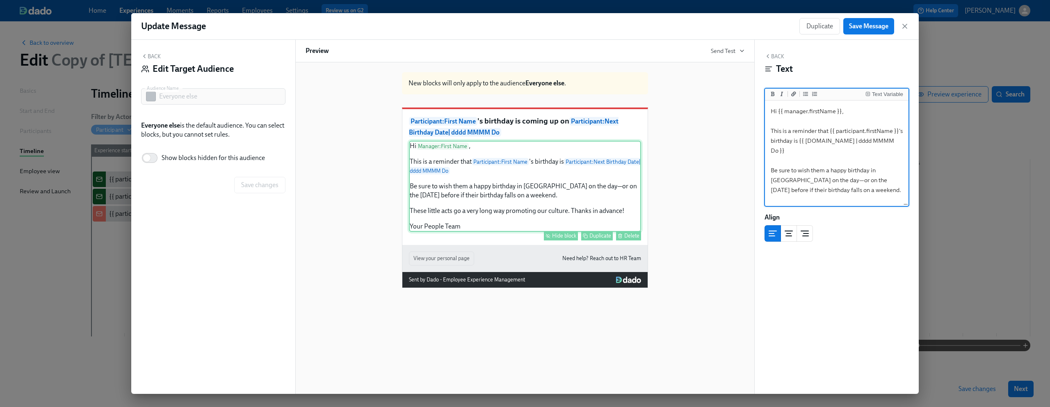
click at [566, 239] on div "Hide block" at bounding box center [564, 236] width 24 height 6
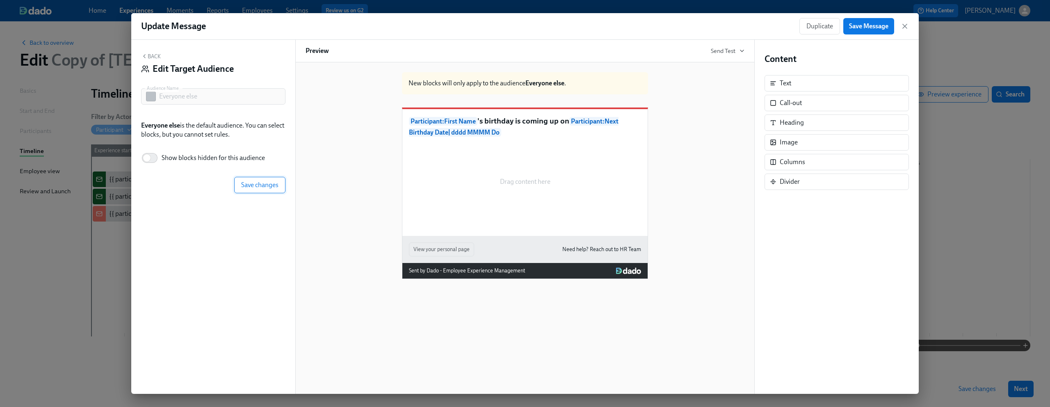
click at [241, 182] on span "Save changes" at bounding box center [259, 185] width 37 height 8
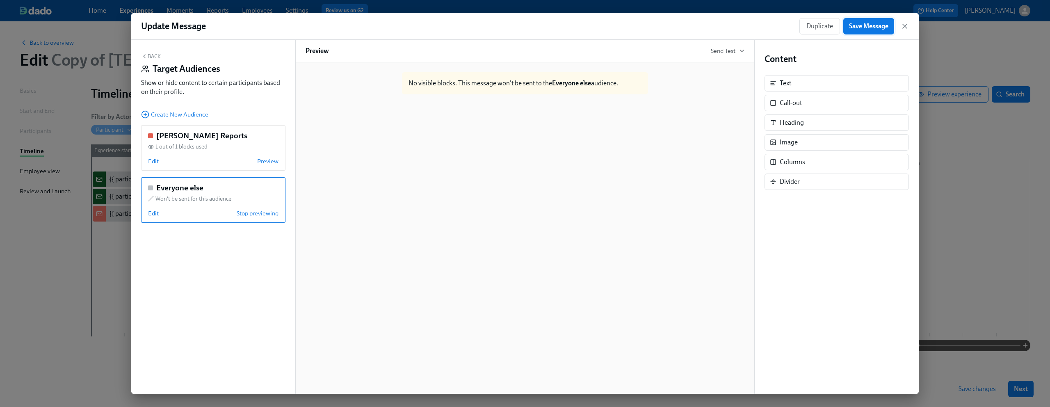
click at [864, 25] on span "Save Message" at bounding box center [868, 26] width 39 height 8
click at [905, 24] on icon "button" at bounding box center [905, 26] width 8 height 8
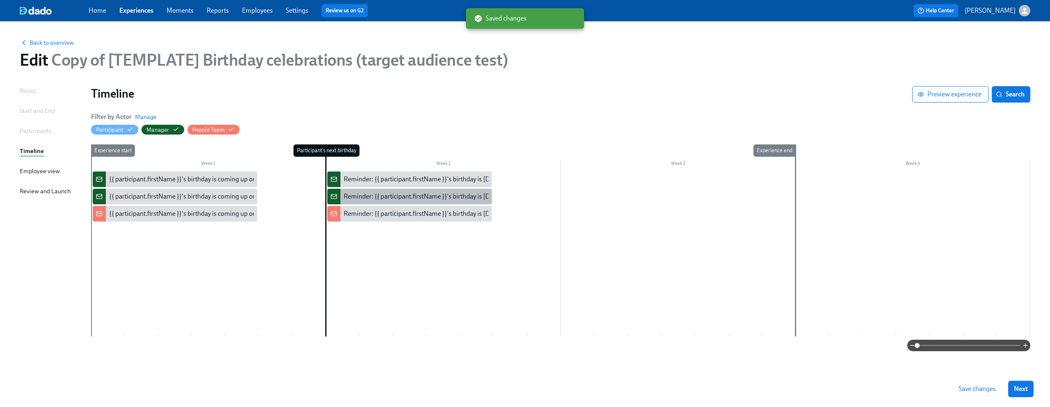
click at [414, 196] on div "Reminder: {{ participant.firstName }}'s birthday is [DATE]" at bounding box center [423, 196] width 159 height 9
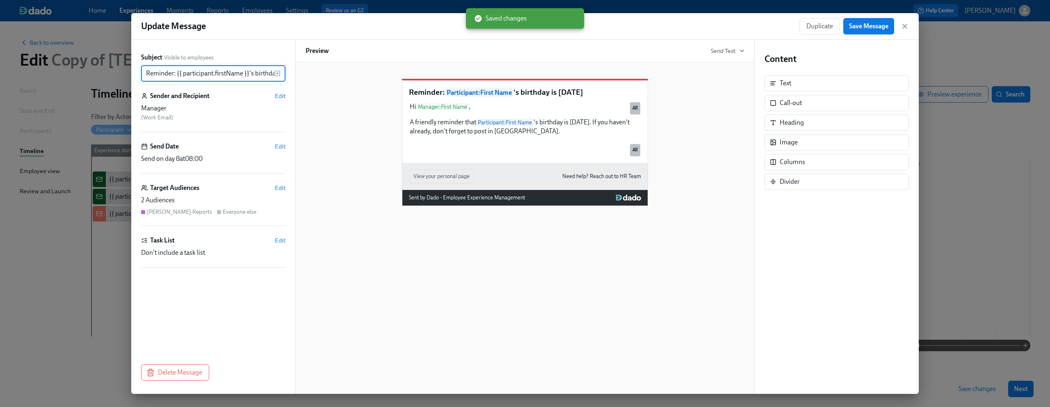
scroll to position [0, 27]
click at [280, 186] on span "Edit" at bounding box center [280, 188] width 11 height 8
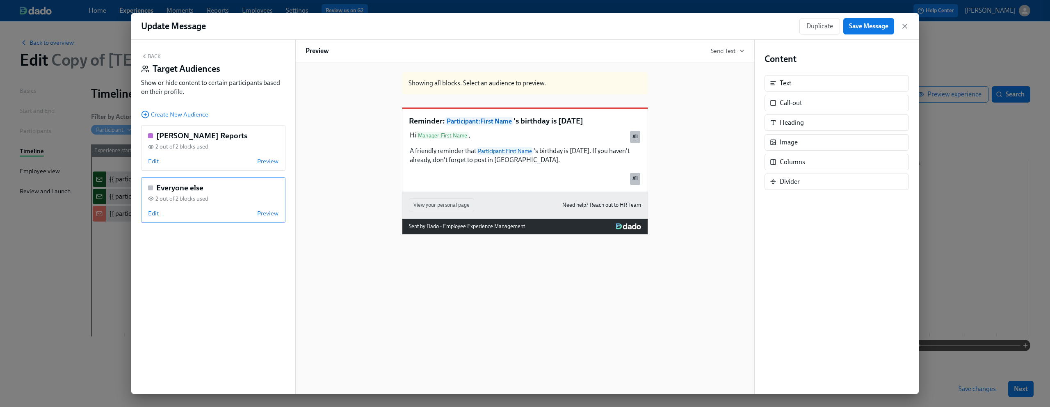
click at [154, 213] on span "Edit" at bounding box center [153, 213] width 11 height 8
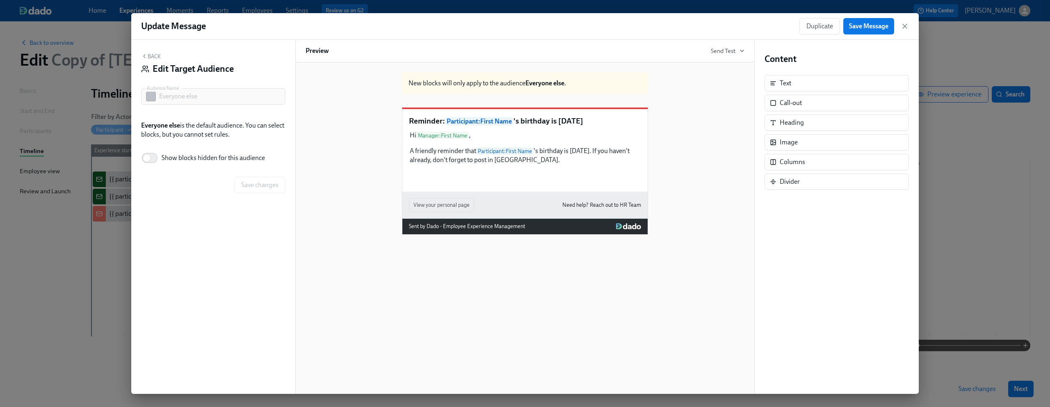
click at [147, 55] on button "Back" at bounding box center [151, 56] width 20 height 7
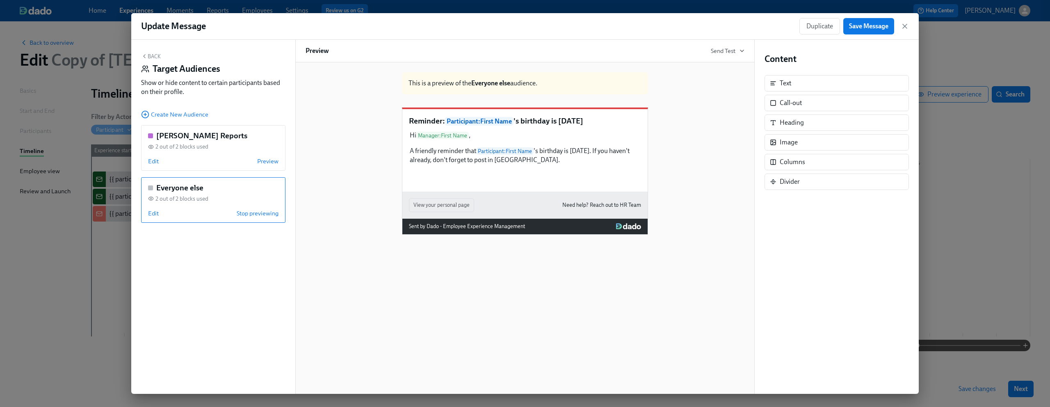
click at [220, 187] on div "Everyone else" at bounding box center [213, 188] width 130 height 11
click at [154, 211] on span "Edit" at bounding box center [153, 213] width 11 height 8
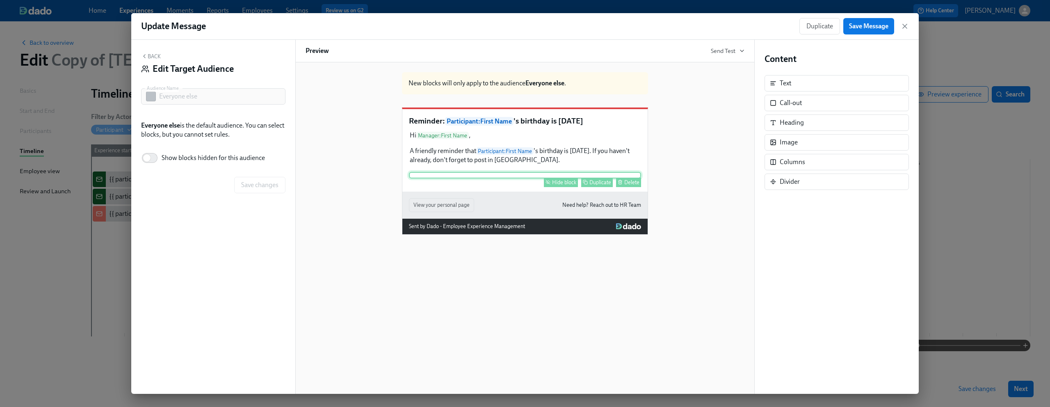
click at [567, 185] on div "Hide block" at bounding box center [564, 182] width 24 height 6
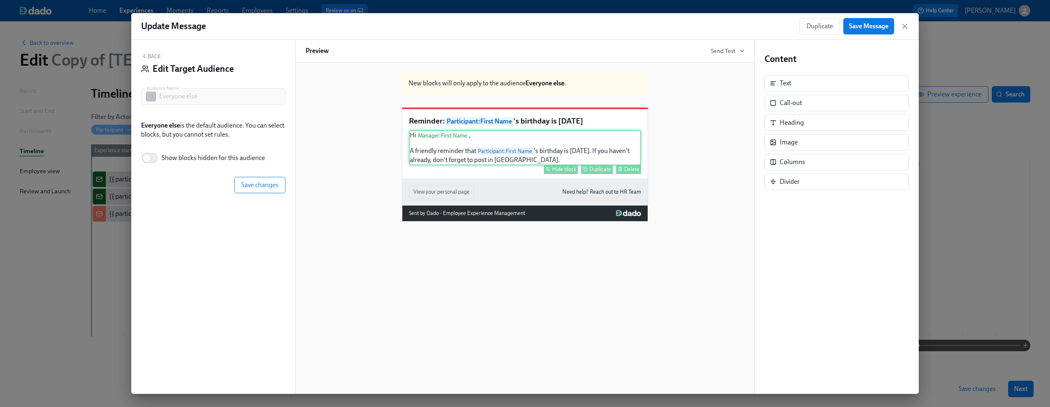
click at [552, 165] on div "Hi Manager : First Name , A friendly reminder that Participant : First Name 's …" at bounding box center [525, 147] width 232 height 35
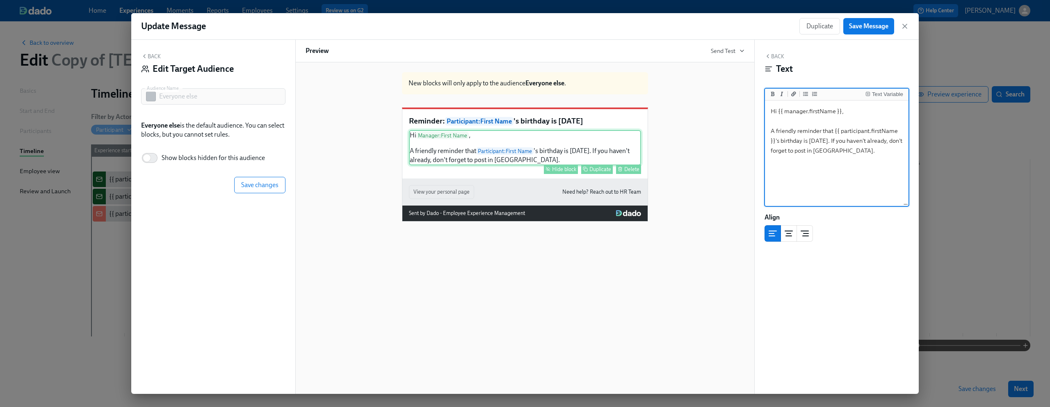
click at [552, 172] on div "Hide block" at bounding box center [564, 169] width 24 height 6
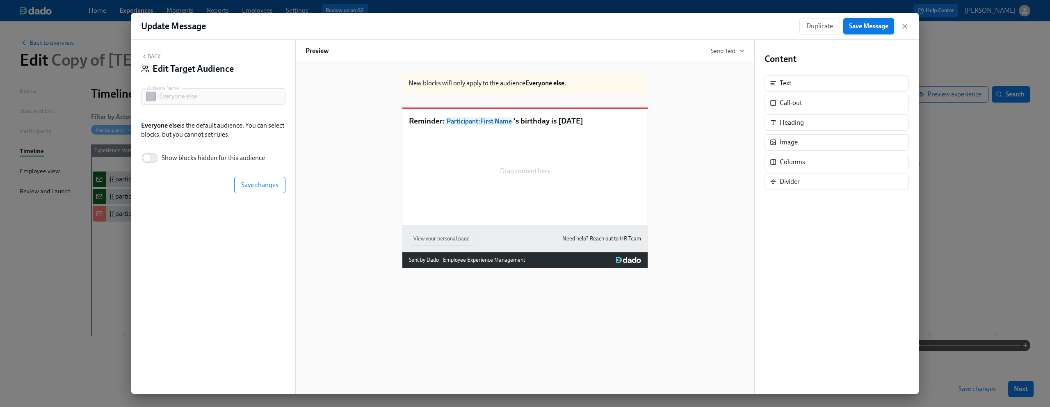
click at [873, 31] on button "Save Message" at bounding box center [868, 26] width 51 height 16
click at [906, 24] on icon "button" at bounding box center [905, 26] width 8 height 8
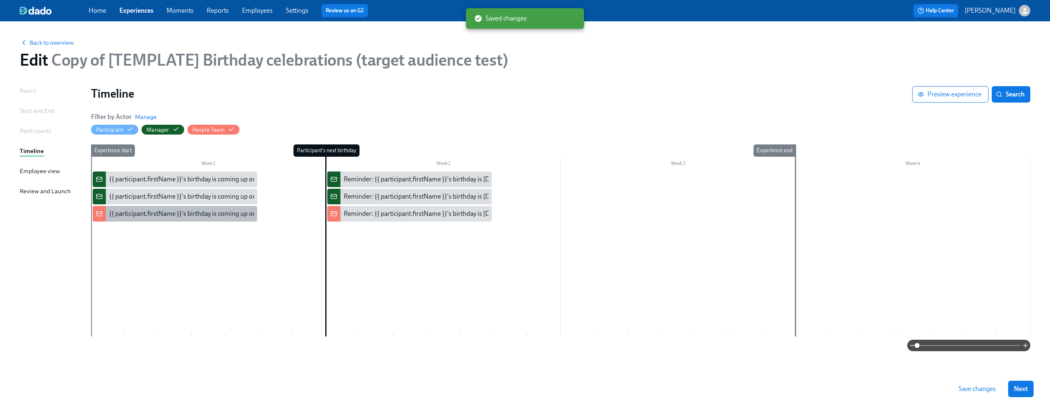
click at [200, 215] on div "{{ participant.firstName }}'s birthday is coming up on {{ [DOMAIN_NAME] | dddd …" at bounding box center [241, 213] width 265 height 9
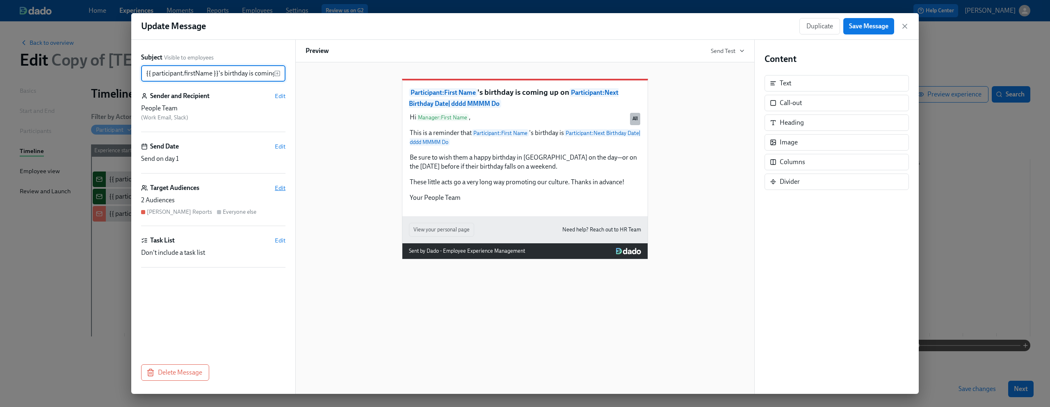
click at [281, 190] on span "Edit" at bounding box center [280, 188] width 11 height 8
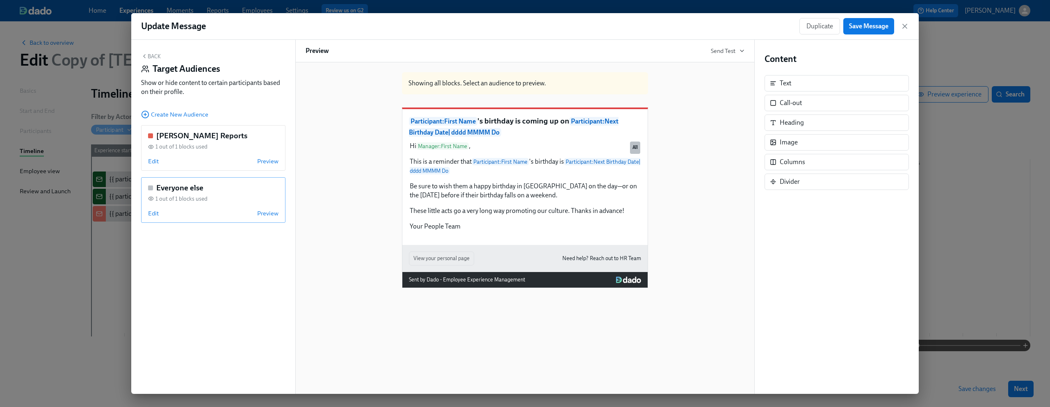
click at [190, 213] on div "Edit Preview" at bounding box center [213, 213] width 130 height 8
click at [152, 213] on span "Edit" at bounding box center [153, 213] width 11 height 8
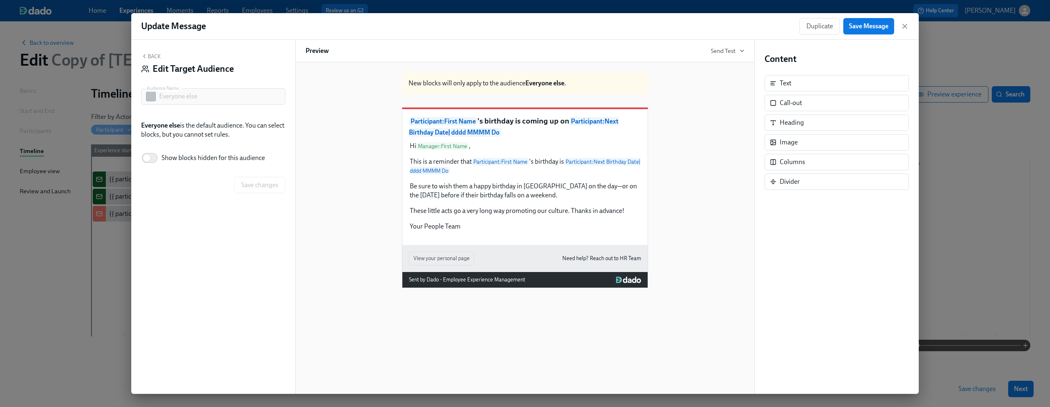
click at [150, 55] on button "Back" at bounding box center [151, 56] width 20 height 7
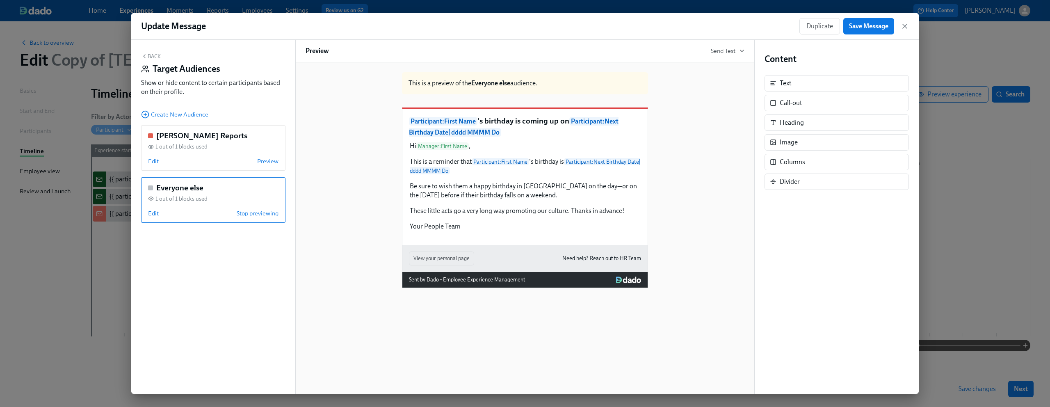
click at [242, 189] on div "Everyone else" at bounding box center [213, 188] width 130 height 11
click at [148, 215] on span "Edit" at bounding box center [153, 213] width 11 height 8
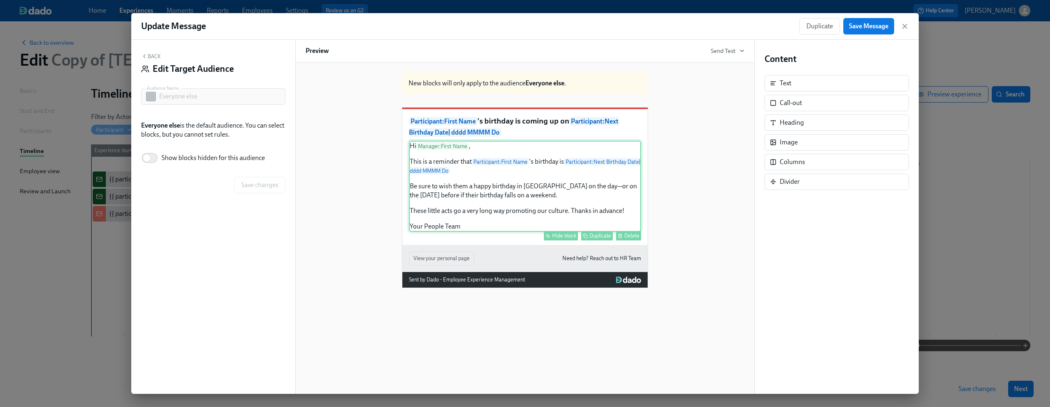
click at [561, 239] on div "Hide block" at bounding box center [564, 236] width 24 height 6
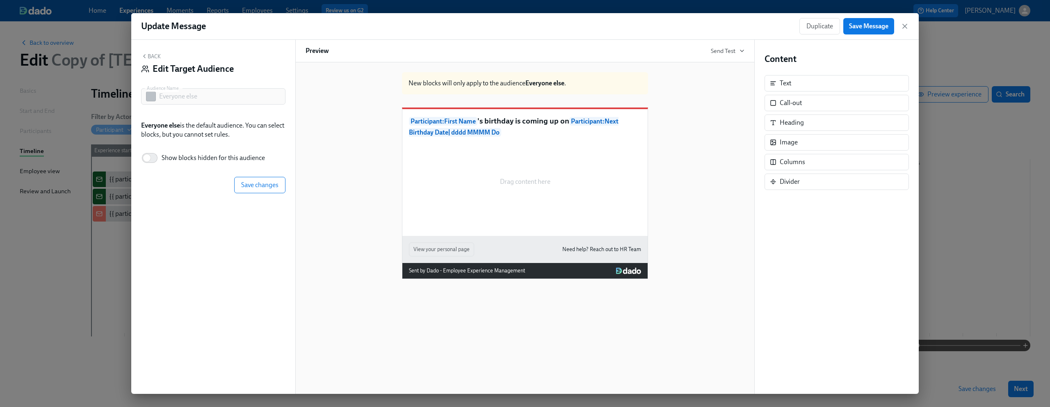
click at [549, 137] on p "Participant : First Name 's birthday is coming up on Participant : Next Birthda…" at bounding box center [525, 127] width 232 height 22
click at [274, 185] on span "Save changes" at bounding box center [259, 185] width 37 height 8
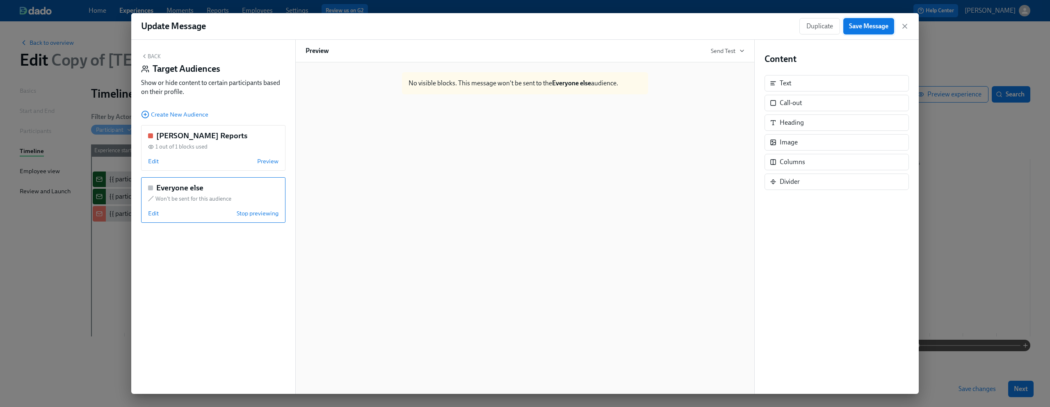
click at [883, 30] on span "Save Message" at bounding box center [868, 26] width 39 height 8
click at [904, 26] on icon "button" at bounding box center [905, 26] width 8 height 8
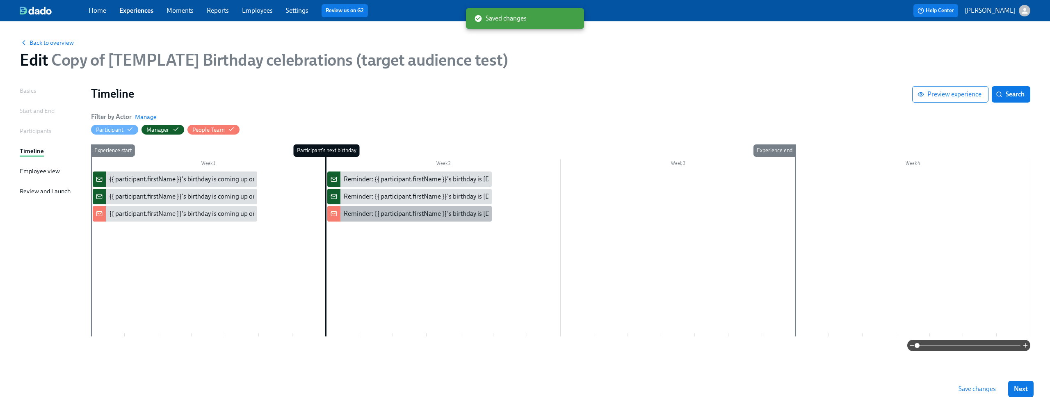
click at [396, 210] on div "Reminder: {{ participant.firstName }}'s birthday is [DATE]" at bounding box center [423, 213] width 159 height 9
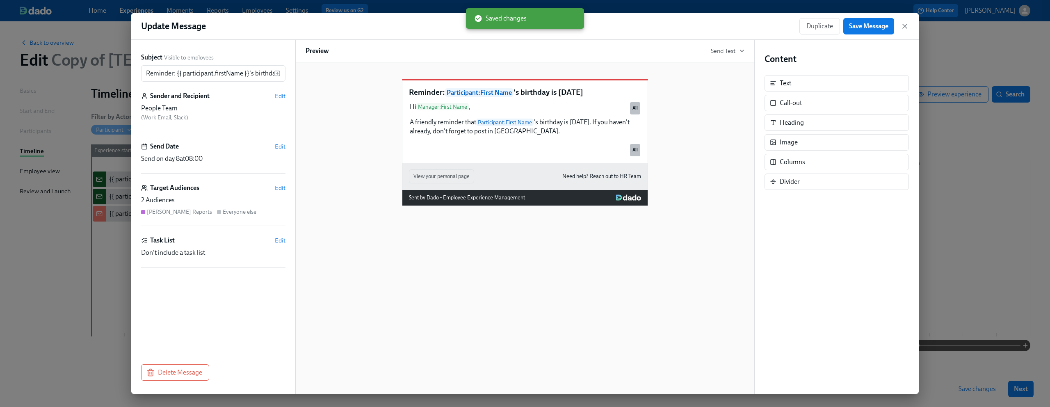
click at [258, 197] on div "2 Audiences" at bounding box center [213, 200] width 144 height 9
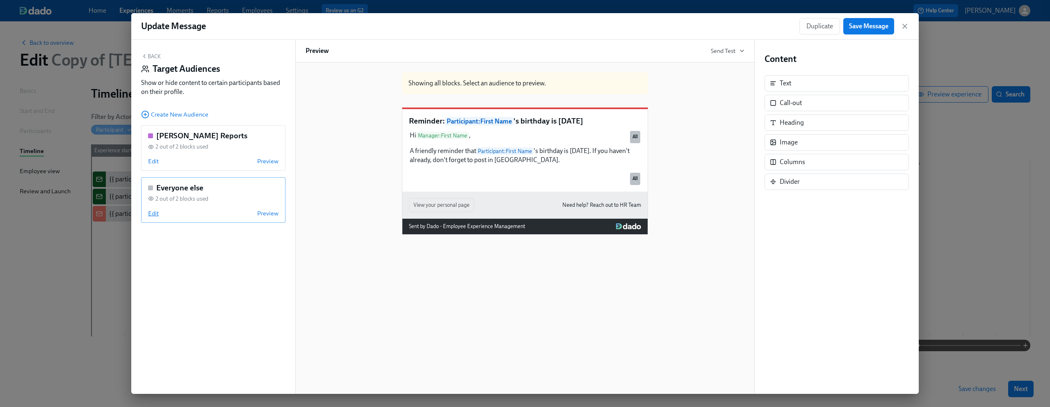
click at [151, 210] on span "Edit" at bounding box center [153, 213] width 11 height 8
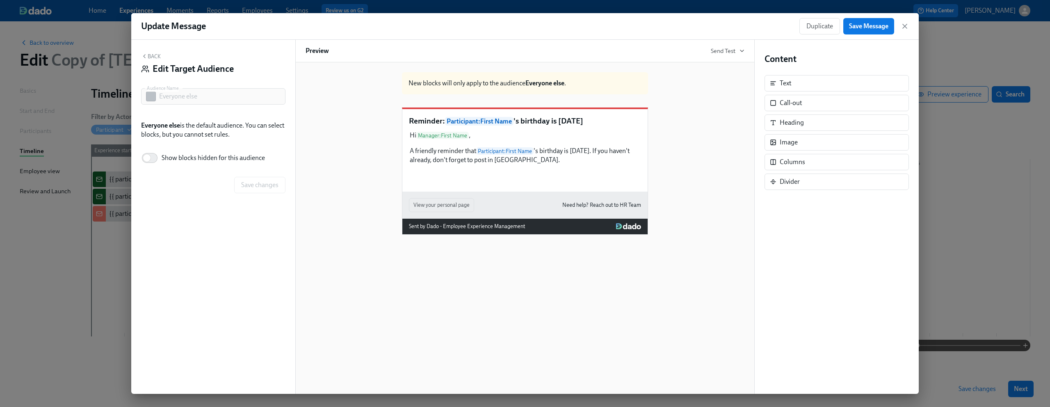
click at [150, 57] on button "Back" at bounding box center [151, 56] width 20 height 7
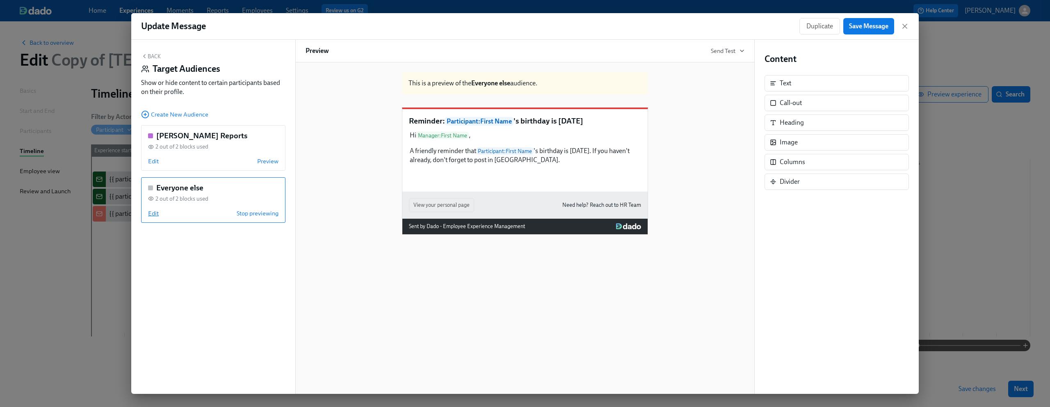
click at [154, 215] on span "Edit" at bounding box center [153, 213] width 11 height 8
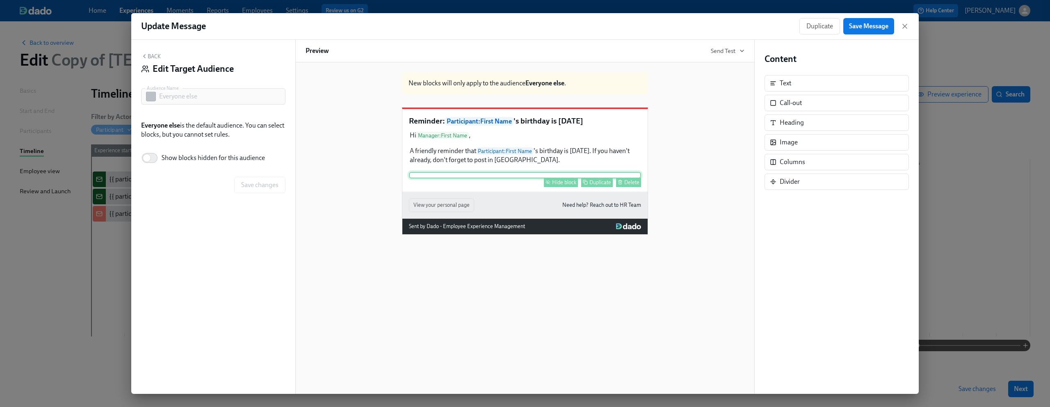
click at [551, 178] on div "Hide block Duplicate Delete" at bounding box center [525, 175] width 232 height 7
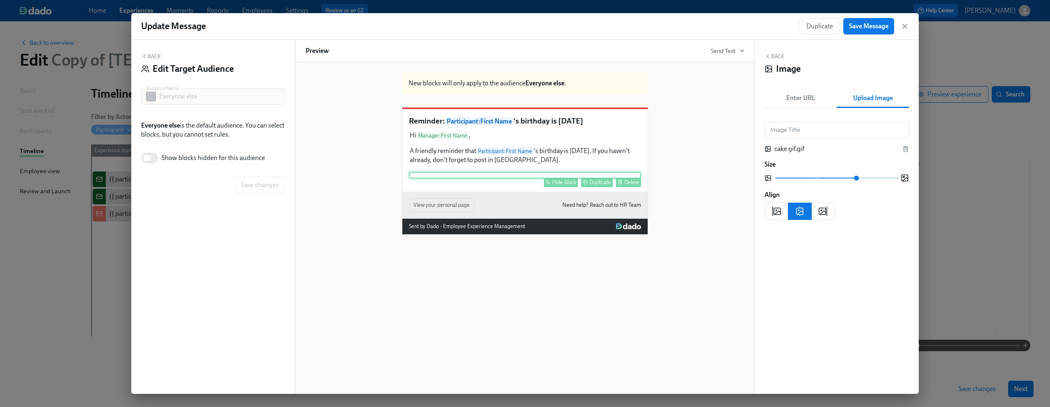
click at [563, 185] on div "Hide block" at bounding box center [564, 182] width 24 height 6
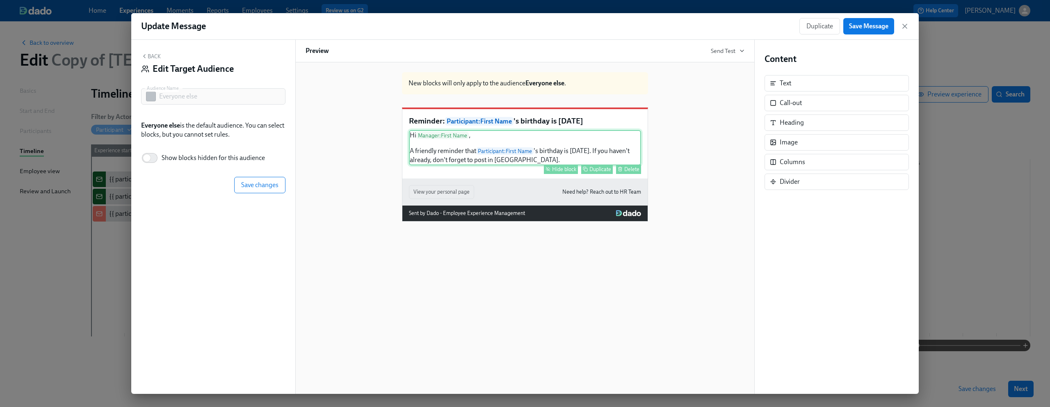
click at [555, 162] on div "Hi Manager : First Name , A friendly reminder that Participant : First Name 's …" at bounding box center [525, 147] width 232 height 35
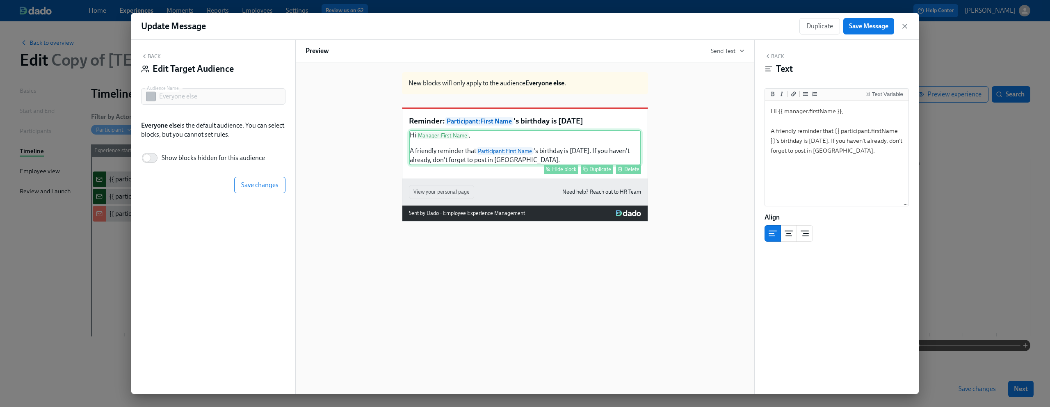
click at [558, 172] on div "Hide block" at bounding box center [564, 169] width 24 height 6
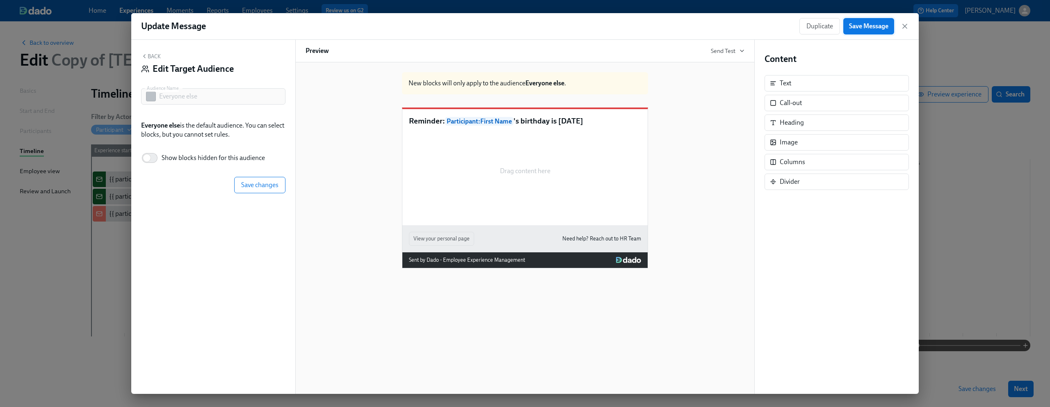
click at [877, 27] on span "Save Message" at bounding box center [868, 26] width 39 height 8
click at [904, 26] on icon "button" at bounding box center [905, 26] width 4 height 4
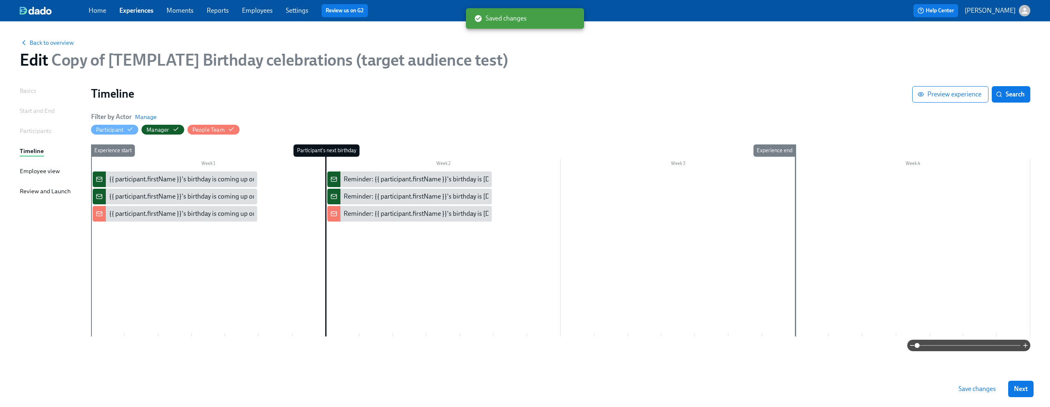
click at [222, 267] on div at bounding box center [560, 253] width 939 height 165
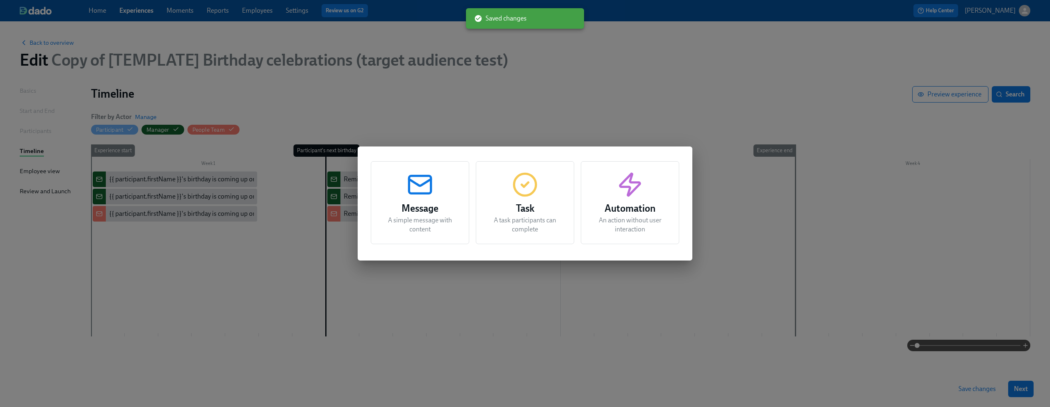
click at [238, 260] on div "Message A simple message with content Task A task participants can complete Aut…" at bounding box center [525, 203] width 1050 height 407
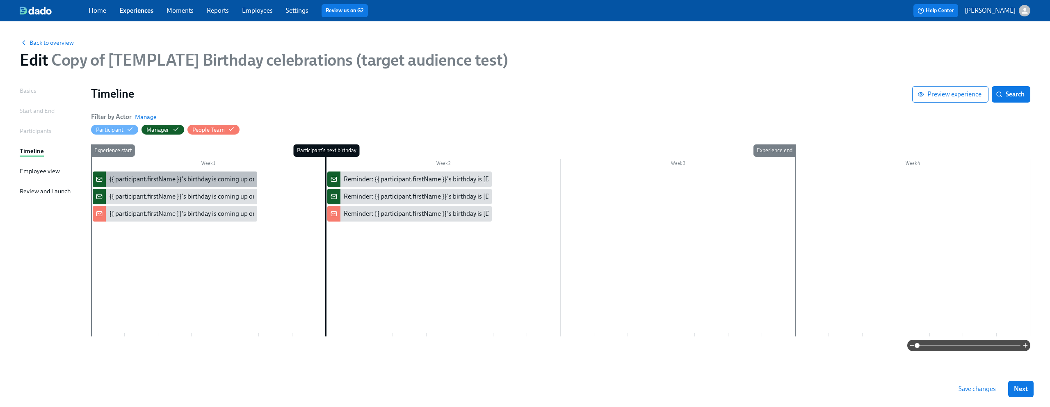
click at [193, 178] on div "{{ participant.firstName }}'s birthday is coming up on {{ [DOMAIN_NAME] | dddd …" at bounding box center [241, 179] width 265 height 9
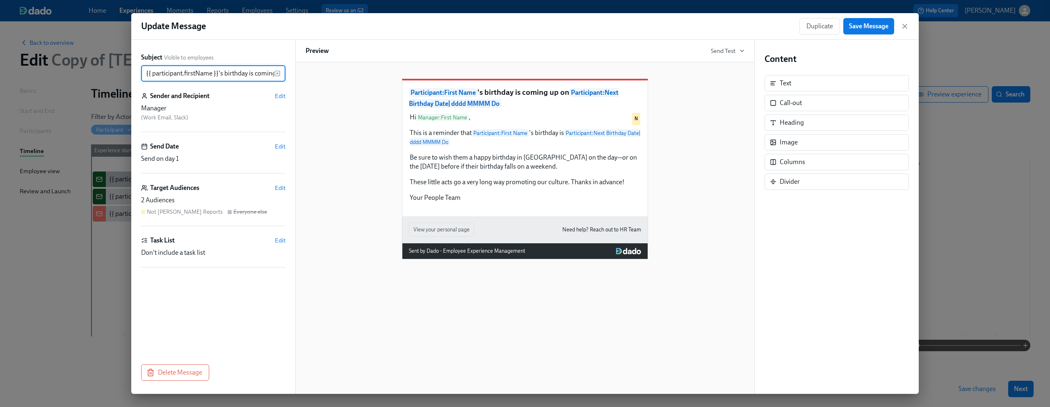
scroll to position [0, 201]
click at [208, 190] on div "Target Audiences Edit" at bounding box center [213, 187] width 144 height 9
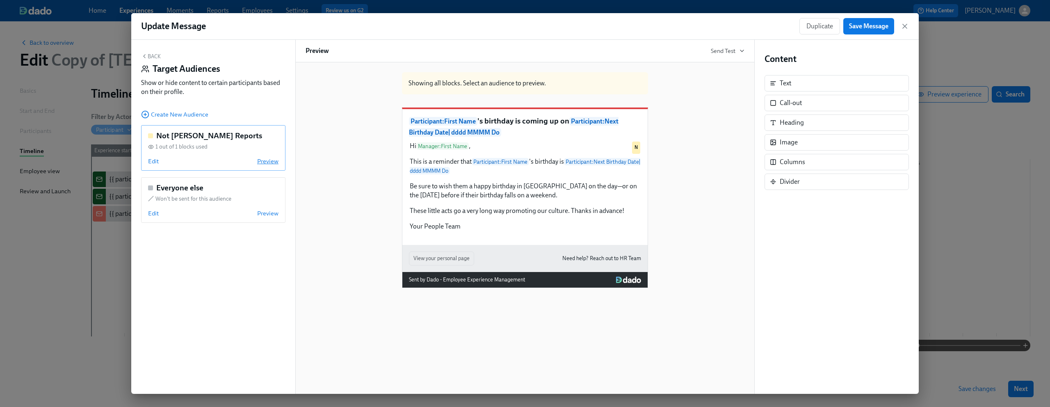
click at [270, 164] on span "Preview" at bounding box center [267, 161] width 21 height 8
click at [270, 164] on span "Stop previewing" at bounding box center [258, 161] width 42 height 8
click at [146, 55] on icon "button" at bounding box center [144, 56] width 7 height 7
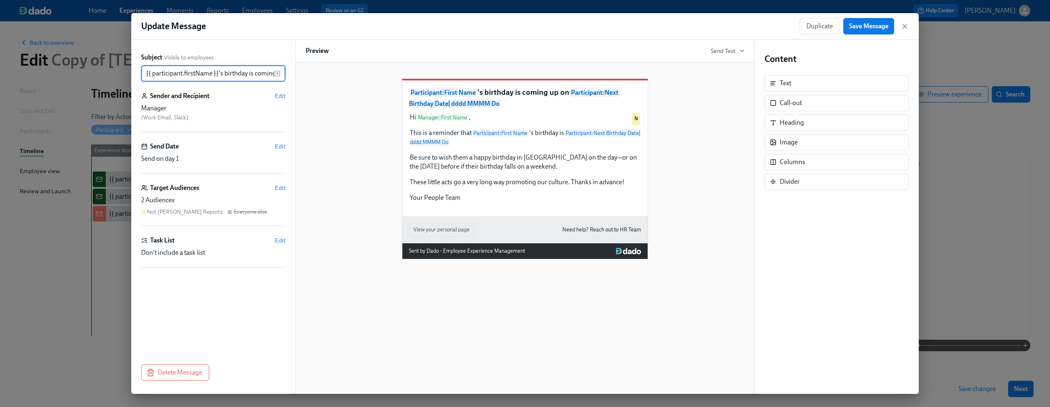
scroll to position [0, 201]
click at [907, 27] on icon "button" at bounding box center [905, 26] width 8 height 8
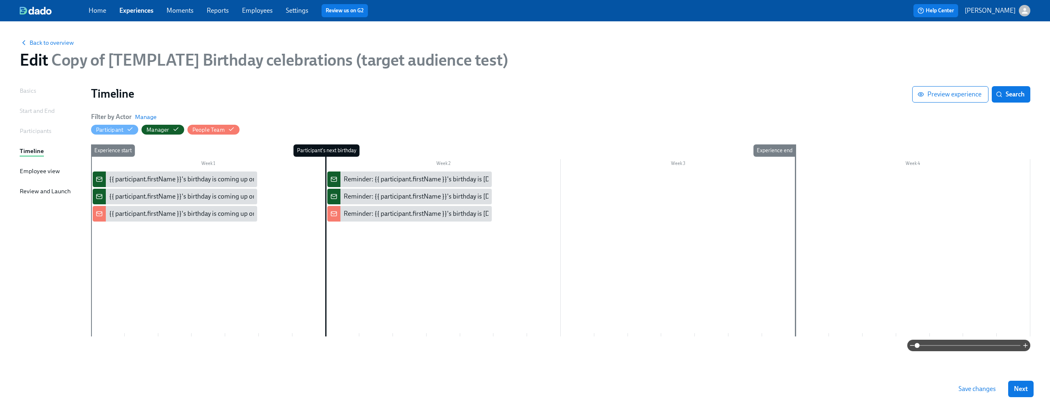
click at [144, 8] on link "Experiences" at bounding box center [136, 11] width 34 height 8
click at [972, 387] on span "Save changes" at bounding box center [977, 389] width 37 height 8
click at [134, 14] on link "Experiences" at bounding box center [136, 11] width 34 height 8
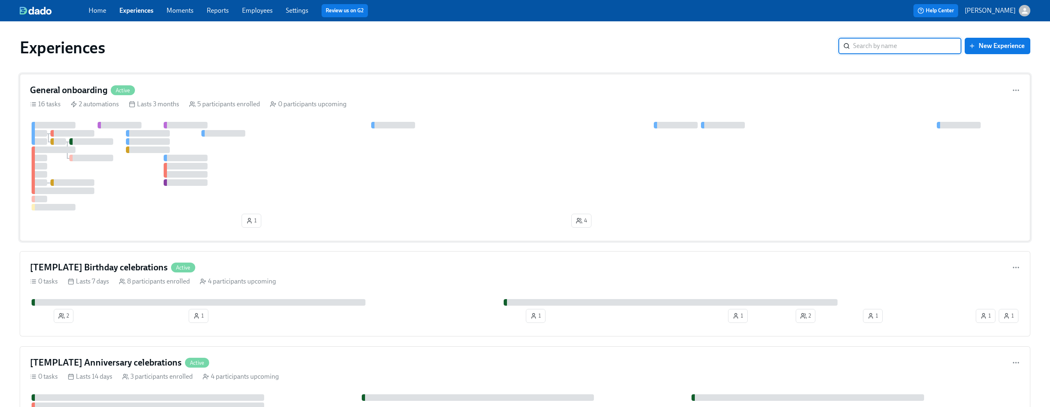
click at [269, 94] on div "General onboarding Active" at bounding box center [525, 90] width 990 height 12
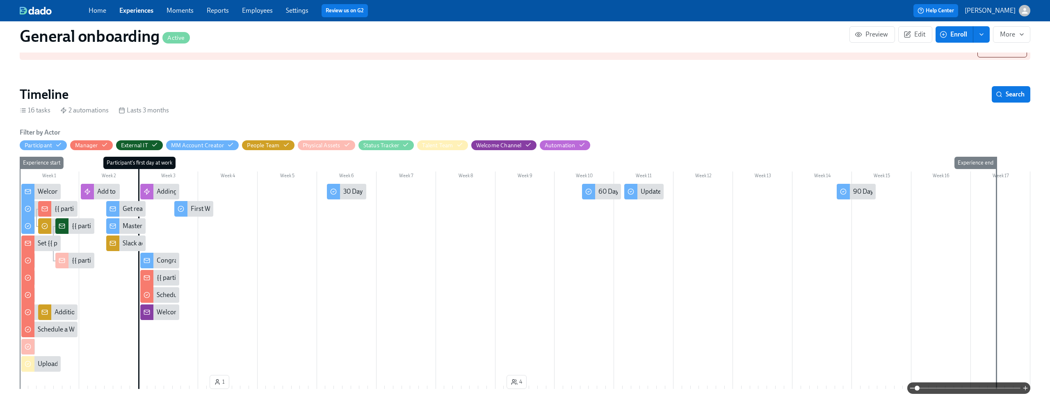
scroll to position [132, 0]
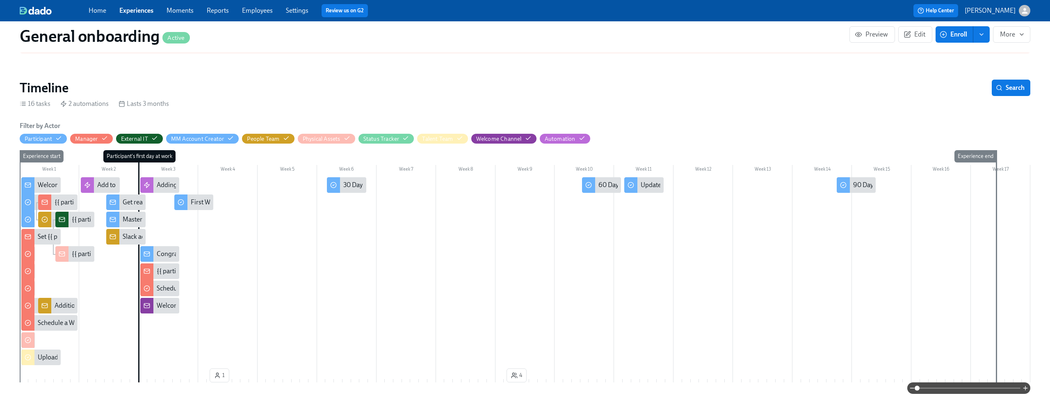
click at [946, 388] on span at bounding box center [968, 387] width 103 height 11
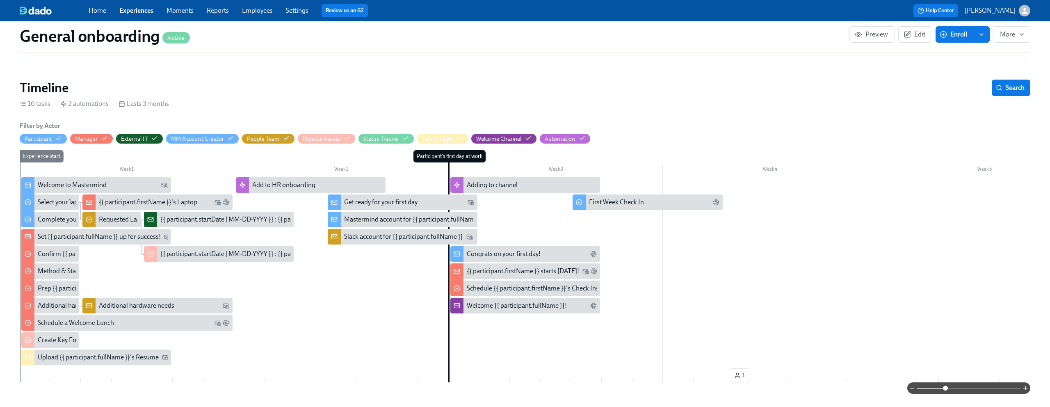
click at [362, 217] on div "Mastermind account for {{ participant.fullName }}" at bounding box center [413, 219] width 139 height 9
click at [365, 240] on div "Slack account for {{ participant.fullName }}" at bounding box center [403, 236] width 119 height 9
click at [633, 101] on div "16 tasks 2 automations Lasts 3 months" at bounding box center [525, 103] width 1011 height 9
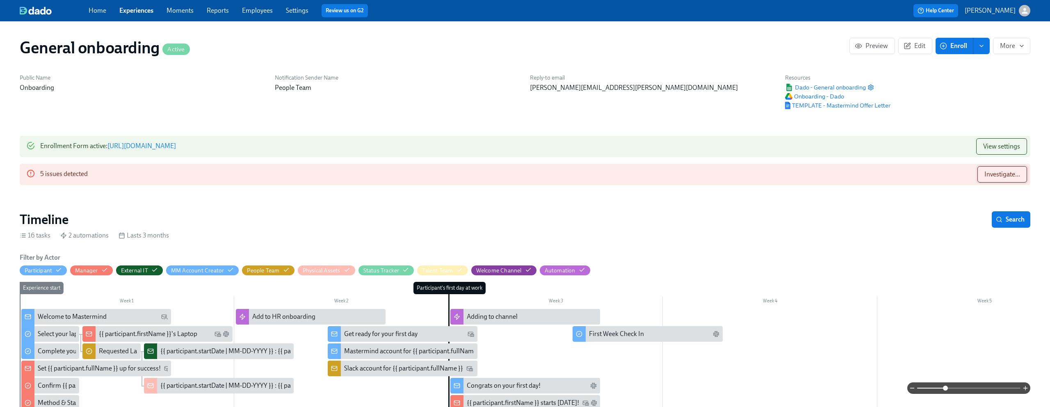
click at [998, 177] on span "Investigate..." at bounding box center [1003, 174] width 36 height 8
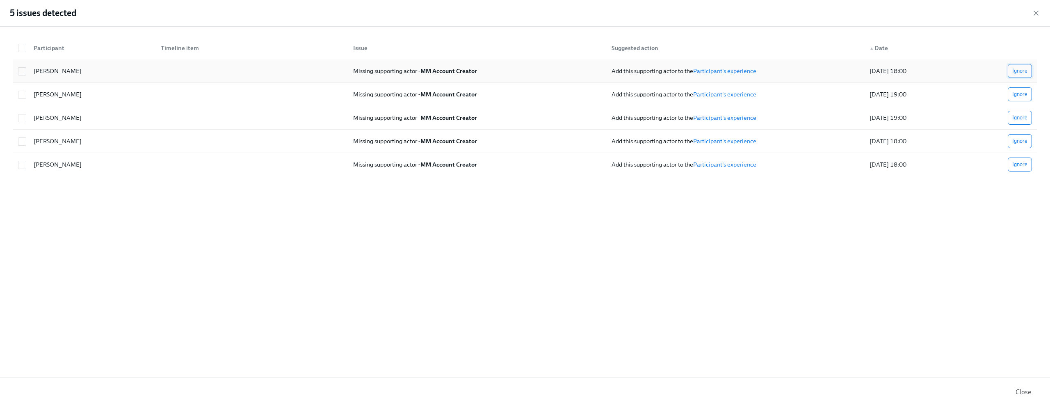
click at [1019, 69] on span "Ignore" at bounding box center [1019, 71] width 15 height 8
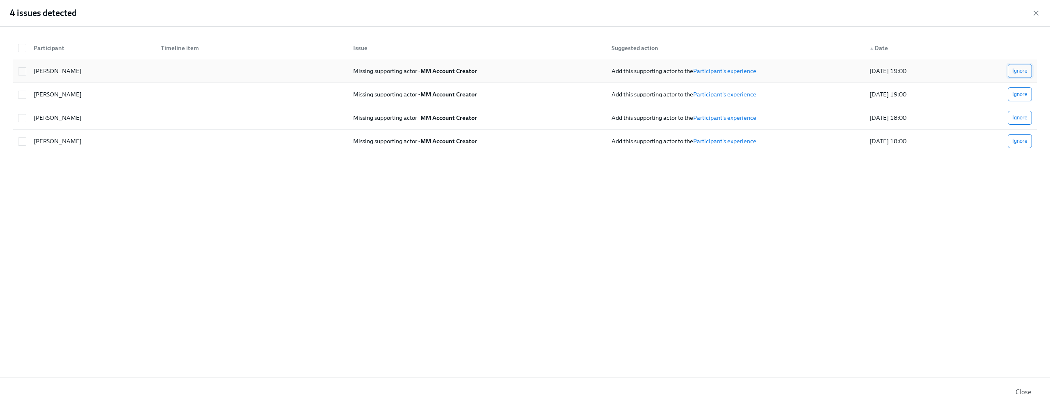
click at [1021, 75] on button "Ignore" at bounding box center [1020, 71] width 24 height 14
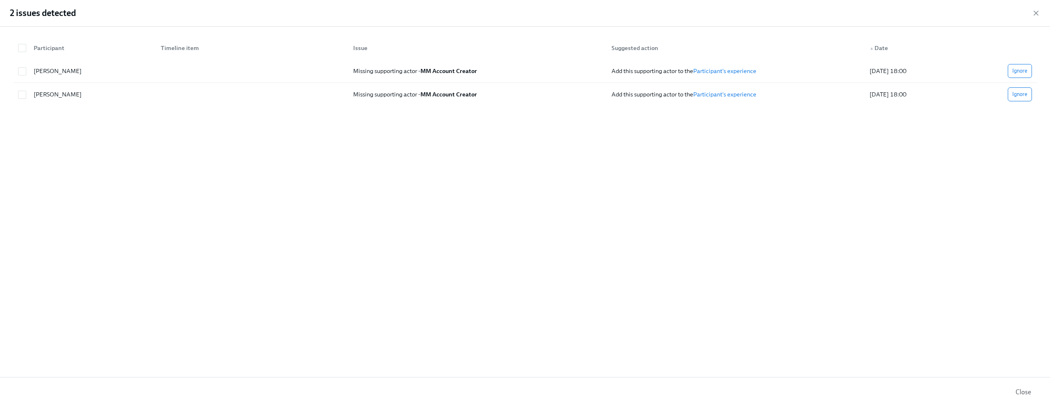
click at [1021, 75] on button "Ignore" at bounding box center [1020, 71] width 24 height 14
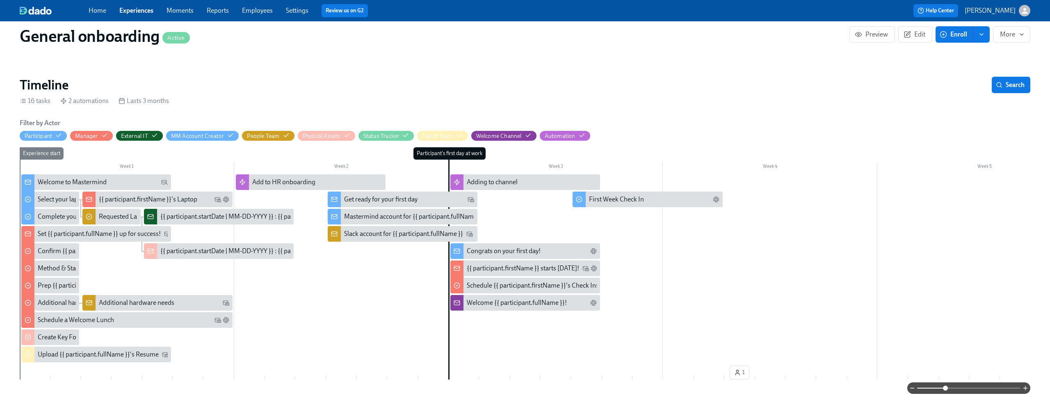
scroll to position [128, 0]
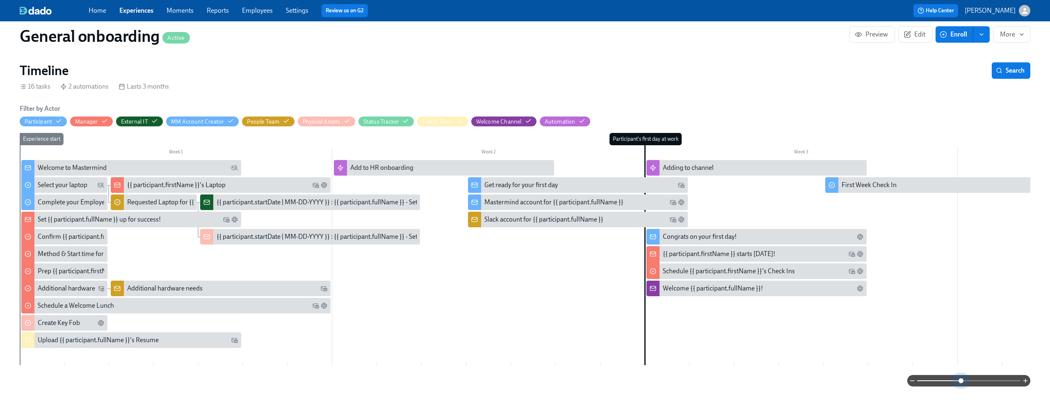
click at [962, 386] on span at bounding box center [968, 380] width 103 height 11
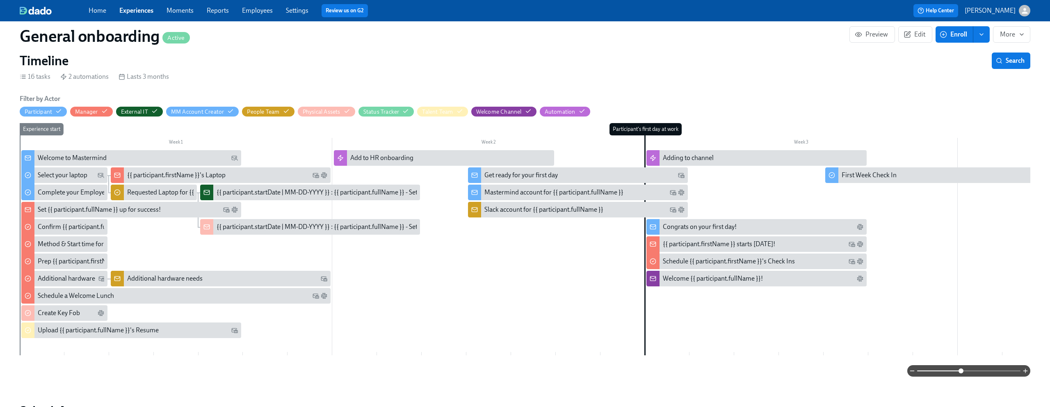
scroll to position [142, 0]
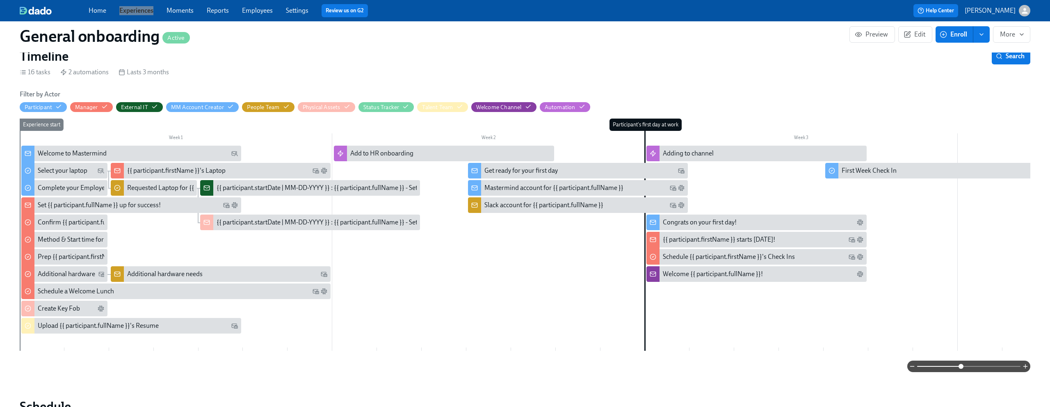
drag, startPoint x: 143, startPoint y: 12, endPoint x: 162, endPoint y: 1, distance: 22.1
click at [0, 0] on div "Home Experiences Moments Reports Employees Settings Review us on G2 Help Center…" at bounding box center [525, 10] width 1050 height 21
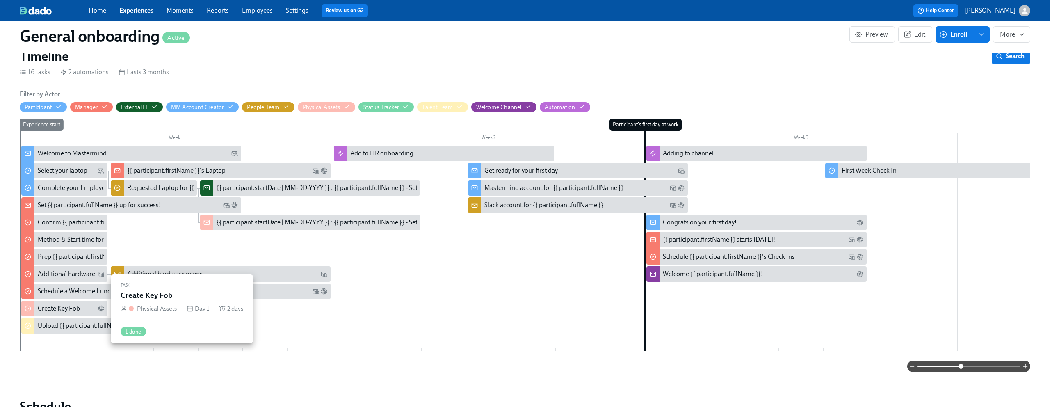
click at [66, 305] on div "Create Key Fob" at bounding box center [59, 308] width 42 height 9
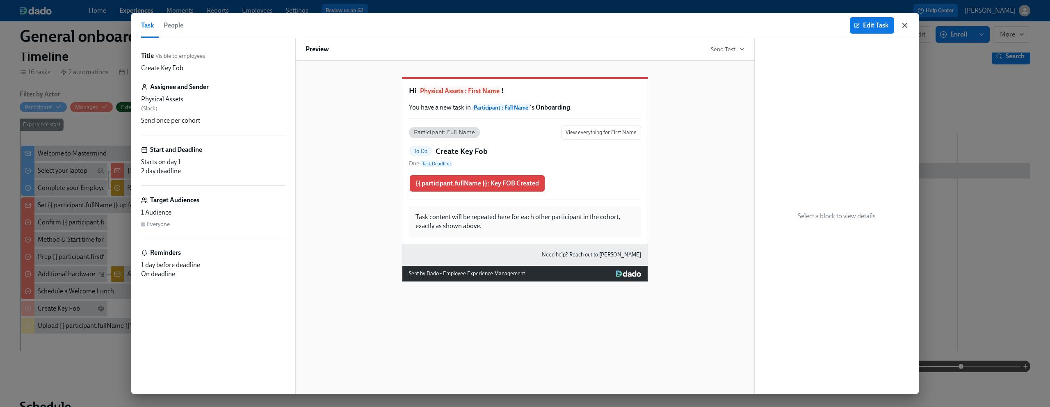
click at [907, 26] on icon "button" at bounding box center [905, 25] width 8 height 8
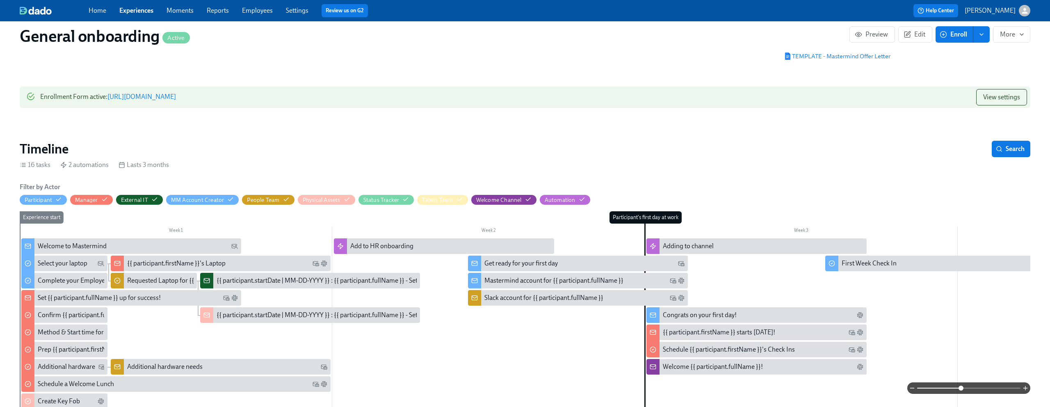
scroll to position [54, 0]
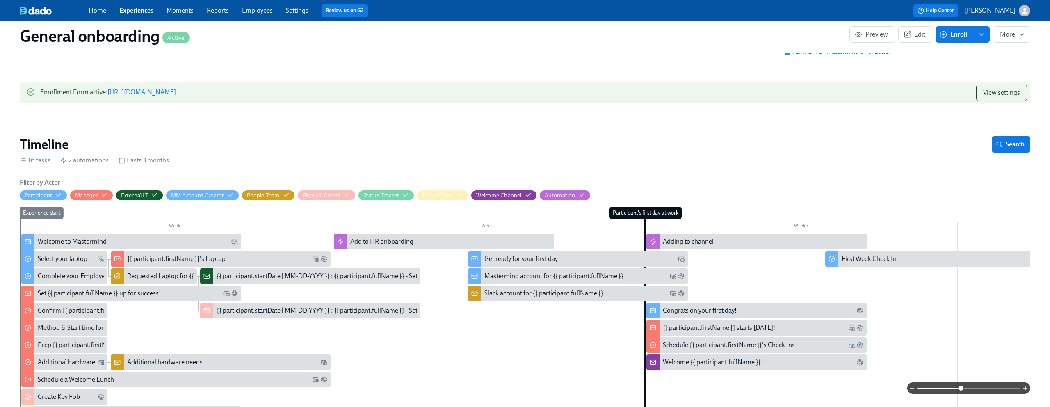
click at [535, 272] on div "Mastermind account for {{ participant.fullName }}" at bounding box center [553, 276] width 139 height 9
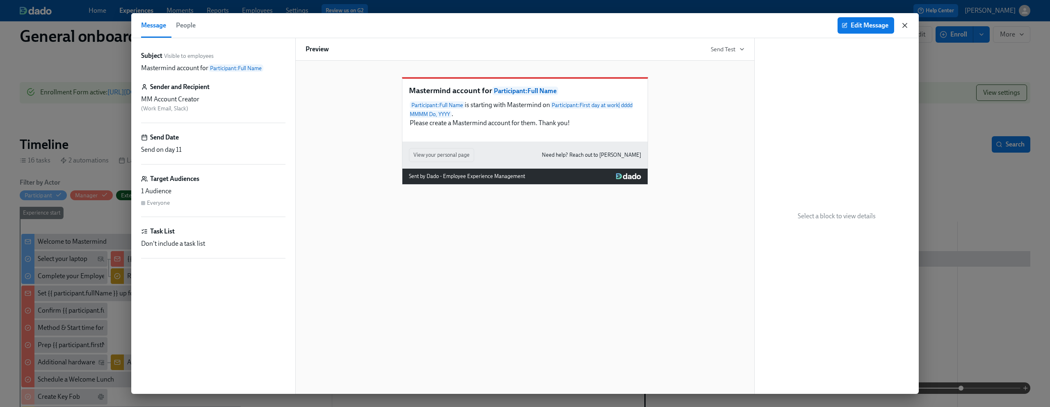
click at [908, 29] on icon "button" at bounding box center [905, 25] width 8 height 8
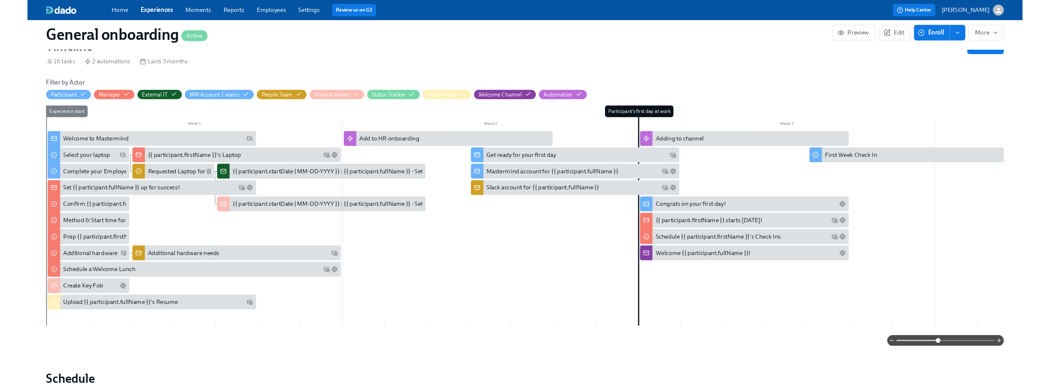
scroll to position [153, 0]
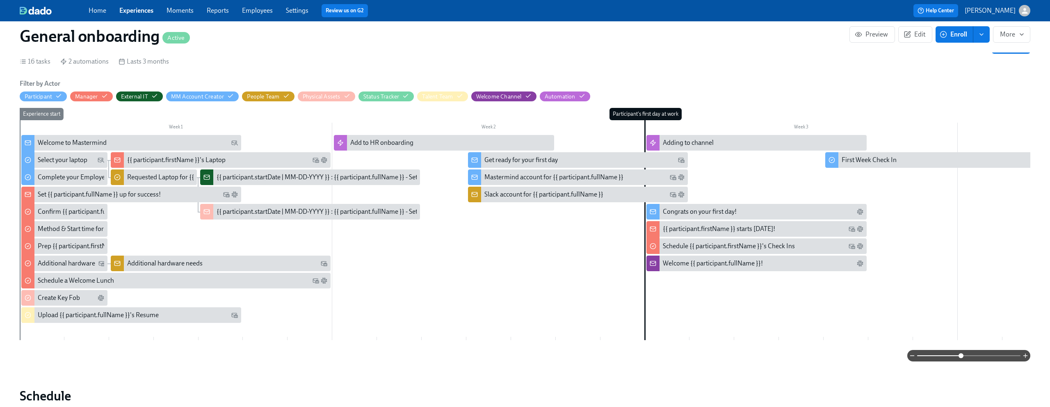
click at [513, 178] on div "Mastermind account for {{ participant.fullName }}" at bounding box center [553, 177] width 139 height 9
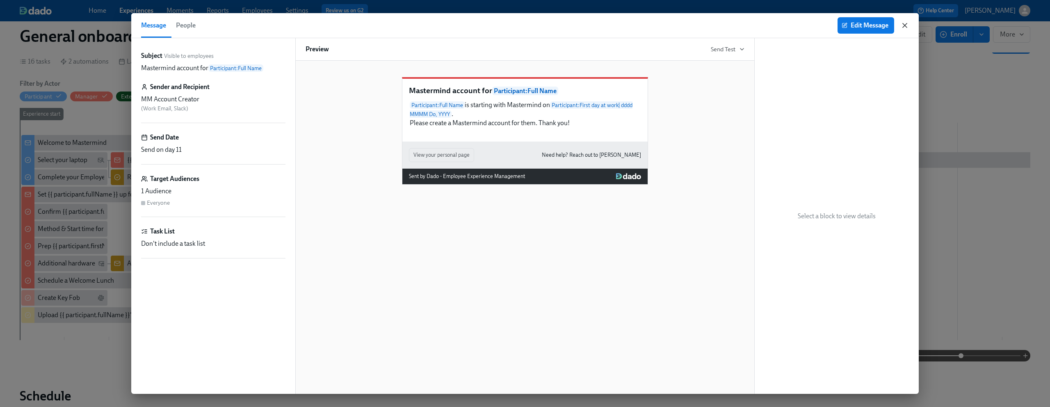
click at [904, 27] on icon "button" at bounding box center [905, 25] width 8 height 8
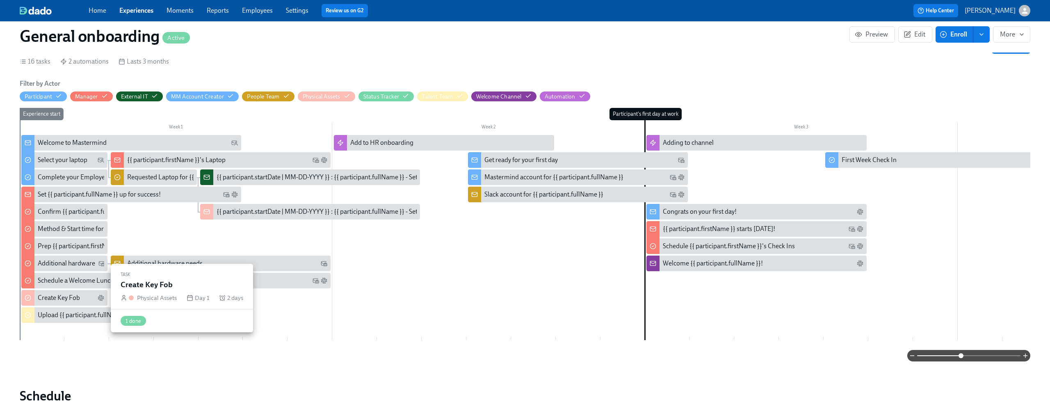
click at [46, 294] on div "Create Key Fob" at bounding box center [59, 297] width 42 height 9
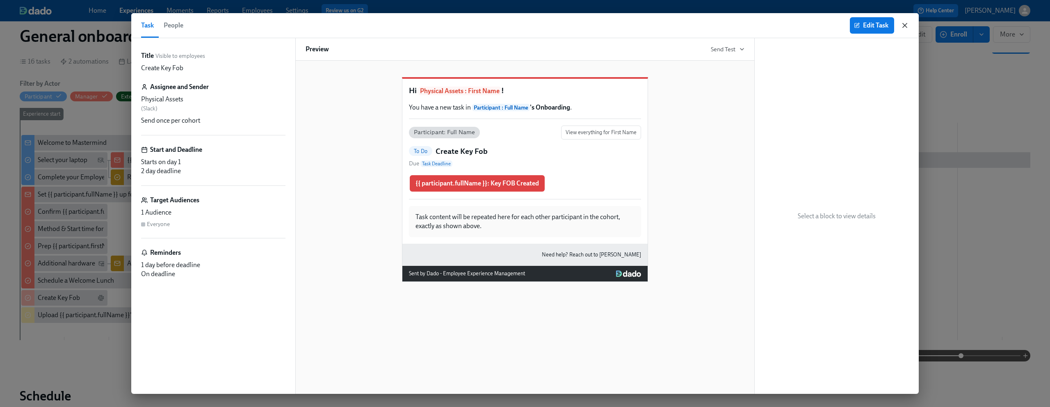
click at [906, 29] on icon "button" at bounding box center [905, 25] width 8 height 8
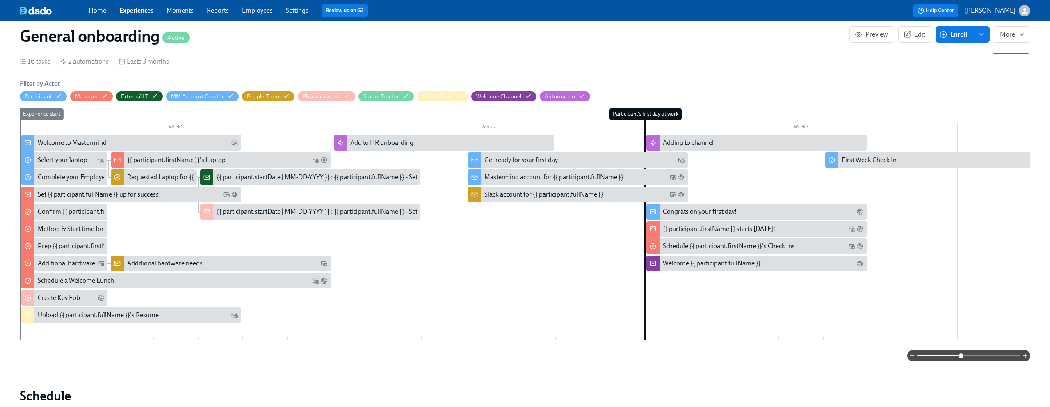
click at [521, 197] on div "Slack account for {{ participant.fullName }}" at bounding box center [543, 194] width 119 height 9
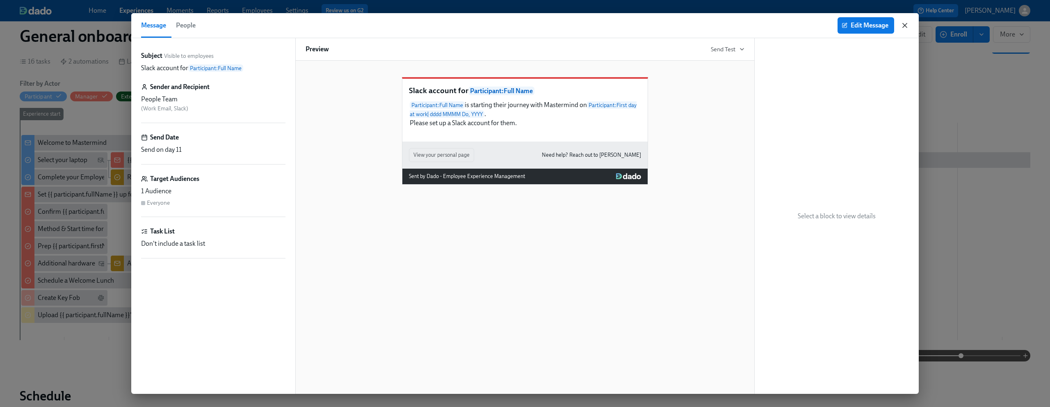
click at [902, 28] on icon "button" at bounding box center [905, 25] width 8 height 8
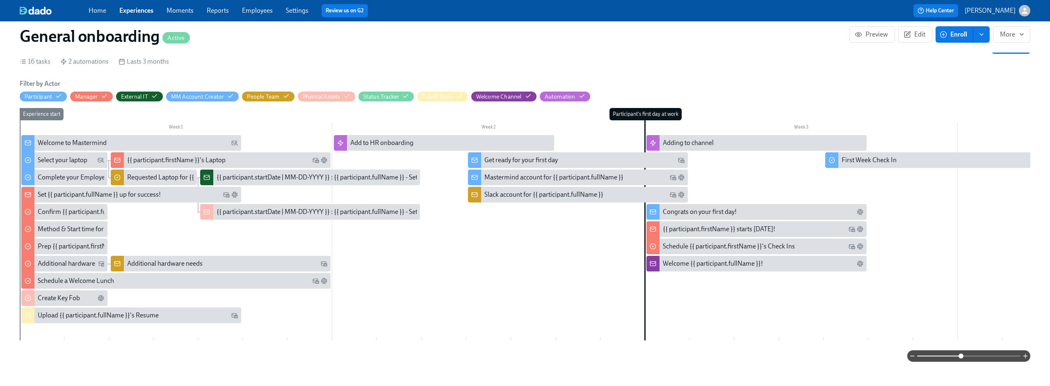
click at [969, 360] on span at bounding box center [968, 355] width 103 height 11
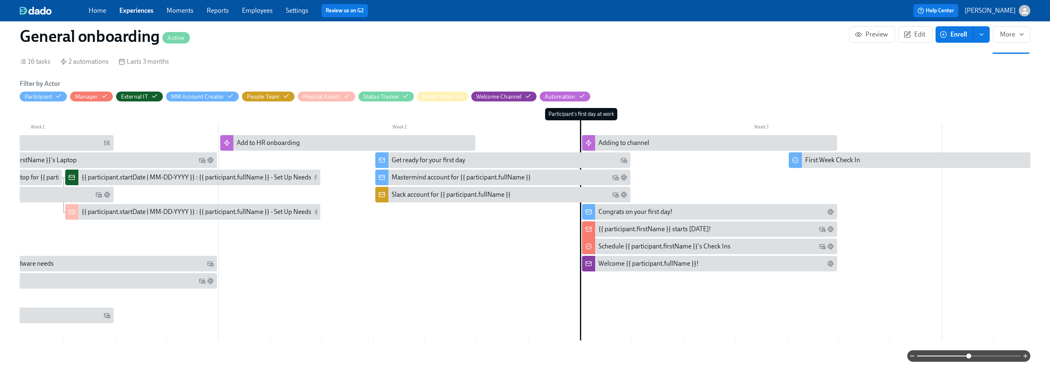
scroll to position [0, 167]
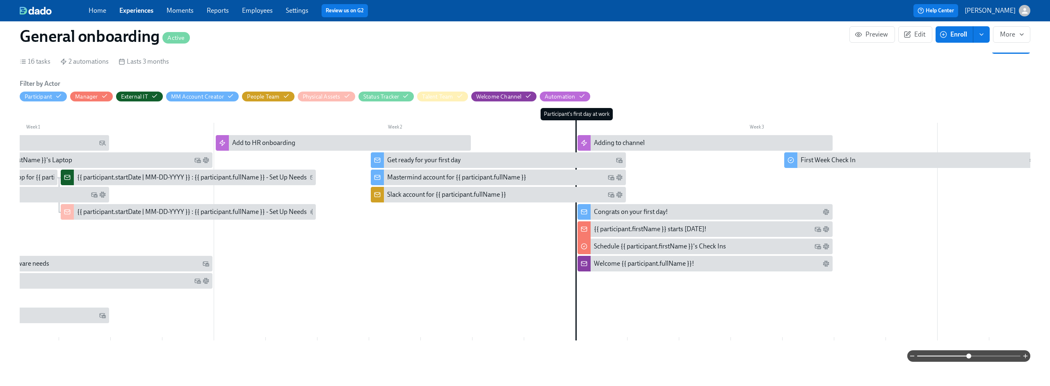
click at [416, 179] on div "Mastermind account for {{ participant.fullName }}" at bounding box center [456, 177] width 139 height 9
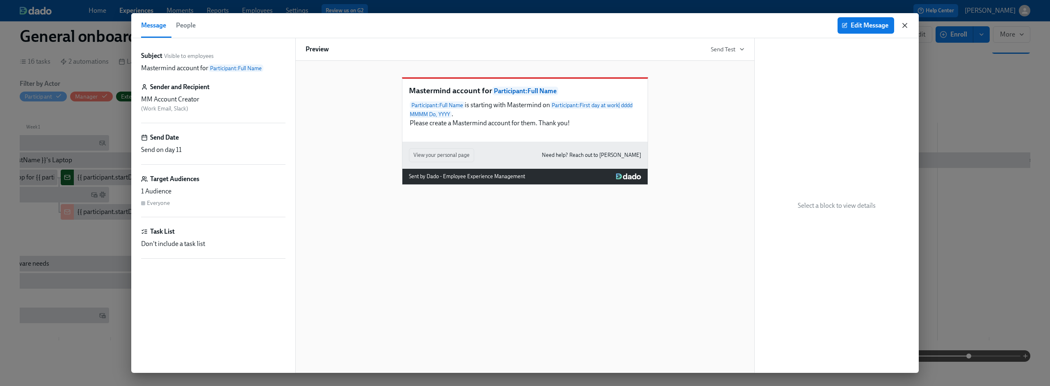
click at [906, 23] on icon "button" at bounding box center [905, 25] width 4 height 4
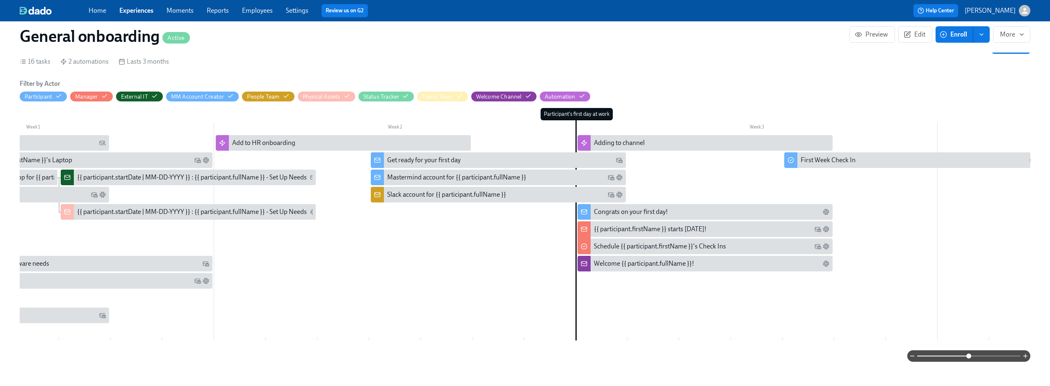
click at [434, 191] on div "Slack account for {{ participant.fullName }}" at bounding box center [446, 194] width 119 height 9
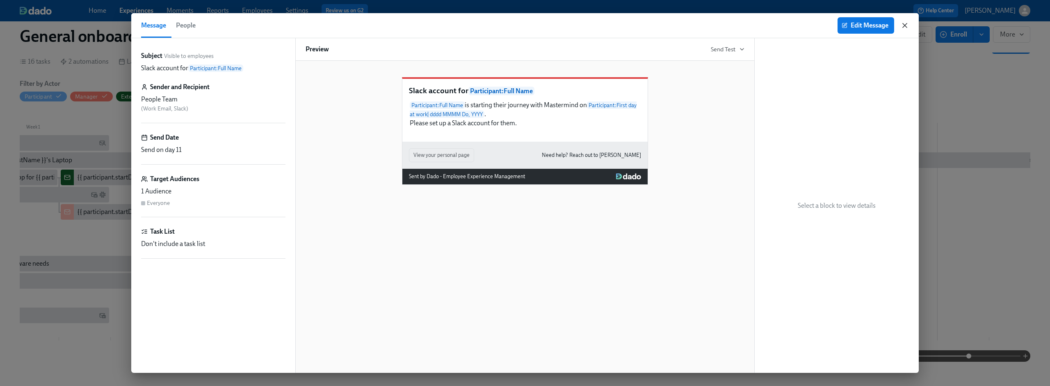
click at [906, 25] on icon "button" at bounding box center [905, 25] width 8 height 8
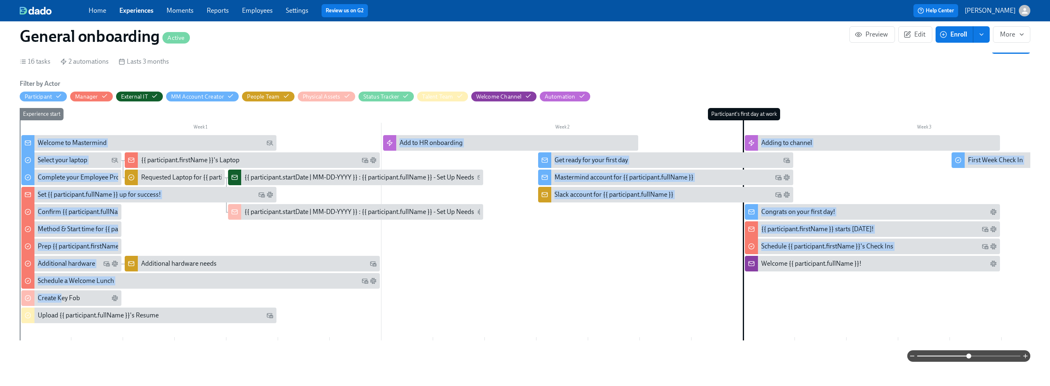
drag, startPoint x: 63, startPoint y: 299, endPoint x: 563, endPoint y: 222, distance: 506.1
click at [563, 222] on div "Week 1 Week 2 Week 3 Week 4 Week 5 Week 6 Week 7 Week 8 Week 9 Week 10 Week 11 …" at bounding box center [525, 225] width 1011 height 235
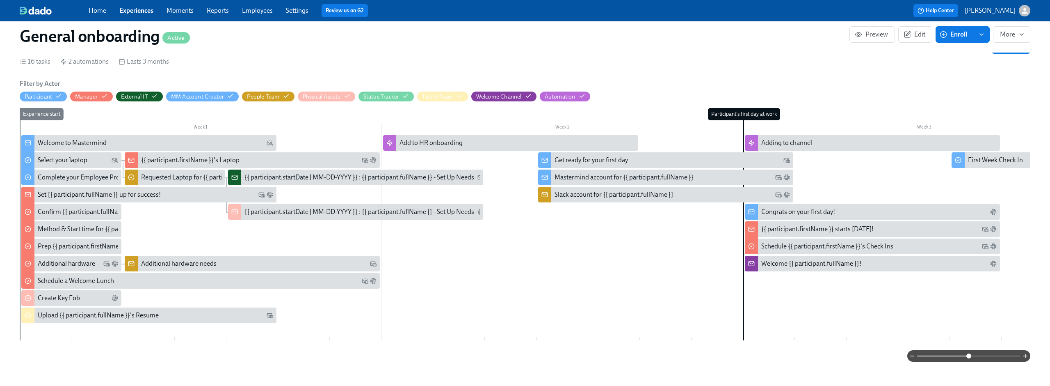
click at [174, 335] on div "Week 1 Week 2 Week 3 Week 4 Week 5 Week 6 Week 7 Week 8 Week 9 Week 10 Week 11 …" at bounding box center [525, 225] width 1011 height 235
click at [906, 32] on icon "button" at bounding box center [907, 34] width 7 height 7
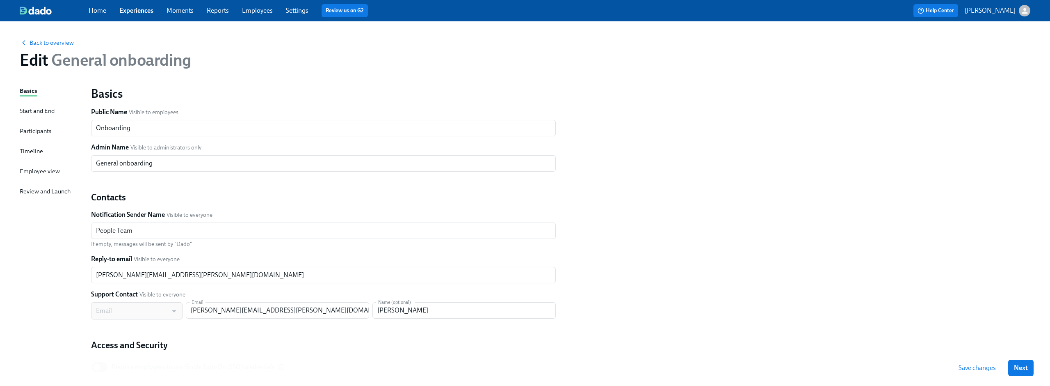
click at [28, 149] on div "Timeline" at bounding box center [31, 150] width 23 height 9
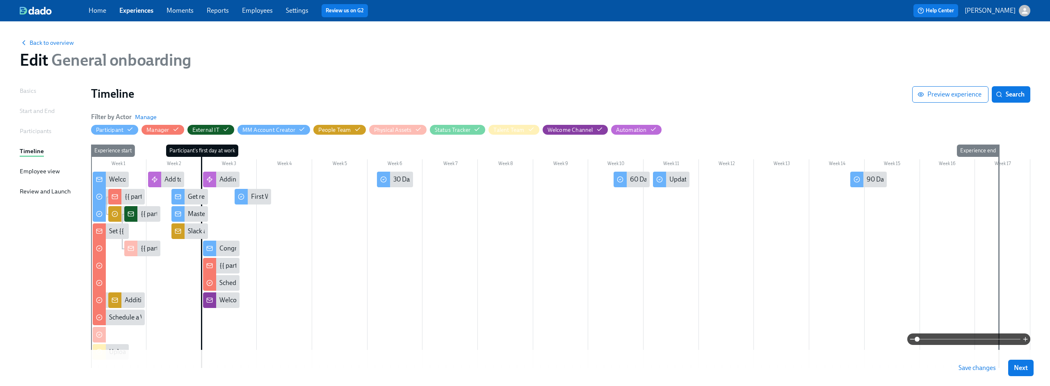
scroll to position [53, 0]
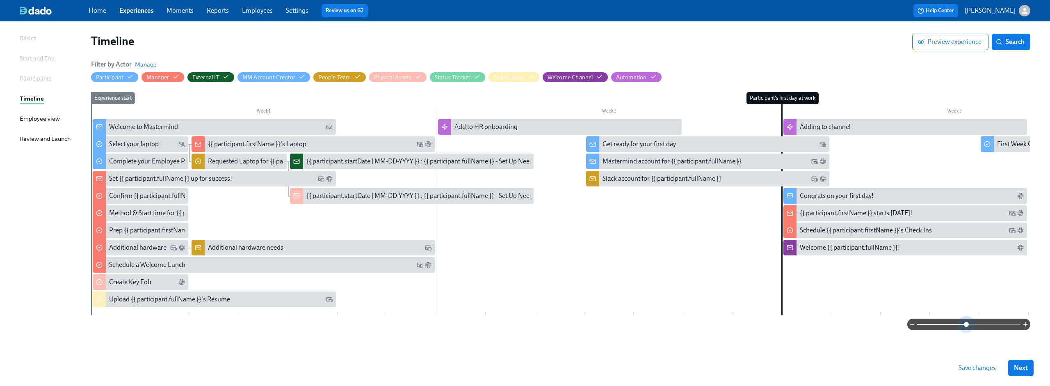
click at [966, 323] on span at bounding box center [968, 323] width 103 height 11
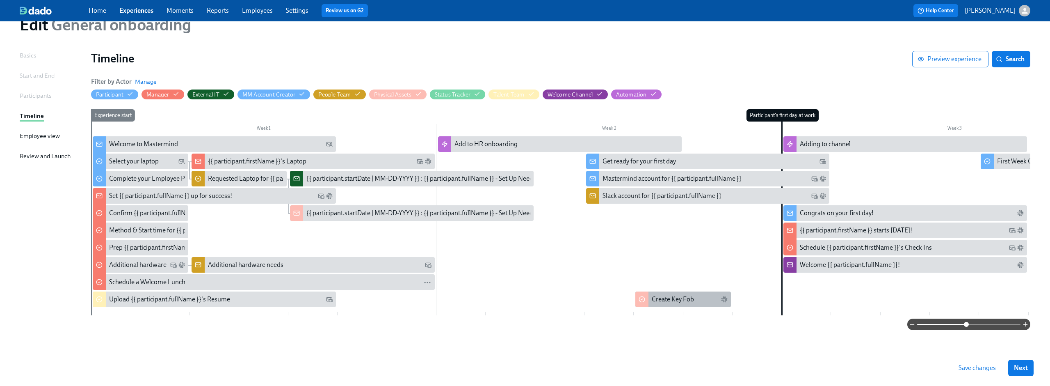
scroll to position [39, 0]
click at [648, 209] on div "Create Key Fob" at bounding box center [641, 212] width 76 height 9
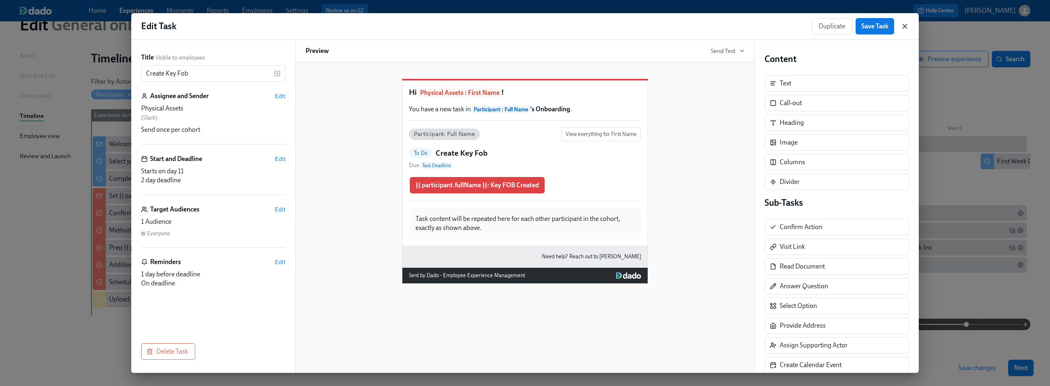
click at [907, 25] on icon "button" at bounding box center [905, 26] width 8 height 8
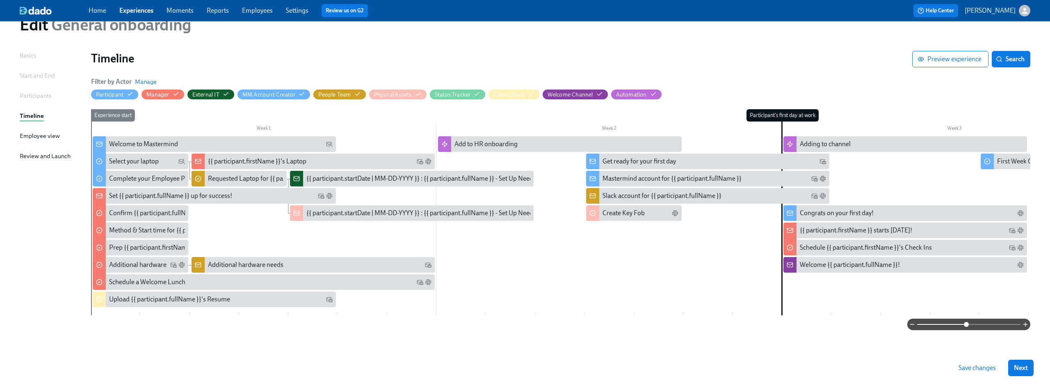
click at [962, 363] on span "Save changes" at bounding box center [977, 367] width 37 height 8
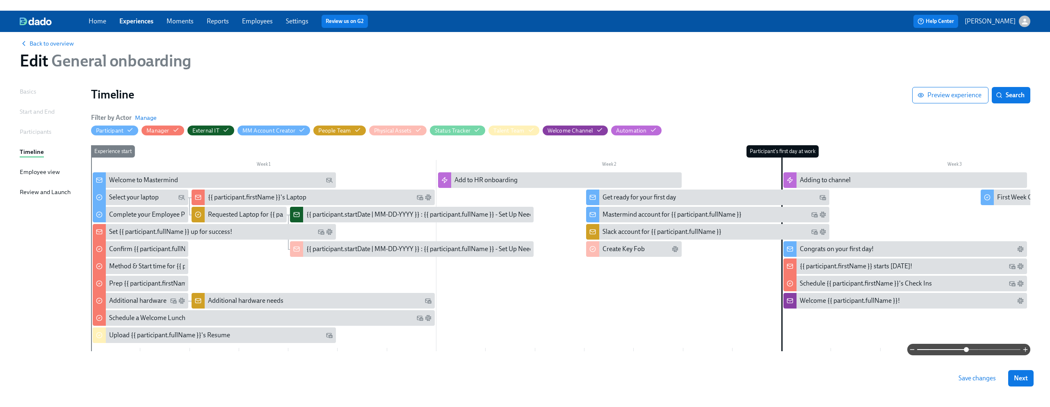
scroll to position [9, 0]
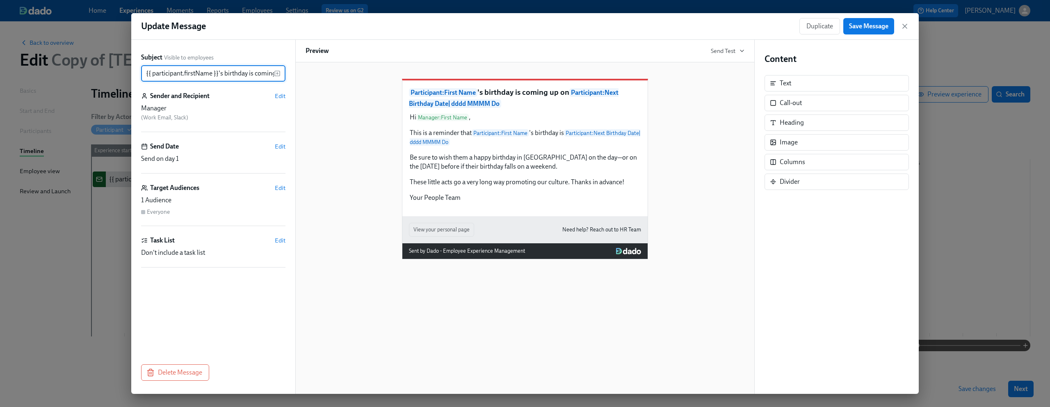
scroll to position [0, 201]
click at [905, 26] on icon "button" at bounding box center [905, 26] width 4 height 4
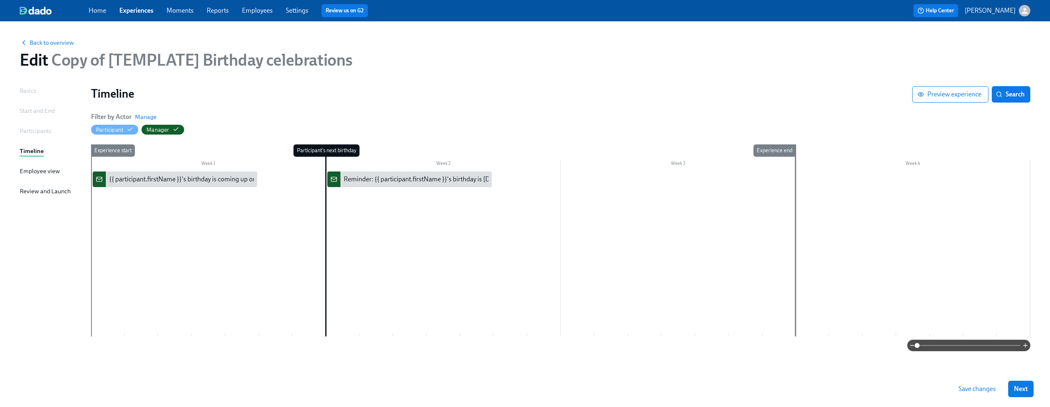
click at [261, 11] on link "Employees" at bounding box center [257, 11] width 31 height 8
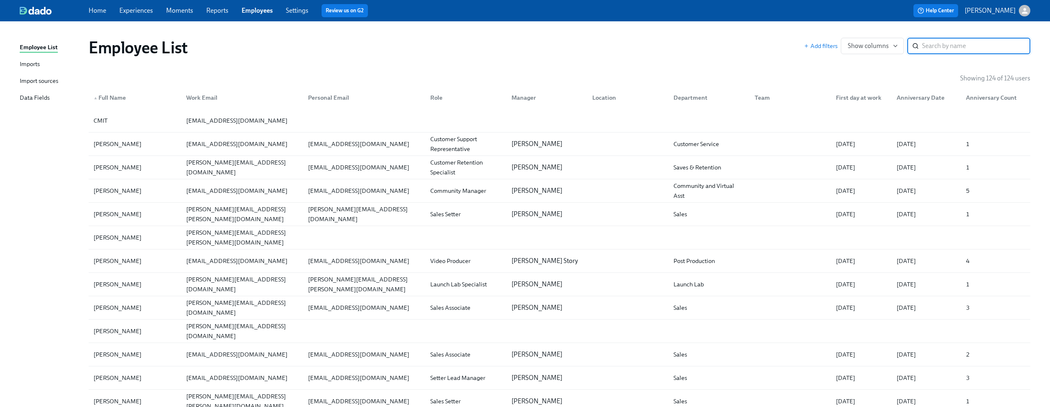
click at [950, 48] on input "search" at bounding box center [976, 46] width 108 height 16
type input "[PERSON_NAME]"
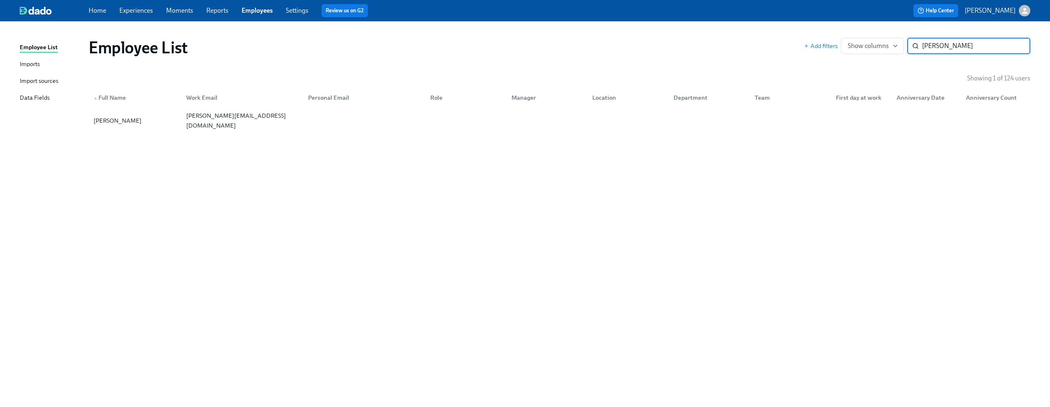
click at [930, 45] on input "[PERSON_NAME]" at bounding box center [976, 46] width 108 height 16
click at [1015, 44] on input "[PERSON_NAME]" at bounding box center [976, 46] width 108 height 16
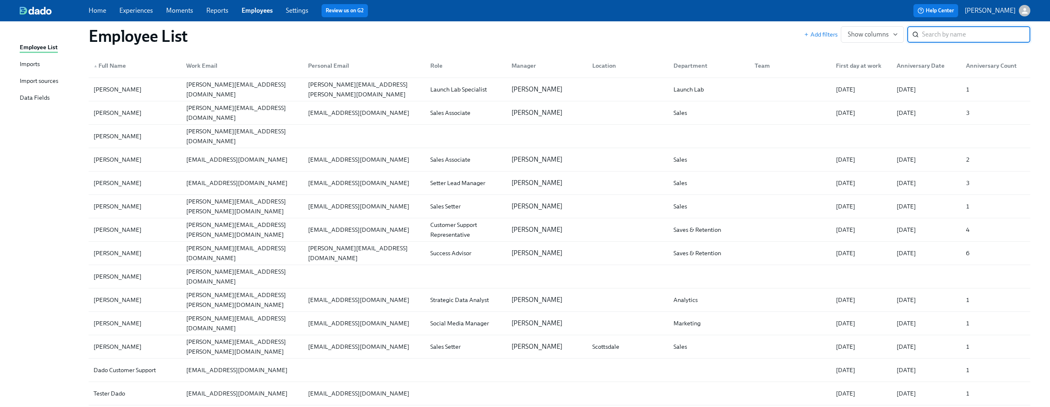
scroll to position [197, 0]
click at [953, 35] on input "search" at bounding box center [976, 34] width 108 height 16
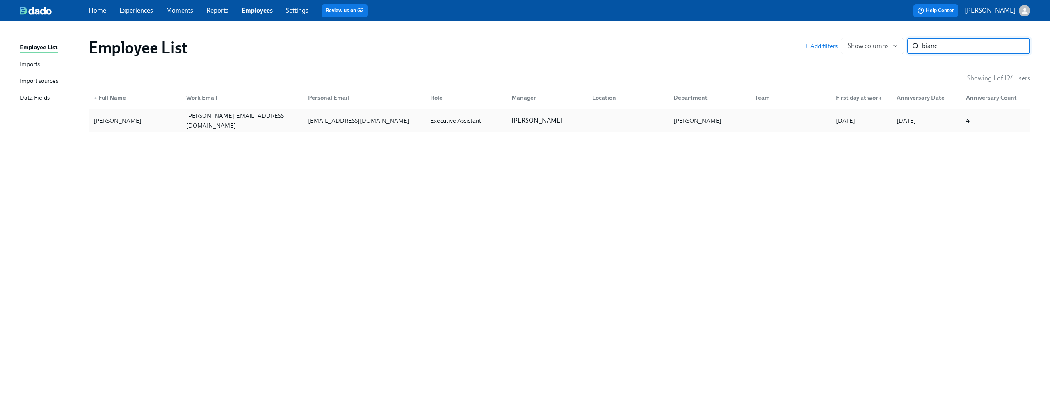
type input "bianc"
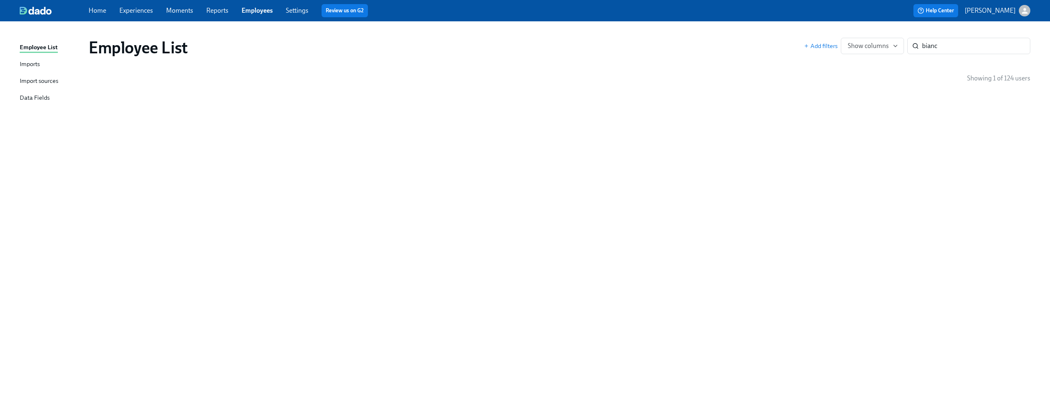
drag, startPoint x: 512, startPoint y: 119, endPoint x: 313, endPoint y: 4, distance: 229.9
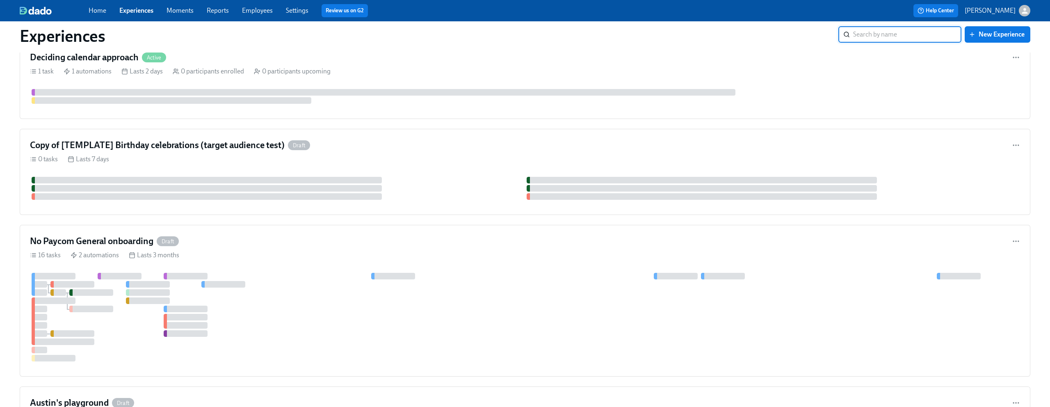
scroll to position [409, 0]
click at [231, 158] on div "0 tasks Lasts 7 days" at bounding box center [525, 158] width 990 height 9
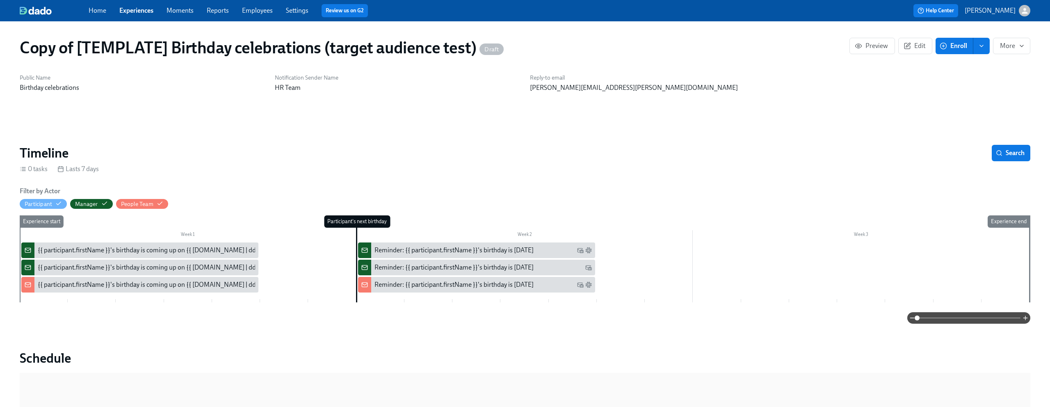
click at [193, 253] on div "{{ participant.firstName }}'s birthday is coming up on {{ [DOMAIN_NAME] | dddd …" at bounding box center [170, 250] width 265 height 9
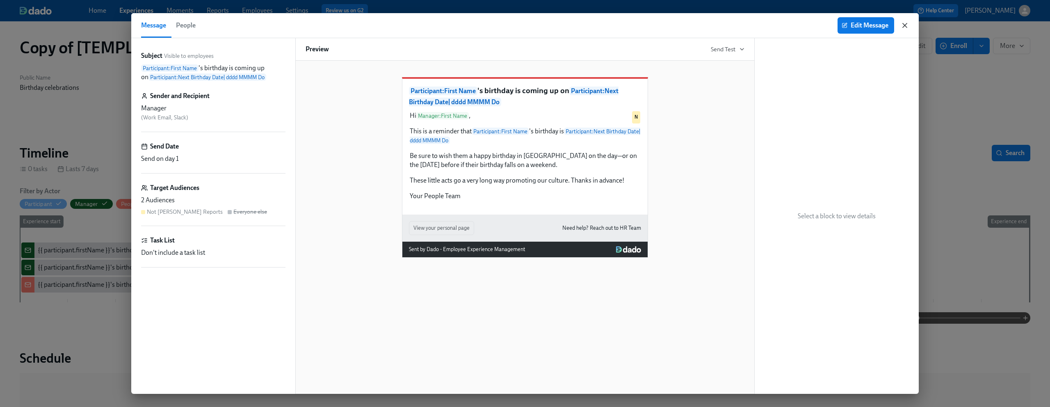
click at [903, 24] on icon "button" at bounding box center [905, 25] width 4 height 4
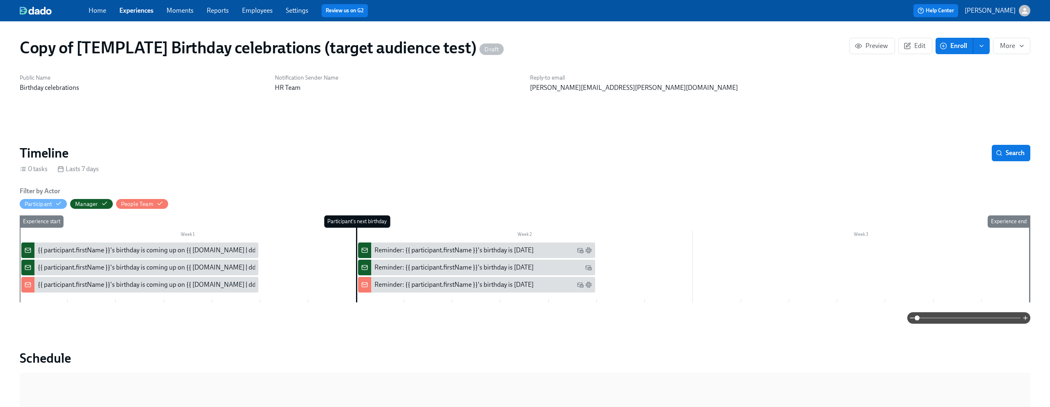
click at [195, 265] on div "{{ participant.firstName }}'s birthday is coming up on {{ [DOMAIN_NAME] | dddd …" at bounding box center [170, 267] width 265 height 9
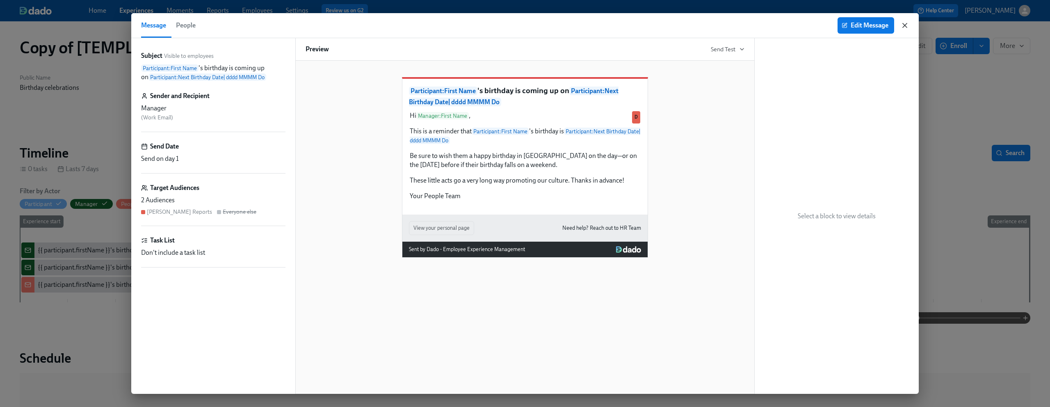
click at [905, 23] on icon "button" at bounding box center [905, 25] width 8 height 8
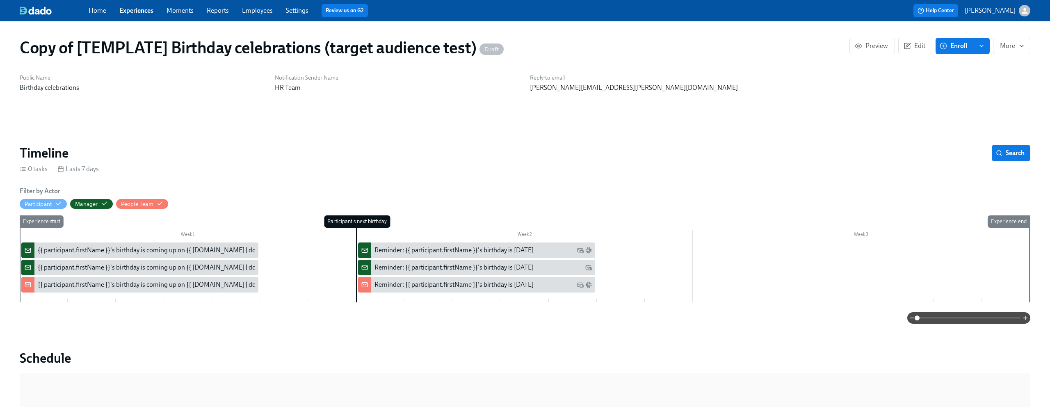
click at [205, 285] on div "{{ participant.firstName }}'s birthday is coming up on {{ [DOMAIN_NAME] | dddd …" at bounding box center [170, 284] width 265 height 9
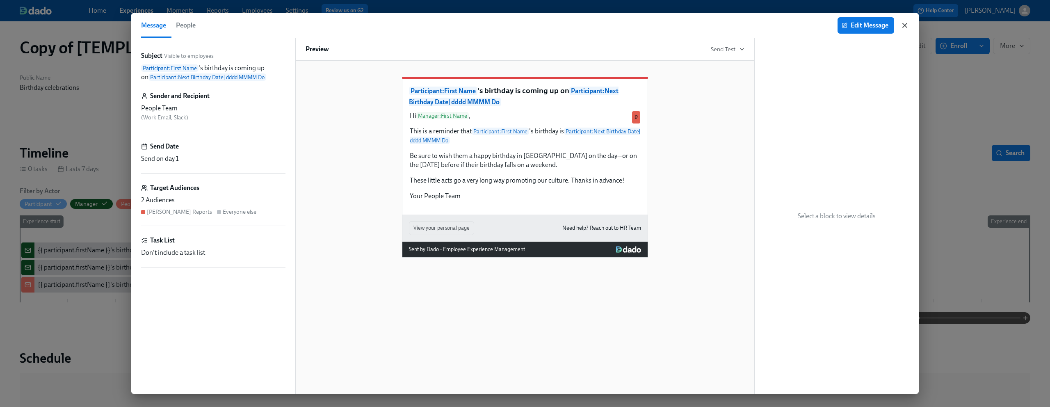
click at [909, 24] on icon "button" at bounding box center [905, 25] width 8 height 8
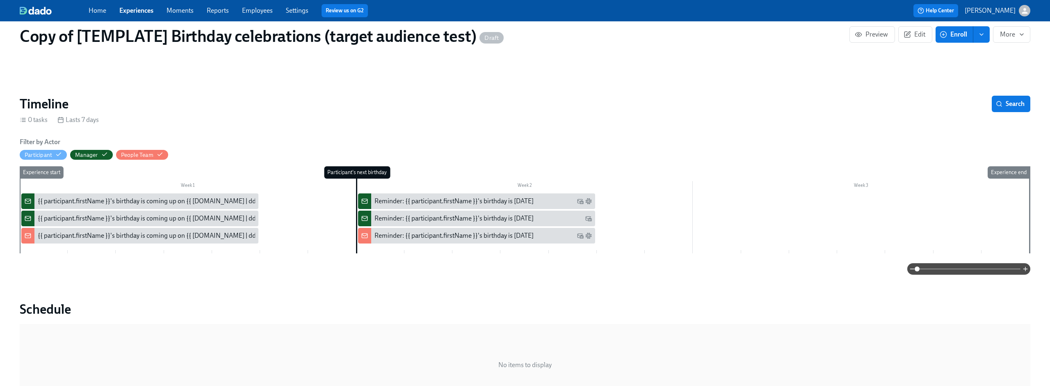
scroll to position [56, 0]
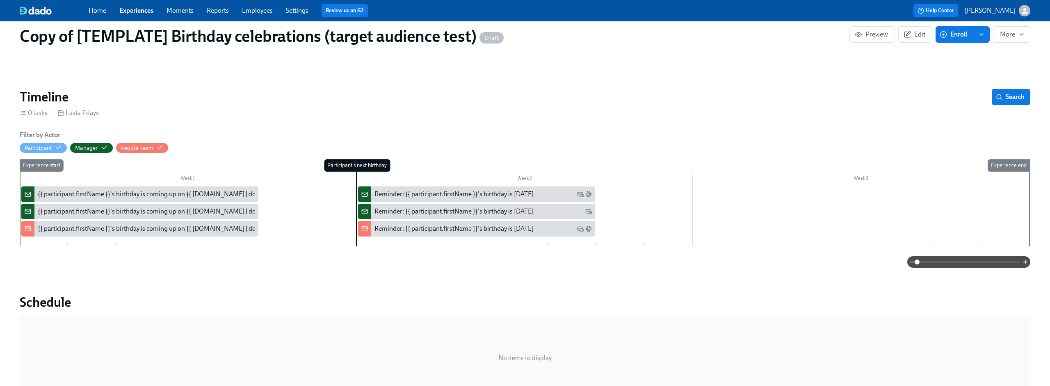
click at [926, 261] on span at bounding box center [968, 261] width 103 height 11
click at [153, 193] on div "{{ participant.firstName }}'s birthday is coming up on {{ [DOMAIN_NAME] | dddd …" at bounding box center [170, 194] width 265 height 9
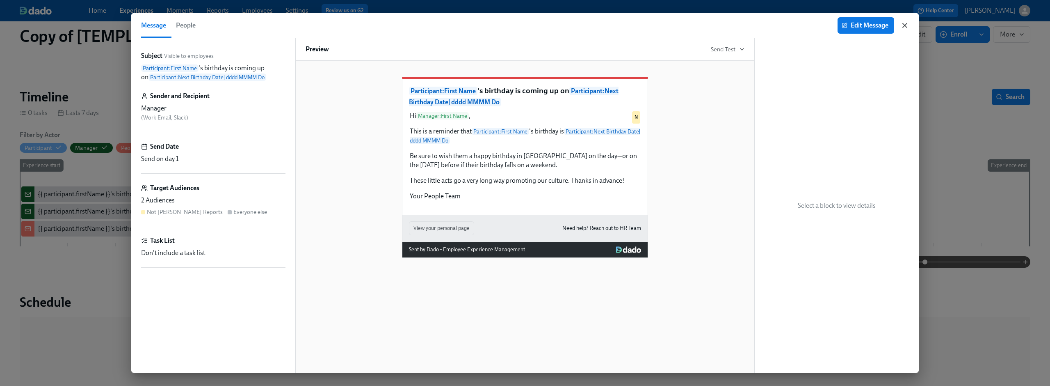
click at [908, 25] on icon "button" at bounding box center [905, 25] width 8 height 8
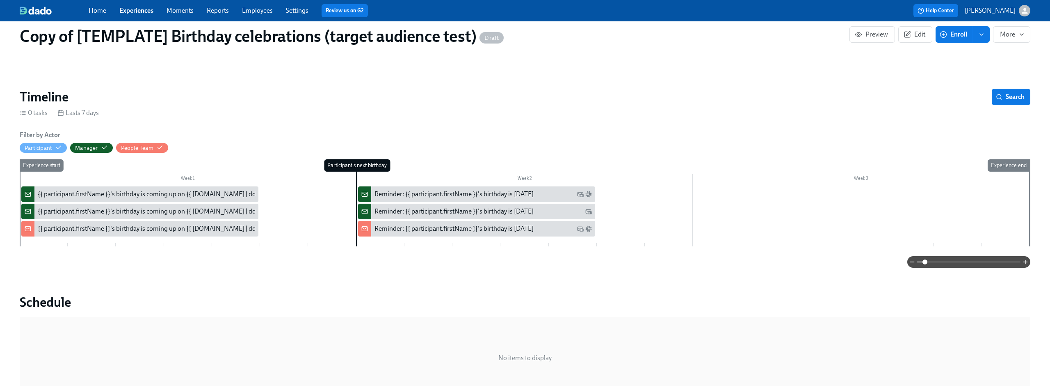
click at [126, 211] on div "{{ participant.firstName }}'s birthday is coming up on {{ [DOMAIN_NAME] | dddd …" at bounding box center [170, 211] width 265 height 9
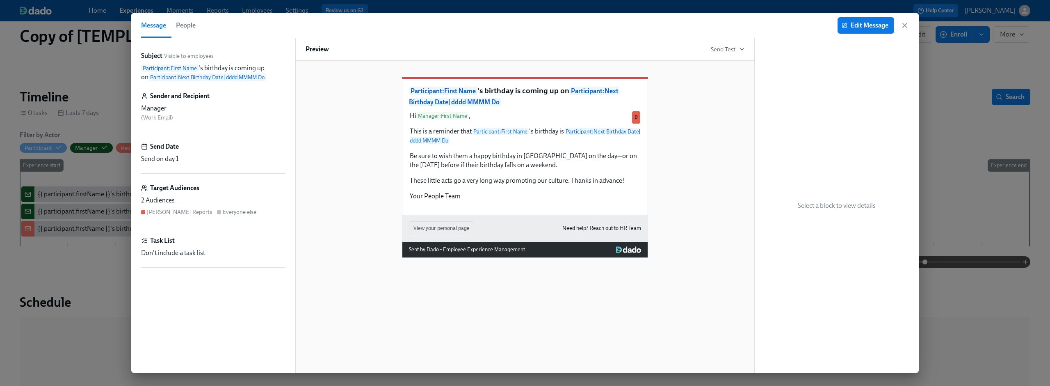
drag, startPoint x: 145, startPoint y: 116, endPoint x: 174, endPoint y: 114, distance: 28.4
click at [174, 114] on div "Manager ( Work Email )" at bounding box center [213, 113] width 144 height 18
click at [905, 27] on icon "button" at bounding box center [905, 25] width 8 height 8
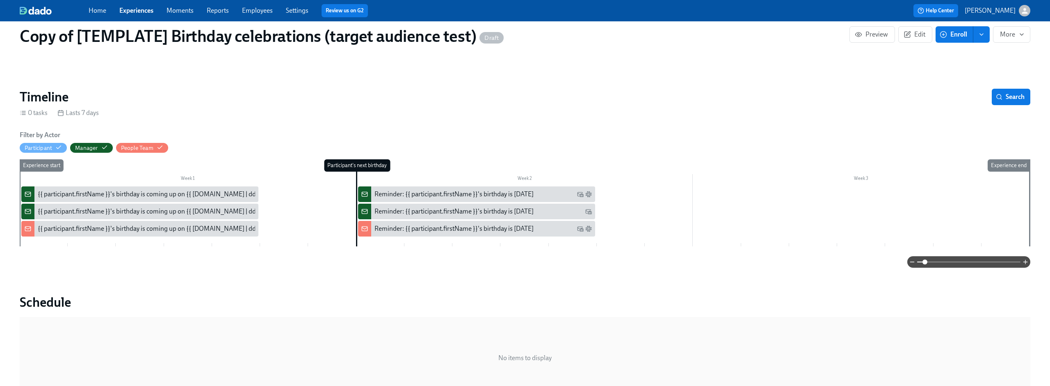
click at [191, 232] on div "{{ participant.firstName }}'s birthday is coming up on {{ [DOMAIN_NAME] | dddd …" at bounding box center [170, 228] width 265 height 9
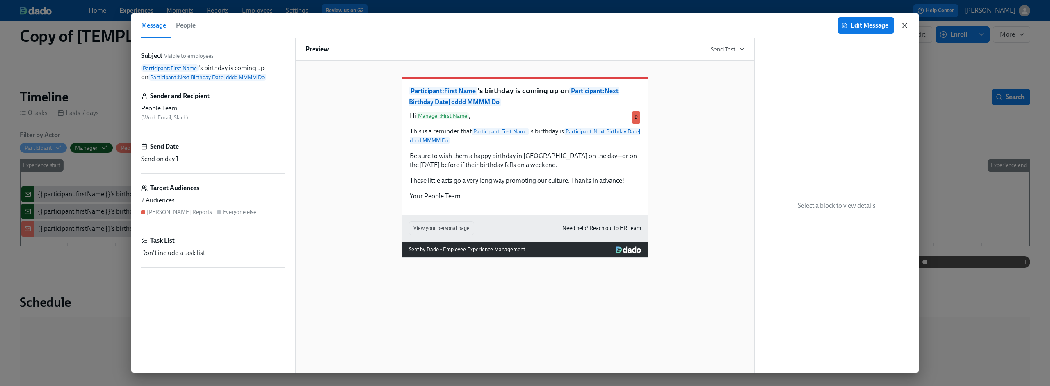
click at [904, 25] on icon "button" at bounding box center [905, 25] width 4 height 4
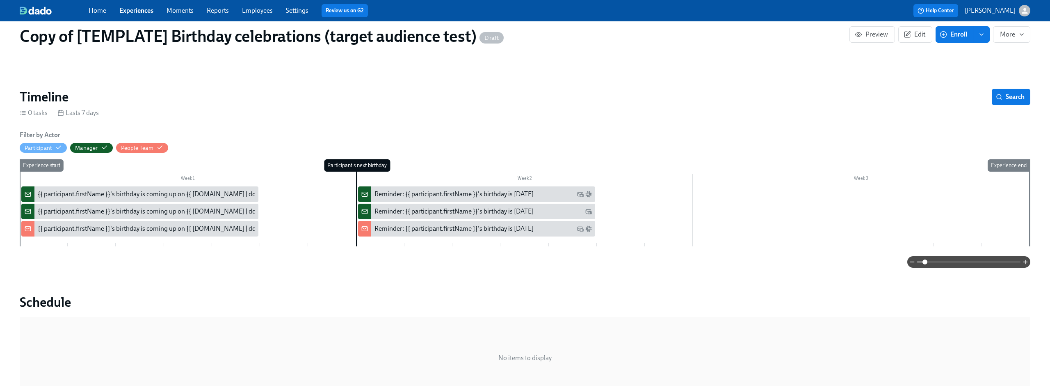
click at [130, 9] on link "Experiences" at bounding box center [136, 11] width 34 height 8
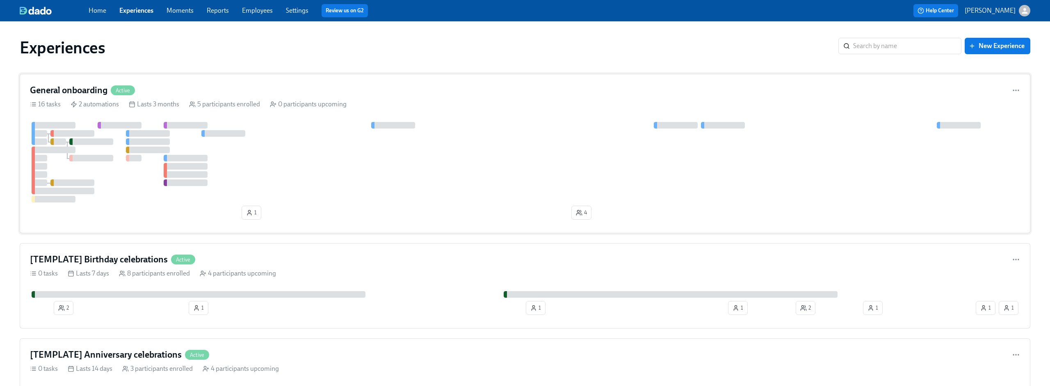
click at [243, 89] on div "General onboarding Active" at bounding box center [525, 90] width 990 height 12
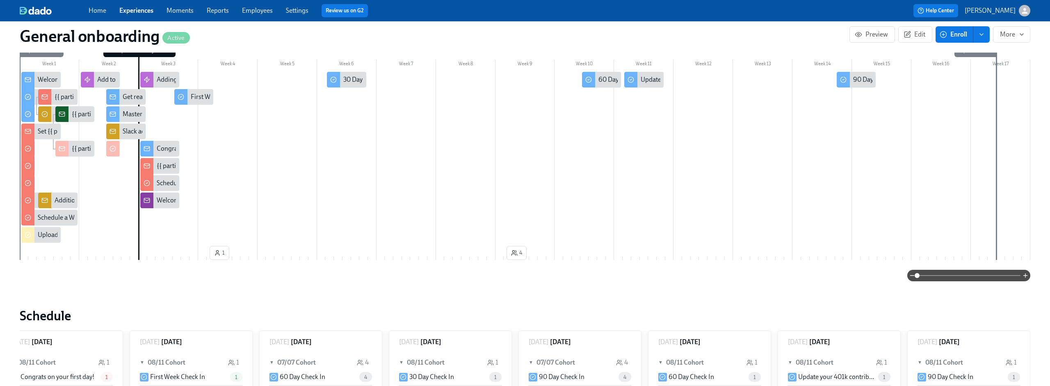
scroll to position [219, 0]
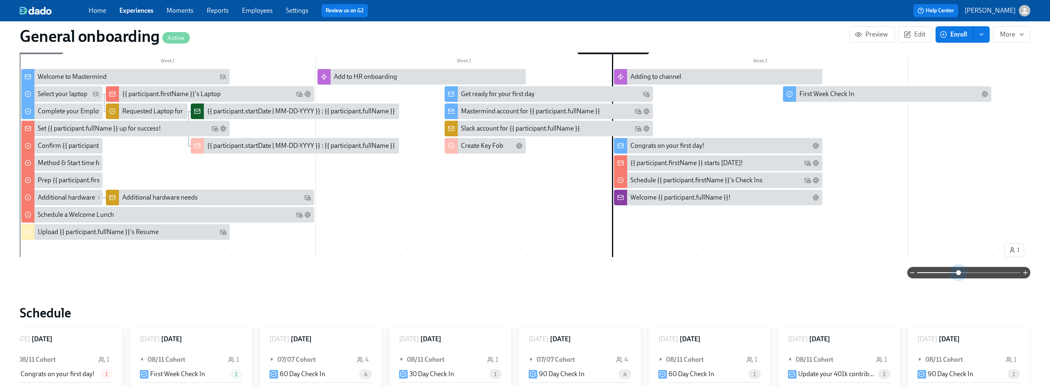
click at [958, 274] on span at bounding box center [968, 272] width 103 height 11
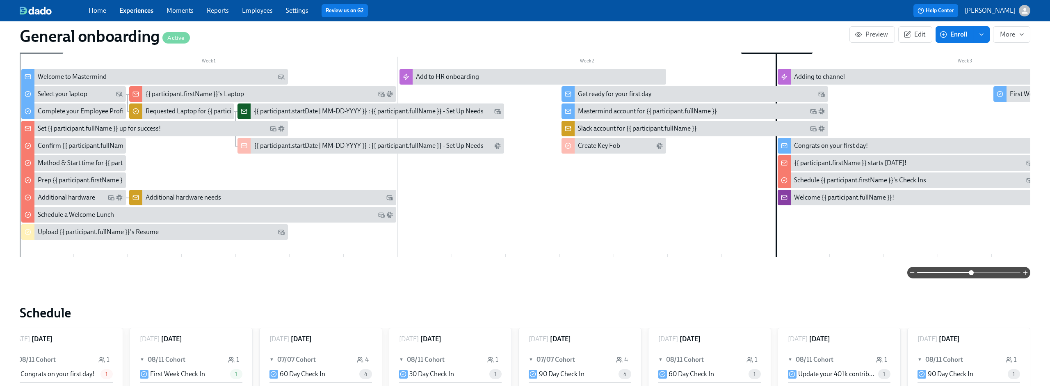
drag, startPoint x: 958, startPoint y: 276, endPoint x: 971, endPoint y: 276, distance: 13.1
click at [971, 275] on span at bounding box center [971, 272] width 5 height 5
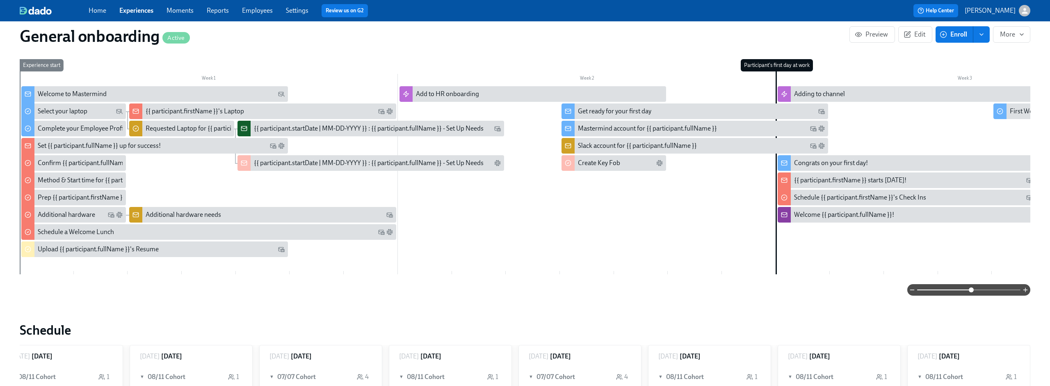
scroll to position [194, 0]
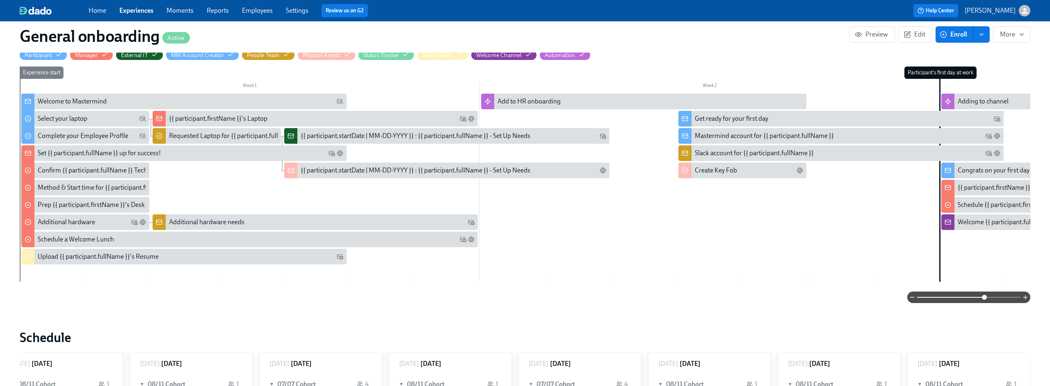
drag, startPoint x: 974, startPoint y: 301, endPoint x: 985, endPoint y: 301, distance: 10.7
click at [985, 299] on span at bounding box center [984, 297] width 5 height 5
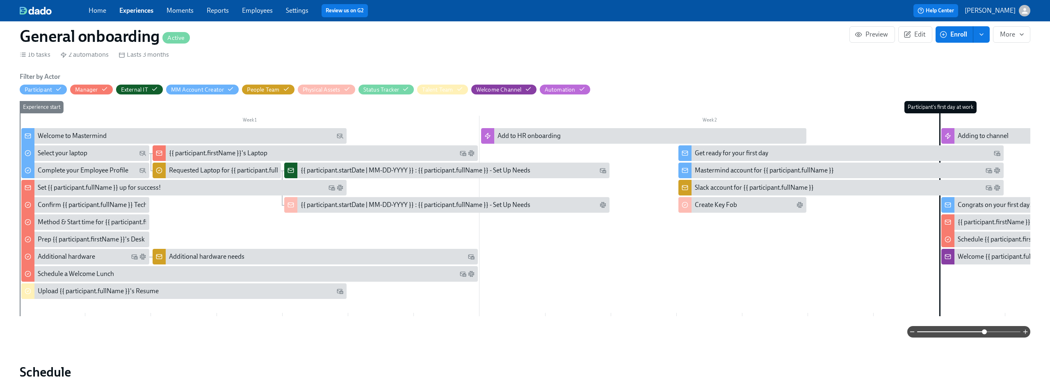
scroll to position [166, 0]
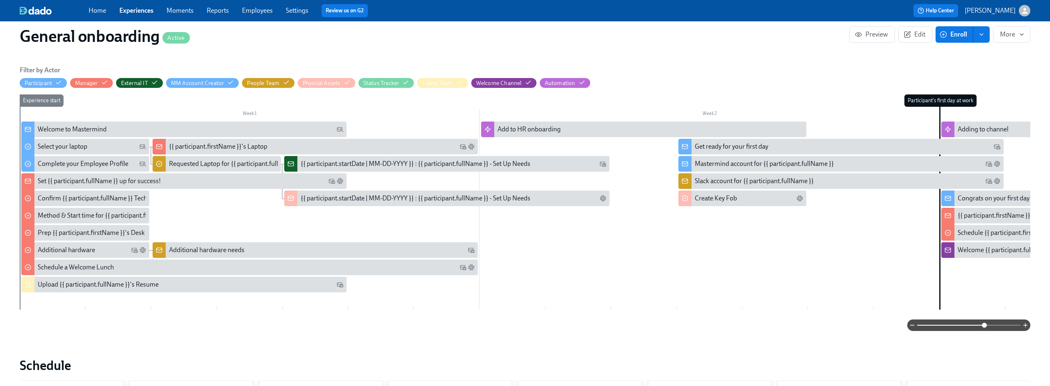
click at [57, 126] on div "Welcome to Mastermind" at bounding box center [72, 129] width 69 height 9
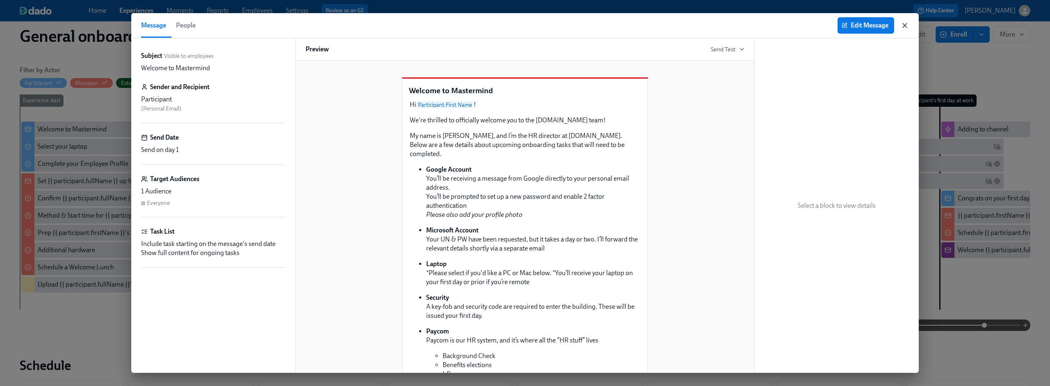
click at [908, 25] on icon "button" at bounding box center [905, 25] width 8 height 8
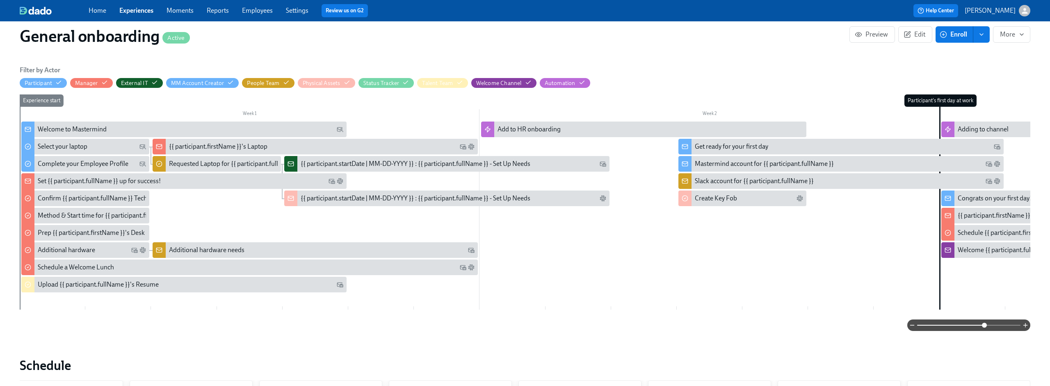
click at [265, 7] on link "Employees" at bounding box center [257, 11] width 31 height 8
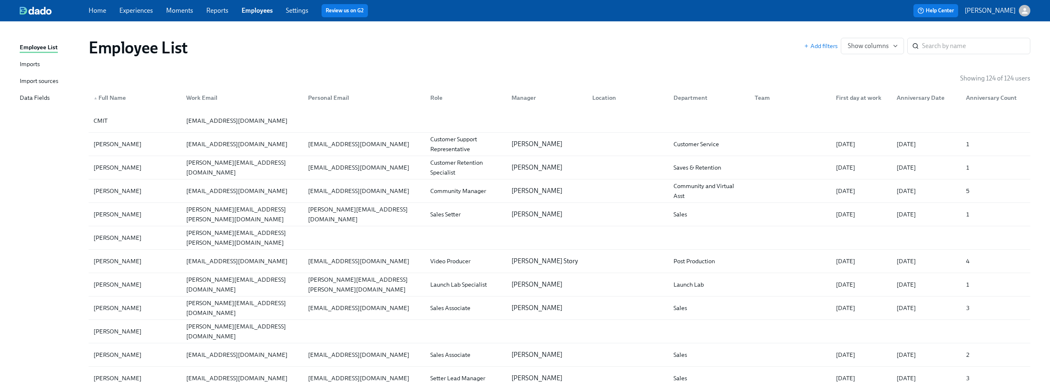
click at [38, 64] on div "Imports" at bounding box center [30, 64] width 20 height 10
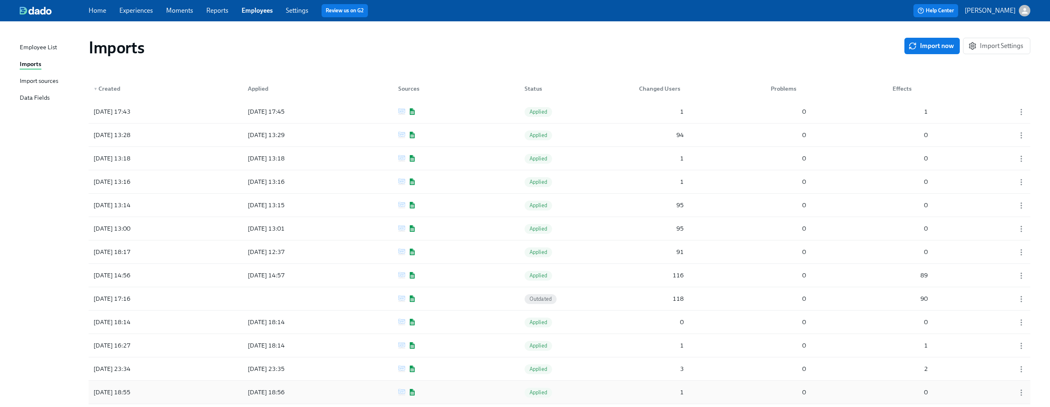
click at [143, 9] on link "Experiences" at bounding box center [136, 11] width 34 height 8
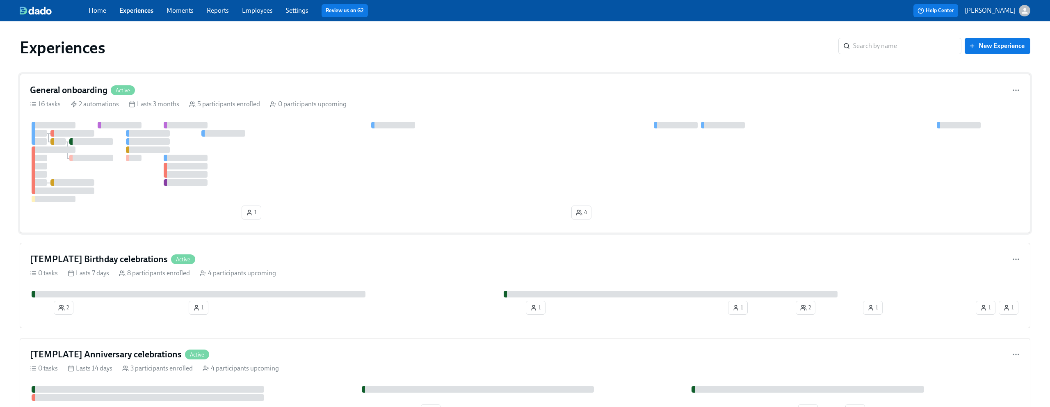
click at [431, 94] on div "General onboarding Active" at bounding box center [525, 90] width 990 height 12
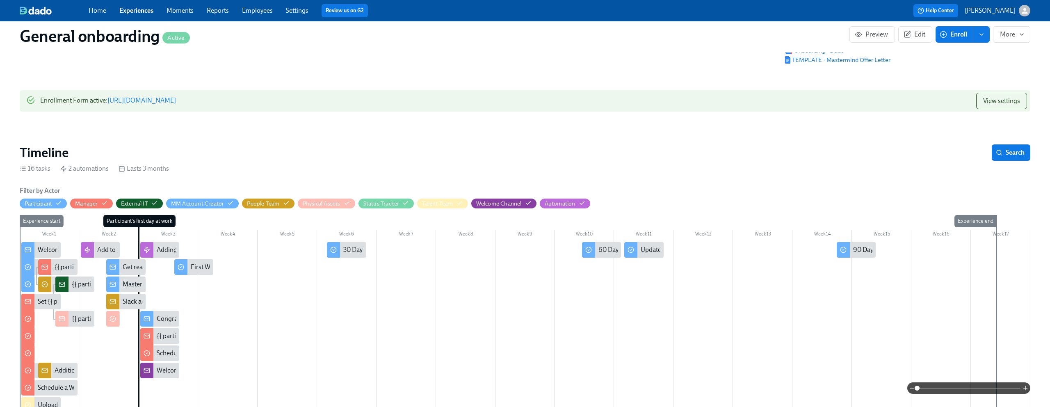
scroll to position [60, 0]
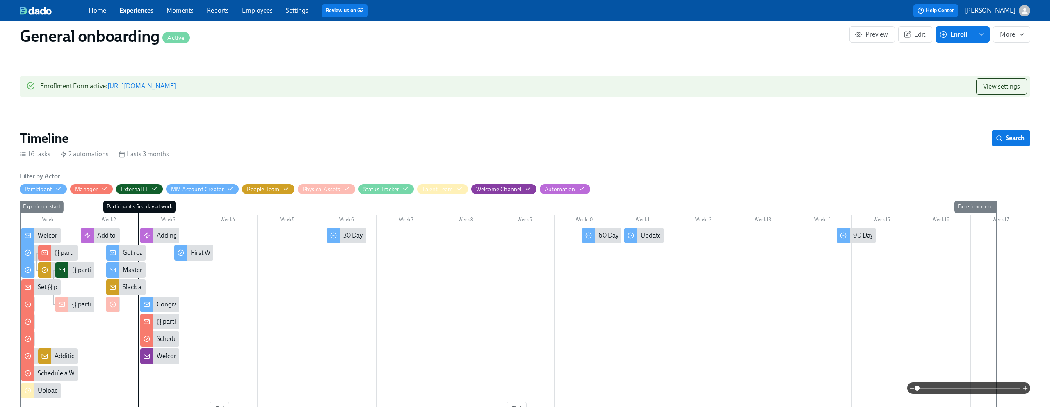
click at [45, 238] on div "Welcome to Mastermind" at bounding box center [72, 235] width 69 height 9
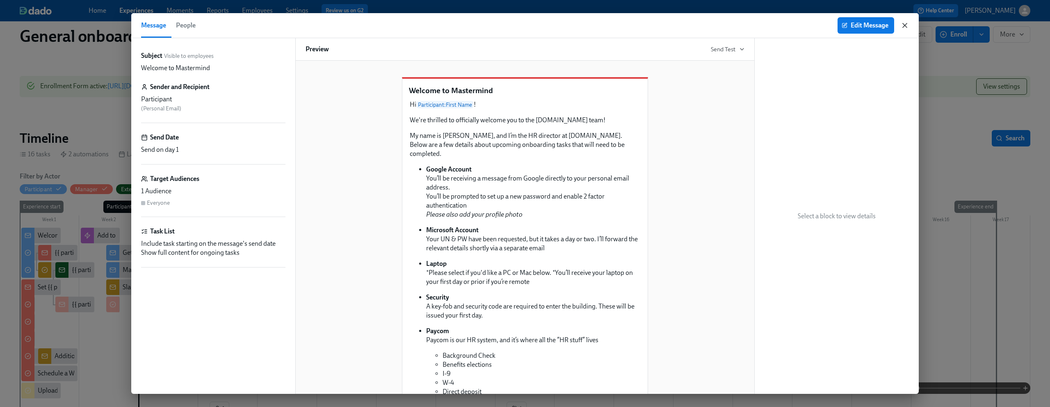
click at [905, 28] on icon "button" at bounding box center [905, 25] width 8 height 8
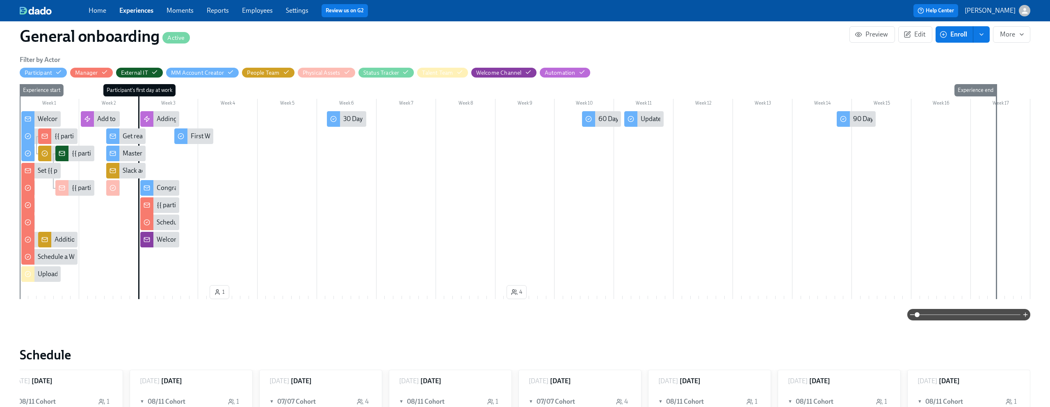
scroll to position [177, 0]
click at [941, 316] on span at bounding box center [968, 313] width 103 height 11
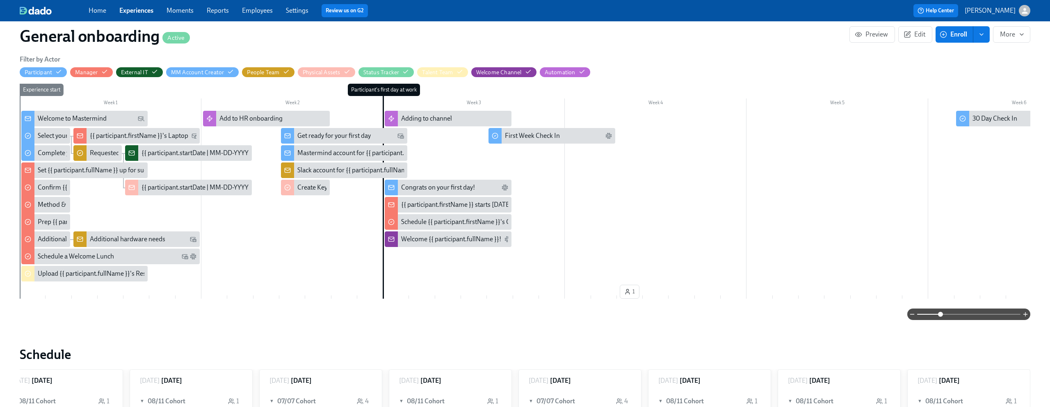
click at [329, 136] on div "Get ready for your first day" at bounding box center [333, 135] width 73 height 9
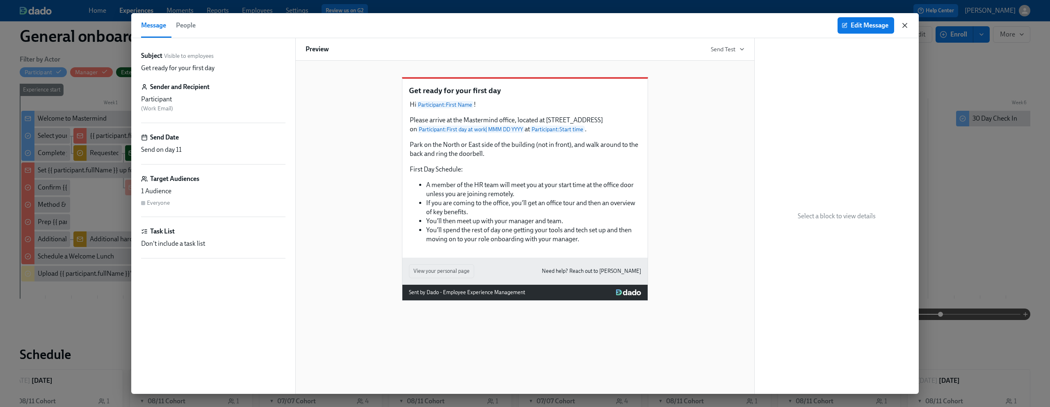
click at [902, 29] on icon "button" at bounding box center [905, 25] width 8 height 8
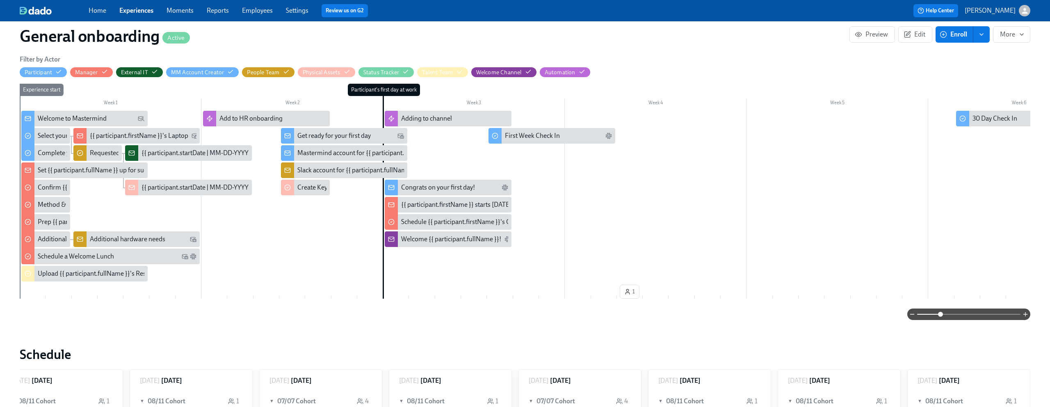
click at [80, 121] on div "Welcome to Mastermind" at bounding box center [72, 118] width 69 height 9
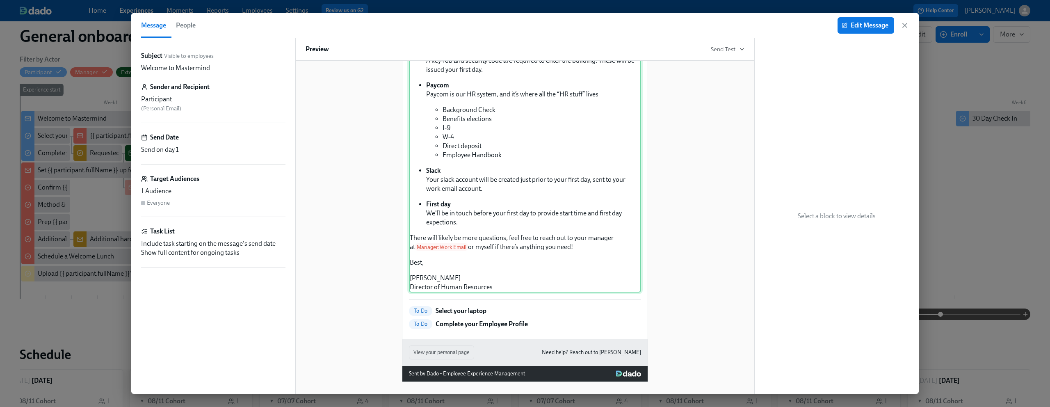
scroll to position [247, 0]
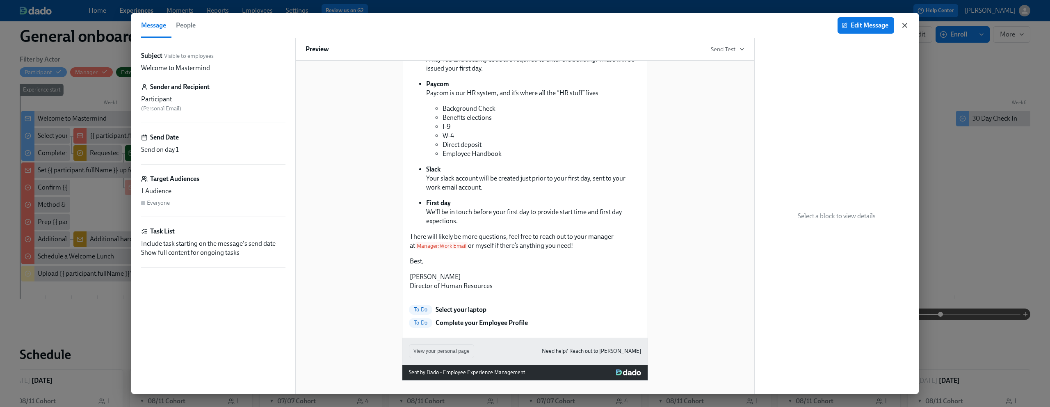
click at [903, 25] on icon "button" at bounding box center [905, 25] width 8 height 8
